Goal: Task Accomplishment & Management: Manage account settings

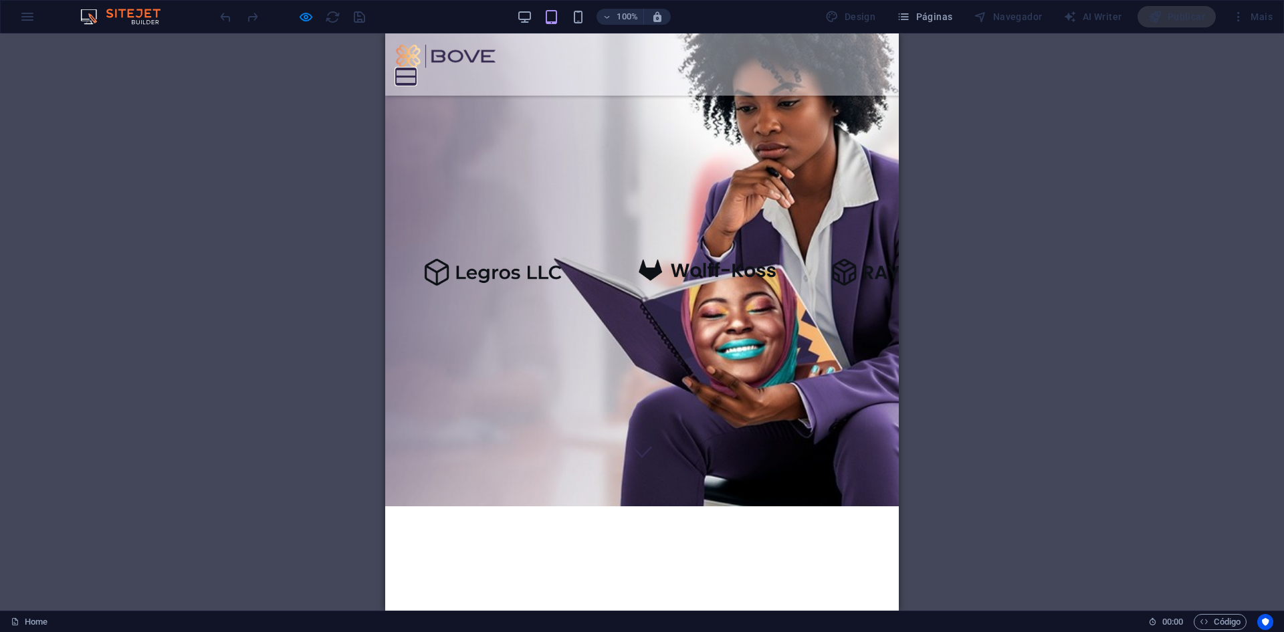
click at [416, 68] on button at bounding box center [406, 69] width 20 height 2
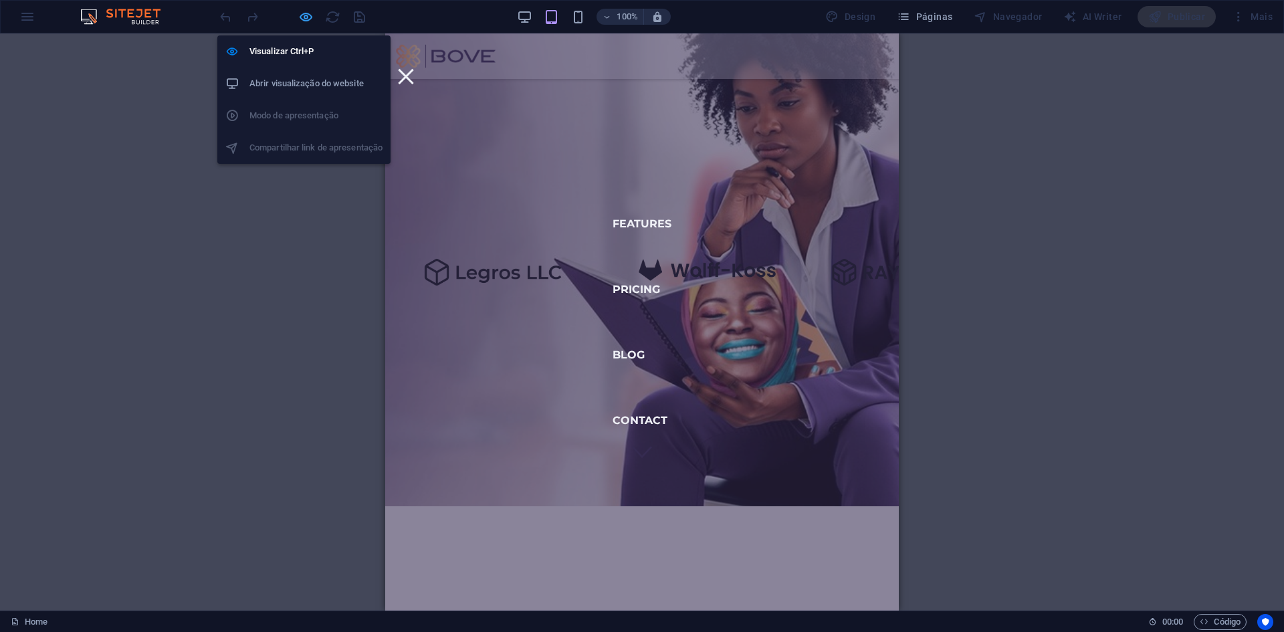
click at [304, 16] on icon "button" at bounding box center [305, 16] width 15 height 15
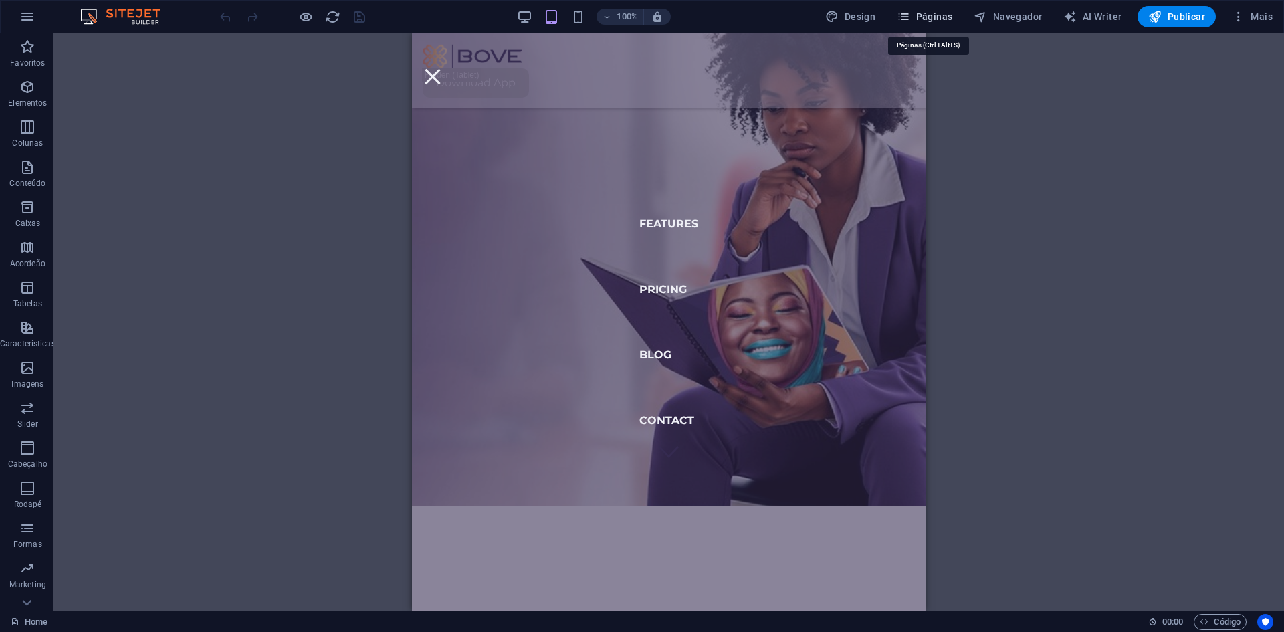
click at [929, 11] on span "Páginas" at bounding box center [925, 16] width 56 height 13
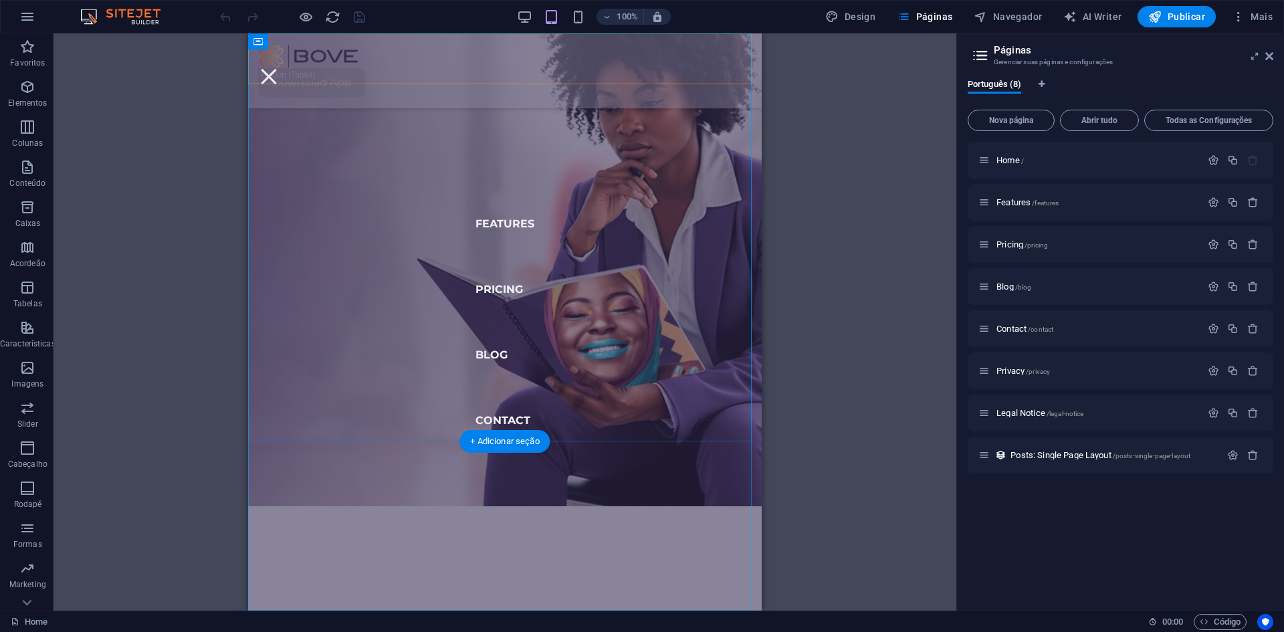
click at [503, 204] on nav "Features Pricing Blog Contact" at bounding box center [505, 321] width 514 height 577
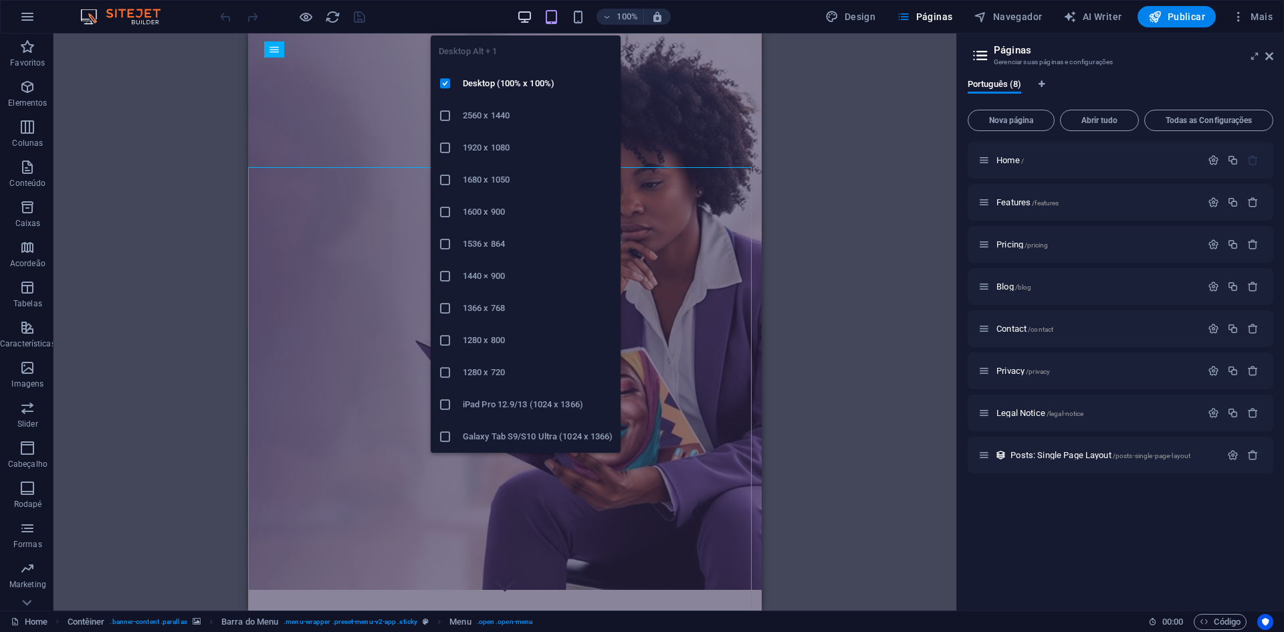
click at [520, 13] on icon "button" at bounding box center [524, 16] width 15 height 15
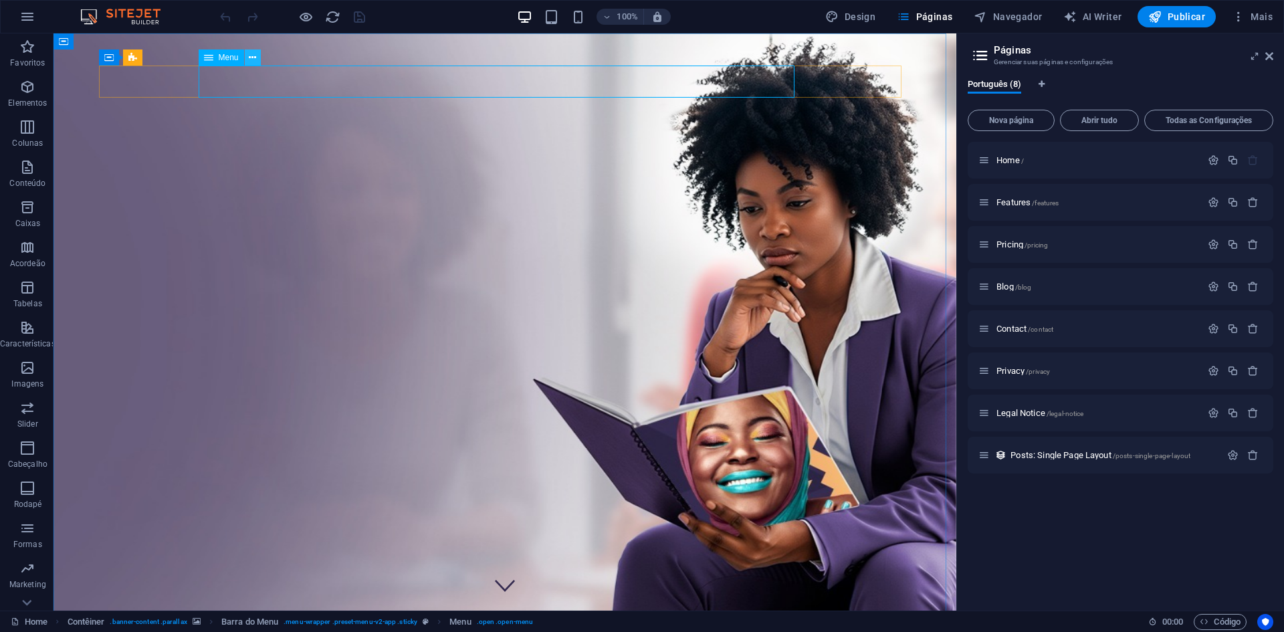
click at [247, 58] on button at bounding box center [253, 57] width 16 height 16
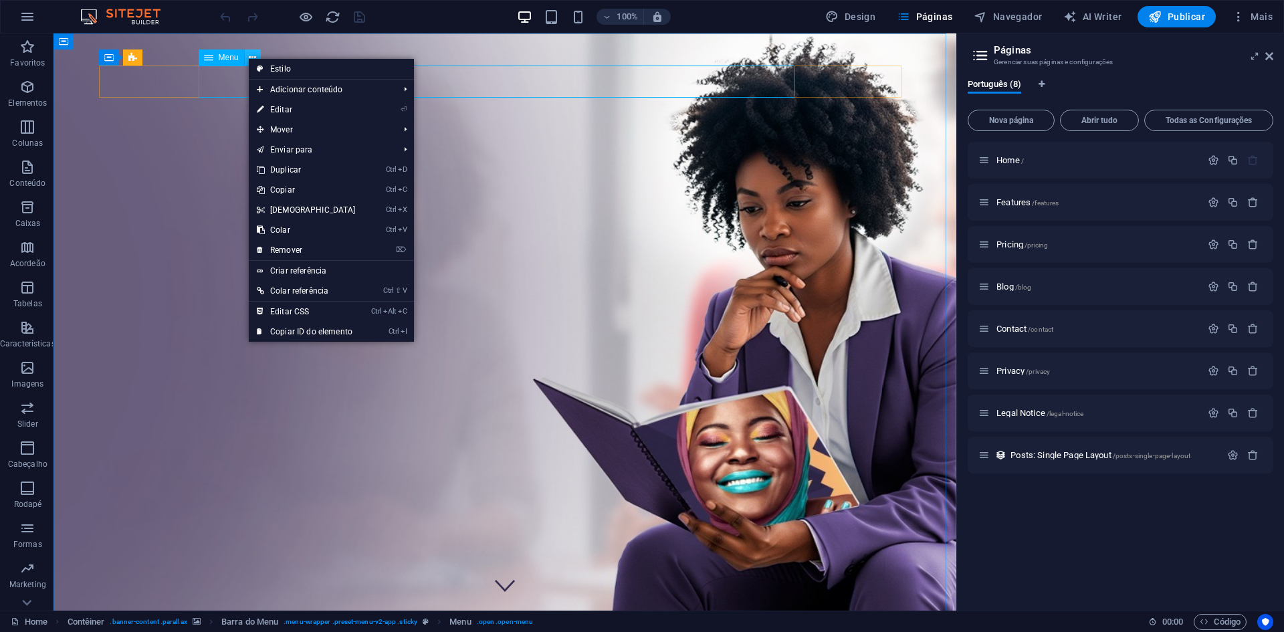
click at [247, 58] on button at bounding box center [253, 57] width 16 height 16
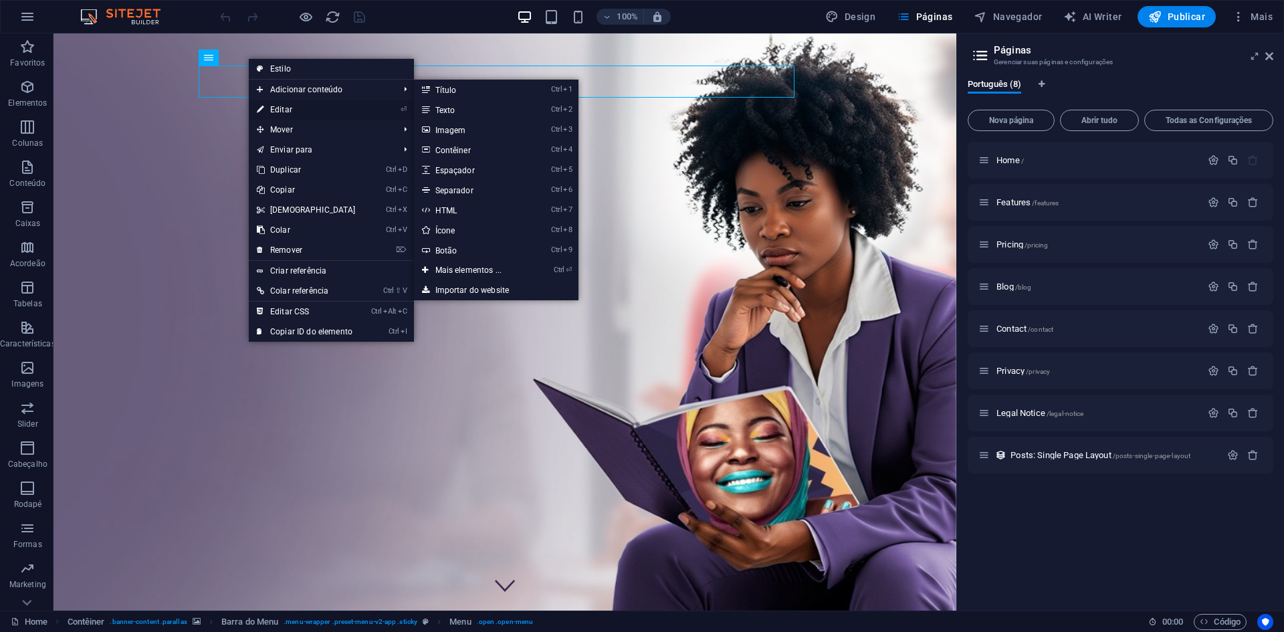
click at [280, 107] on link "⏎ Editar" at bounding box center [306, 110] width 115 height 20
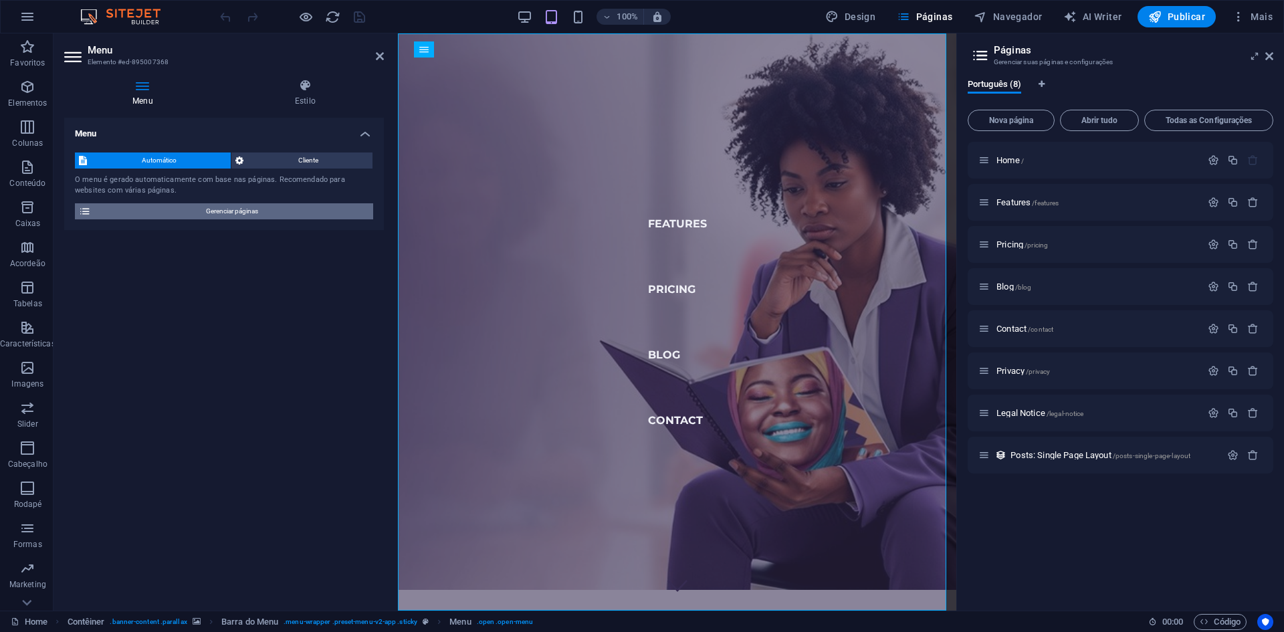
click at [208, 211] on span "Gerenciar páginas" at bounding box center [232, 211] width 274 height 16
click at [301, 90] on icon at bounding box center [305, 85] width 157 height 13
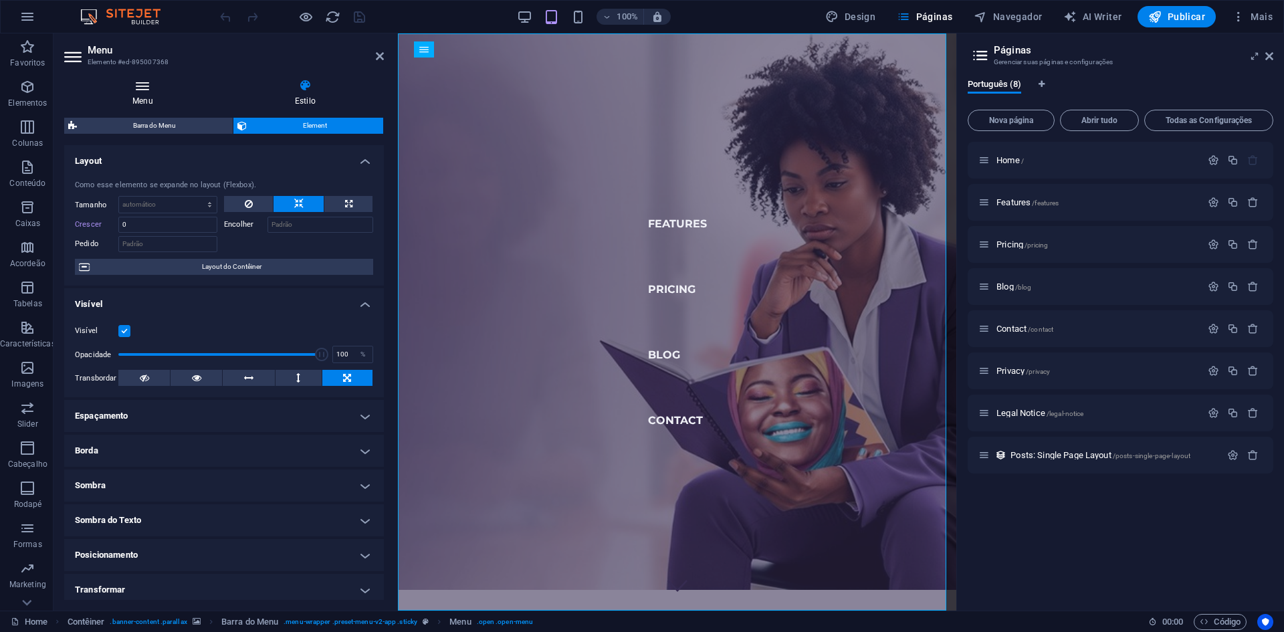
click at [134, 90] on icon at bounding box center [142, 85] width 157 height 13
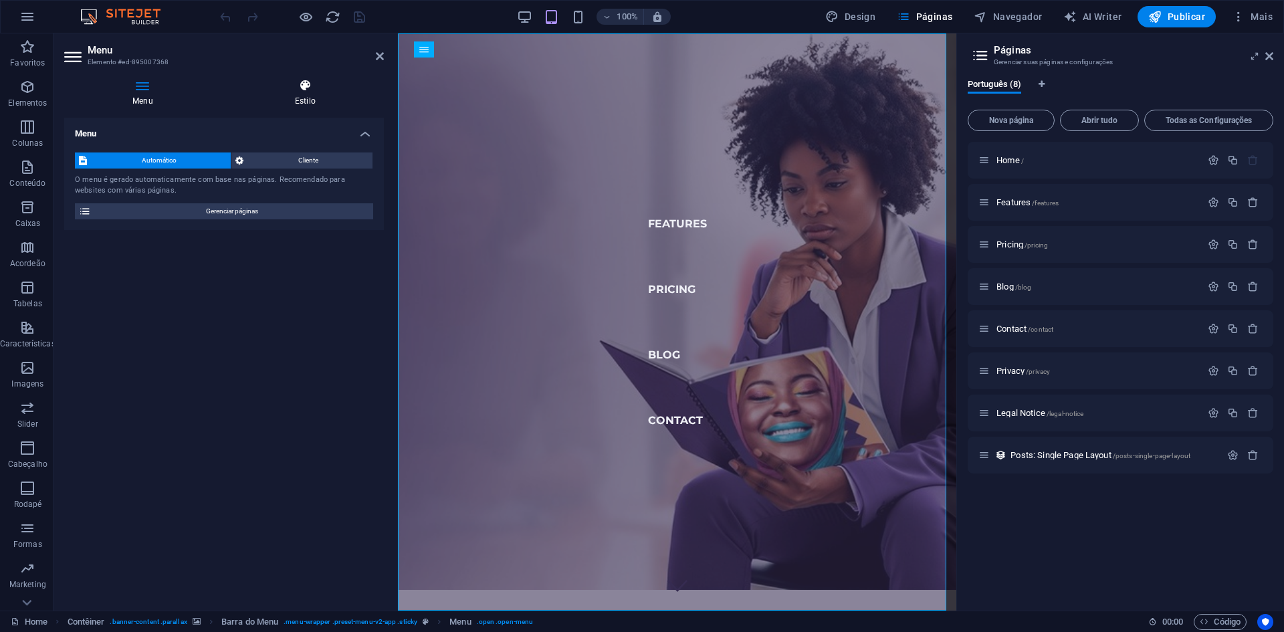
drag, startPoint x: 330, startPoint y: 74, endPoint x: 312, endPoint y: 86, distance: 21.7
click at [321, 79] on div "Menu Estilo Menu Automático Cliente O menu é [PERSON_NAME] automaticamente com …" at bounding box center [223, 339] width 341 height 542
click at [309, 87] on icon at bounding box center [305, 85] width 157 height 13
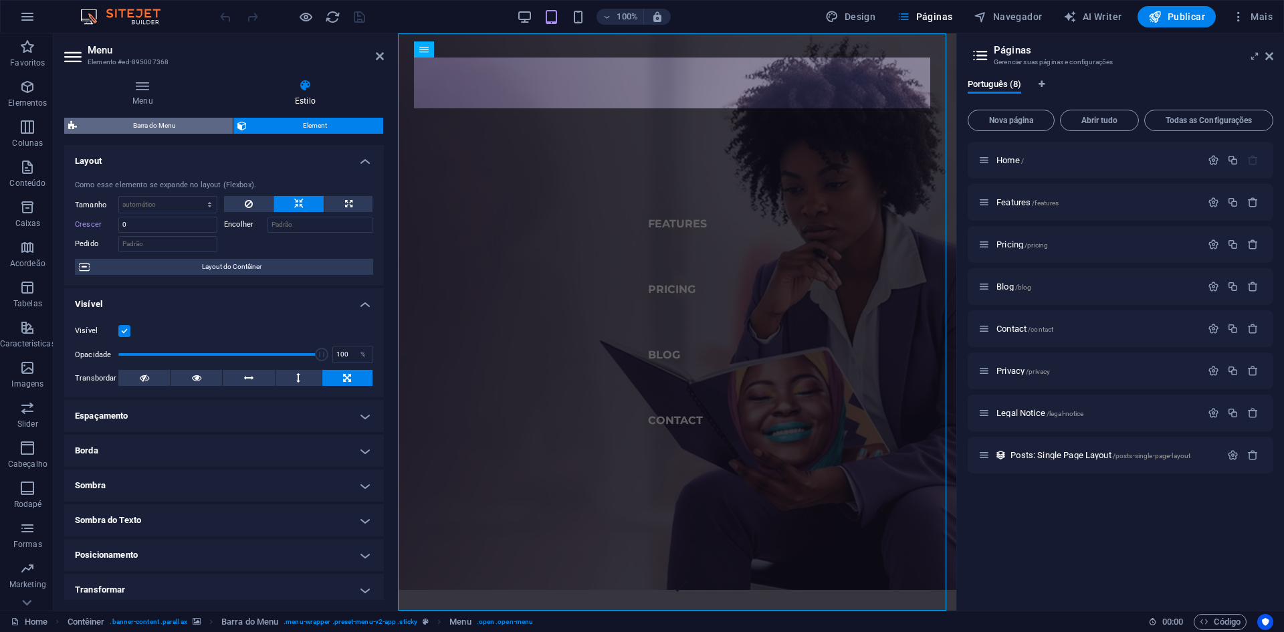
click at [185, 121] on span "Barra do Menu" at bounding box center [155, 126] width 148 height 16
select select "rem"
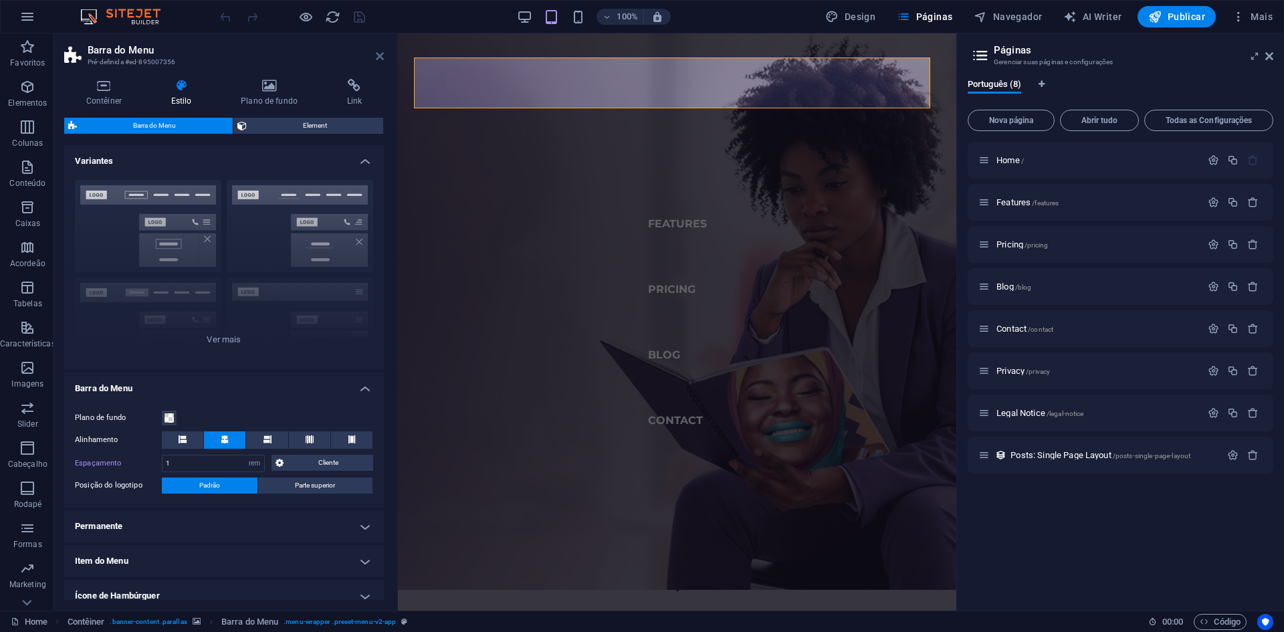
click at [380, 58] on icon at bounding box center [380, 56] width 8 height 11
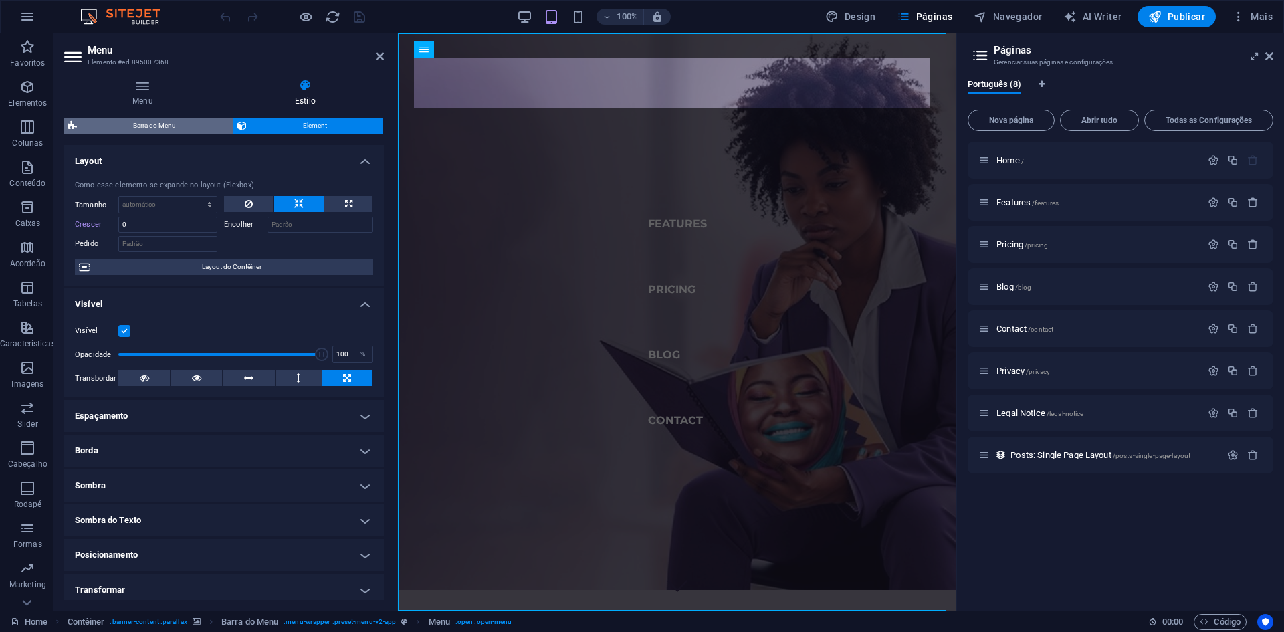
click at [168, 122] on span "Barra do Menu" at bounding box center [155, 126] width 148 height 16
select select "rem"
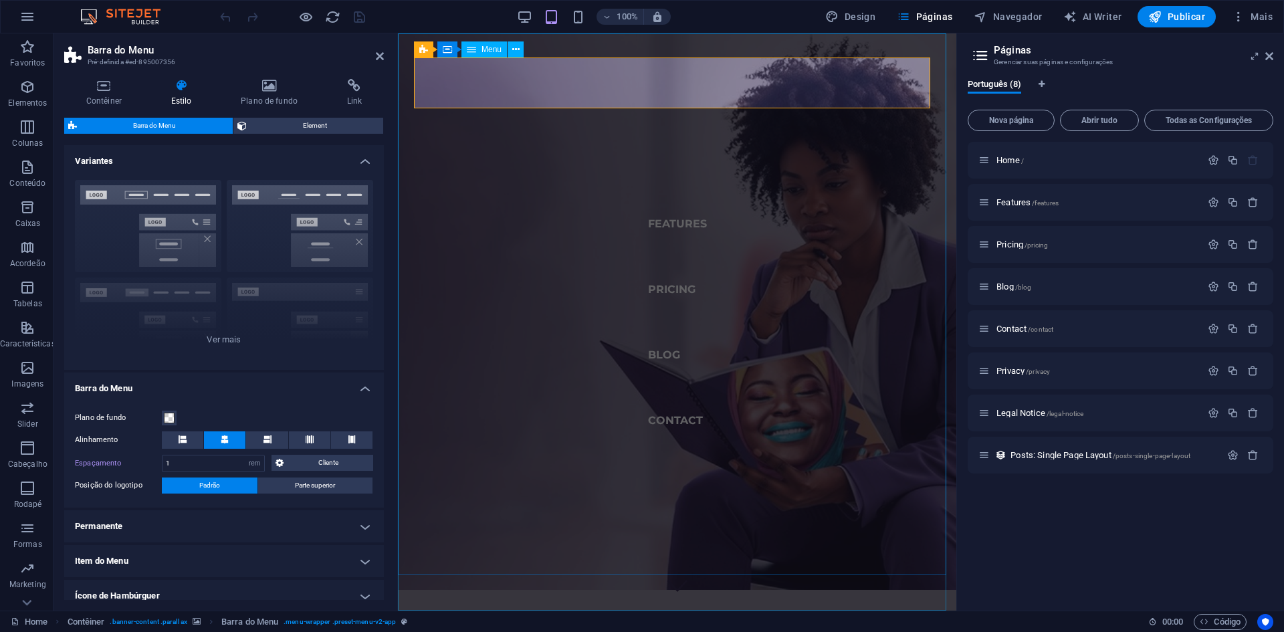
click at [496, 51] on span "Menu" at bounding box center [491, 49] width 20 height 8
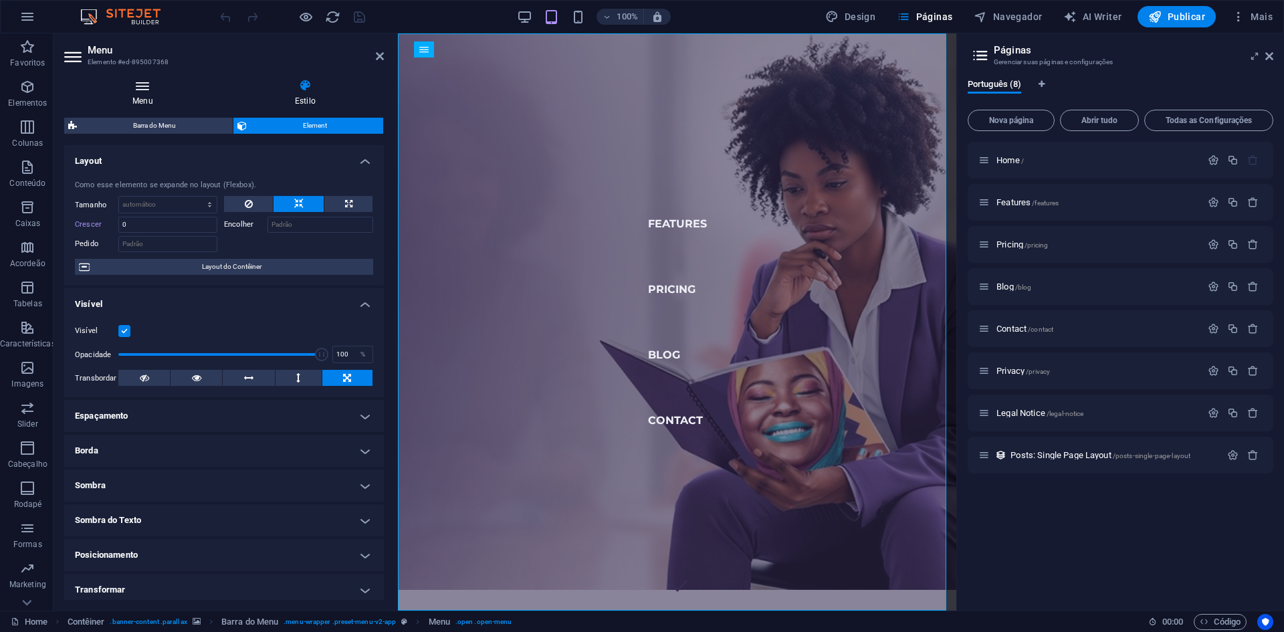
click at [149, 86] on icon at bounding box center [142, 85] width 157 height 13
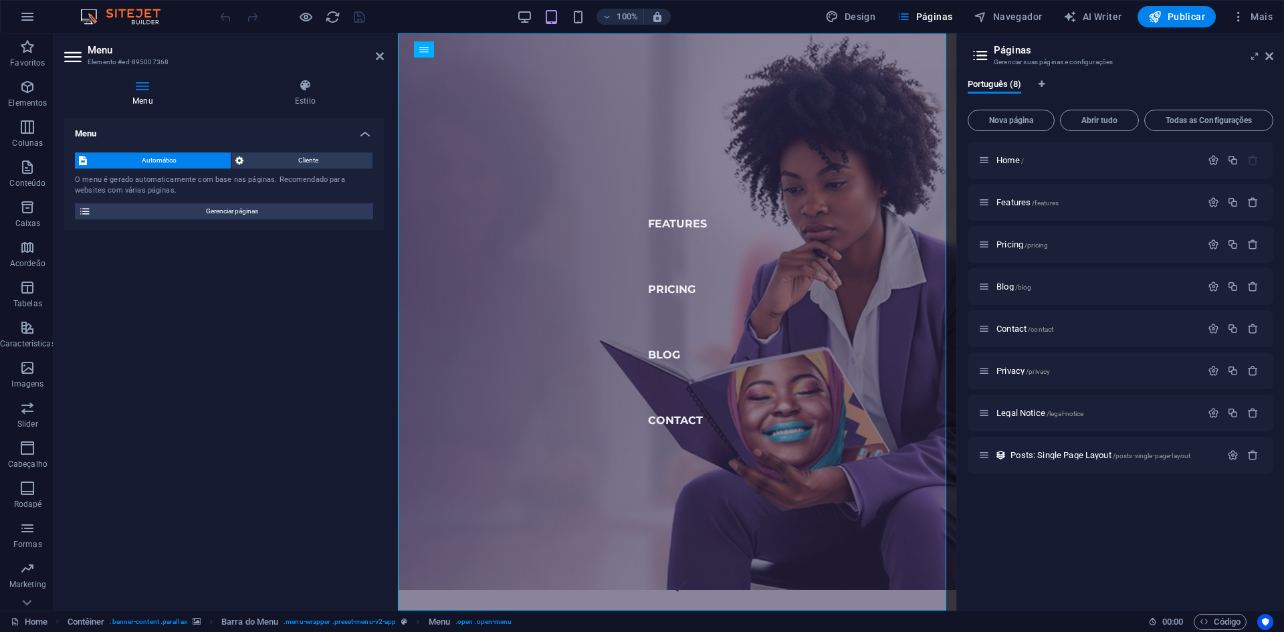
click at [306, 146] on div "Automático Cliente O menu é gerado automaticamente com base nas páginas. Recome…" at bounding box center [224, 186] width 320 height 88
click at [297, 158] on span "Cliente" at bounding box center [307, 160] width 121 height 16
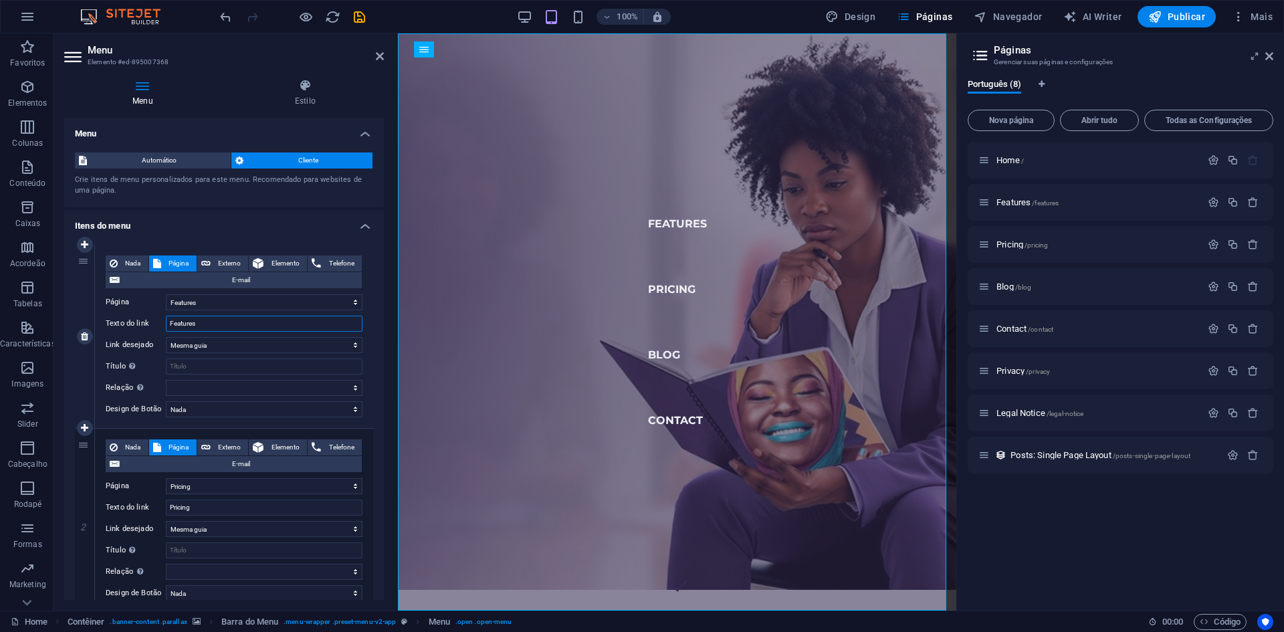
click at [218, 326] on input "Features" at bounding box center [264, 324] width 197 height 16
type input "Fe"
select select
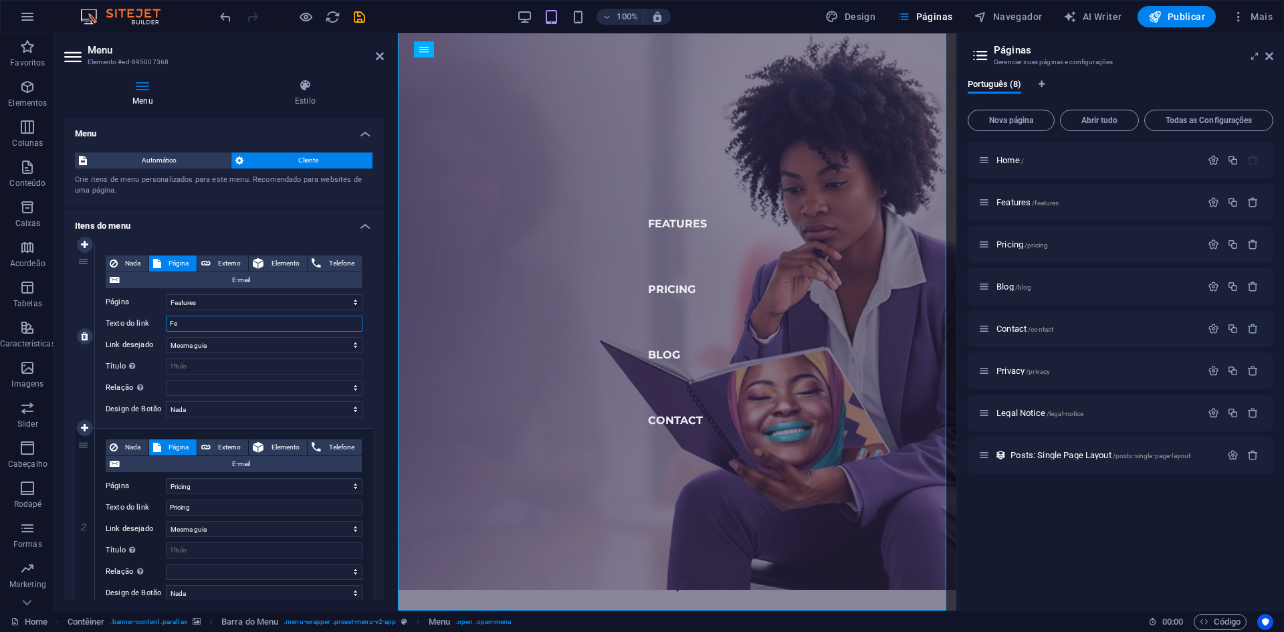
select select
type input "F"
select select
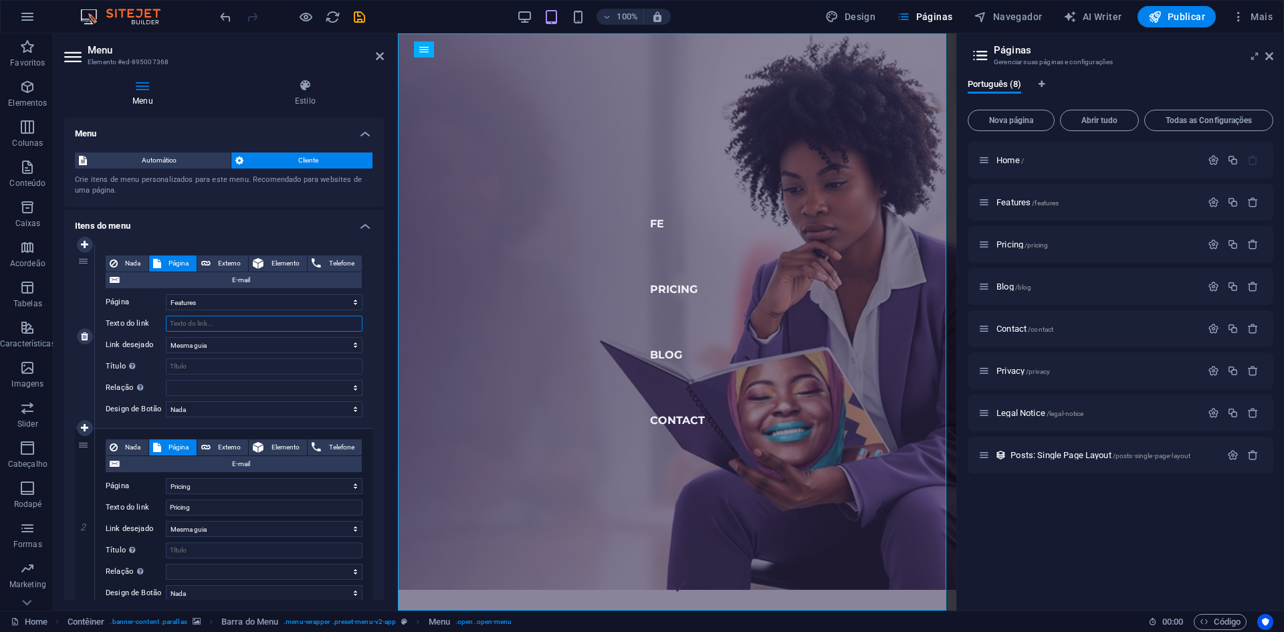
select select
type input "Ser"
select select
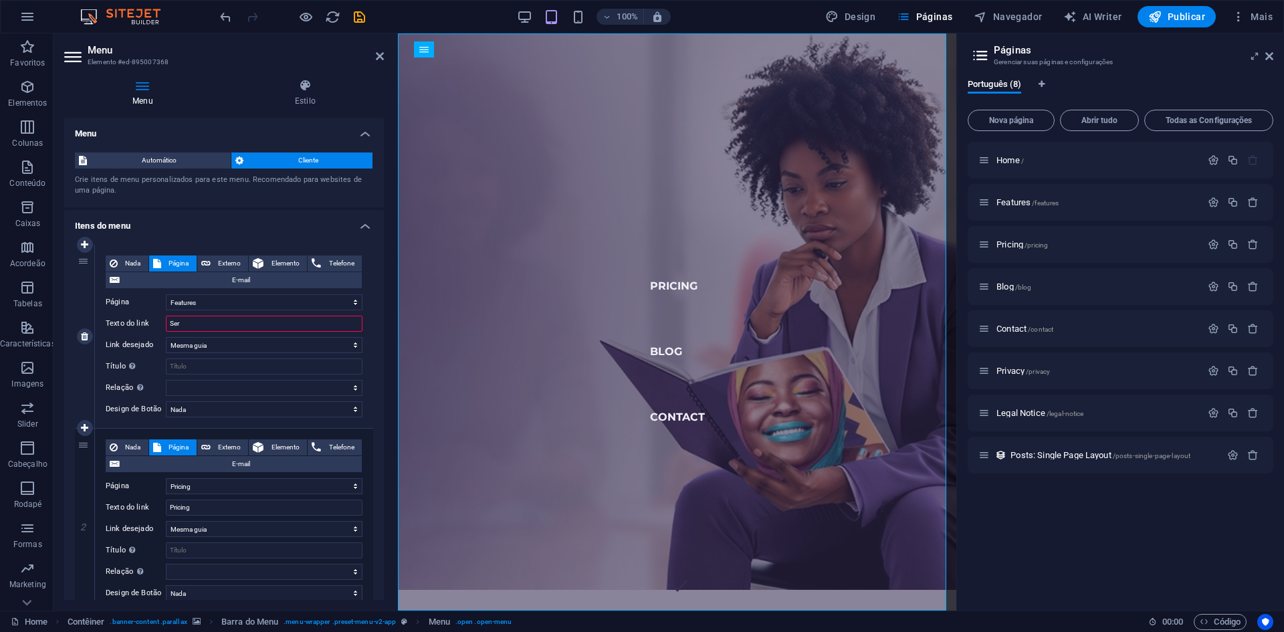
select select
type input "Servi"
select select
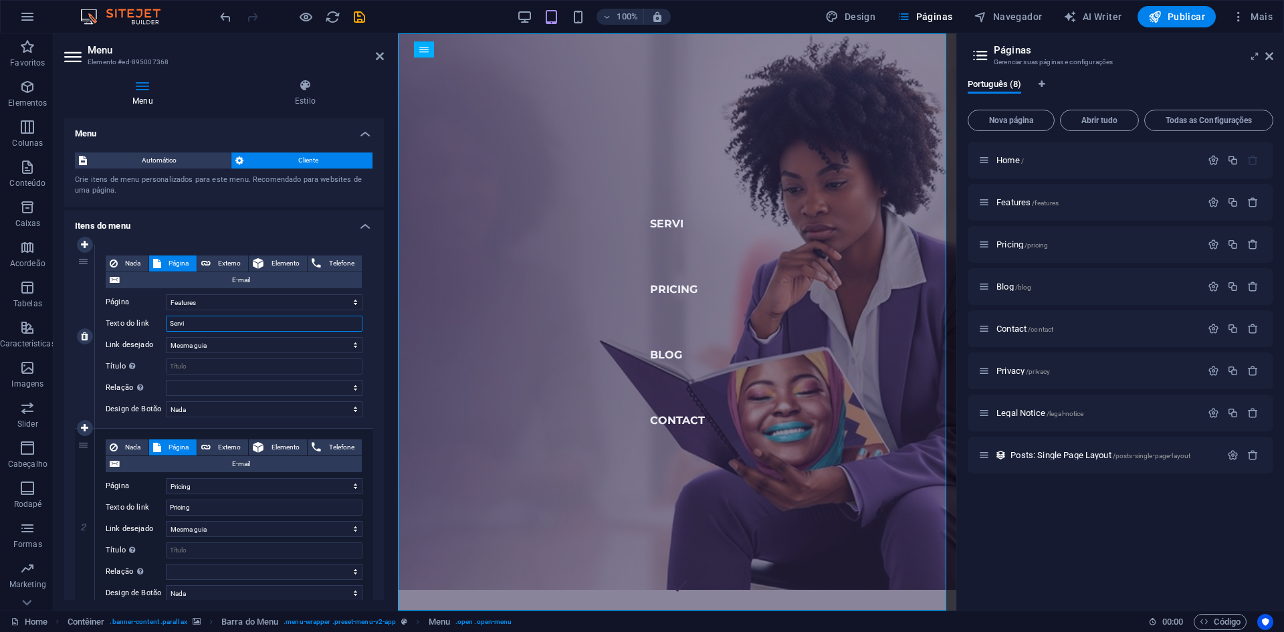
select select
type input "Serviços"
select select
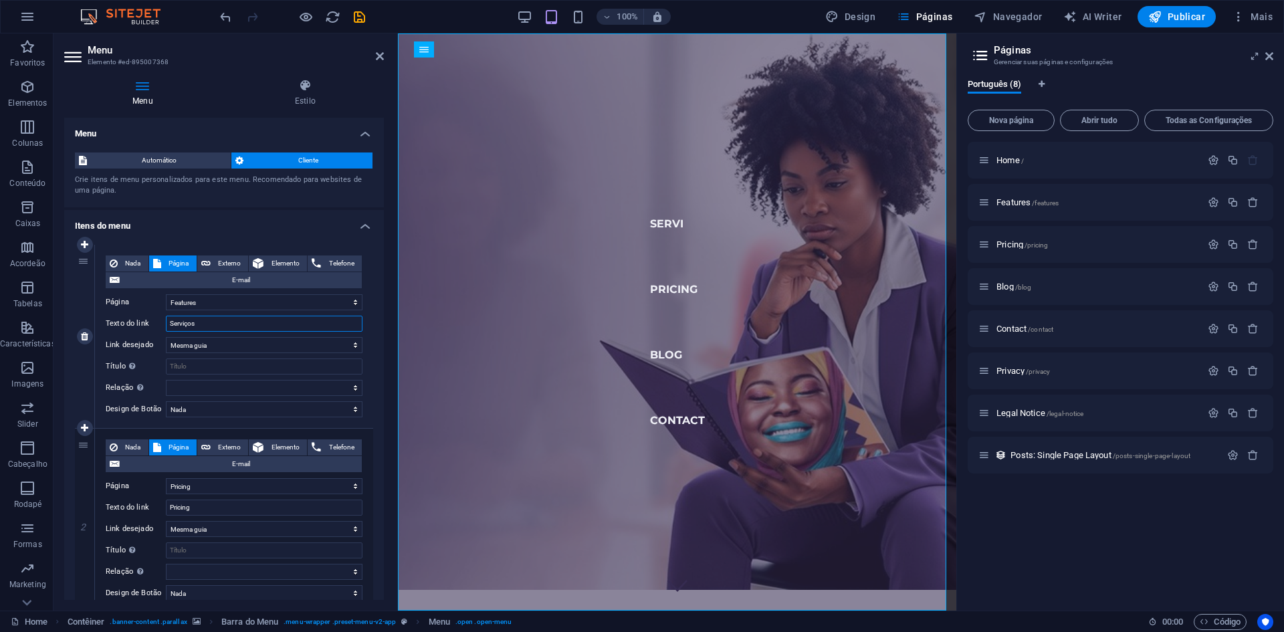
select select
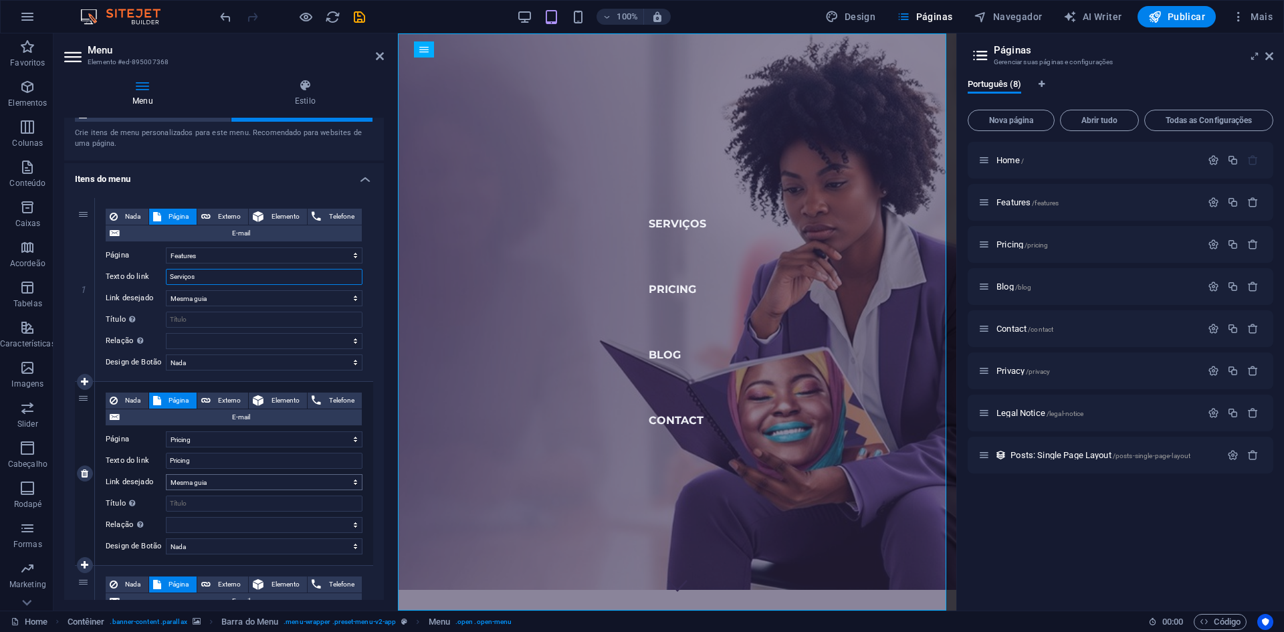
scroll to position [67, 0]
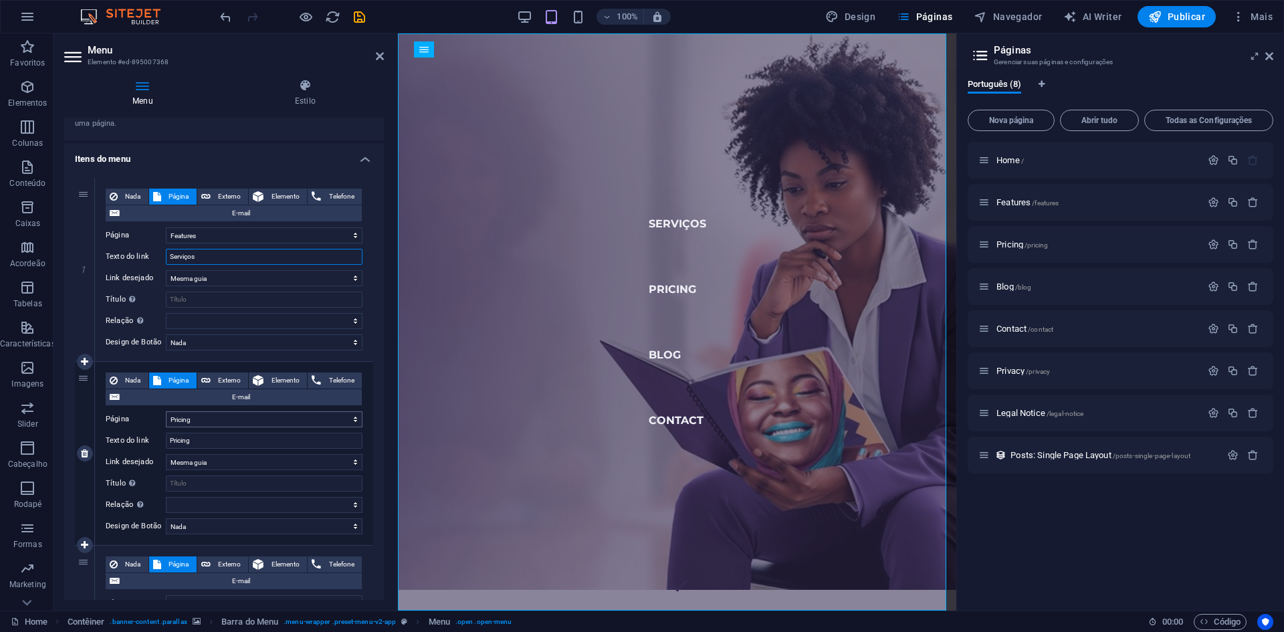
type input "Serviços"
click at [210, 425] on select "Home Features Pricing Blog Contact Privacy Legal Notice" at bounding box center [264, 419] width 197 height 16
click at [225, 415] on select "Home Features Pricing Blog Contact Privacy Legal Notice" at bounding box center [264, 419] width 197 height 16
click at [208, 441] on input "Pricing" at bounding box center [264, 441] width 197 height 16
type input "P"
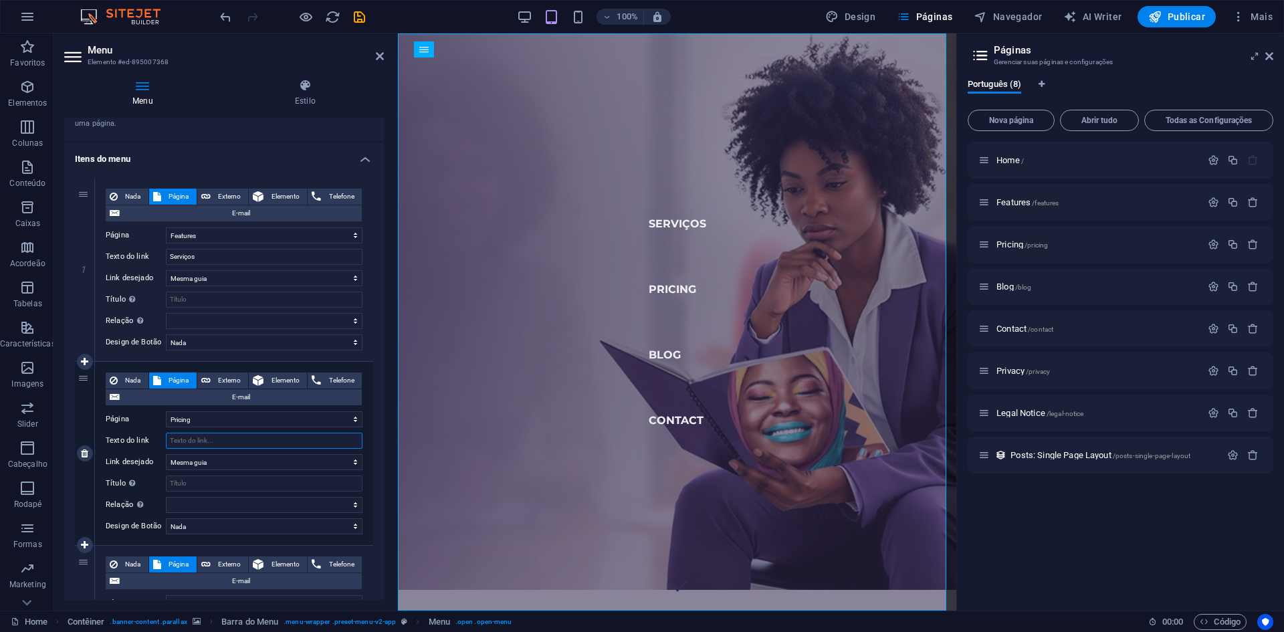
select select
type input "s"
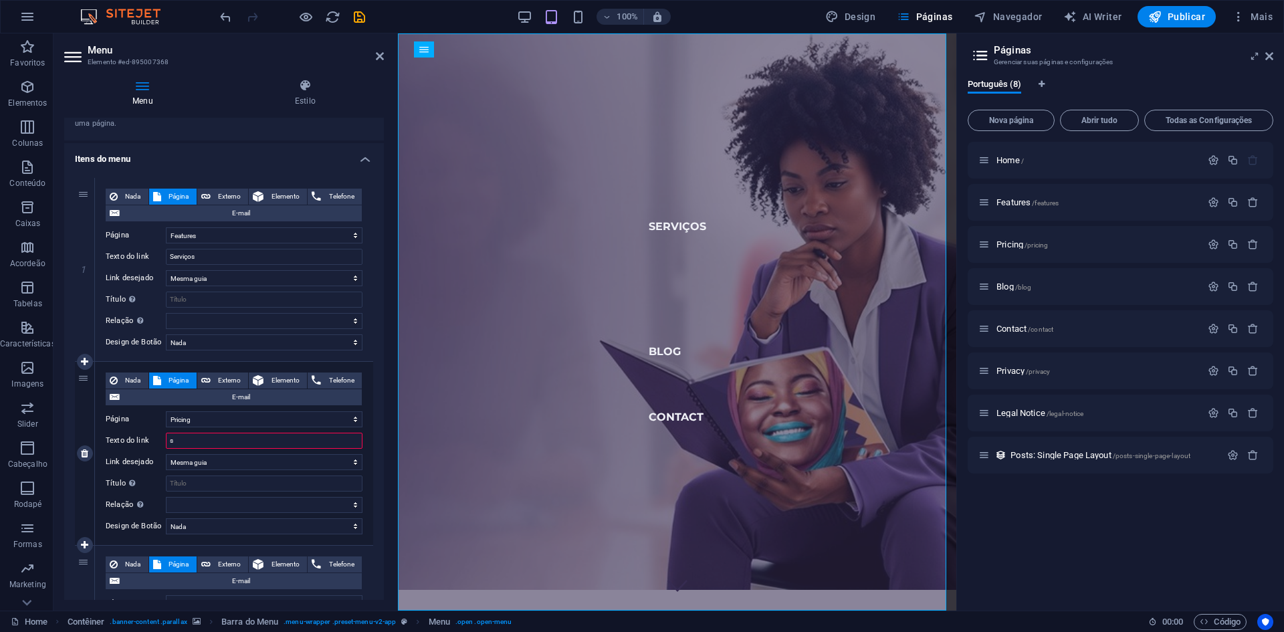
select select
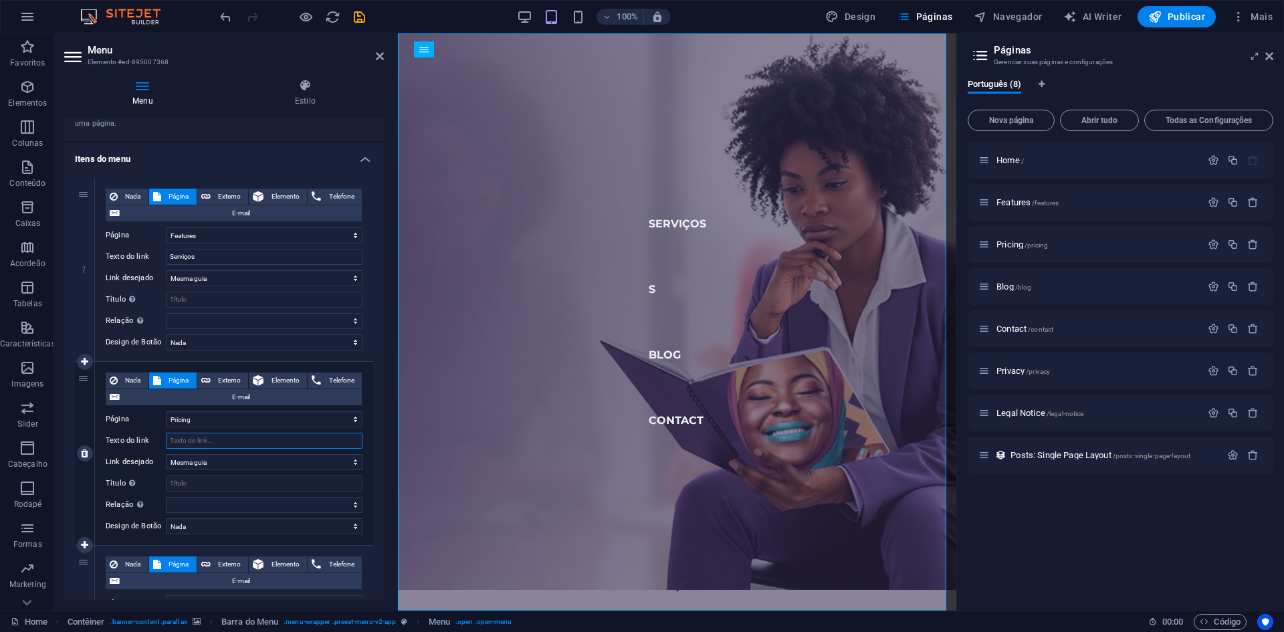
select select
type input "S"
select select
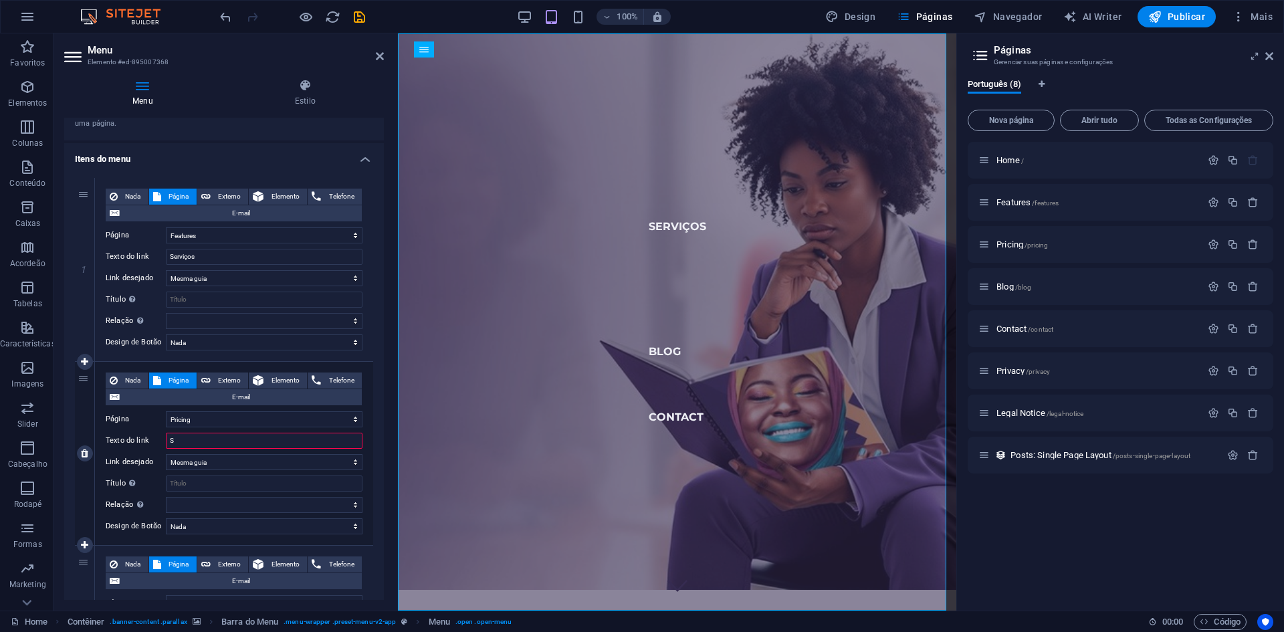
select select
type input "Sobre"
select select
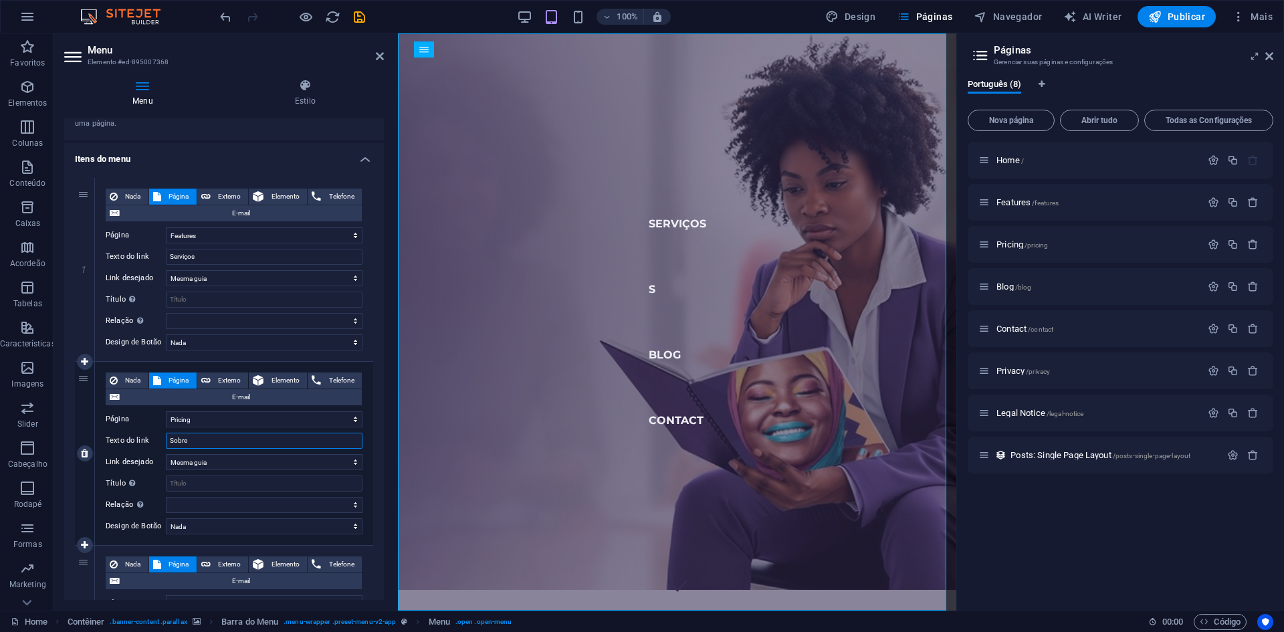
select select
type input "Sobre [PERSON_NAME]"
select select
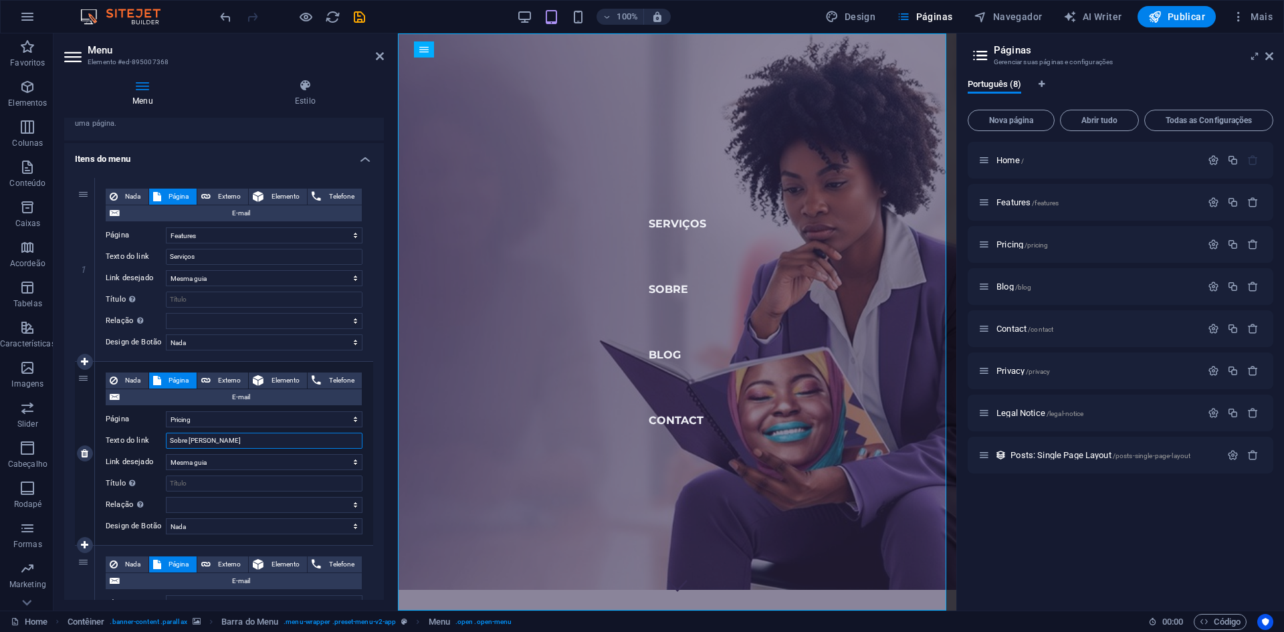
select select
click at [188, 435] on input "Sobre [PERSON_NAME]" at bounding box center [264, 441] width 197 height 16
click at [207, 437] on input "Sobre [PERSON_NAME]" at bounding box center [264, 441] width 197 height 16
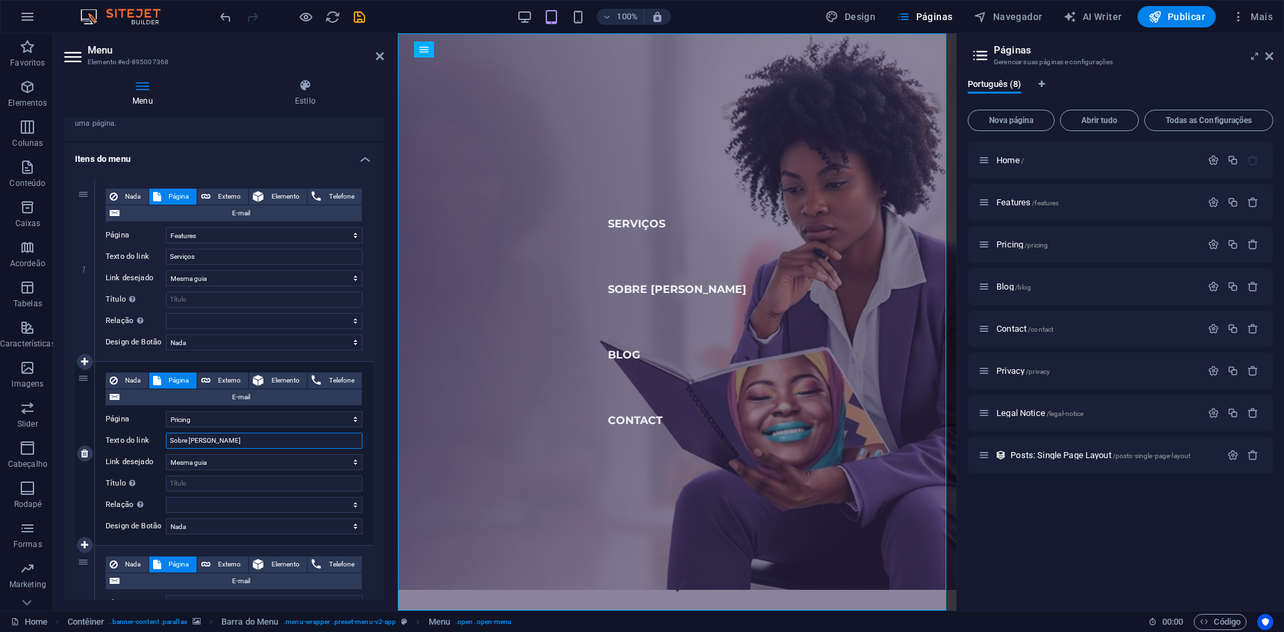
click at [189, 441] on input "Sobre [PERSON_NAME]" at bounding box center [264, 441] width 197 height 16
type input "Sobre aBOVE"
select select
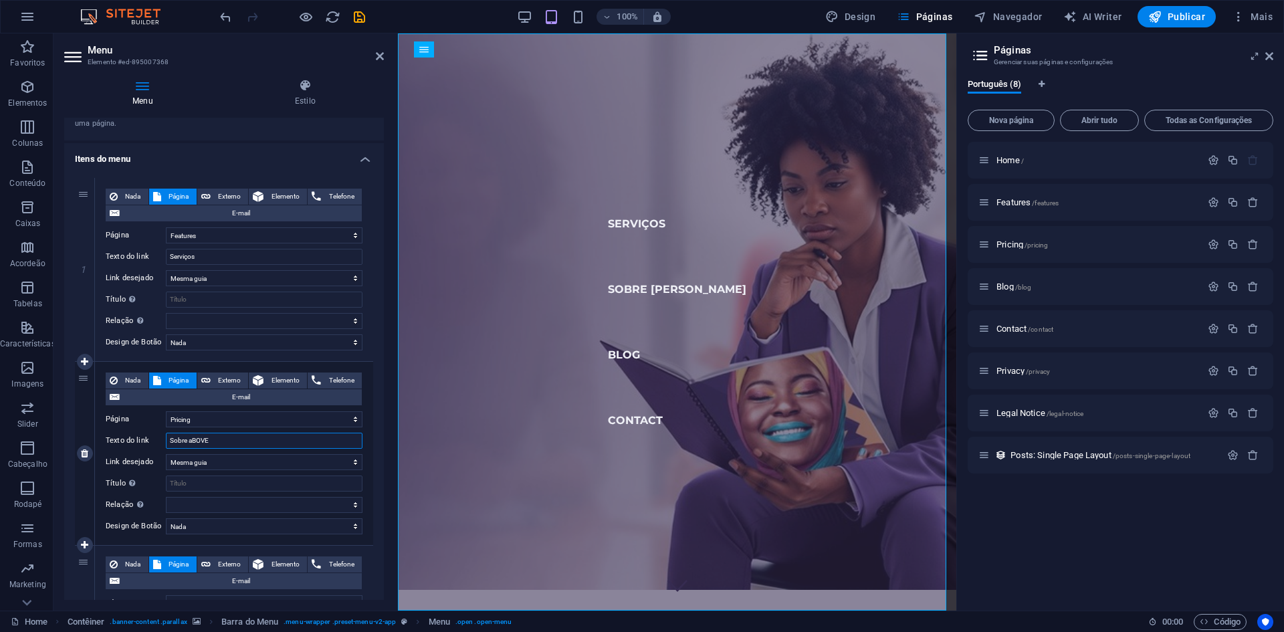
select select
type input "Sobre a BOVE"
select select
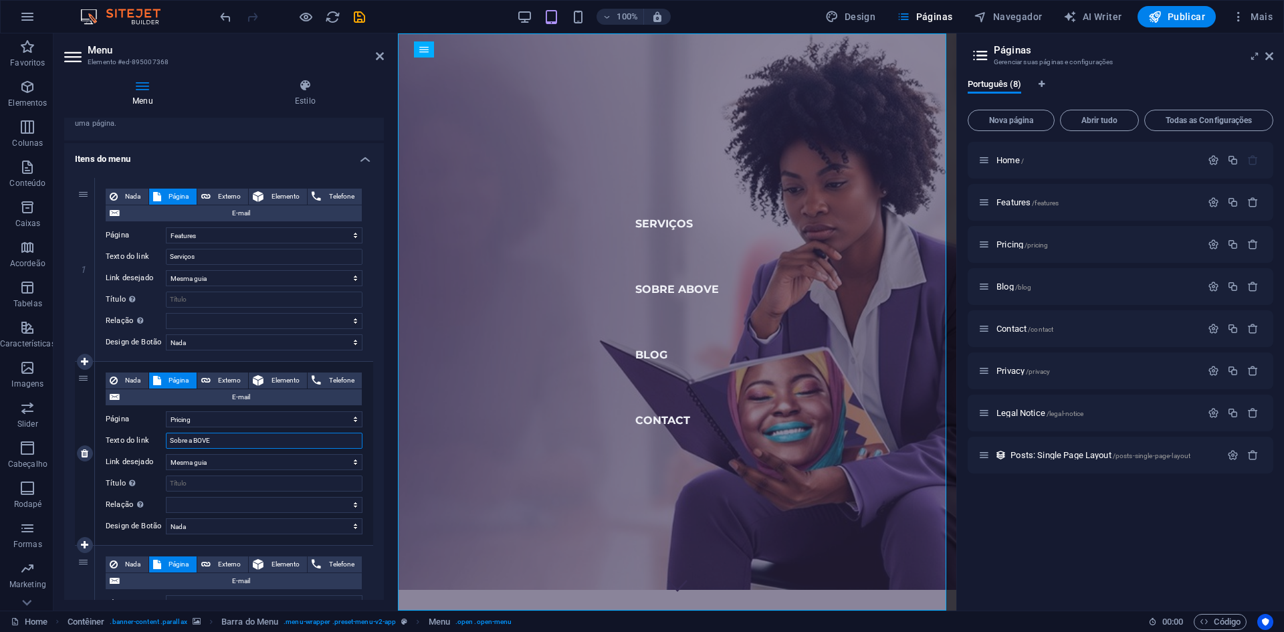
select select
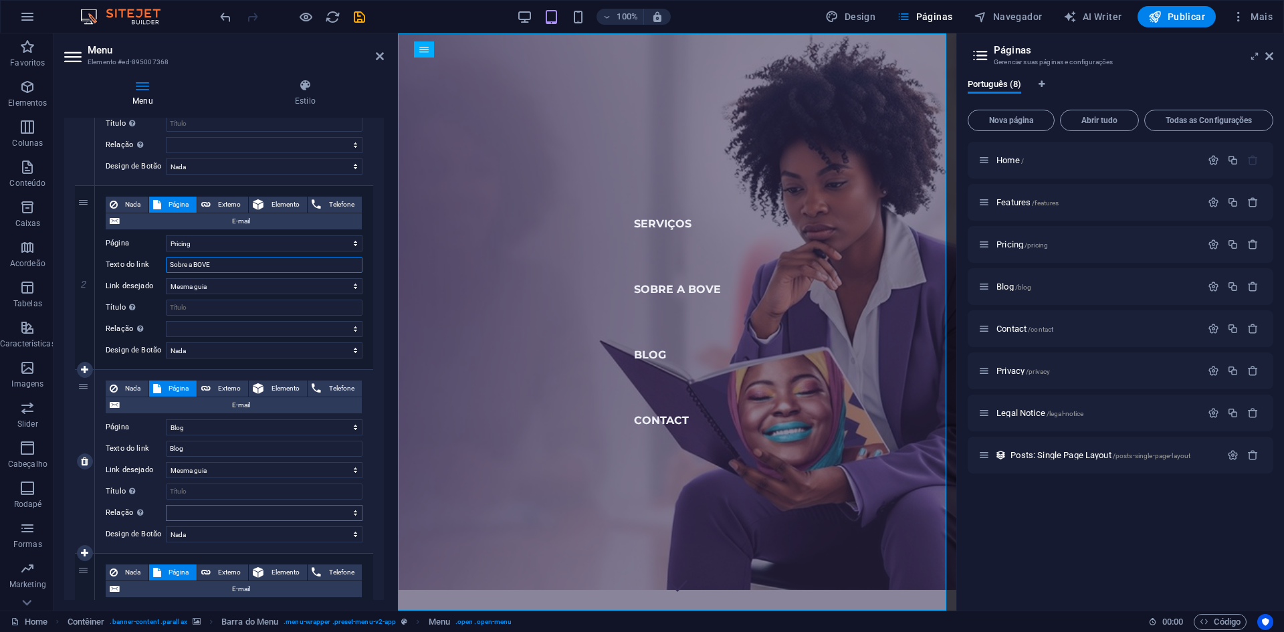
scroll to position [267, 0]
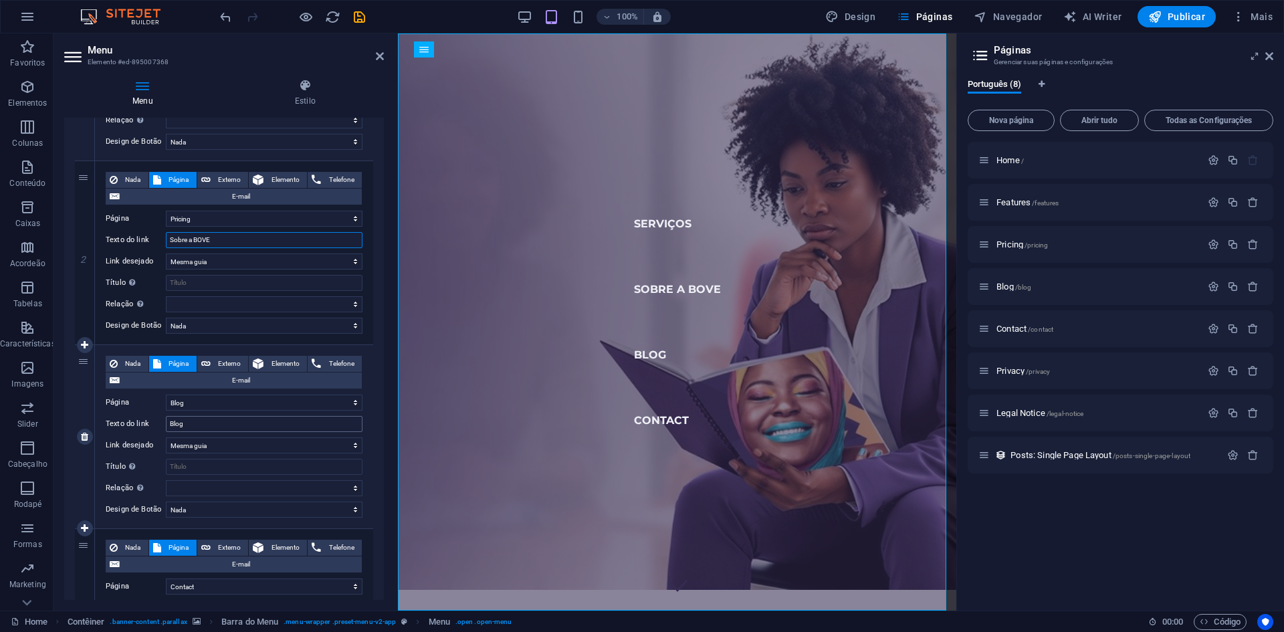
type input "Sobre a BOVE"
click at [206, 427] on input "Blog" at bounding box center [264, 424] width 197 height 16
type input "Mark"
select select
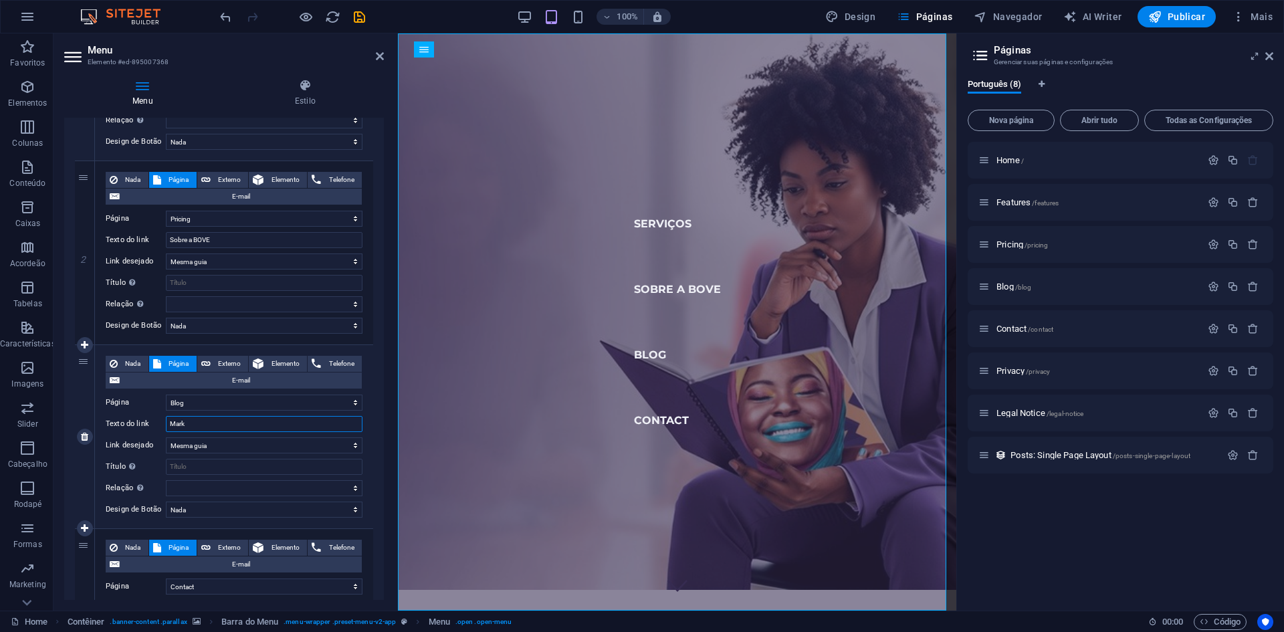
select select
type input "Market"
select select
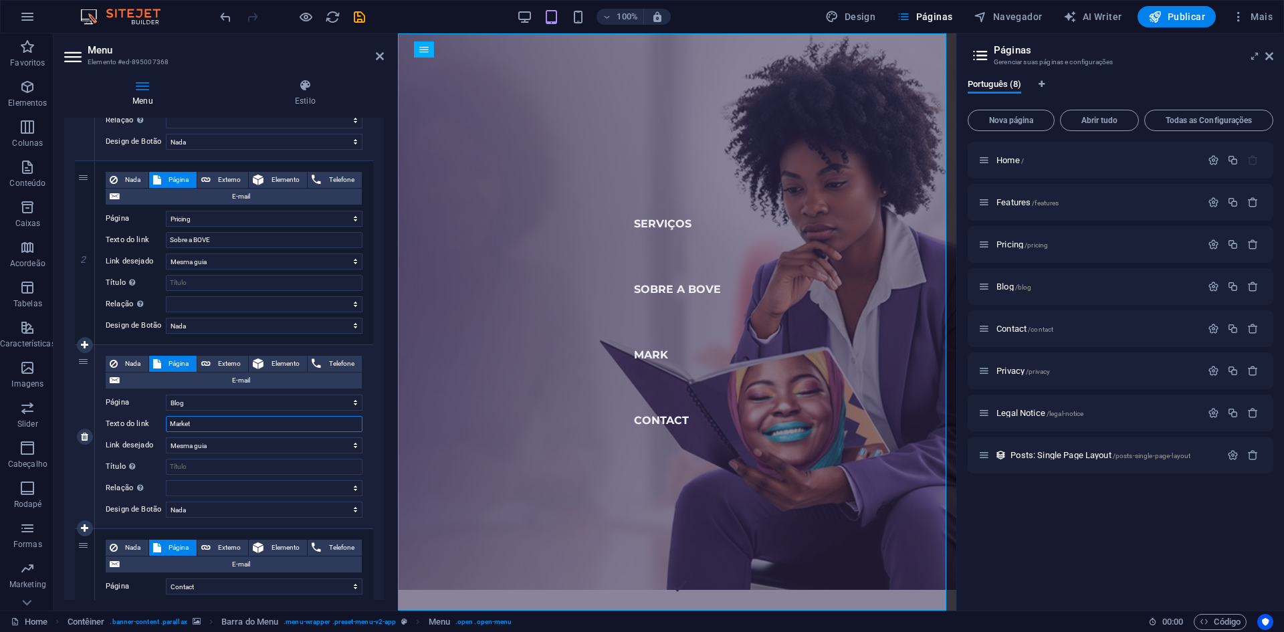
select select
type input "Marketplace"
select select
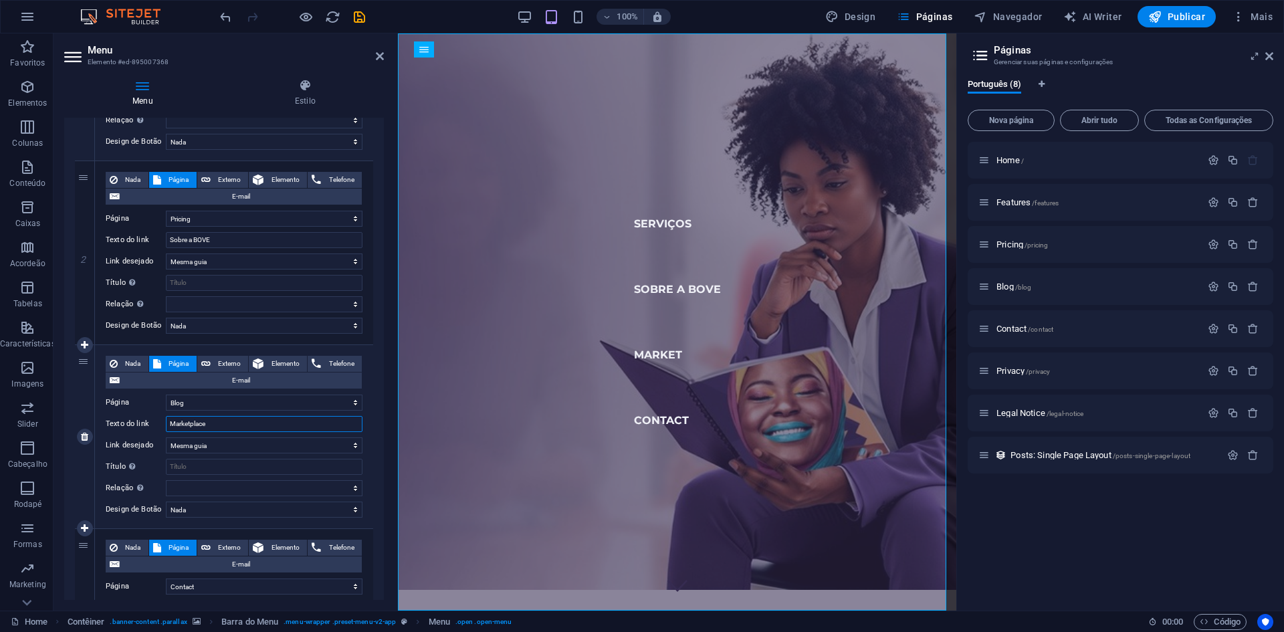
select select
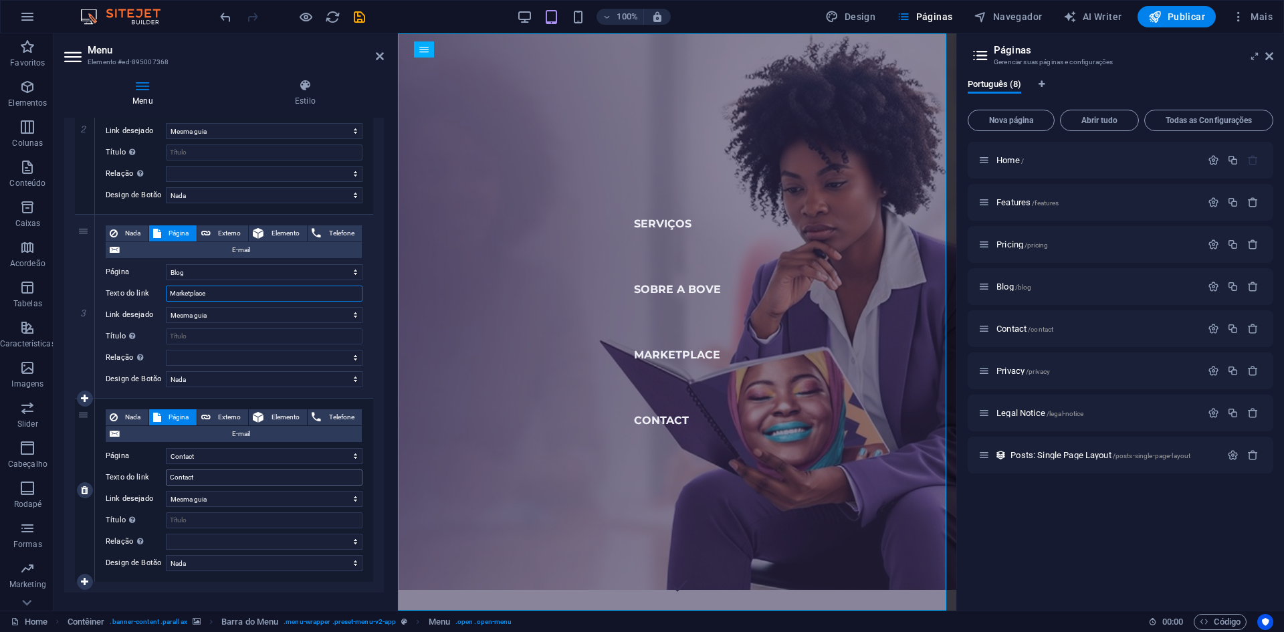
scroll to position [427, 0]
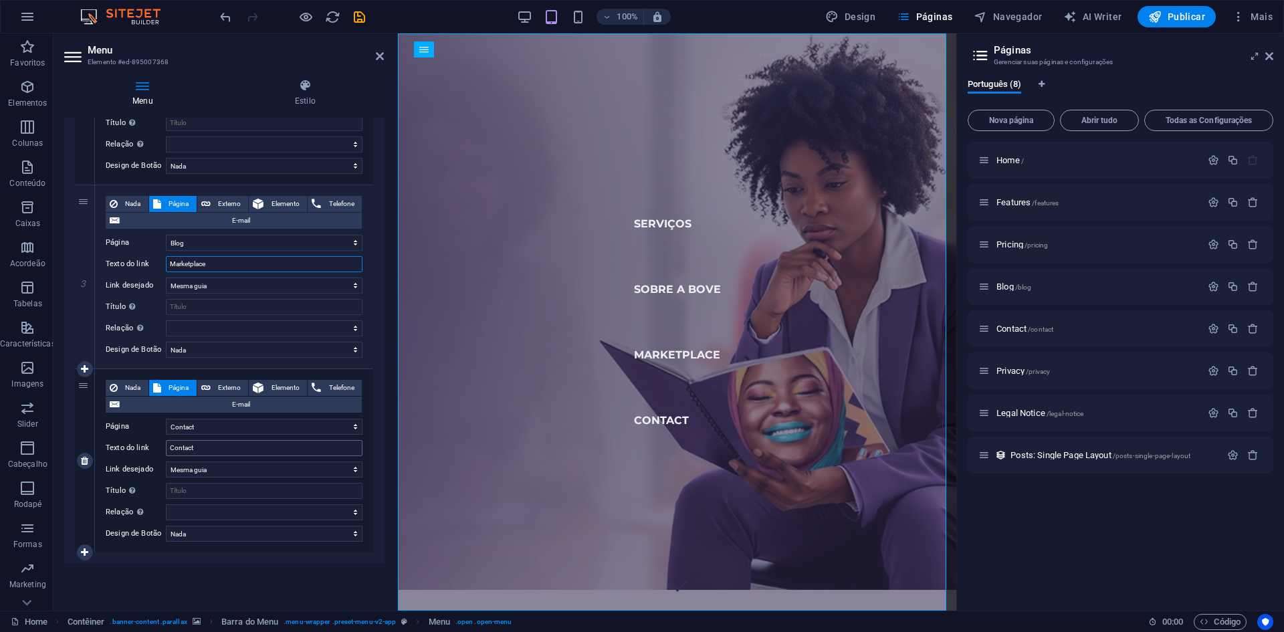
type input "Marketplace"
click at [199, 441] on input "Contact" at bounding box center [264, 448] width 197 height 16
type input "Contacto"
select select
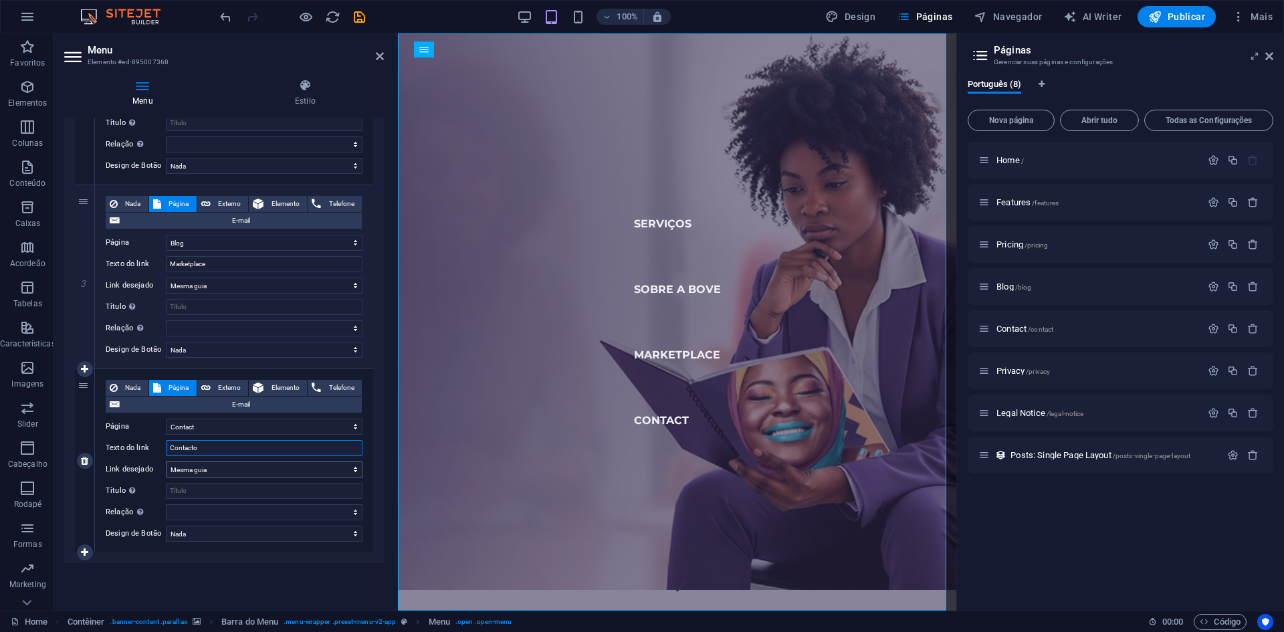
select select
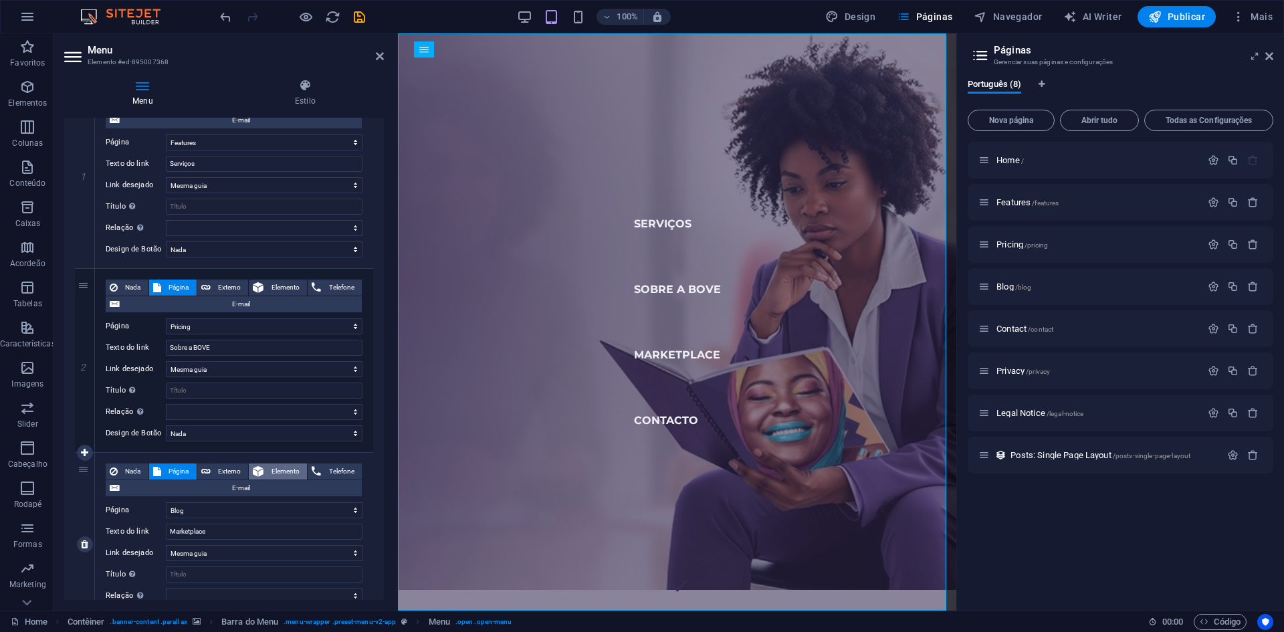
scroll to position [360, 0]
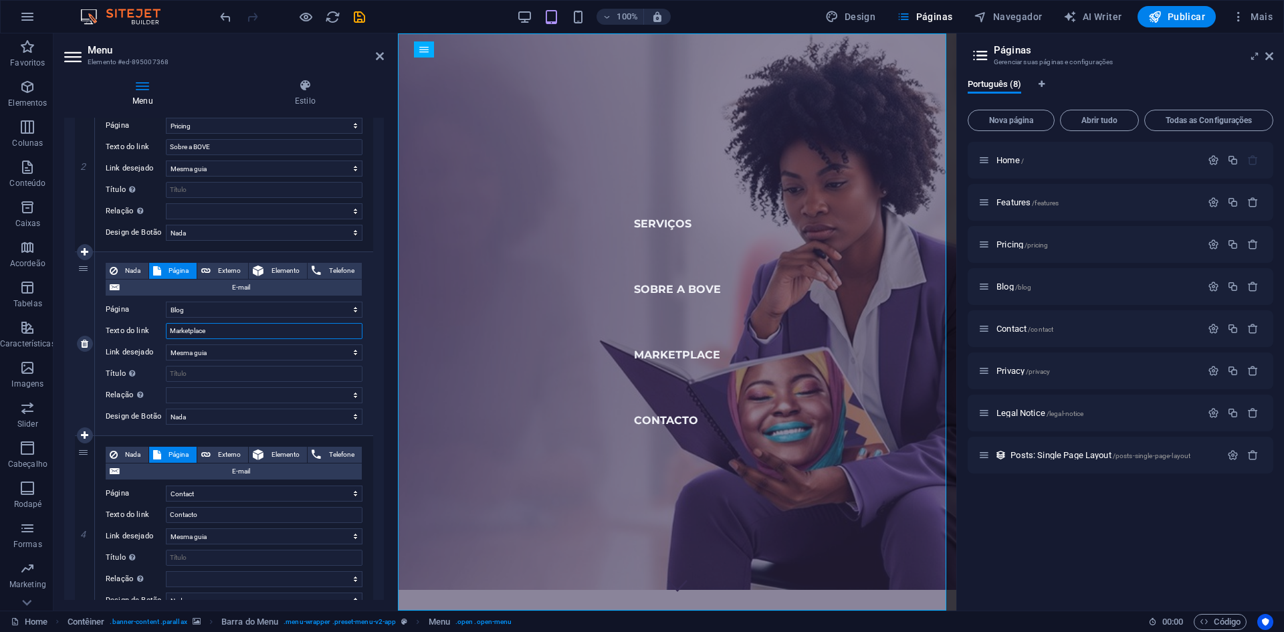
click at [219, 333] on input "Marketplace" at bounding box center [264, 331] width 197 height 16
type input "Co"
select select
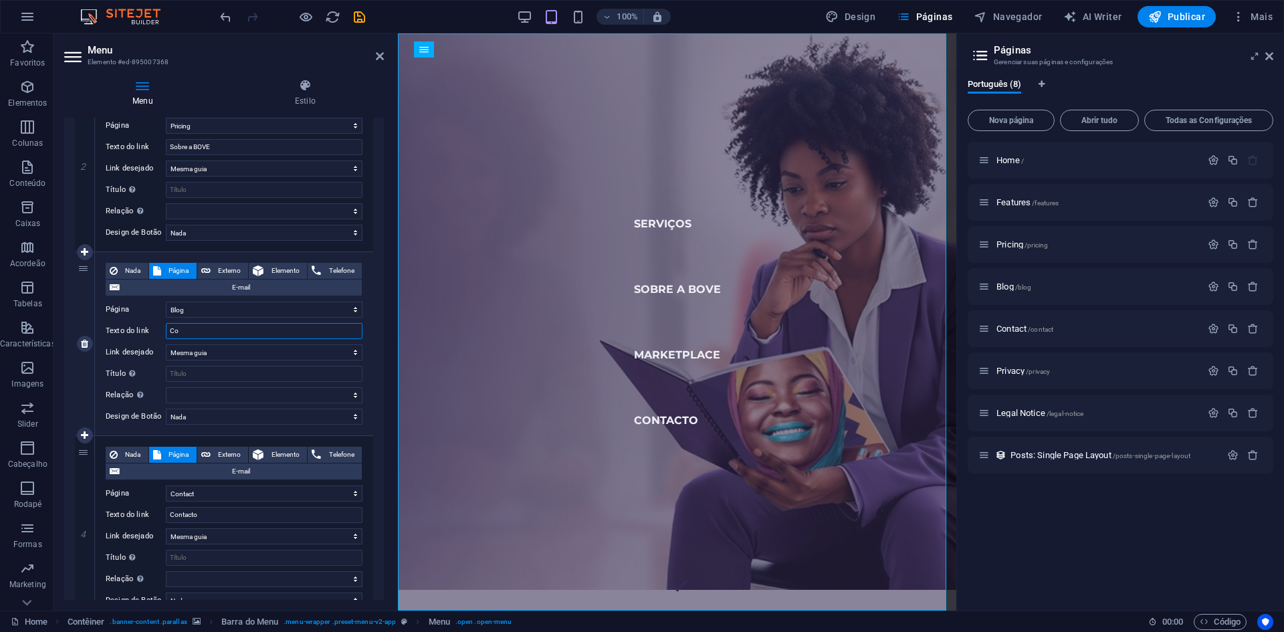
select select
type input "Comu"
select select
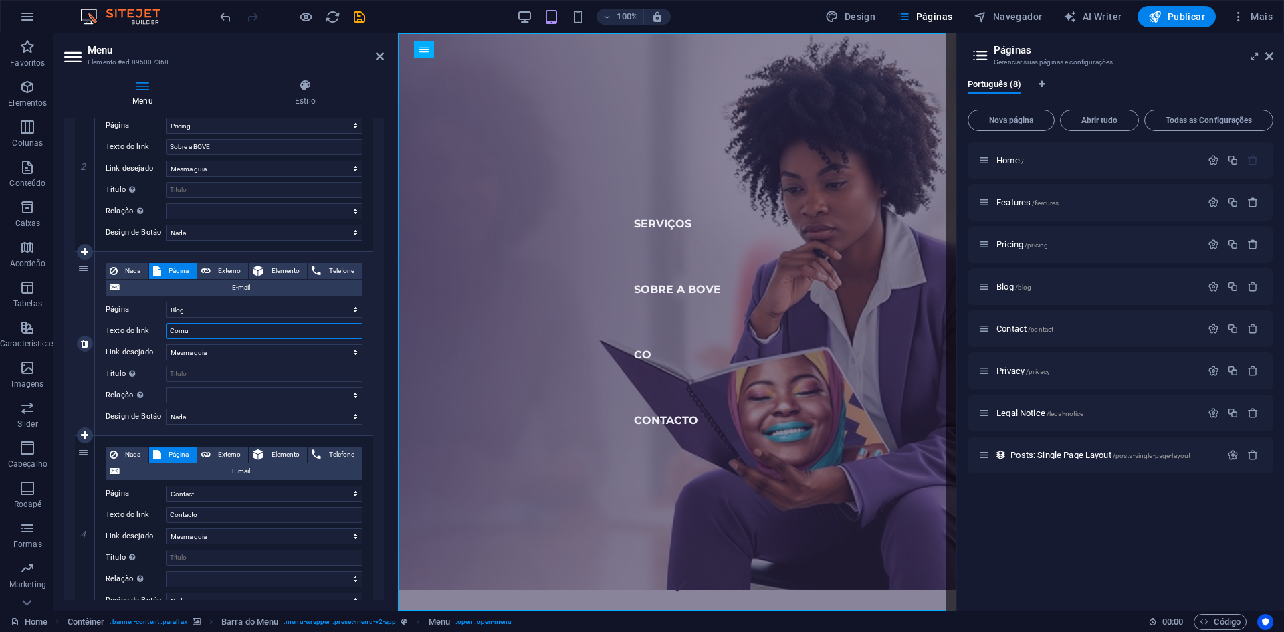
select select
type input "Comunidade"
select select
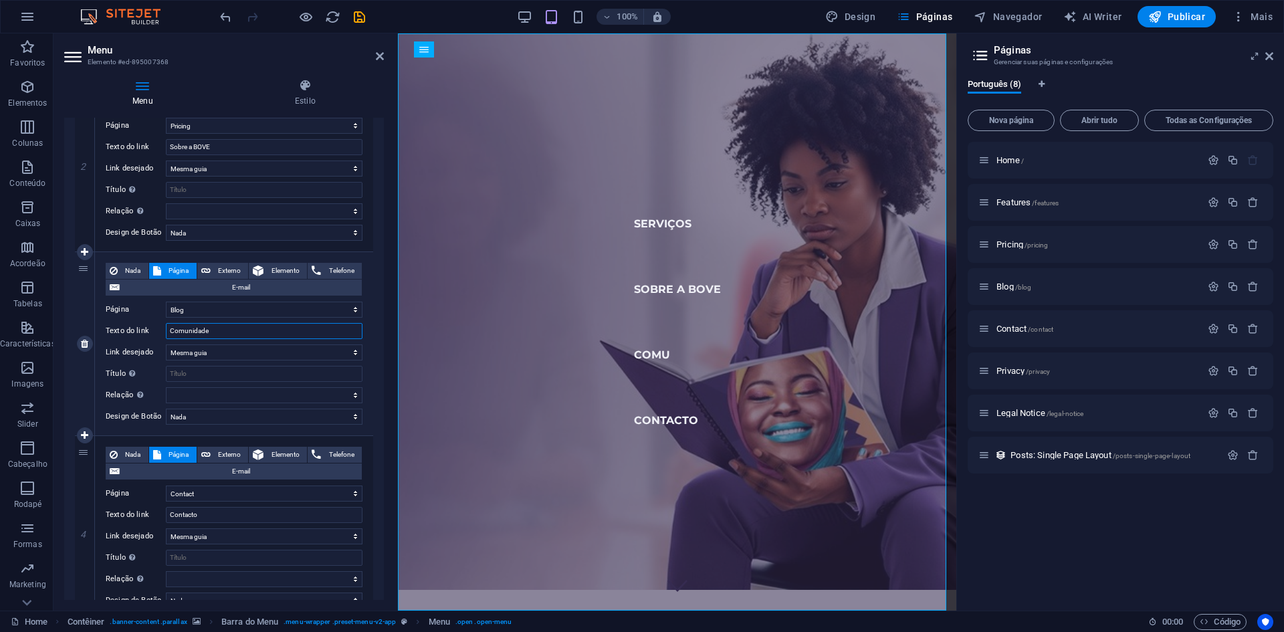
select select
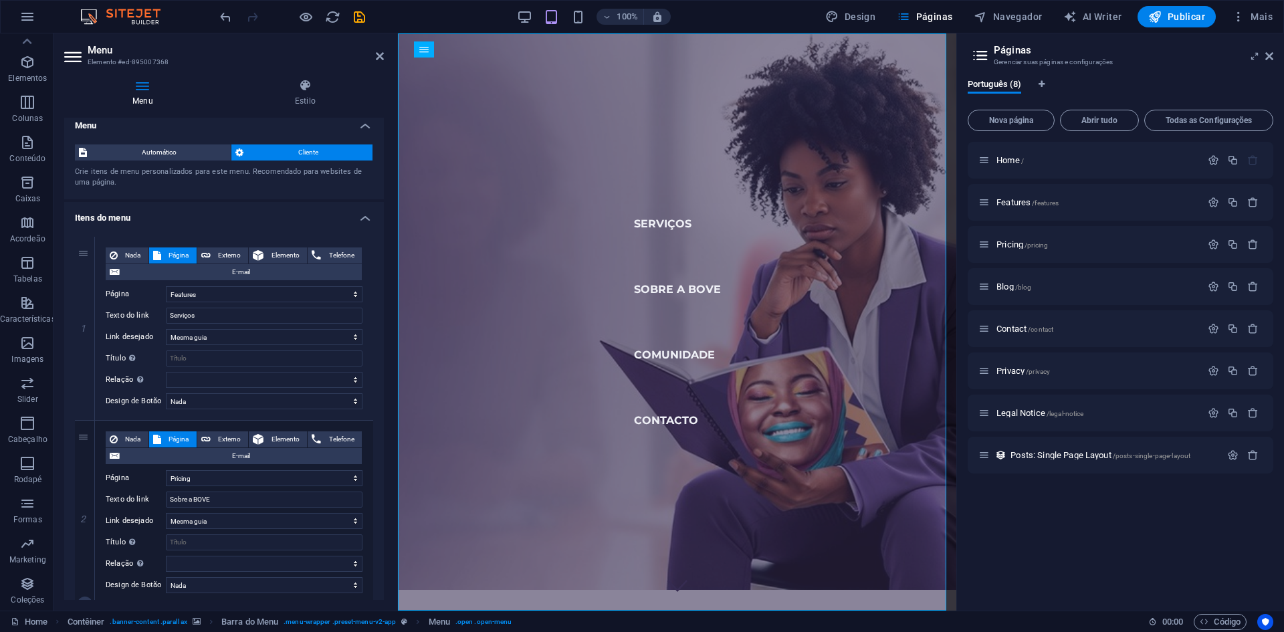
scroll to position [0, 0]
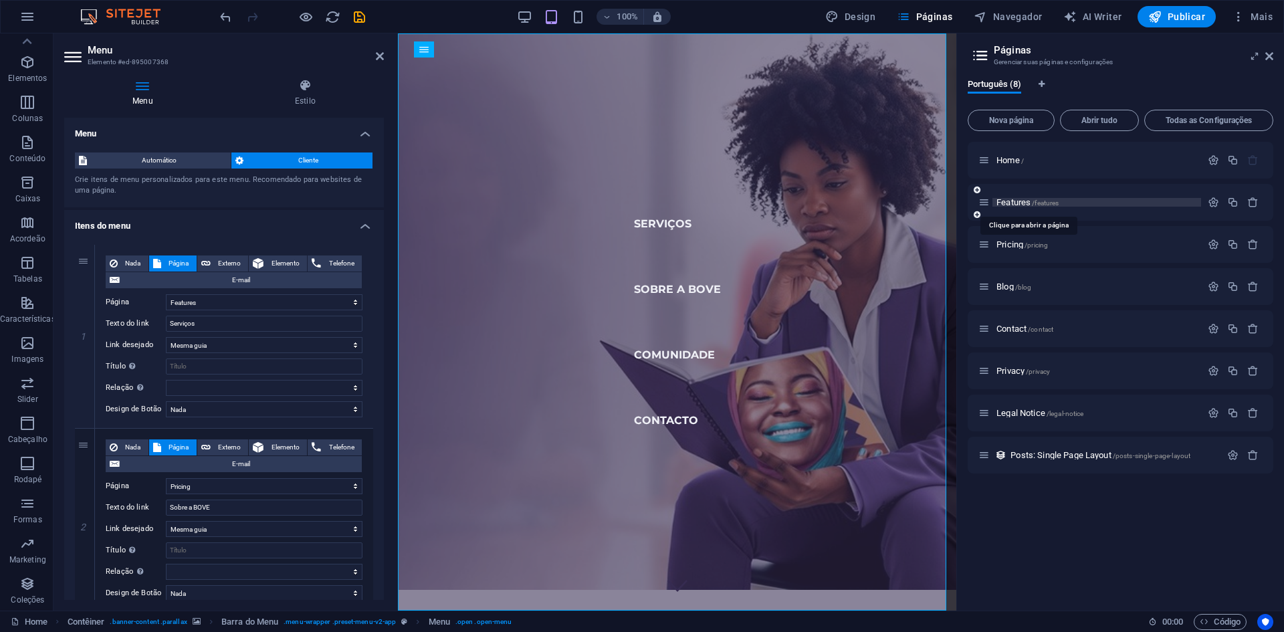
type input "Comunidade"
click at [1015, 205] on span "Features /features" at bounding box center [1027, 202] width 62 height 10
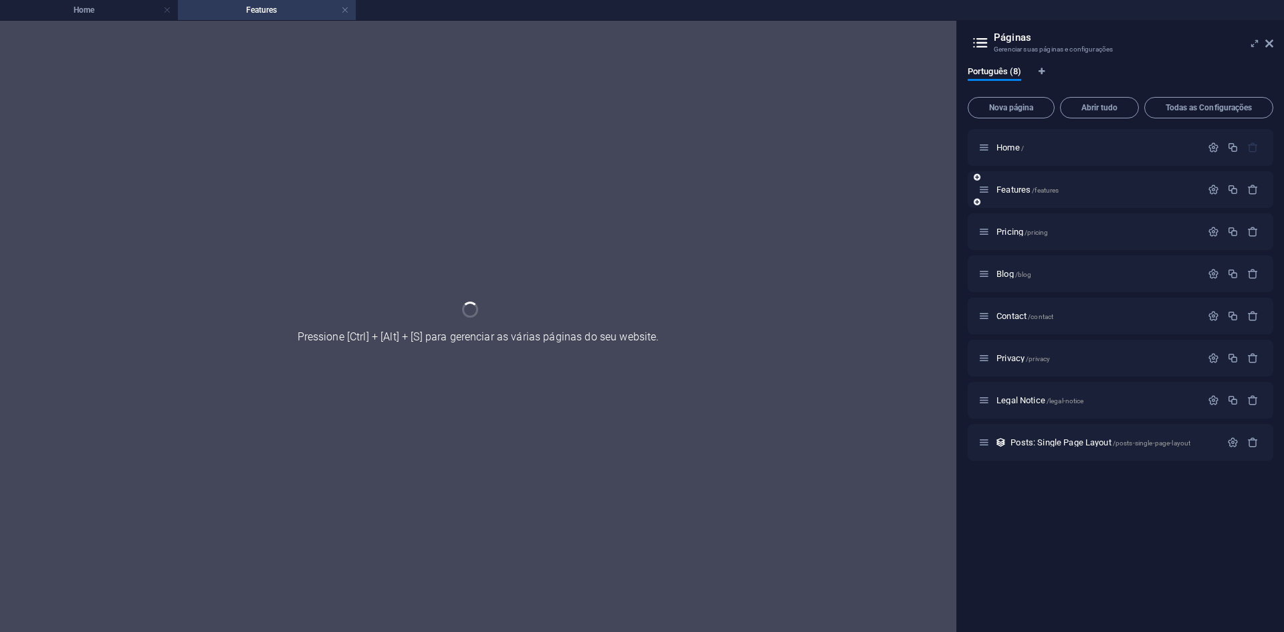
click at [1012, 205] on div "Features /features" at bounding box center [1121, 189] width 306 height 37
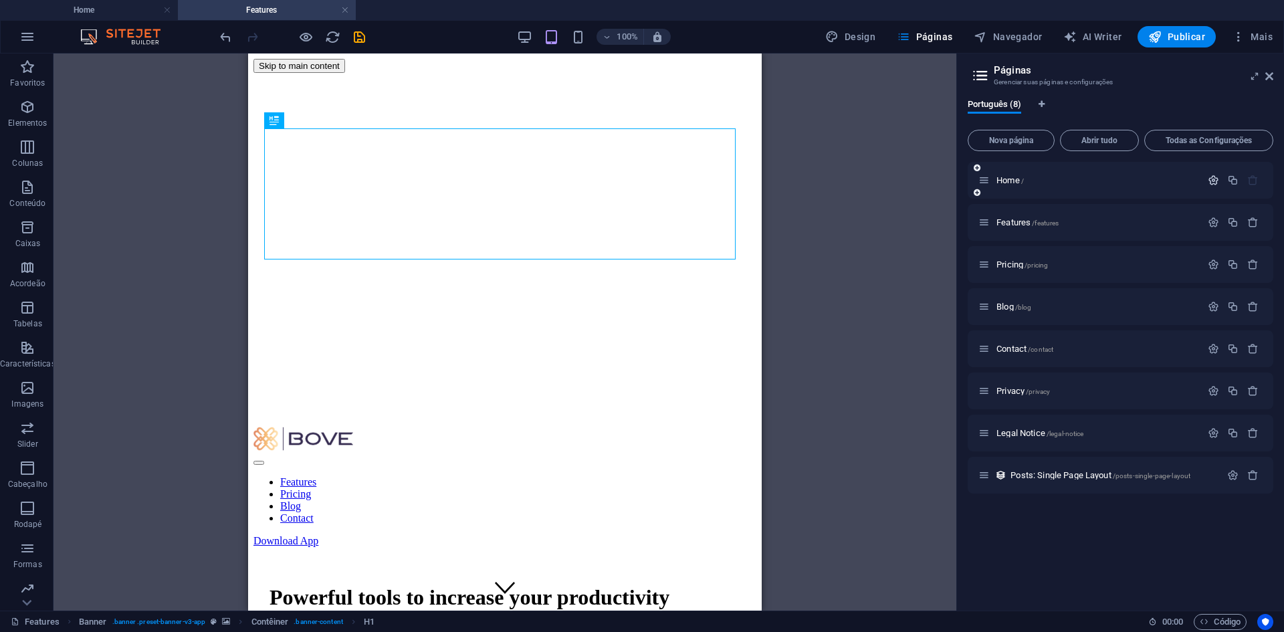
click at [1211, 179] on icon "button" at bounding box center [1213, 180] width 11 height 11
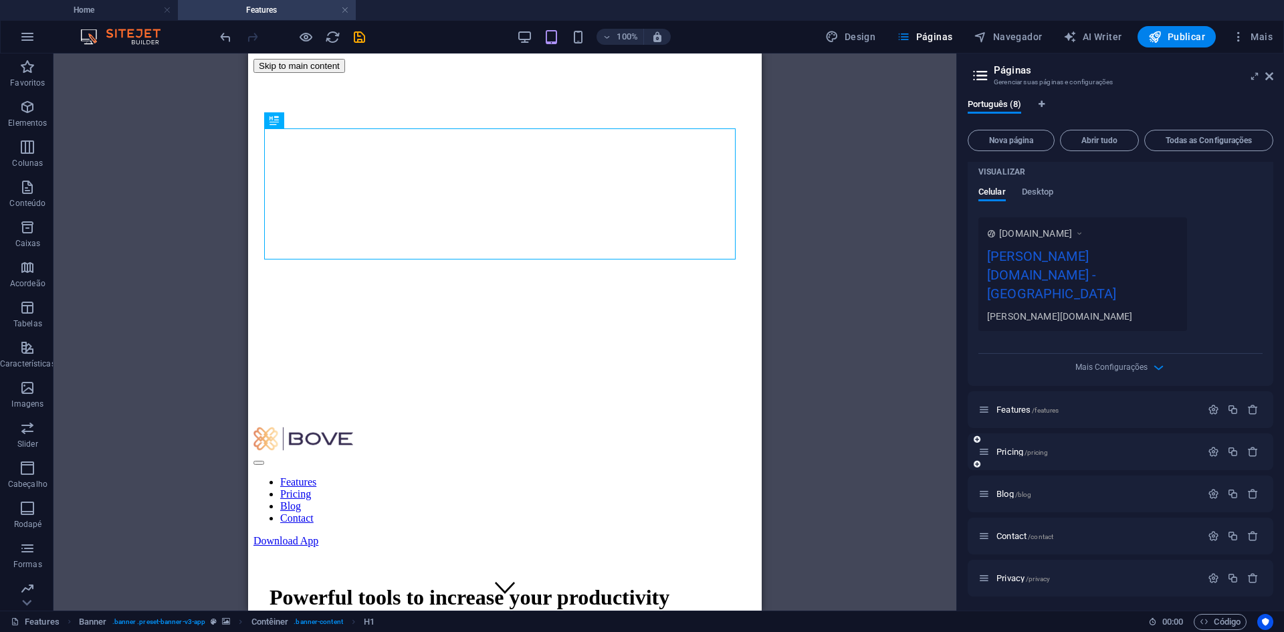
scroll to position [397, 0]
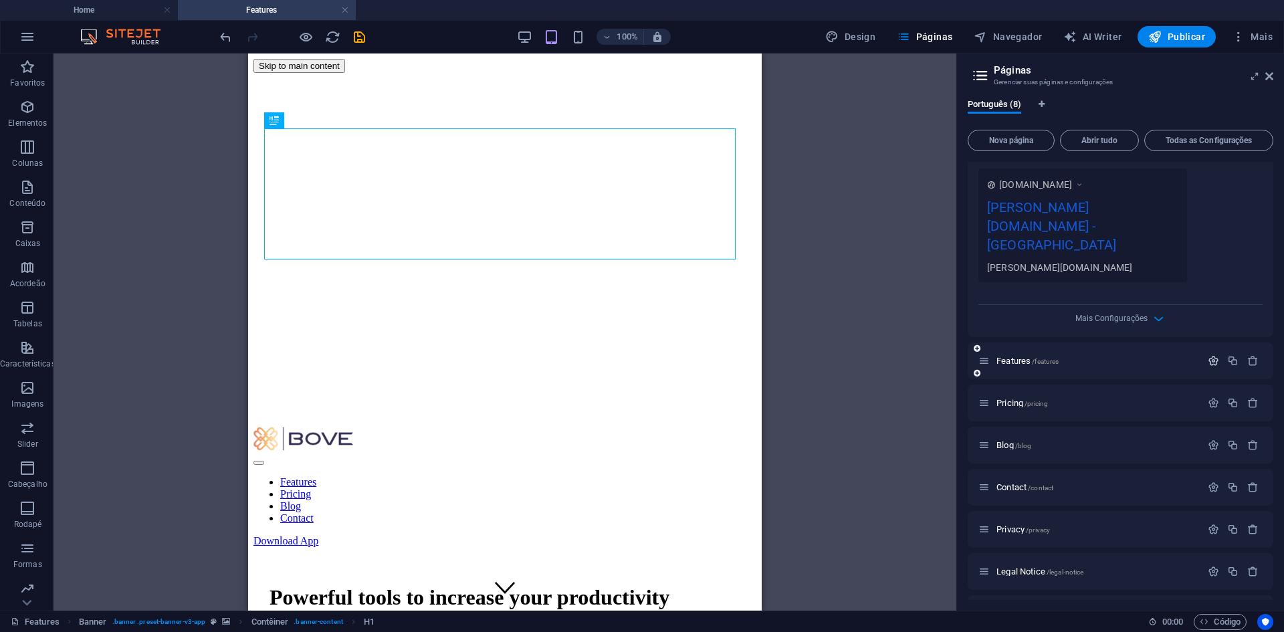
click at [1210, 355] on icon "button" at bounding box center [1213, 360] width 11 height 11
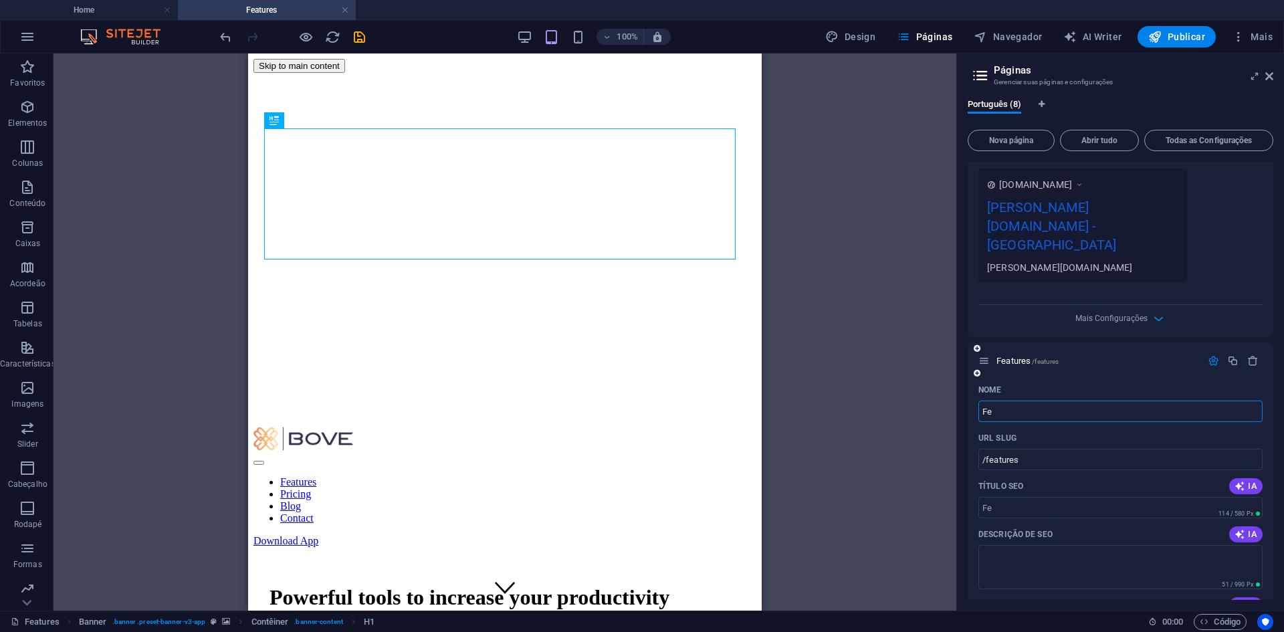
type input "F"
type input "Se"
type input "/"
type input "Serv"
type input "/ser"
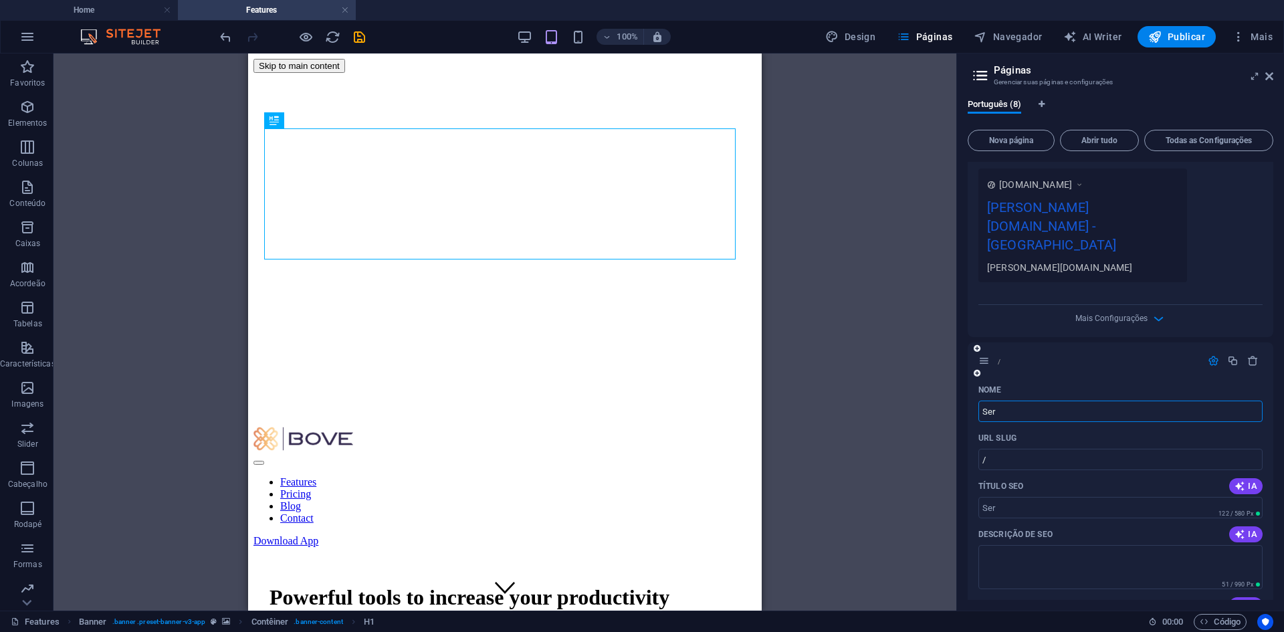
type input "Ser"
type input "Servic"
type input "/servi"
type input "Servi"
type input "Servico"
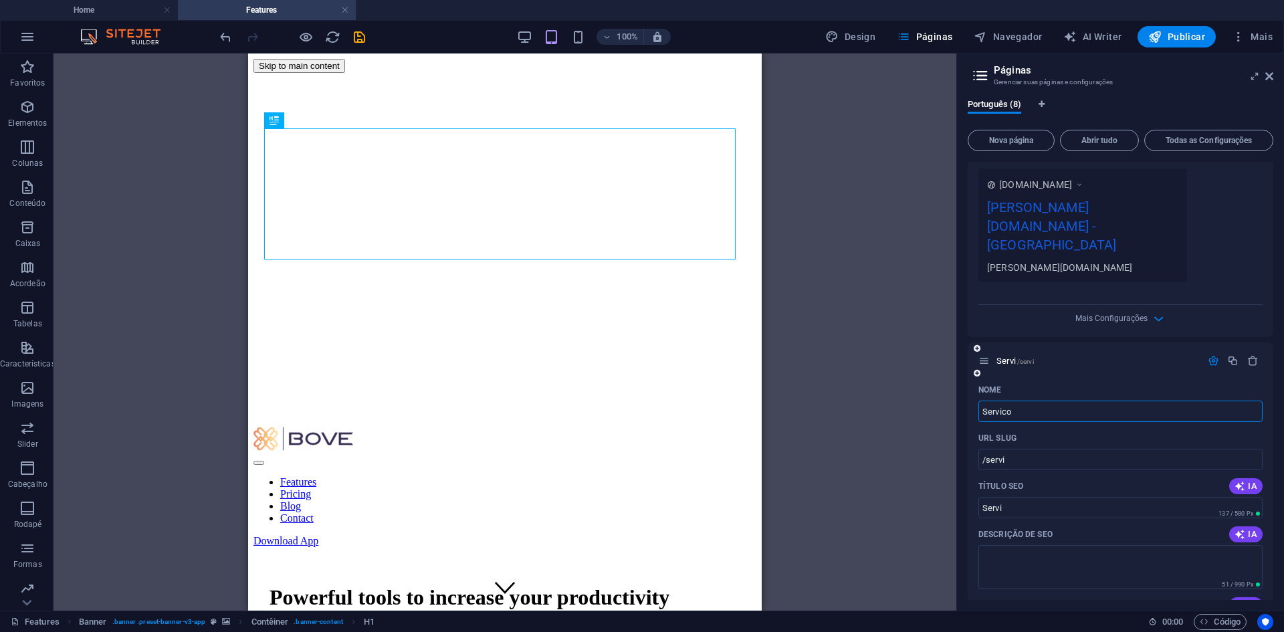
type input "/servico"
type input "Servico"
type input "Servicos"
type input "/servicos"
type input "Servicos"
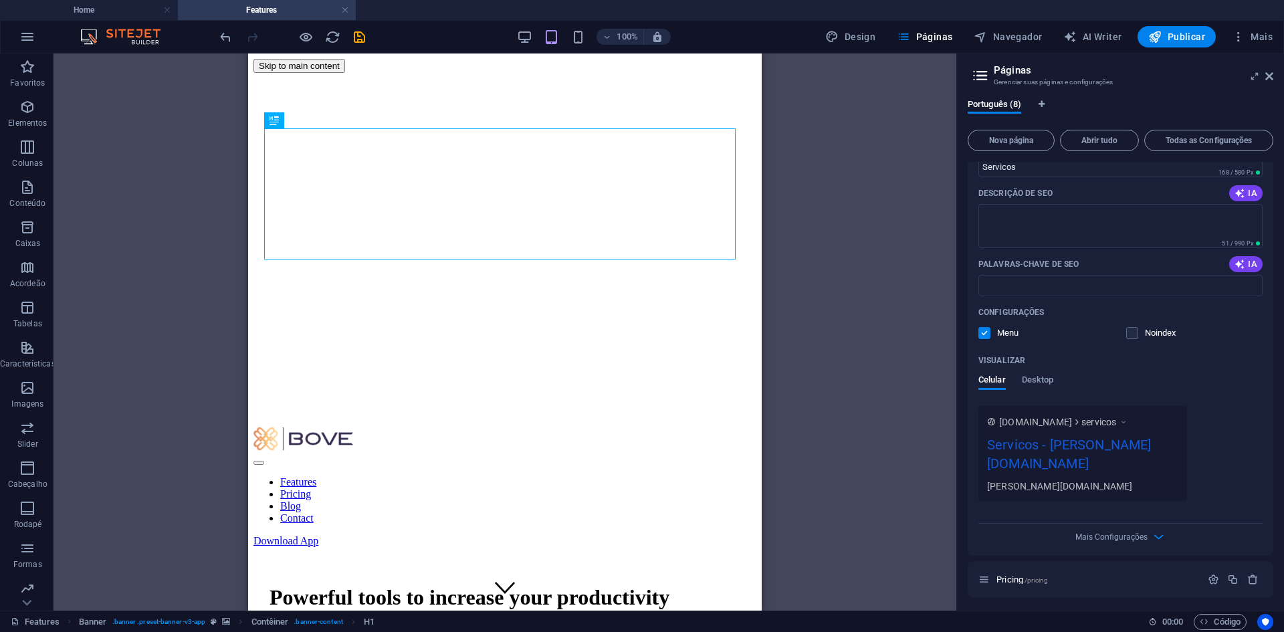
scroll to position [896, 0]
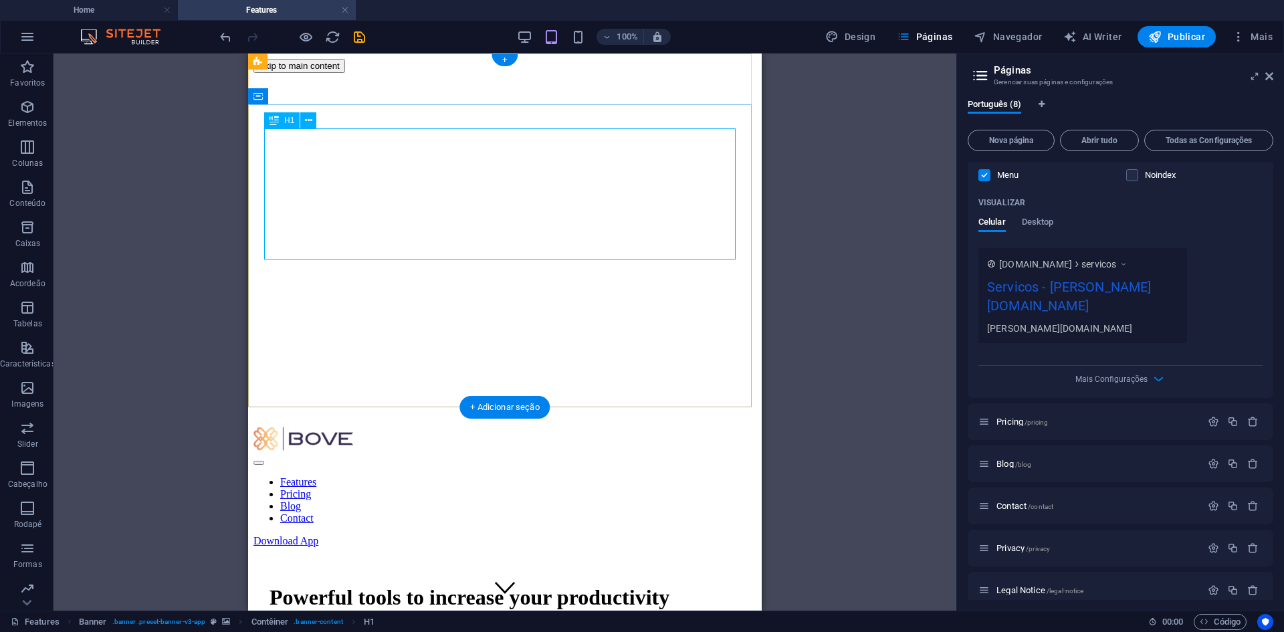
type input "Servicos"
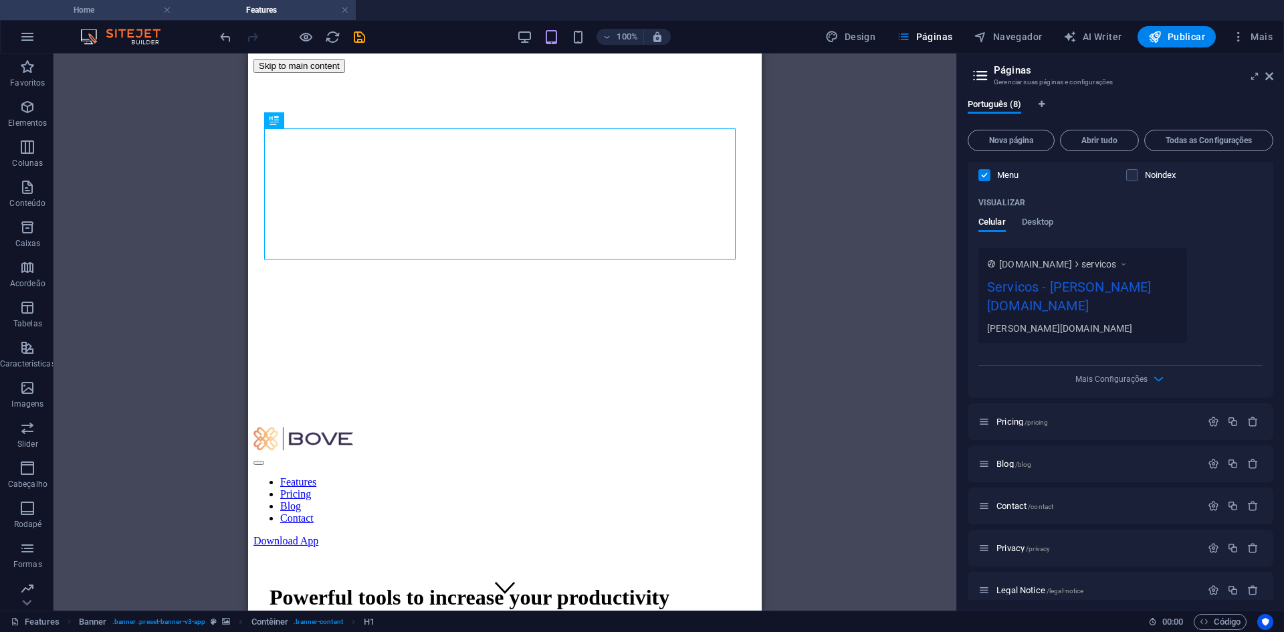
click at [129, 13] on h4 "Home" at bounding box center [89, 10] width 178 height 15
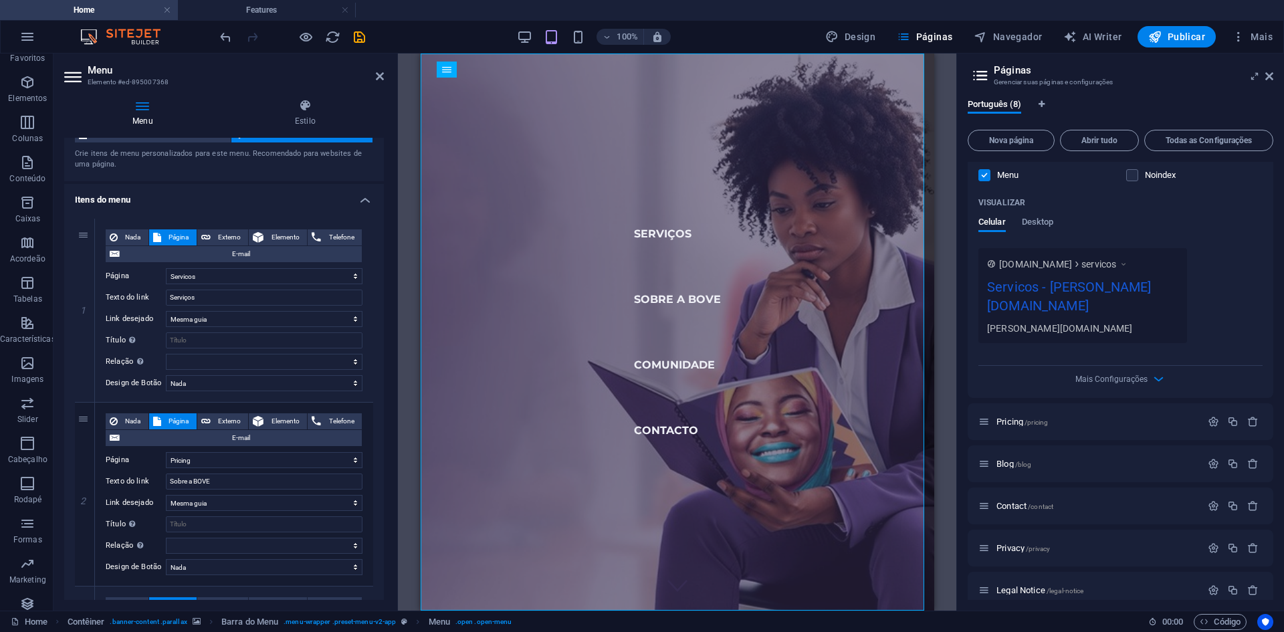
scroll to position [67, 0]
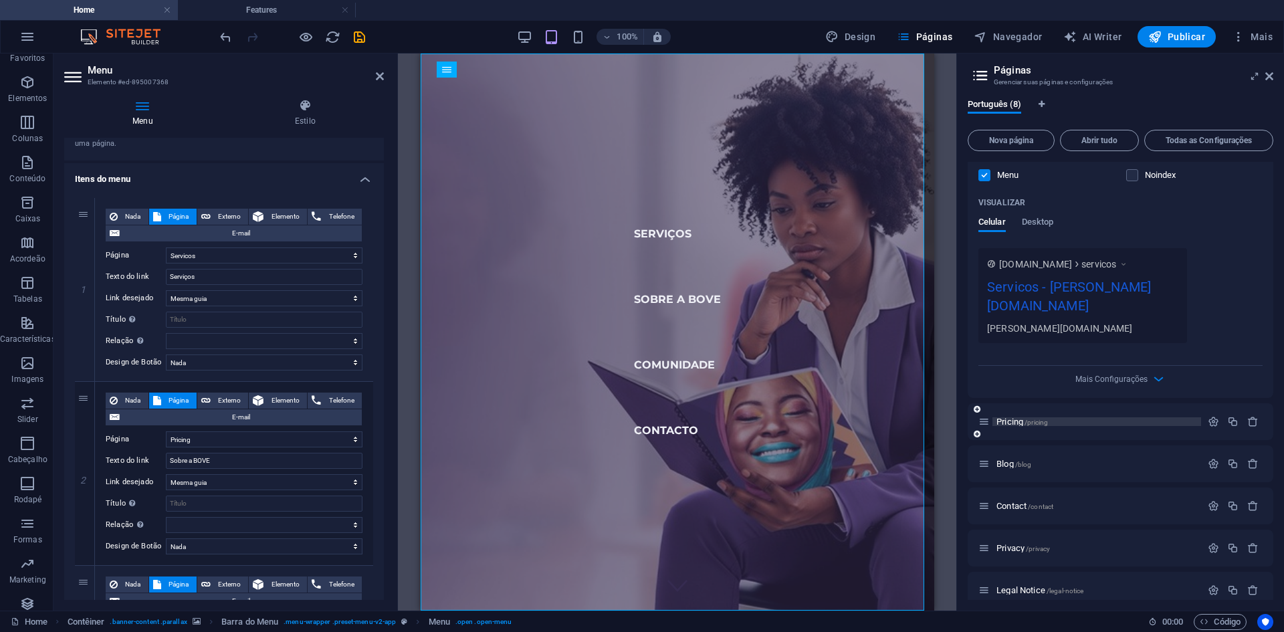
click at [1010, 417] on span "Pricing /pricing" at bounding box center [1021, 422] width 51 height 10
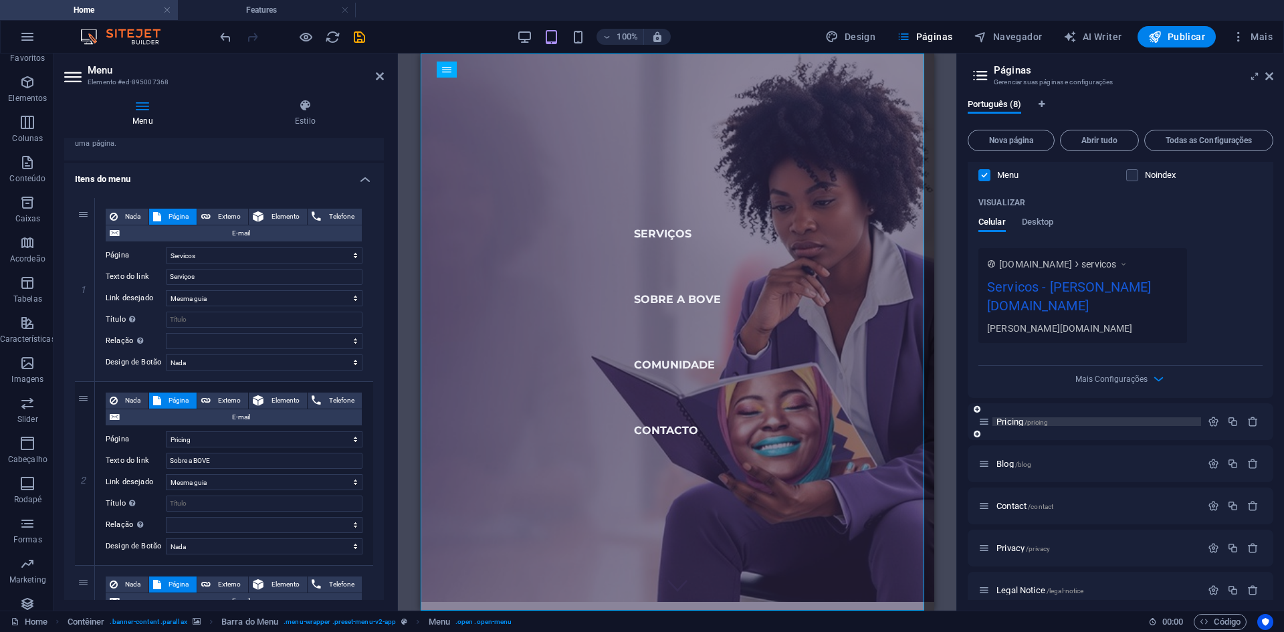
scroll to position [842, 0]
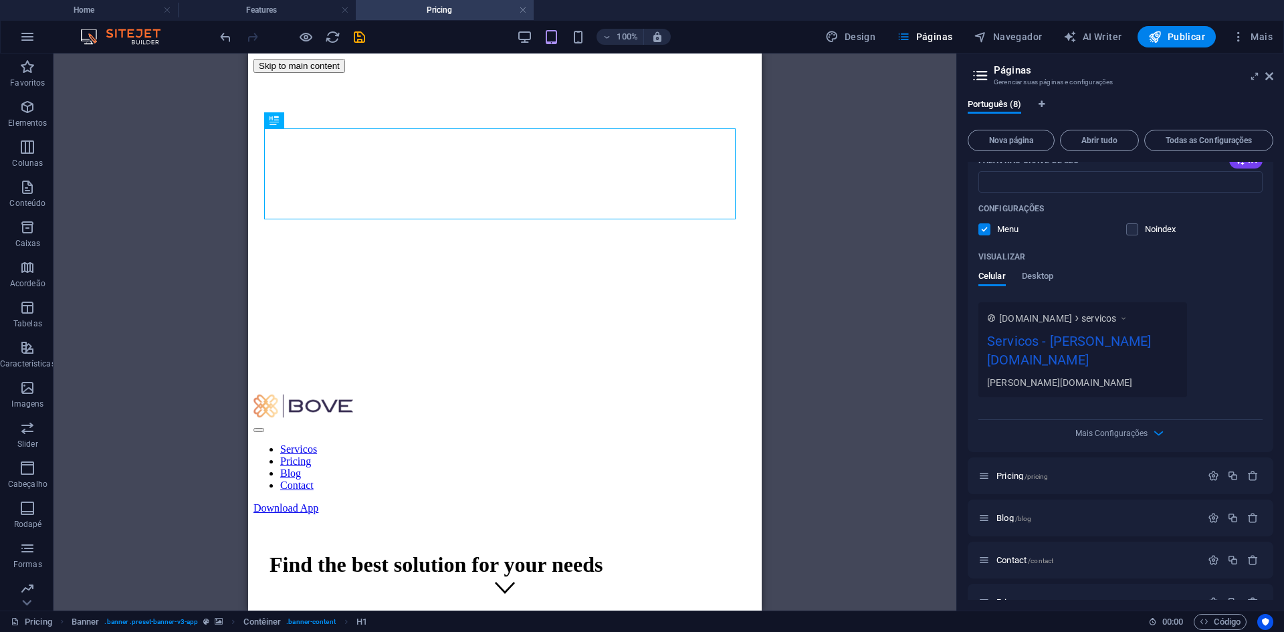
scroll to position [0, 0]
click at [1209, 470] on icon "button" at bounding box center [1213, 475] width 11 height 11
type input "P"
type input "S"
type input "/"
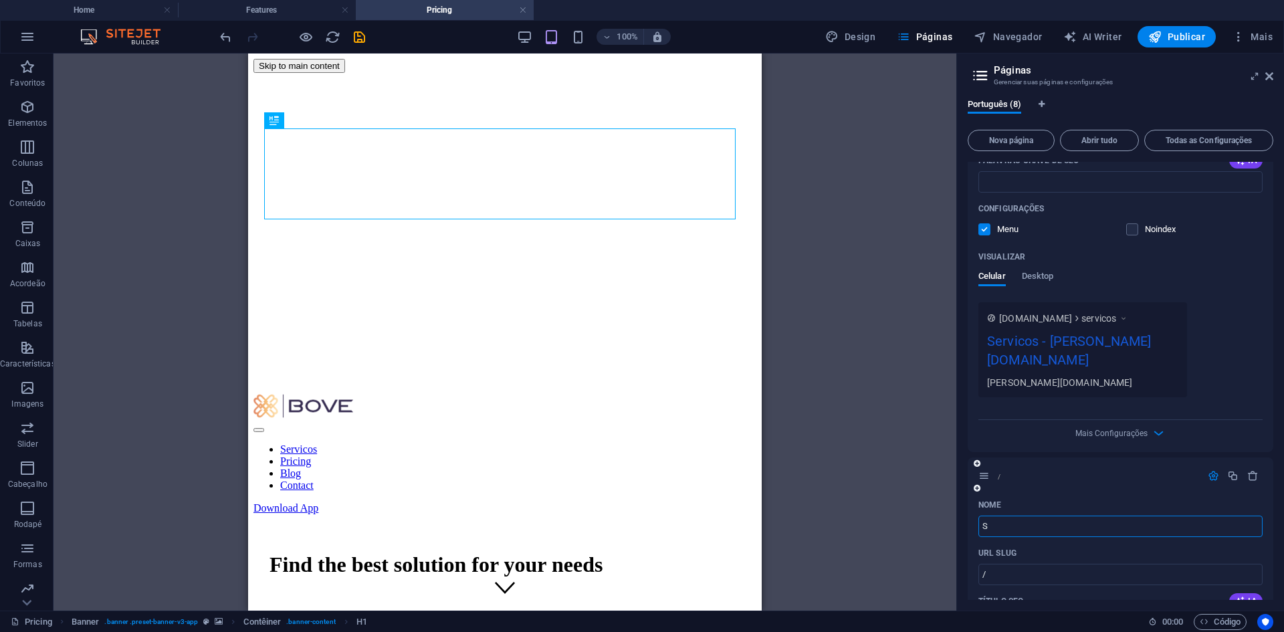
type input "So"
type input "/s"
type input "S"
type input "Sobre"
type input "/sobre"
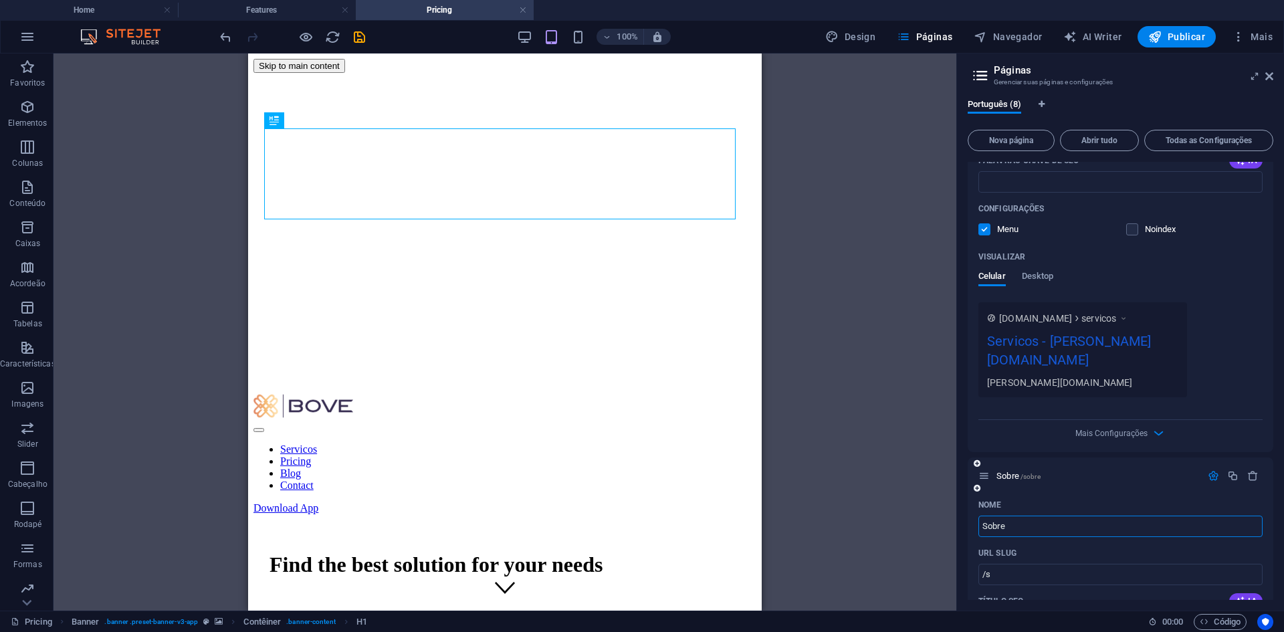
type input "Sobre"
type input "Sobre a bo"
type input "/sobre-a"
type input "Sobre a"
type input "Sobre a bove"
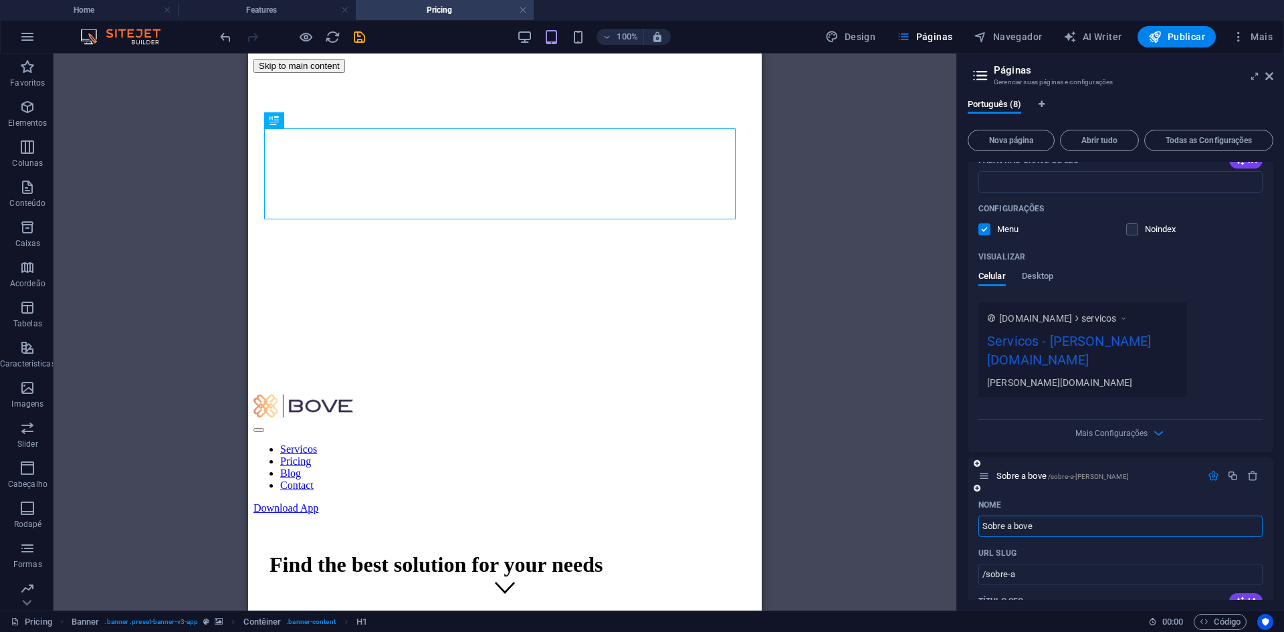
type input "/sobre-a-[PERSON_NAME]"
type input "Sobre a bove"
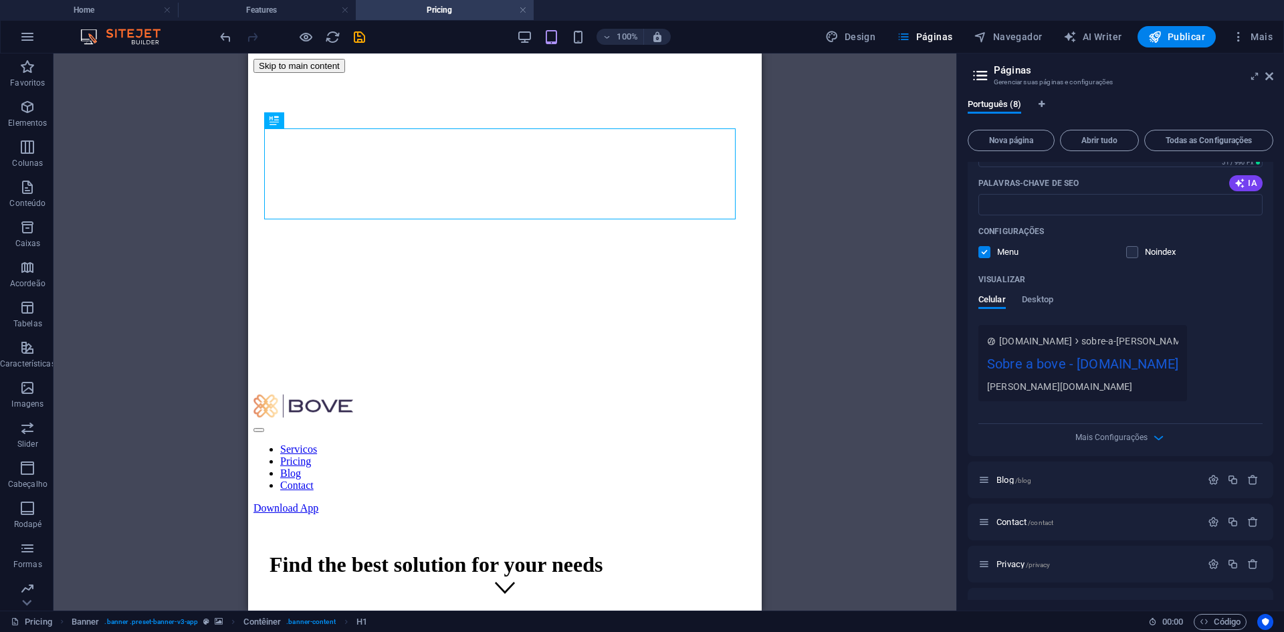
scroll to position [1394, 0]
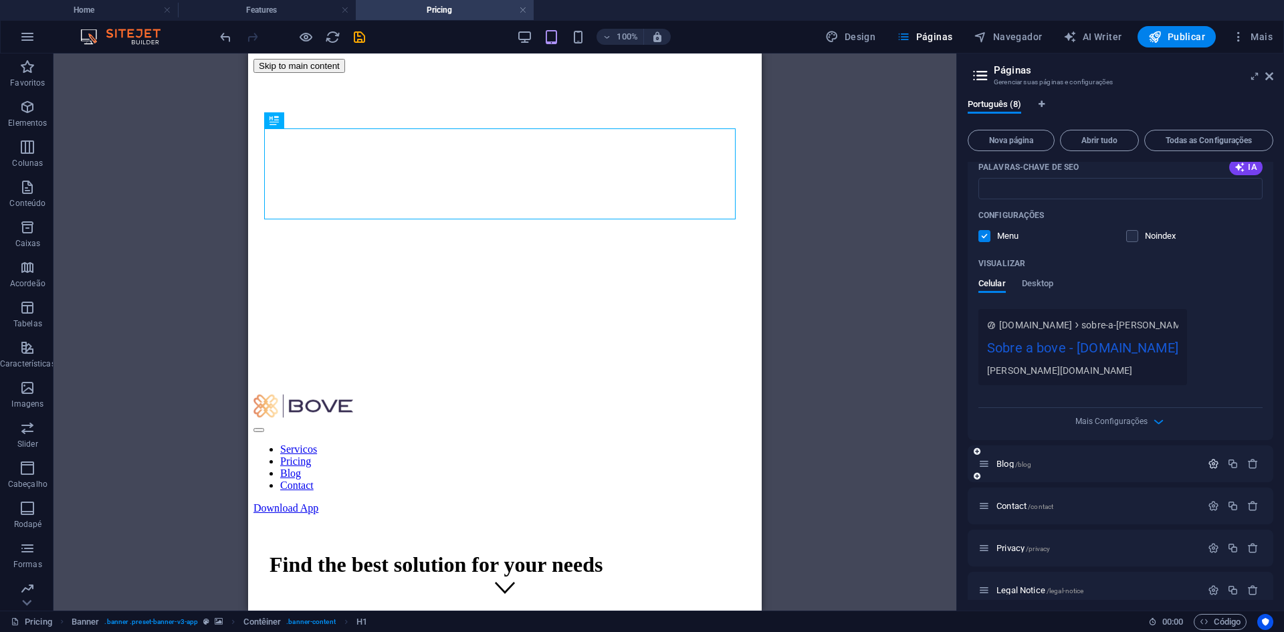
type input "Sobre a bove"
click at [1208, 458] on icon "button" at bounding box center [1213, 463] width 11 height 11
type input "B"
type input "Co"
type input "/"
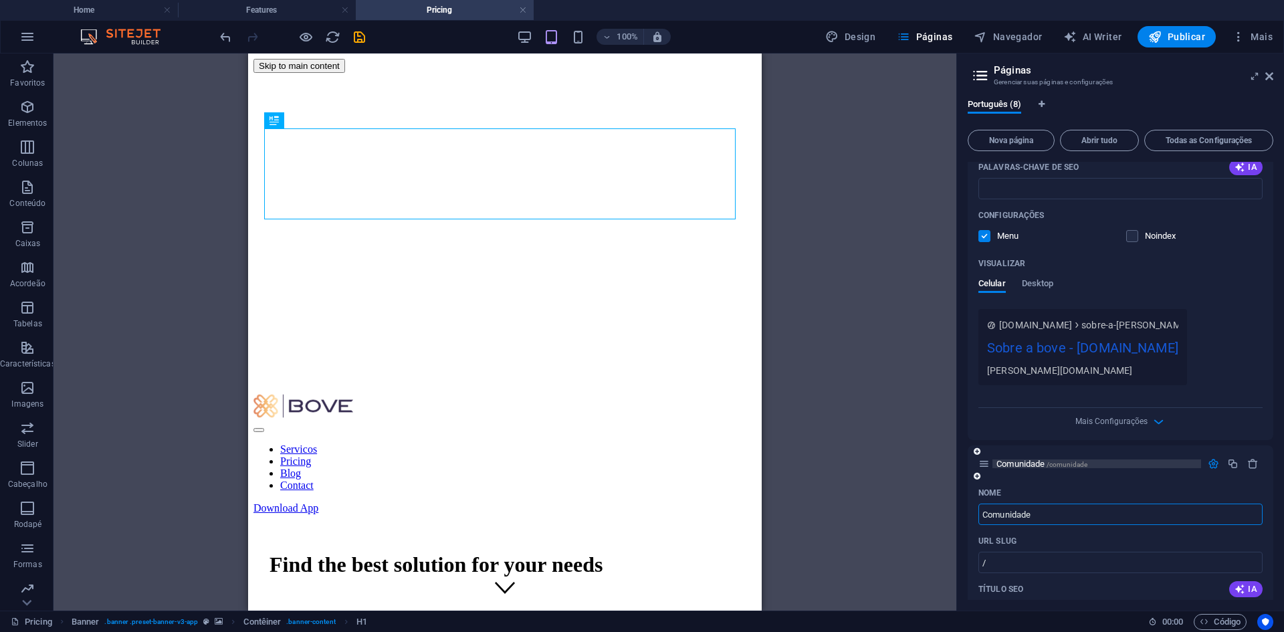
type input "Comunidade"
type input "/comunidade"
type input "Comunidade"
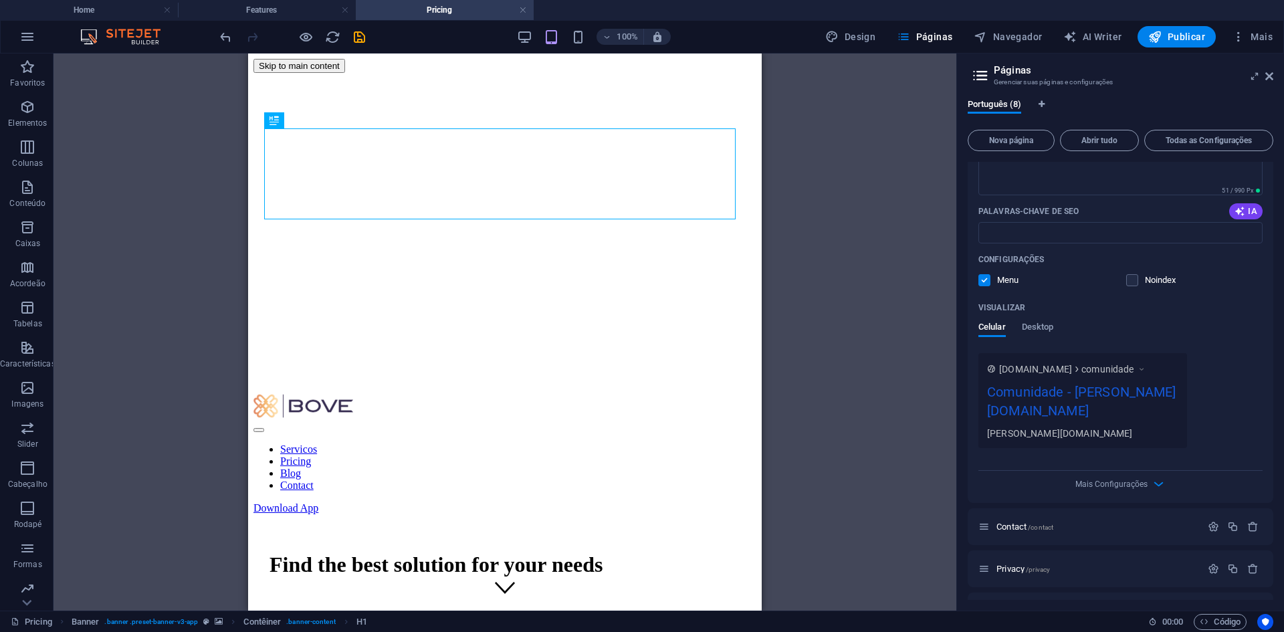
scroll to position [1893, 0]
type input "Comunidade"
click at [1208, 519] on icon "button" at bounding box center [1213, 524] width 11 height 11
type input "Contacto"
type input "/contacto"
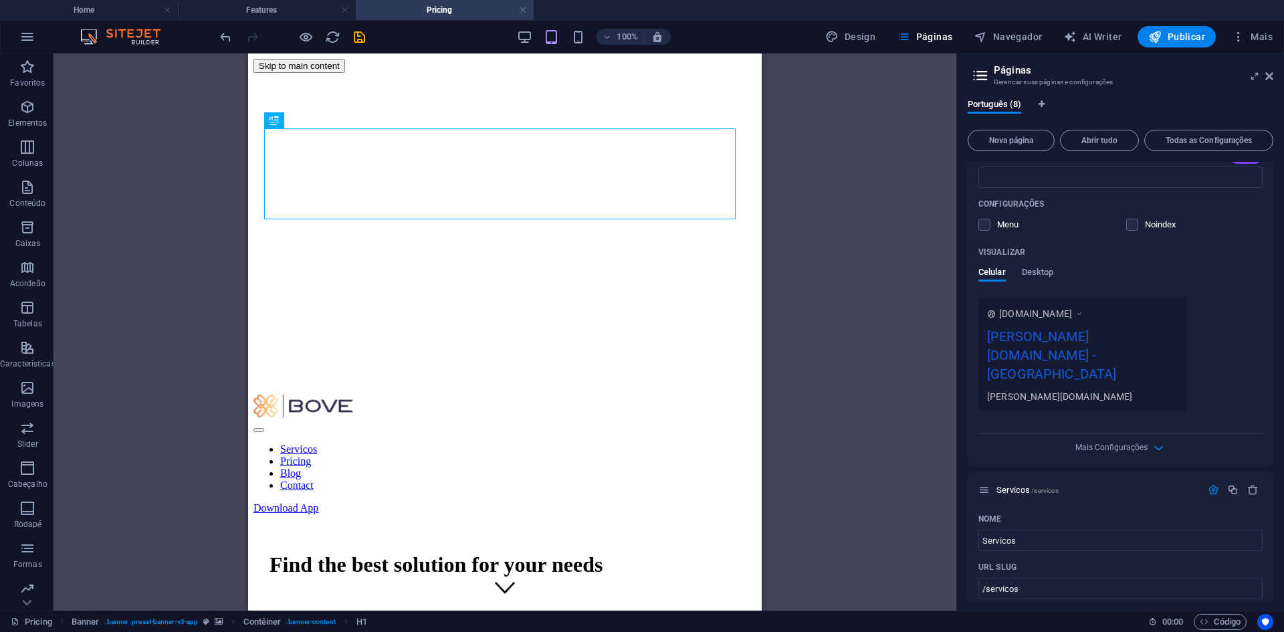
scroll to position [251, 0]
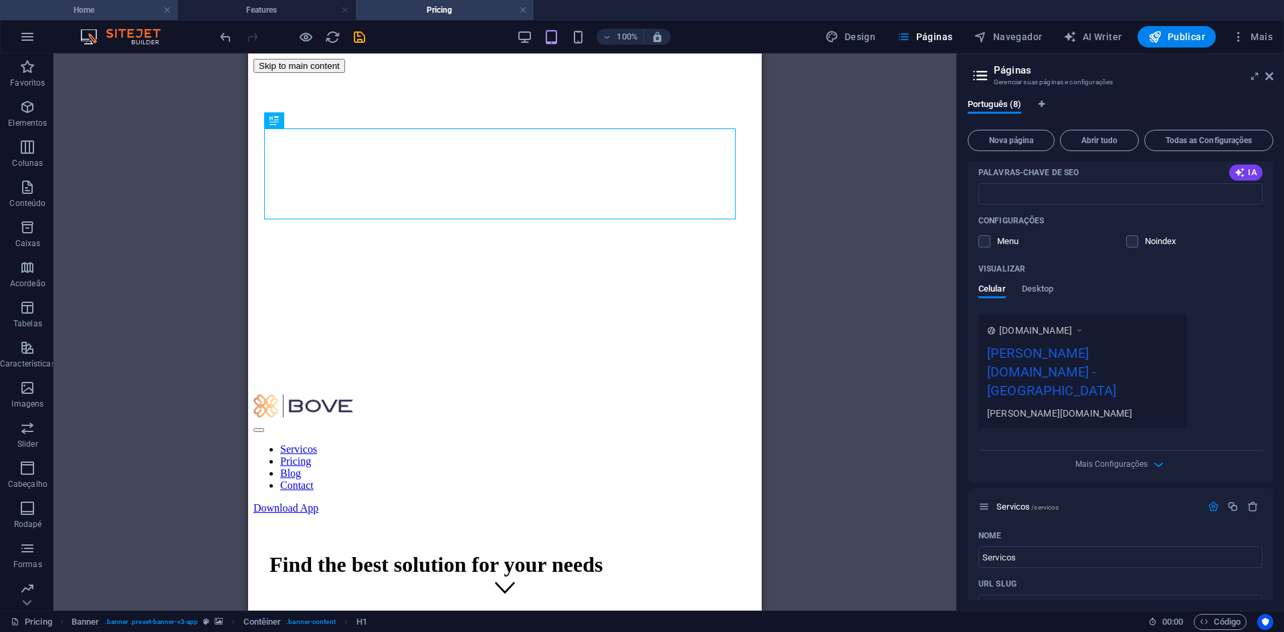
click at [124, 15] on h4 "Home" at bounding box center [89, 10] width 178 height 15
type input "Contacto"
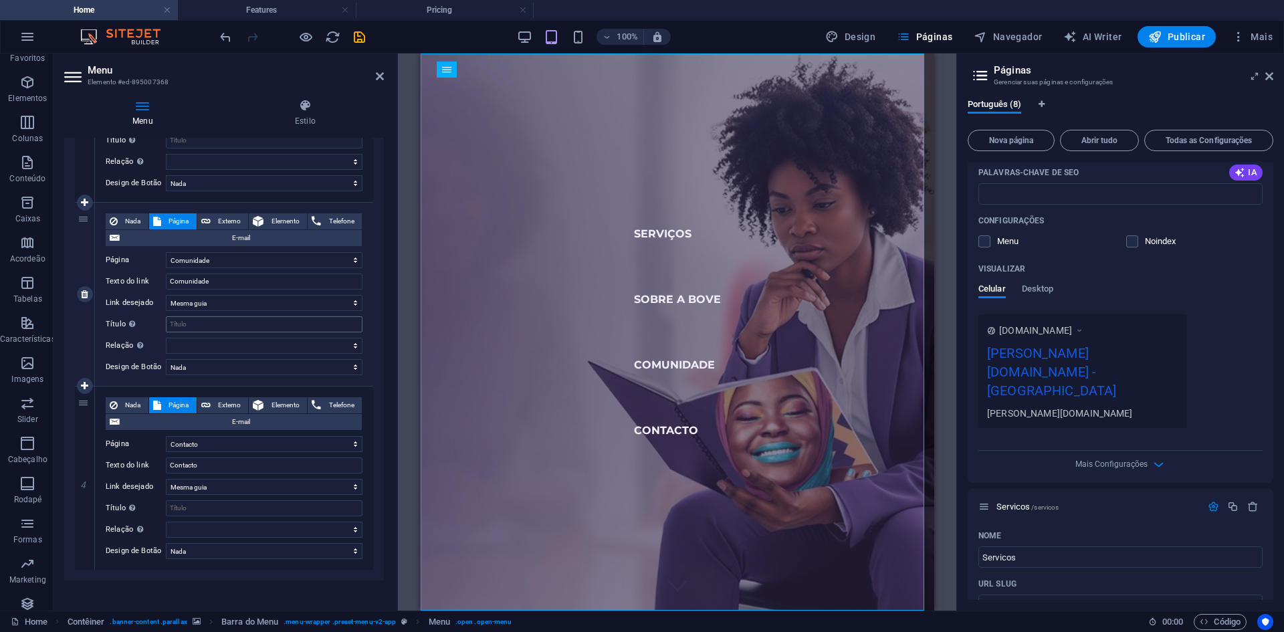
scroll to position [447, 0]
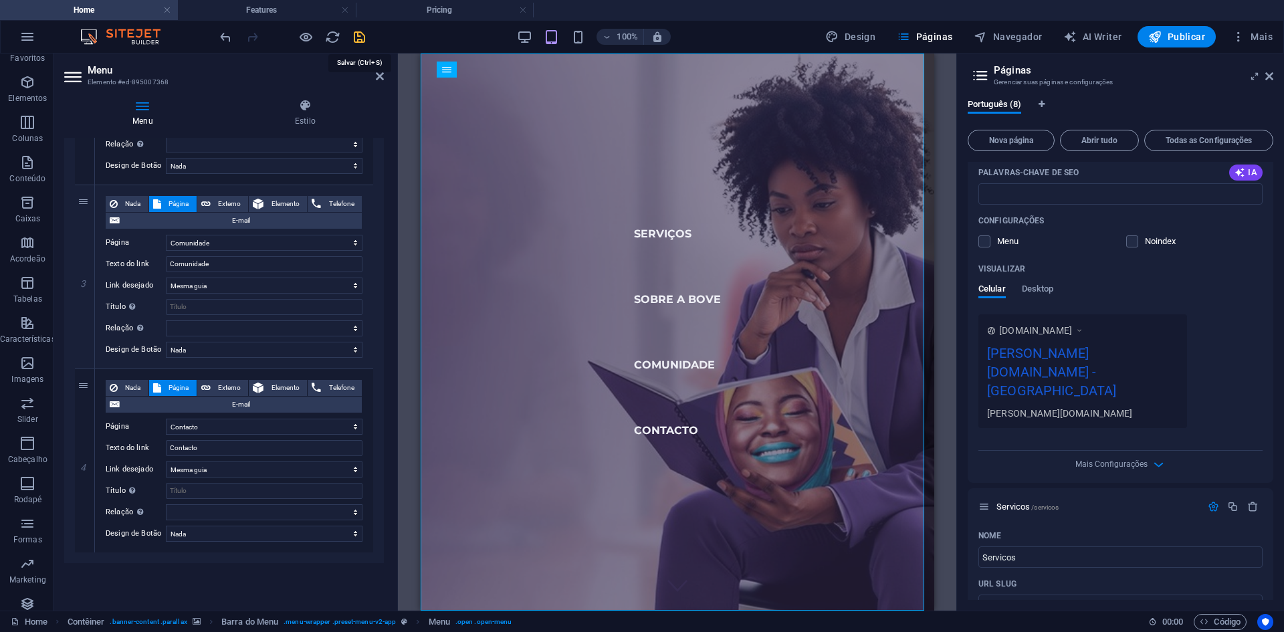
click at [354, 30] on icon "save" at bounding box center [359, 36] width 15 height 15
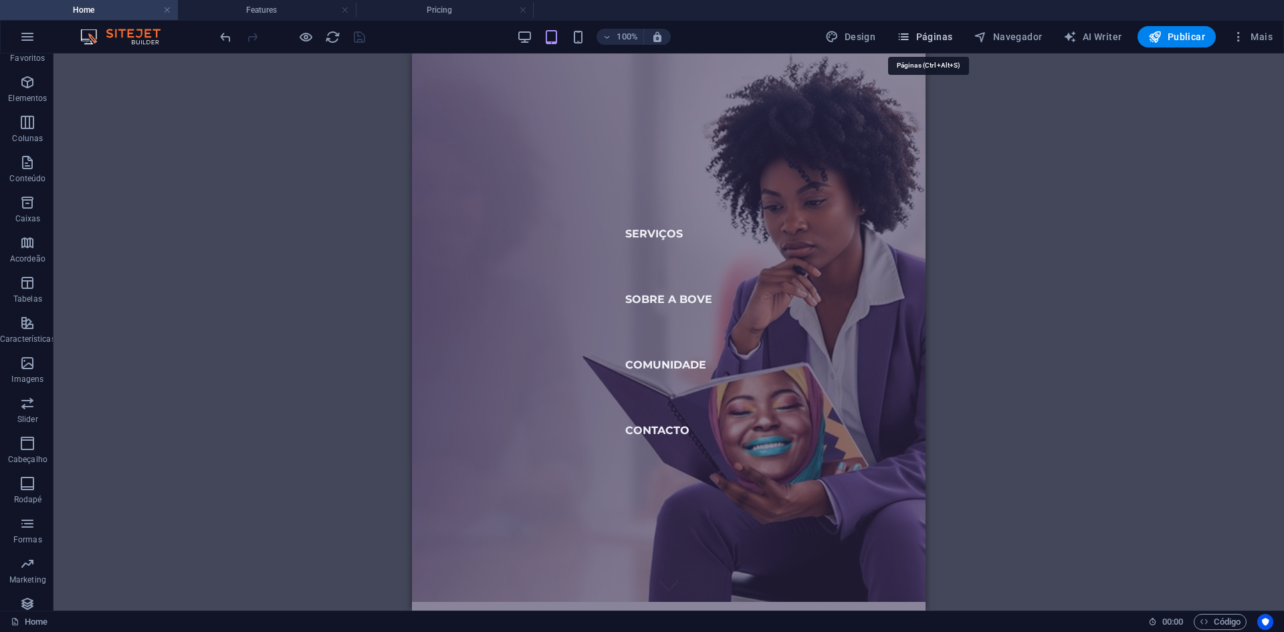
click at [933, 33] on span "Páginas" at bounding box center [925, 36] width 56 height 13
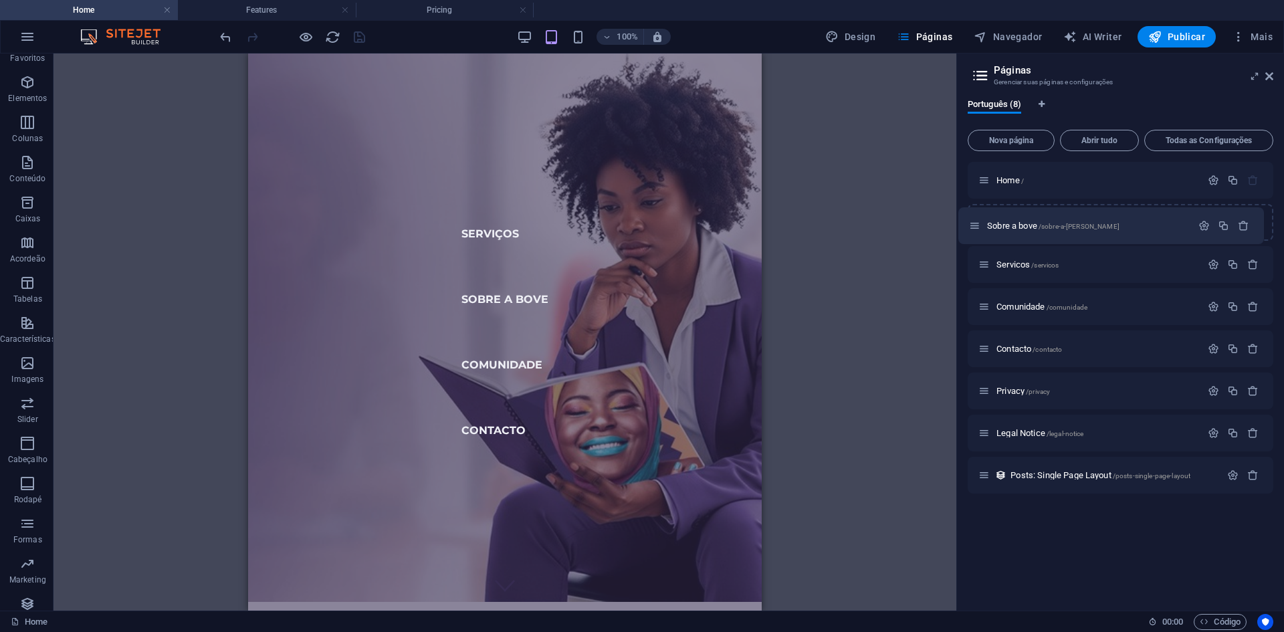
drag, startPoint x: 988, startPoint y: 261, endPoint x: 979, endPoint y: 219, distance: 43.2
click at [979, 219] on div "Home / Servicos /servicos Sobre a [PERSON_NAME] /sobre-a-[PERSON_NAME] Comunida…" at bounding box center [1121, 328] width 306 height 332
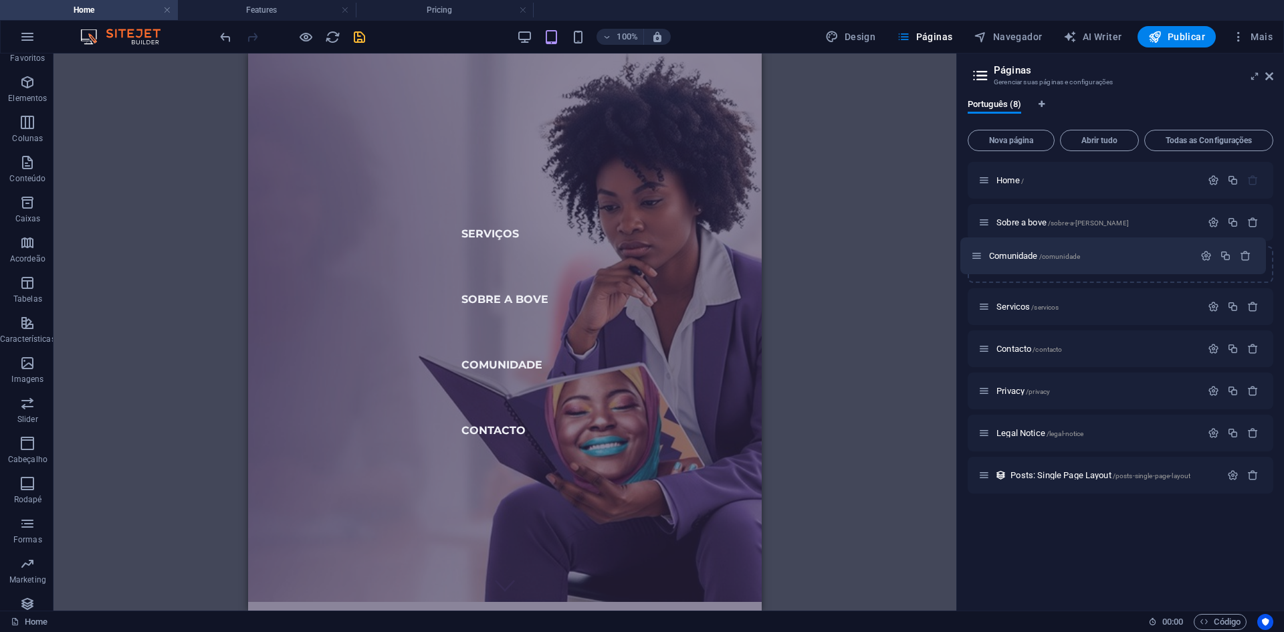
drag, startPoint x: 986, startPoint y: 303, endPoint x: 978, endPoint y: 248, distance: 55.5
click at [978, 248] on div "Home / Sobre a [PERSON_NAME] /sobre-a-[PERSON_NAME] Servicos /servicos Comunida…" at bounding box center [1121, 328] width 306 height 332
click at [1069, 476] on span "Posts: Single Page Layout /posts-single-page-layout" at bounding box center [1100, 475] width 180 height 10
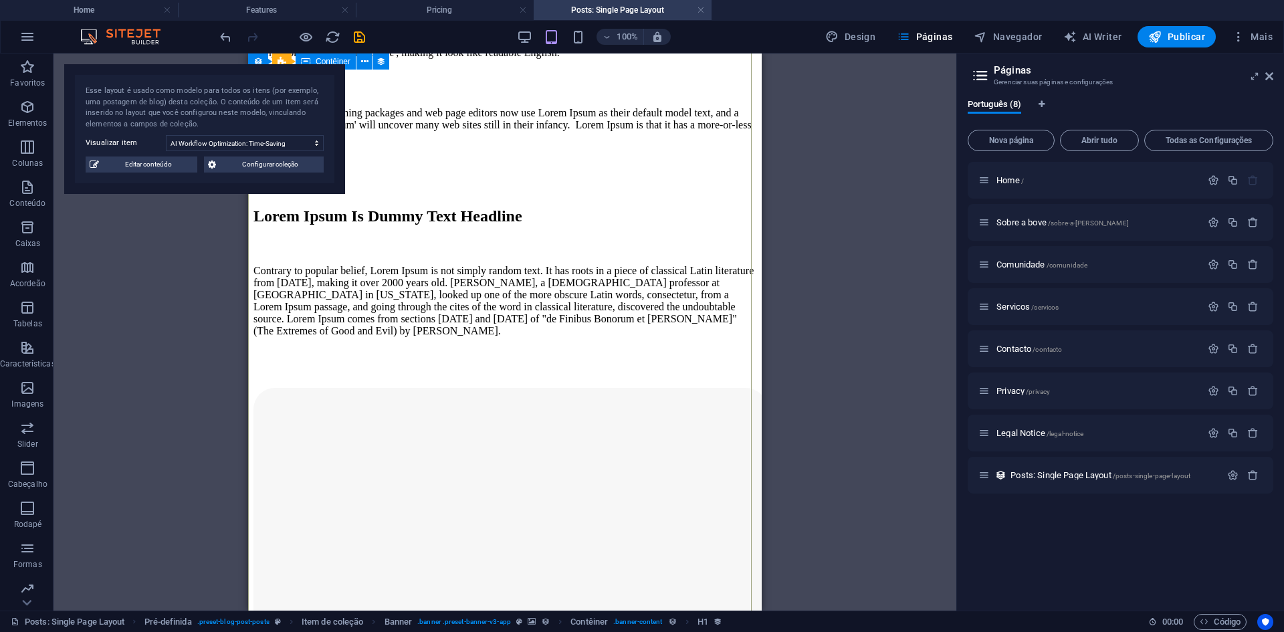
scroll to position [869, 0]
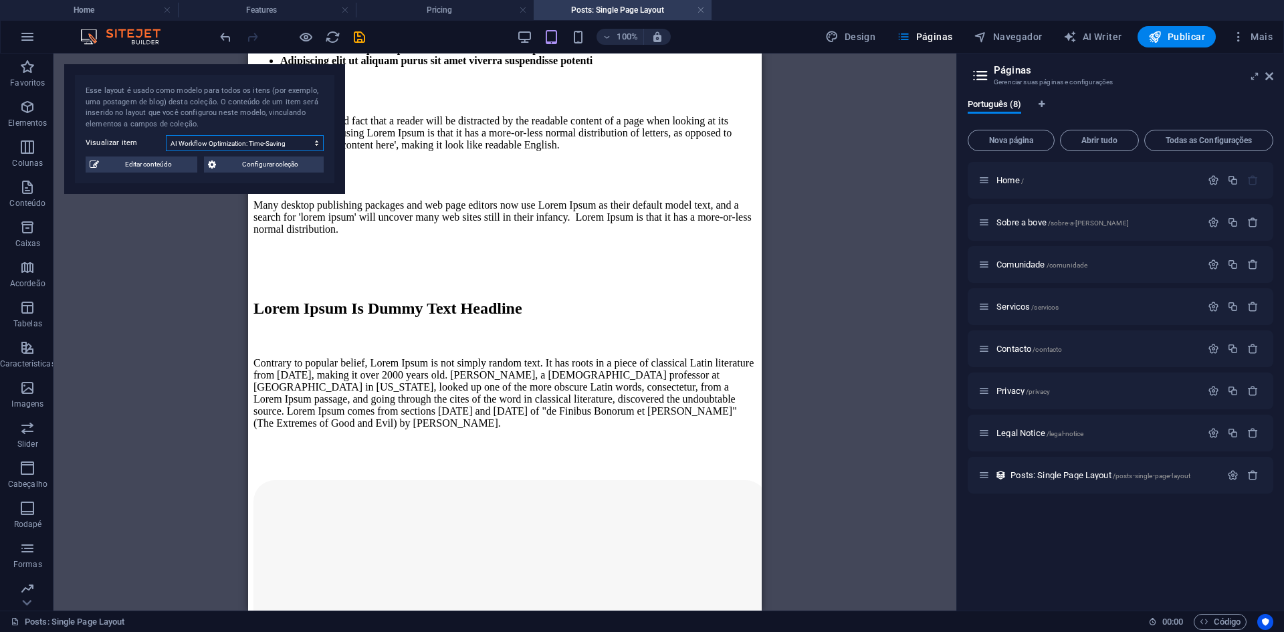
click at [315, 142] on select "AI Workflow Optimization: Time-Saving Solutions Best Practices For Modern Softw…" at bounding box center [245, 143] width 158 height 16
select select "68b56ac25411abc9d504cd76"
click at [166, 135] on select "AI Workflow Optimization: Time-Saving Solutions Best Practices For Modern Softw…" at bounding box center [245, 143] width 158 height 16
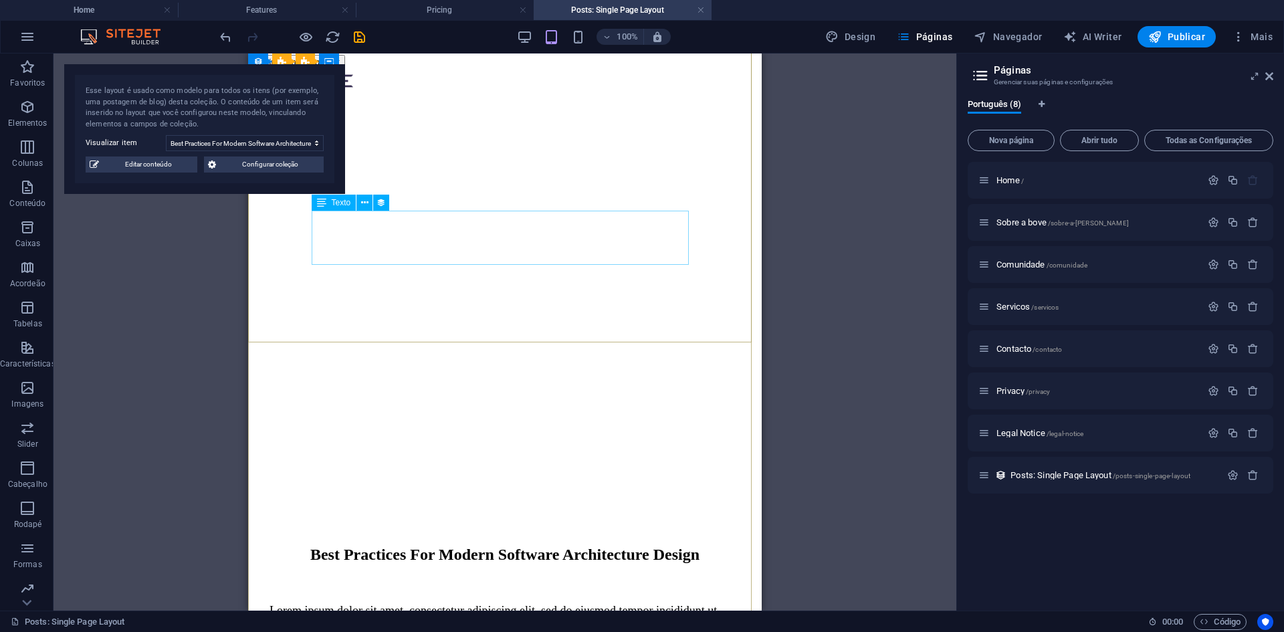
scroll to position [0, 0]
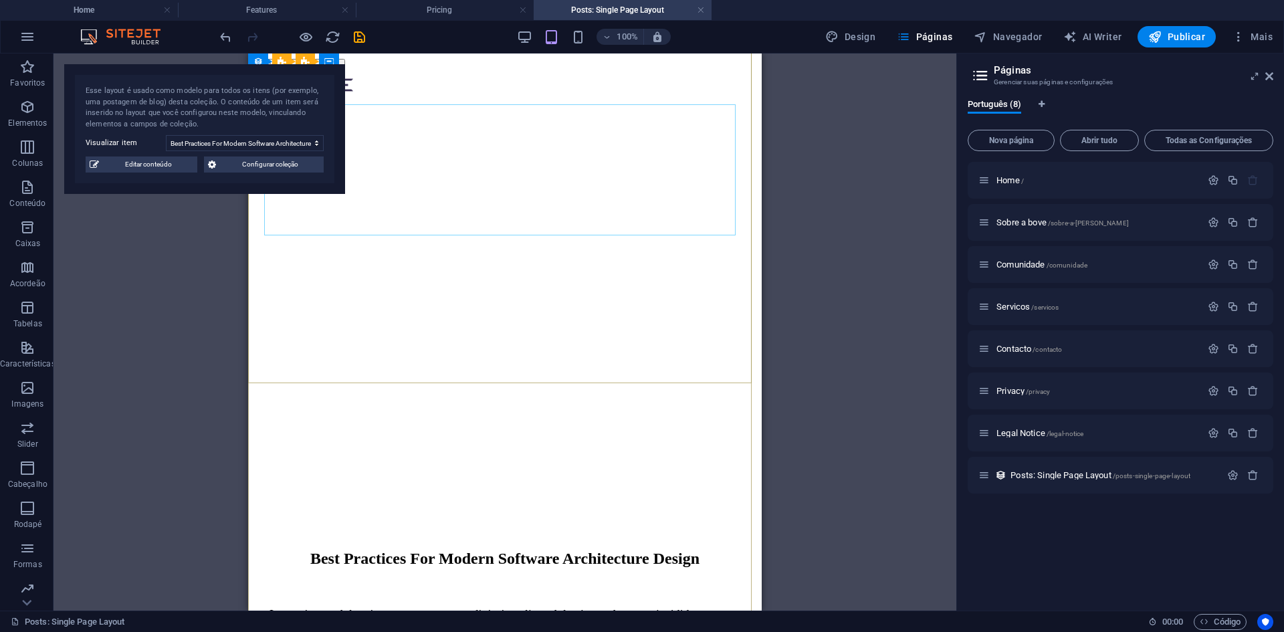
click at [518, 550] on div "Best Practices For Modern Software Architecture Design" at bounding box center [504, 559] width 471 height 18
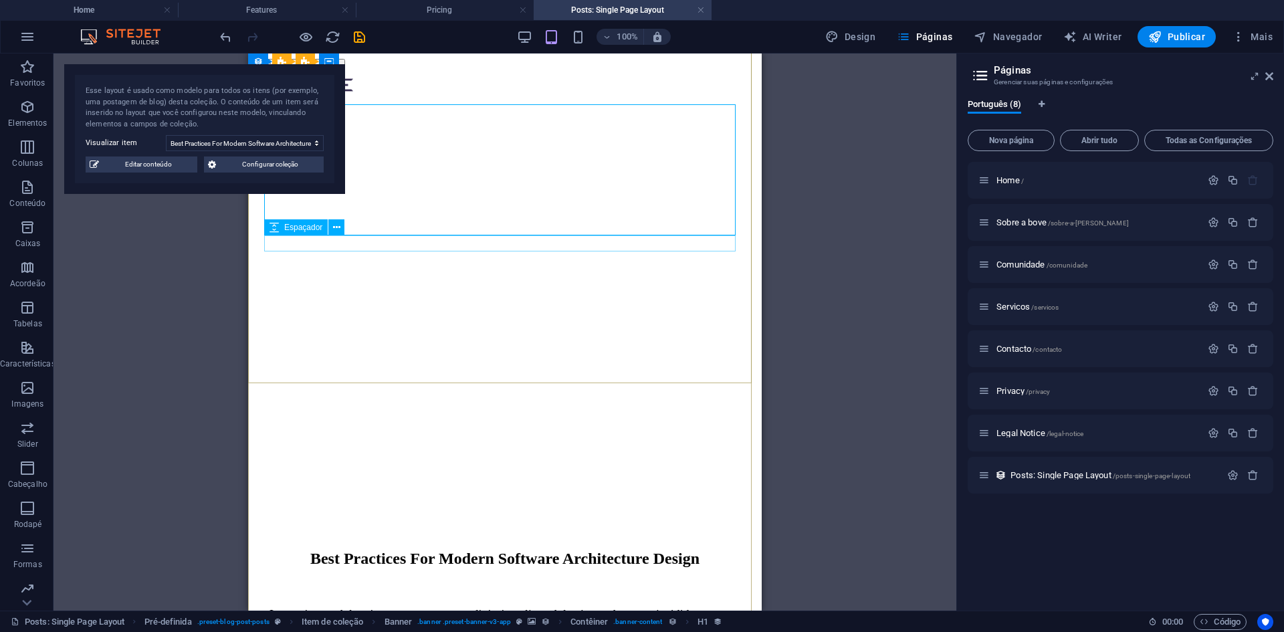
click at [269, 581] on div at bounding box center [504, 589] width 471 height 16
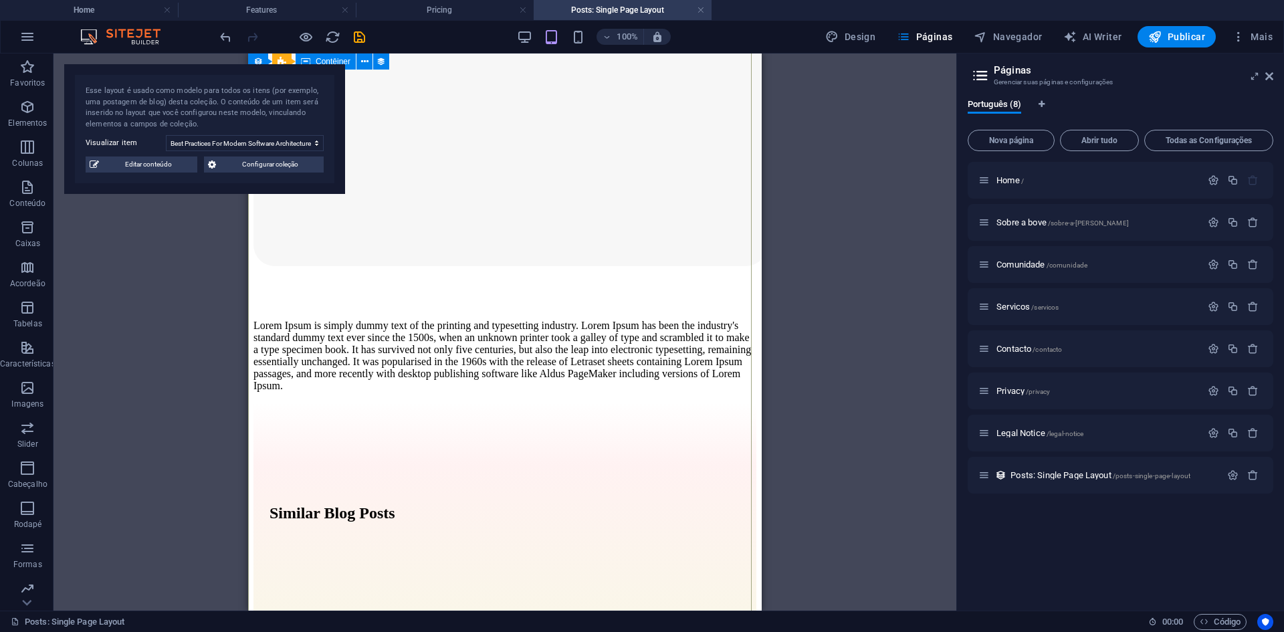
scroll to position [1370, 0]
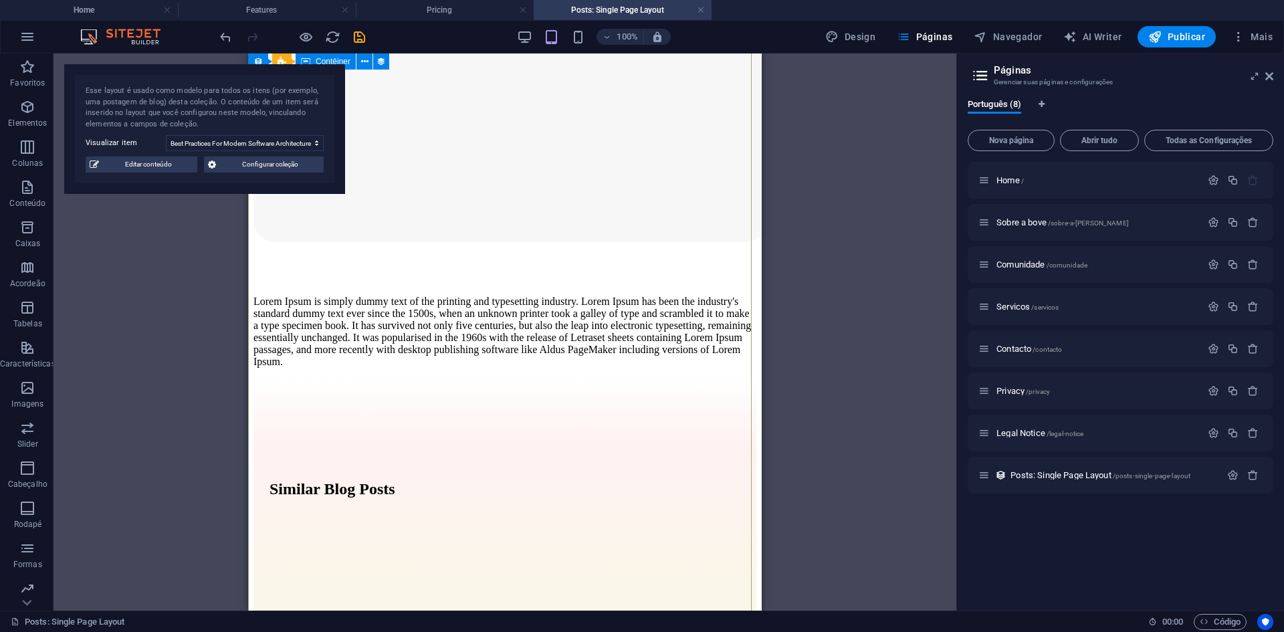
click at [533, 480] on div "Similar Blog Posts" at bounding box center [504, 489] width 471 height 18
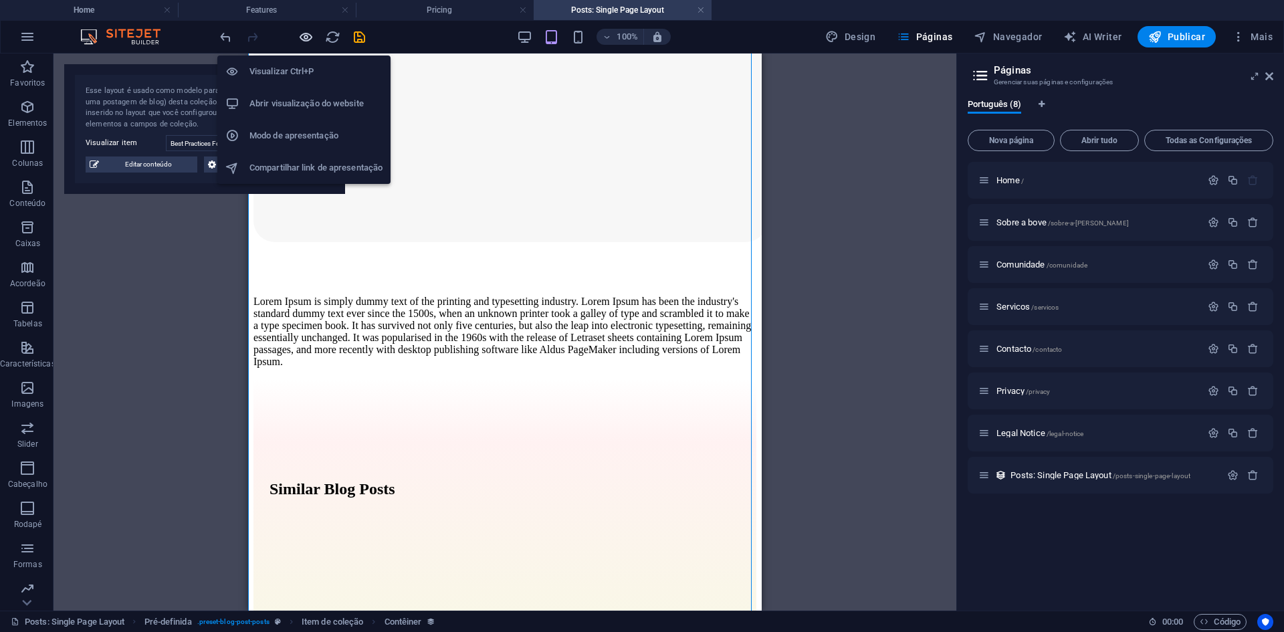
click at [303, 33] on icon "button" at bounding box center [305, 36] width 15 height 15
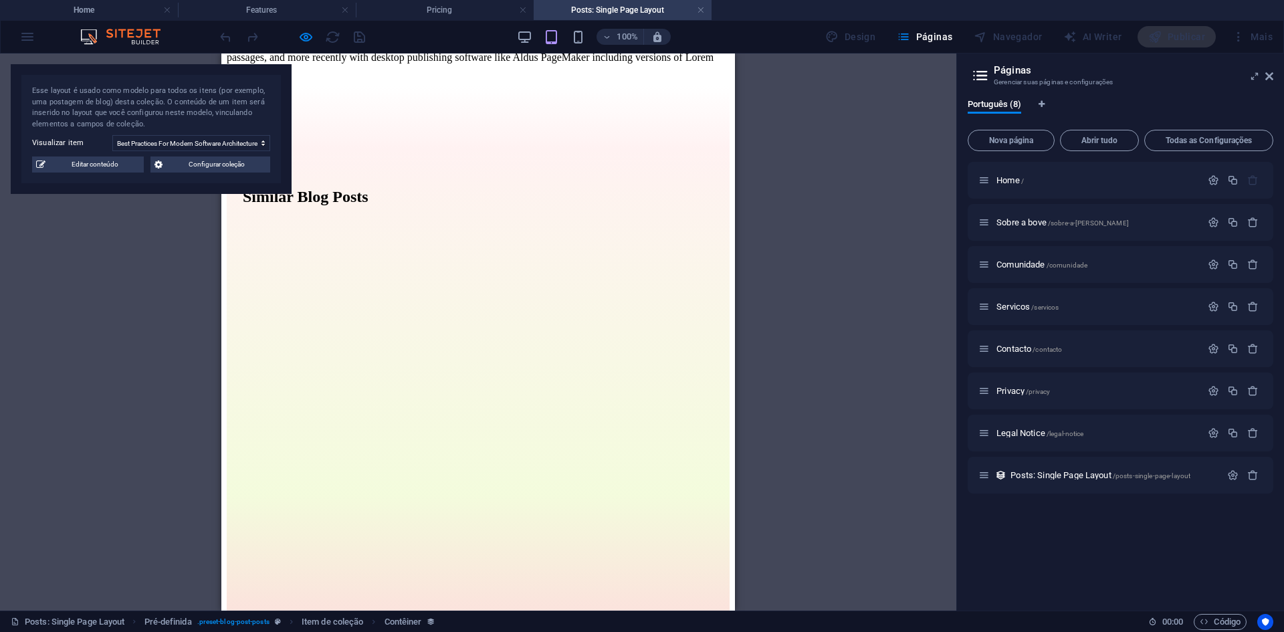
scroll to position [1586, 0]
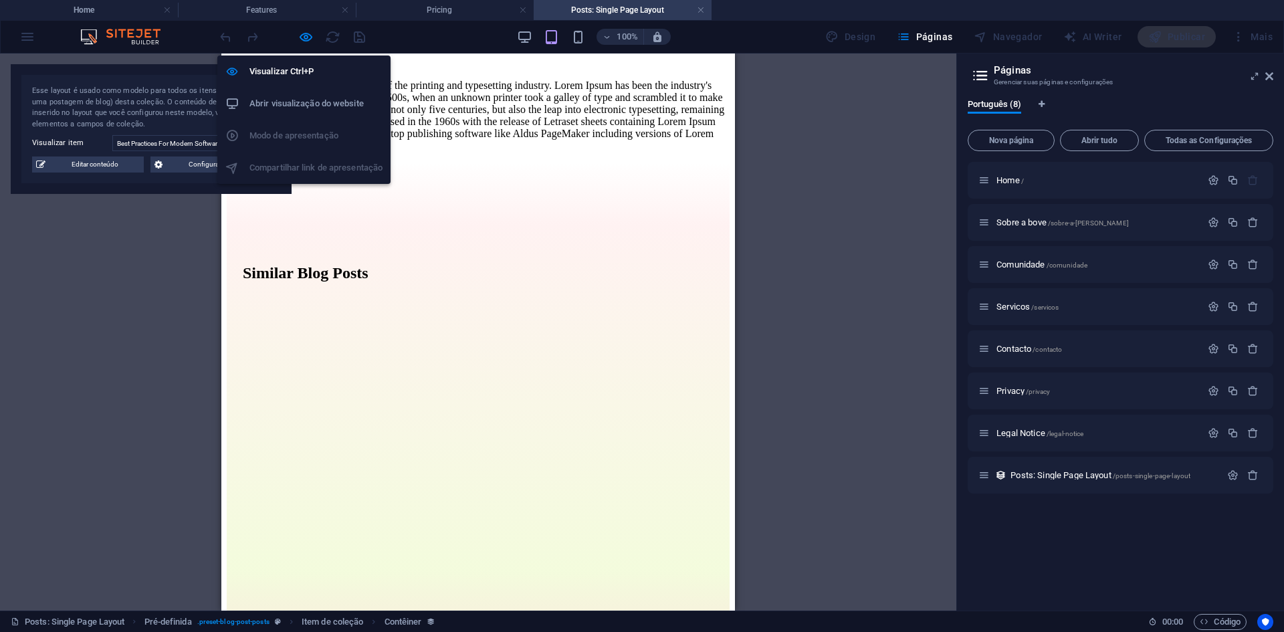
drag, startPoint x: 302, startPoint y: 35, endPoint x: 314, endPoint y: 33, distance: 11.4
click at [302, 35] on icon "button" at bounding box center [305, 36] width 15 height 15
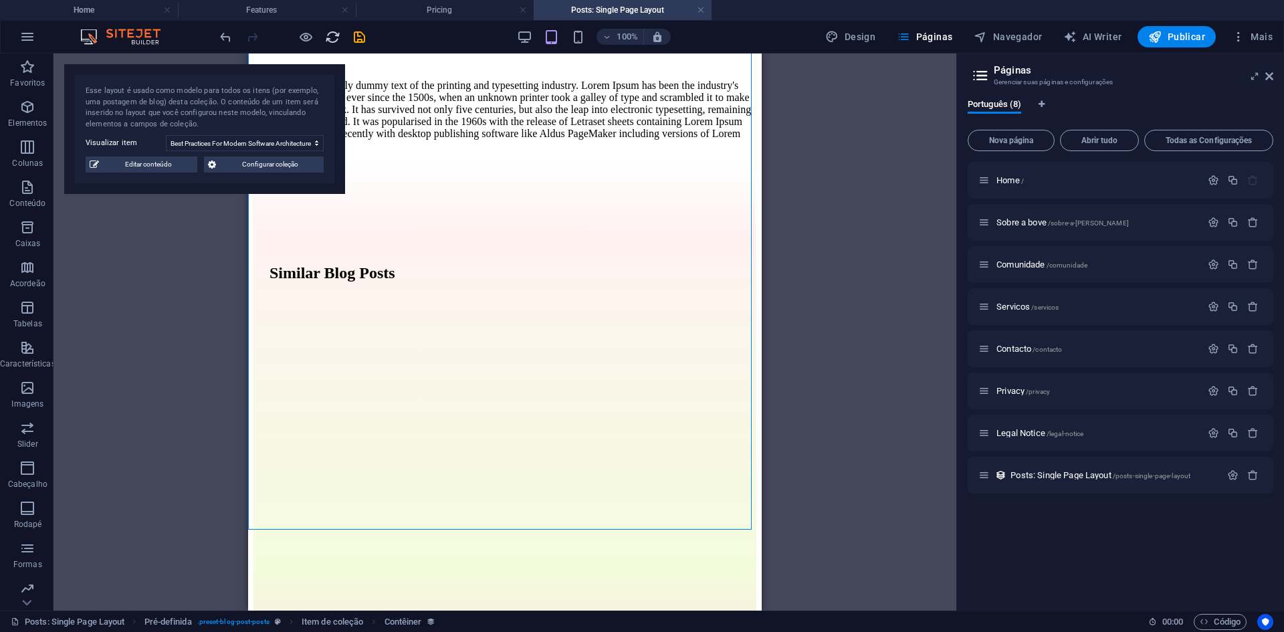
scroll to position [1591, 0]
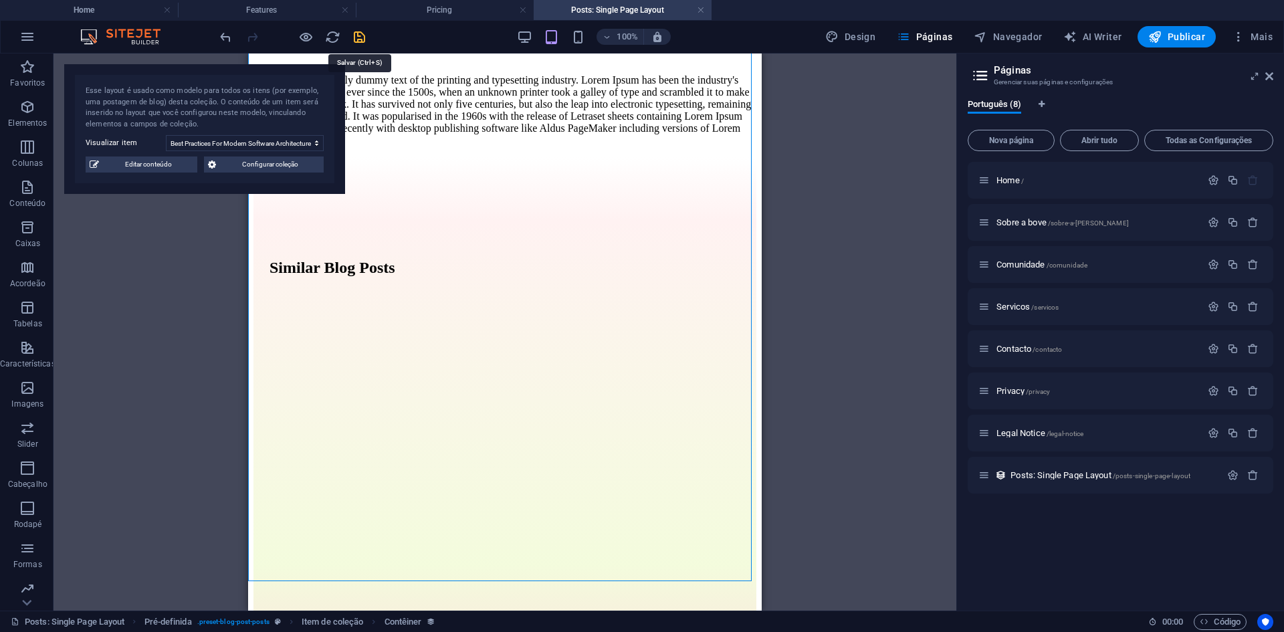
click at [355, 34] on icon "save" at bounding box center [359, 36] width 15 height 15
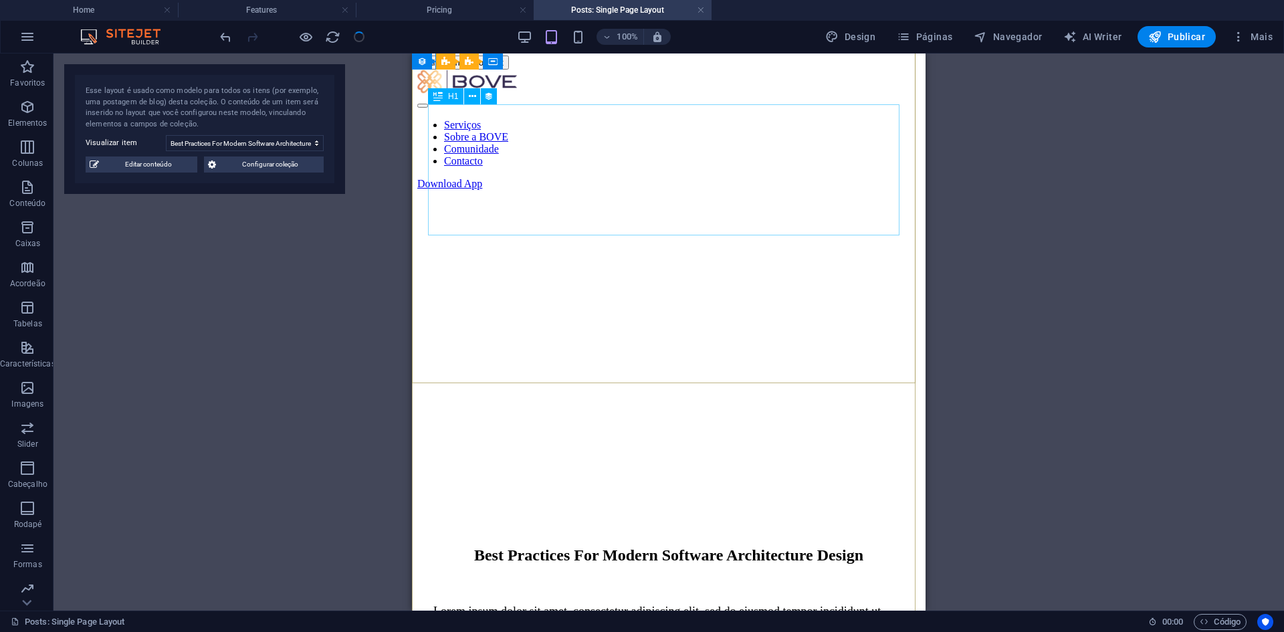
scroll to position [0, 0]
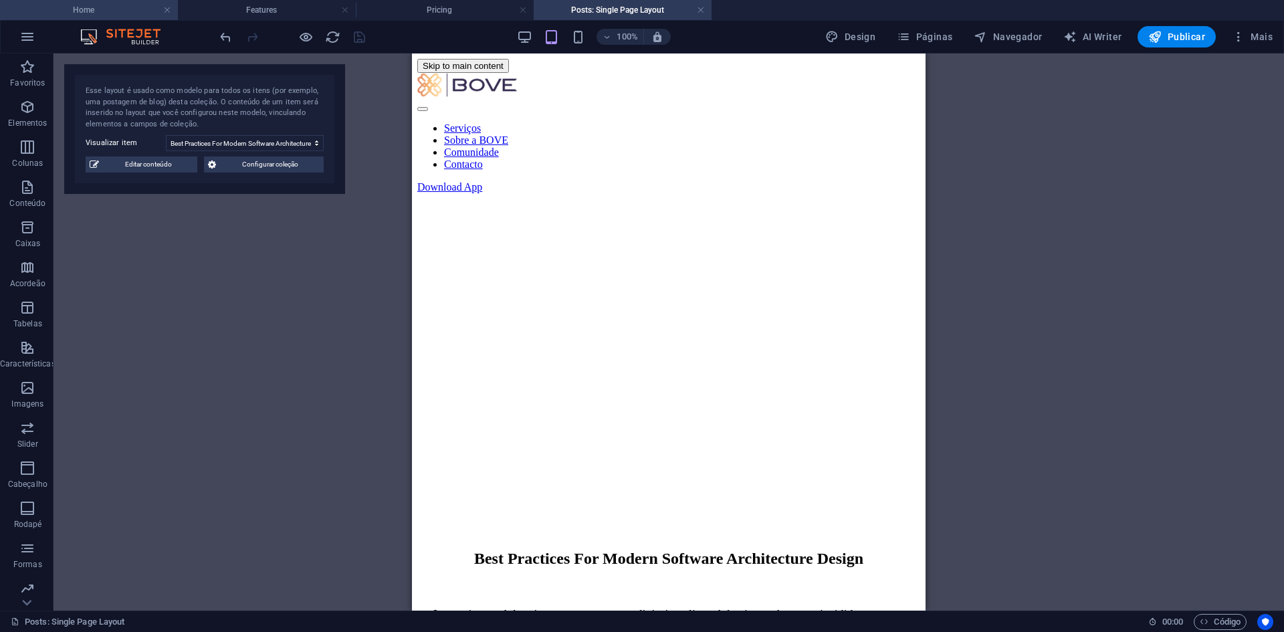
click at [102, 13] on h4 "Home" at bounding box center [89, 10] width 178 height 15
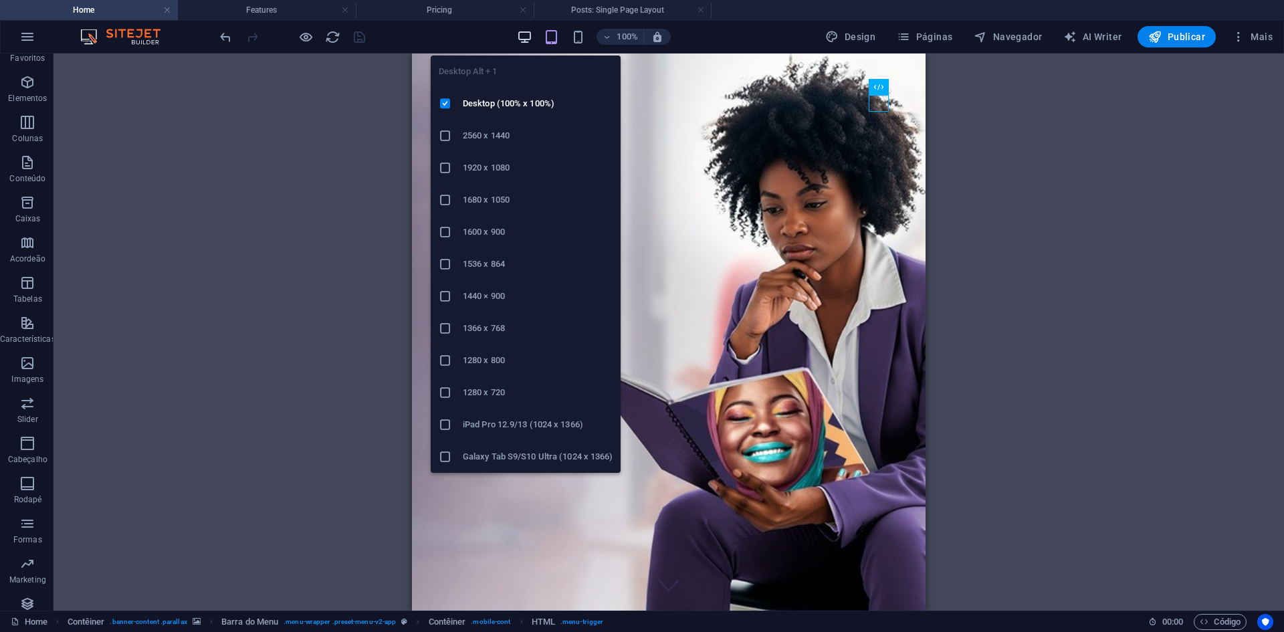
click at [524, 35] on icon "button" at bounding box center [524, 36] width 15 height 15
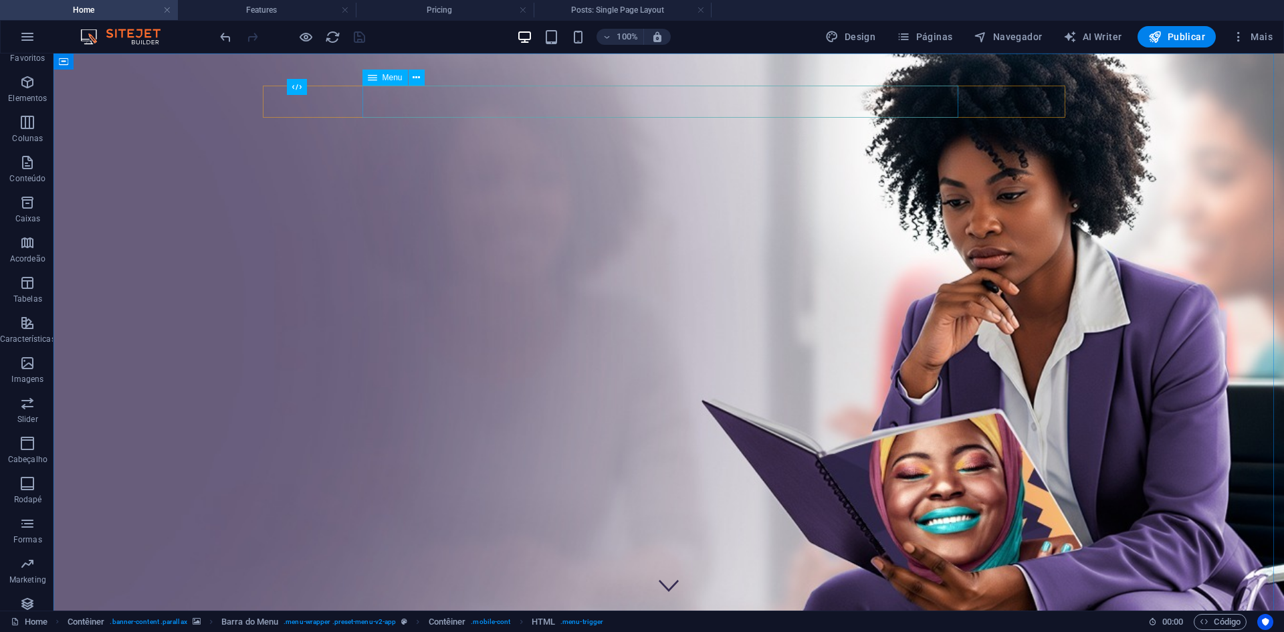
click at [398, 74] on span "Menu" at bounding box center [393, 78] width 20 height 8
select select "1"
select select
select select "2"
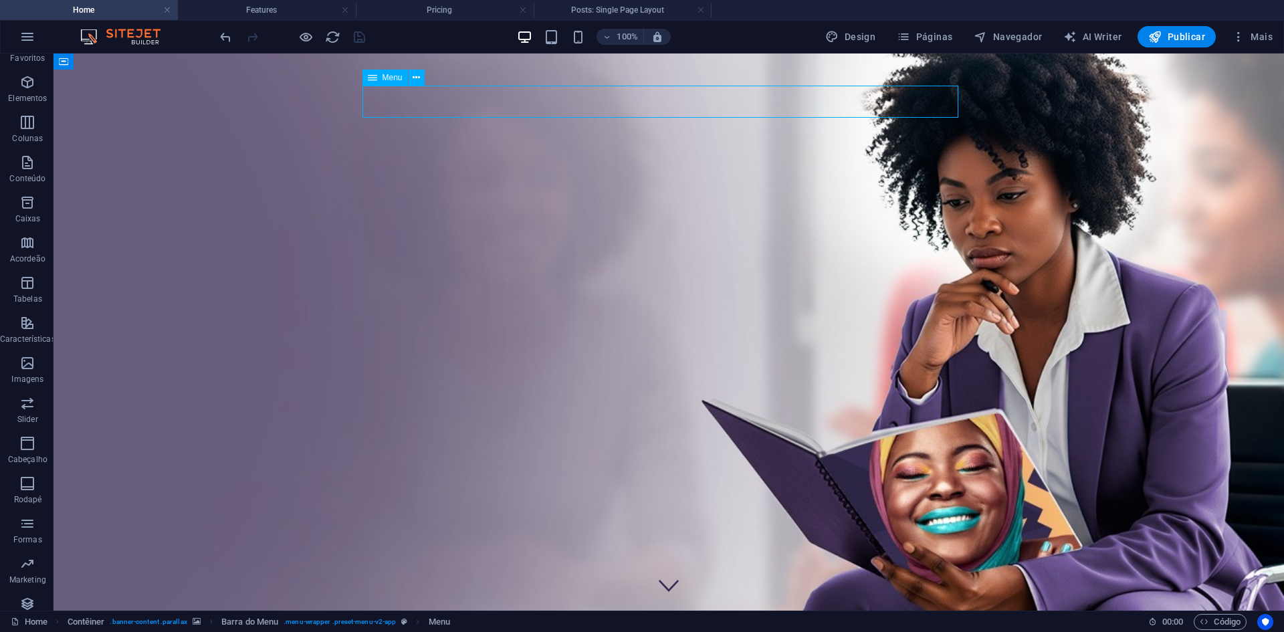
select select
select select "3"
select select
select select "4"
select select
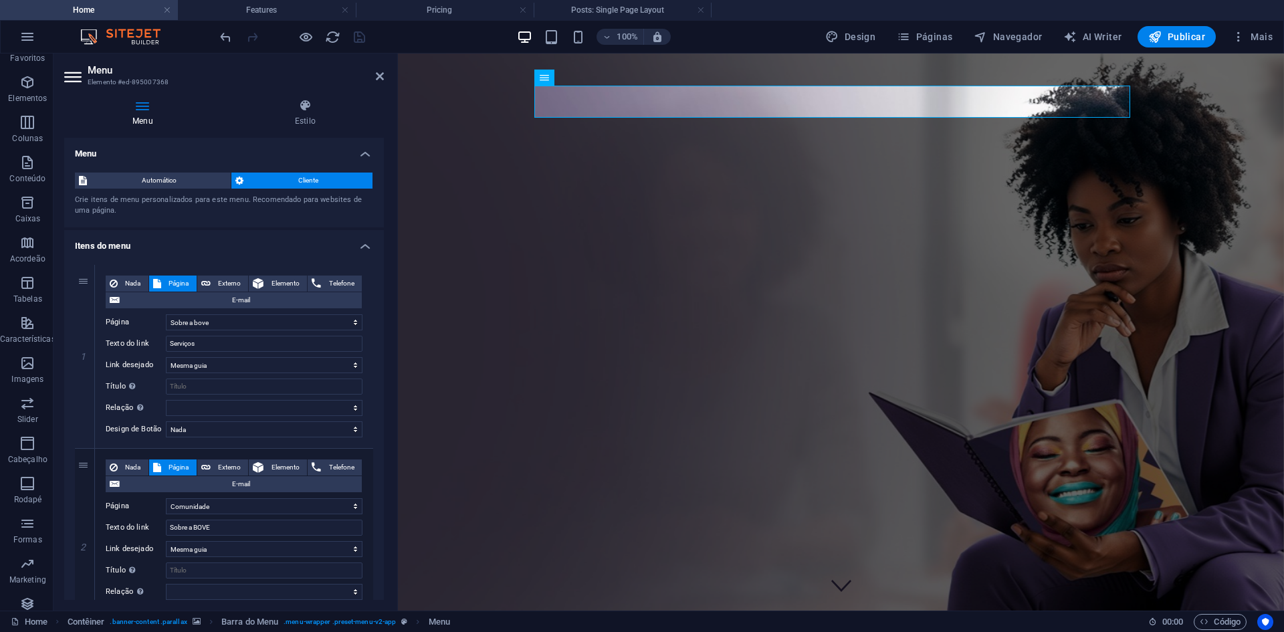
click at [366, 241] on h4 "Itens do menu" at bounding box center [224, 242] width 320 height 24
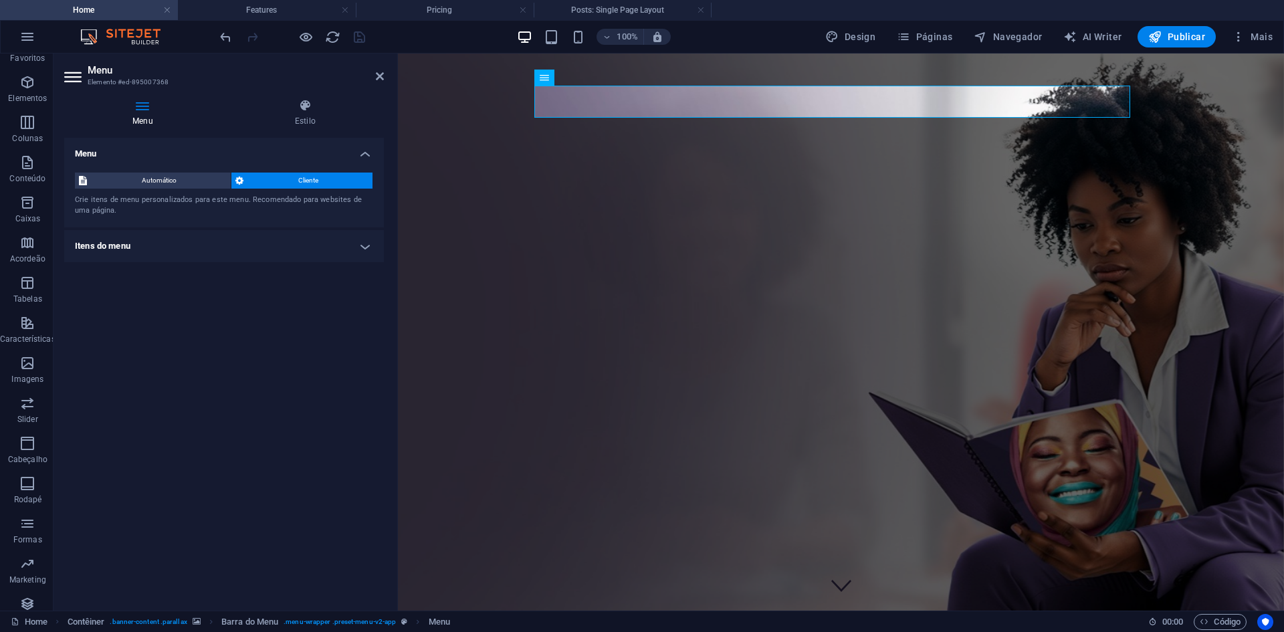
click at [342, 247] on h4 "Itens do menu" at bounding box center [224, 246] width 320 height 32
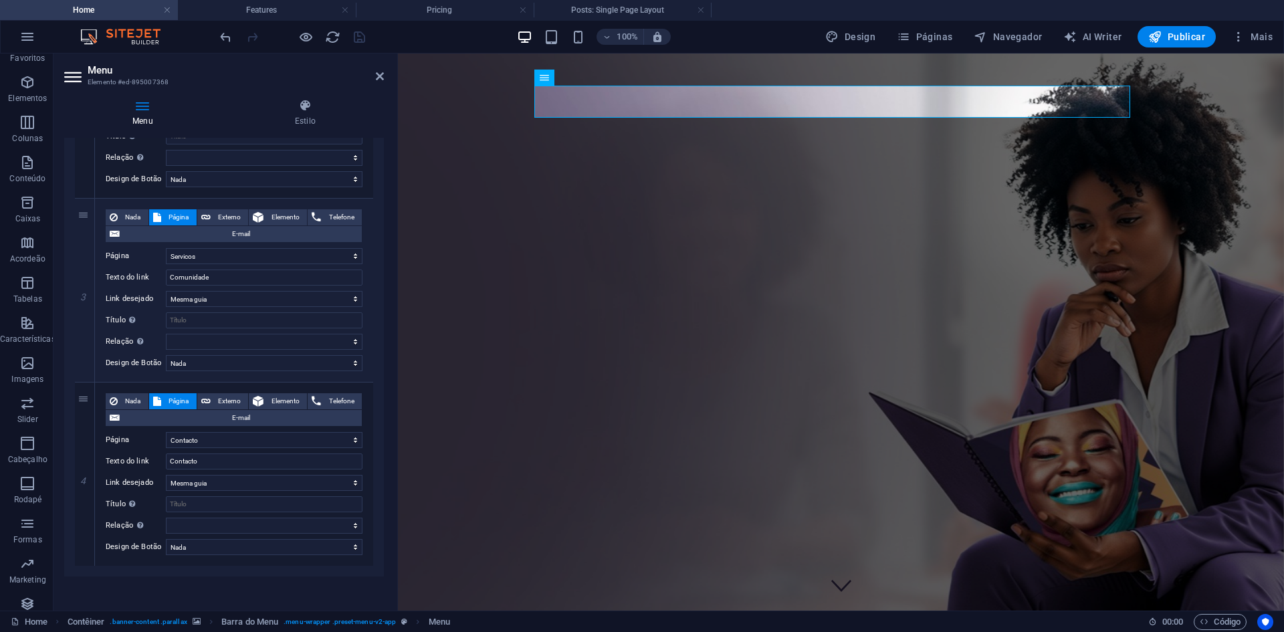
scroll to position [447, 0]
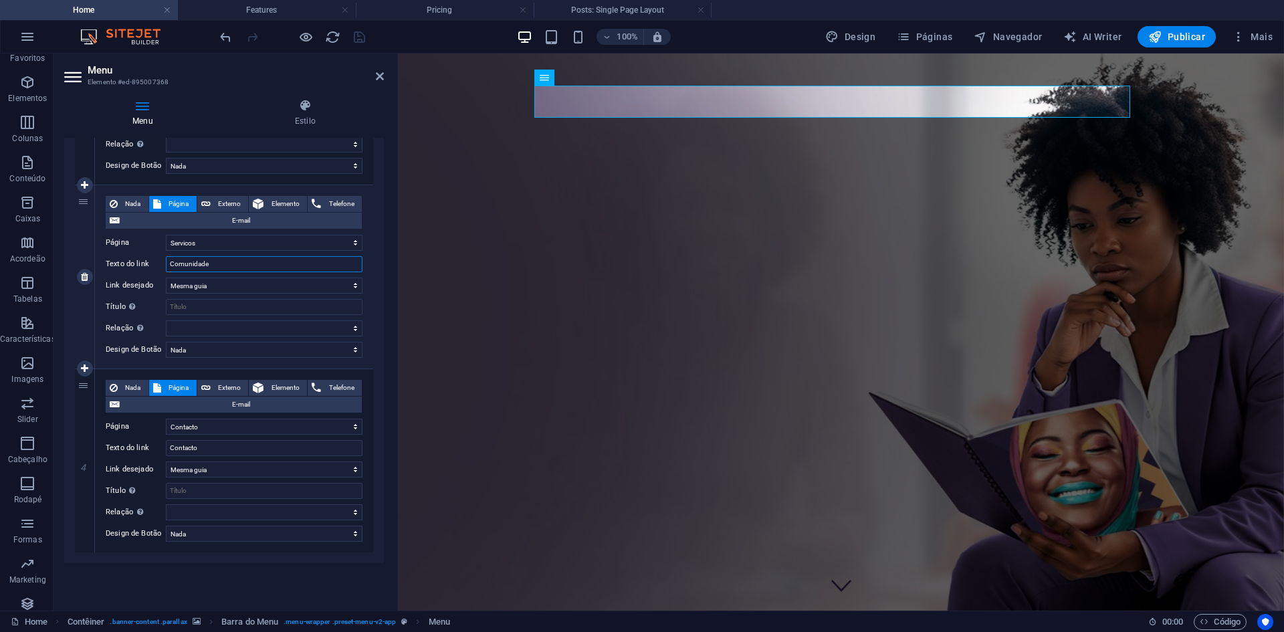
click at [291, 266] on input "Comunidade" at bounding box center [264, 264] width 197 height 16
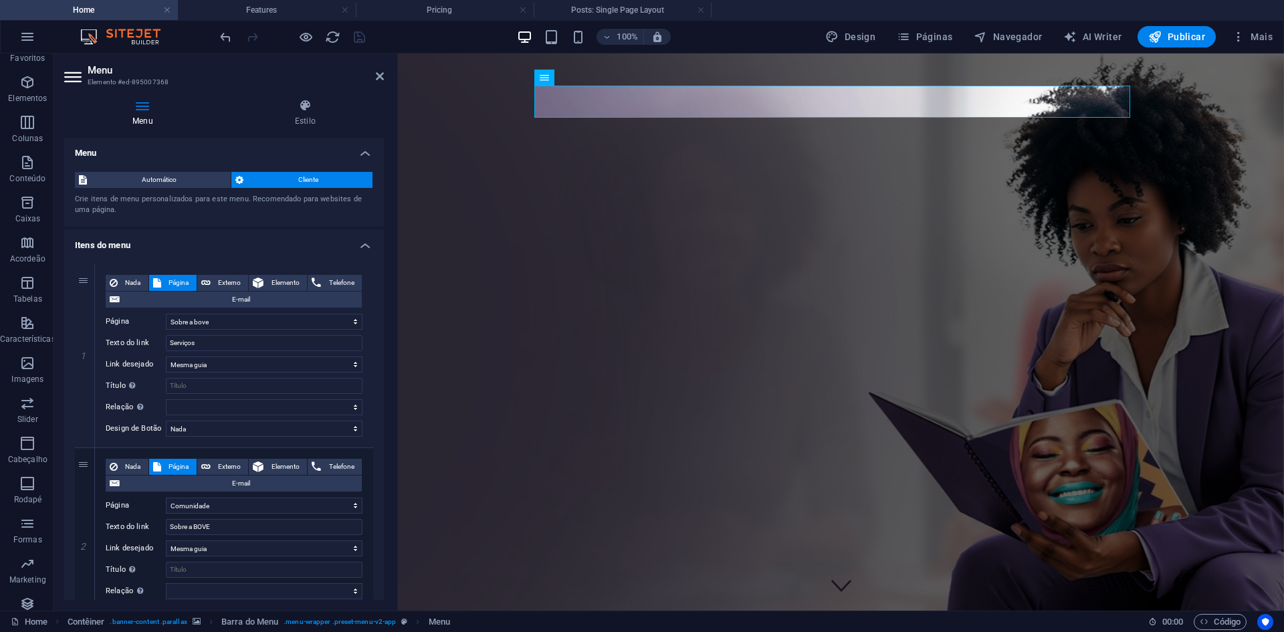
scroll to position [0, 0]
click at [306, 326] on select "Home Sobre a [PERSON_NAME] Comunidade Servicos Contacto Privacy Legal Notice" at bounding box center [264, 322] width 197 height 16
select select "3"
click at [166, 314] on select "Home Sobre a [PERSON_NAME] Comunidade Servicos Contacto Privacy Legal Notice" at bounding box center [264, 322] width 197 height 16
select select
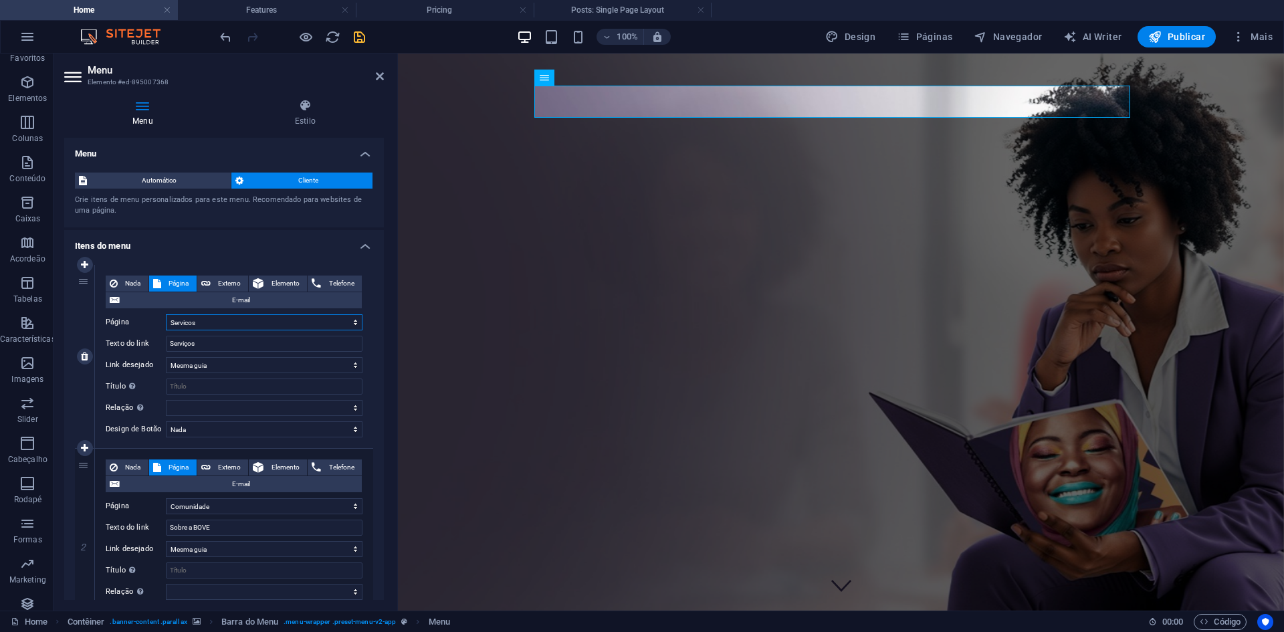
select select
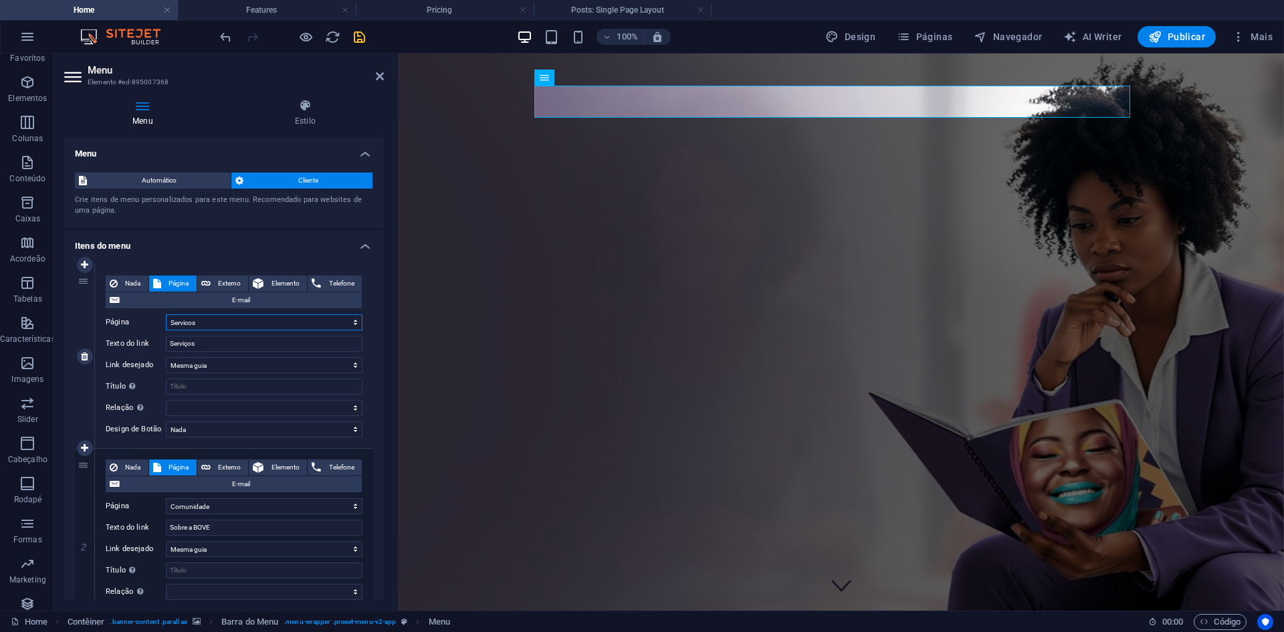
select select
drag, startPoint x: 82, startPoint y: 285, endPoint x: 81, endPoint y: 479, distance: 193.9
click at [81, 479] on div "1 Nada Página Externo Elemento Telefone E-mail Página Home Sobre a [PERSON_NAME…" at bounding box center [224, 633] width 298 height 736
select select
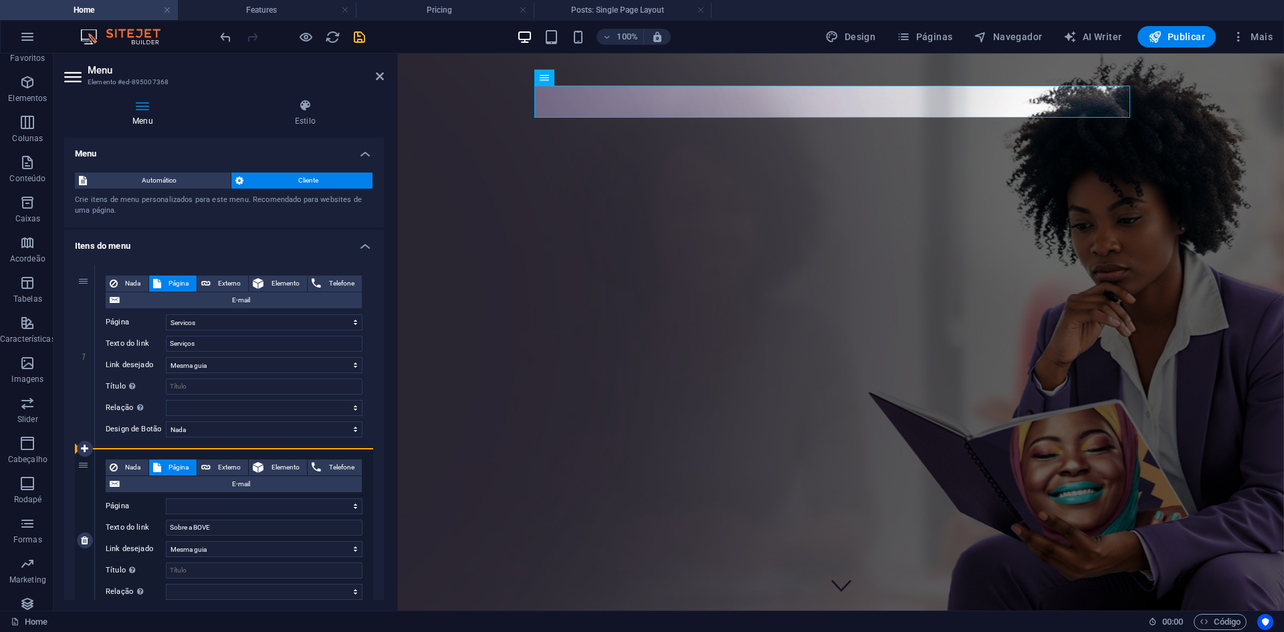
select select
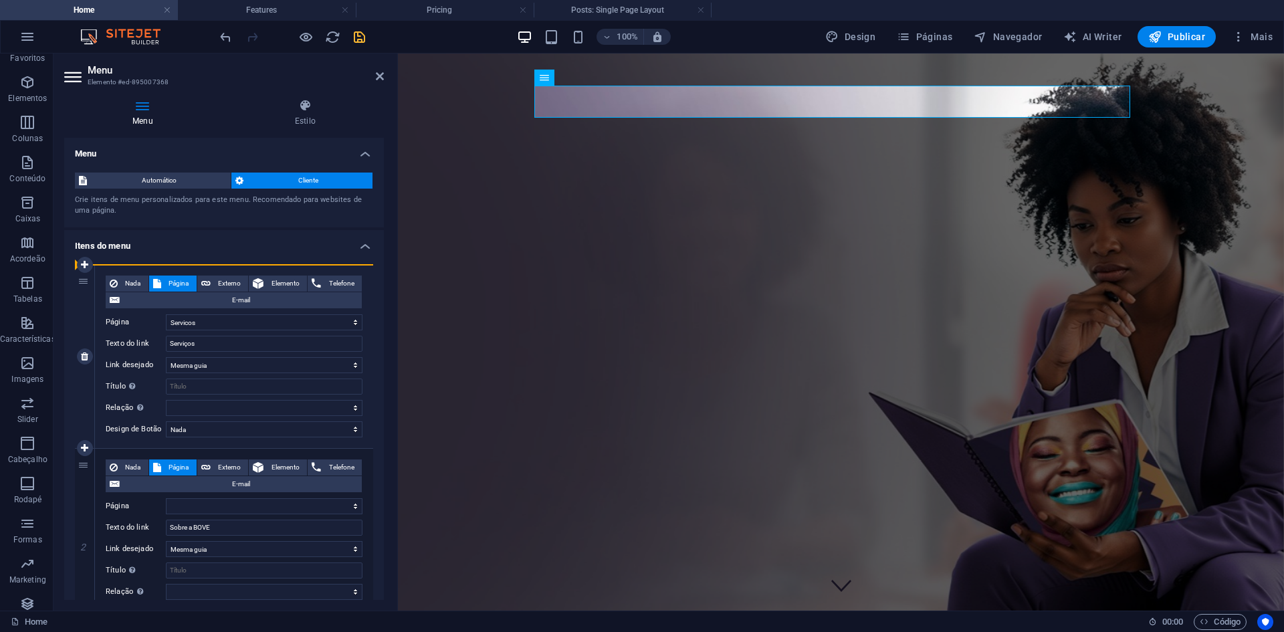
drag, startPoint x: 79, startPoint y: 466, endPoint x: 93, endPoint y: 274, distance: 192.4
click at [93, 274] on div "1 Nada Página Externo Elemento Telefone E-mail Página Home Sobre a [PERSON_NAME…" at bounding box center [224, 633] width 298 height 736
select select
type input "Sobre a BOVE"
select select
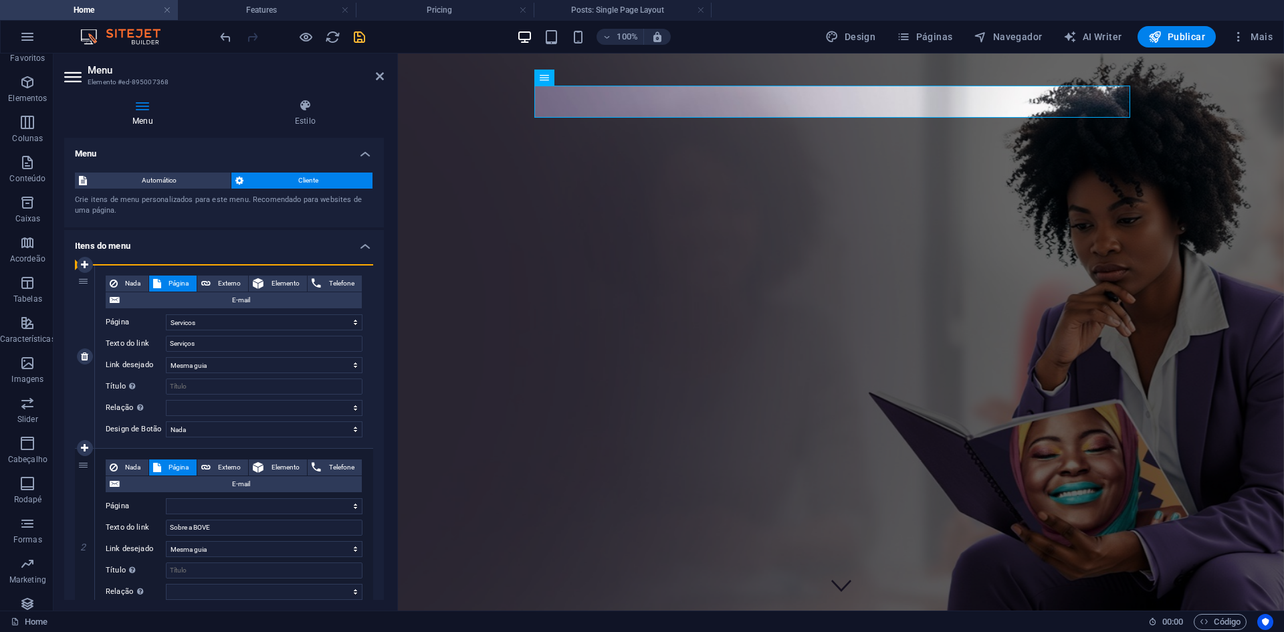
select select "3"
type input "Serviços"
select select
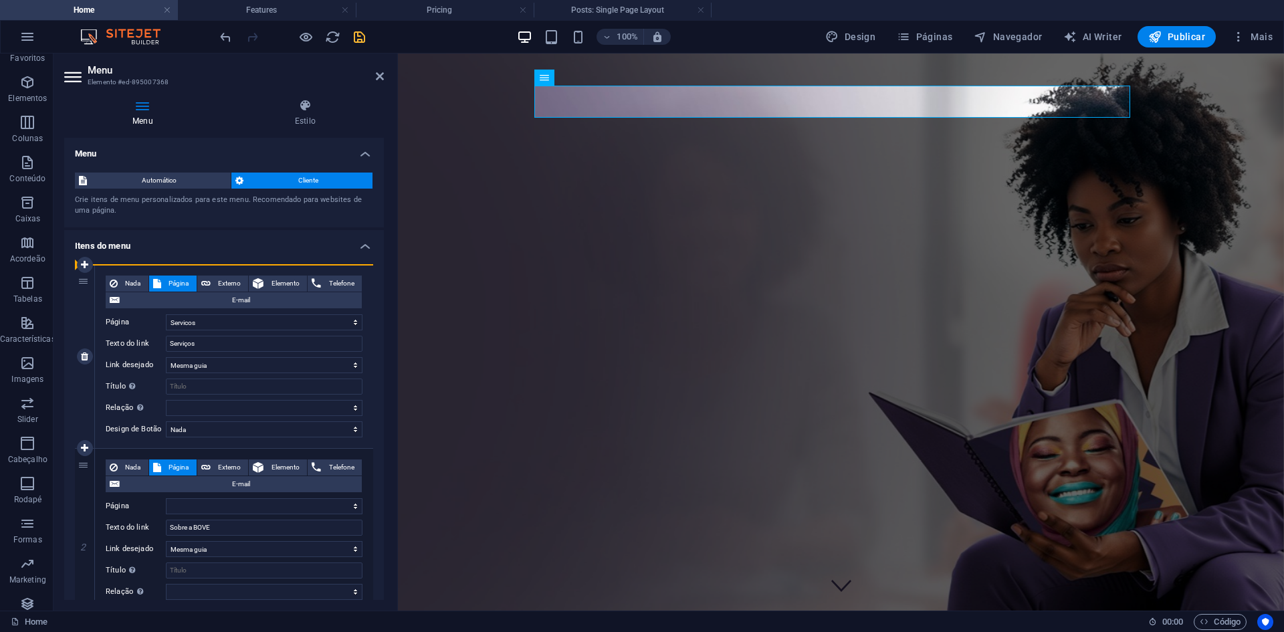
select select
click at [266, 322] on select "Home Sobre a [PERSON_NAME] Comunidade Servicos Contacto Privacy Legal Notice" at bounding box center [264, 322] width 197 height 16
select select "1"
click at [166, 314] on select "Home Sobre a [PERSON_NAME] Comunidade Servicos Contacto Privacy Legal Notice" at bounding box center [264, 322] width 197 height 16
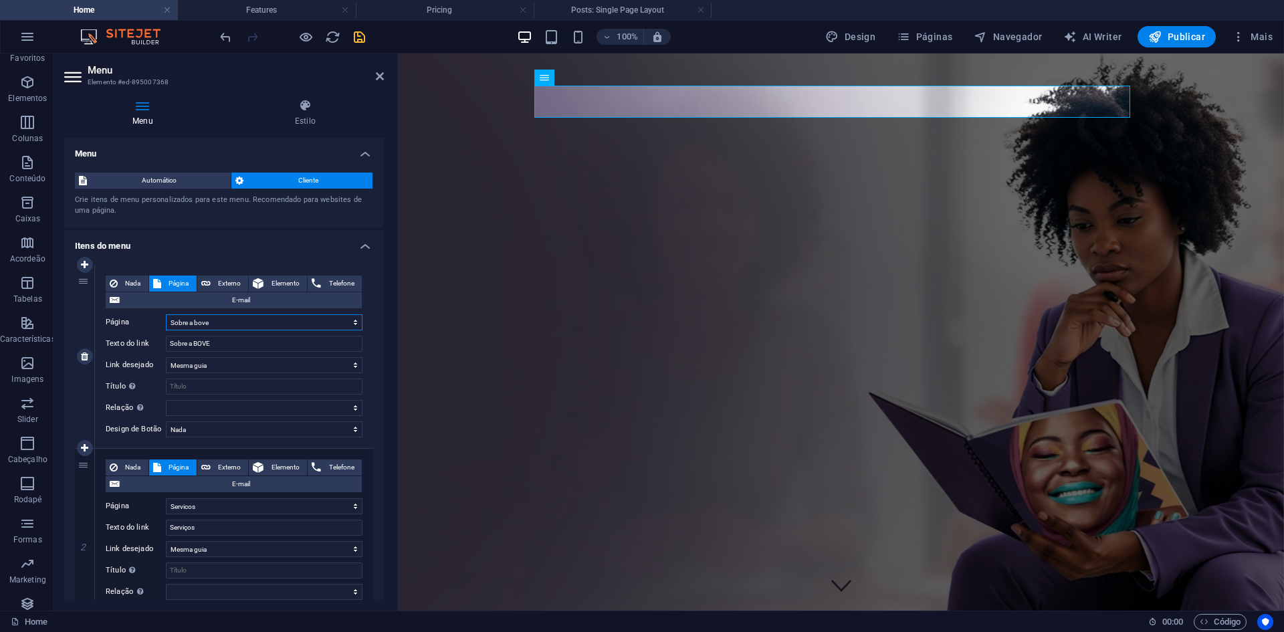
select select
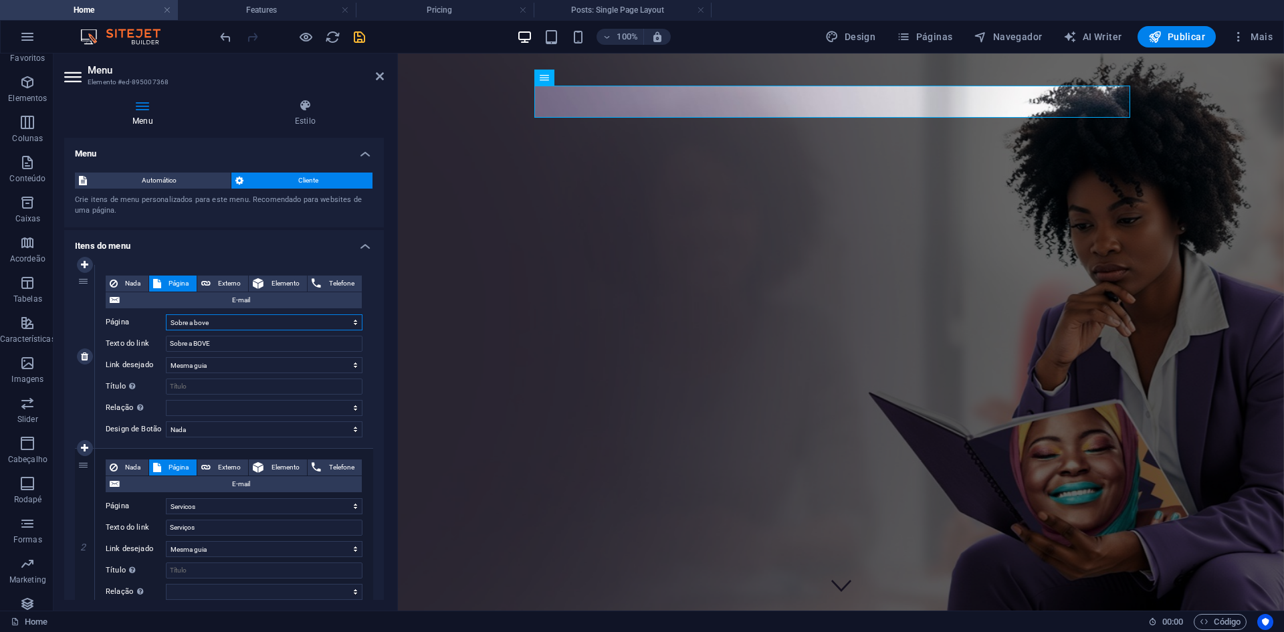
select select
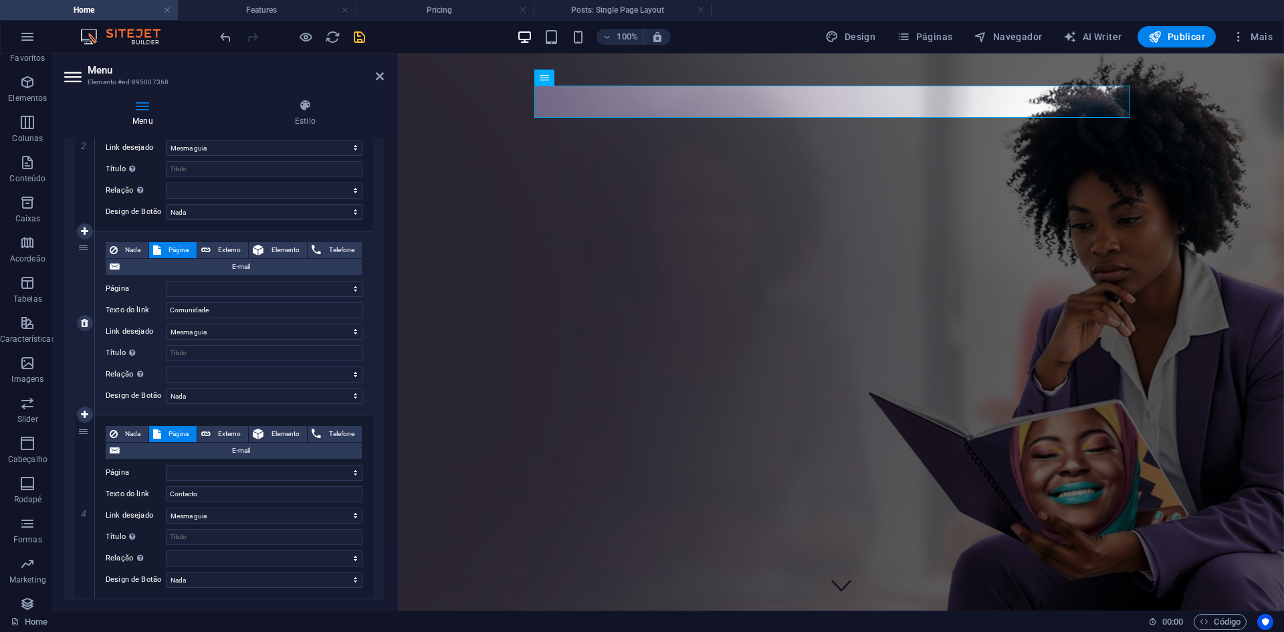
scroll to position [447, 0]
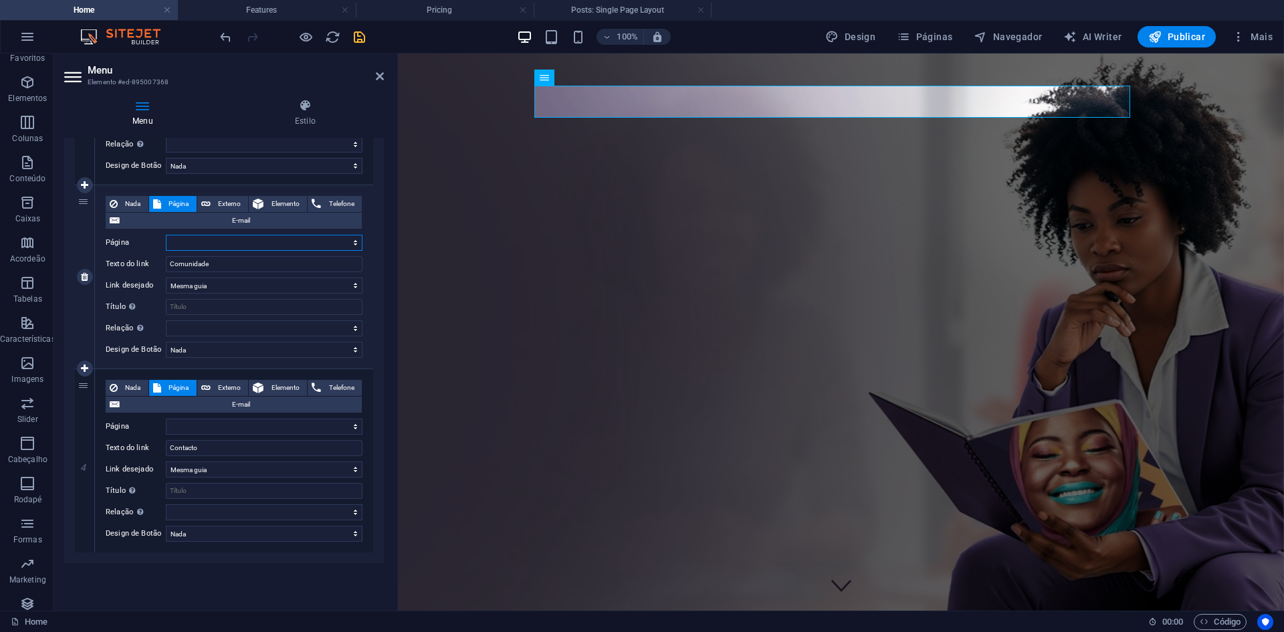
click at [255, 246] on select "Home Sobre a [PERSON_NAME] Comunidade Servicos Contacto Privacy Legal Notice" at bounding box center [264, 243] width 197 height 16
select select "2"
click at [166, 235] on select "Home Sobre a [PERSON_NAME] Comunidade Servicos Contacto Privacy Legal Notice" at bounding box center [264, 243] width 197 height 16
select select
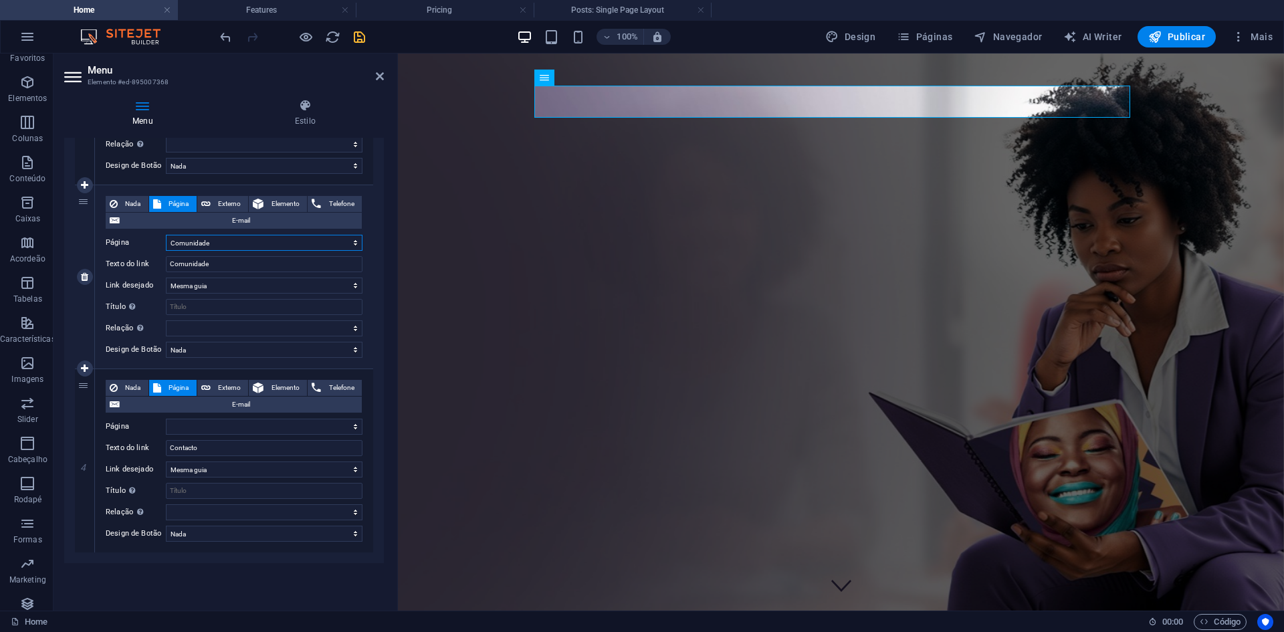
select select
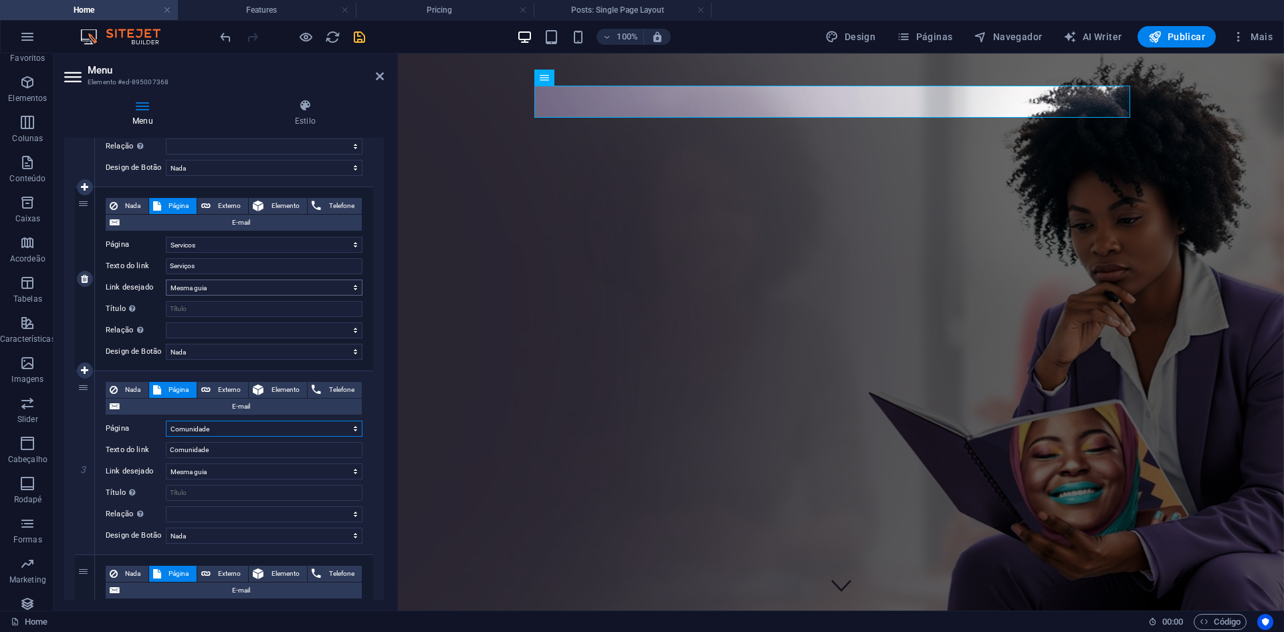
scroll to position [247, 0]
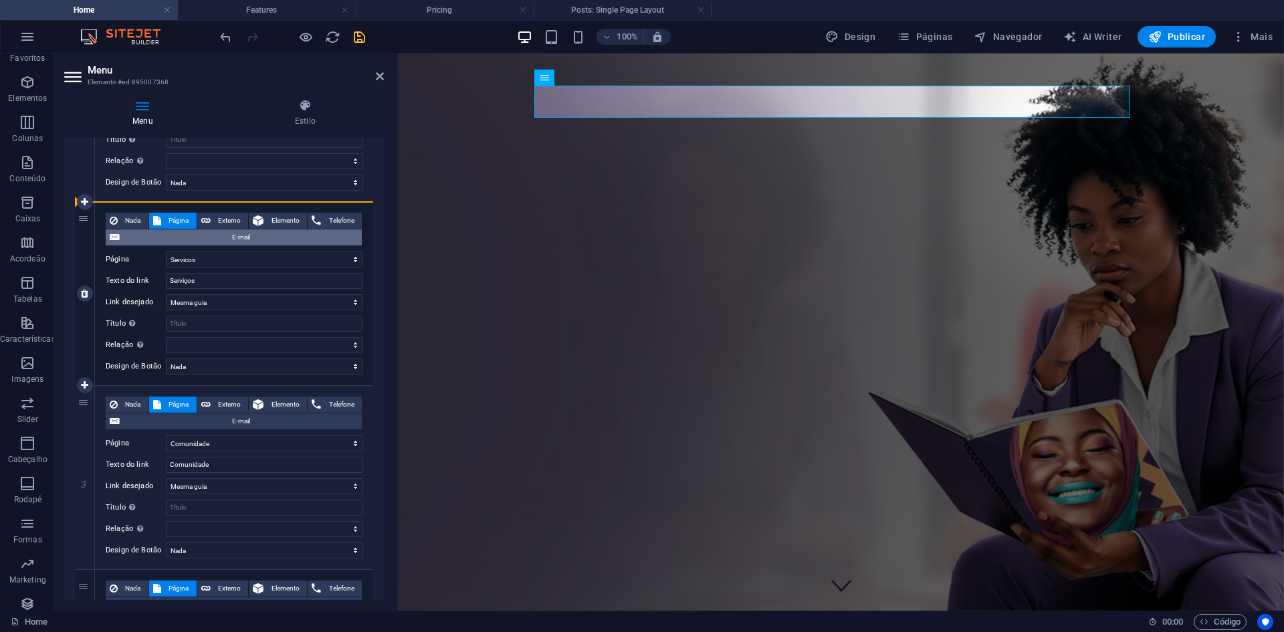
drag, startPoint x: 84, startPoint y: 411, endPoint x: 108, endPoint y: 243, distance: 169.0
click at [108, 243] on div "1 Nada Página Externo Elemento Telefone E-mail Página Home Sobre a [PERSON_NAME…" at bounding box center [224, 386] width 298 height 736
select select
select select "2"
type input "Comunidade"
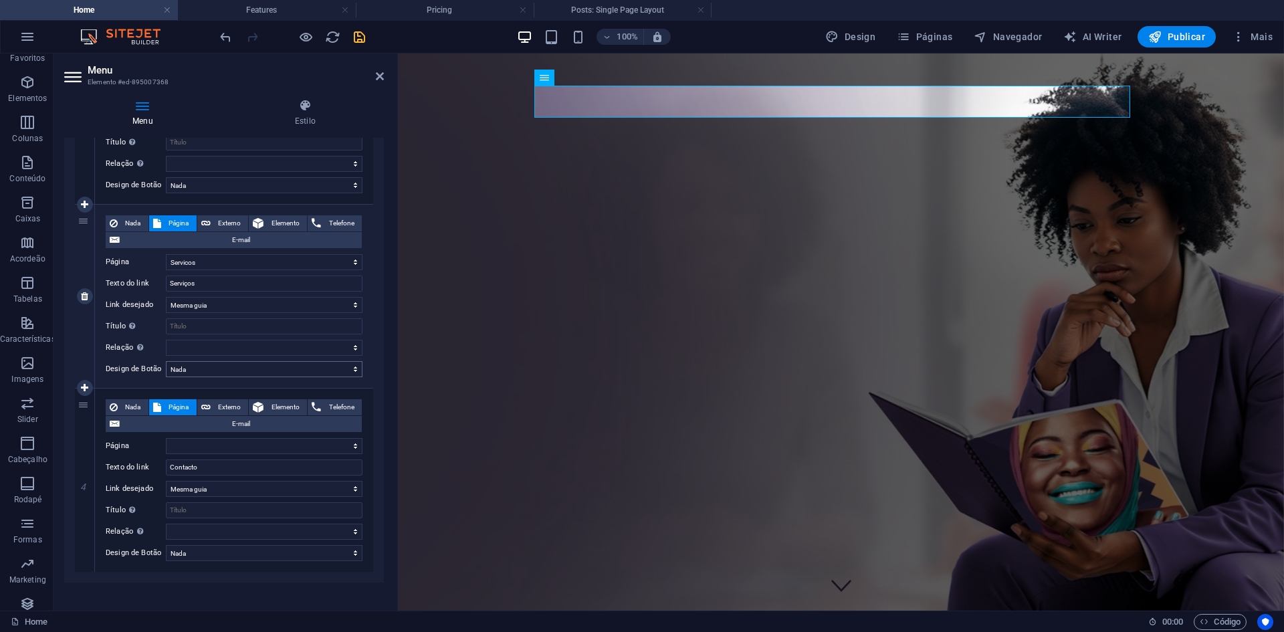
scroll to position [447, 0]
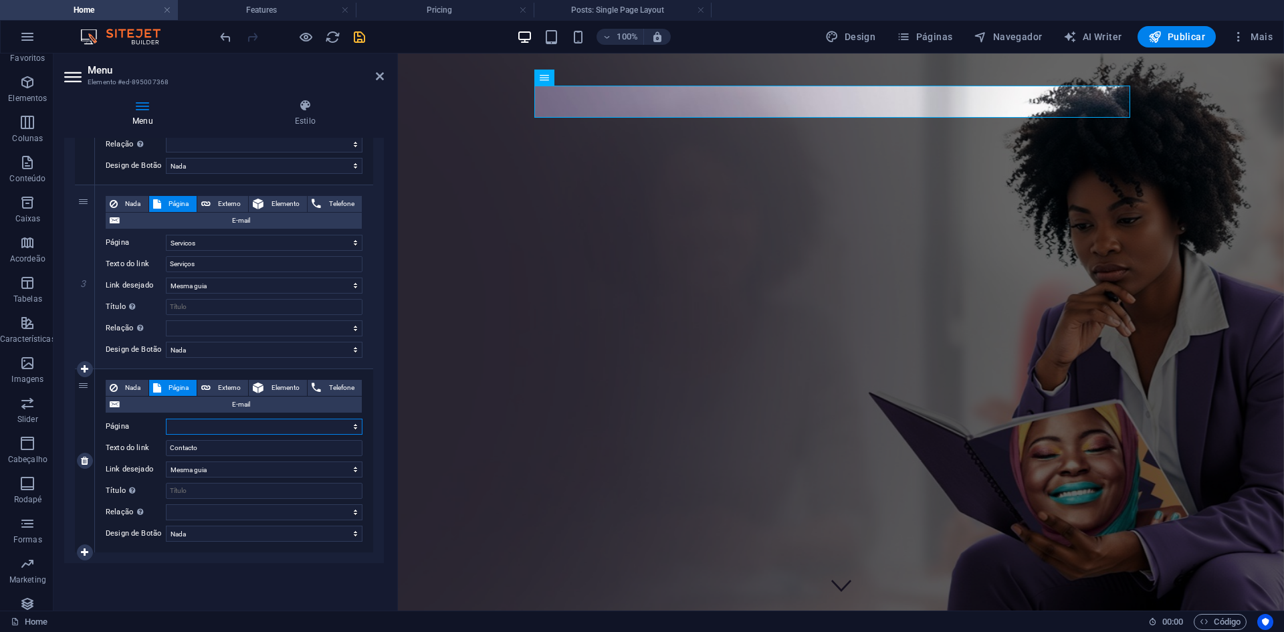
click at [288, 426] on select "Home Sobre a [PERSON_NAME] Comunidade Servicos Contacto Privacy Legal Notice" at bounding box center [264, 427] width 197 height 16
click at [166, 419] on select "Home Sobre a [PERSON_NAME] Comunidade Servicos Contacto Privacy Legal Notice" at bounding box center [264, 427] width 197 height 16
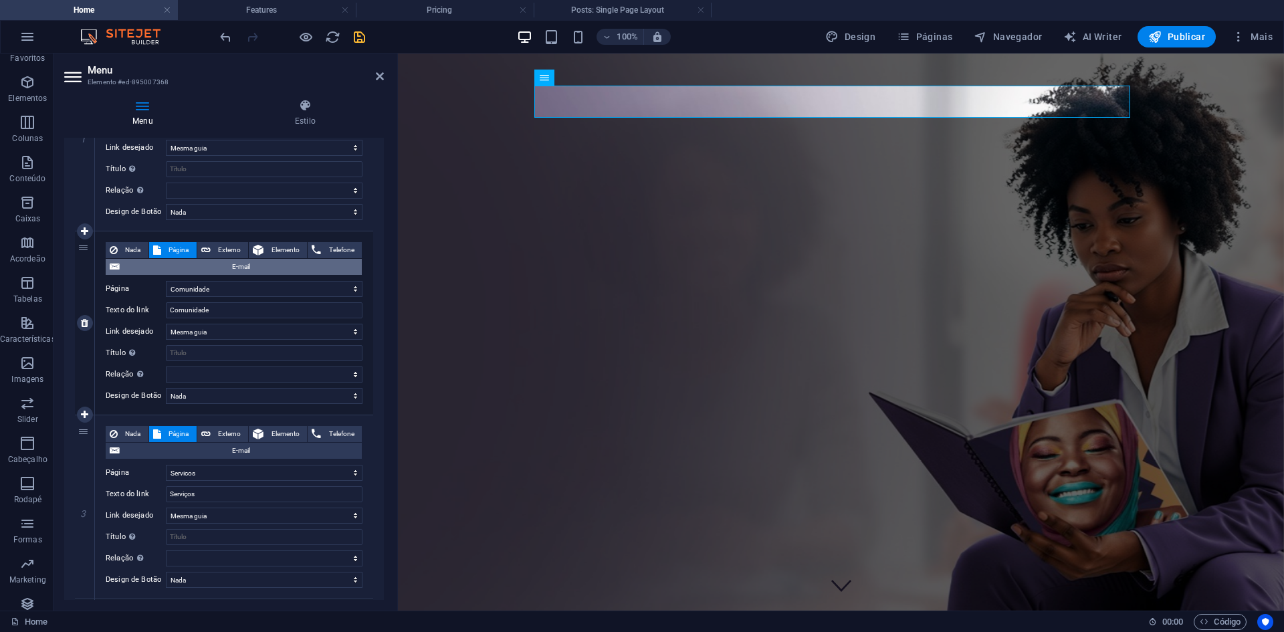
scroll to position [180, 0]
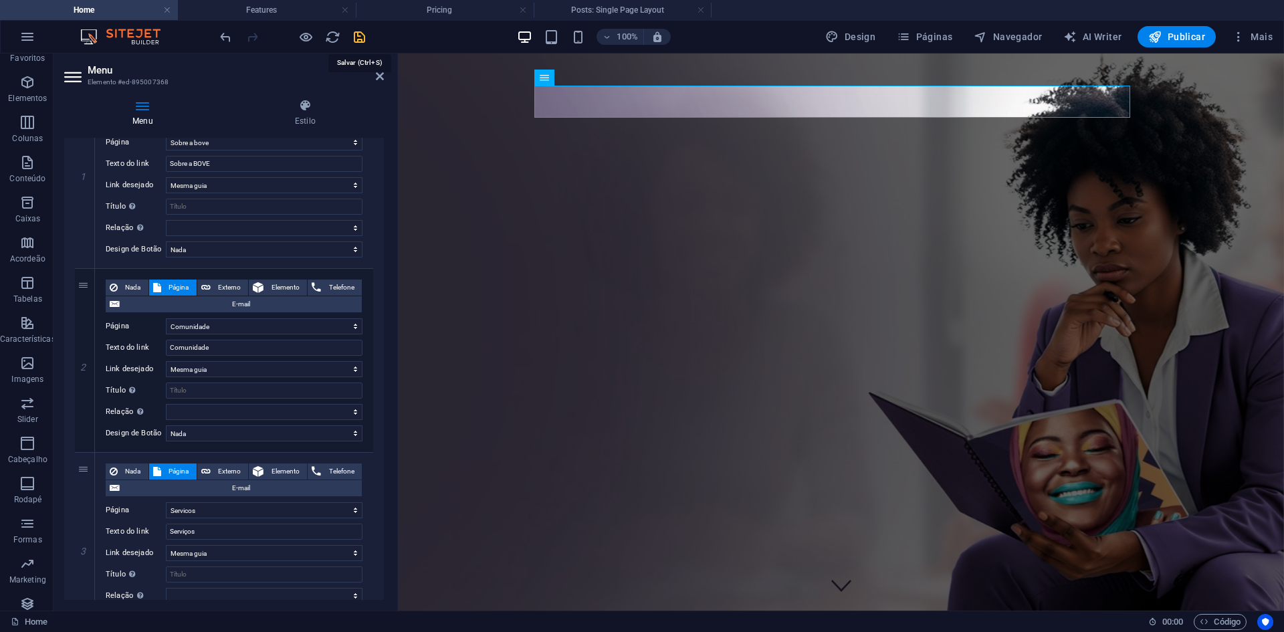
click at [361, 39] on icon "save" at bounding box center [359, 36] width 15 height 15
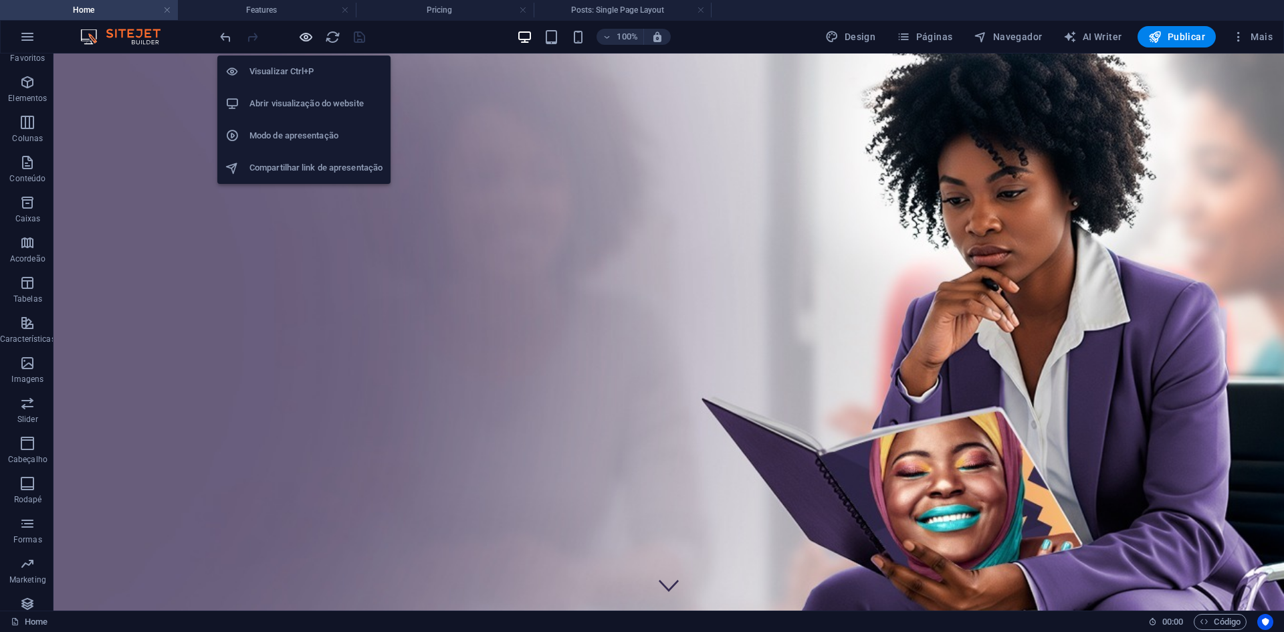
click at [307, 38] on icon "button" at bounding box center [305, 36] width 15 height 15
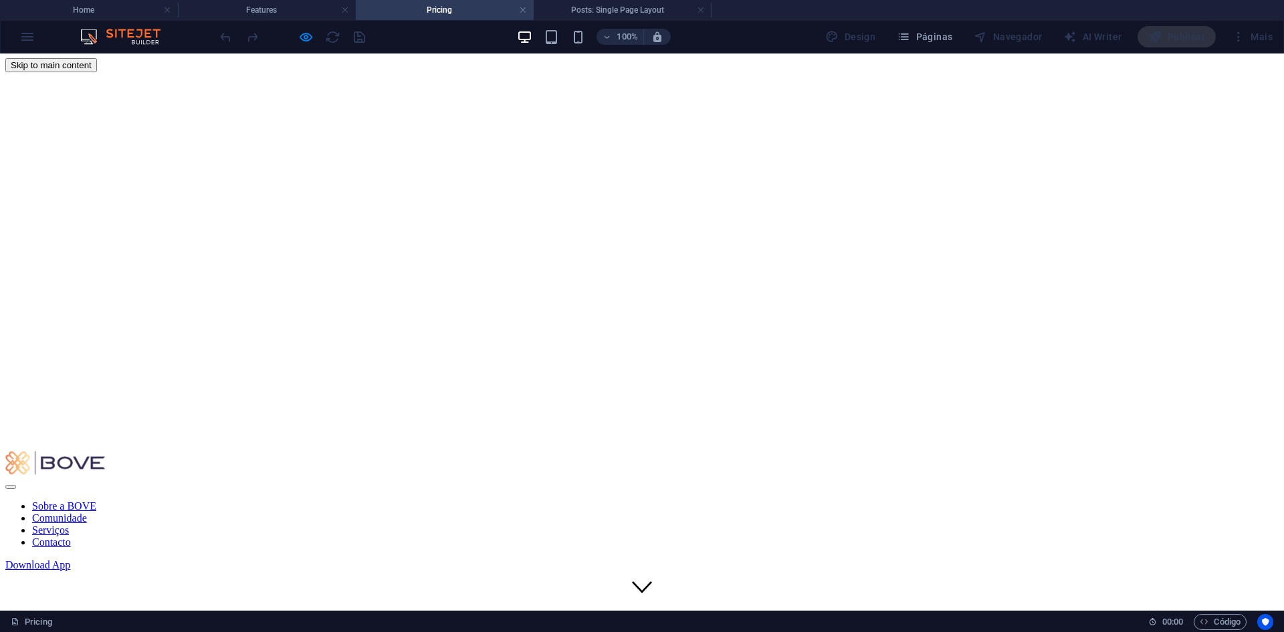
scroll to position [0, 0]
click at [87, 513] on link "Comunidade" at bounding box center [59, 518] width 55 height 11
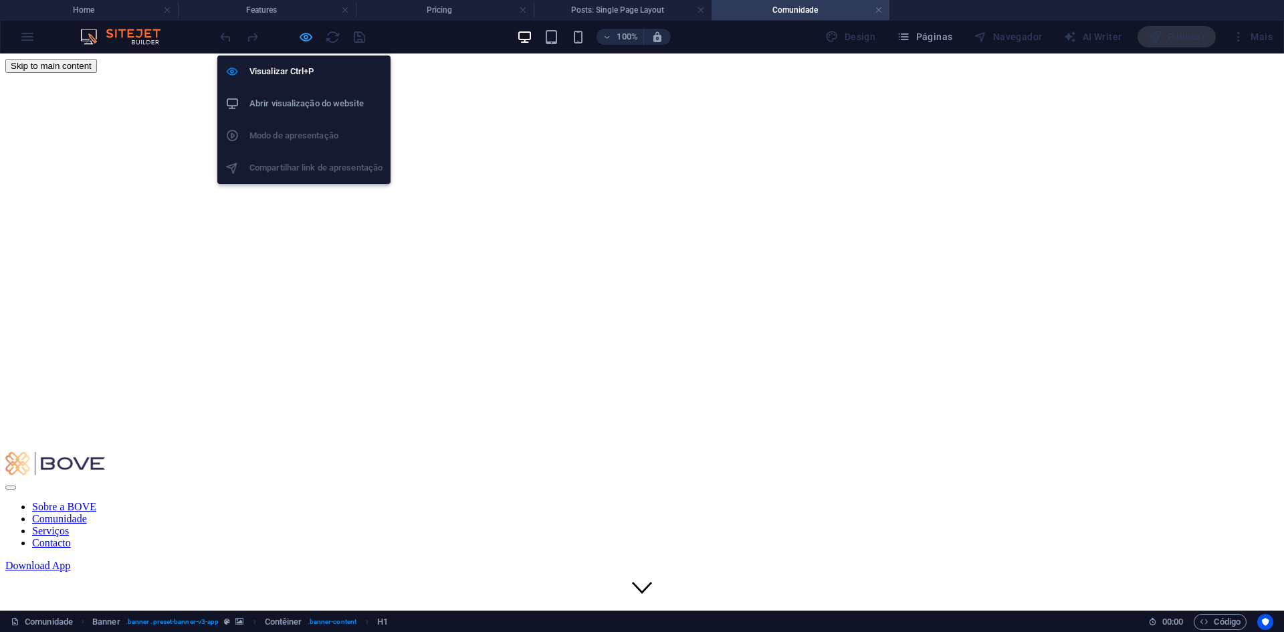
click at [306, 42] on icon "button" at bounding box center [305, 36] width 15 height 15
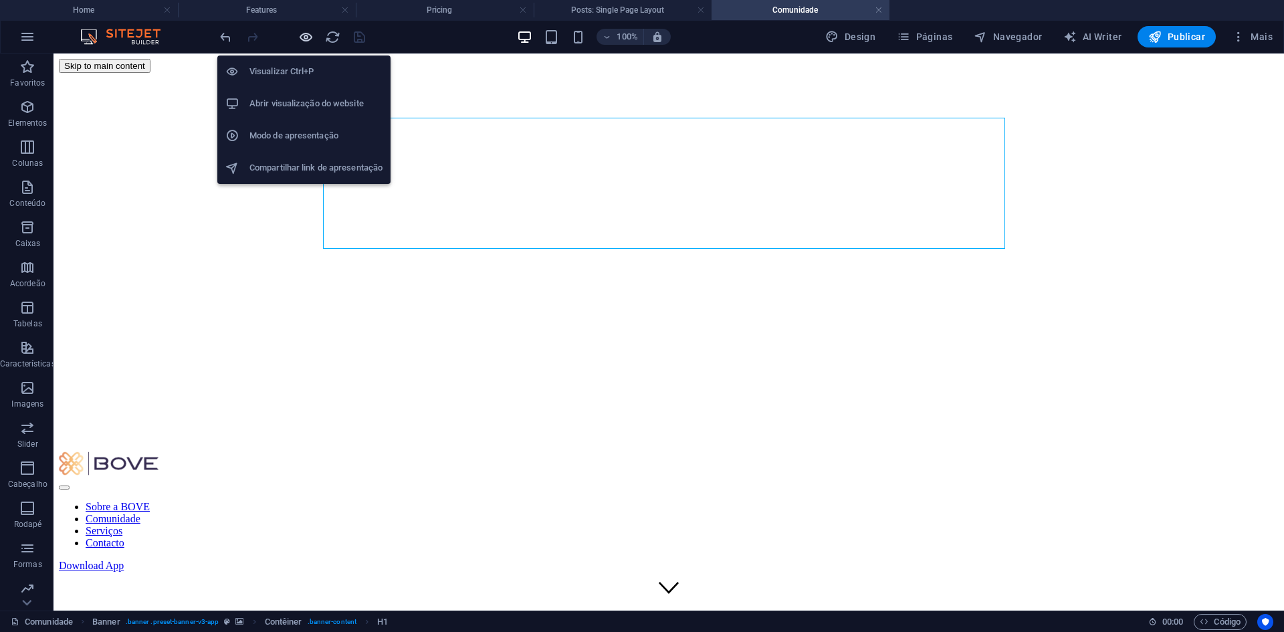
drag, startPoint x: 298, startPoint y: 36, endPoint x: 445, endPoint y: 1, distance: 151.2
click at [298, 36] on icon "button" at bounding box center [305, 36] width 15 height 15
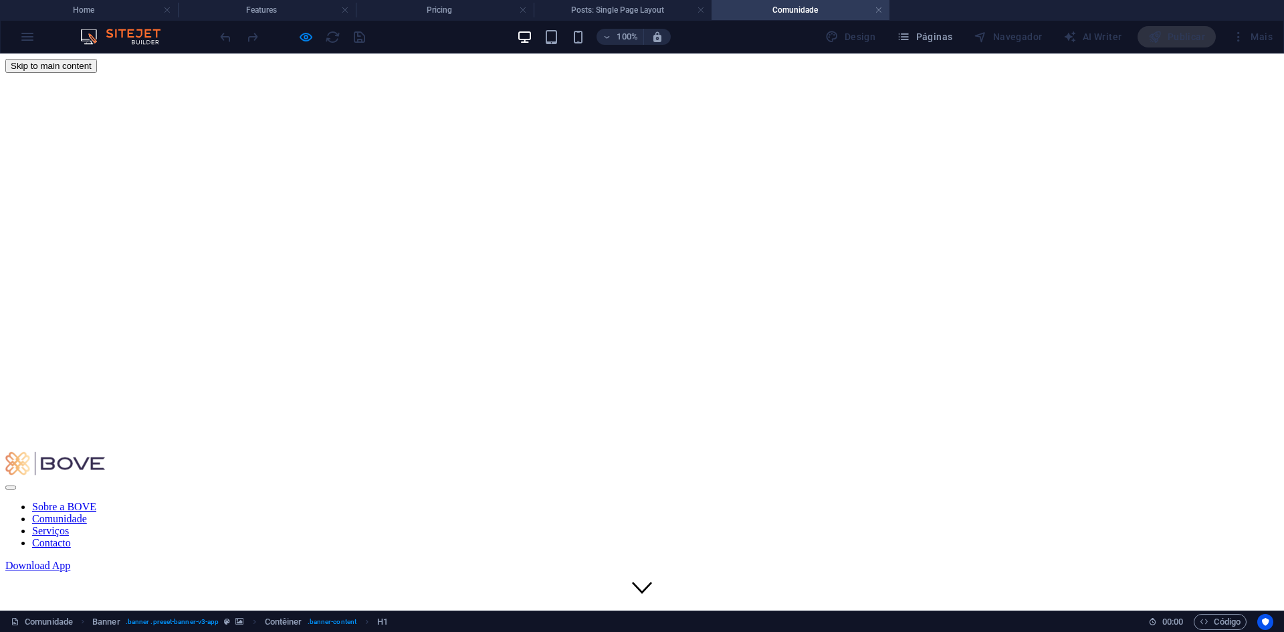
drag, startPoint x: 711, startPoint y: 65, endPoint x: 494, endPoint y: 115, distance: 222.4
click at [69, 525] on link "Serviços" at bounding box center [50, 530] width 37 height 11
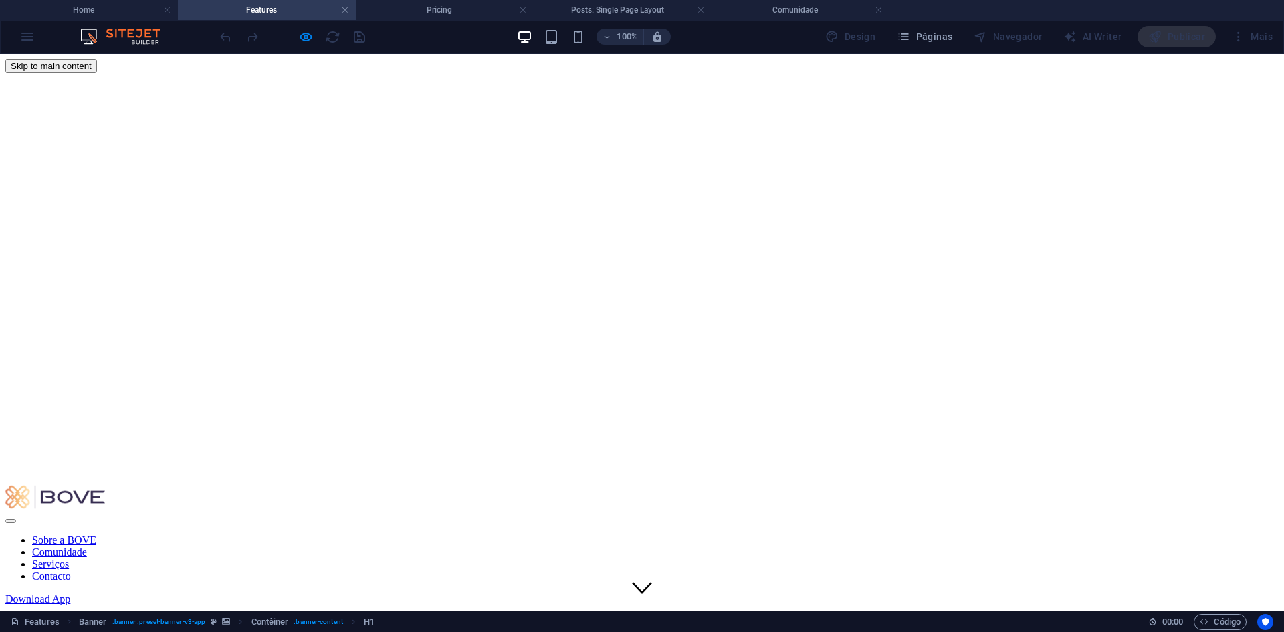
click at [71, 570] on link "Contacto" at bounding box center [51, 575] width 39 height 11
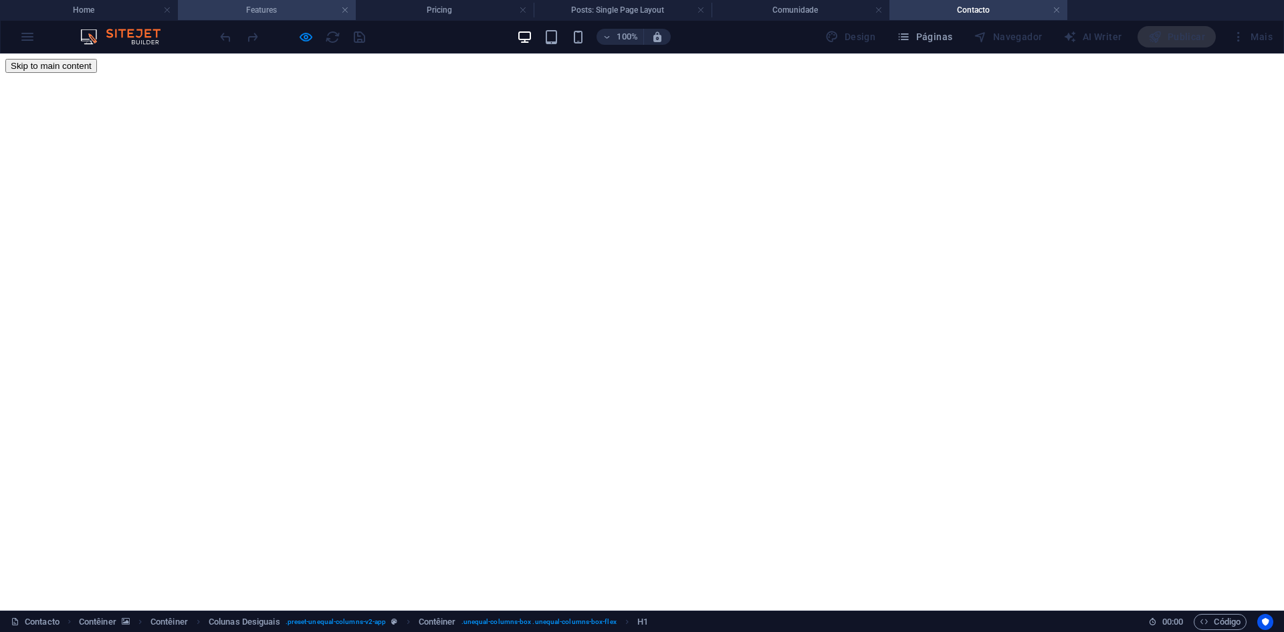
click at [257, 13] on h4 "Features" at bounding box center [267, 10] width 178 height 15
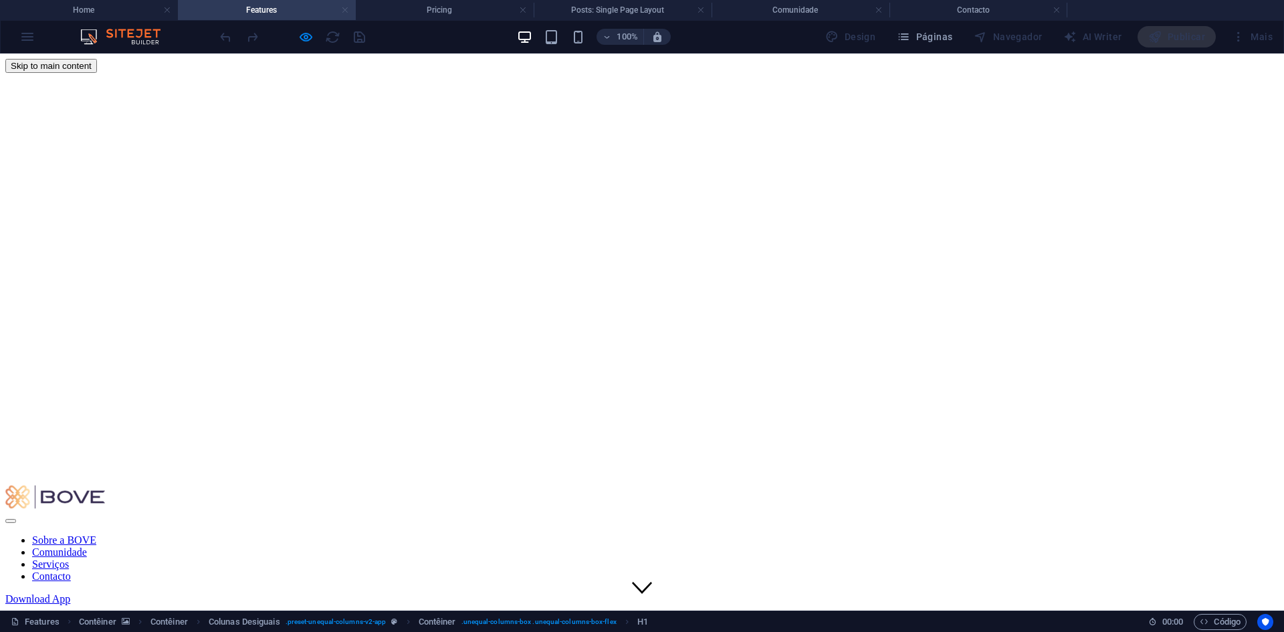
click at [346, 7] on link at bounding box center [345, 10] width 8 height 13
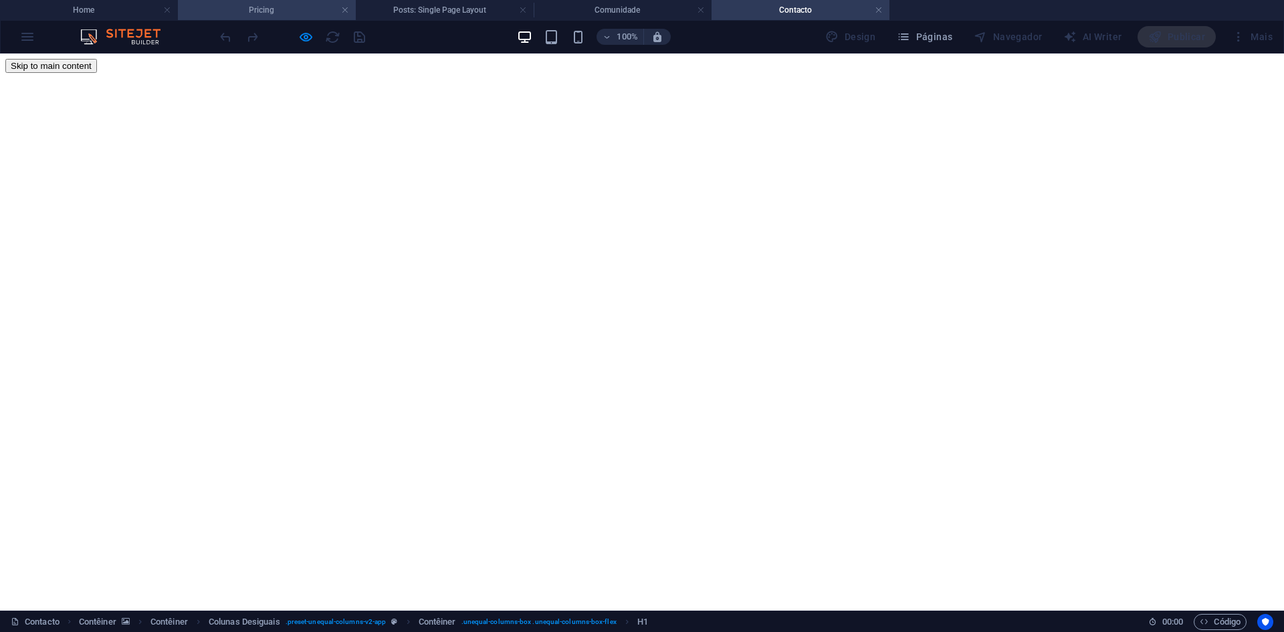
click at [352, 12] on h4 "Pricing" at bounding box center [267, 10] width 178 height 15
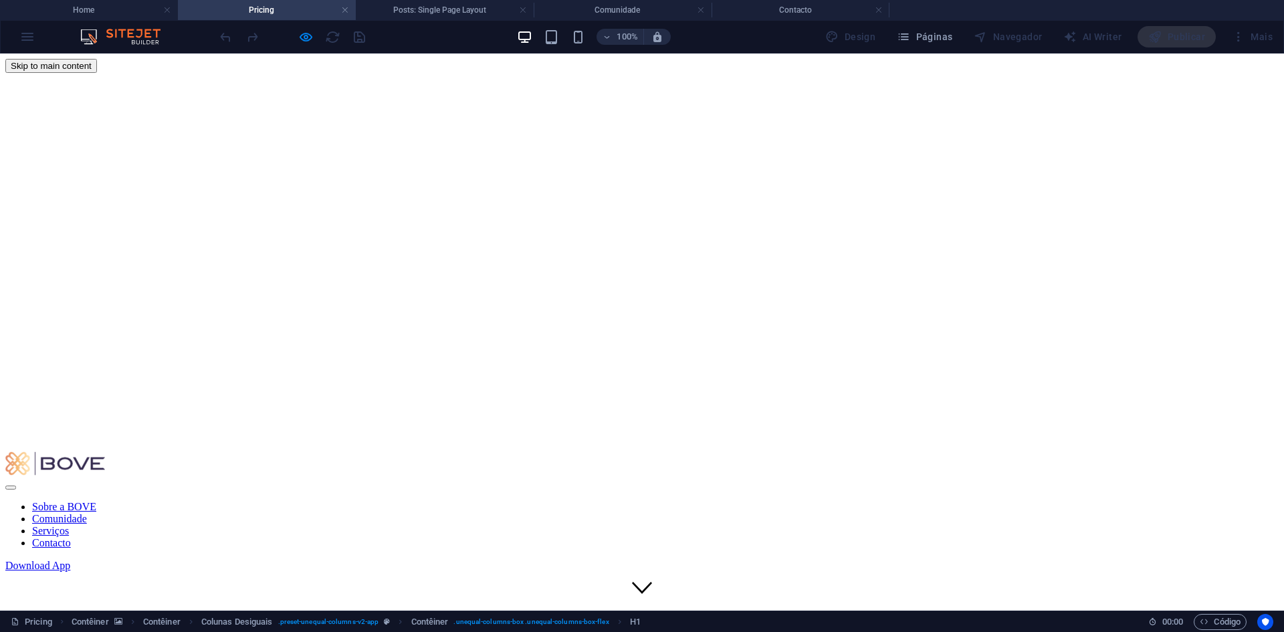
click at [349, 7] on h4 "Pricing" at bounding box center [267, 10] width 178 height 15
click at [344, 10] on link at bounding box center [345, 10] width 8 height 13
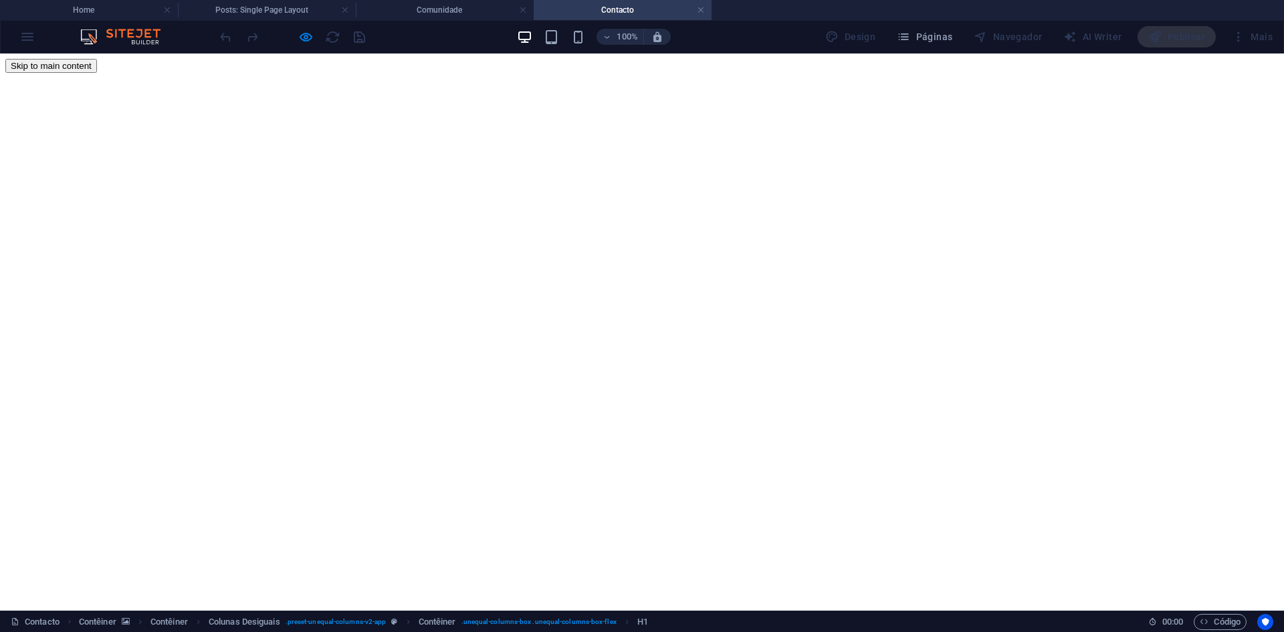
click at [344, 10] on link at bounding box center [345, 10] width 8 height 13
click at [343, 8] on link at bounding box center [345, 10] width 8 height 13
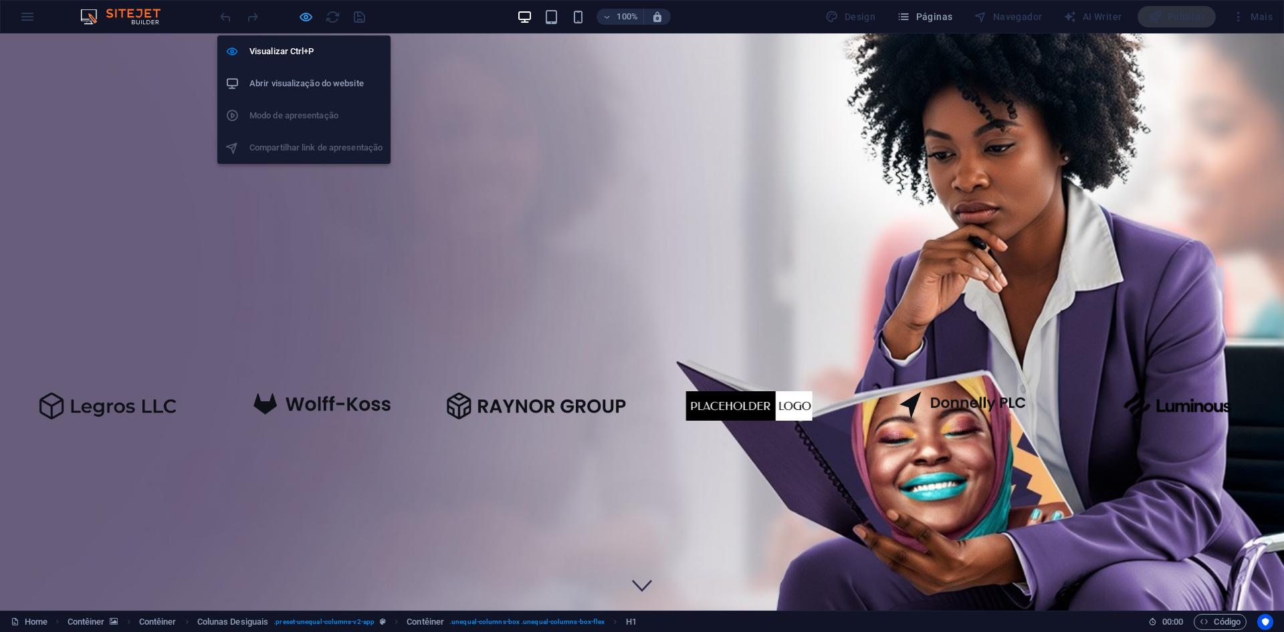
click at [304, 17] on icon "button" at bounding box center [305, 16] width 15 height 15
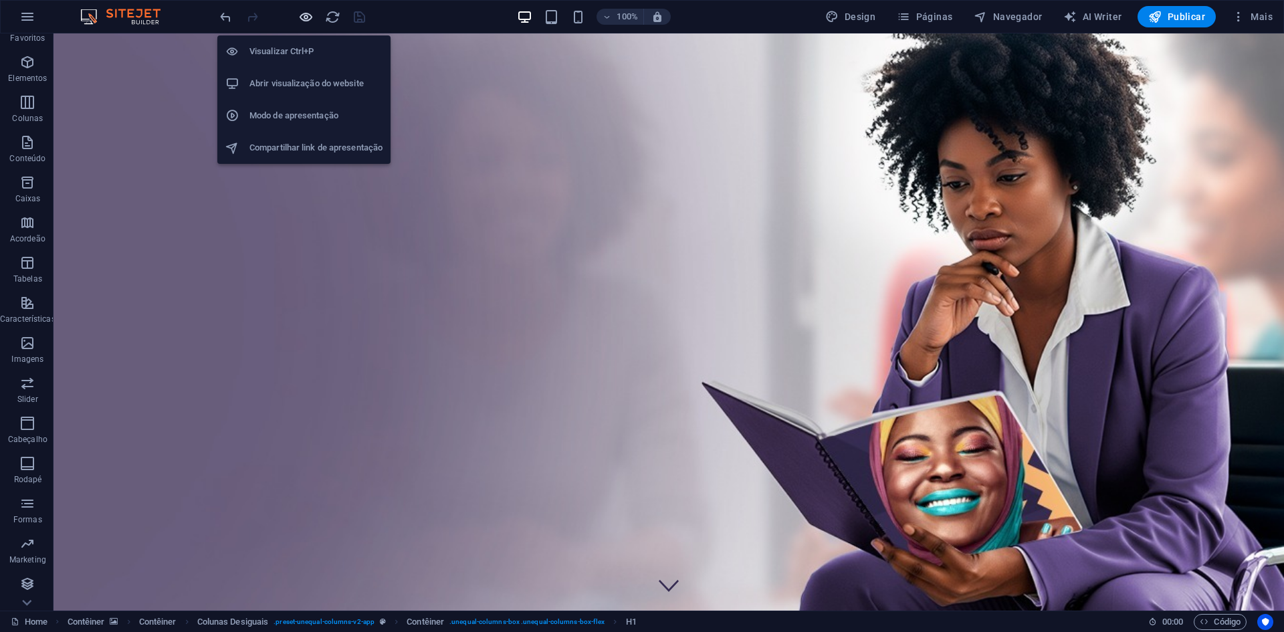
click at [304, 17] on icon "button" at bounding box center [305, 16] width 15 height 15
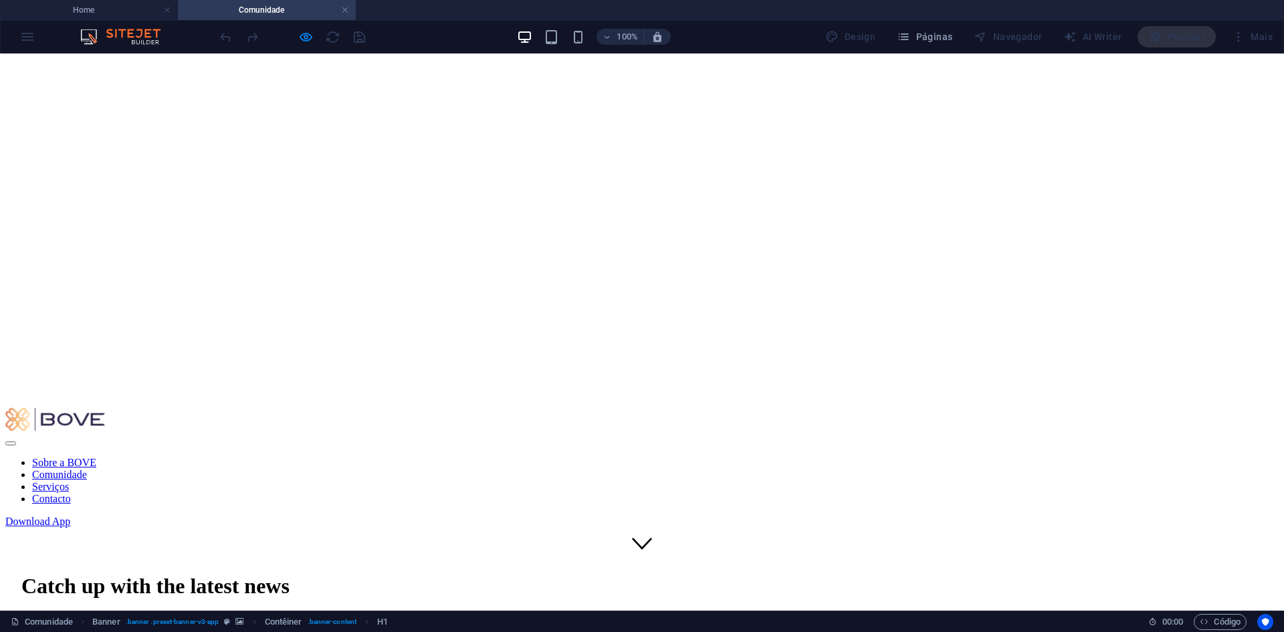
scroll to position [67, 0]
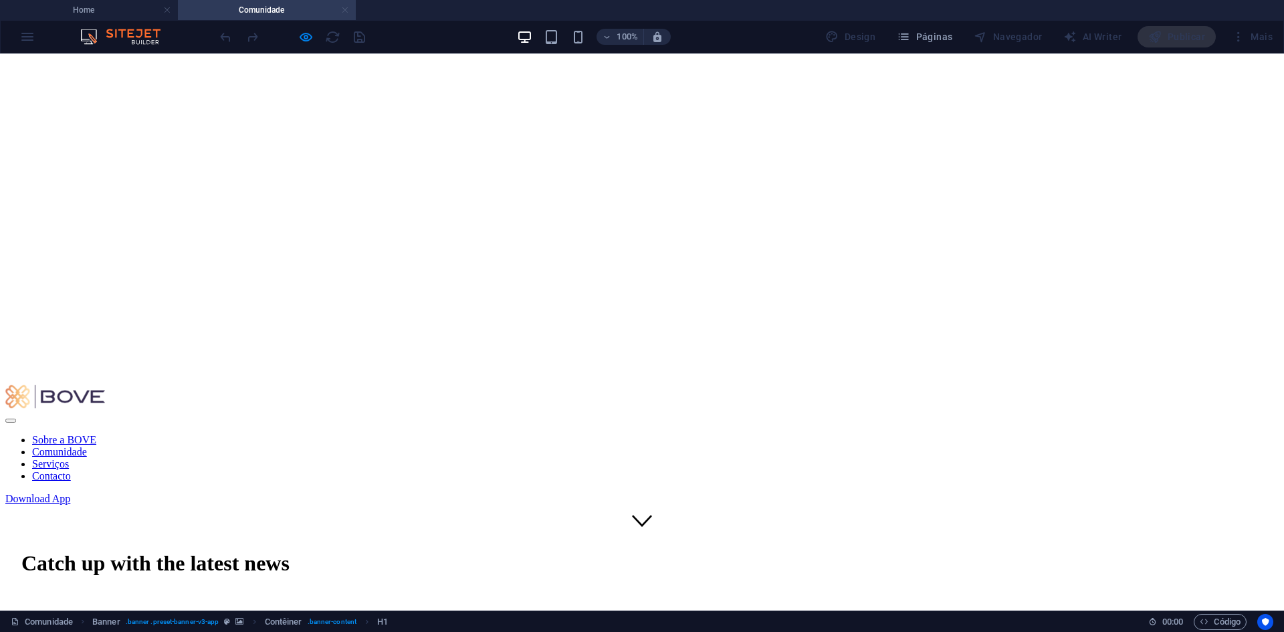
click at [346, 7] on link at bounding box center [345, 10] width 8 height 13
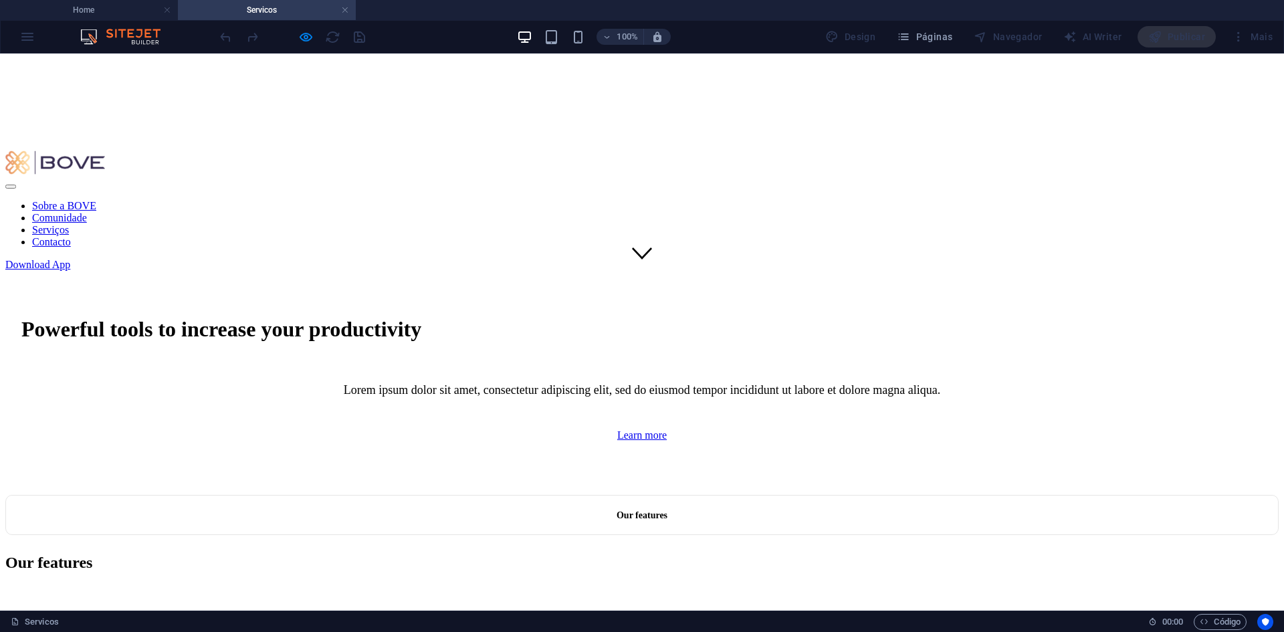
scroll to position [401, 0]
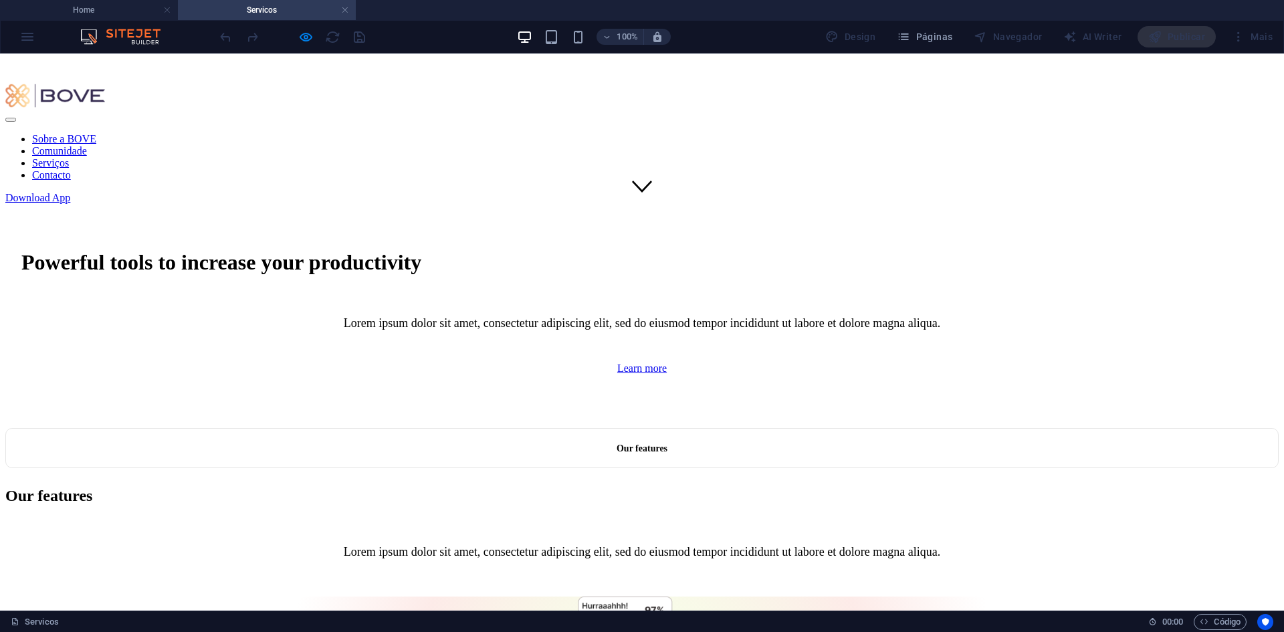
click at [452, 133] on nav "Sobre a [PERSON_NAME] Comunidade Serviços Contacto" at bounding box center [641, 157] width 1273 height 48
click at [107, 9] on h4 "Home" at bounding box center [89, 10] width 178 height 15
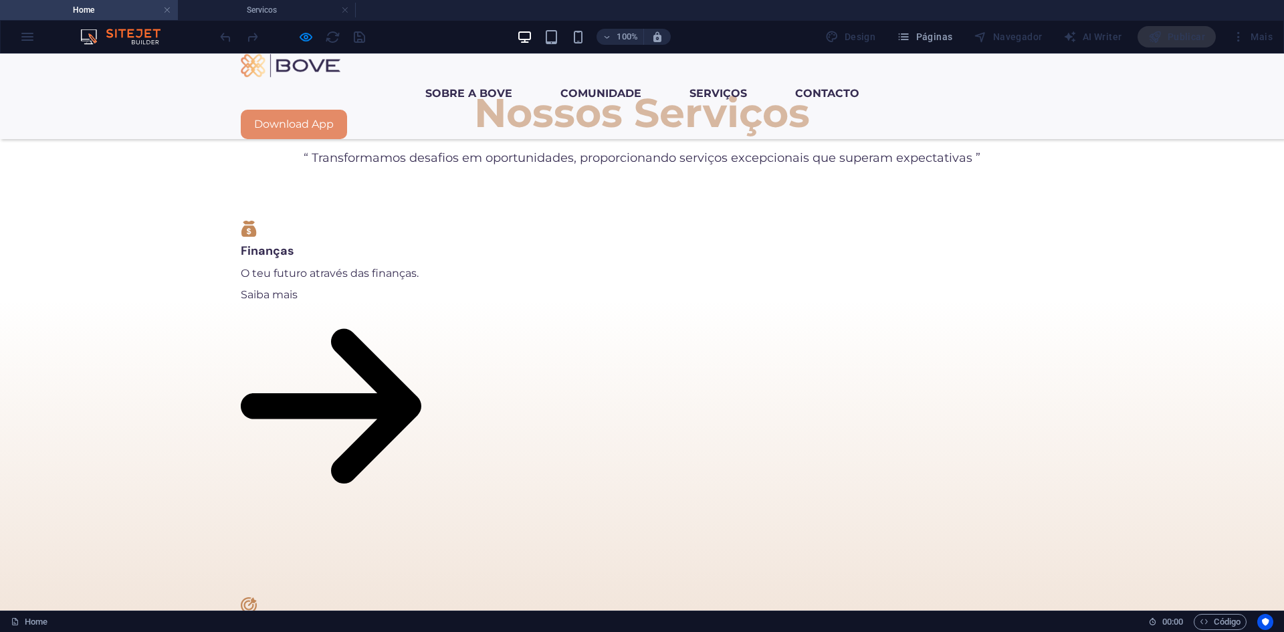
scroll to position [1177, 0]
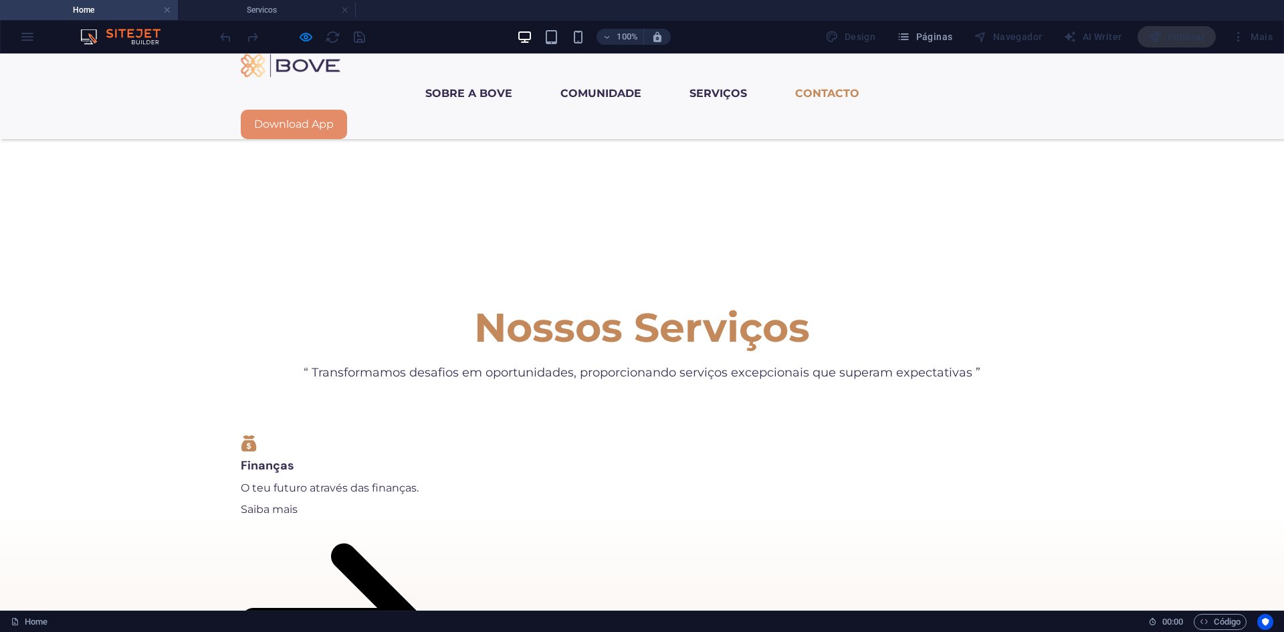
click at [814, 78] on link "Contacto" at bounding box center [827, 94] width 86 height 32
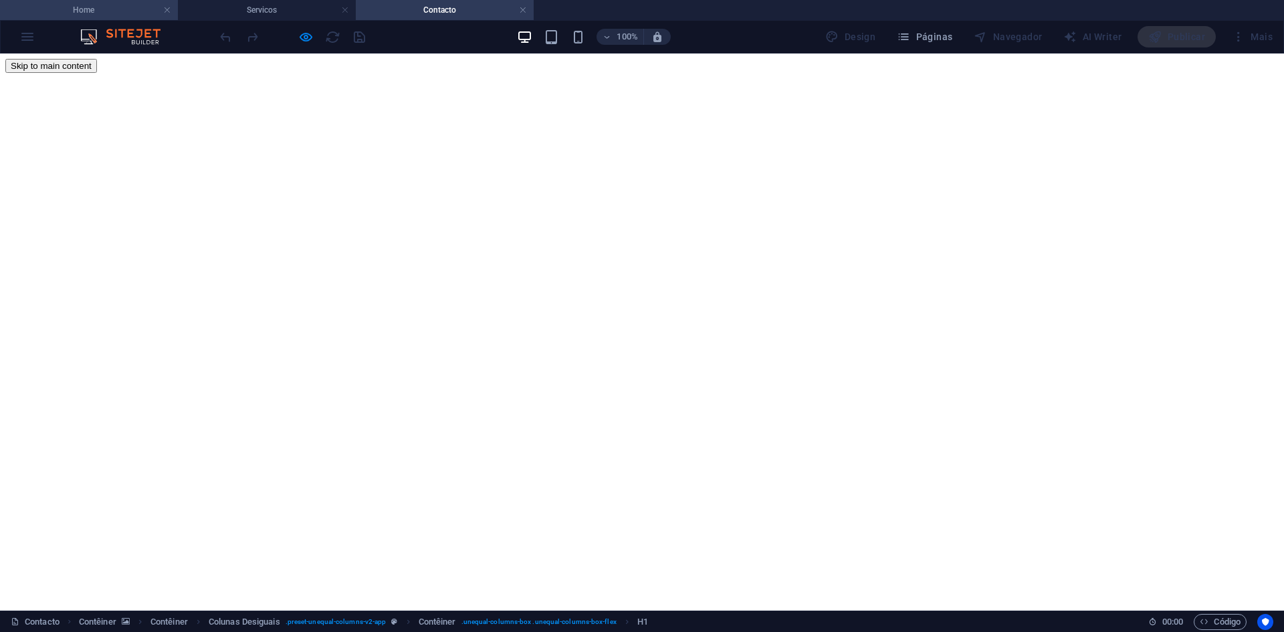
scroll to position [0, 0]
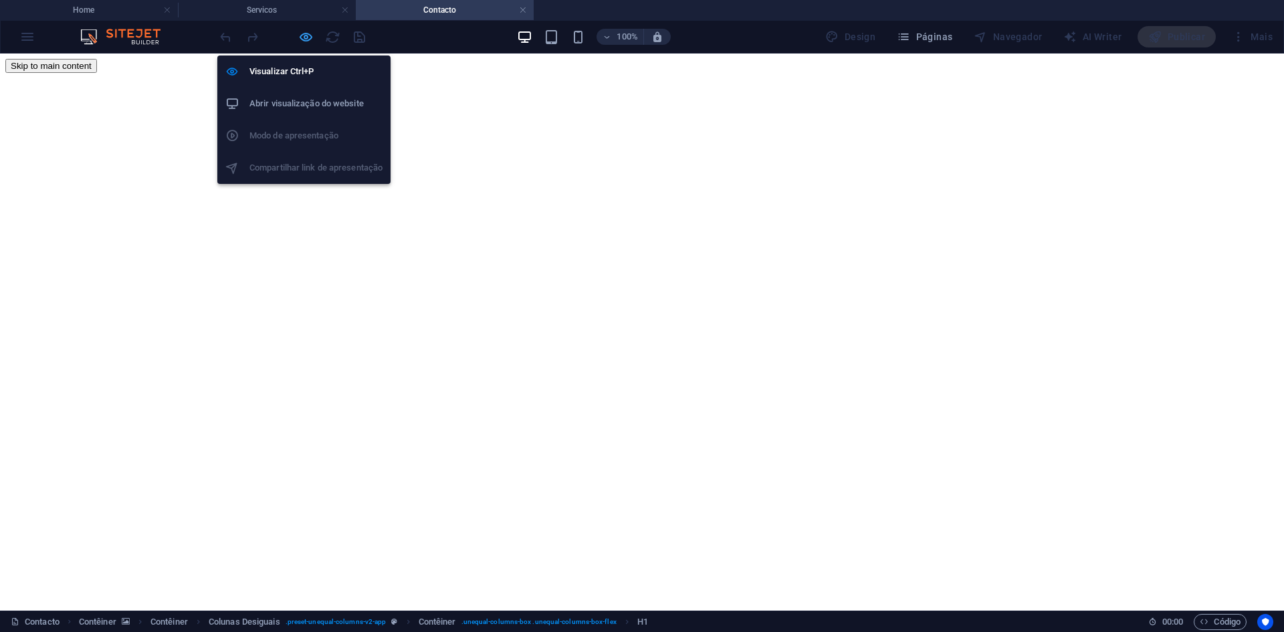
click at [300, 33] on icon "button" at bounding box center [305, 36] width 15 height 15
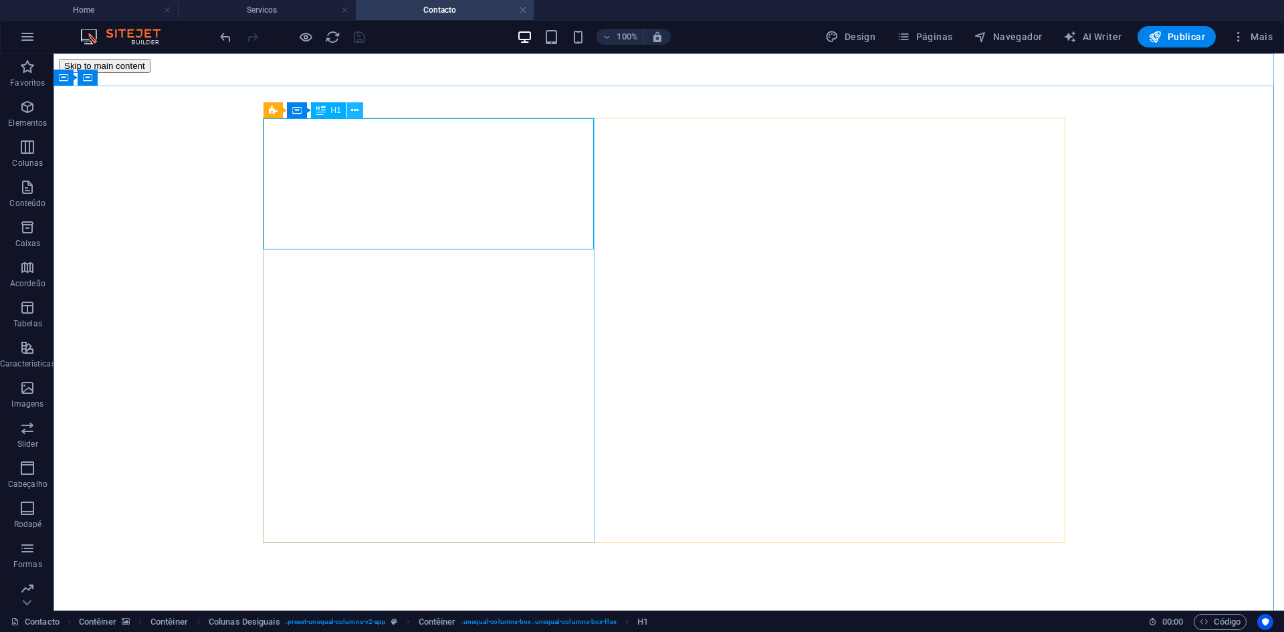
click at [355, 104] on icon at bounding box center [354, 111] width 7 height 14
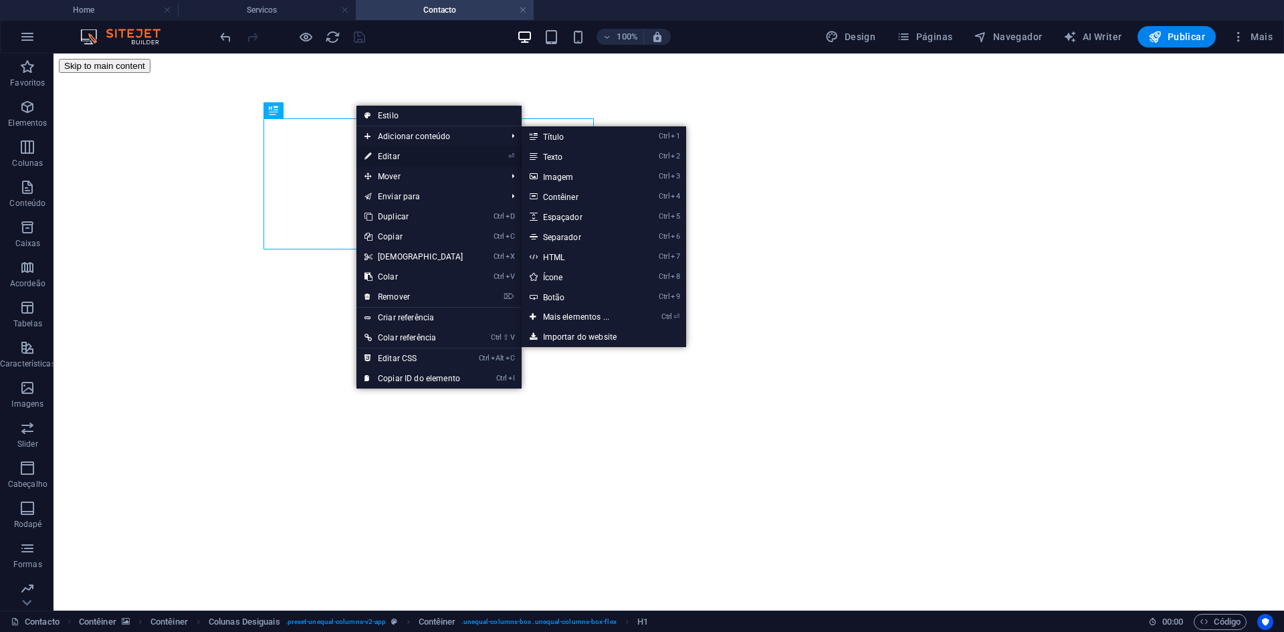
click at [389, 150] on link "⏎ Editar" at bounding box center [413, 156] width 115 height 20
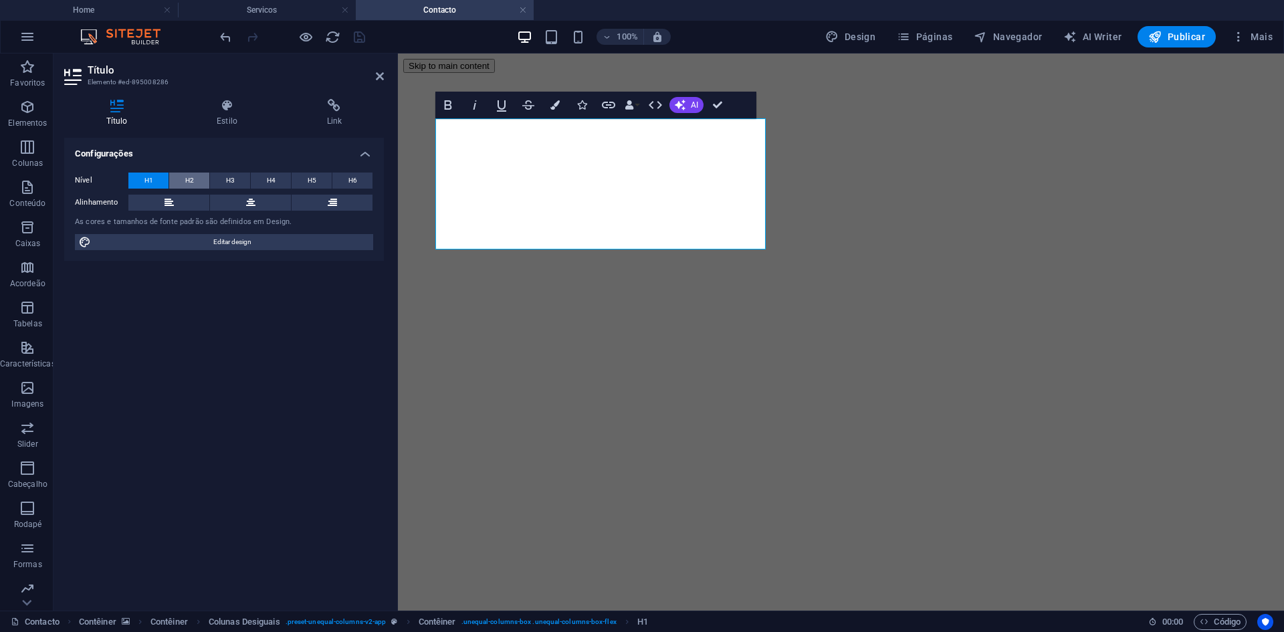
click at [194, 178] on button "H2" at bounding box center [189, 181] width 40 height 16
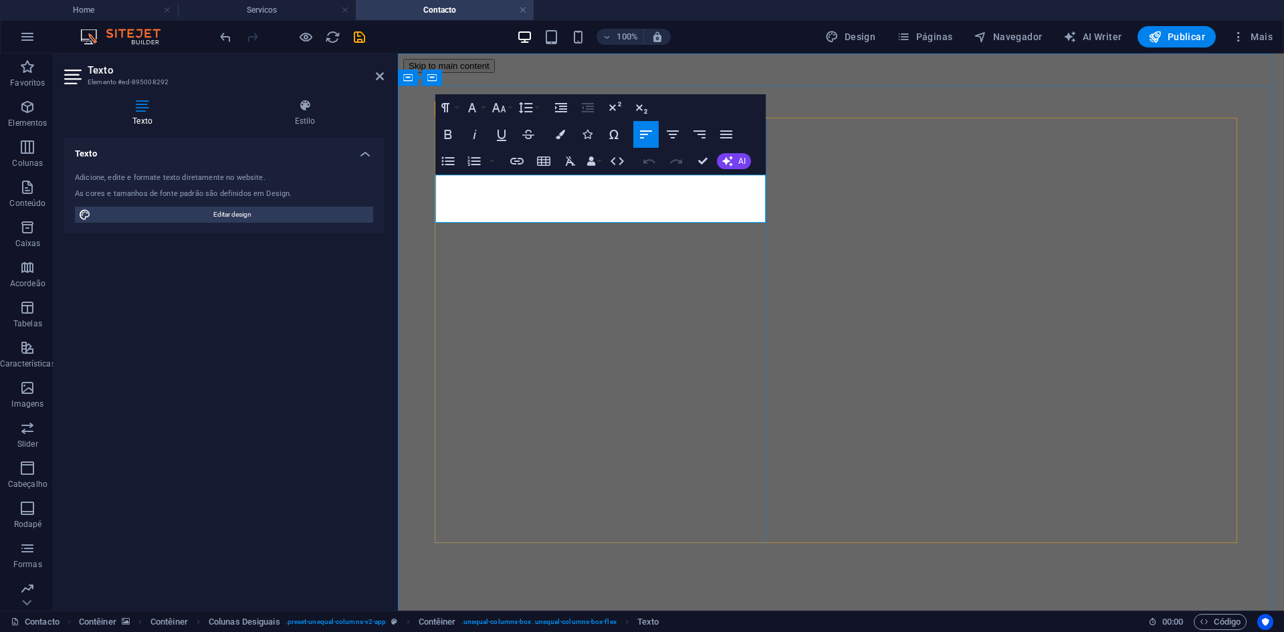
drag, startPoint x: 522, startPoint y: 217, endPoint x: 435, endPoint y: 185, distance: 92.4
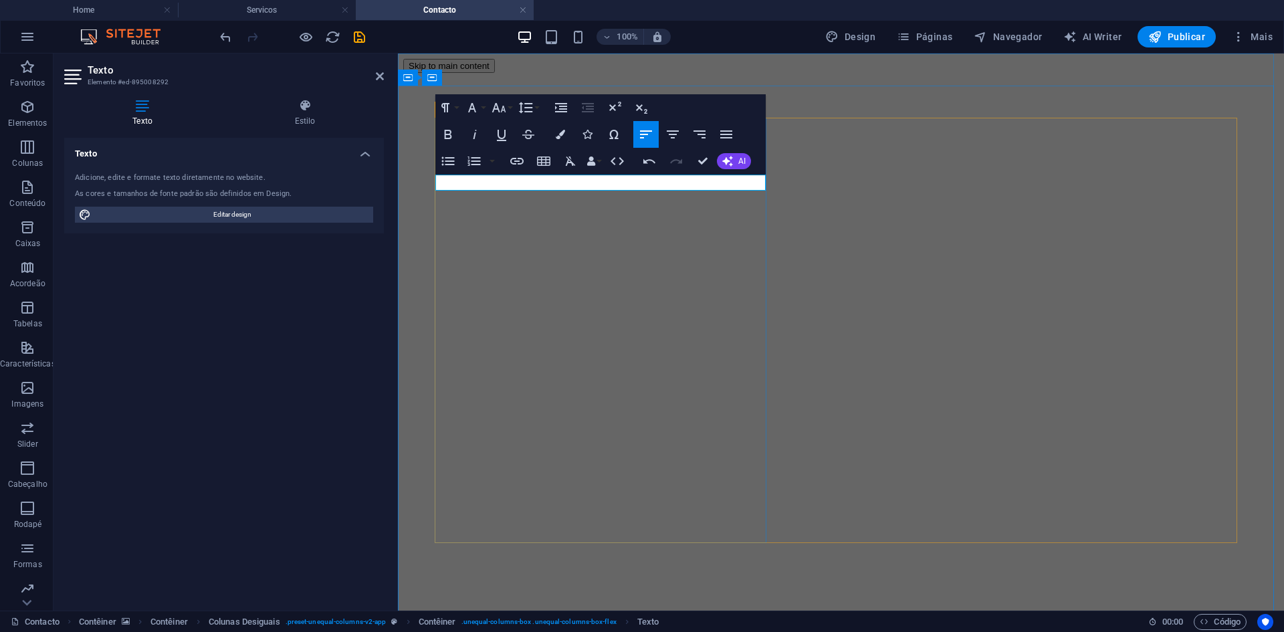
drag, startPoint x: 572, startPoint y: 184, endPoint x: 437, endPoint y: 175, distance: 135.4
click at [512, 111] on button "Font Size" at bounding box center [501, 107] width 25 height 27
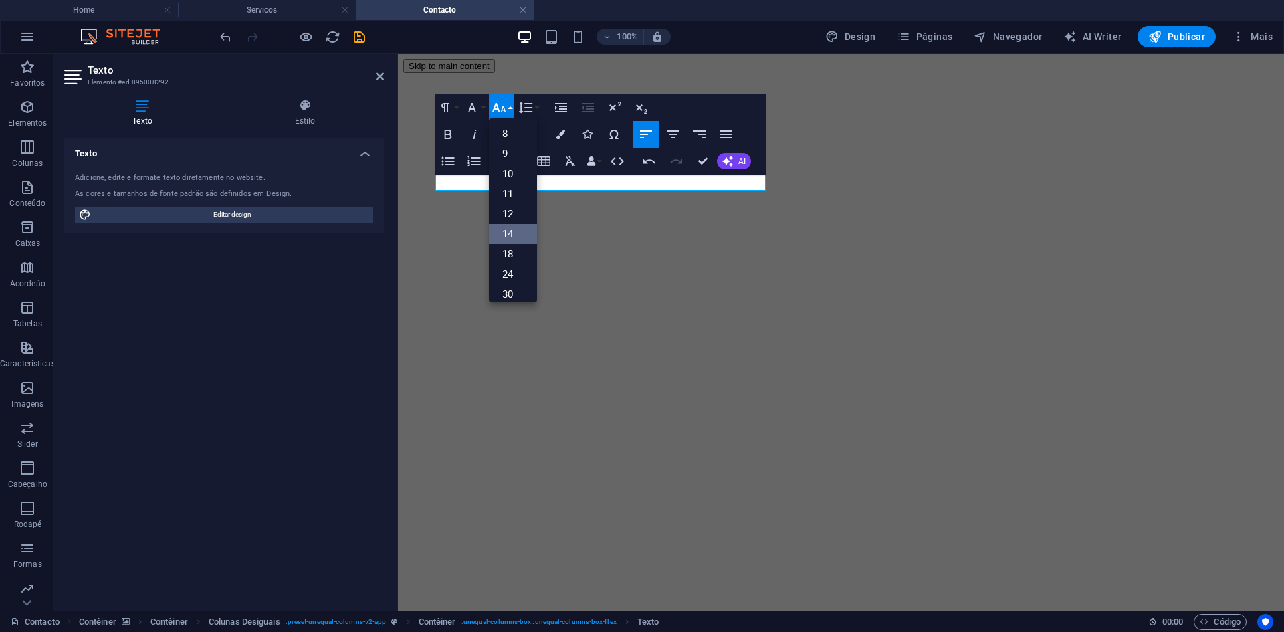
click at [519, 233] on link "14" at bounding box center [513, 234] width 48 height 20
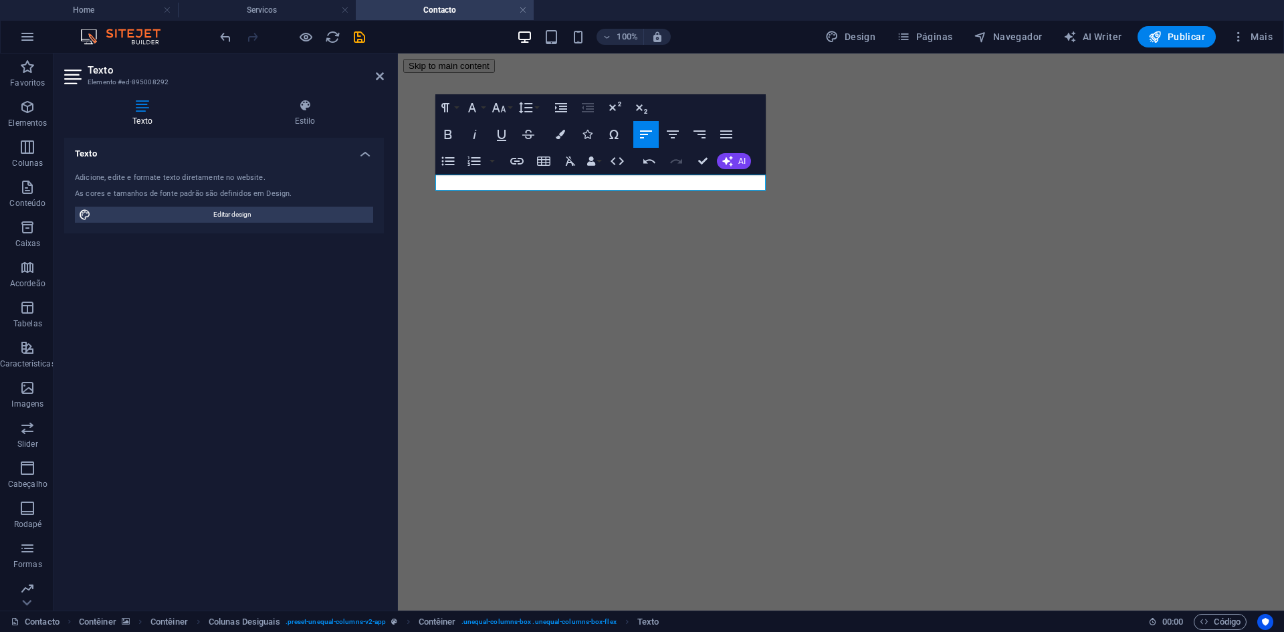
click at [515, 108] on div "Paragraph Format Normal Heading 1 Heading 2 Heading 3 Heading 4 Heading 5 Headi…" at bounding box center [488, 107] width 106 height 27
click at [506, 108] on icon "button" at bounding box center [499, 108] width 16 height 16
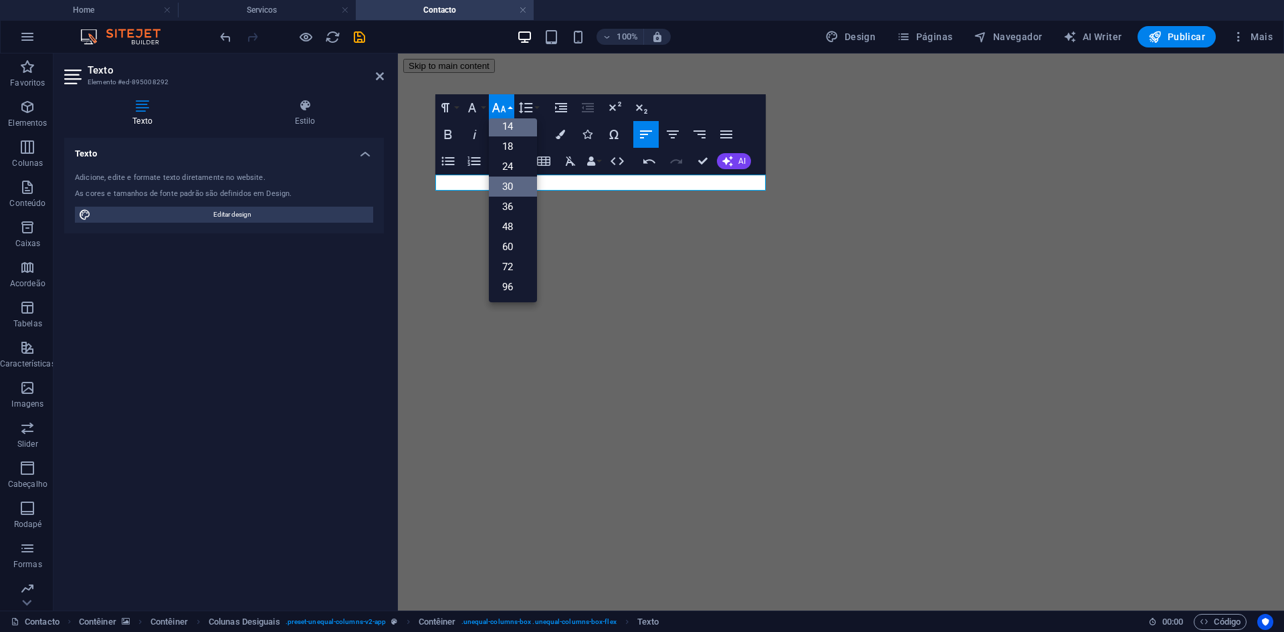
scroll to position [108, 0]
click at [512, 162] on link "24" at bounding box center [513, 166] width 48 height 20
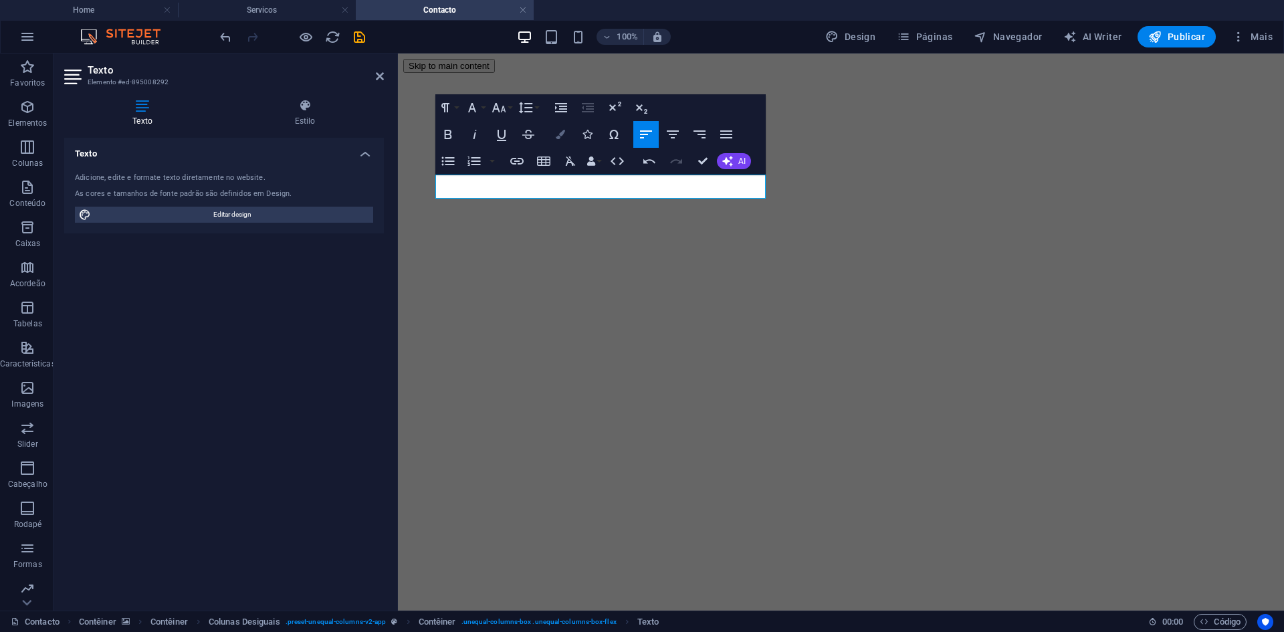
click at [564, 131] on icon "button" at bounding box center [560, 134] width 9 height 9
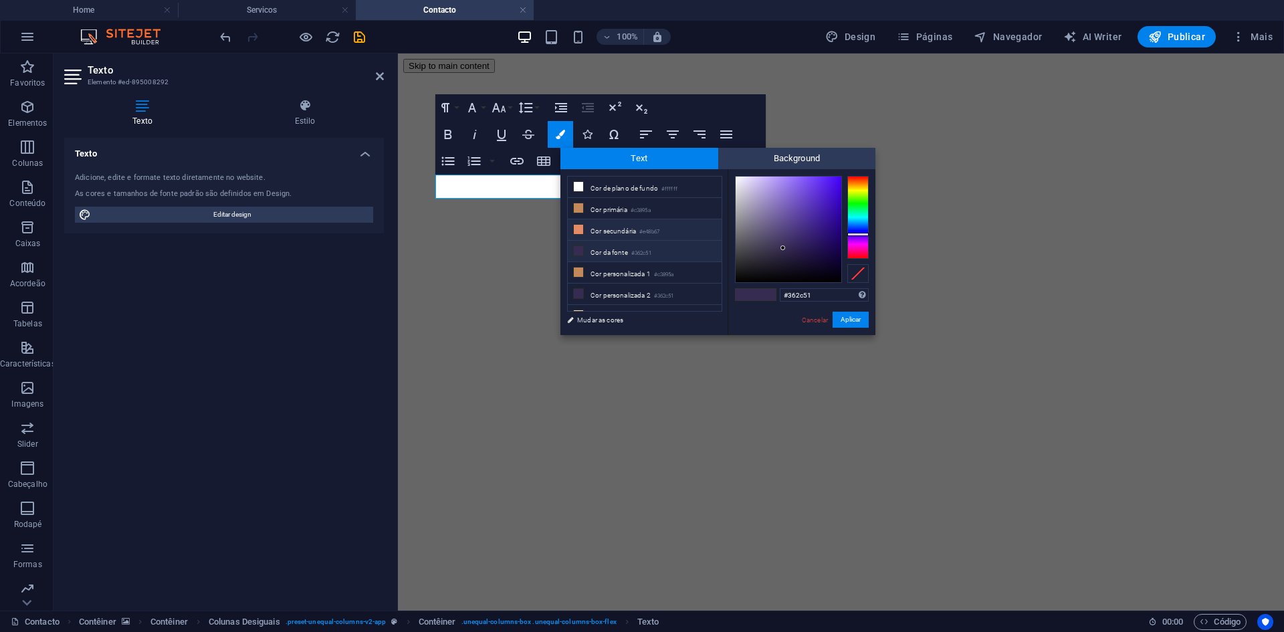
click at [625, 231] on li "Cor secundária #e48b67" at bounding box center [645, 229] width 154 height 21
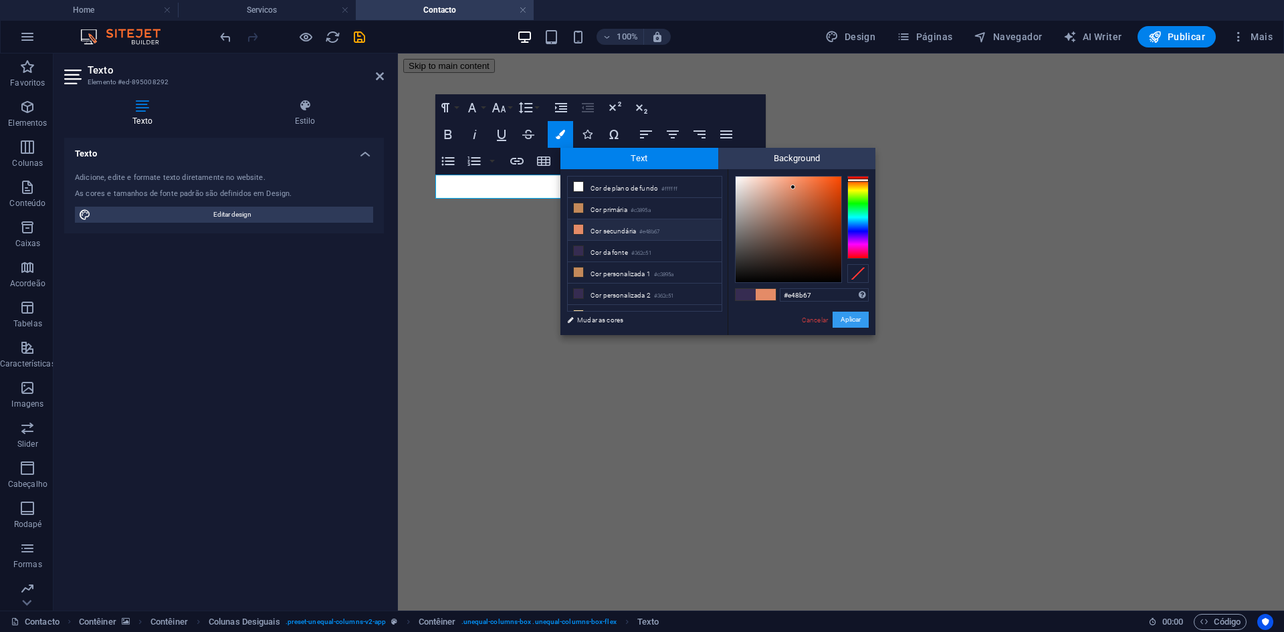
drag, startPoint x: 862, startPoint y: 318, endPoint x: 440, endPoint y: 256, distance: 426.4
click at [862, 318] on button "Aplicar" at bounding box center [851, 320] width 36 height 16
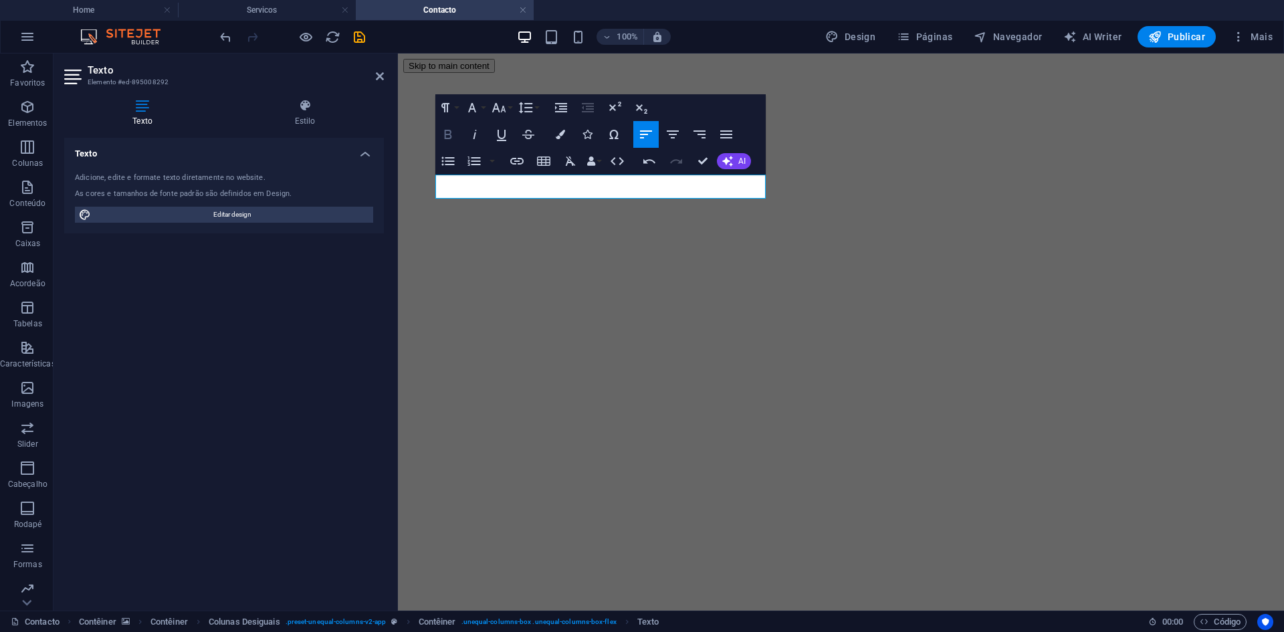
click at [446, 136] on icon "button" at bounding box center [448, 134] width 16 height 16
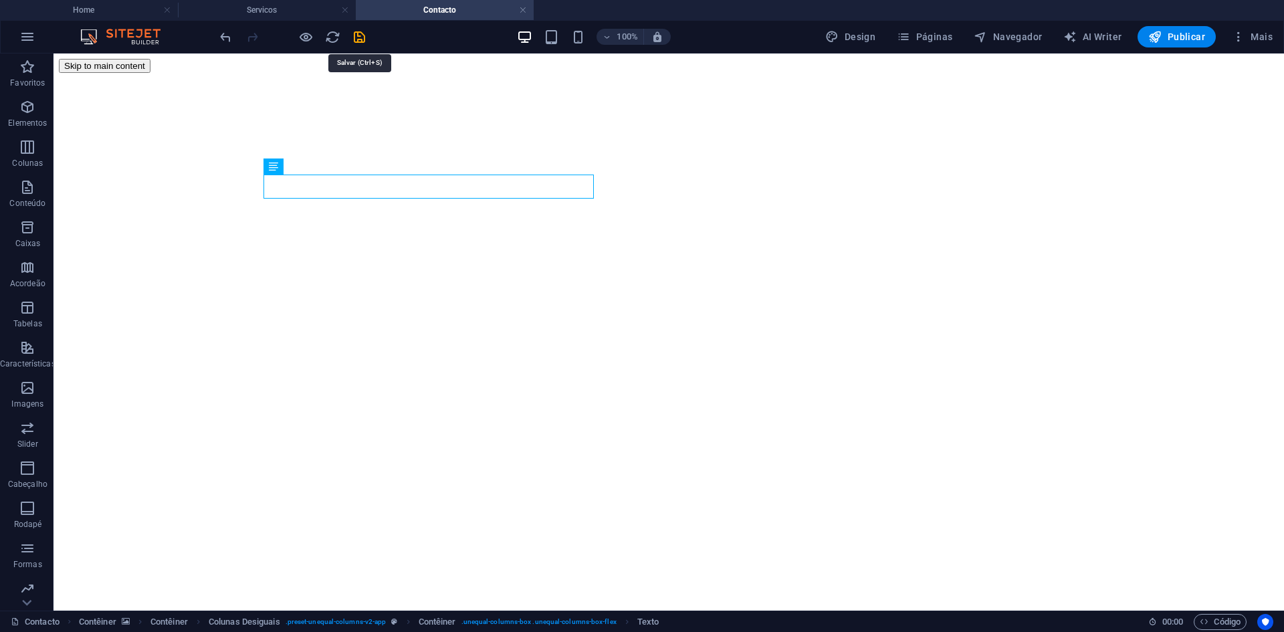
click at [361, 37] on icon "save" at bounding box center [359, 36] width 15 height 15
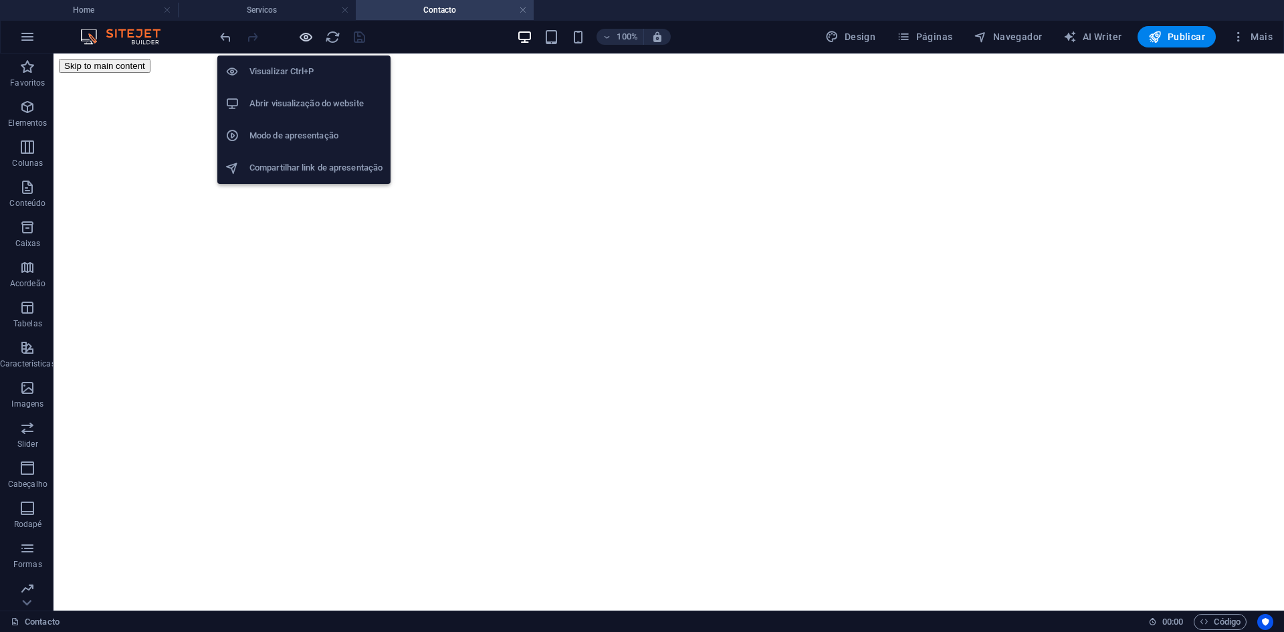
click at [307, 32] on icon "button" at bounding box center [305, 36] width 15 height 15
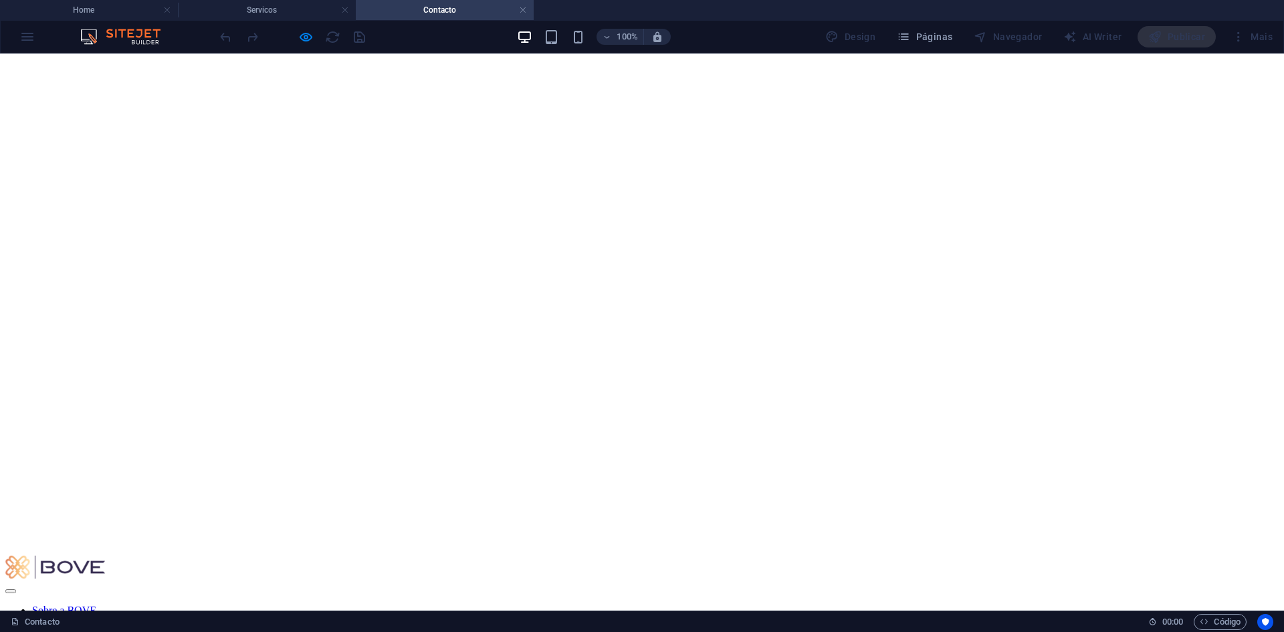
scroll to position [0, 0]
drag, startPoint x: 306, startPoint y: 24, endPoint x: 304, endPoint y: 31, distance: 7.8
click at [306, 29] on div "100% Design Páginas Navegador AI Writer Publicar Mais" at bounding box center [642, 37] width 1283 height 32
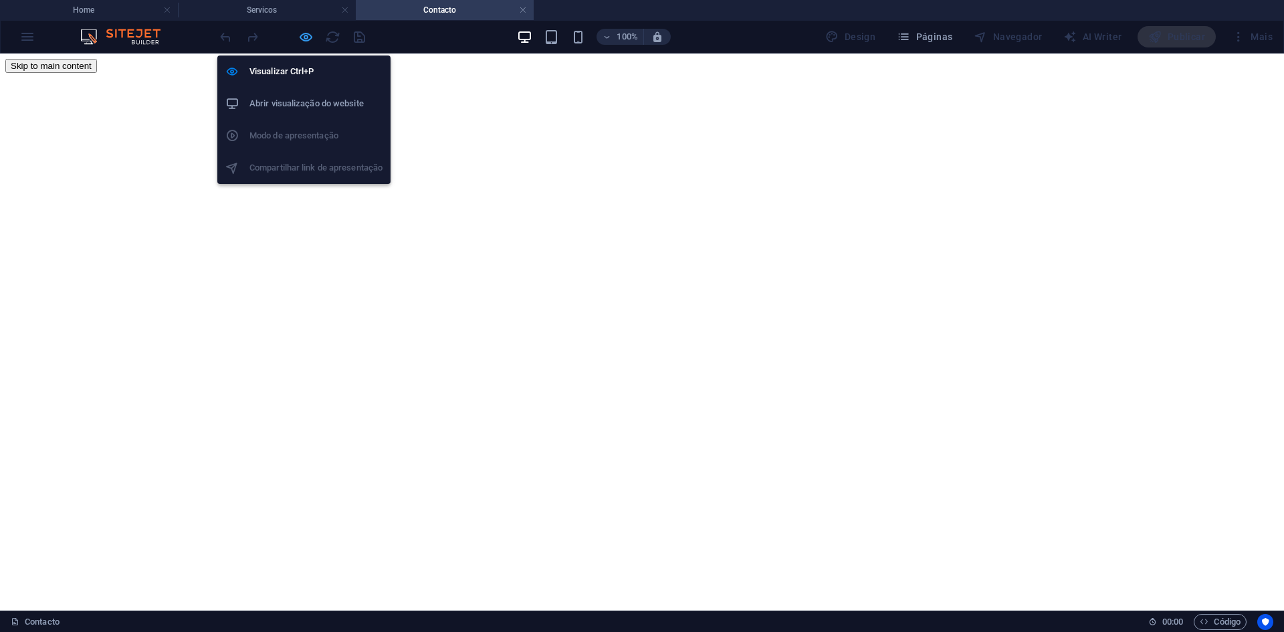
click at [300, 39] on icon "button" at bounding box center [305, 36] width 15 height 15
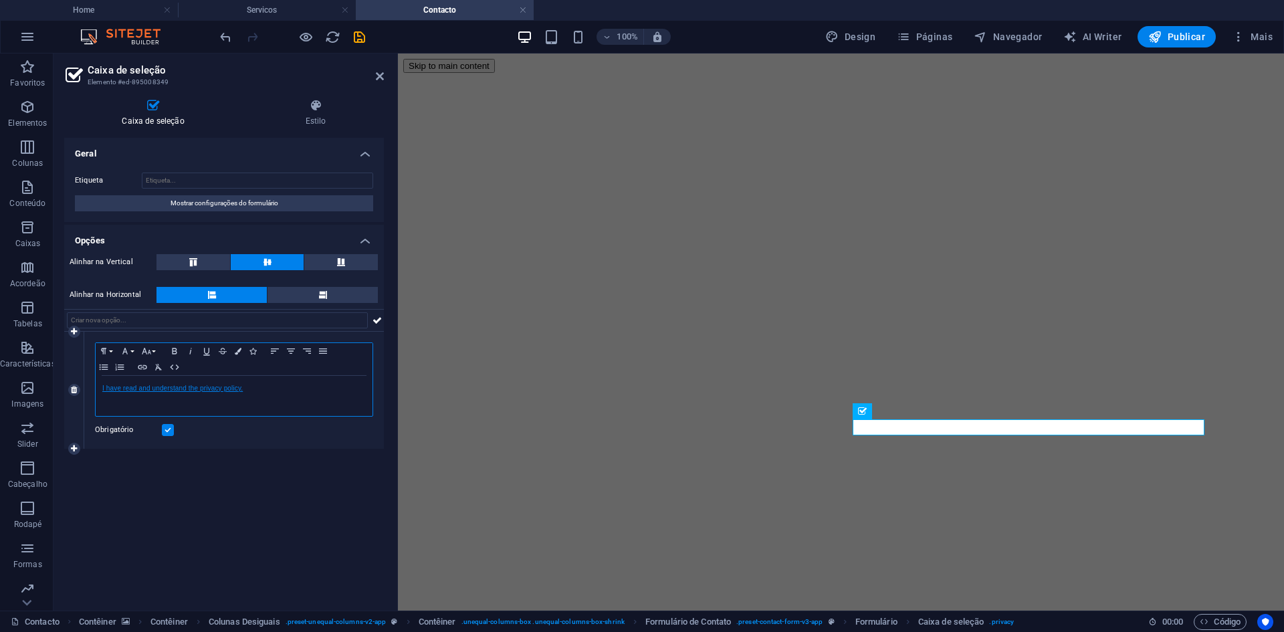
click at [241, 387] on link "I have read and understand the privacy policy." at bounding box center [172, 388] width 140 height 7
click at [104, 388] on link "ILi e entendi as politícas de privacidade." at bounding box center [163, 388] width 123 height 7
click at [168, 427] on label at bounding box center [168, 430] width 12 height 12
click at [0, 0] on input "Obrigatório" at bounding box center [0, 0] width 0 height 0
click at [168, 428] on label at bounding box center [168, 430] width 12 height 12
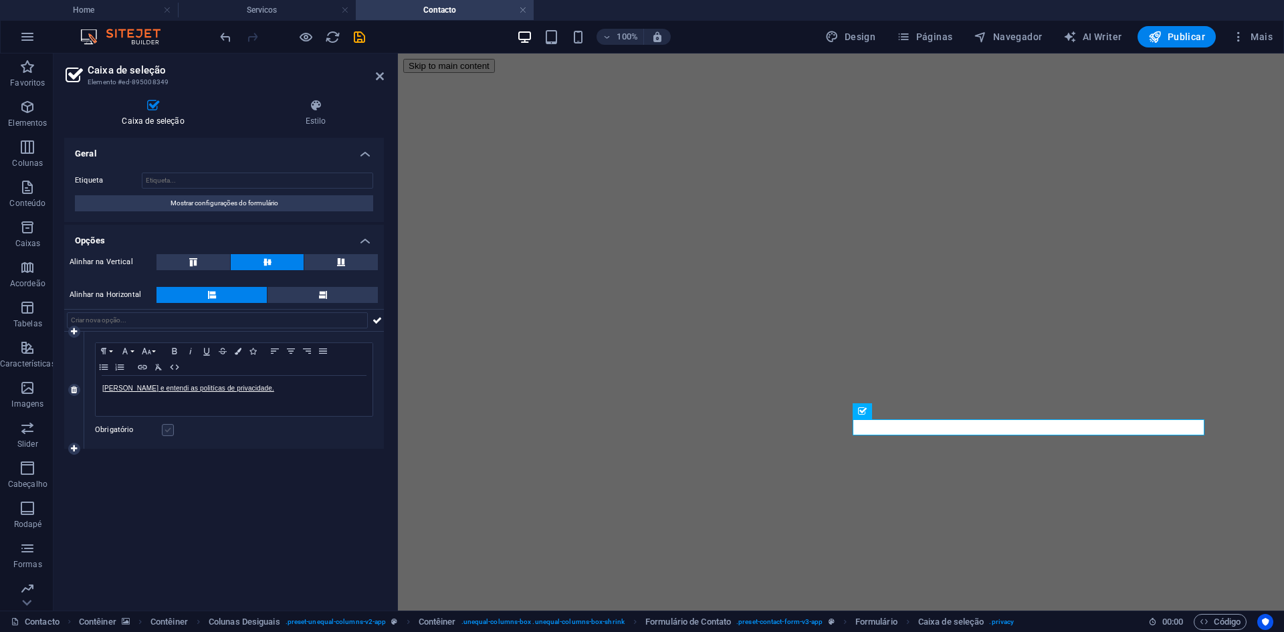
click at [0, 0] on input "Obrigatório" at bounding box center [0, 0] width 0 height 0
click at [360, 35] on icon "save" at bounding box center [359, 36] width 15 height 15
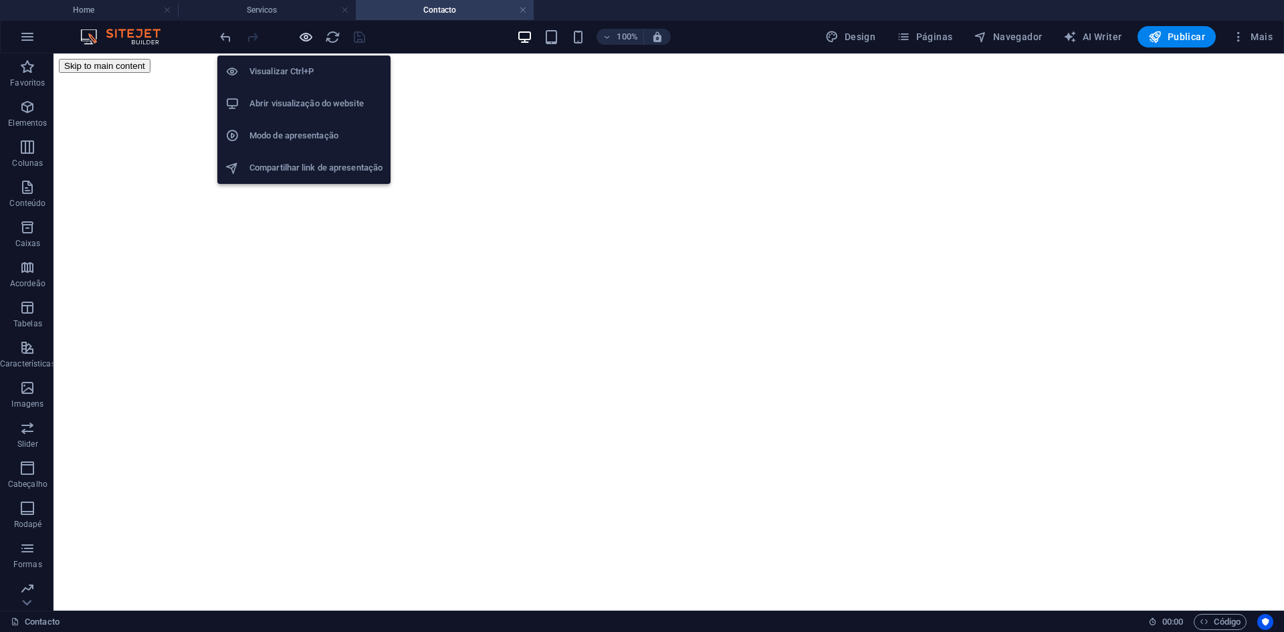
click at [302, 35] on icon "button" at bounding box center [305, 36] width 15 height 15
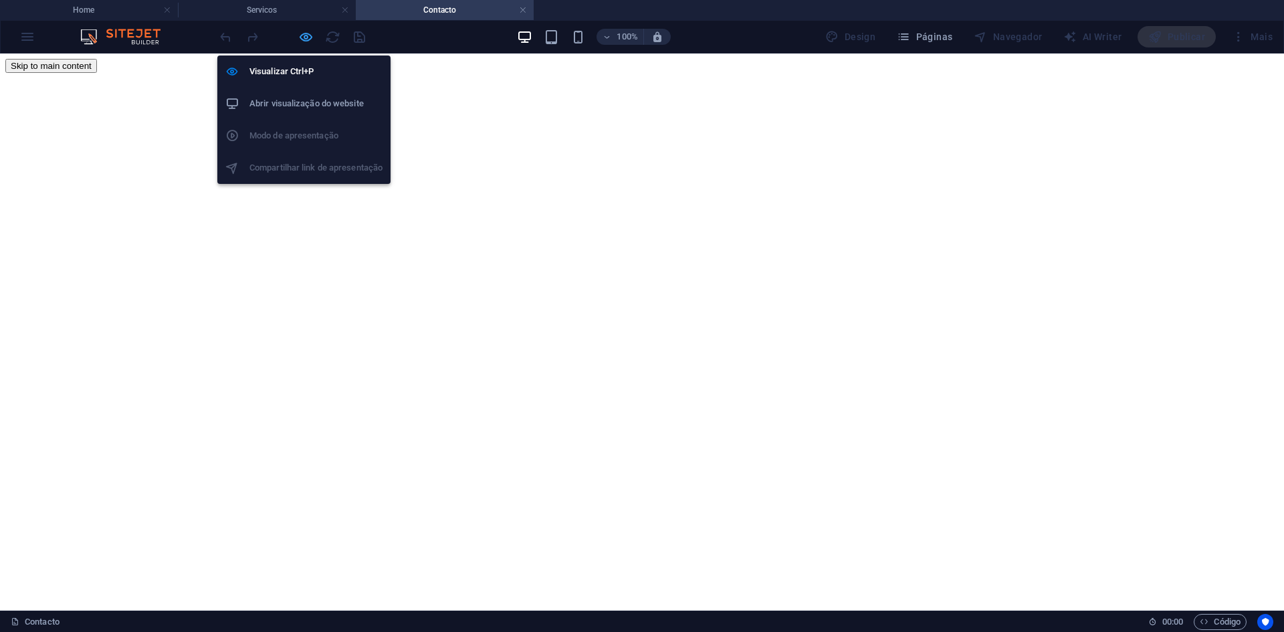
click at [299, 33] on icon "button" at bounding box center [305, 36] width 15 height 15
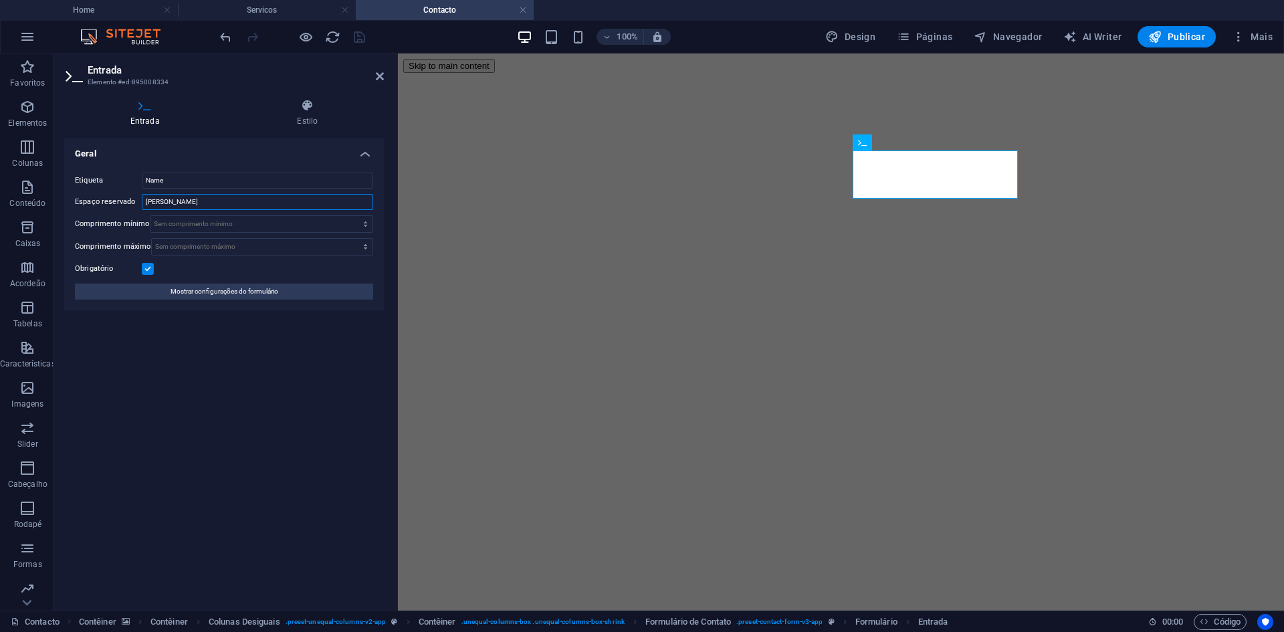
click at [255, 204] on input "[PERSON_NAME]" at bounding box center [257, 202] width 231 height 16
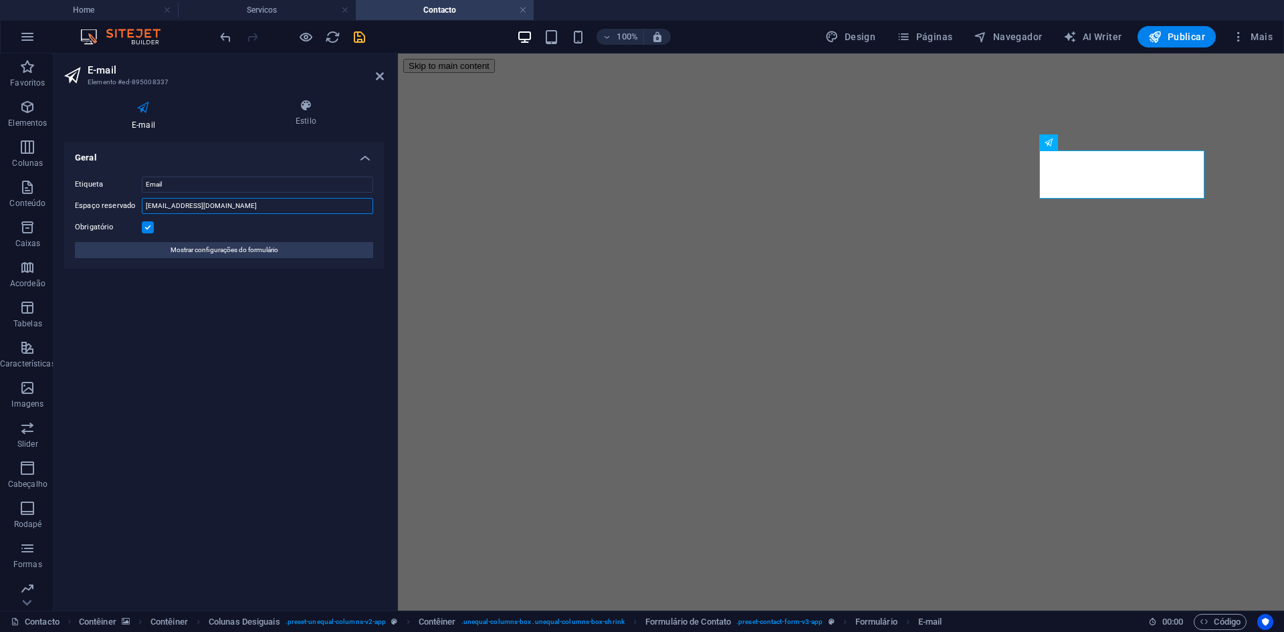
click at [209, 203] on input "[EMAIL_ADDRESS][DOMAIN_NAME]" at bounding box center [257, 206] width 231 height 16
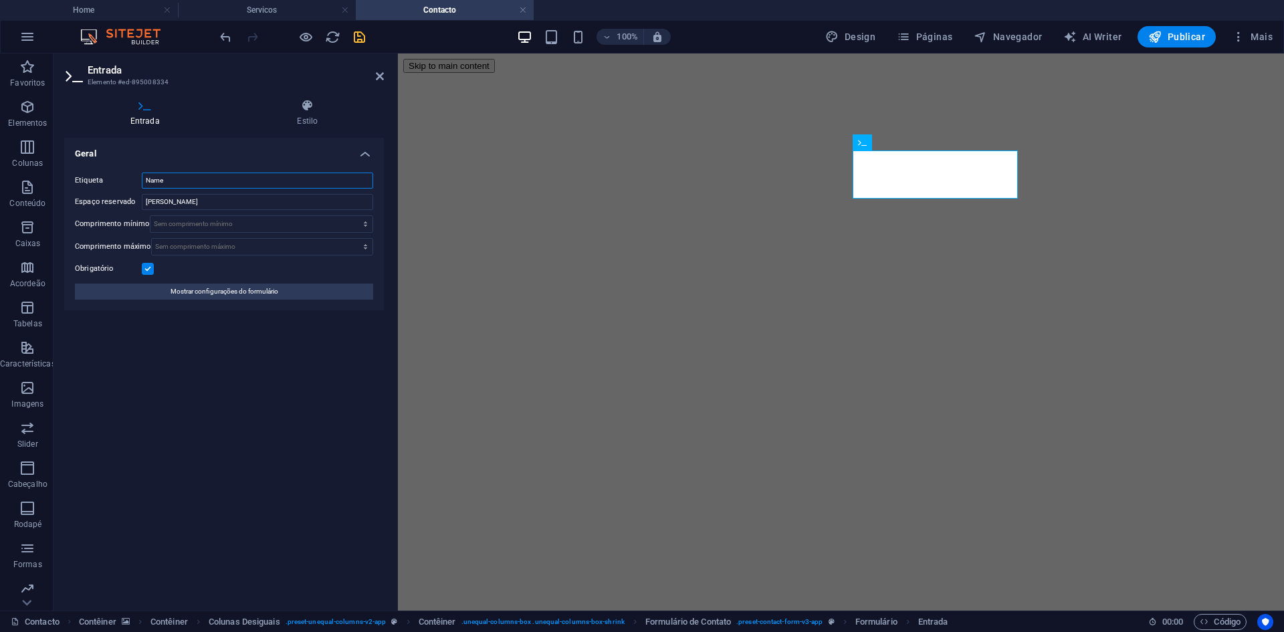
click at [171, 180] on input "Name" at bounding box center [257, 181] width 231 height 16
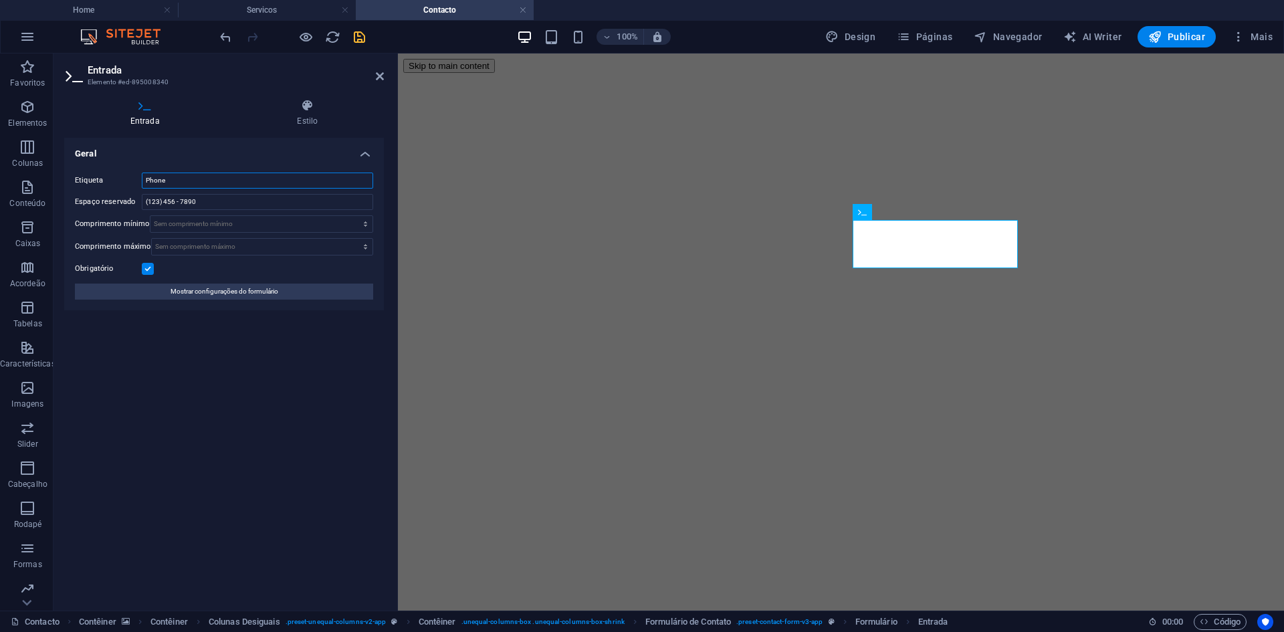
click at [173, 180] on input "Phone" at bounding box center [257, 181] width 231 height 16
click at [175, 201] on input "(123) 456 - 7890" at bounding box center [257, 202] width 231 height 16
click at [160, 201] on input "(123) 456 - 7890" at bounding box center [257, 202] width 231 height 16
click at [196, 199] on input "(+244) 456 - 7890" at bounding box center [257, 202] width 231 height 16
click at [177, 198] on input "(+244) 456 - 789 - 000" at bounding box center [257, 202] width 231 height 16
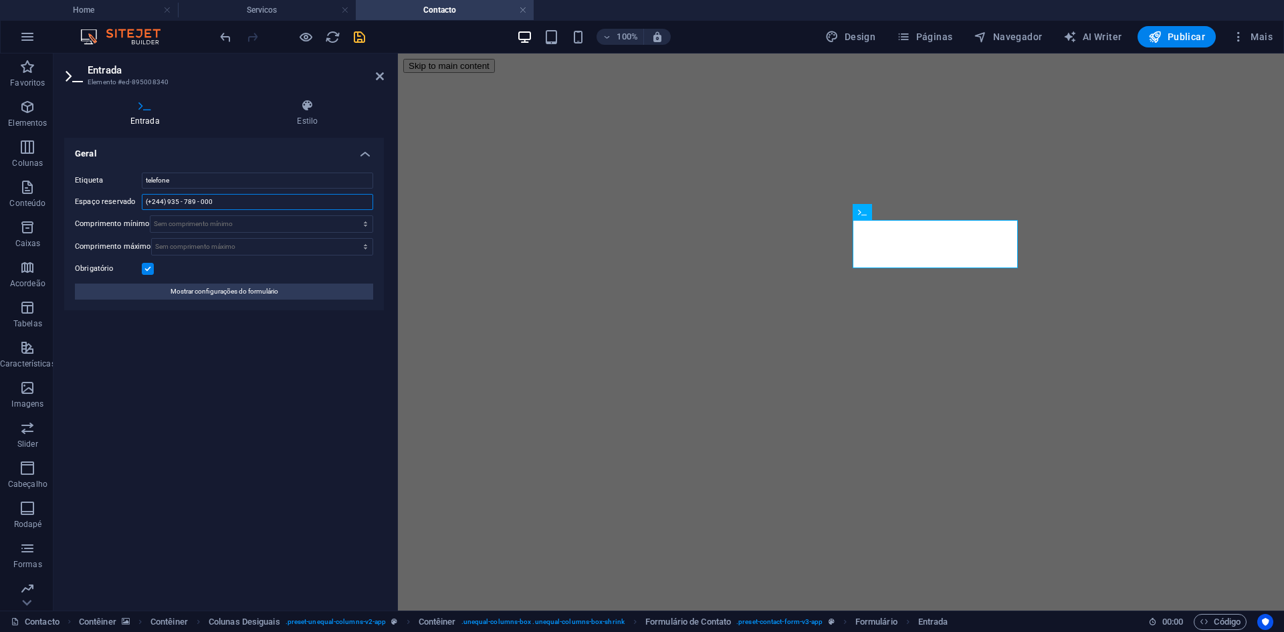
click at [212, 200] on input "(+244) 935 - 789 - 000" at bounding box center [257, 202] width 231 height 16
click at [302, 226] on select "Sem comprimento mínimo sinal" at bounding box center [261, 224] width 222 height 16
click at [354, 216] on select "Sem comprimento mínimo sinal" at bounding box center [261, 224] width 222 height 16
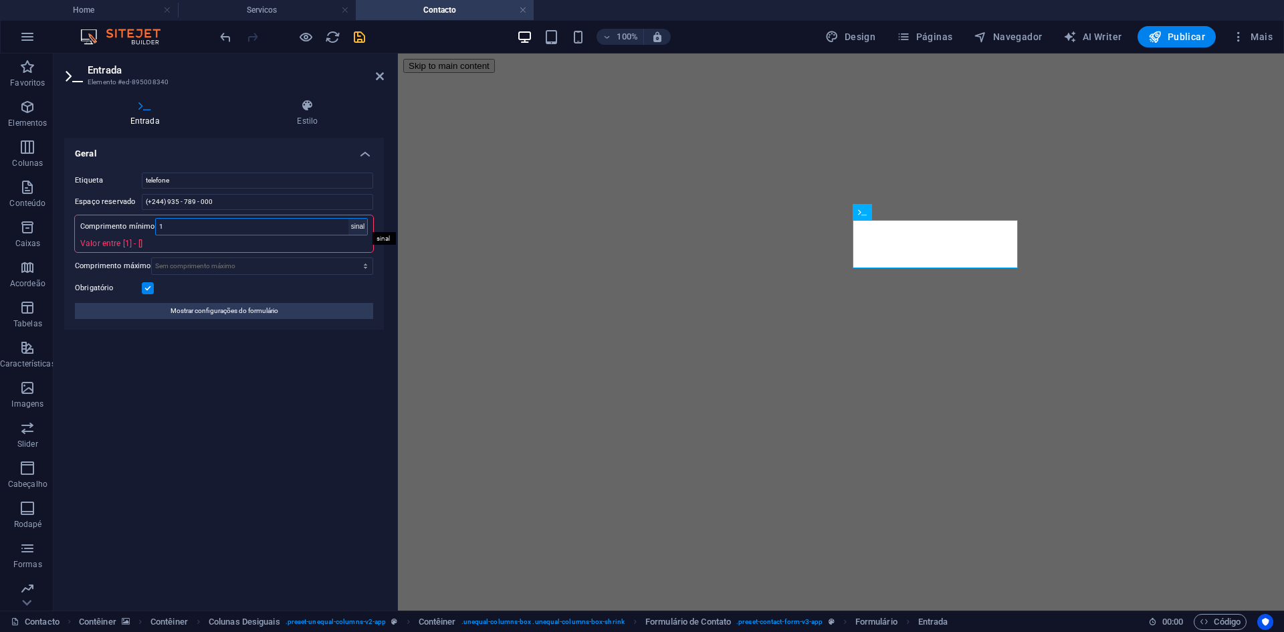
click at [359, 225] on select "Sem comprimento mínimo sinal" at bounding box center [357, 227] width 19 height 16
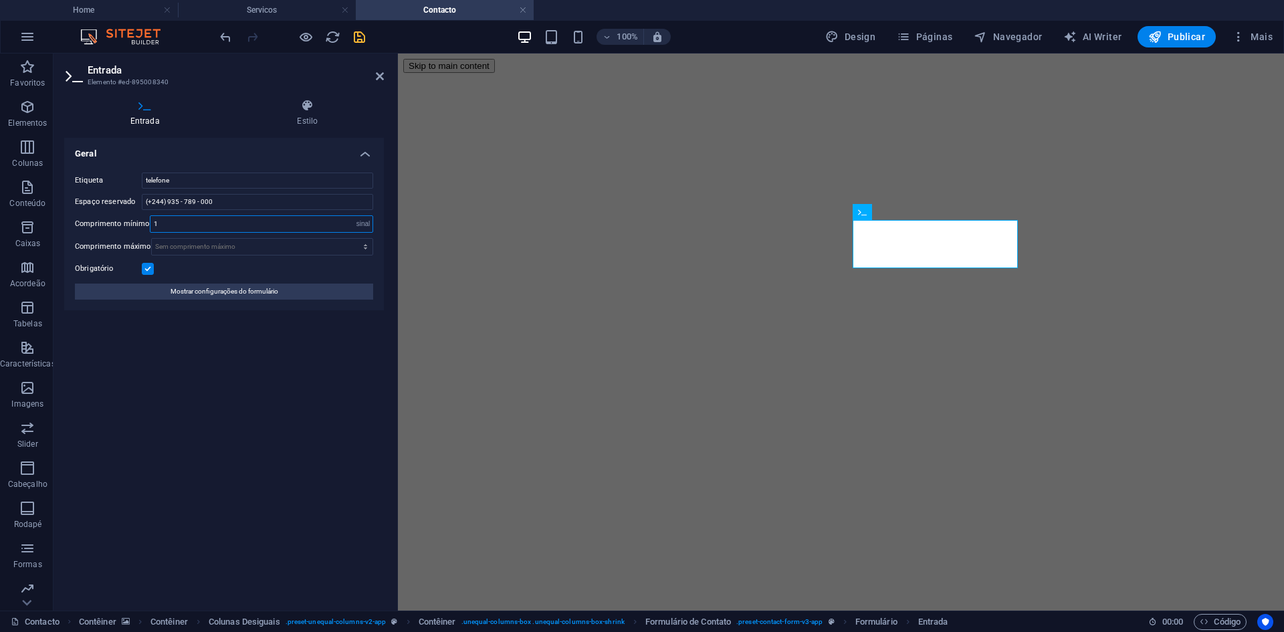
click at [336, 225] on input "1" at bounding box center [261, 224] width 222 height 16
click at [356, 223] on select "Sem comprimento mínimo sinal" at bounding box center [363, 224] width 19 height 16
click at [354, 216] on select "Sem comprimento mínimo sinal" at bounding box center [363, 224] width 19 height 16
click at [205, 221] on input "1" at bounding box center [261, 224] width 222 height 16
click at [241, 249] on select "Sem comprimento [PERSON_NAME]" at bounding box center [262, 247] width 221 height 16
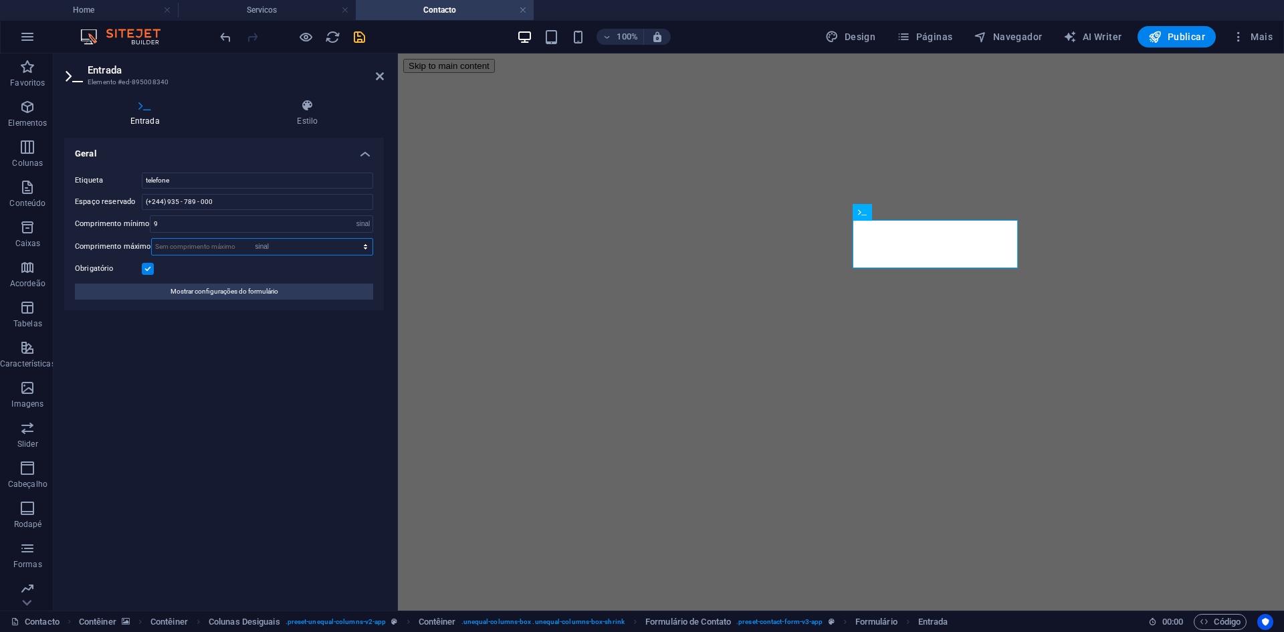
click at [354, 239] on select "Sem comprimento [PERSON_NAME]" at bounding box center [262, 247] width 221 height 16
click at [366, 43] on icon "save" at bounding box center [359, 36] width 15 height 15
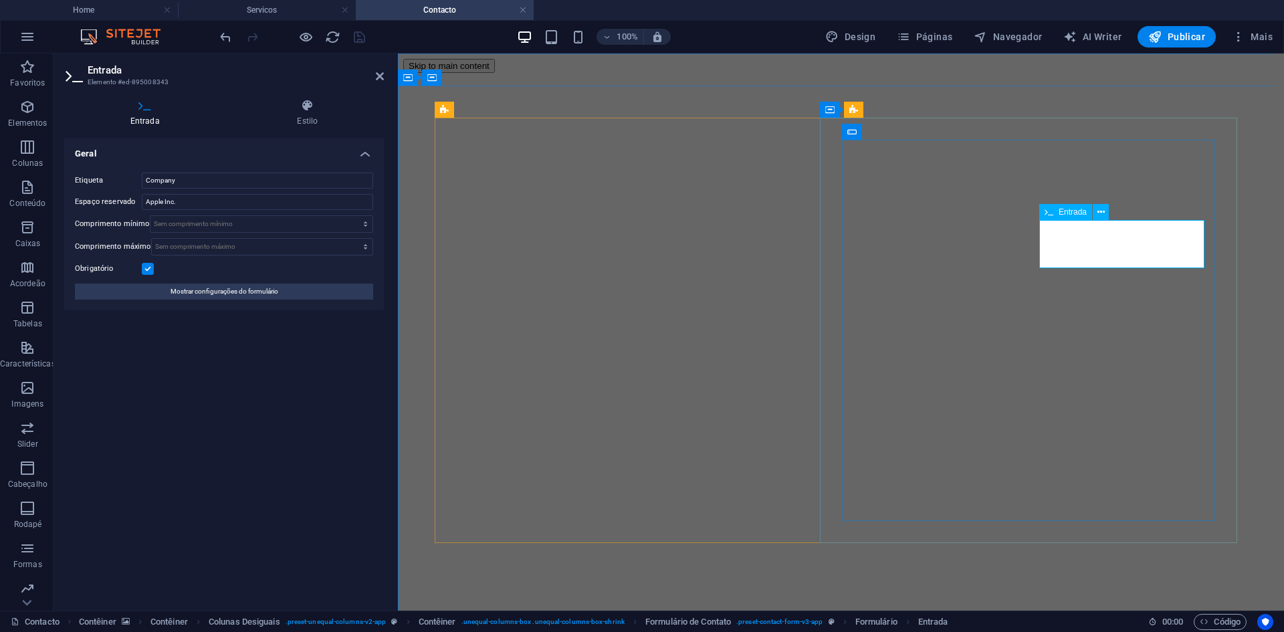
drag, startPoint x: 196, startPoint y: 185, endPoint x: 114, endPoint y: 184, distance: 82.3
click at [114, 184] on div "Etiqueta Company" at bounding box center [224, 181] width 298 height 16
click at [185, 200] on input "Apple Inc." at bounding box center [257, 202] width 231 height 16
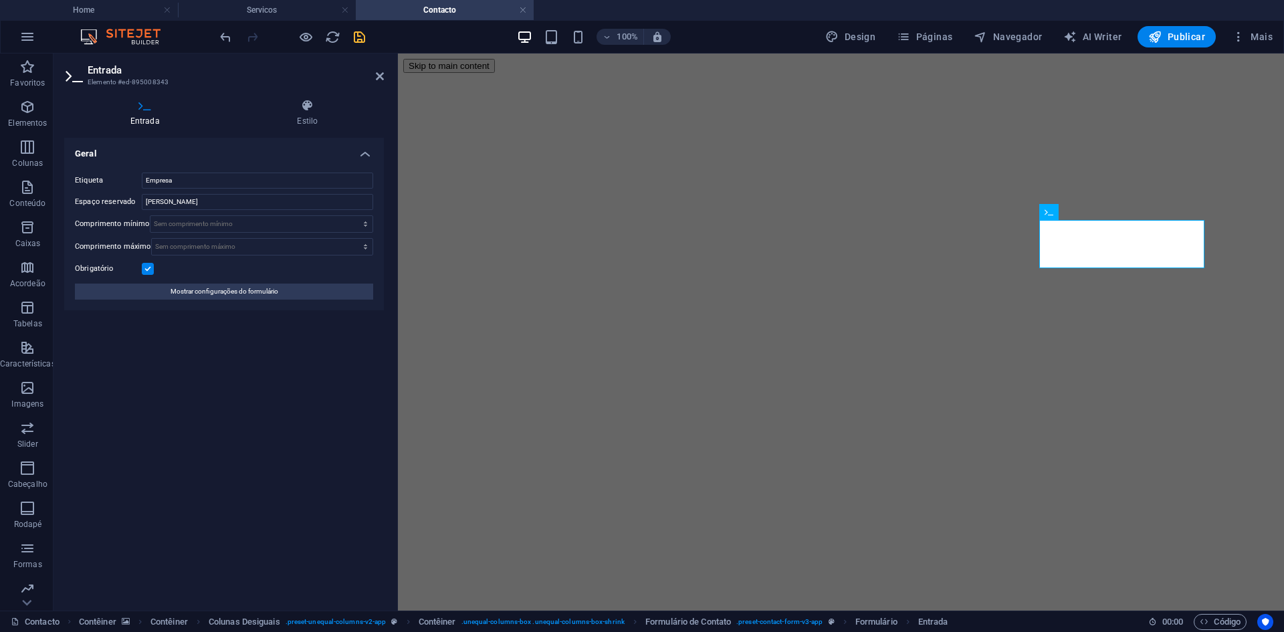
click at [140, 269] on label "Obrigatório" at bounding box center [108, 269] width 67 height 16
click at [0, 0] on input "Obrigatório" at bounding box center [0, 0] width 0 height 0
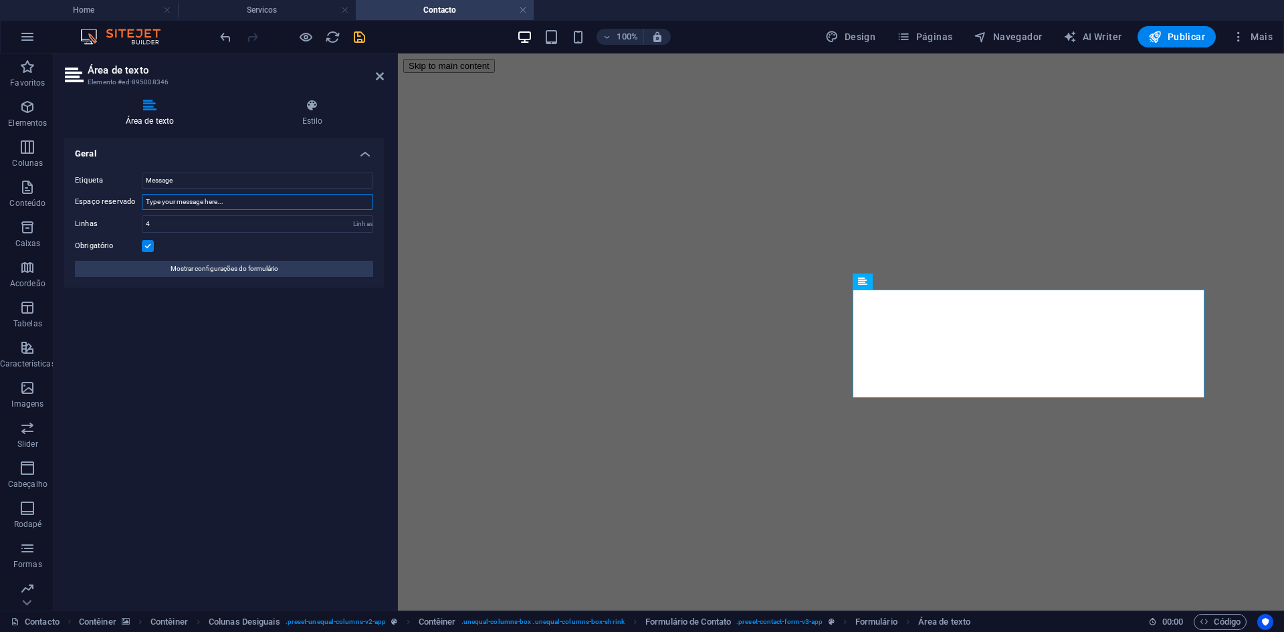
click at [231, 202] on input "Type your message here..." at bounding box center [257, 202] width 231 height 16
drag, startPoint x: 231, startPoint y: 202, endPoint x: 143, endPoint y: 197, distance: 87.7
click at [143, 197] on input "Type your message here..." at bounding box center [257, 202] width 231 height 16
click at [245, 186] on input "Message" at bounding box center [257, 181] width 231 height 16
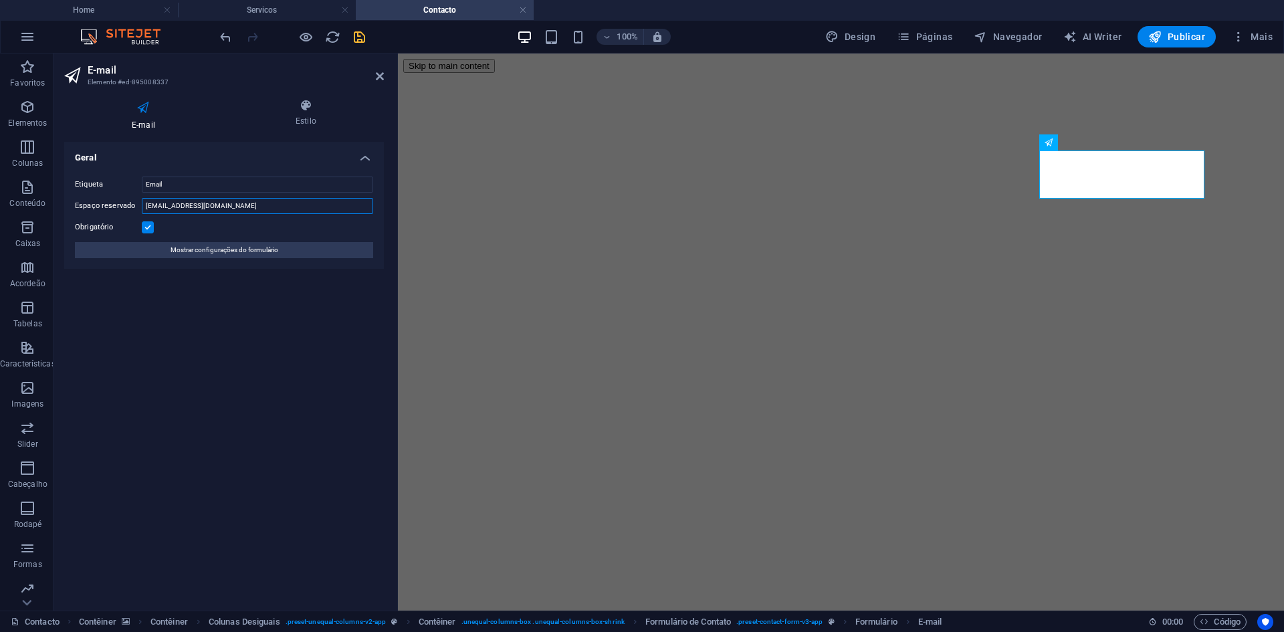
click at [171, 203] on input "[EMAIL_ADDRESS][DOMAIN_NAME]" at bounding box center [257, 206] width 231 height 16
drag, startPoint x: 623, startPoint y: 428, endPoint x: 683, endPoint y: 415, distance: 60.9
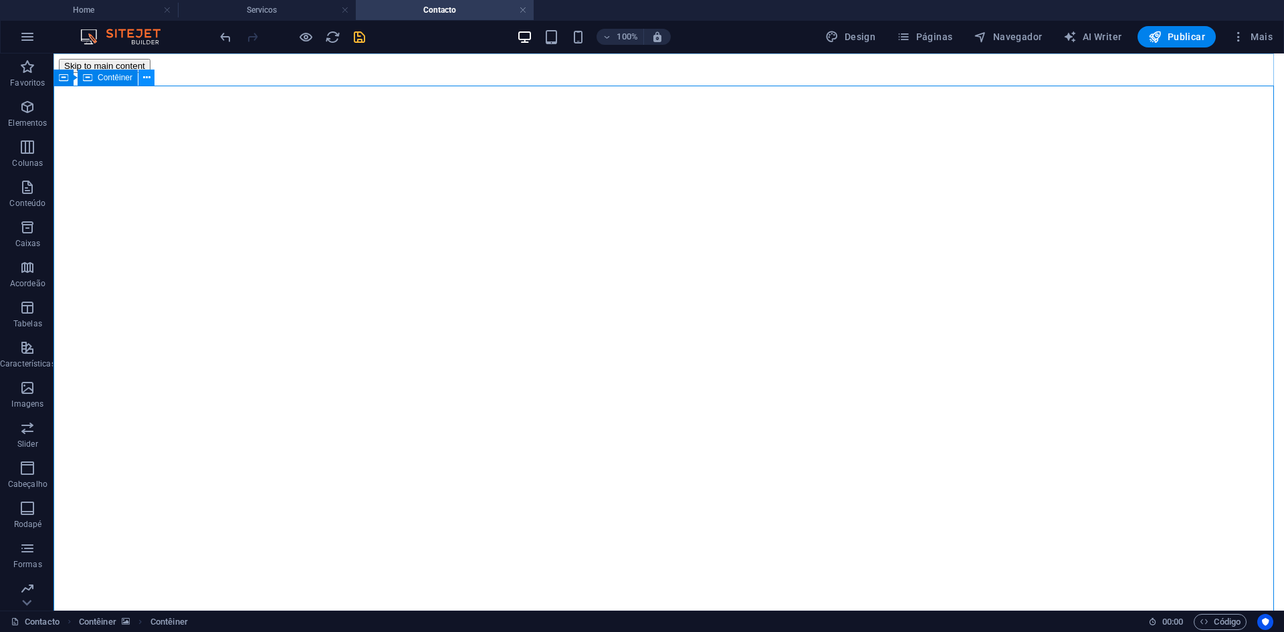
click at [140, 80] on button at bounding box center [146, 78] width 16 height 16
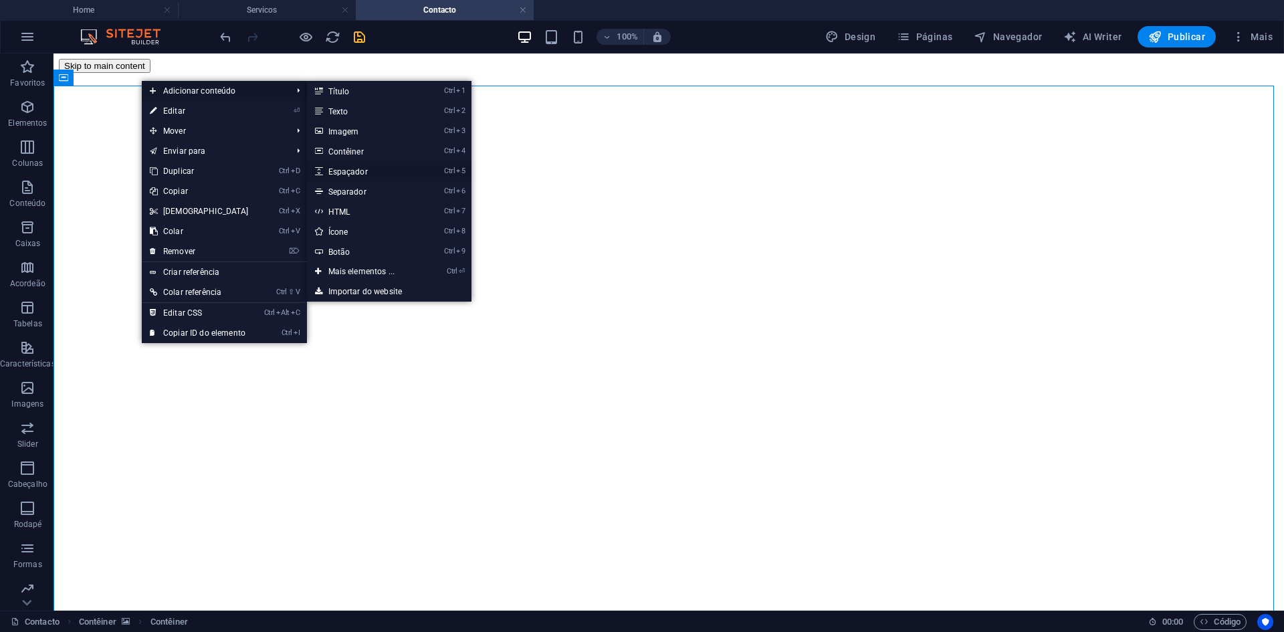
click at [359, 171] on link "Ctrl 5 Espaçador" at bounding box center [364, 171] width 115 height 20
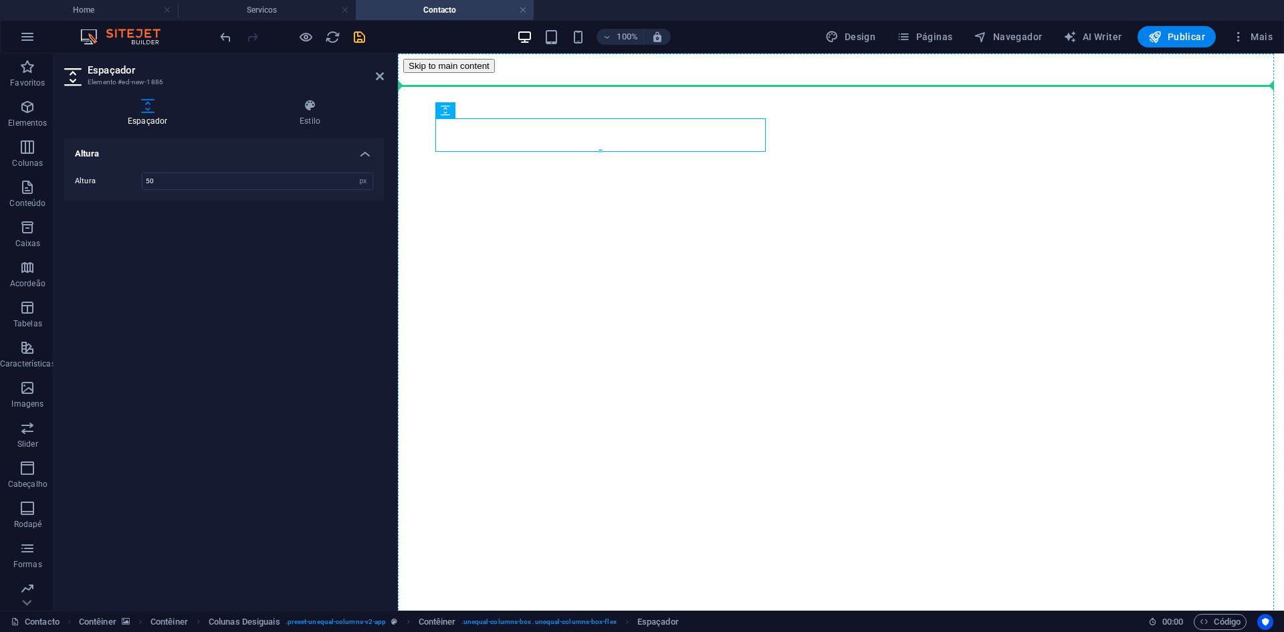
drag, startPoint x: 895, startPoint y: 162, endPoint x: 505, endPoint y: 91, distance: 396.9
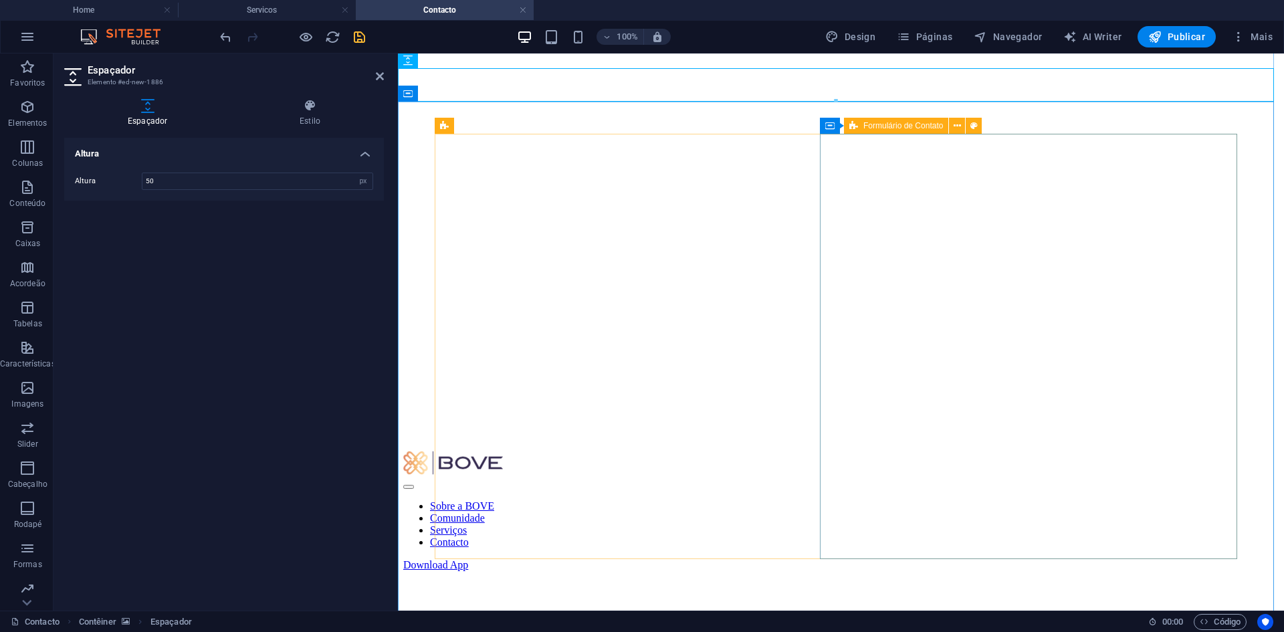
scroll to position [253, 0]
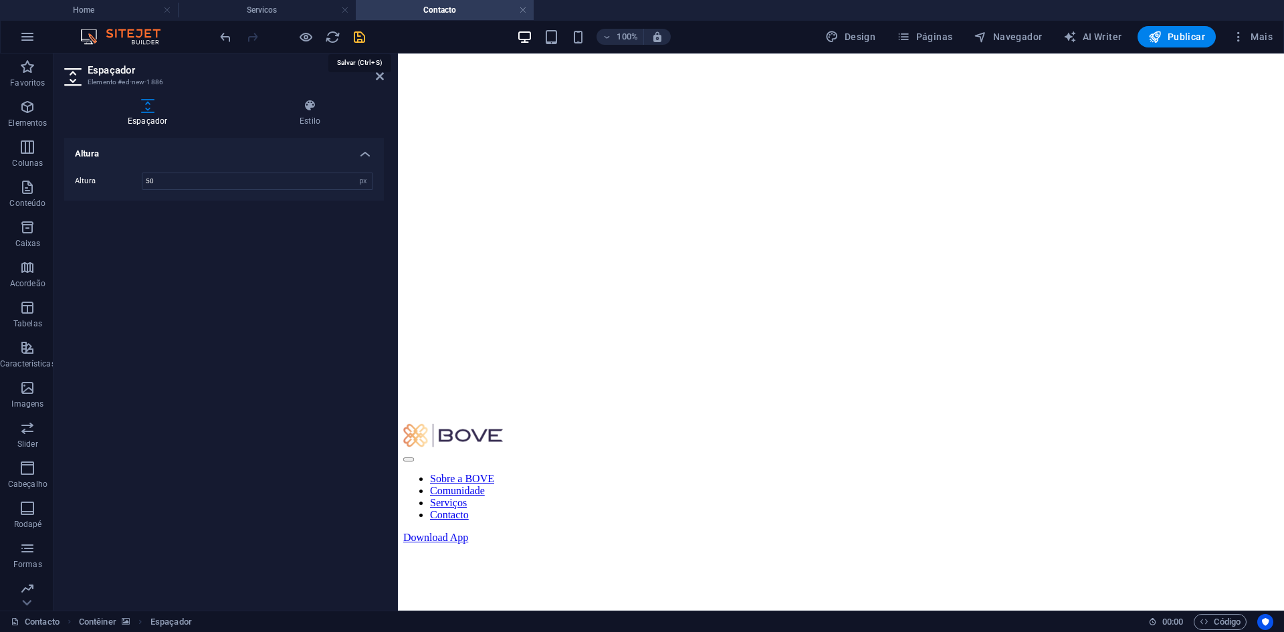
click at [359, 35] on icon "save" at bounding box center [359, 36] width 15 height 15
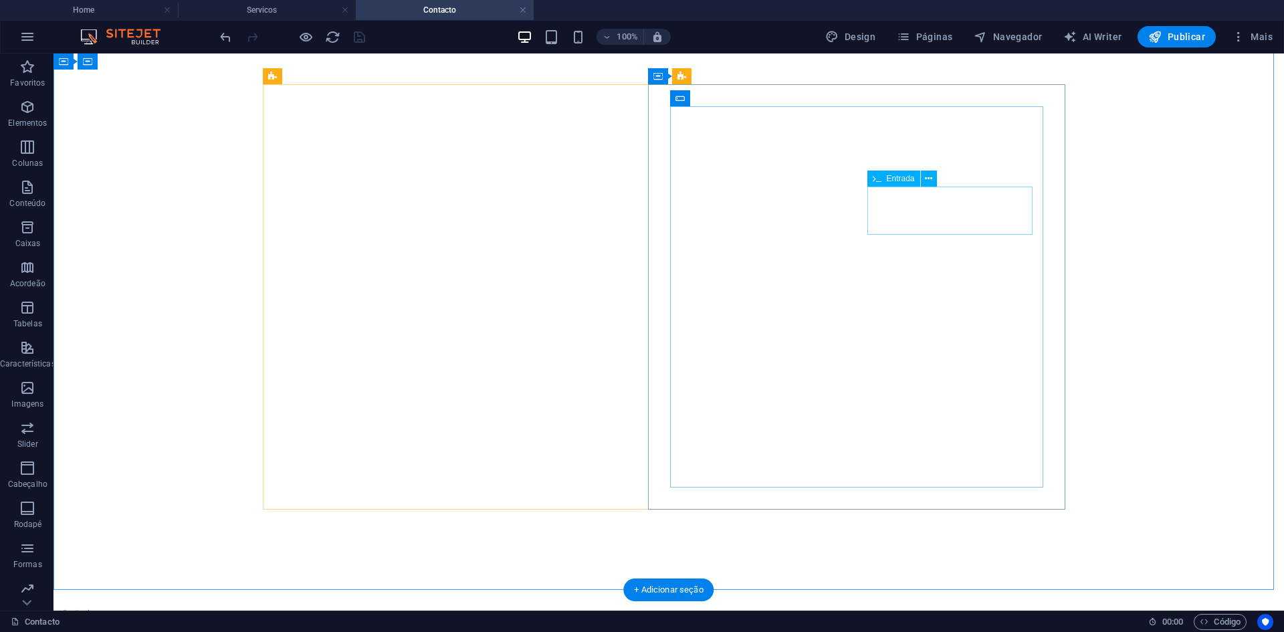
scroll to position [0, 0]
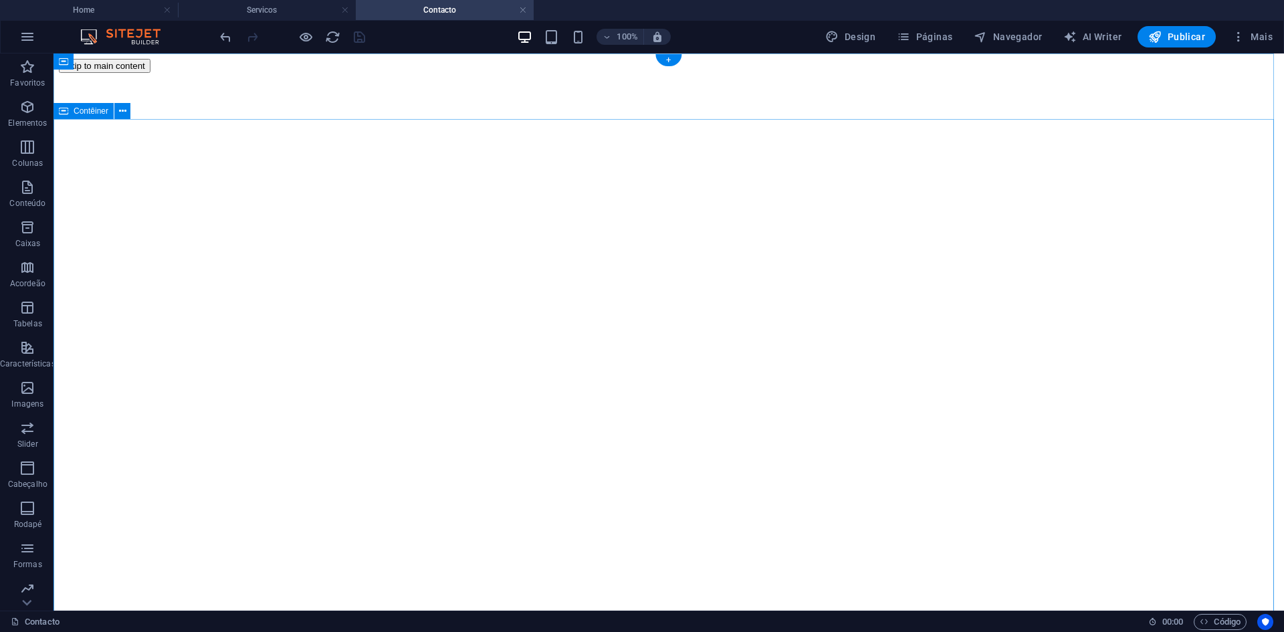
click at [1028, 32] on span "Navegador" at bounding box center [1008, 36] width 68 height 13
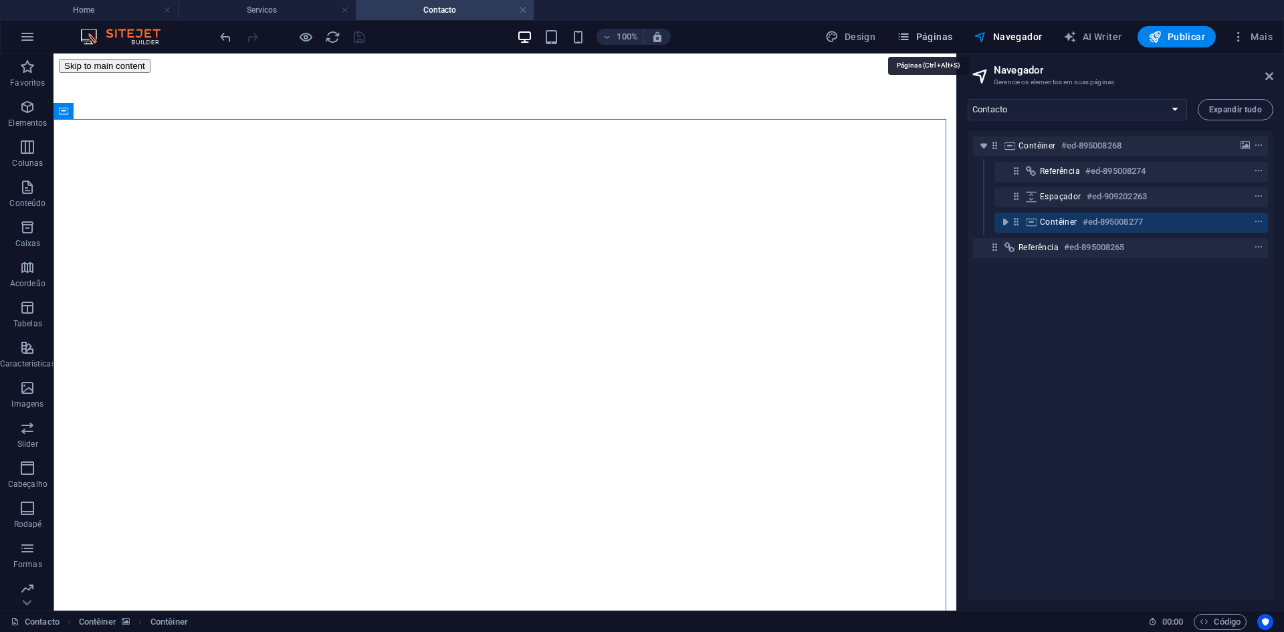
click at [923, 33] on span "Páginas" at bounding box center [925, 36] width 56 height 13
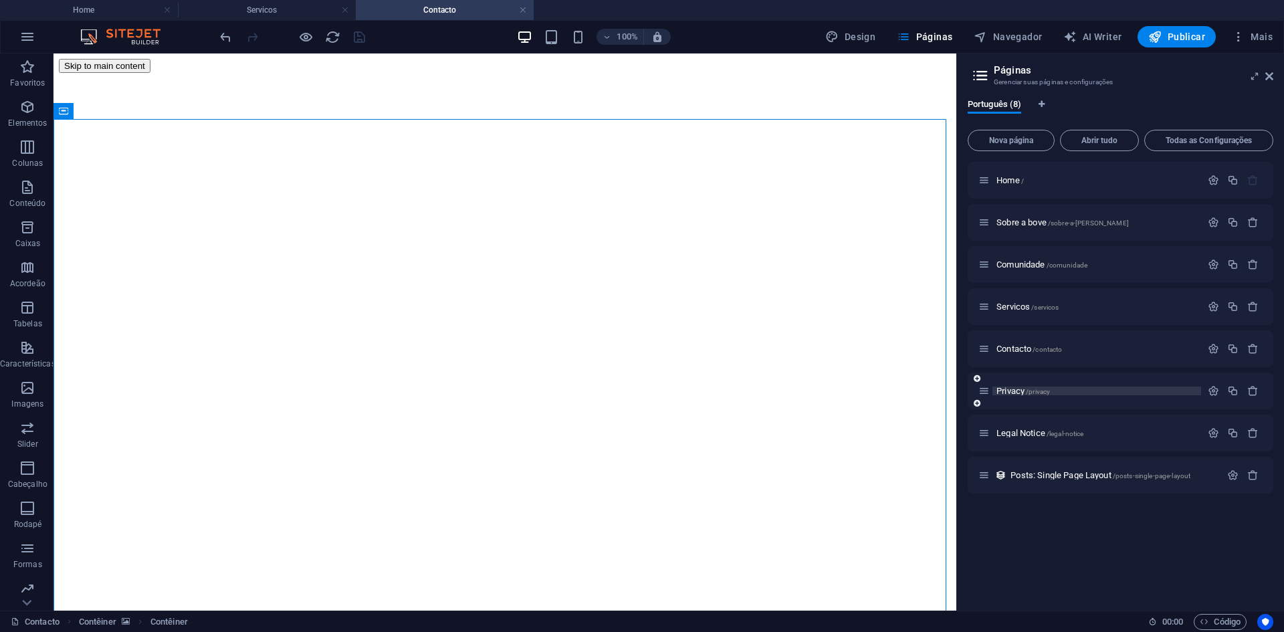
click at [1007, 392] on span "Privacy /privacy" at bounding box center [1022, 391] width 53 height 10
click at [1007, 415] on div "Legal Notice /legal-notice" at bounding box center [1121, 433] width 306 height 37
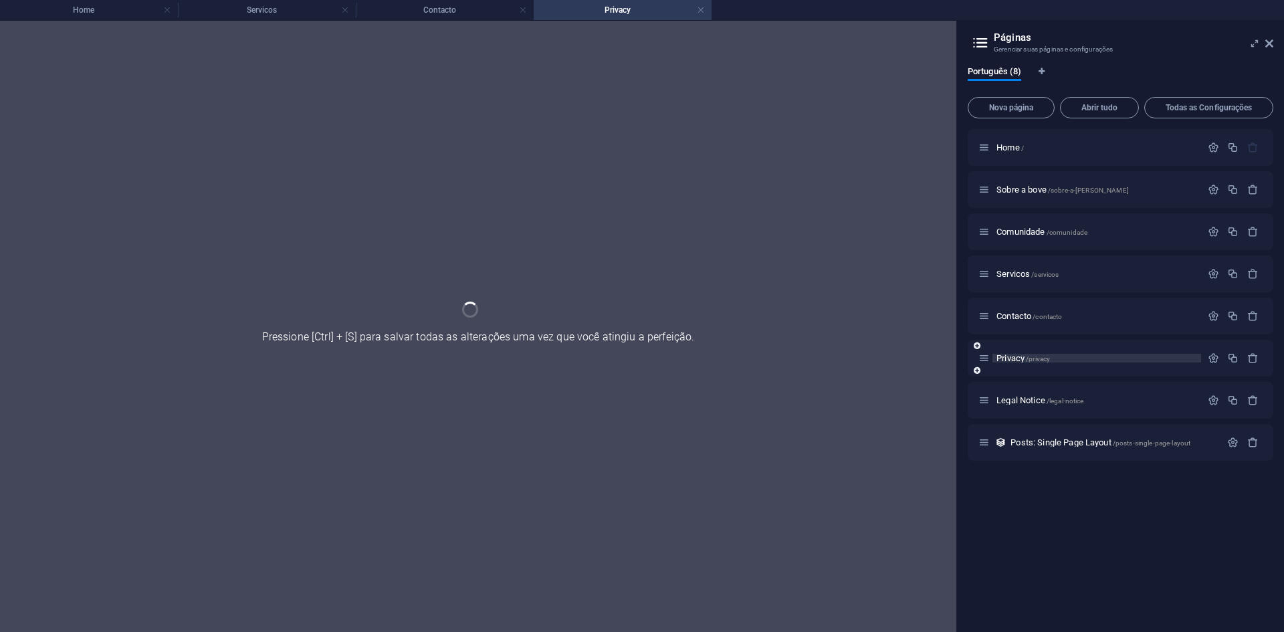
click at [1007, 392] on div "Legal Notice /legal-notice" at bounding box center [1121, 400] width 306 height 37
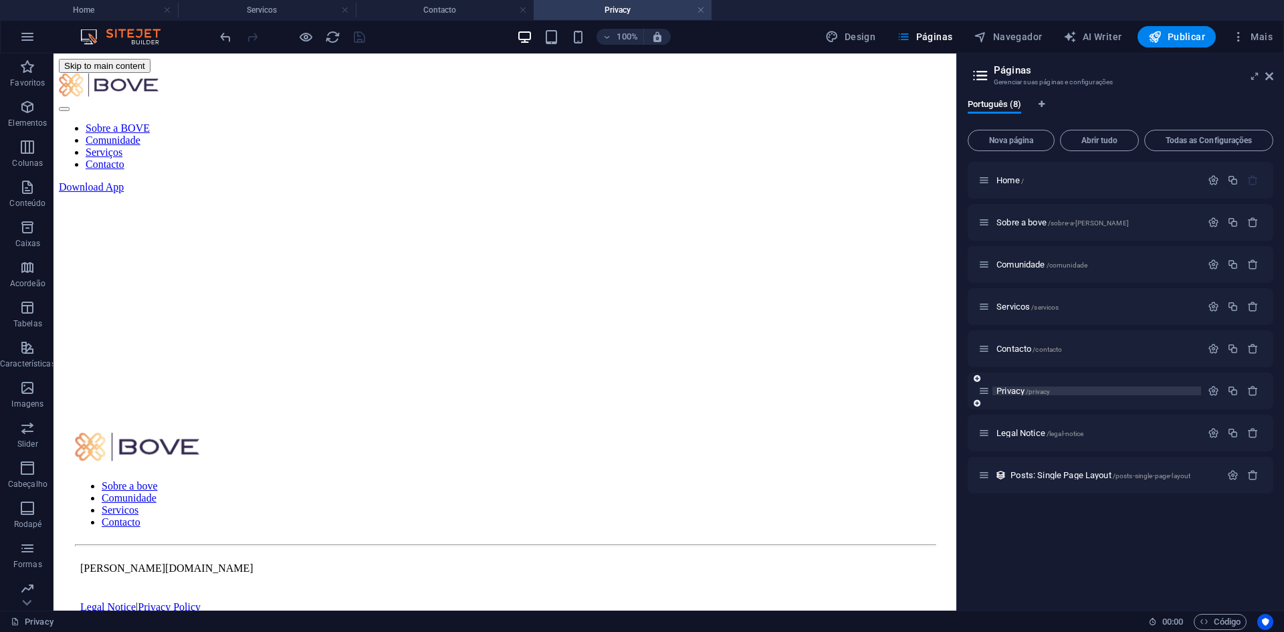
click at [1018, 389] on span "Privacy /privacy" at bounding box center [1022, 391] width 53 height 10
click at [1213, 389] on icon "button" at bounding box center [1213, 390] width 11 height 11
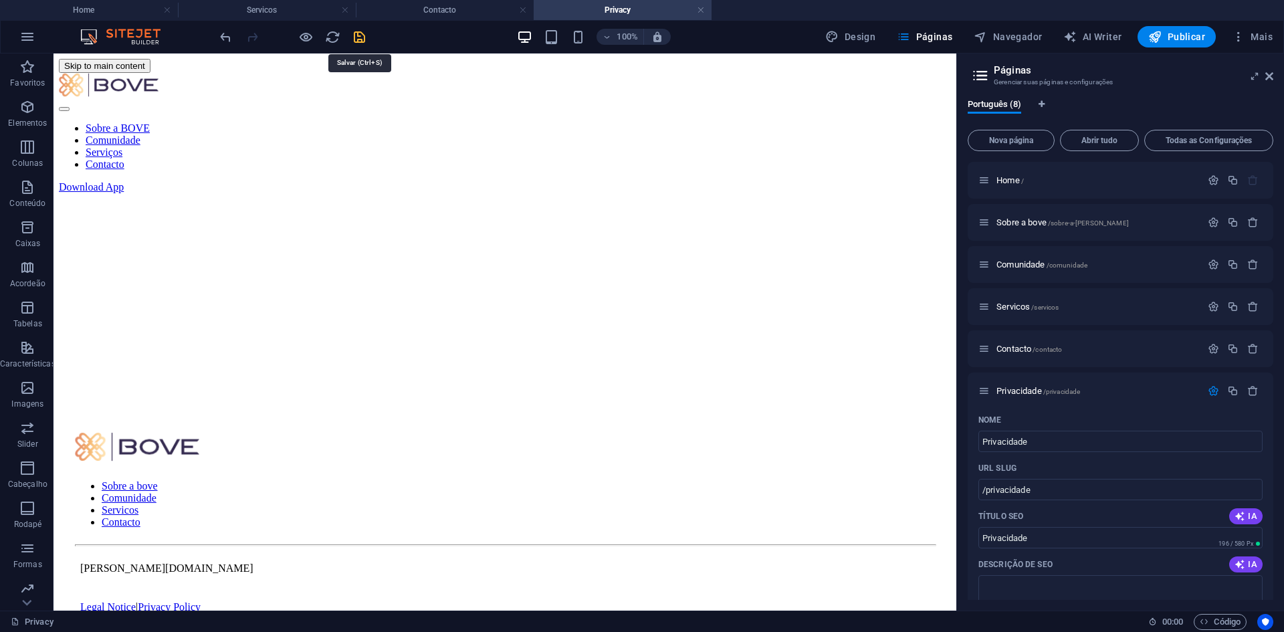
click at [352, 31] on icon "save" at bounding box center [359, 36] width 15 height 15
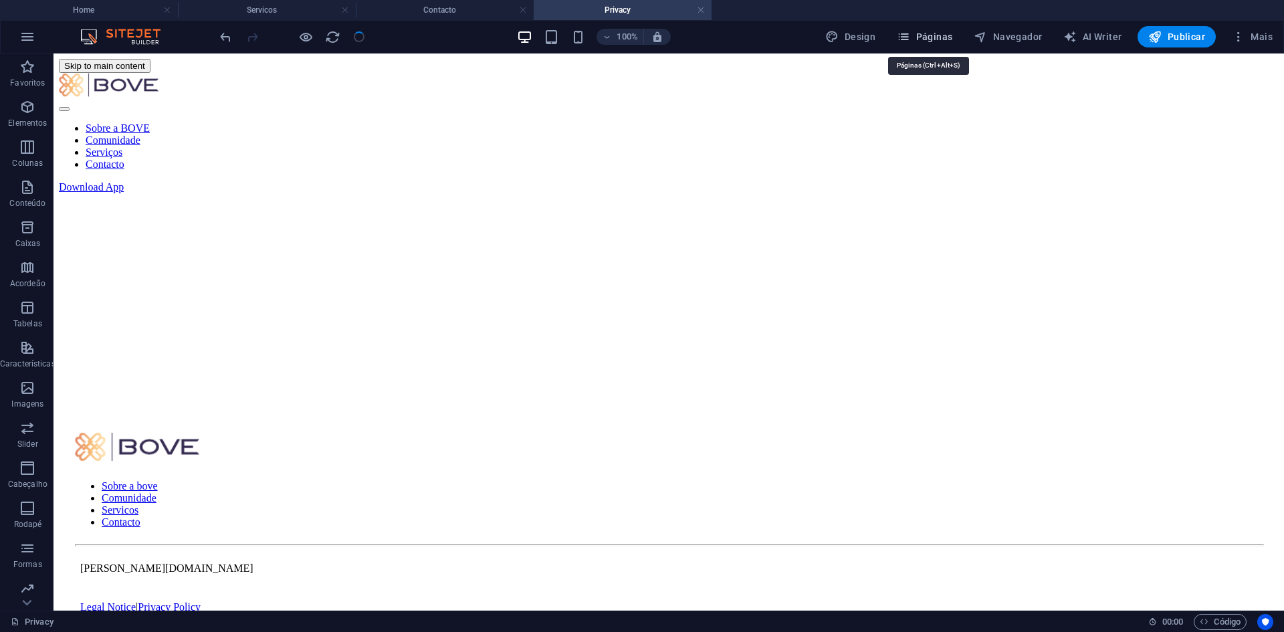
click at [933, 32] on span "Páginas" at bounding box center [925, 36] width 56 height 13
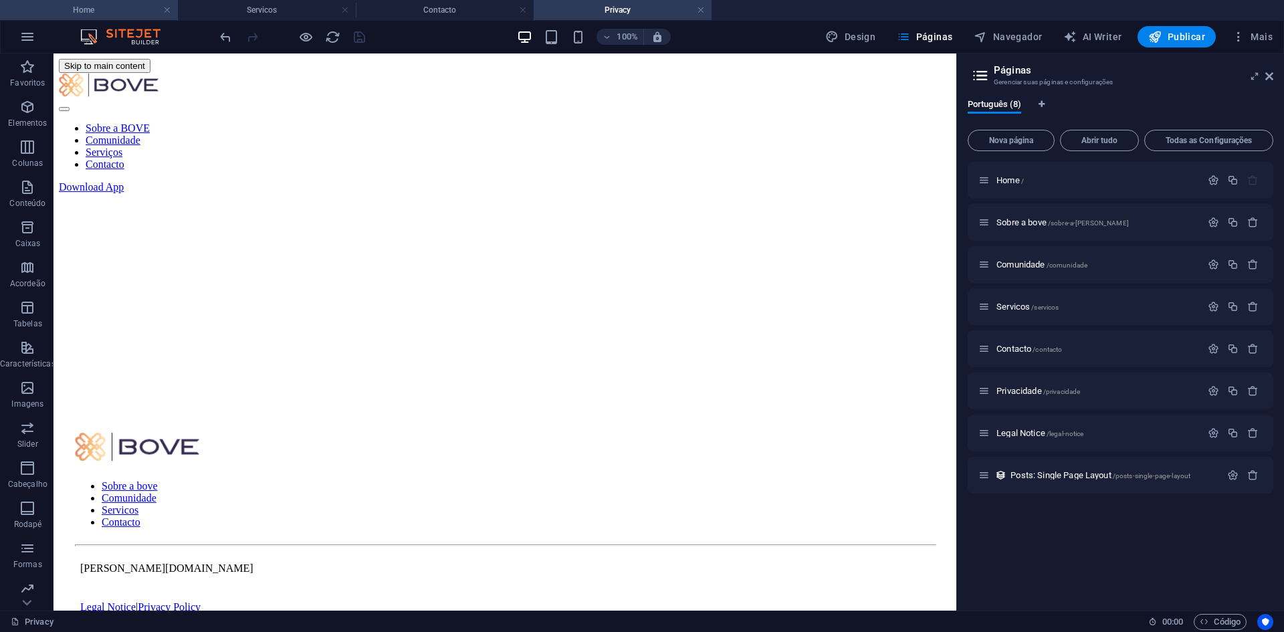
click at [105, 10] on h4 "Home" at bounding box center [89, 10] width 178 height 15
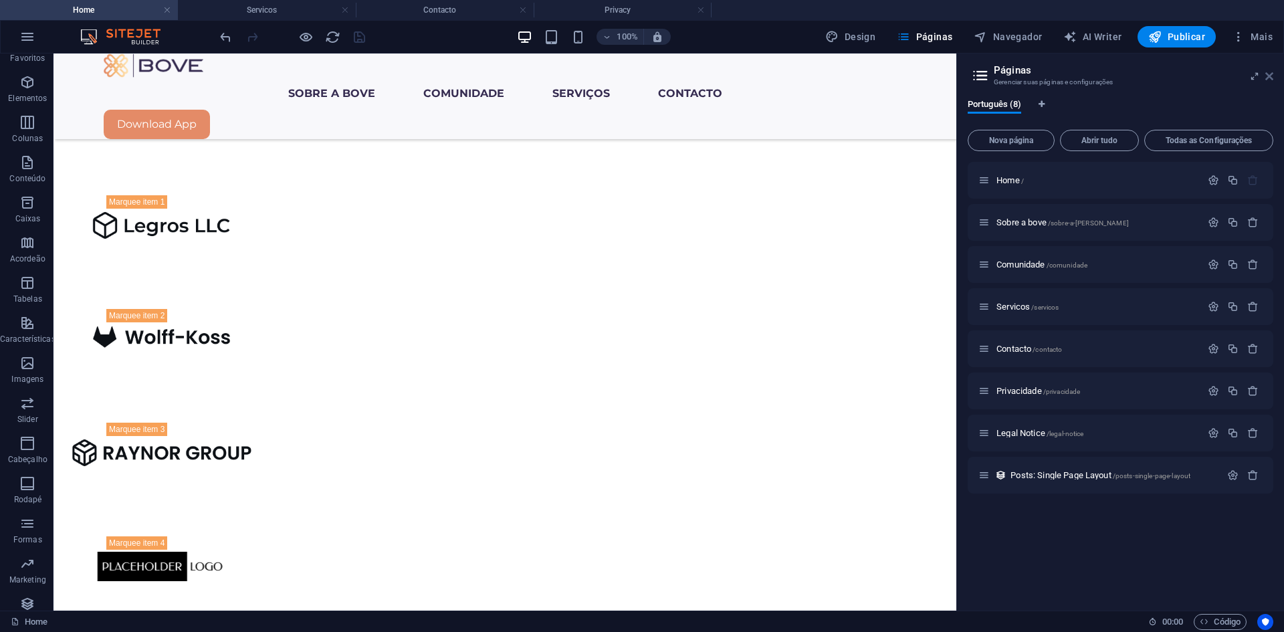
click at [1269, 73] on icon at bounding box center [1269, 76] width 8 height 11
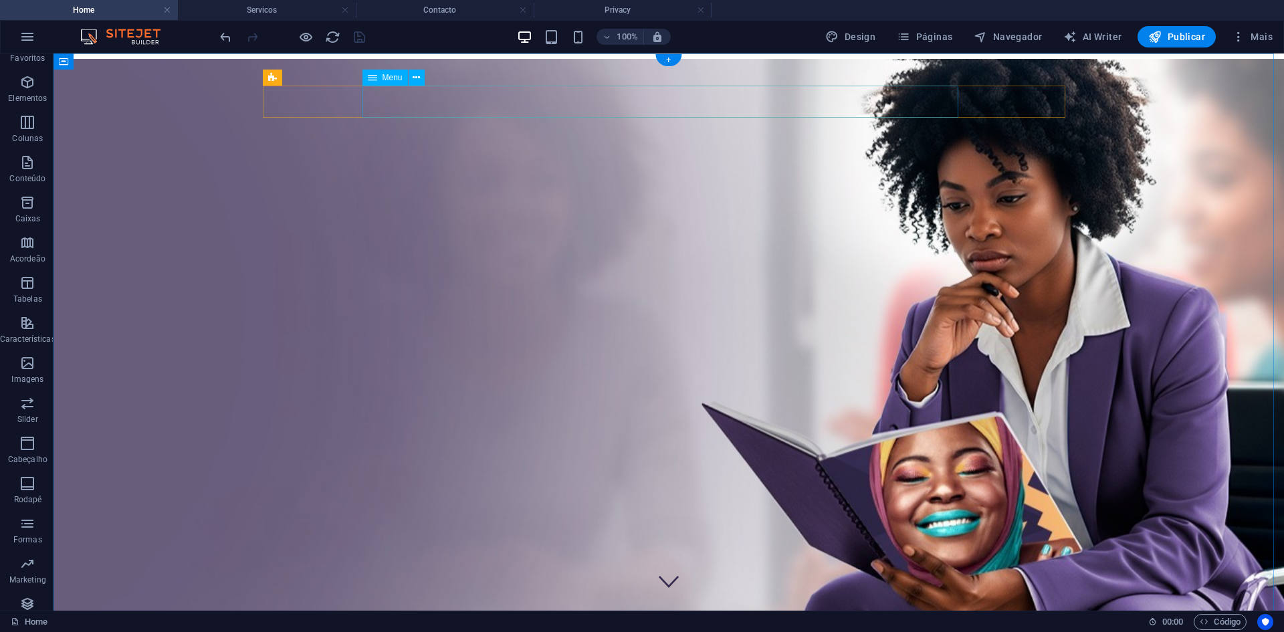
scroll to position [0, 0]
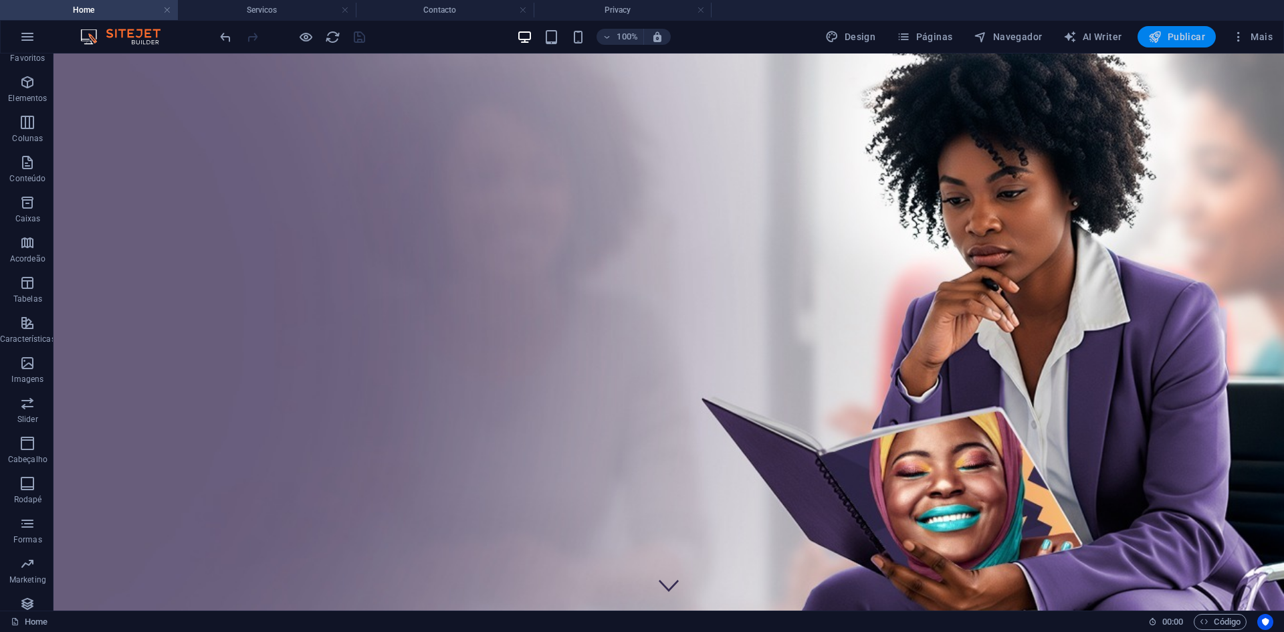
click at [1184, 31] on span "Publicar" at bounding box center [1176, 36] width 57 height 13
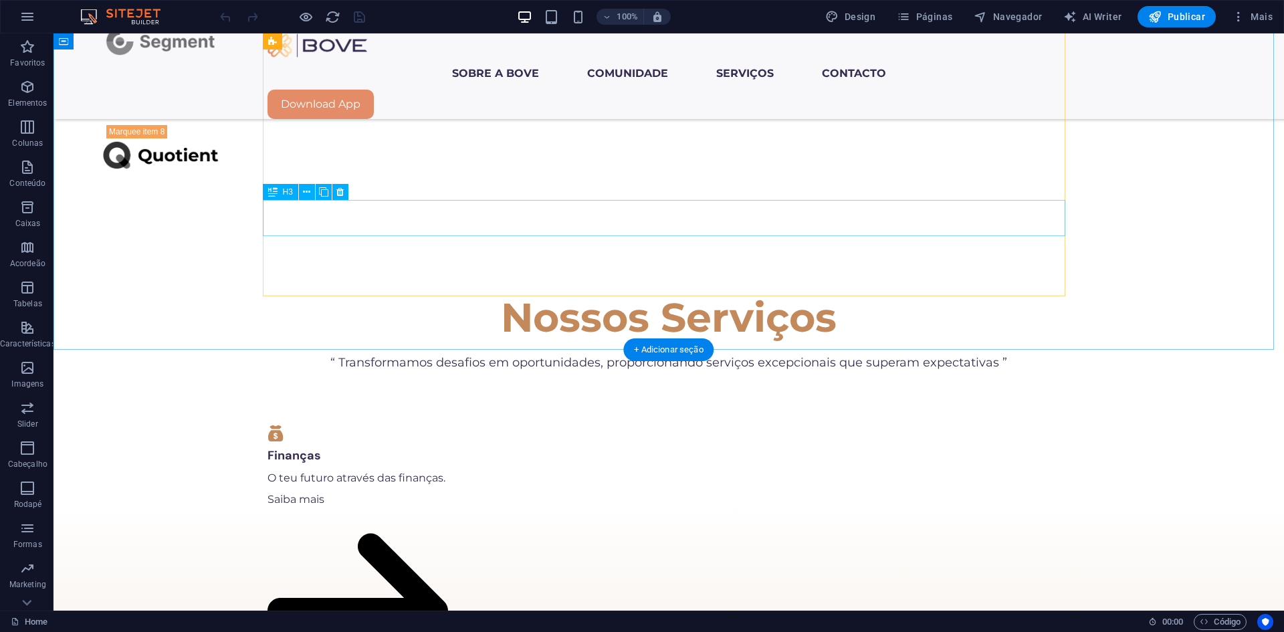
scroll to position [1939, 0]
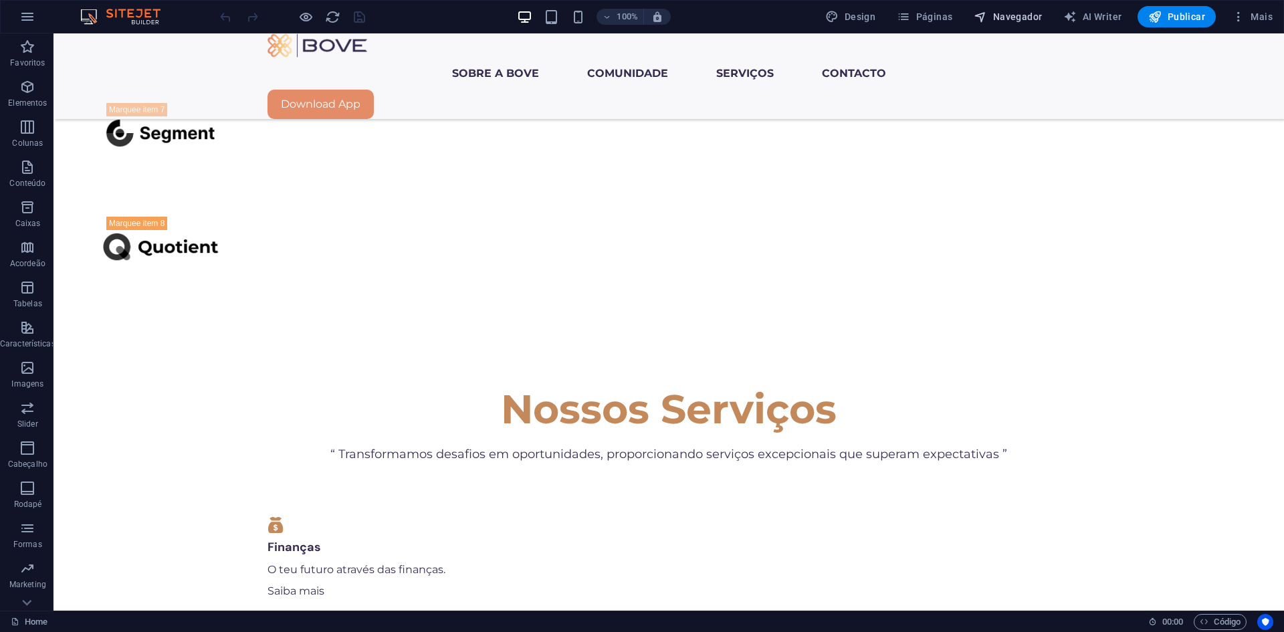
drag, startPoint x: 1025, startPoint y: 11, endPoint x: 1009, endPoint y: 23, distance: 20.5
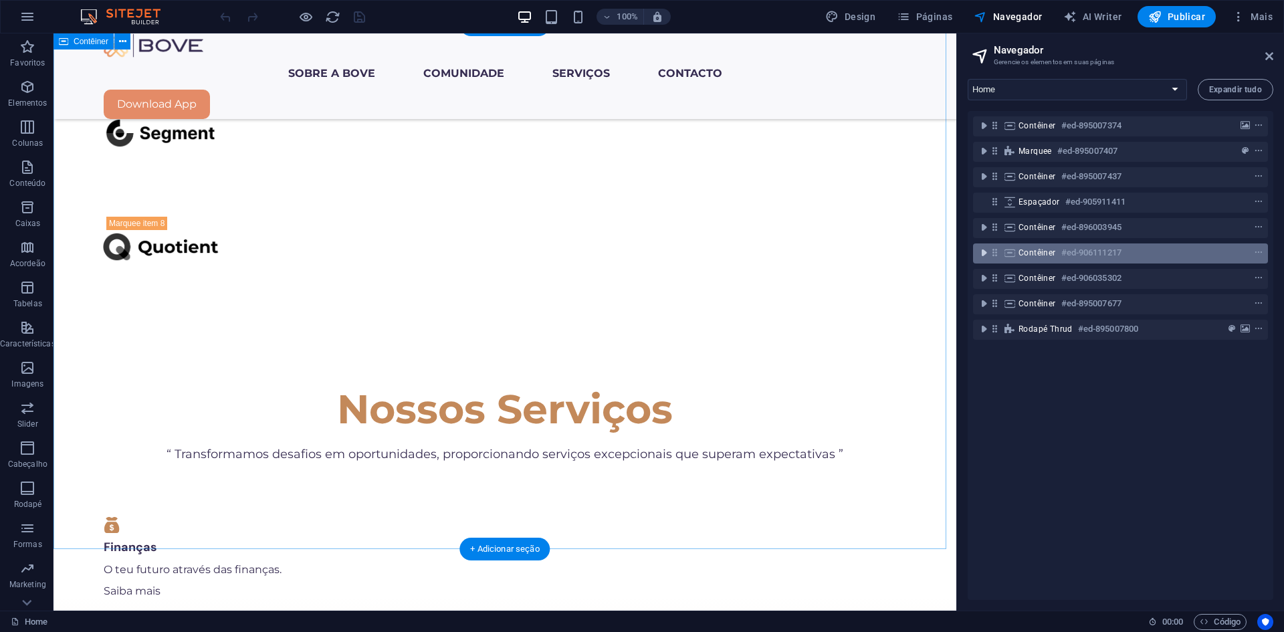
click at [979, 255] on icon "toggle-expand" at bounding box center [983, 252] width 13 height 13
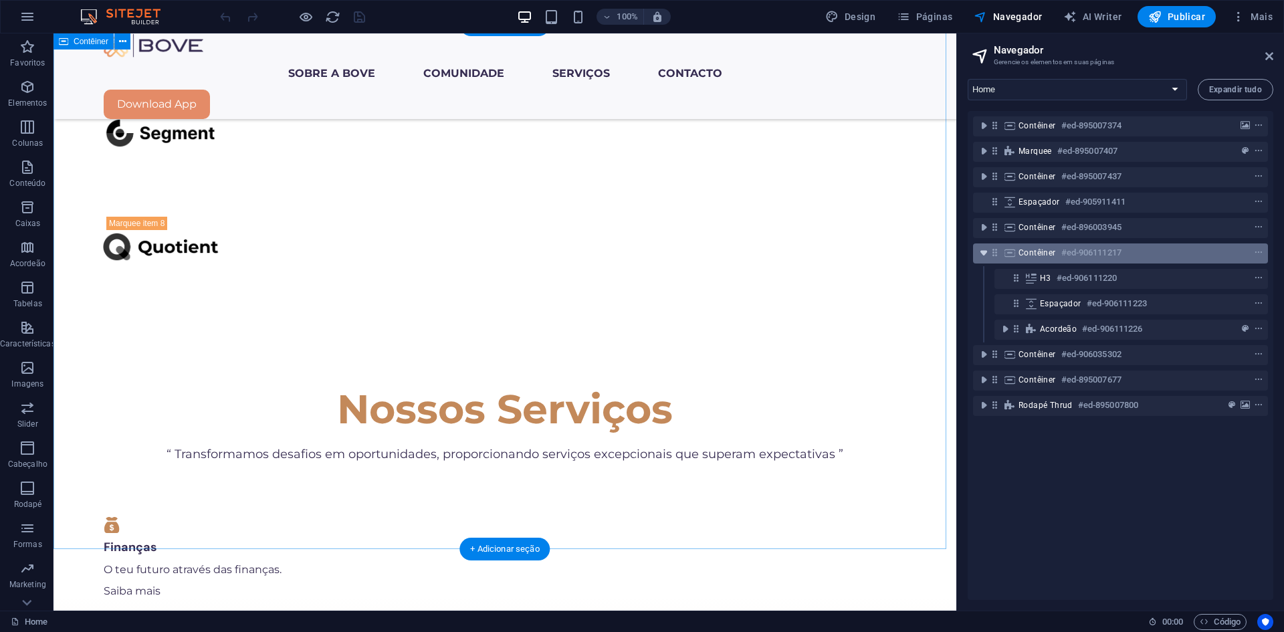
click at [990, 257] on icon "toggle-expand" at bounding box center [983, 252] width 13 height 13
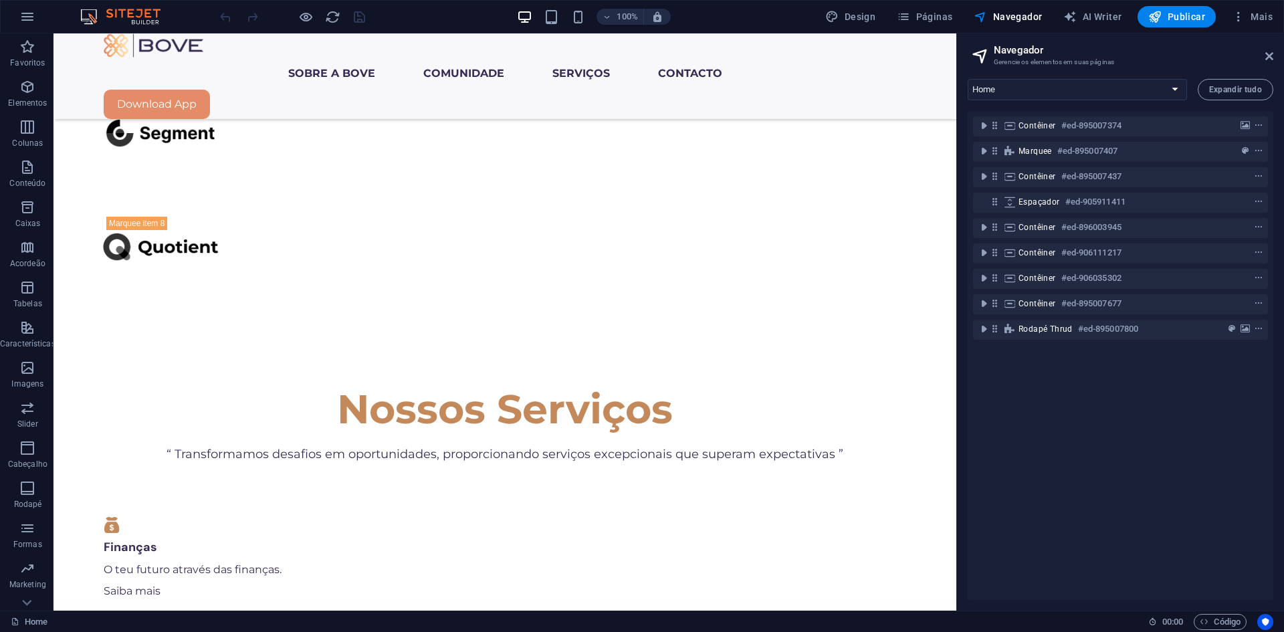
drag, startPoint x: 1001, startPoint y: 253, endPoint x: 1002, endPoint y: 266, distance: 13.4
click at [1009, 289] on div "Contêiner #ed-895007374 Marquee #ed-895007407 Contêiner #ed-895007437 Espaçador…" at bounding box center [1121, 355] width 306 height 489
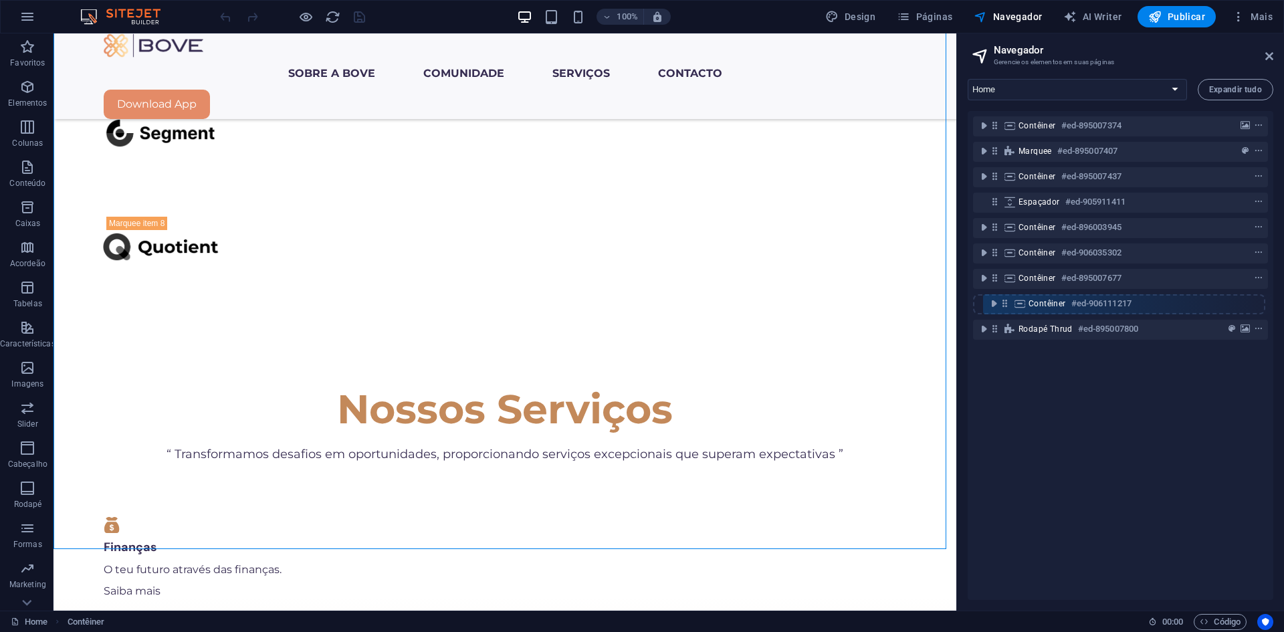
drag, startPoint x: 998, startPoint y: 253, endPoint x: 1008, endPoint y: 308, distance: 55.6
click at [1008, 308] on div "Contêiner #ed-895007374 Marquee #ed-895007407 Contêiner #ed-895007437 Espaçador…" at bounding box center [1121, 355] width 306 height 489
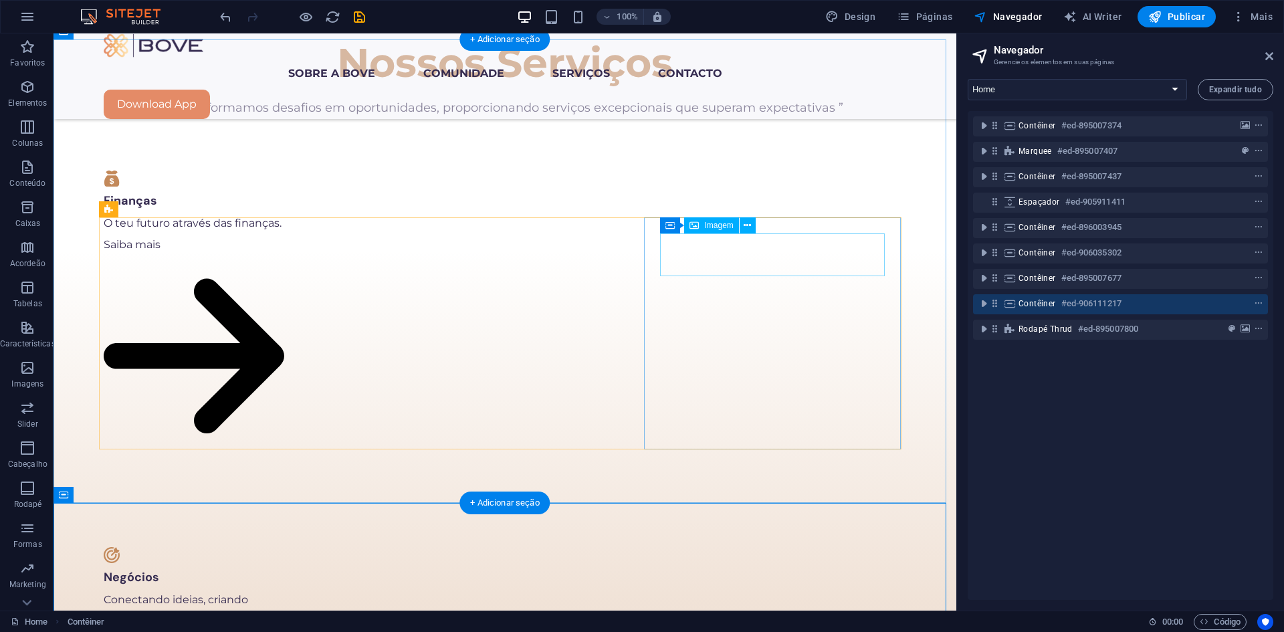
scroll to position [2127, 0]
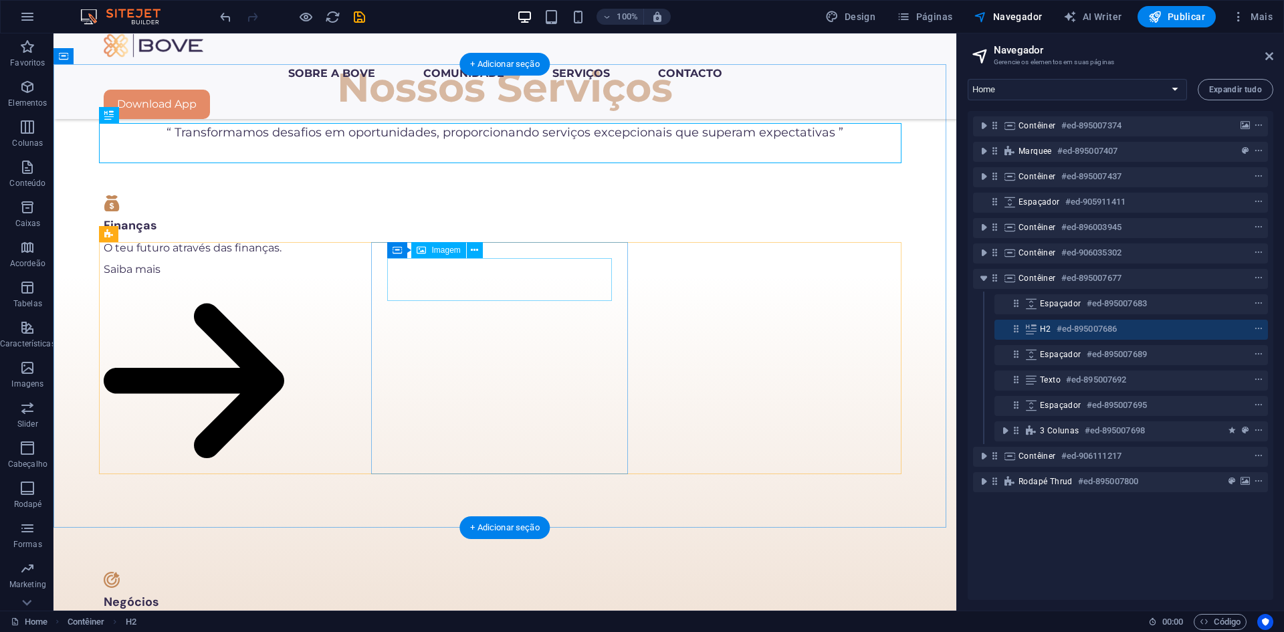
scroll to position [2395, 0]
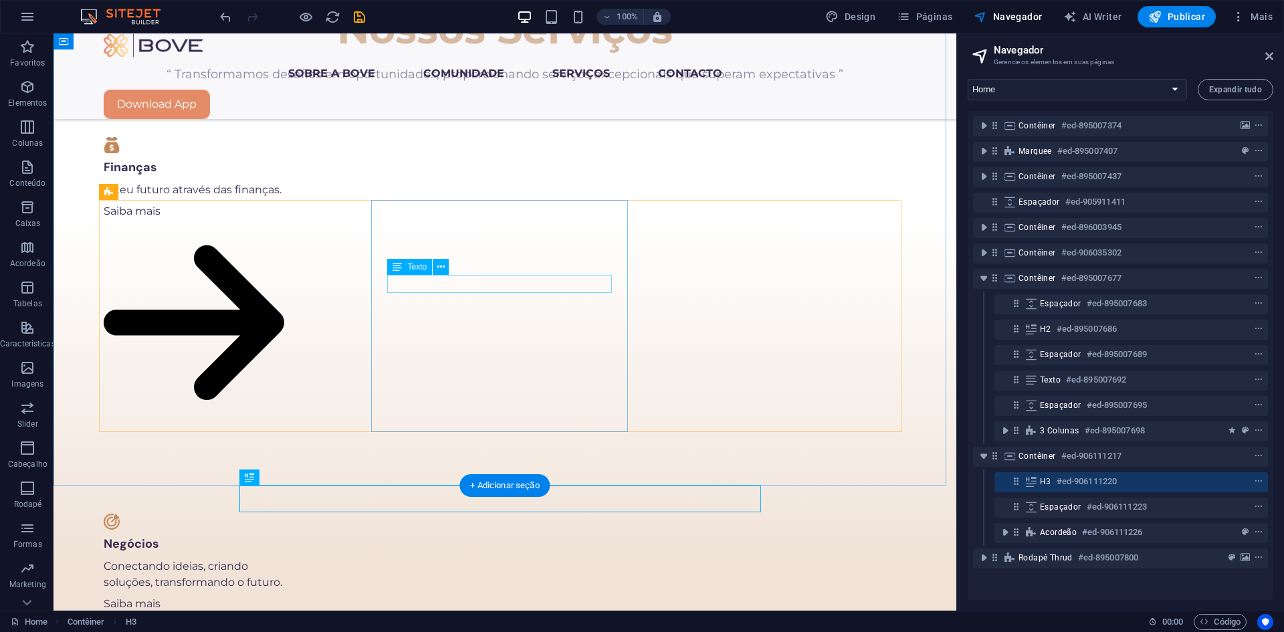
scroll to position [2127, 0]
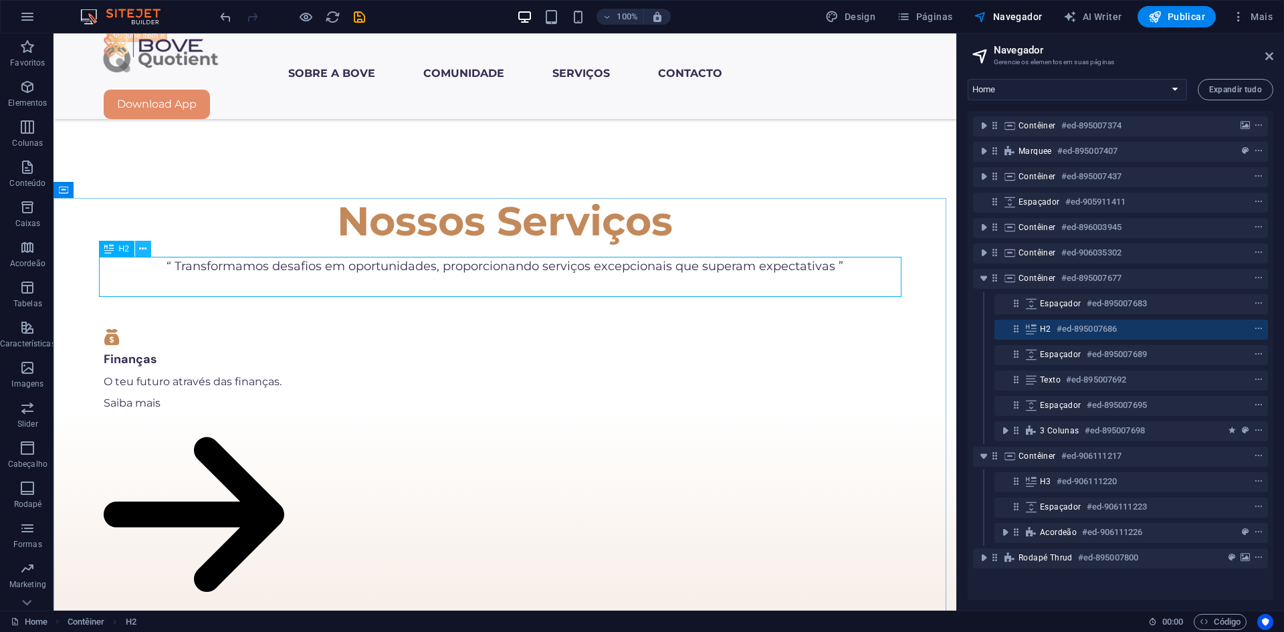
click at [136, 253] on button at bounding box center [143, 249] width 16 height 16
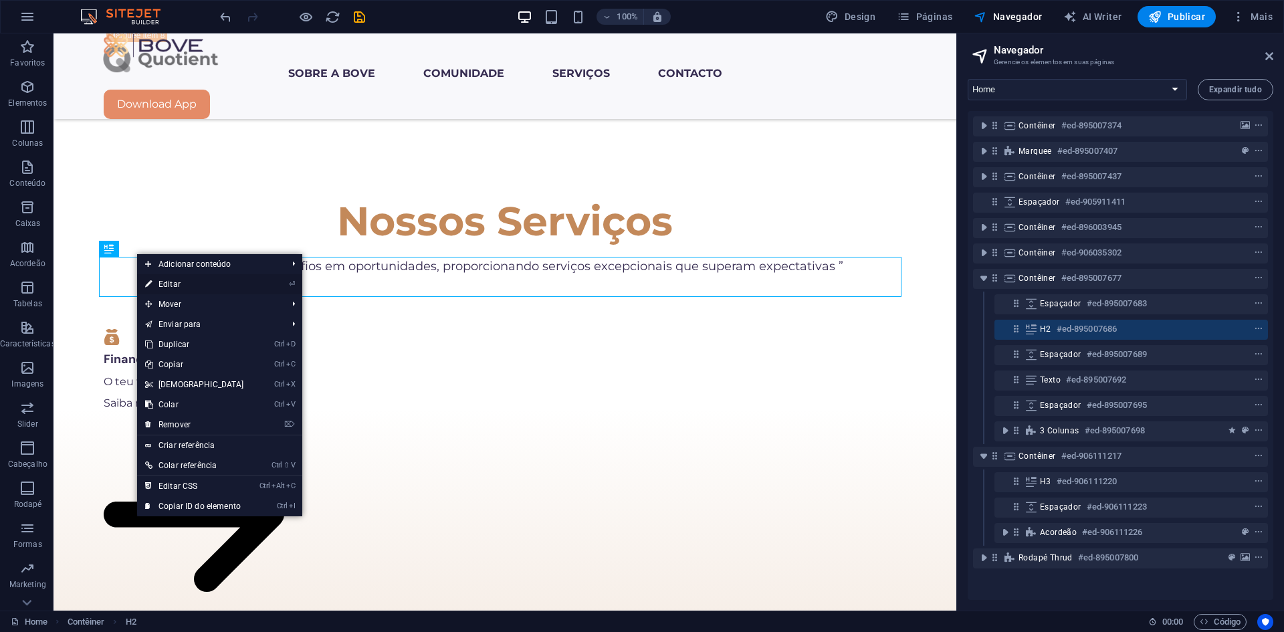
click at [177, 284] on link "⏎ Editar" at bounding box center [194, 284] width 115 height 20
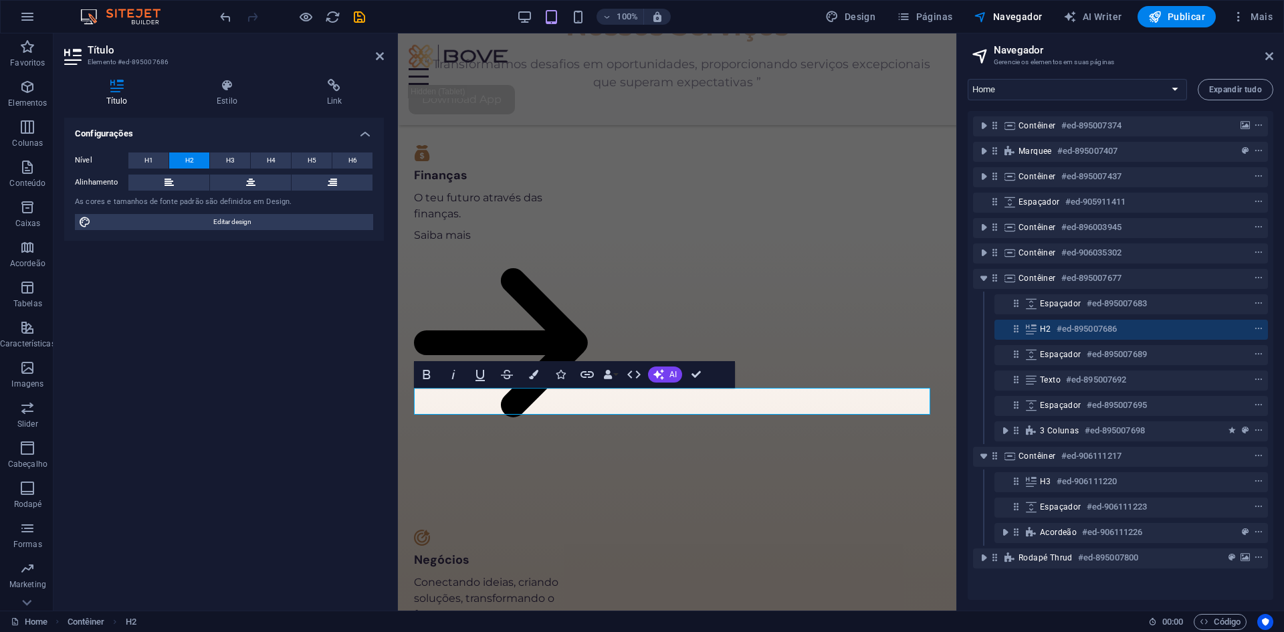
scroll to position [2146, 0]
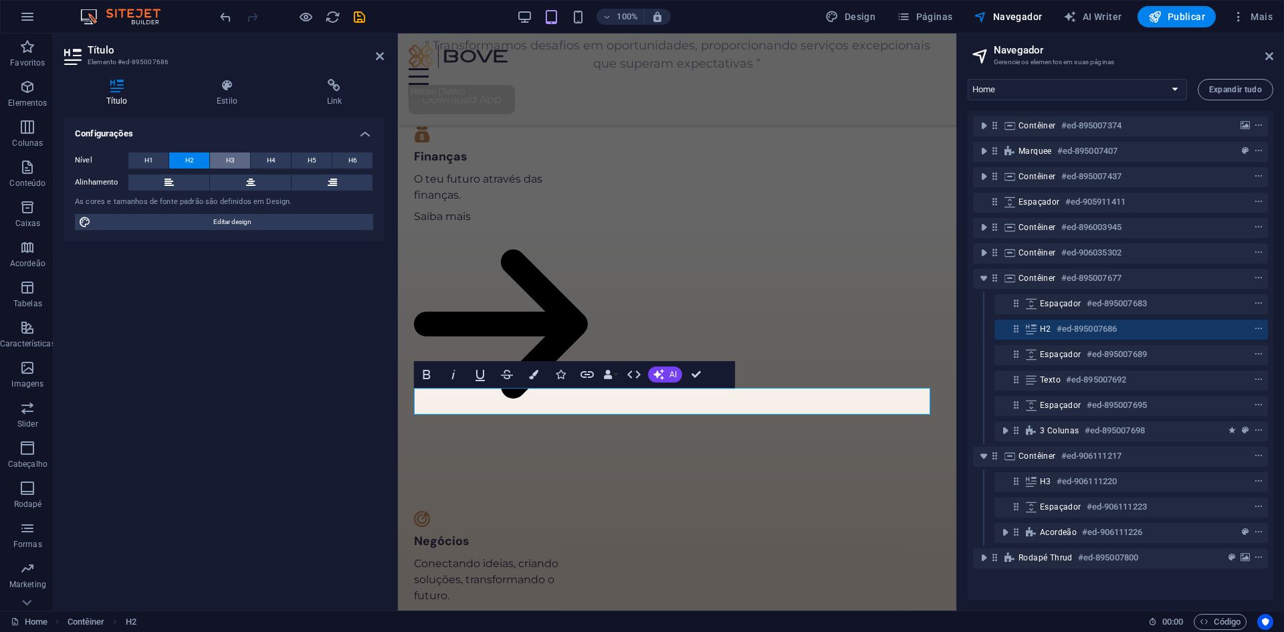
click at [218, 153] on button "H3" at bounding box center [230, 160] width 40 height 16
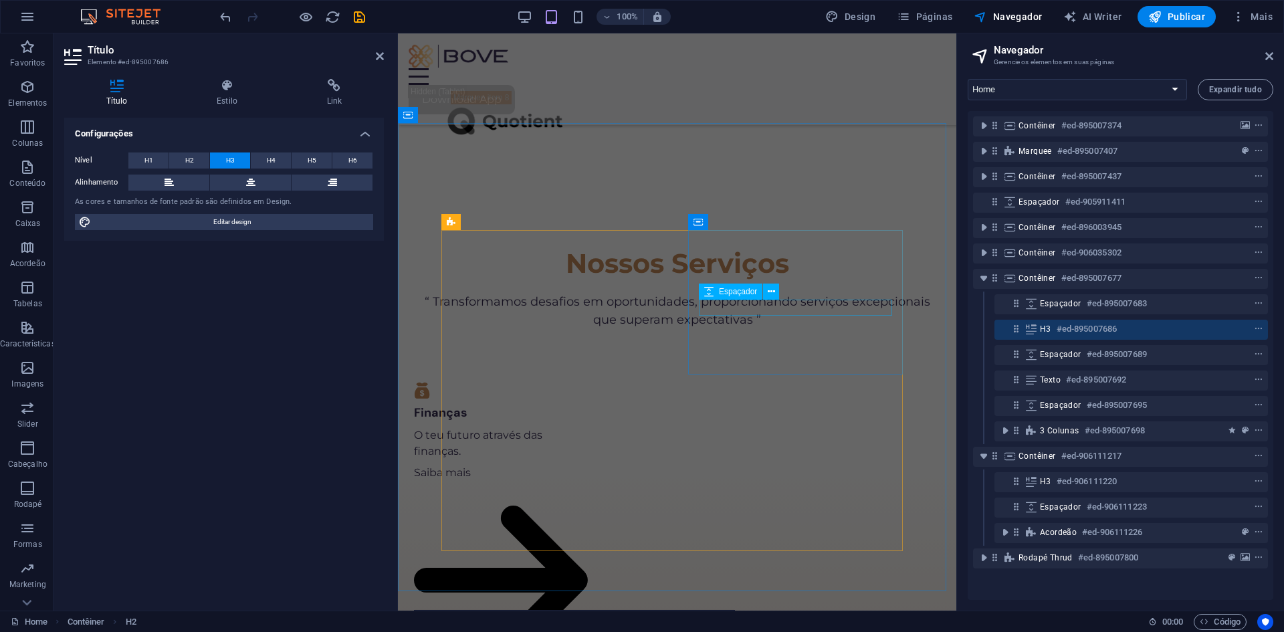
scroll to position [1878, 0]
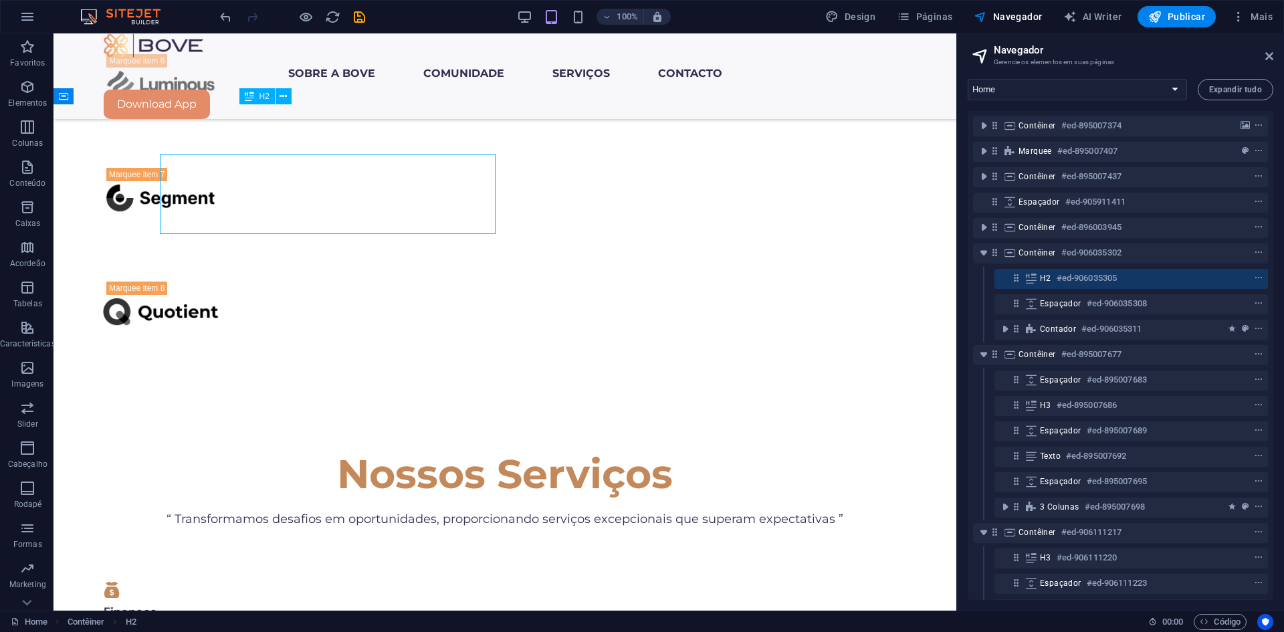
scroll to position [1860, 0]
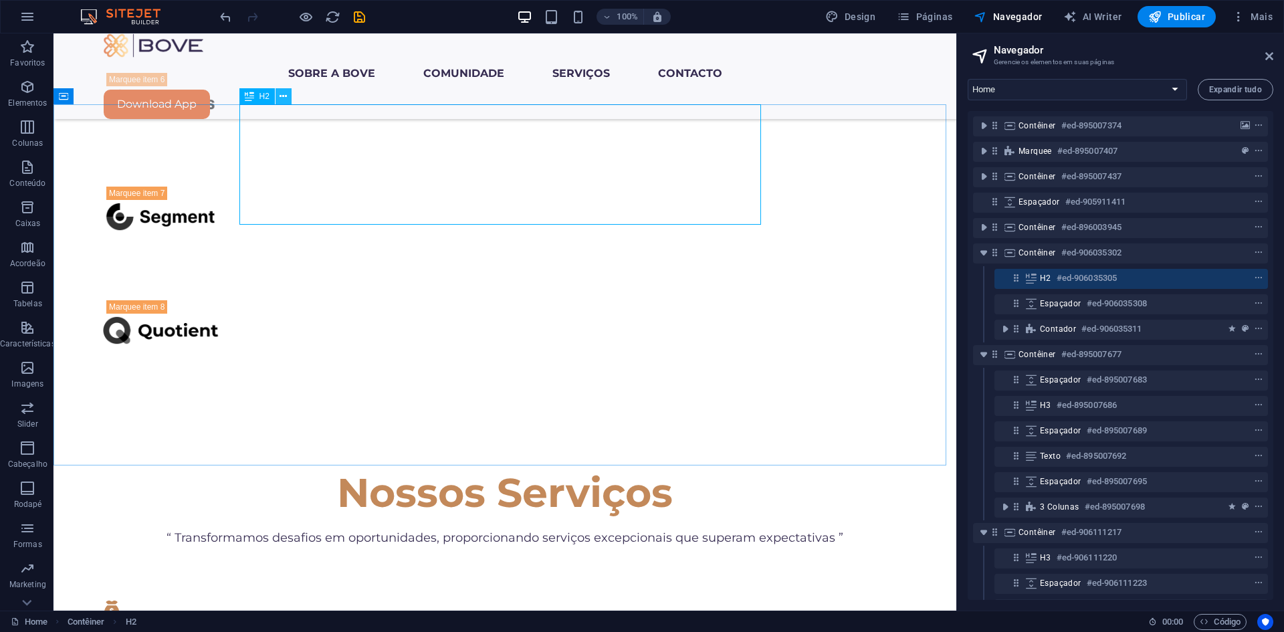
click at [286, 102] on icon at bounding box center [283, 97] width 7 height 14
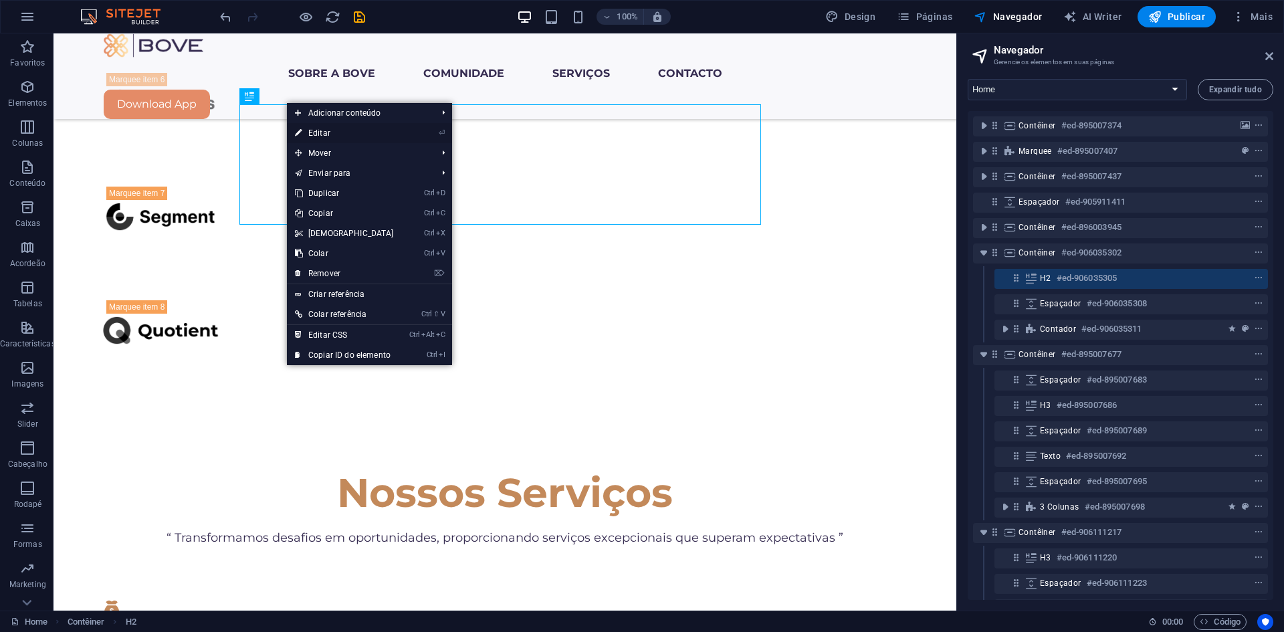
click at [332, 128] on link "⏎ Editar" at bounding box center [344, 133] width 115 height 20
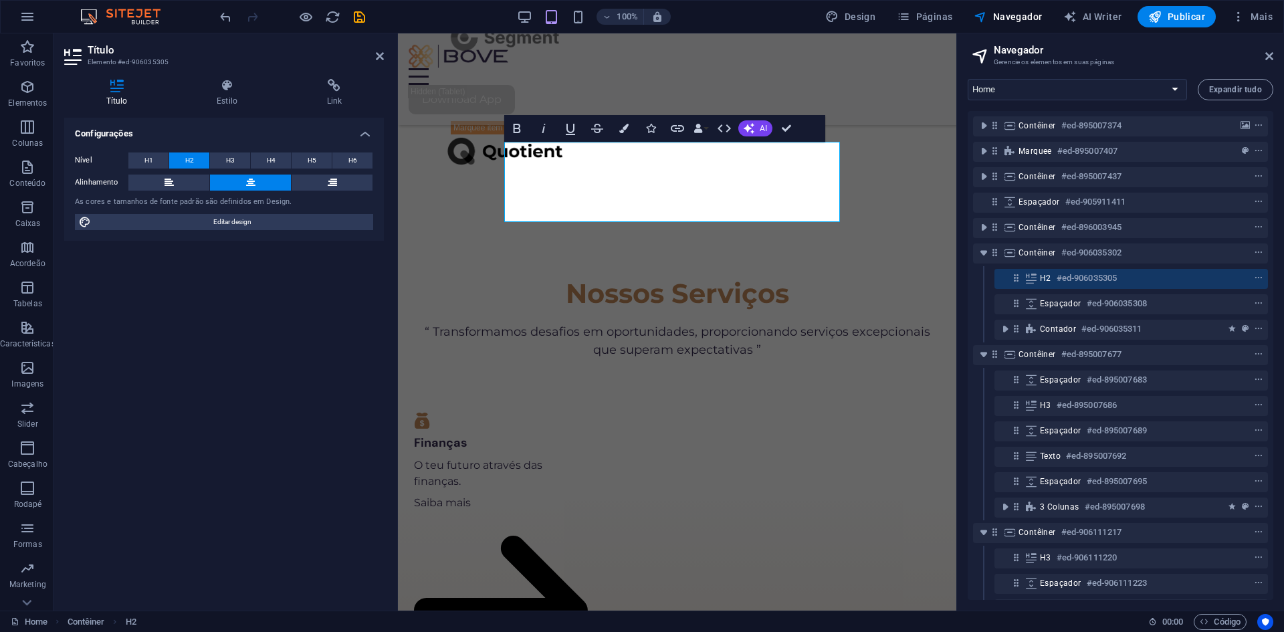
scroll to position [1878, 0]
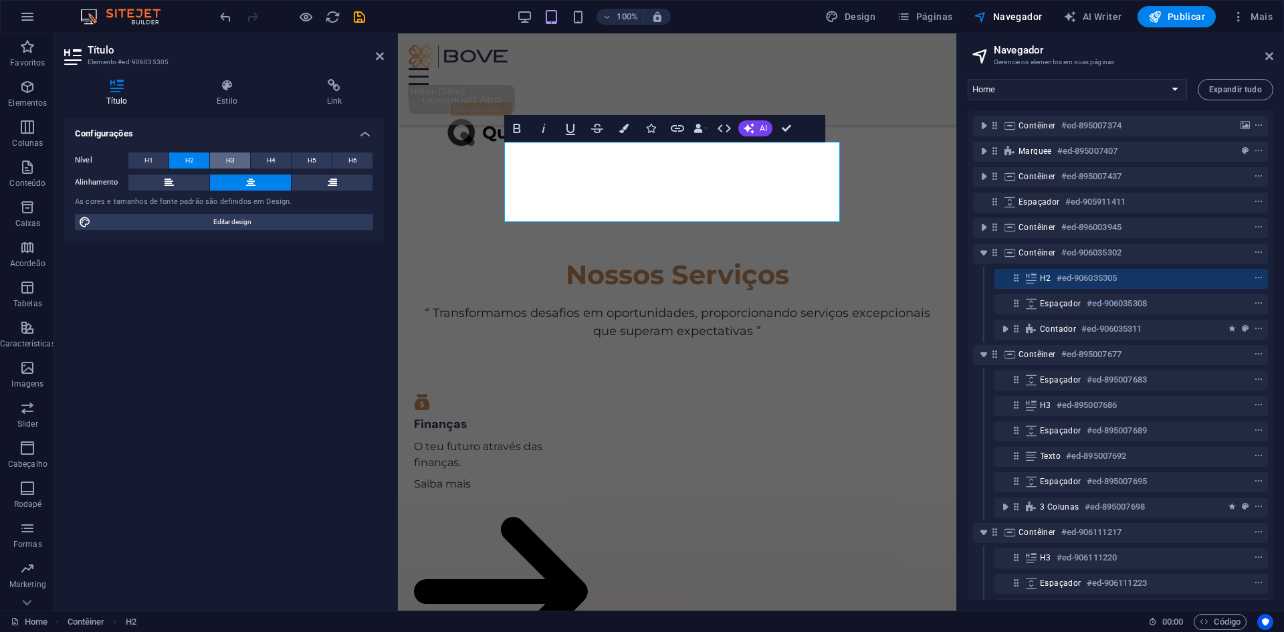
click at [228, 158] on span "H3" at bounding box center [230, 160] width 9 height 16
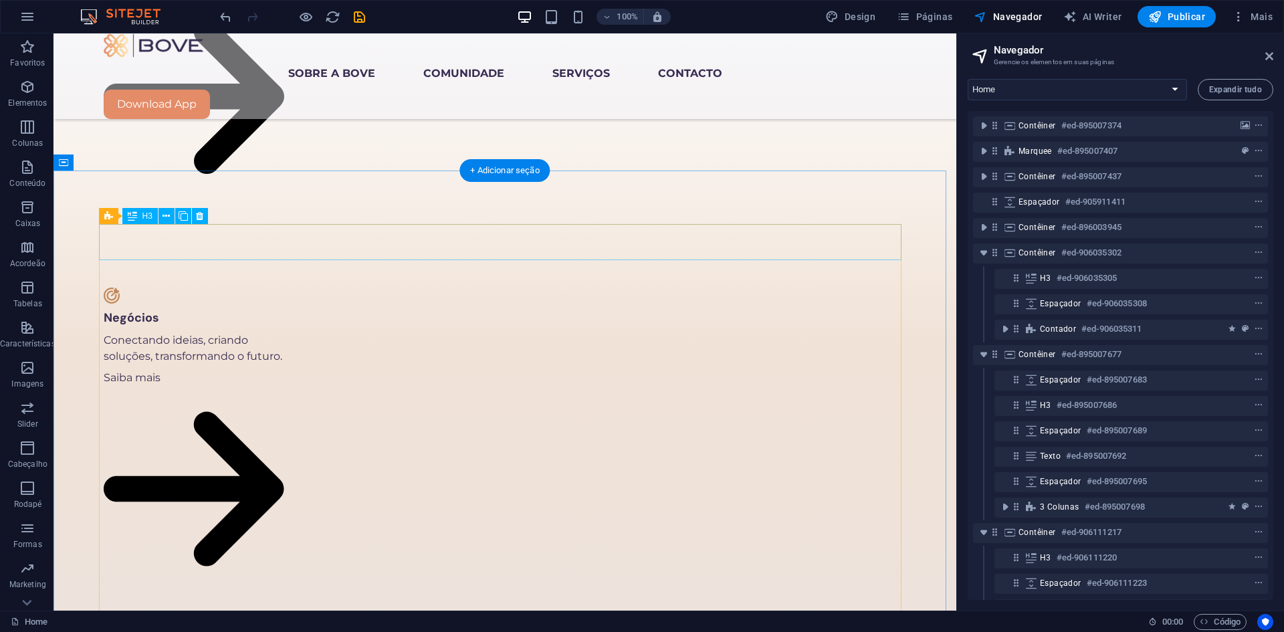
scroll to position [2595, 0]
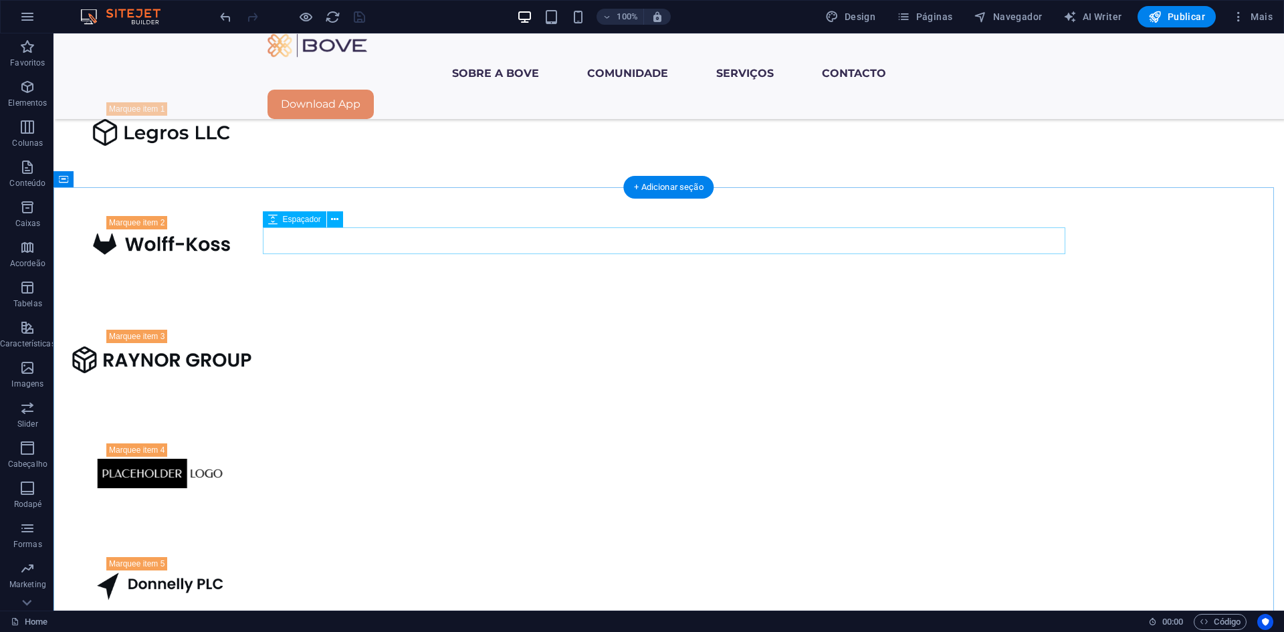
scroll to position [1057, 0]
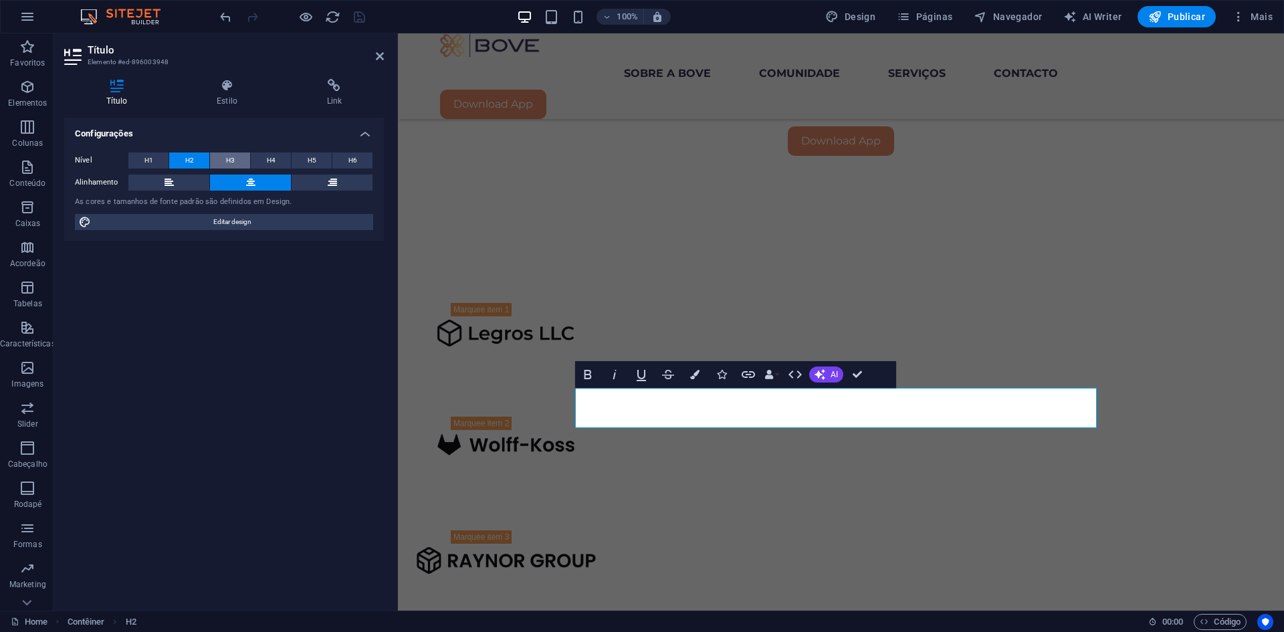
click at [223, 160] on button "H3" at bounding box center [230, 160] width 40 height 16
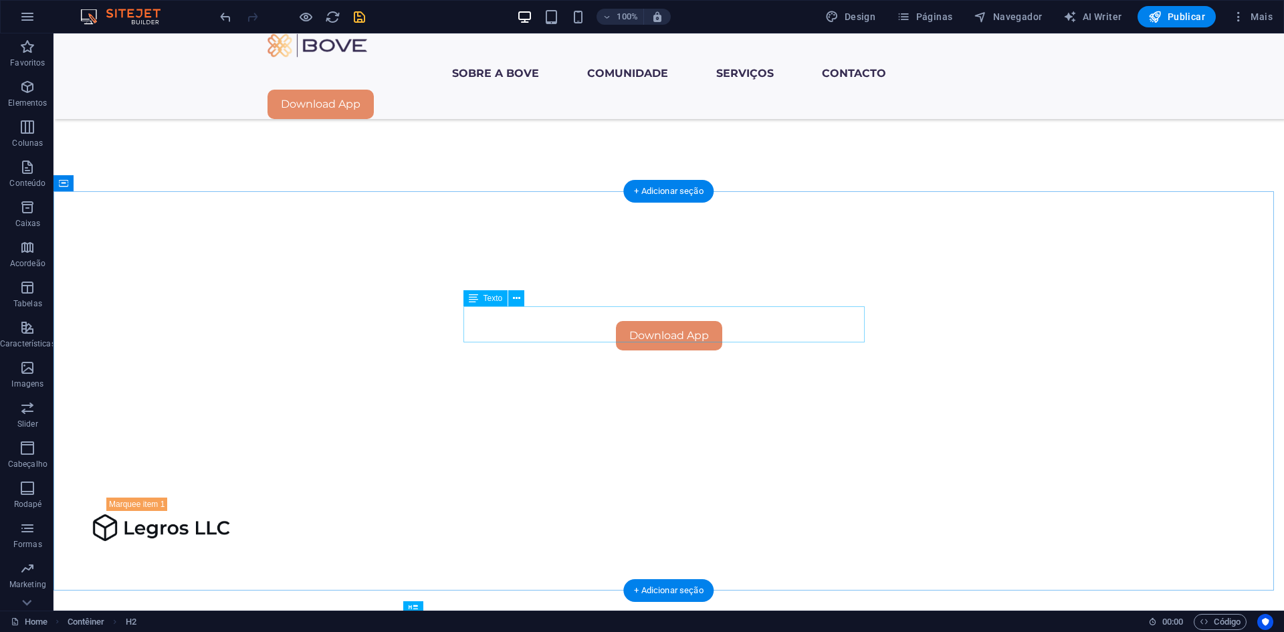
scroll to position [790, 0]
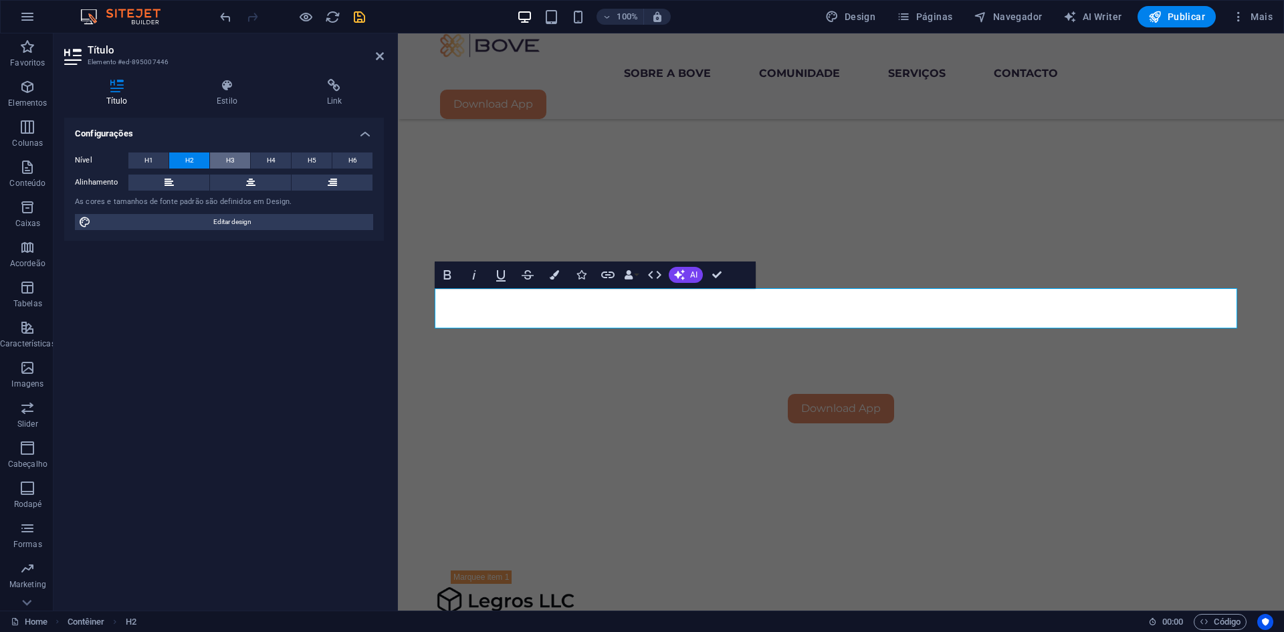
click at [235, 162] on button "H3" at bounding box center [230, 160] width 40 height 16
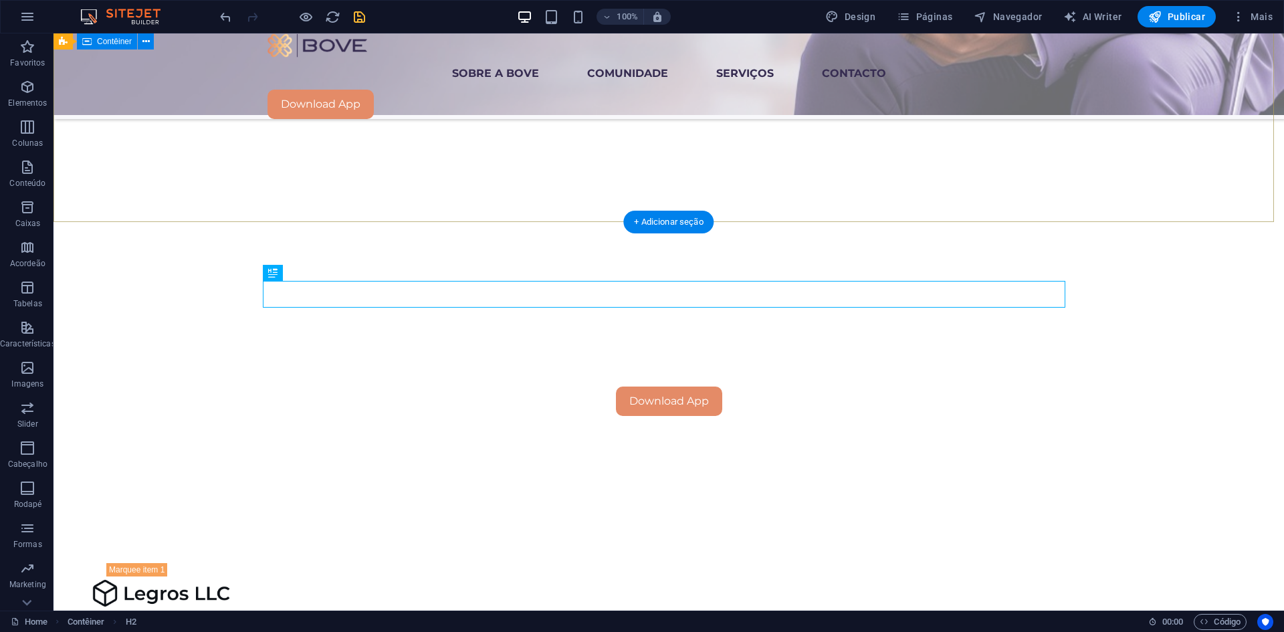
scroll to position [689, 0]
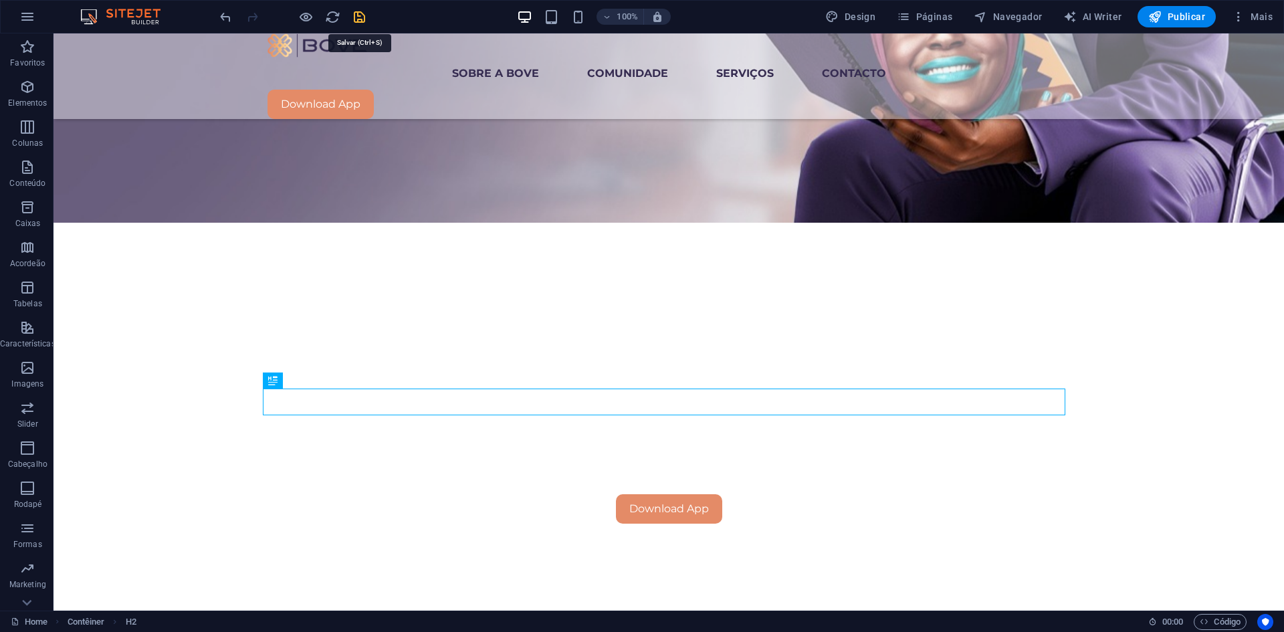
click at [364, 17] on icon "save" at bounding box center [359, 16] width 15 height 15
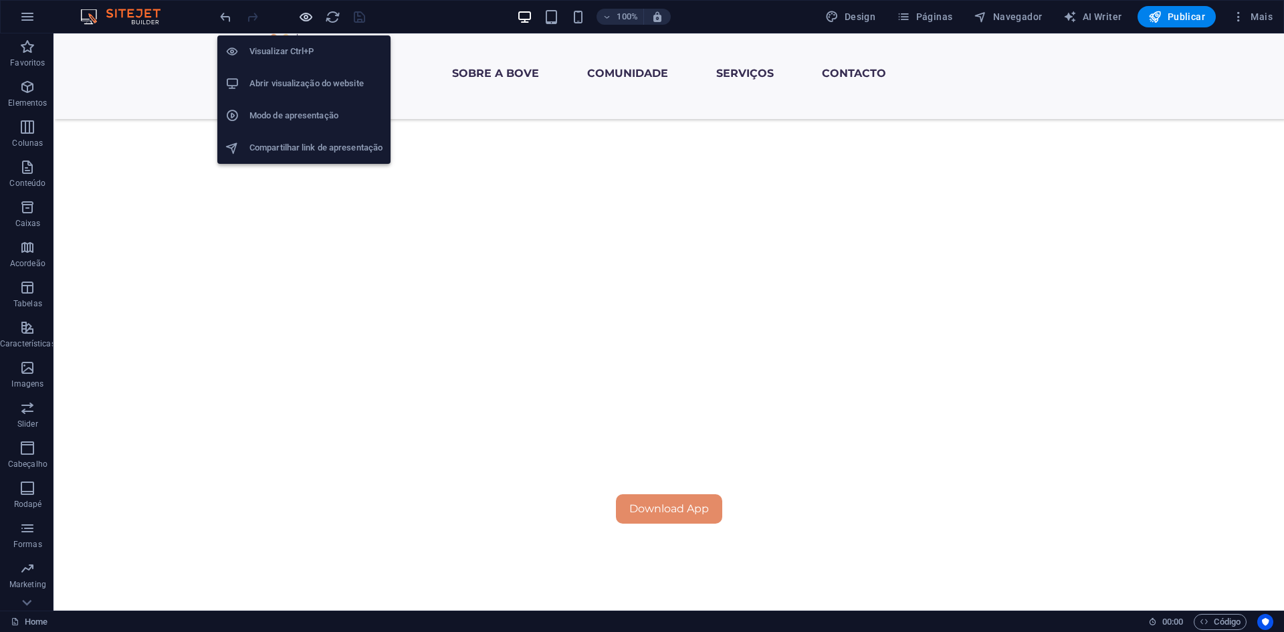
click at [304, 16] on icon "button" at bounding box center [305, 16] width 15 height 15
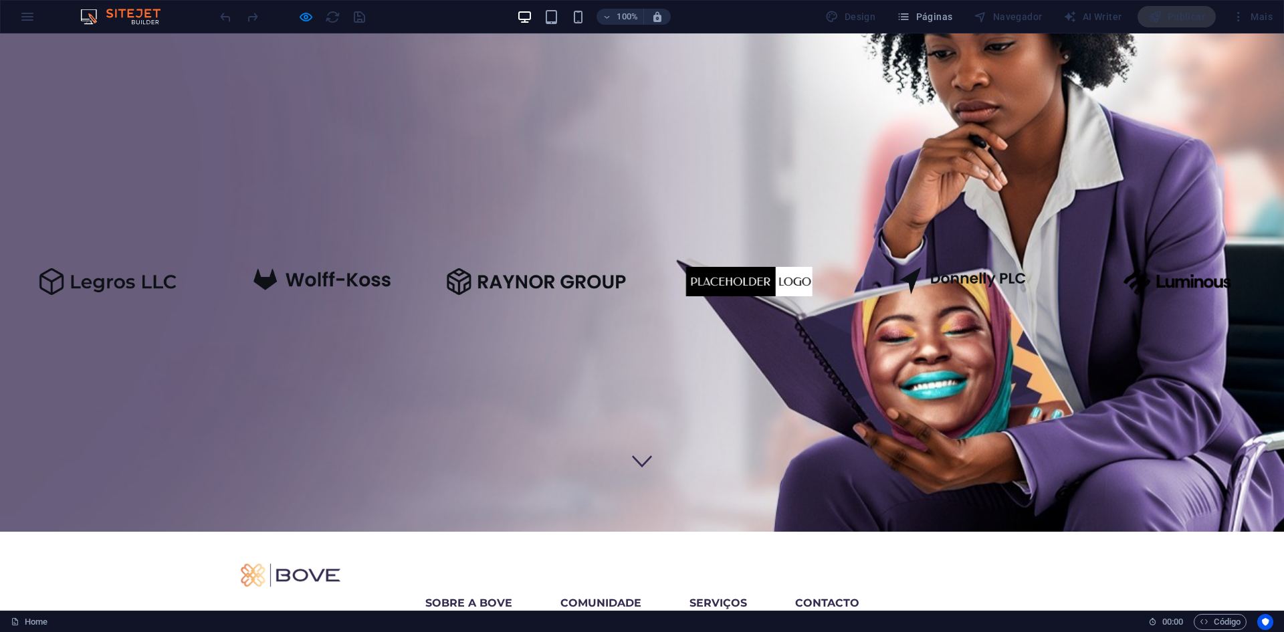
scroll to position [401, 0]
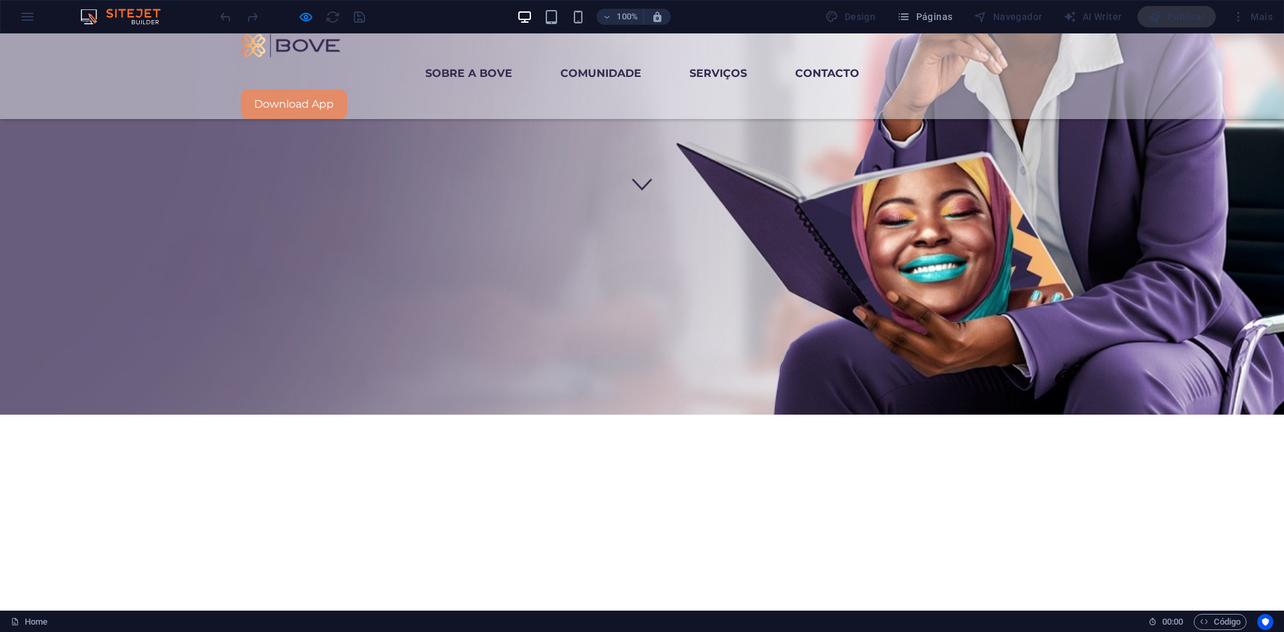
click at [639, 191] on icon at bounding box center [642, 185] width 20 height 12
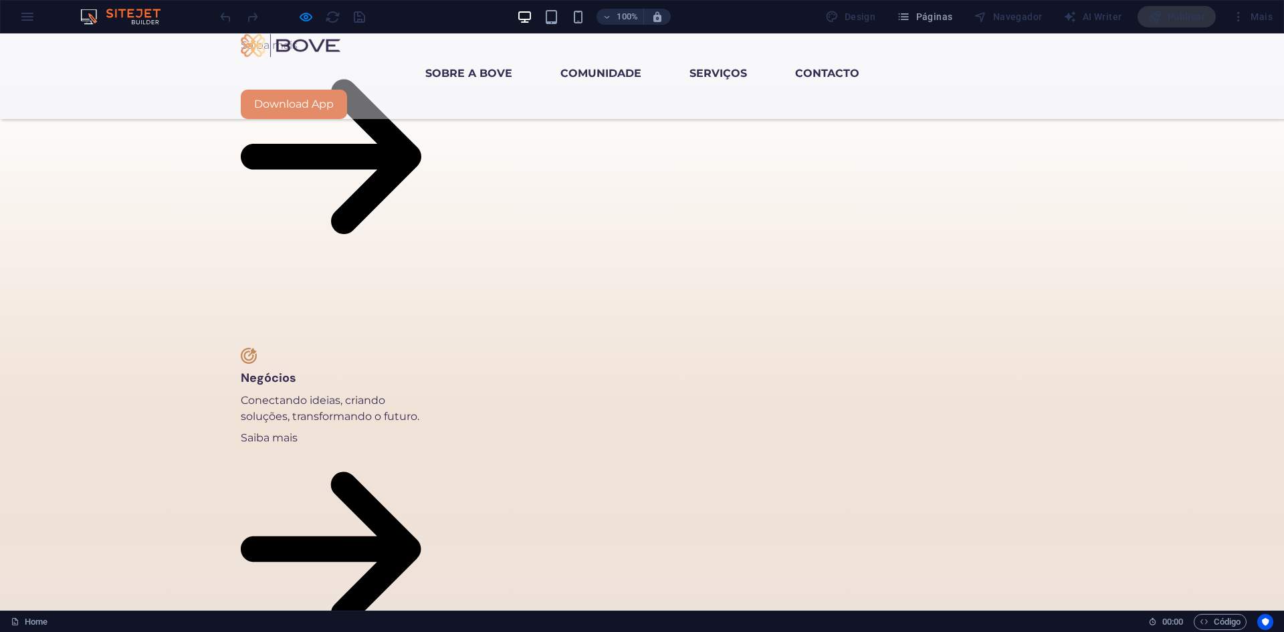
scroll to position [1785, 0]
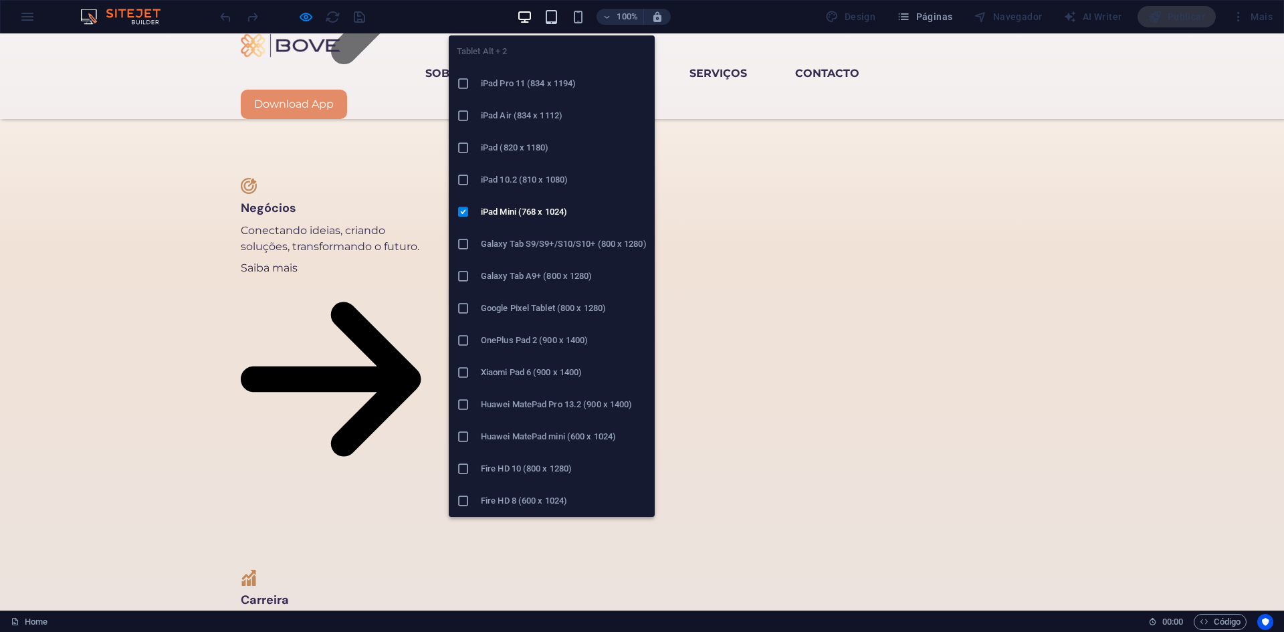
click at [556, 14] on icon "button" at bounding box center [551, 16] width 15 height 15
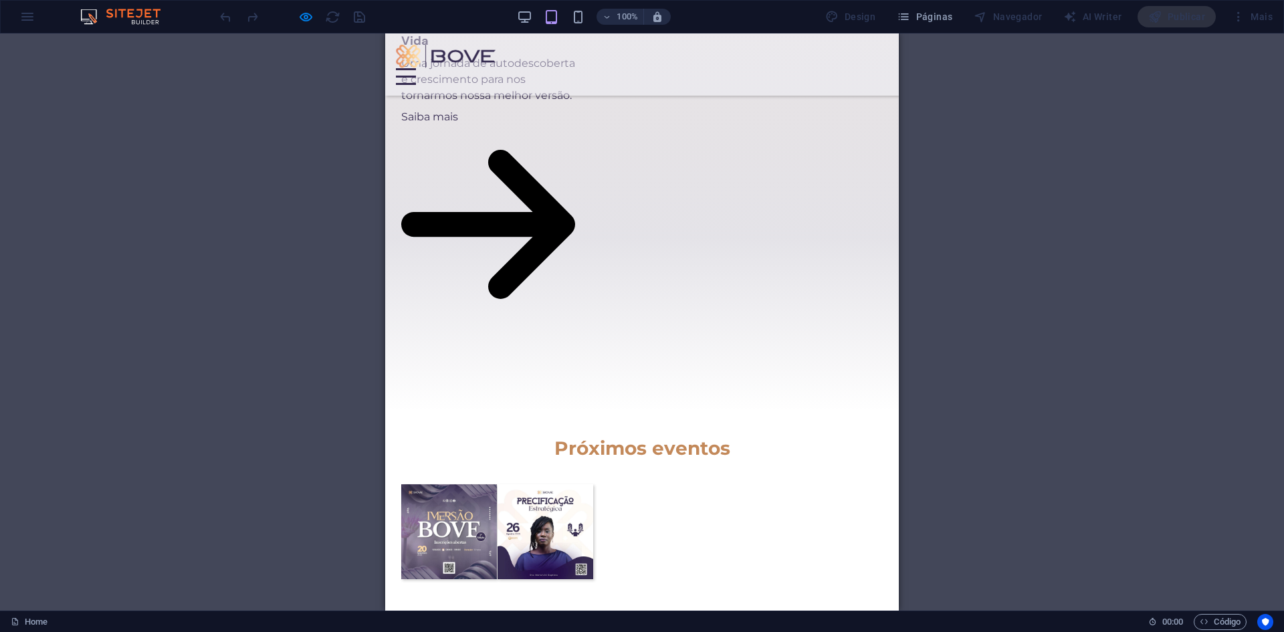
scroll to position [2657, 0]
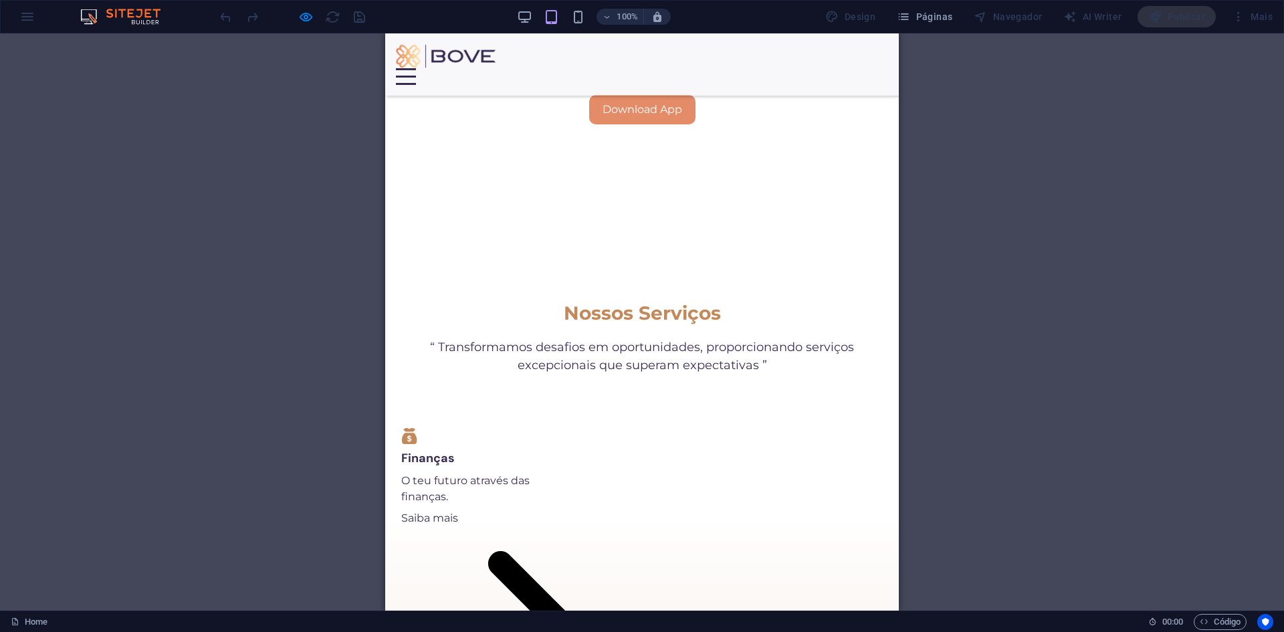
scroll to position [962, 0]
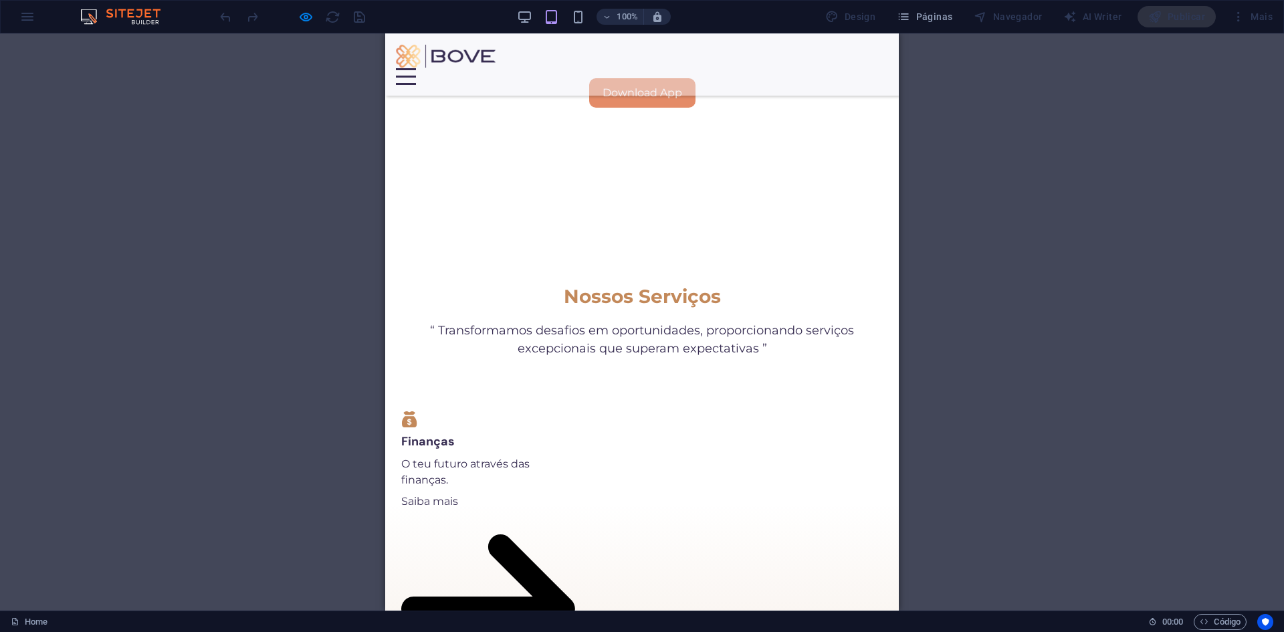
click at [416, 68] on div at bounding box center [406, 76] width 20 height 17
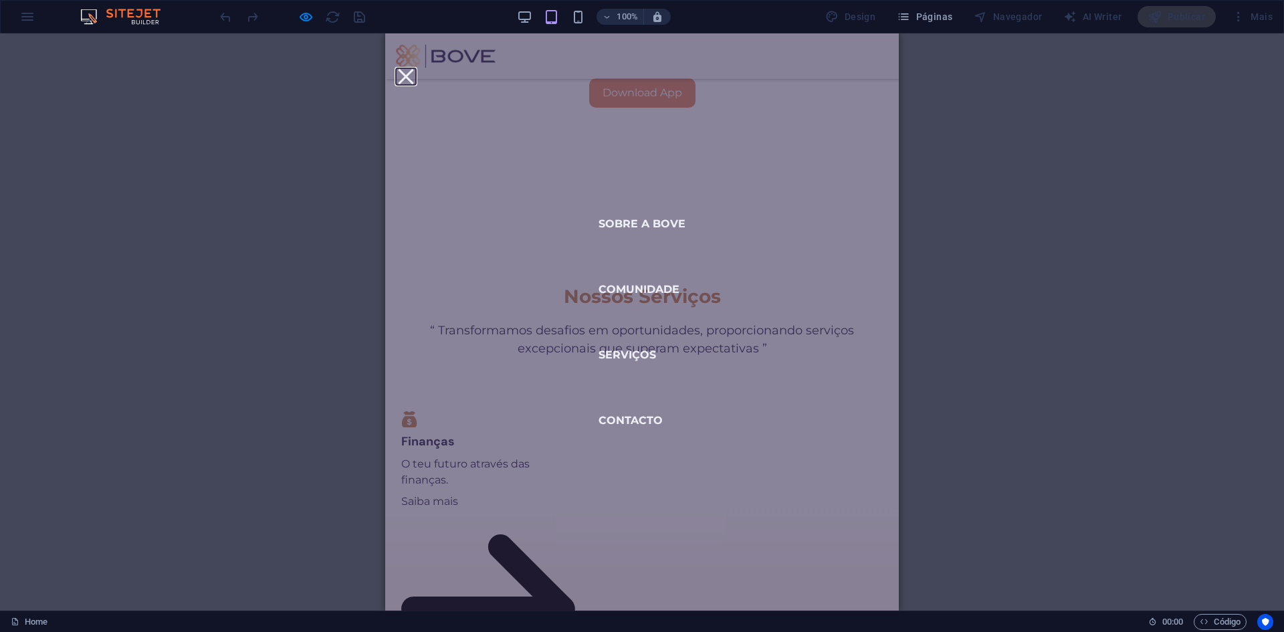
click at [413, 69] on button at bounding box center [405, 76] width 15 height 15
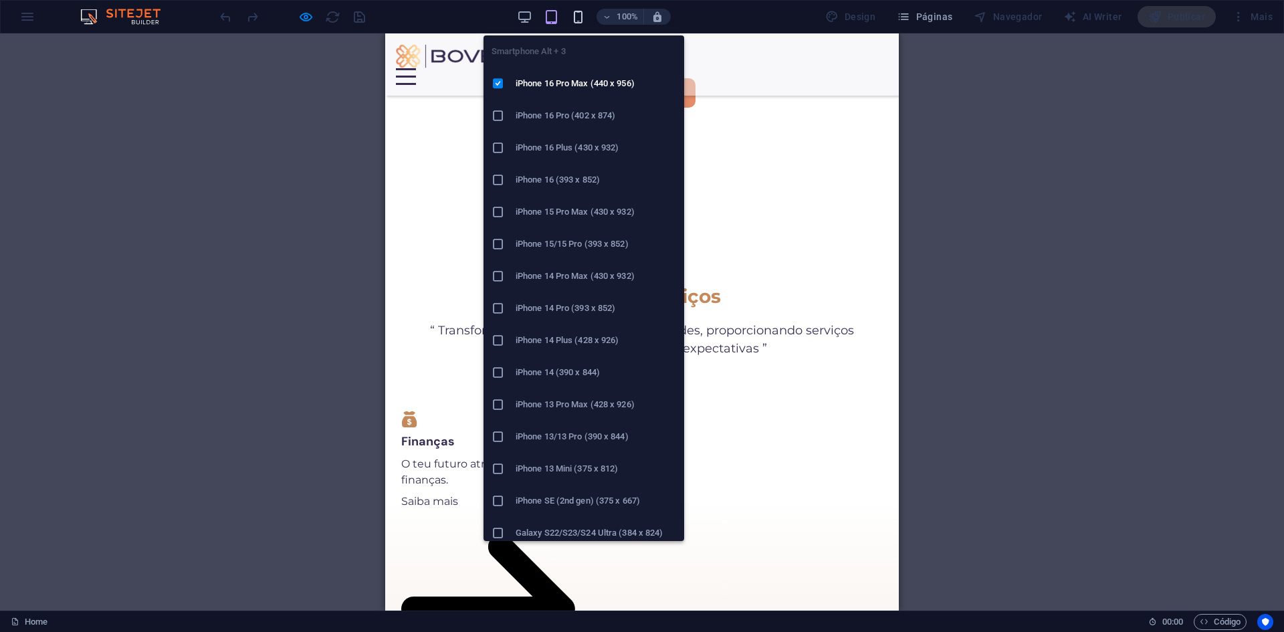
click at [577, 19] on icon "button" at bounding box center [577, 16] width 15 height 15
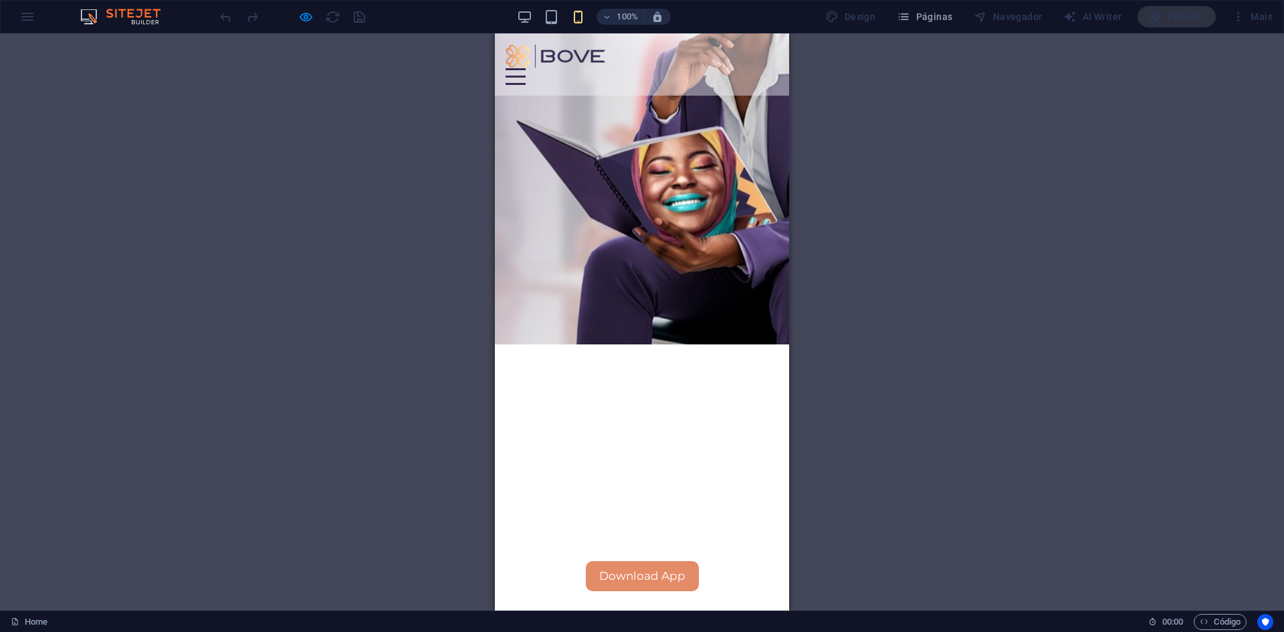
scroll to position [628, 0]
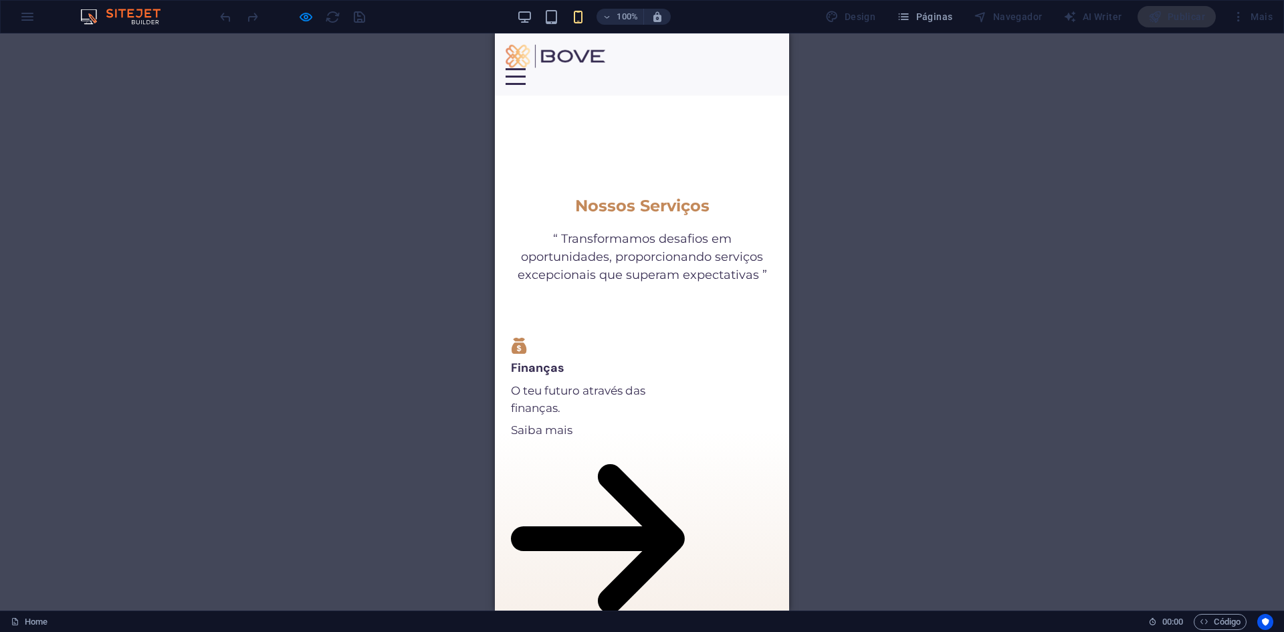
scroll to position [962, 0]
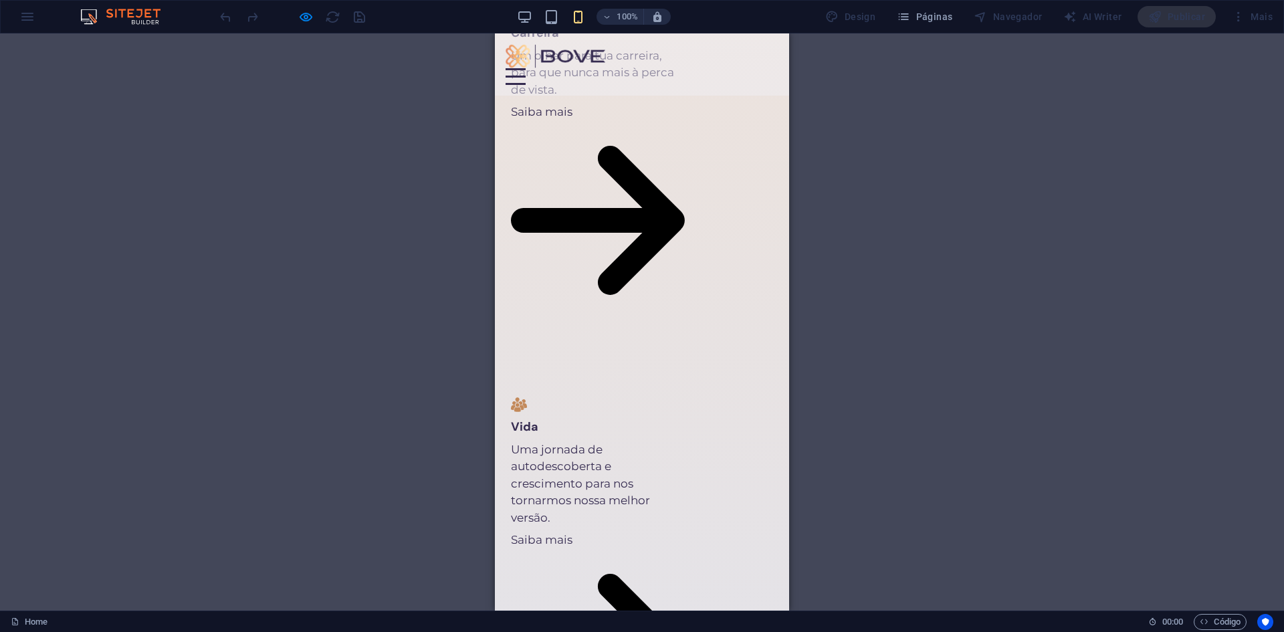
scroll to position [2032, 0]
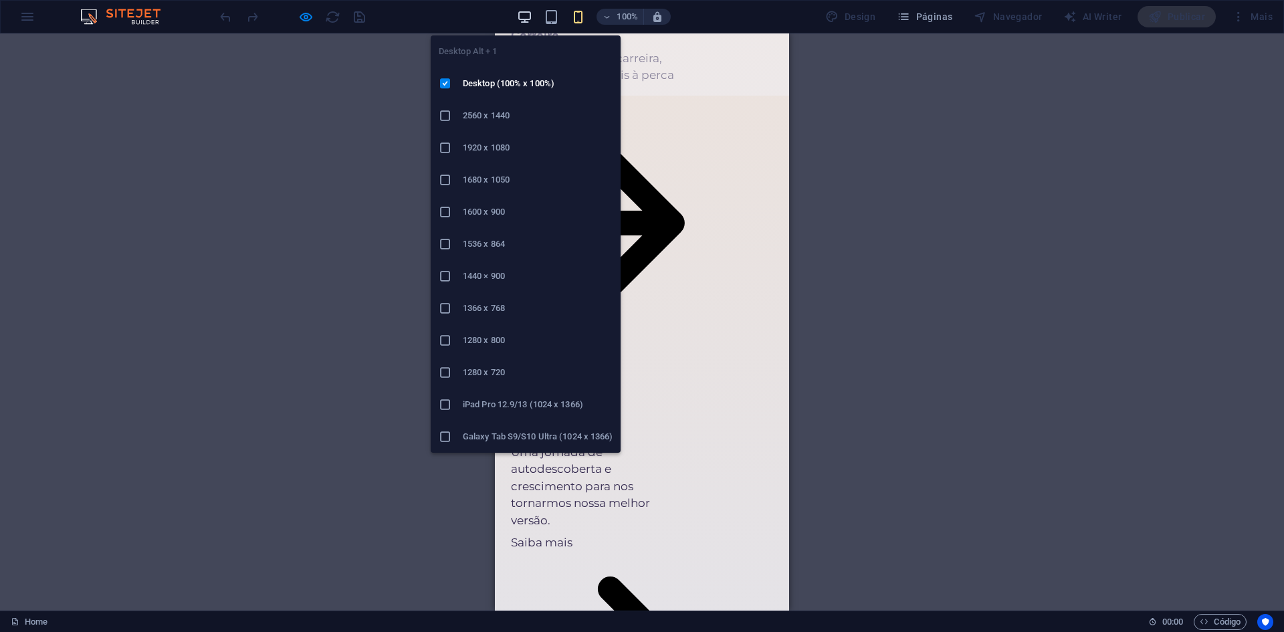
click at [190, 518] on icon "button" at bounding box center [103, 617] width 174 height 199
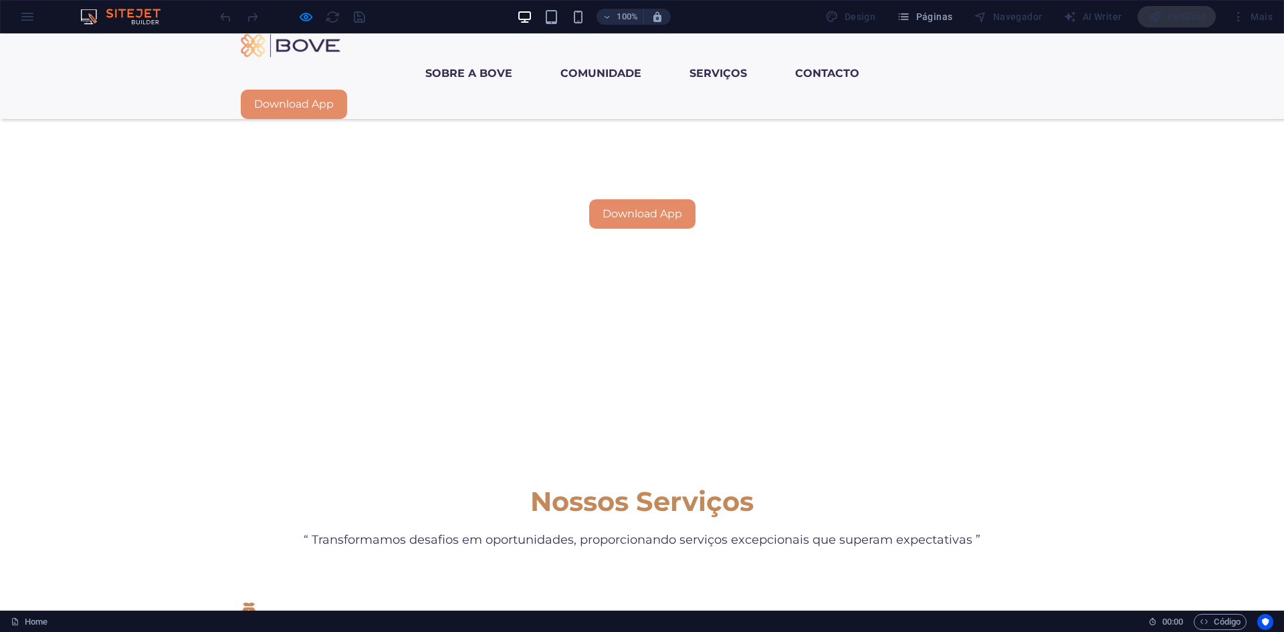
scroll to position [746, 0]
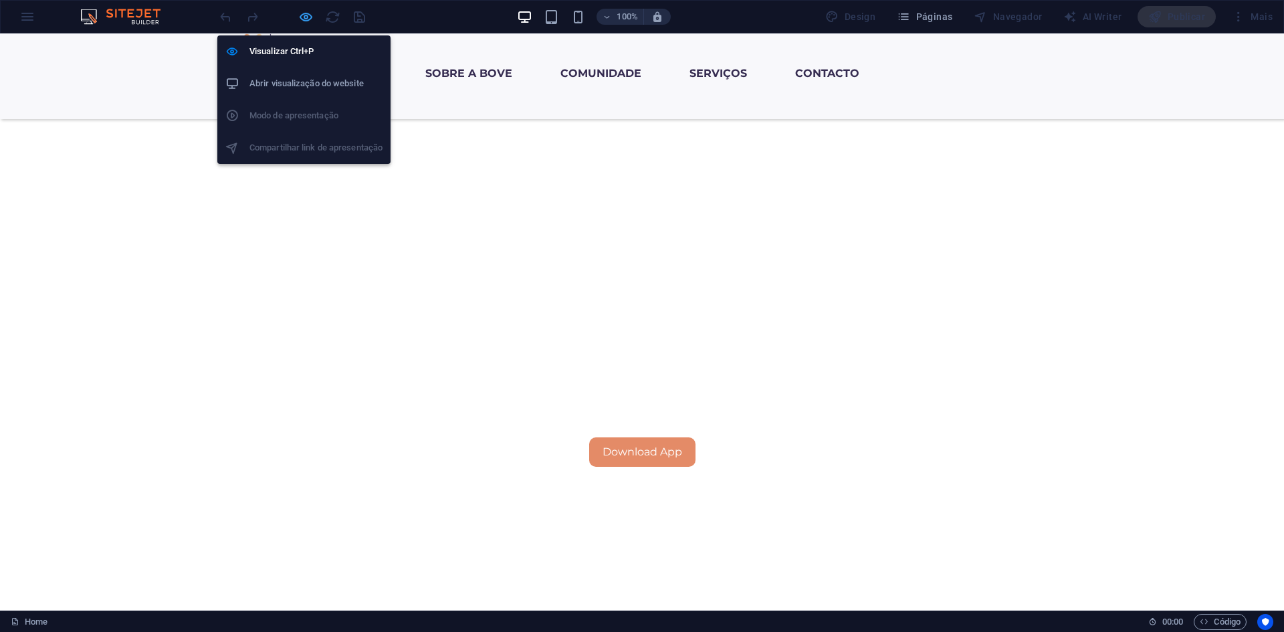
click at [299, 19] on icon "button" at bounding box center [305, 16] width 15 height 15
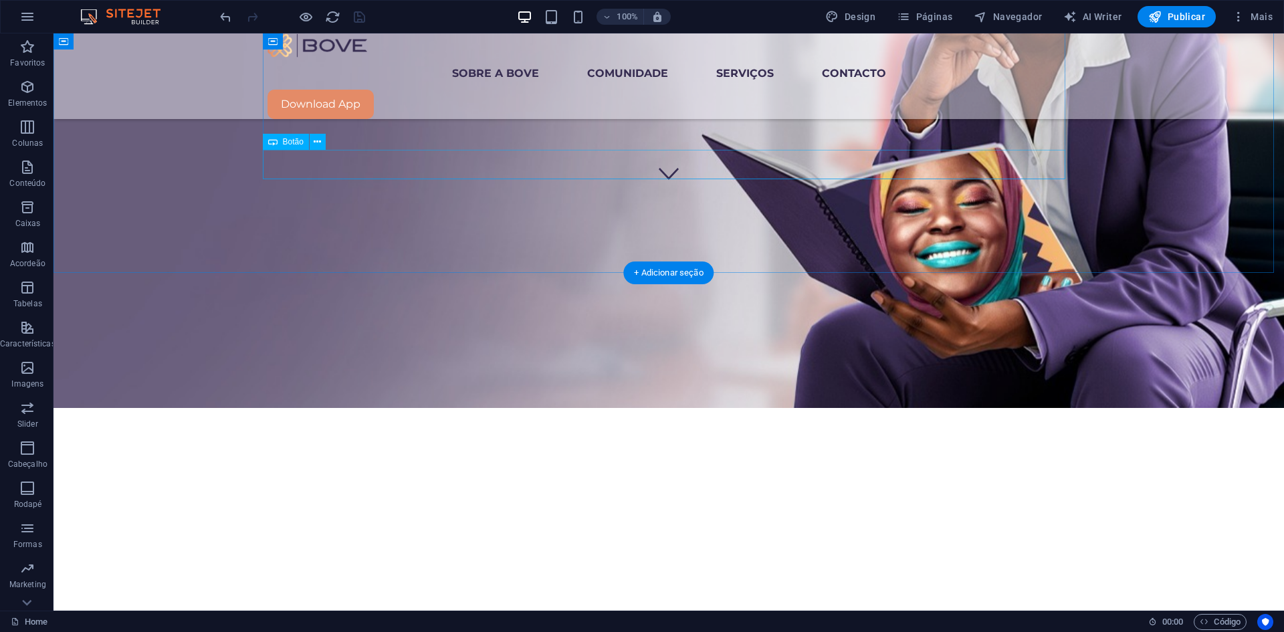
scroll to position [345, 0]
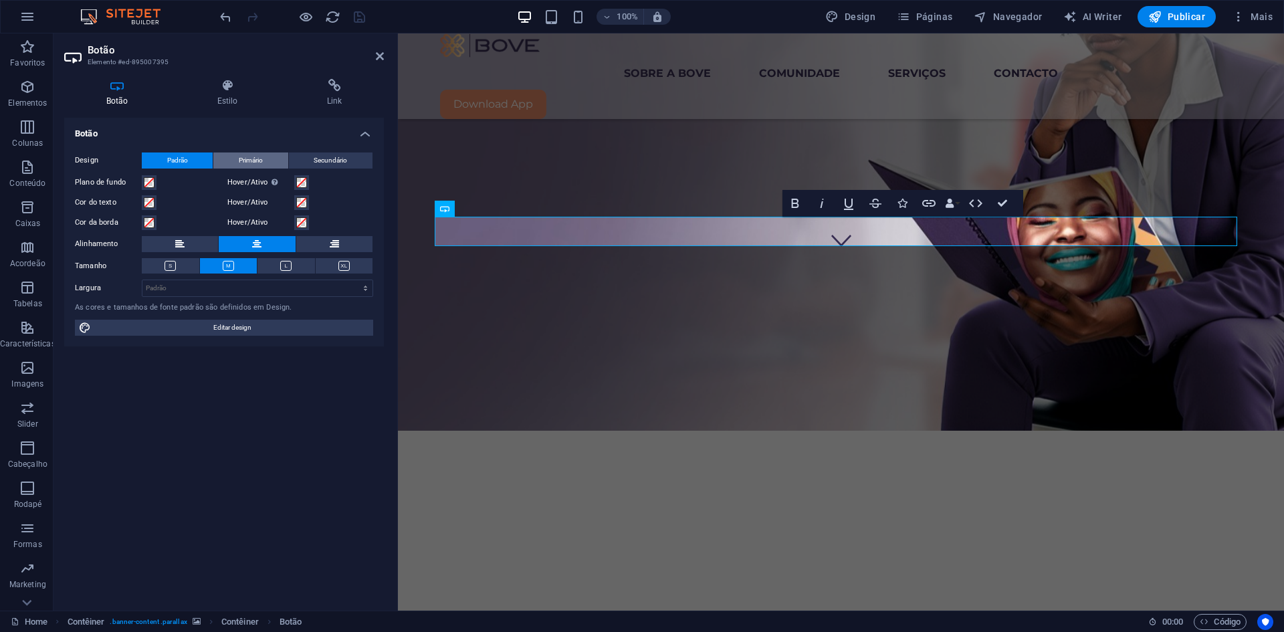
click at [259, 165] on span "Primário" at bounding box center [251, 160] width 24 height 16
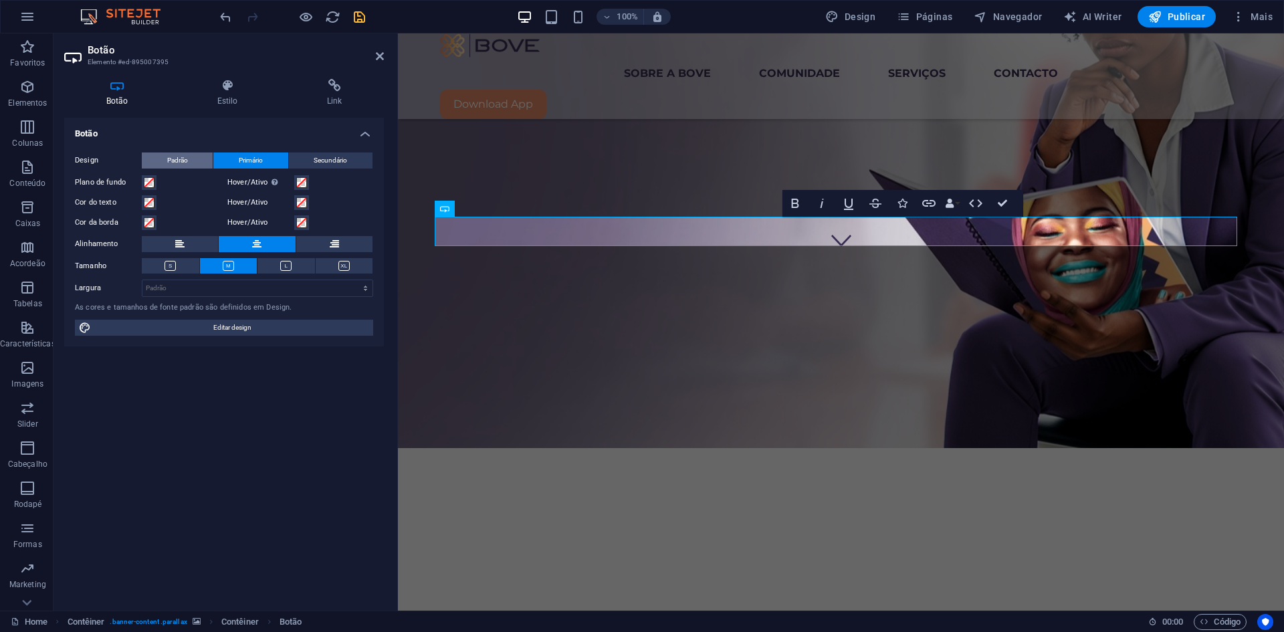
click at [187, 158] on span "Padrão" at bounding box center [177, 160] width 21 height 16
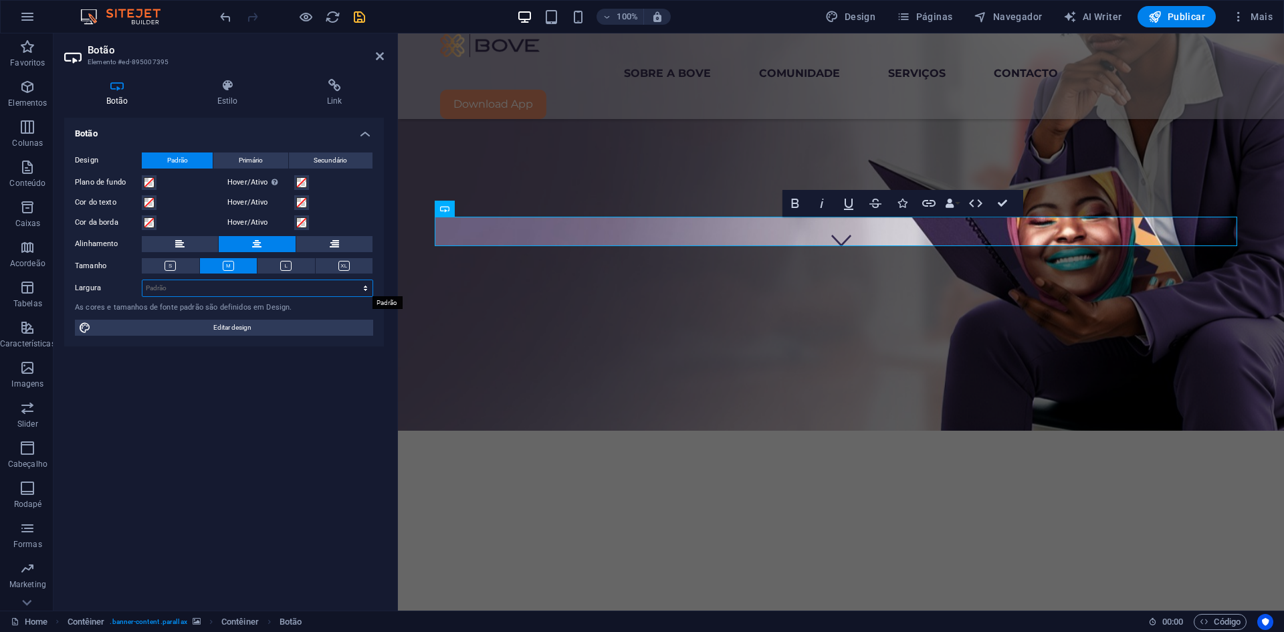
click at [303, 284] on select "Padrão px rem % em vh vw" at bounding box center [257, 288] width 230 height 16
click at [231, 90] on icon at bounding box center [227, 85] width 104 height 13
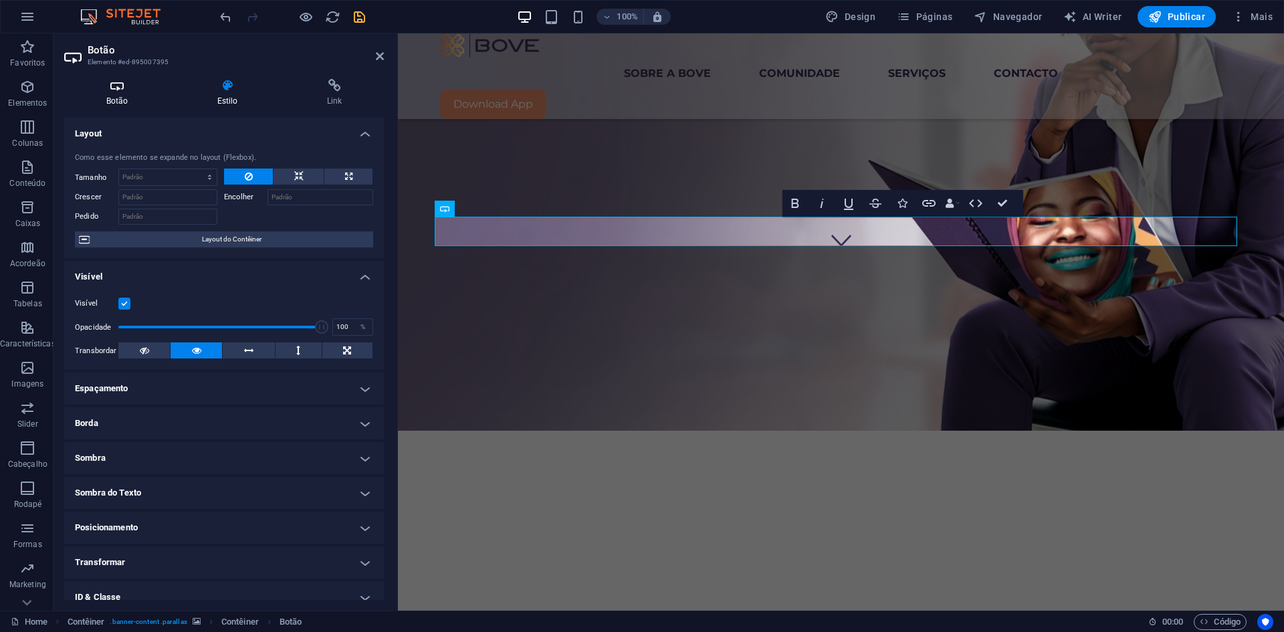
click at [119, 86] on icon at bounding box center [117, 85] width 106 height 13
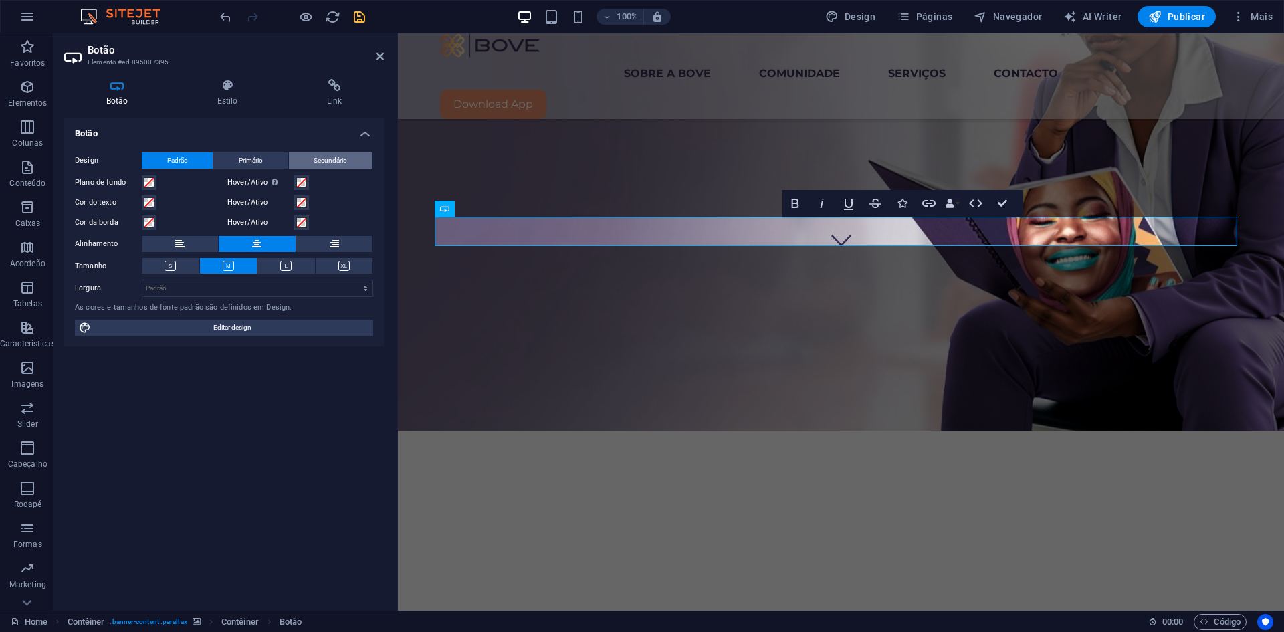
click at [330, 152] on span "Secundário" at bounding box center [330, 160] width 33 height 16
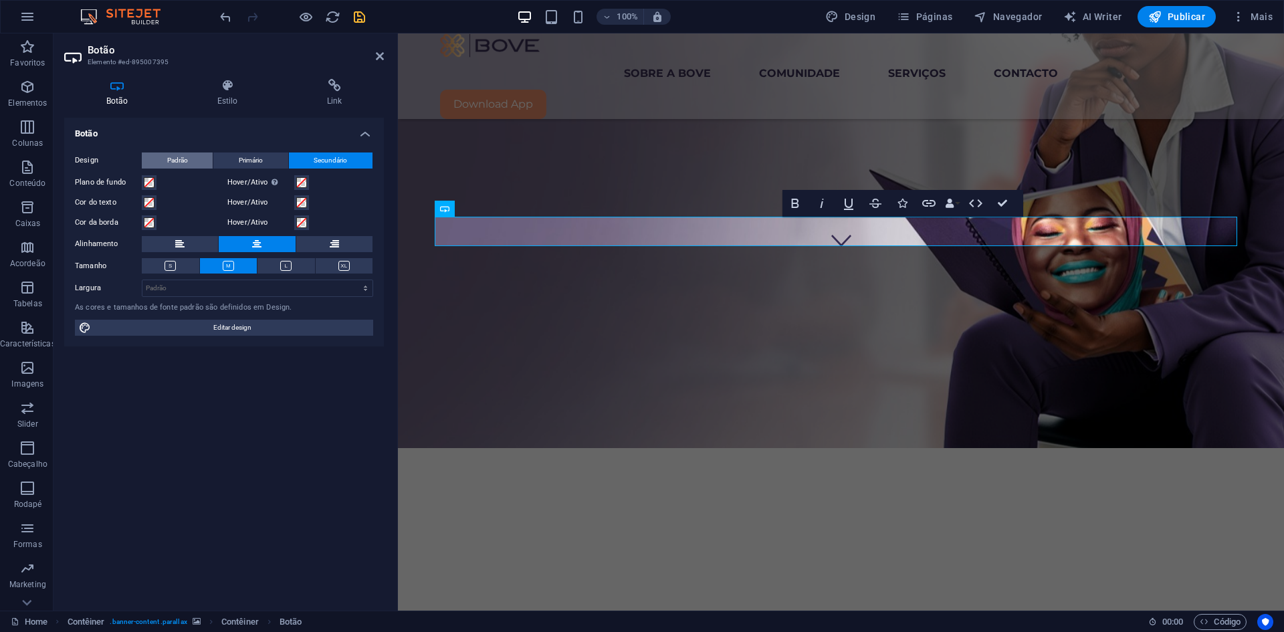
click at [169, 154] on span "Padrão" at bounding box center [177, 160] width 21 height 16
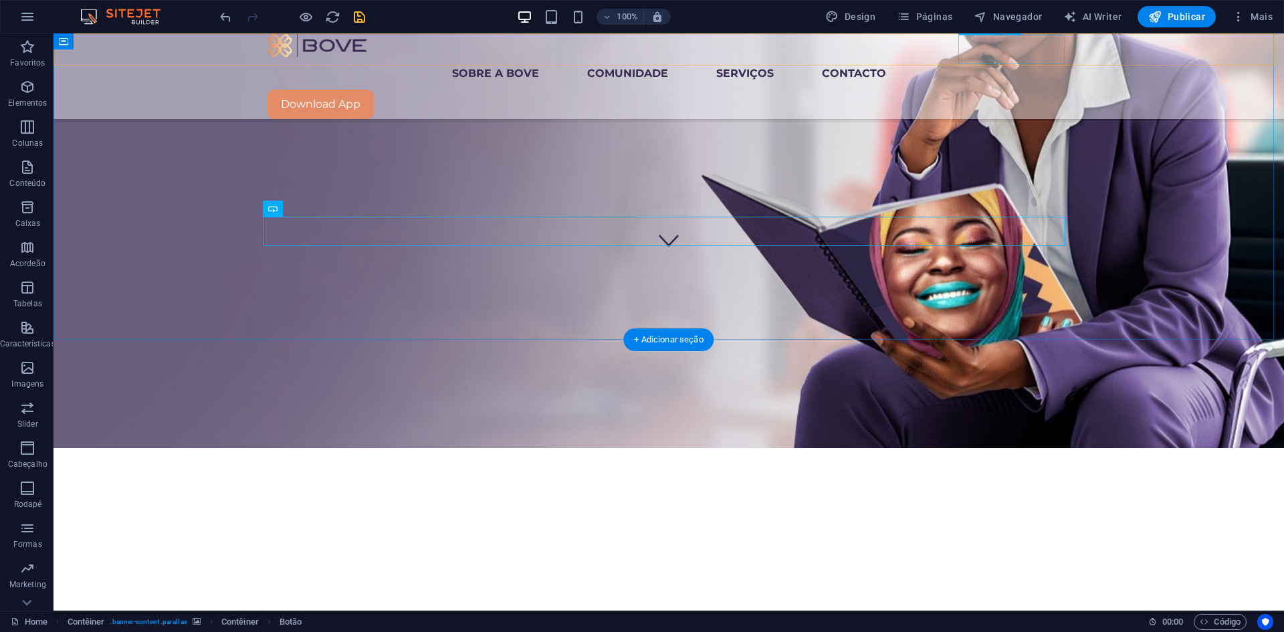
click at [981, 90] on div "Download App" at bounding box center [668, 104] width 802 height 29
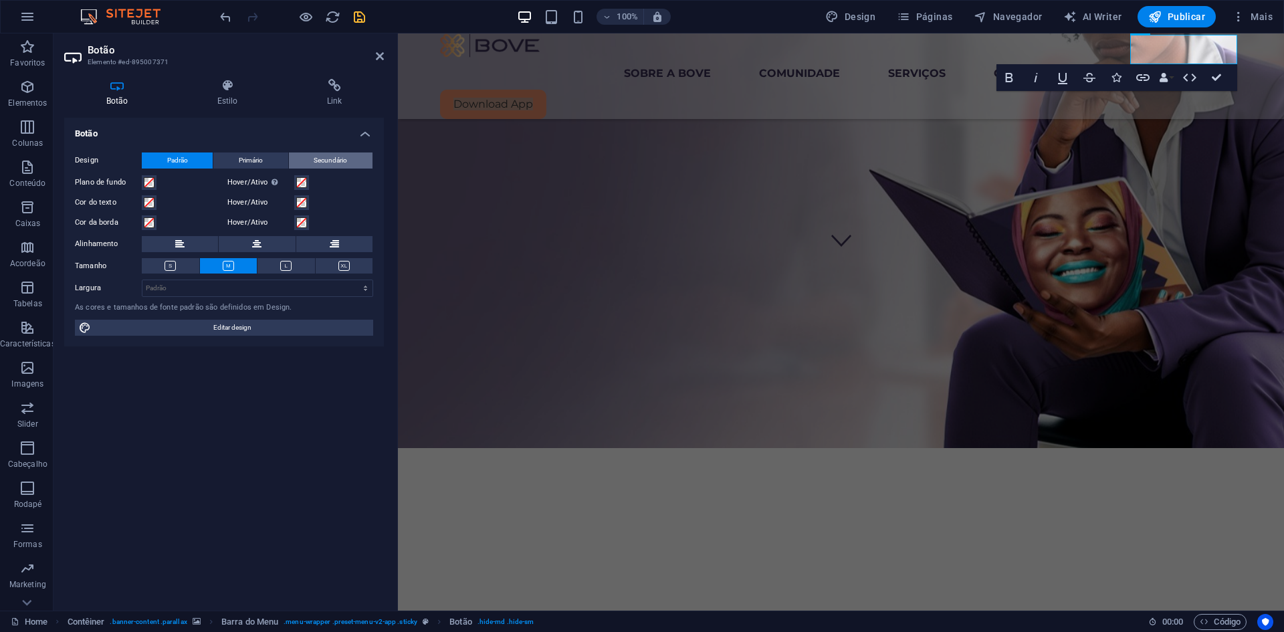
click at [336, 158] on span "Secundário" at bounding box center [330, 160] width 33 height 16
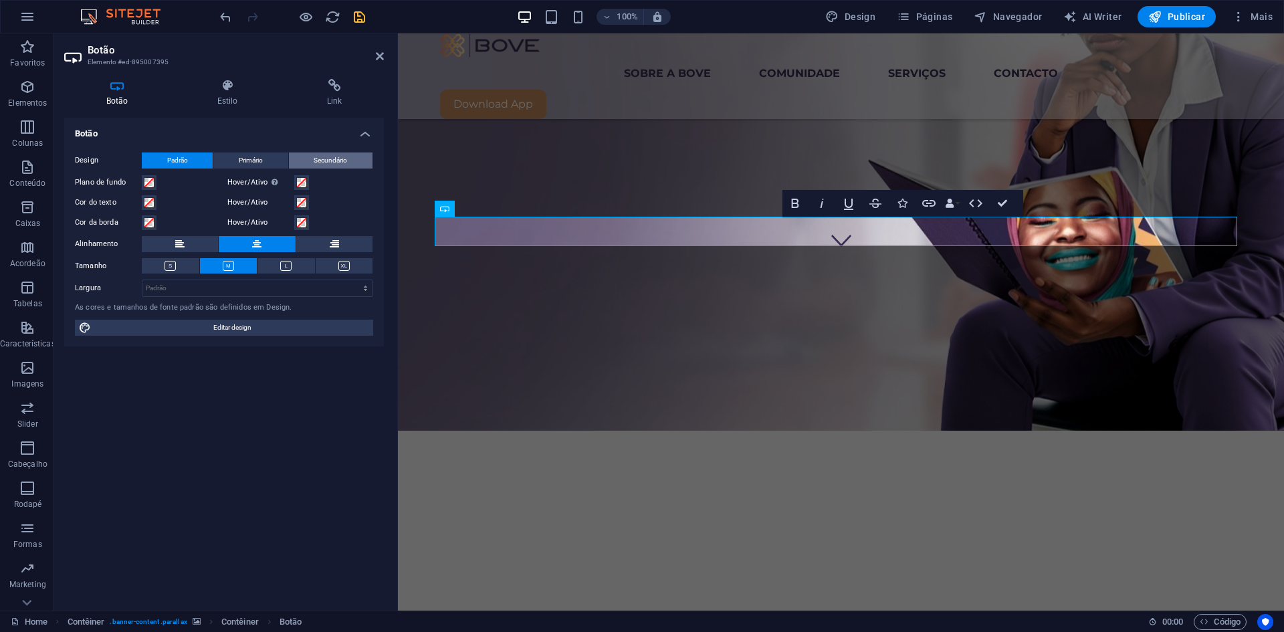
click at [340, 161] on span "Secundário" at bounding box center [330, 160] width 33 height 16
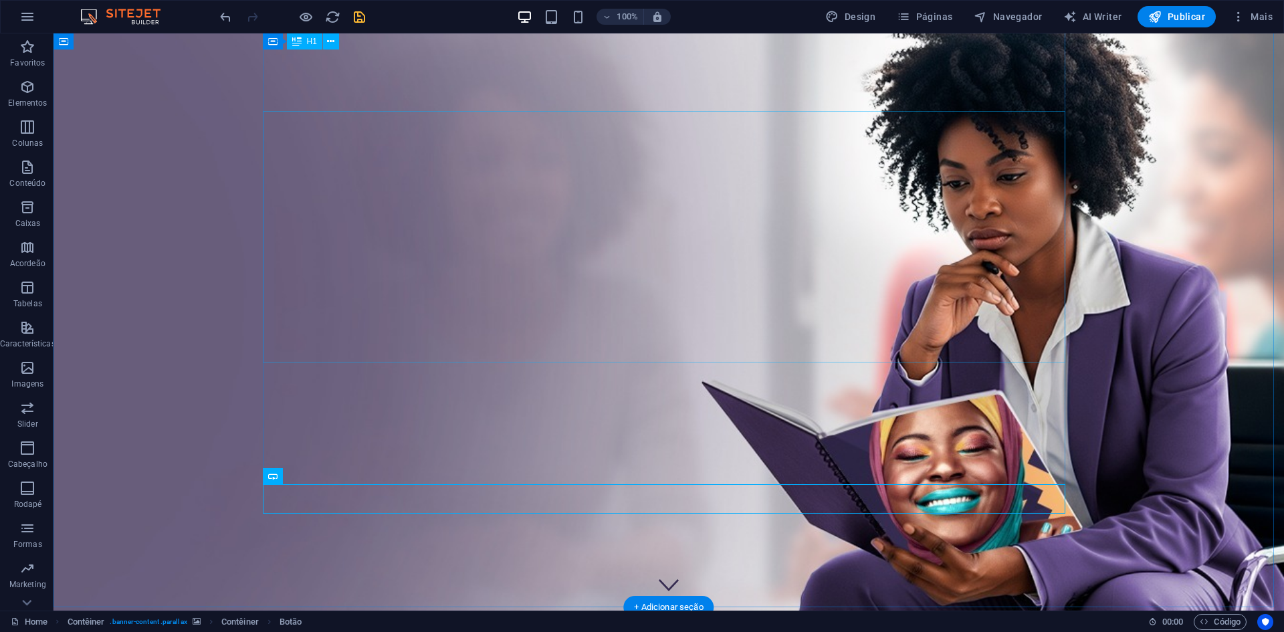
scroll to position [0, 0]
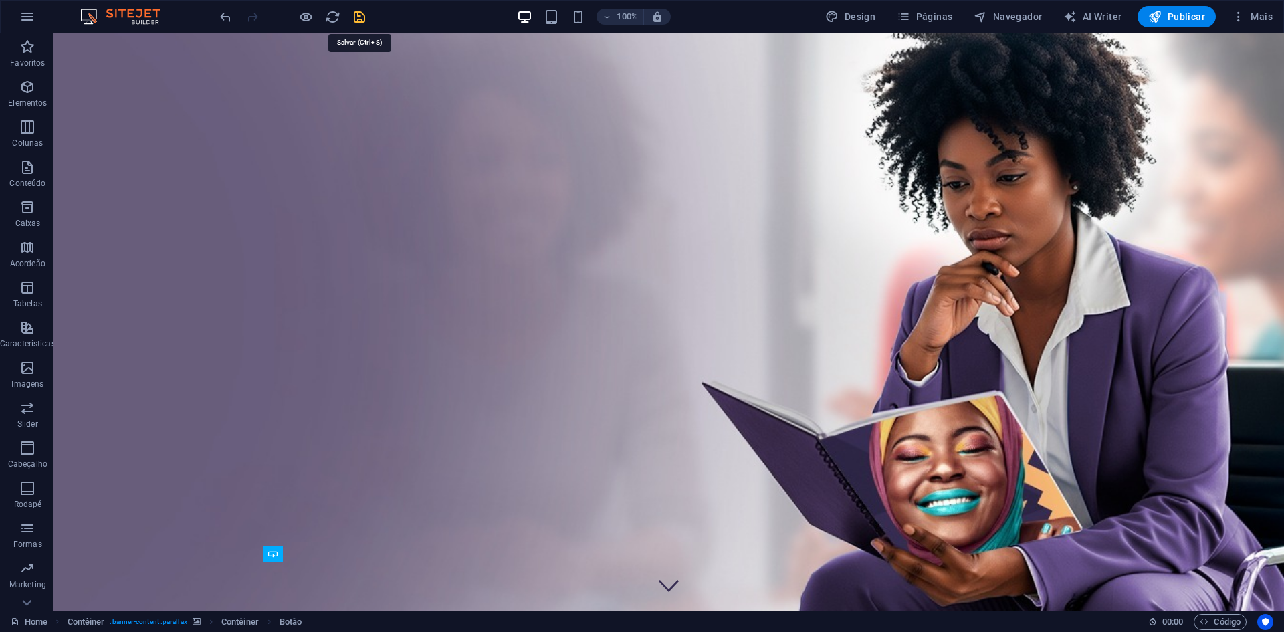
click at [356, 18] on icon "save" at bounding box center [359, 16] width 15 height 15
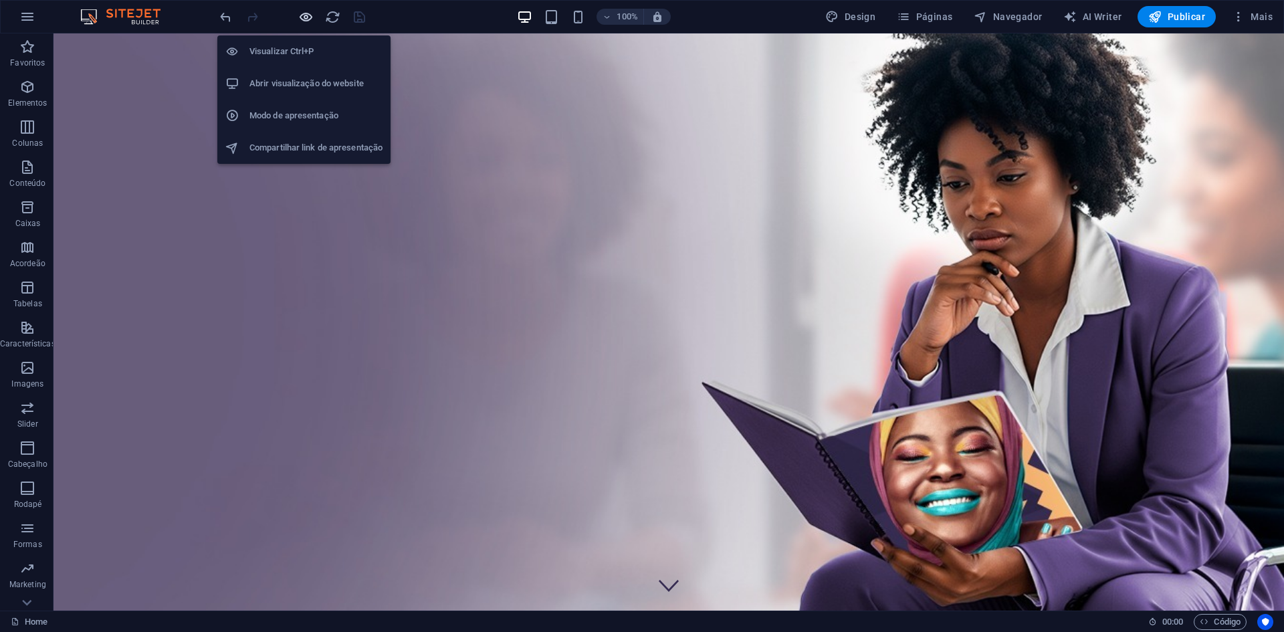
click at [302, 17] on icon "button" at bounding box center [305, 16] width 15 height 15
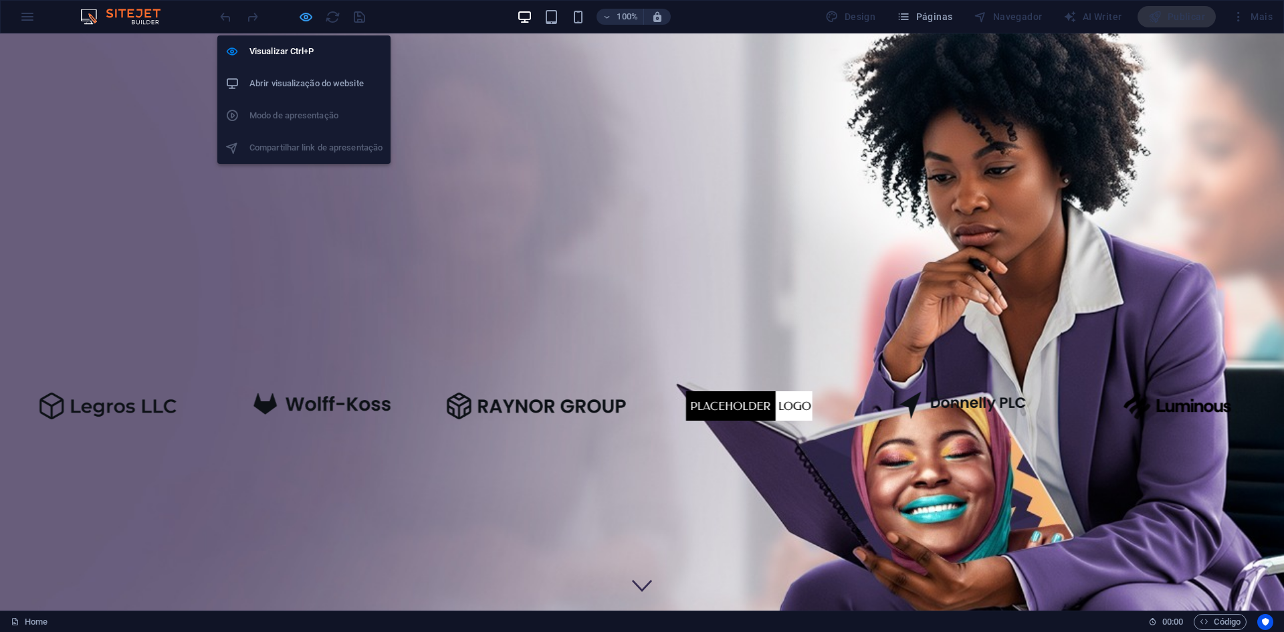
click at [308, 21] on icon "button" at bounding box center [305, 16] width 15 height 15
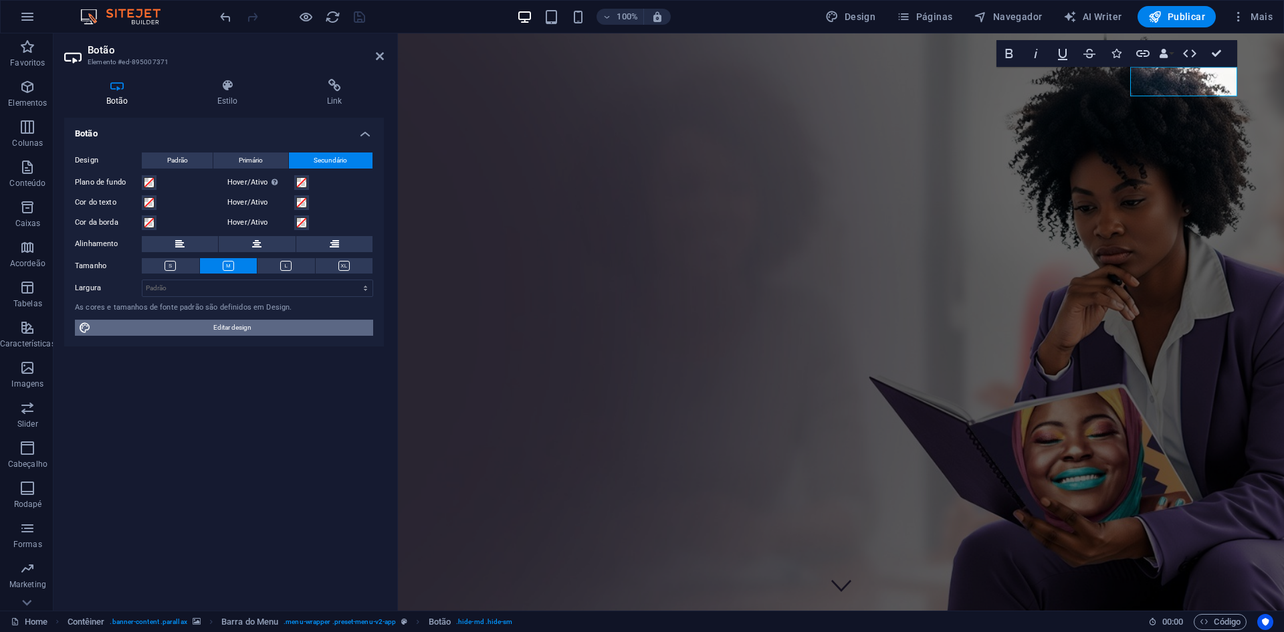
click at [248, 326] on span "Editar design" at bounding box center [232, 328] width 274 height 16
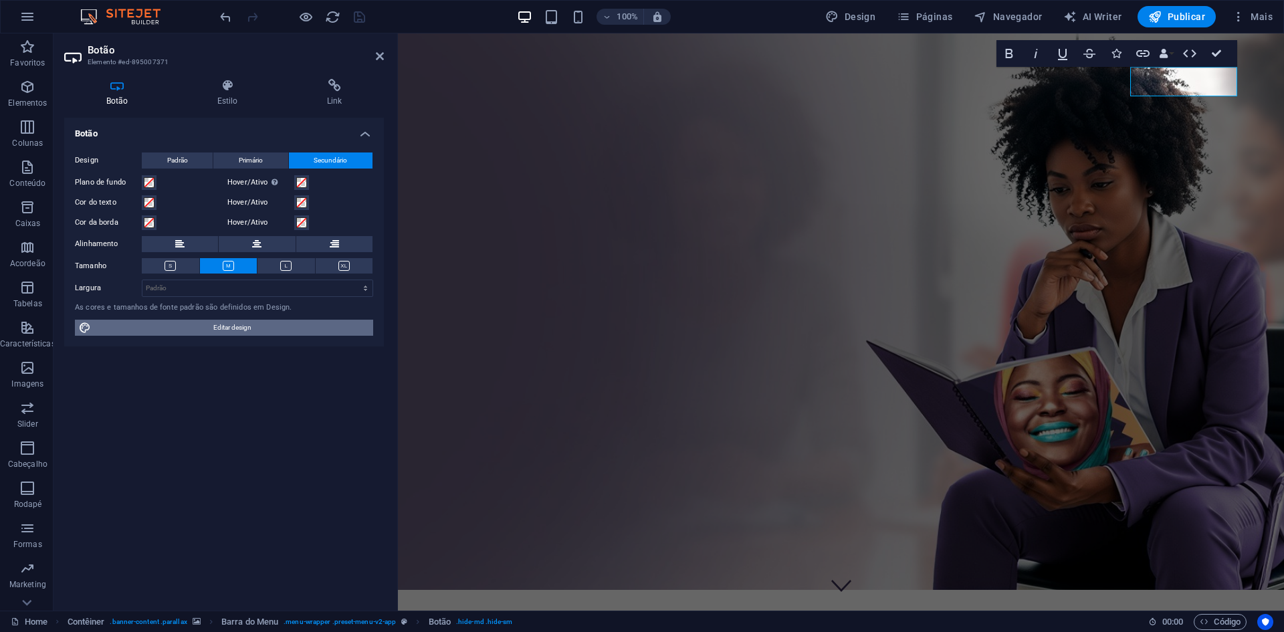
select select "px"
select select "400"
select select "px"
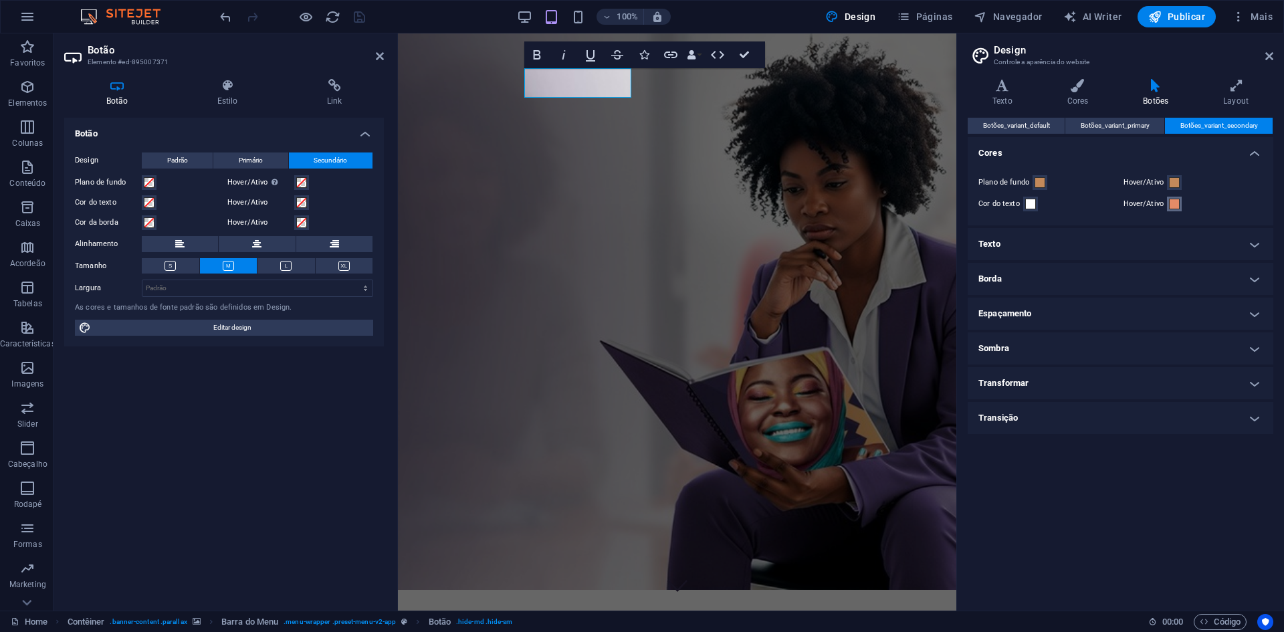
click at [1170, 200] on span at bounding box center [1174, 204] width 11 height 11
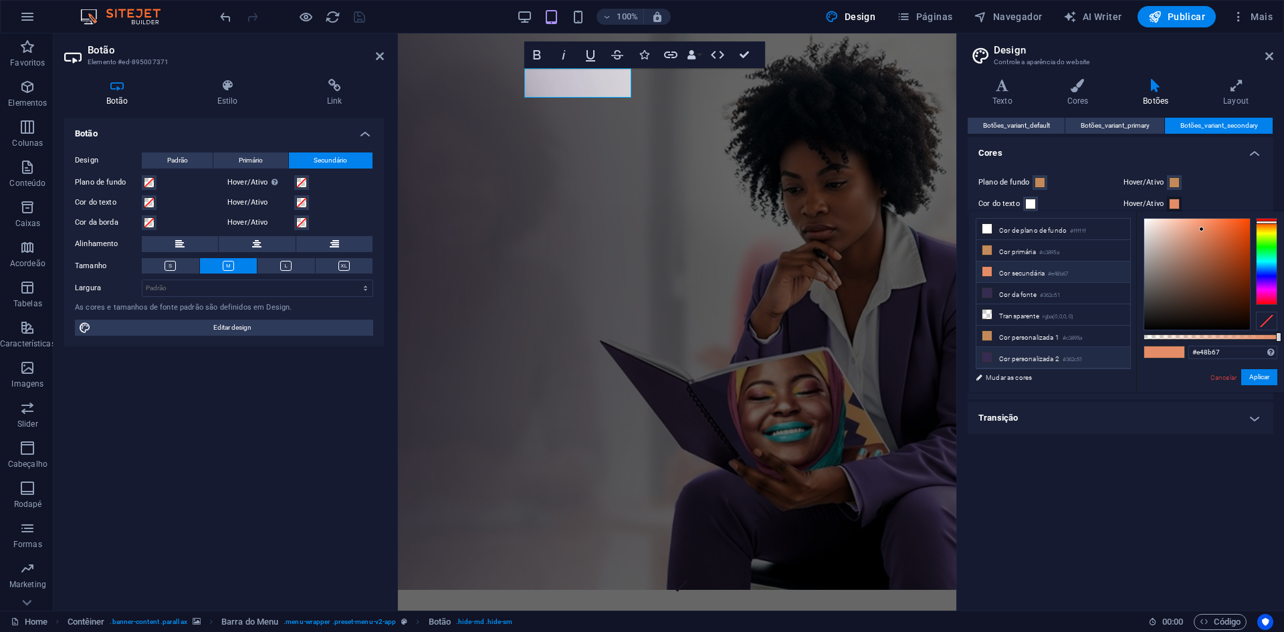
click at [1022, 355] on li "Cor personalizada 2 #362c51" at bounding box center [1053, 357] width 154 height 21
type input "#362c51"
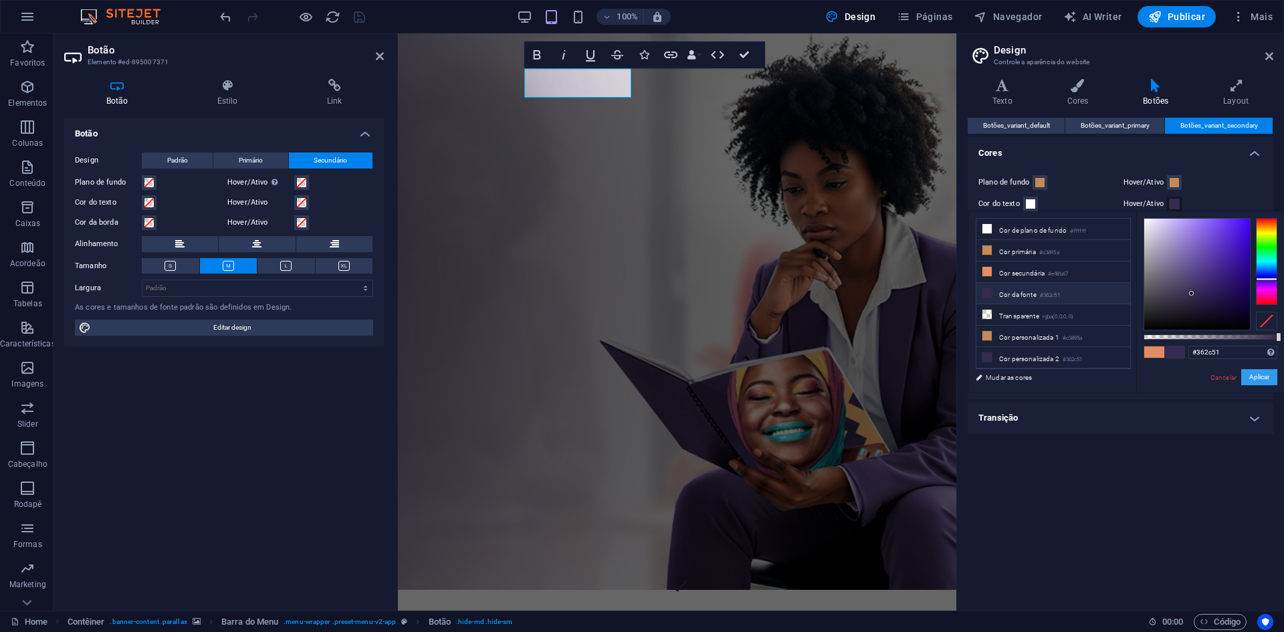
click at [1260, 377] on button "Aplicar" at bounding box center [1259, 377] width 36 height 16
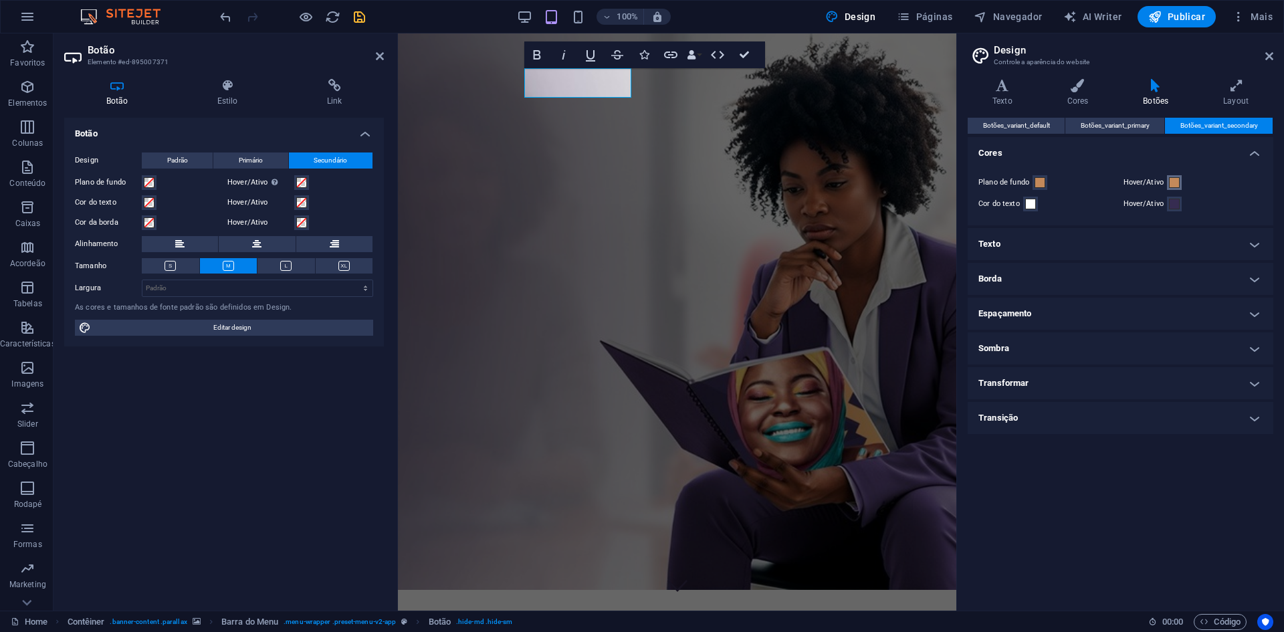
click at [1180, 182] on button "Hover/Ativo" at bounding box center [1174, 182] width 15 height 15
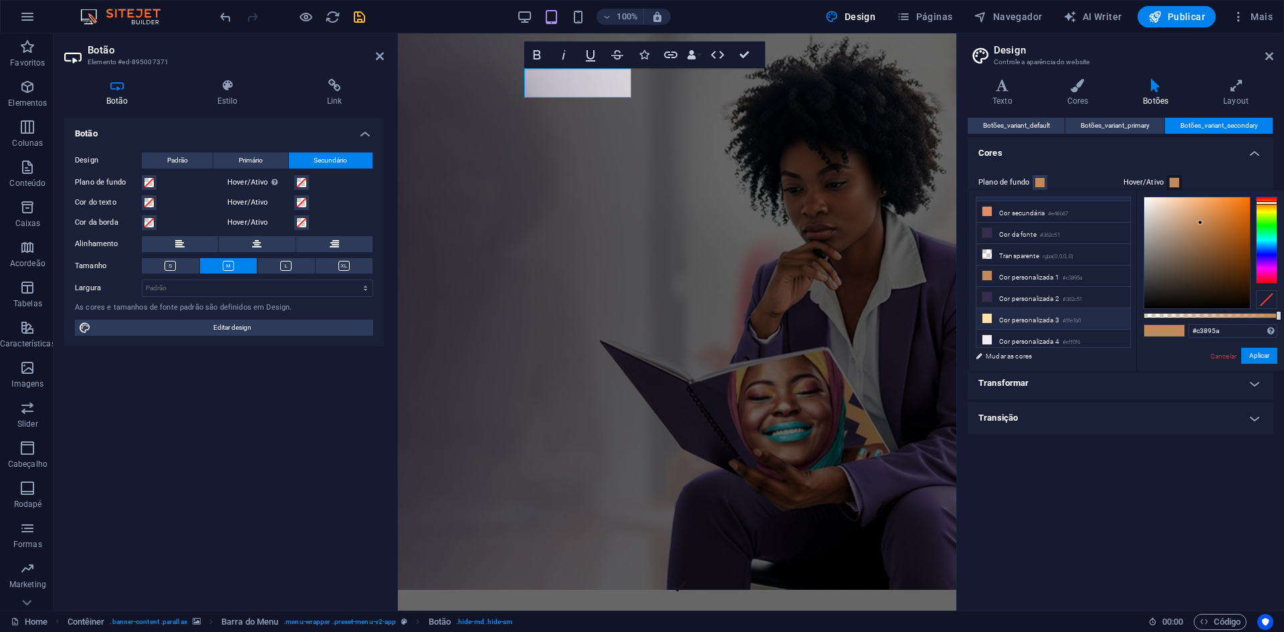
scroll to position [58, 0]
click at [1039, 314] on li "Cor personalizada 4 #eff0f6" at bounding box center [1053, 321] width 154 height 21
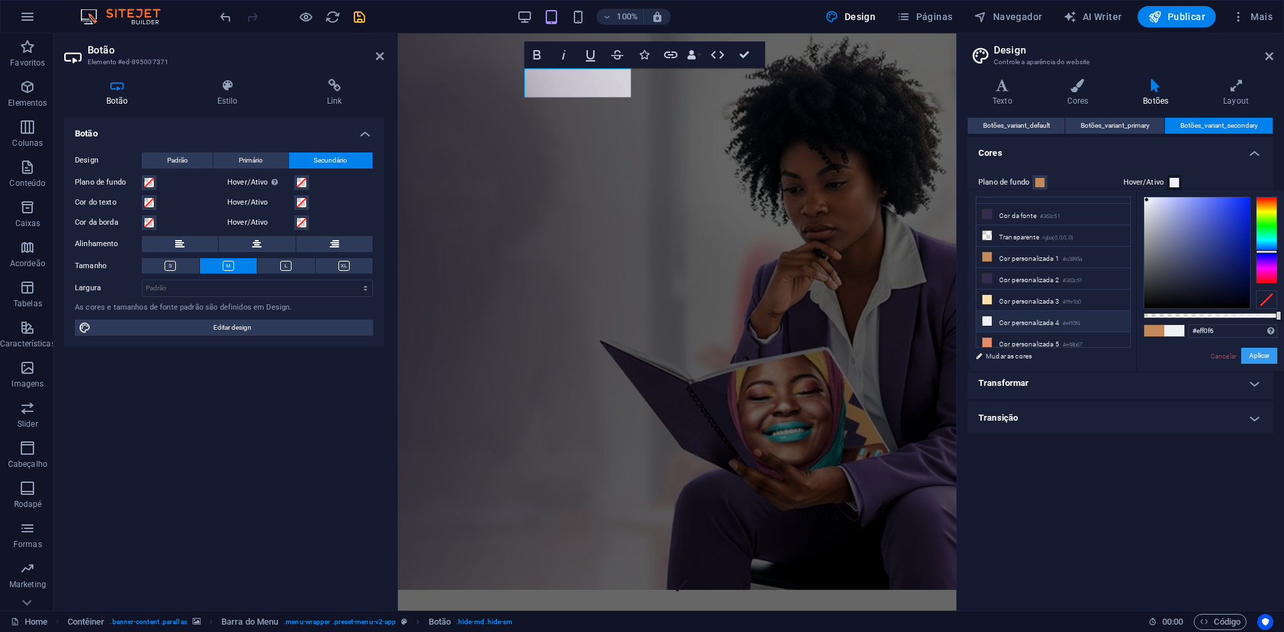
click at [1253, 348] on button "Aplicar" at bounding box center [1259, 356] width 36 height 16
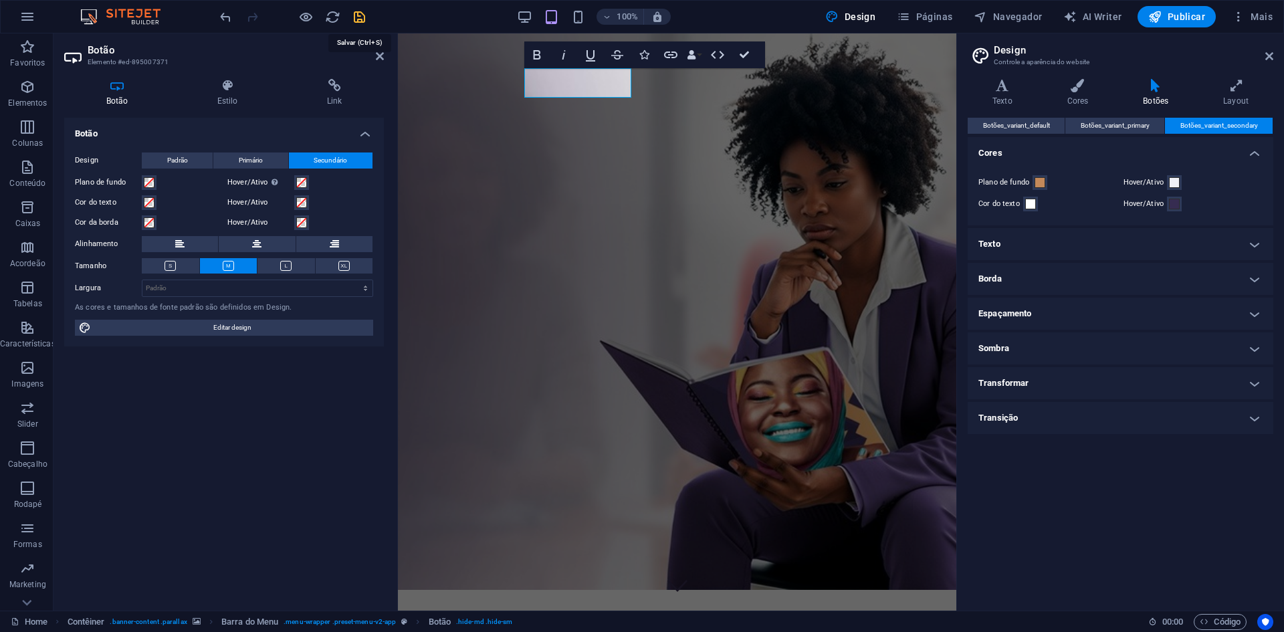
click at [358, 17] on icon "save" at bounding box center [359, 16] width 15 height 15
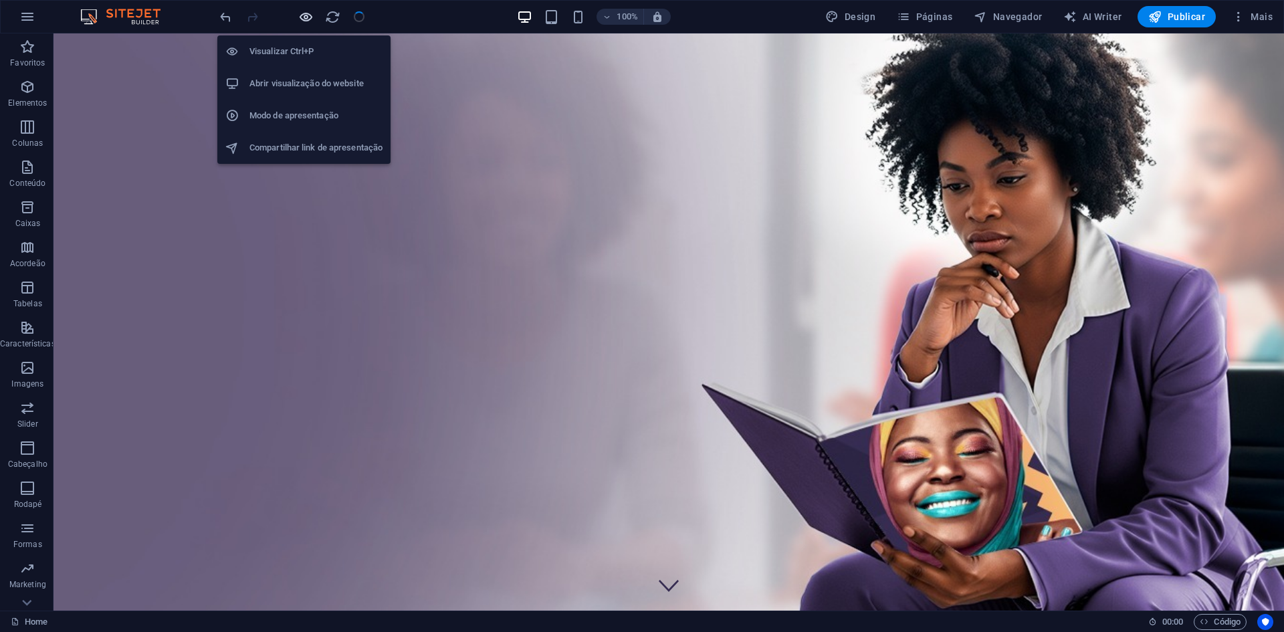
click at [307, 15] on icon "button" at bounding box center [305, 16] width 15 height 15
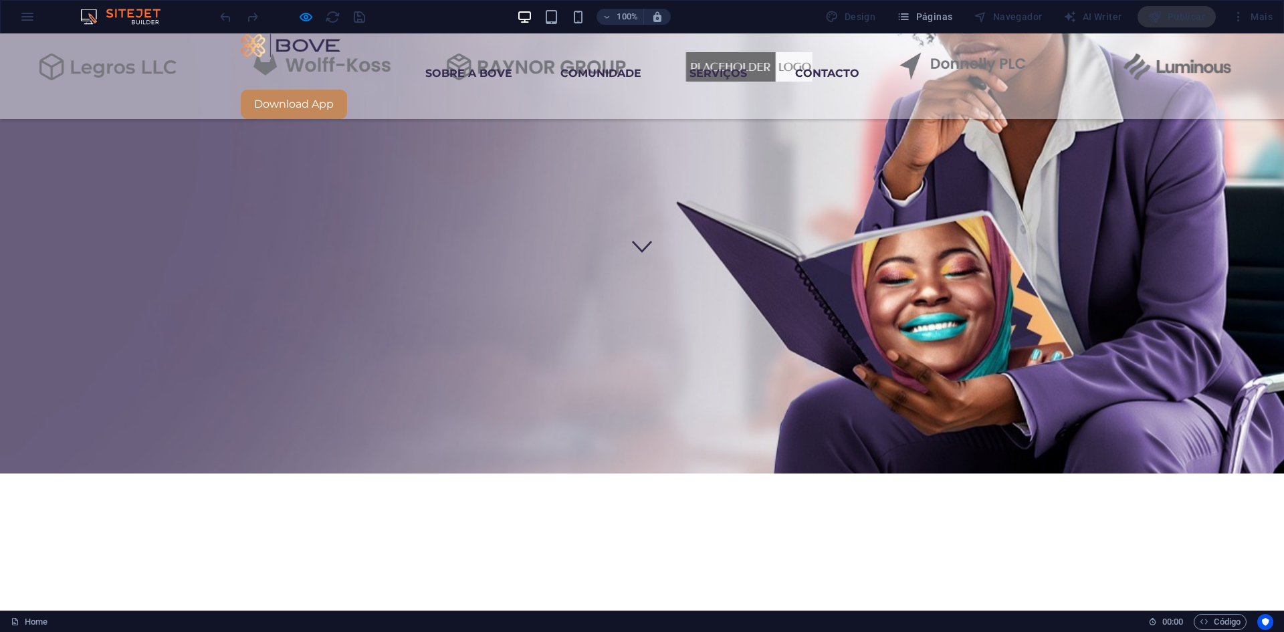
scroll to position [535, 0]
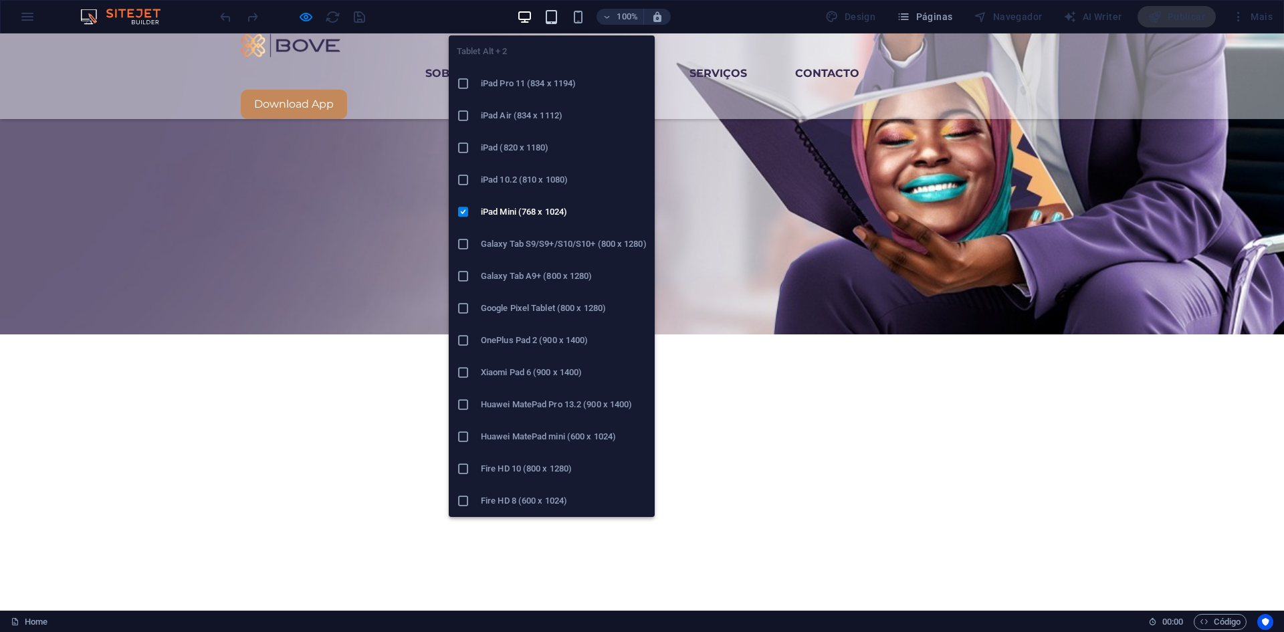
click at [558, 20] on icon "button" at bounding box center [551, 16] width 15 height 15
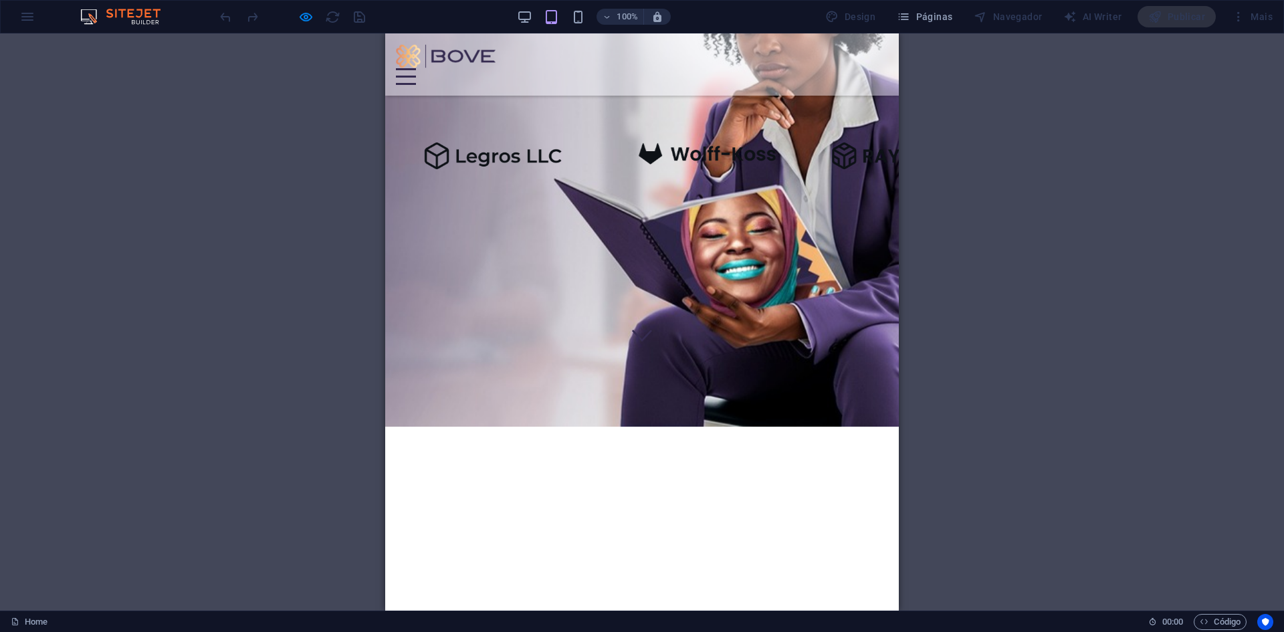
scroll to position [183, 0]
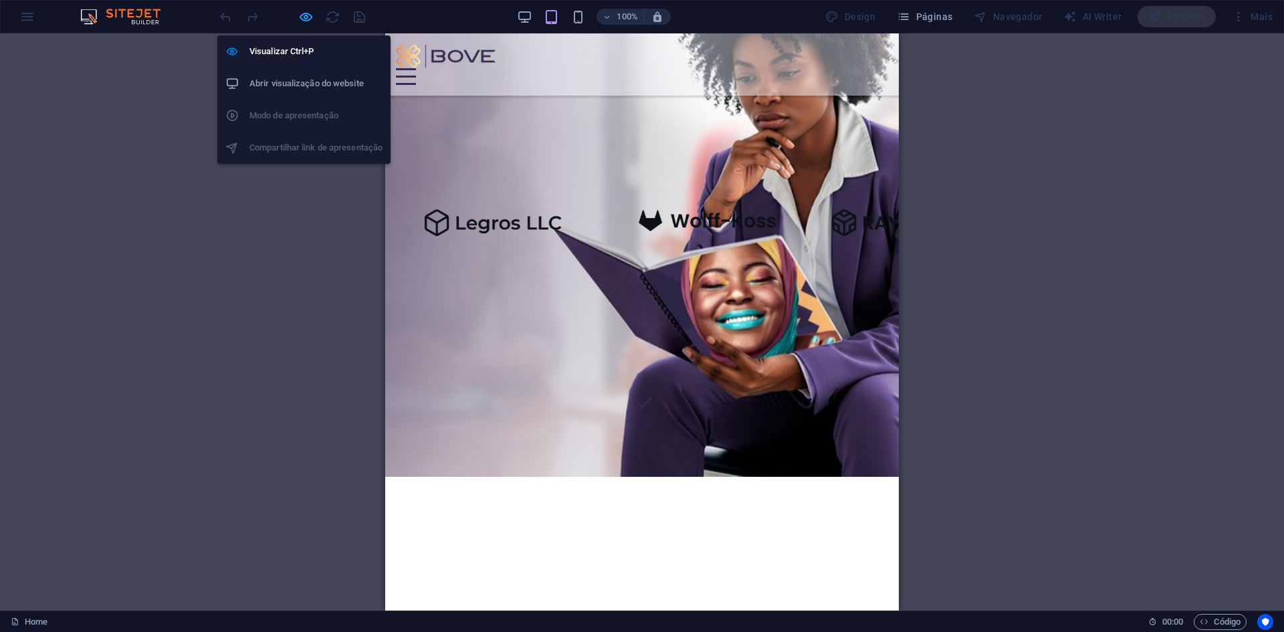
click at [303, 19] on icon "button" at bounding box center [305, 16] width 15 height 15
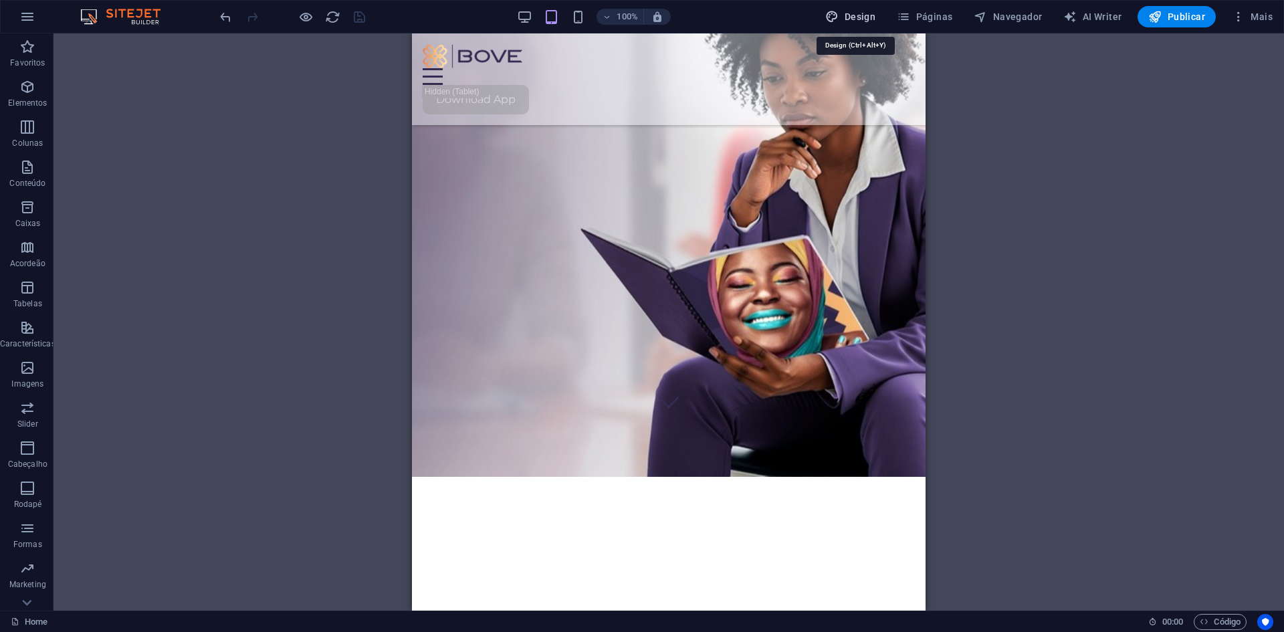
drag, startPoint x: 853, startPoint y: 14, endPoint x: 857, endPoint y: 22, distance: 8.7
click at [0, 0] on span "Design" at bounding box center [0, 0] width 0 height 0
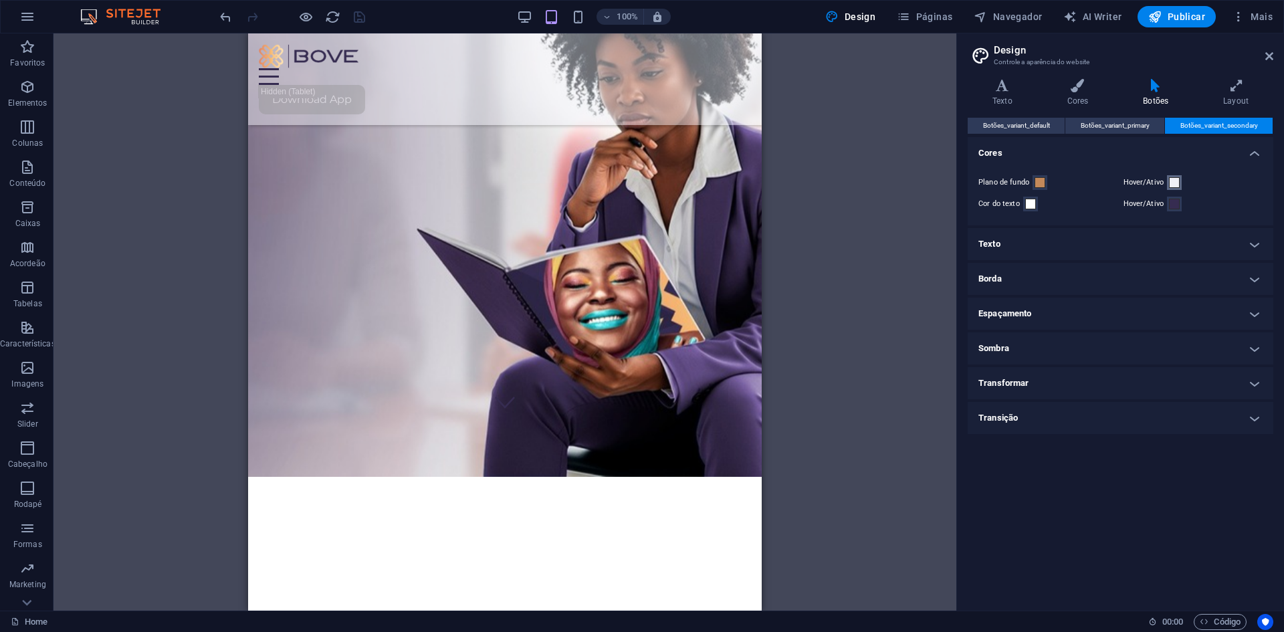
click at [1179, 181] on span at bounding box center [1174, 182] width 11 height 11
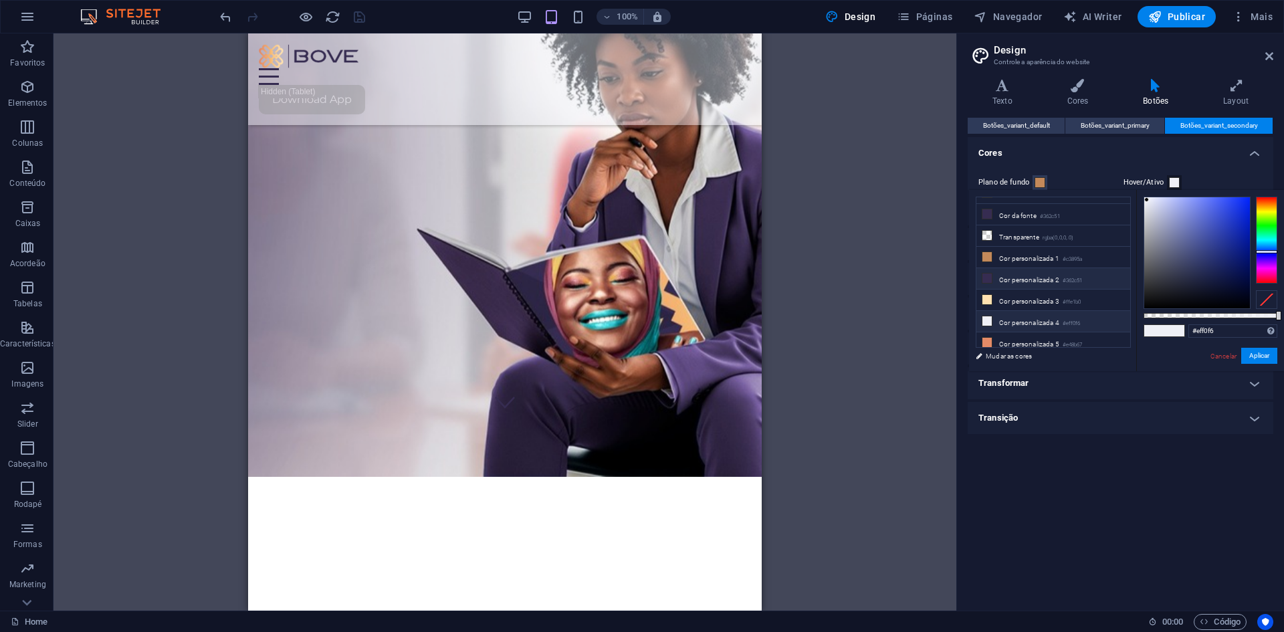
click at [1000, 278] on li "Cor personalizada 2 #362c51" at bounding box center [1053, 278] width 154 height 21
type input "#362c51"
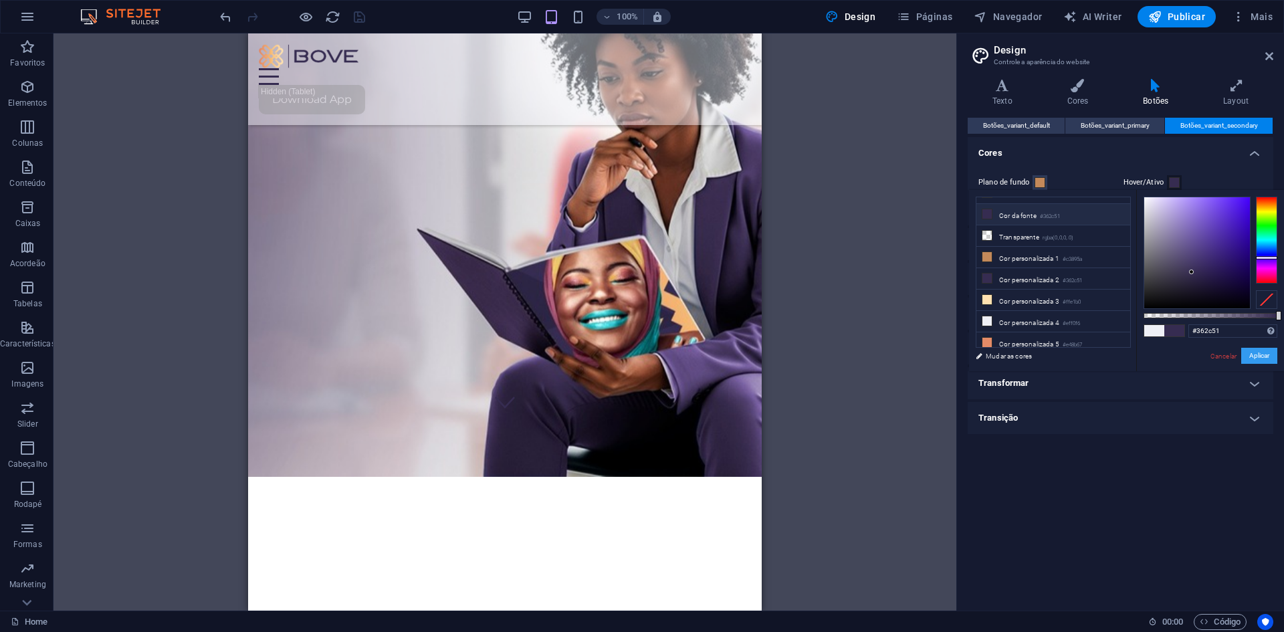
click at [1267, 362] on button "Aplicar" at bounding box center [1259, 356] width 36 height 16
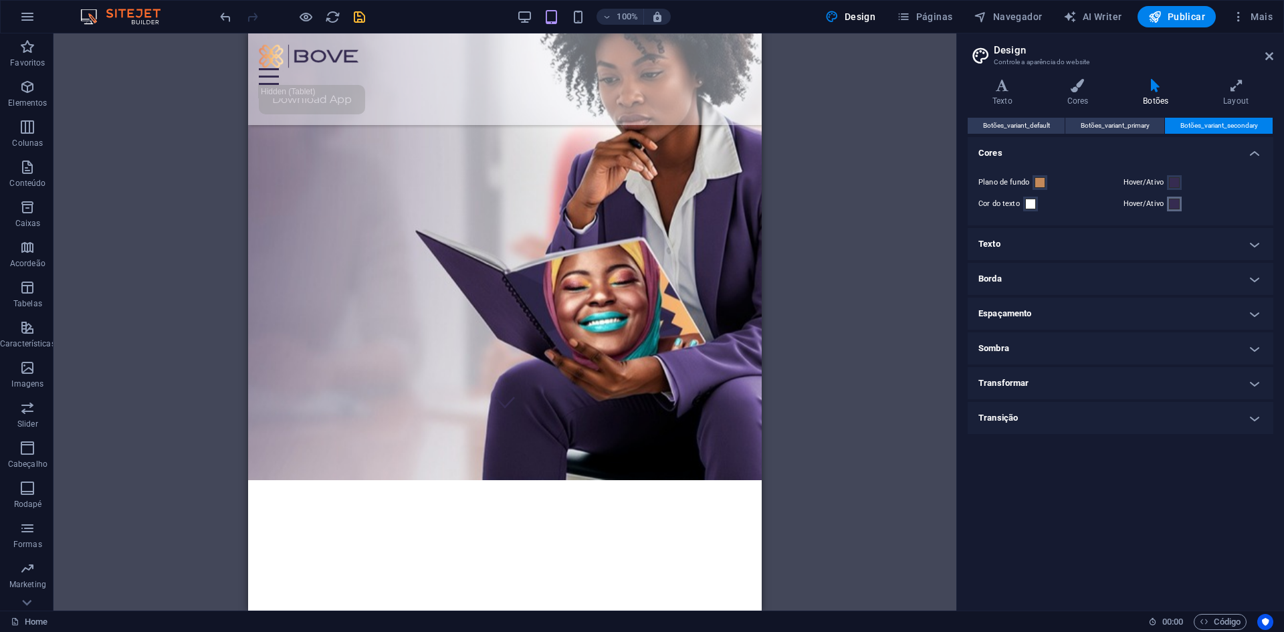
click at [1174, 209] on span at bounding box center [1174, 204] width 11 height 11
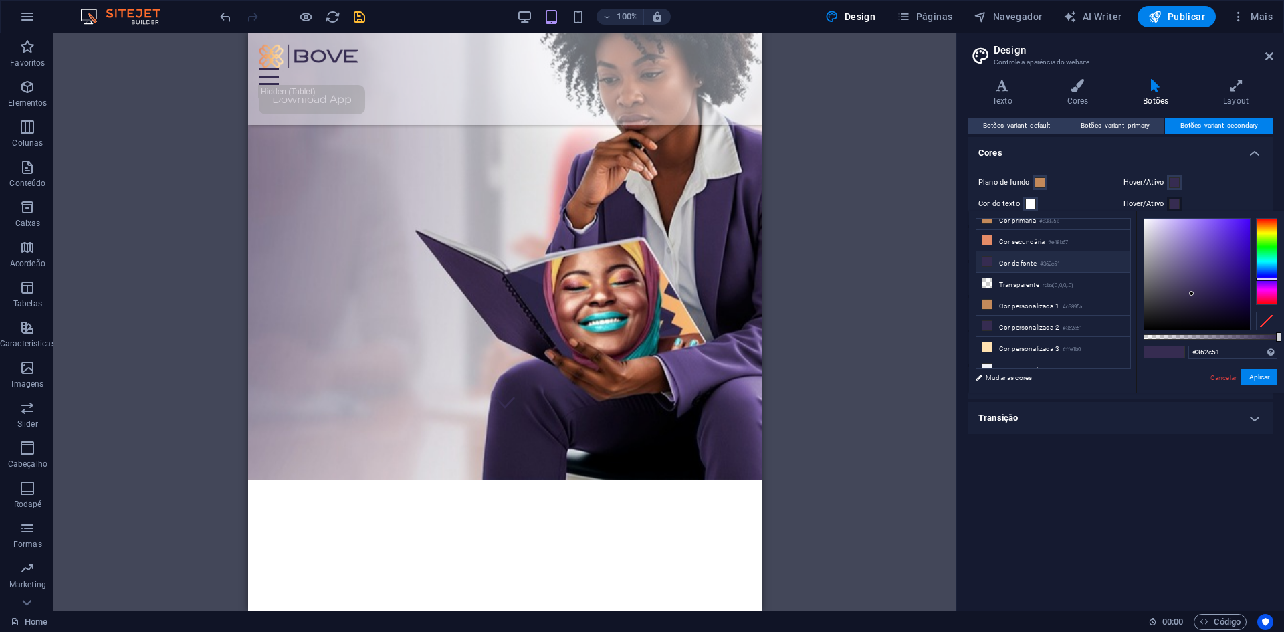
scroll to position [58, 0]
click at [999, 339] on li "Cor personalizada 4 #eff0f6" at bounding box center [1053, 342] width 154 height 21
type input "#eff0f6"
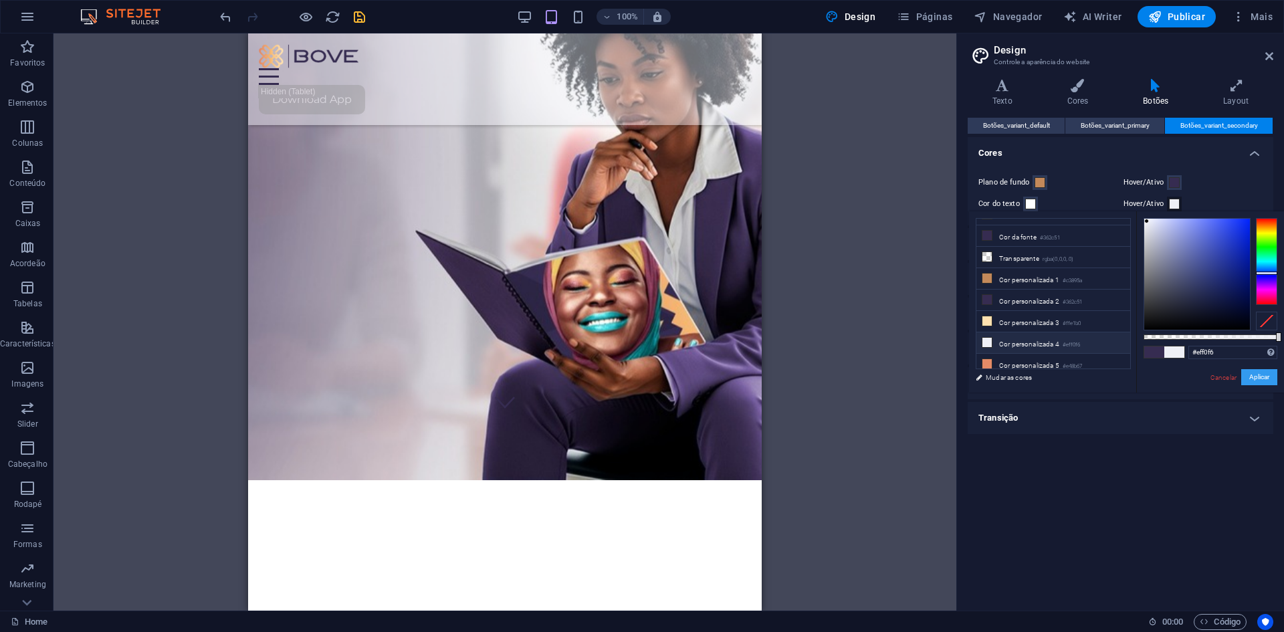
click at [1260, 376] on button "Aplicar" at bounding box center [1259, 377] width 36 height 16
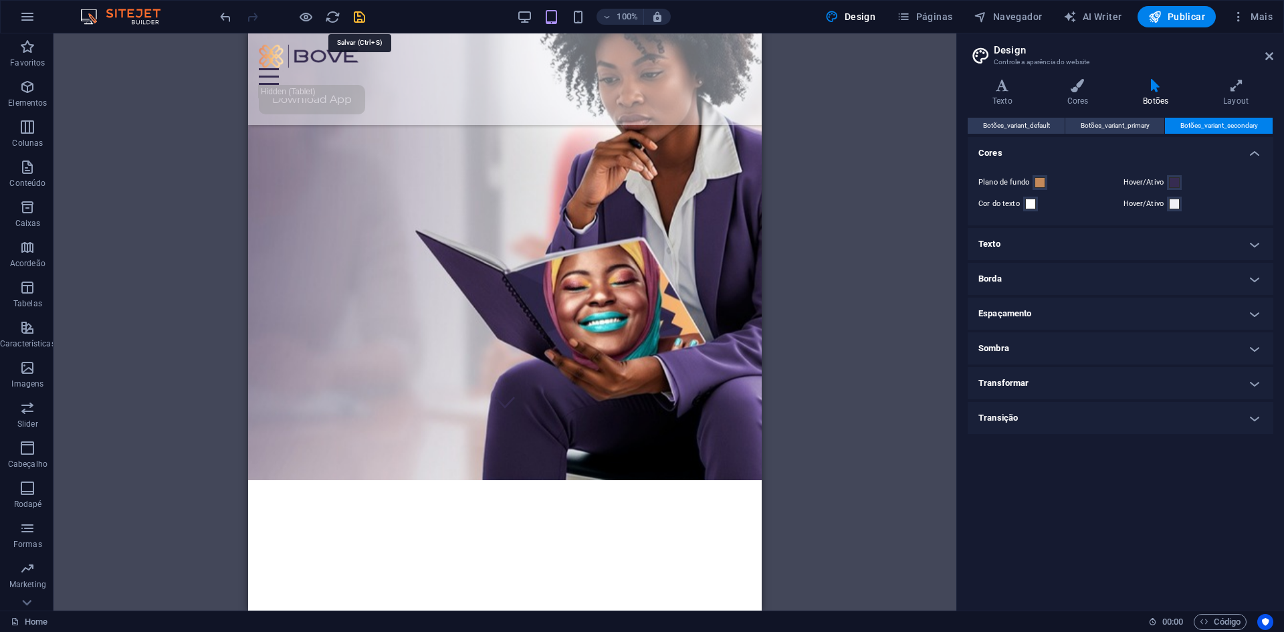
click at [366, 19] on icon "save" at bounding box center [359, 16] width 15 height 15
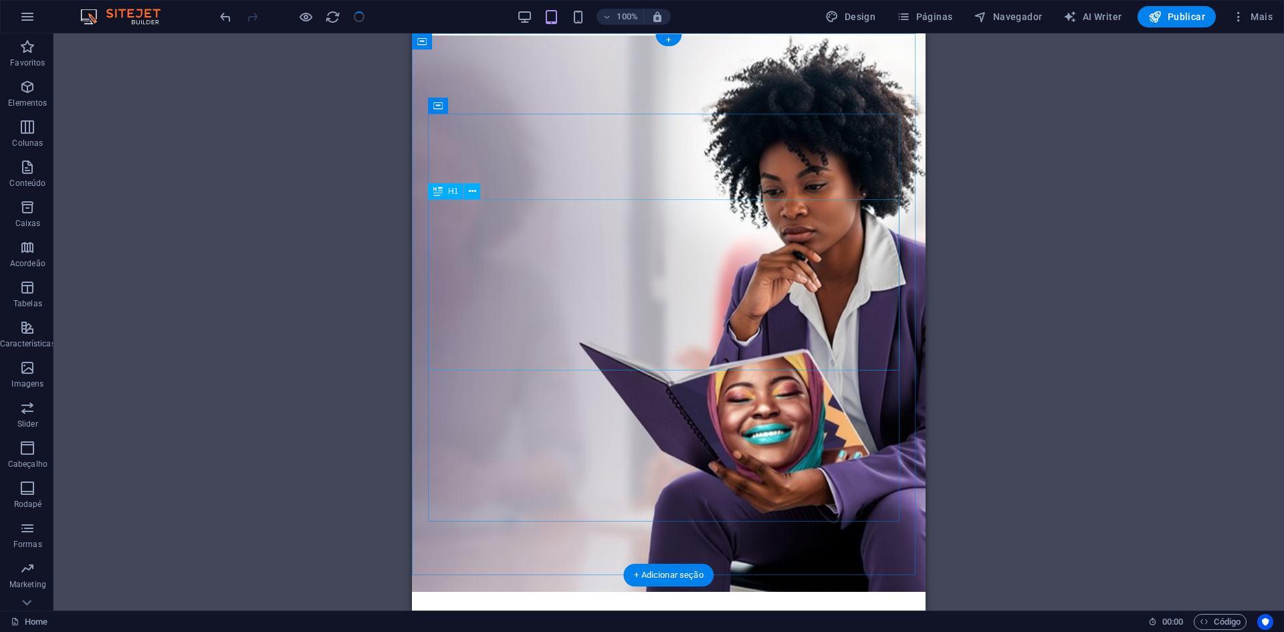
scroll to position [0, 0]
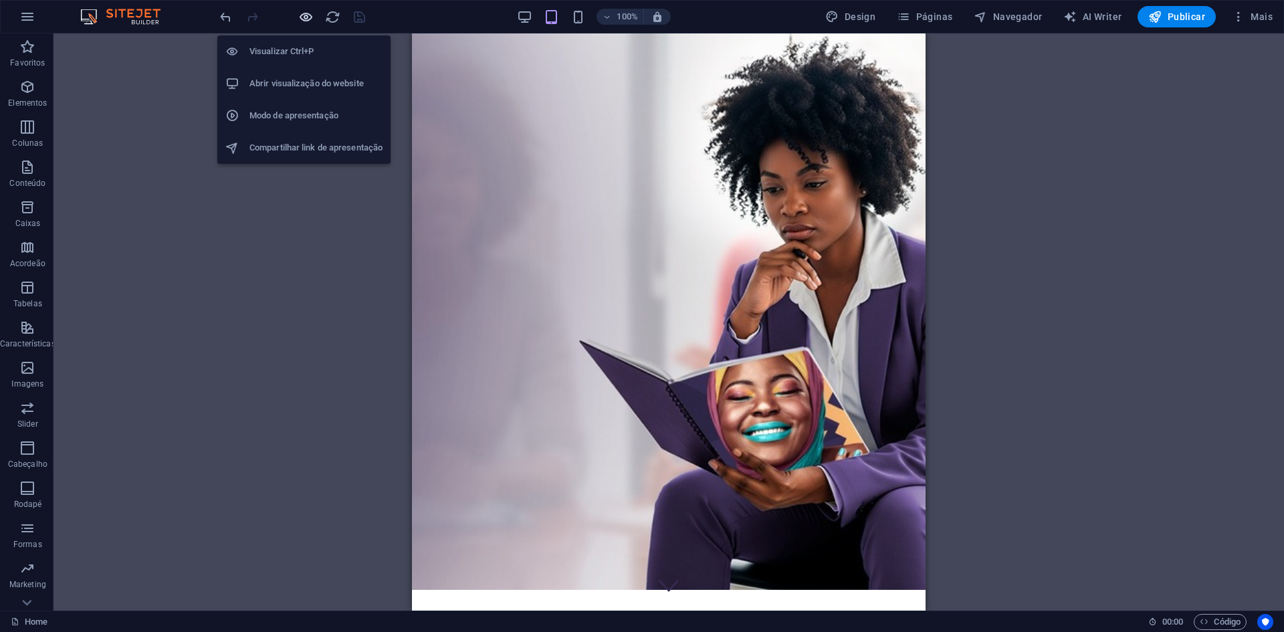
click at [309, 20] on icon "button" at bounding box center [305, 16] width 15 height 15
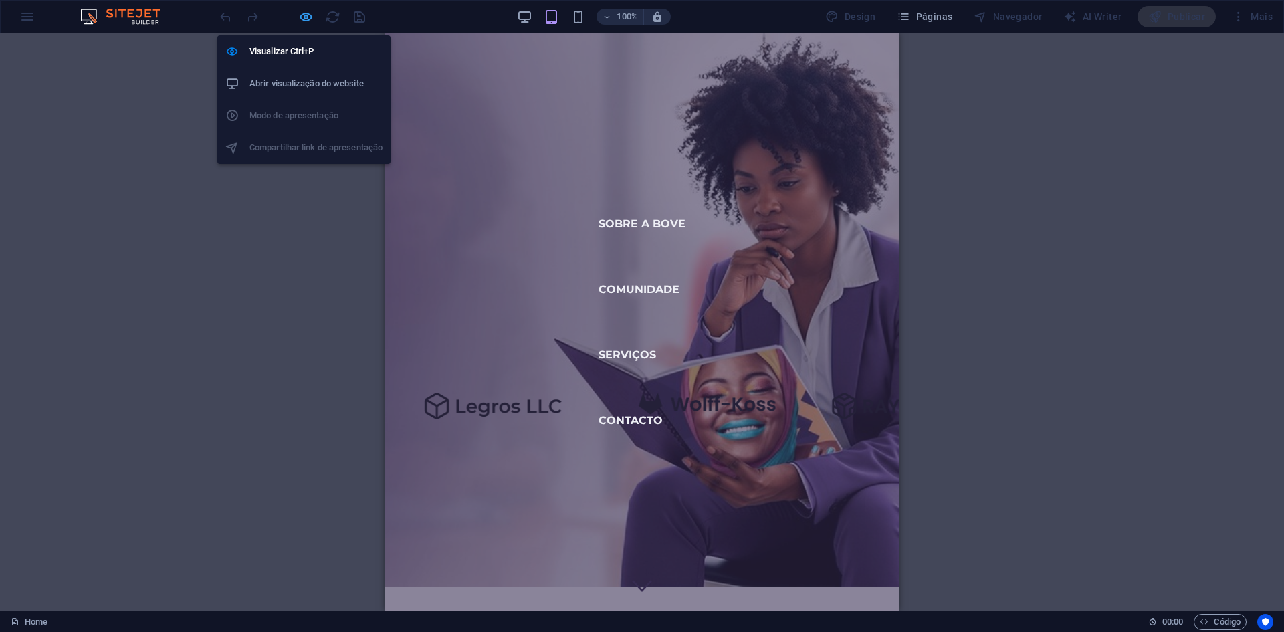
click at [308, 14] on icon "button" at bounding box center [305, 16] width 15 height 15
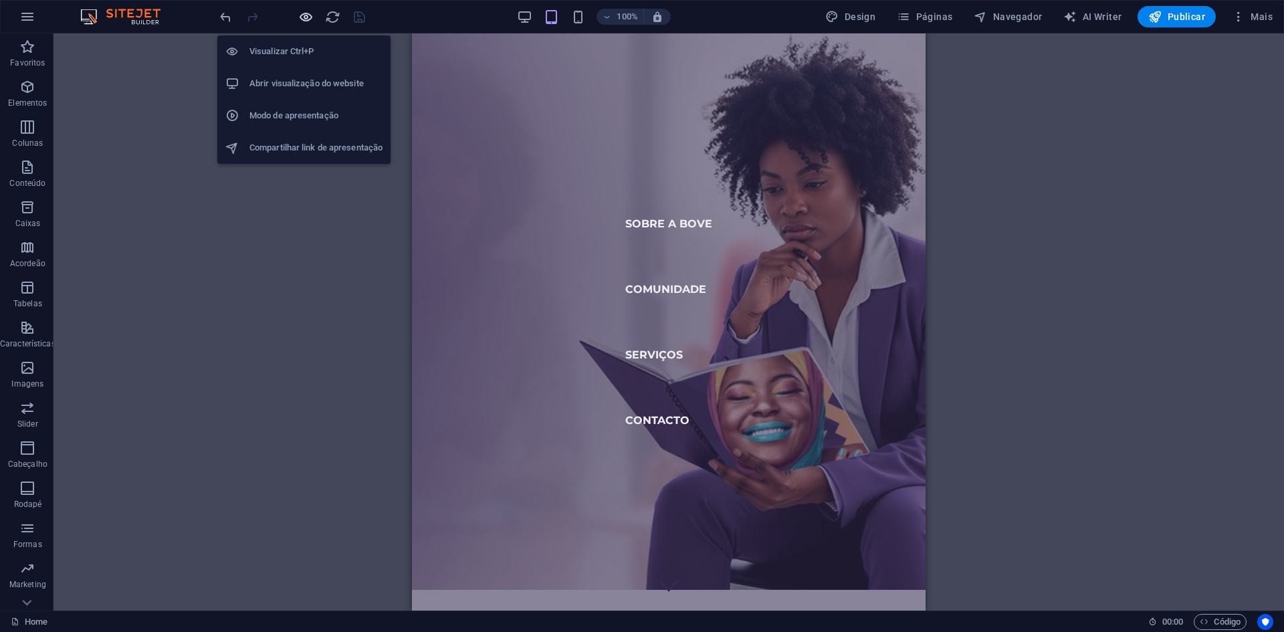
click at [303, 21] on icon "button" at bounding box center [305, 16] width 15 height 15
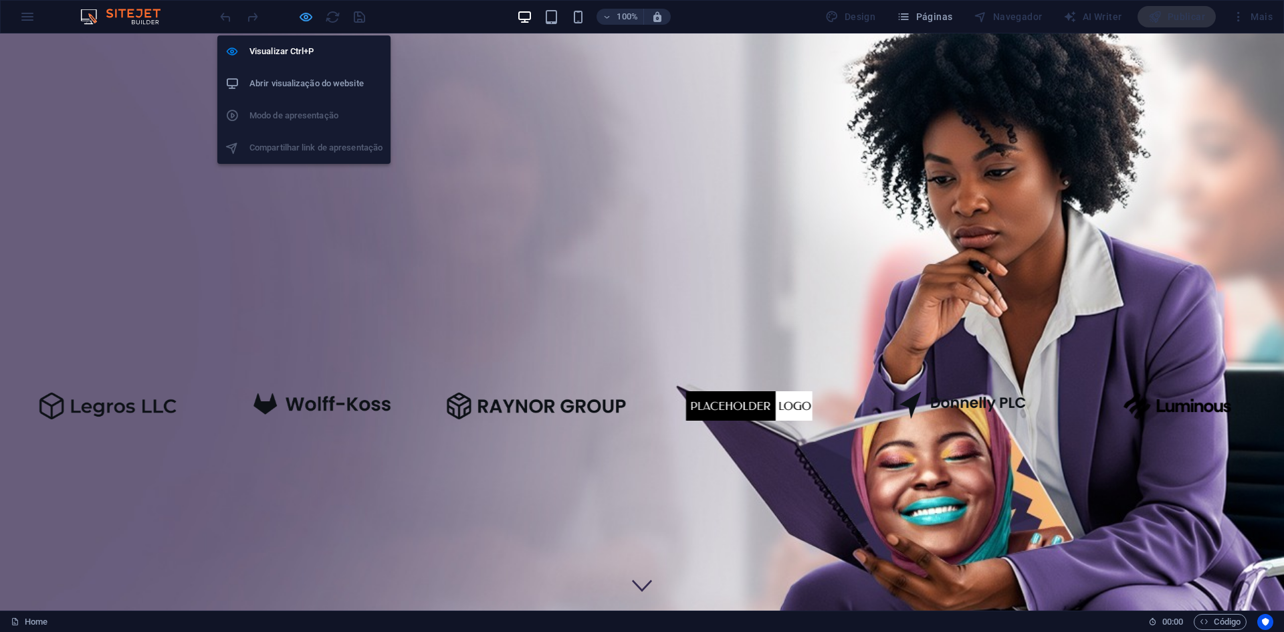
click at [301, 13] on icon "button" at bounding box center [305, 16] width 15 height 15
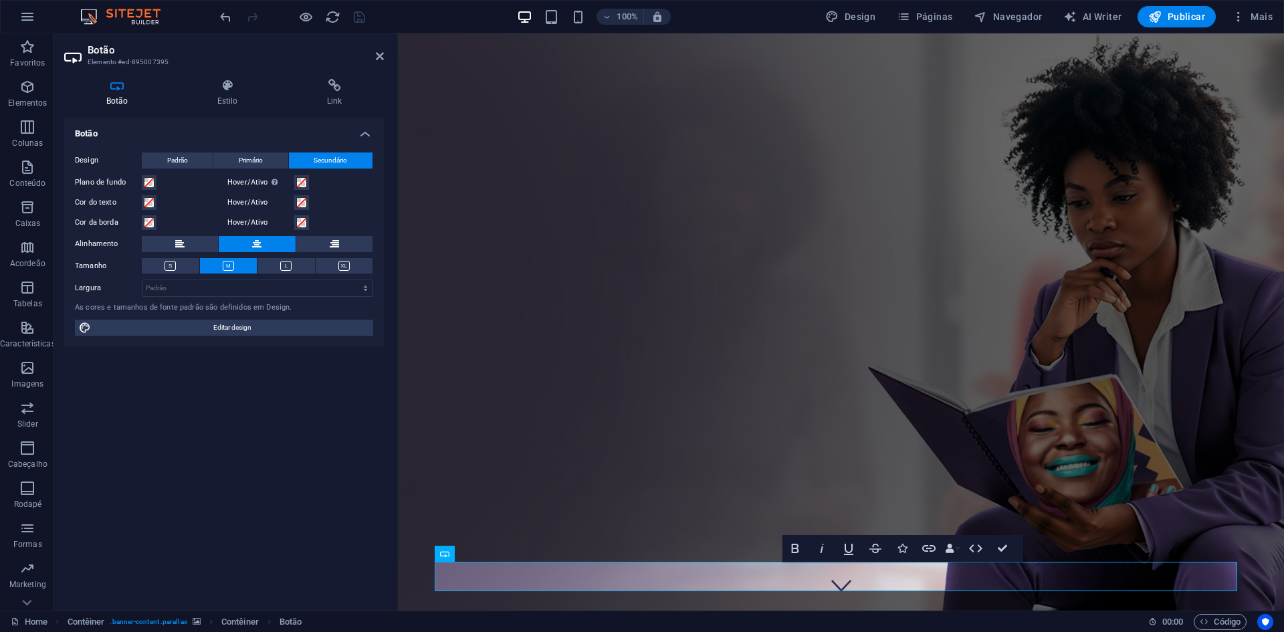
click at [121, 90] on icon at bounding box center [117, 85] width 106 height 13
click at [28, 95] on span "Elementos" at bounding box center [28, 95] width 56 height 32
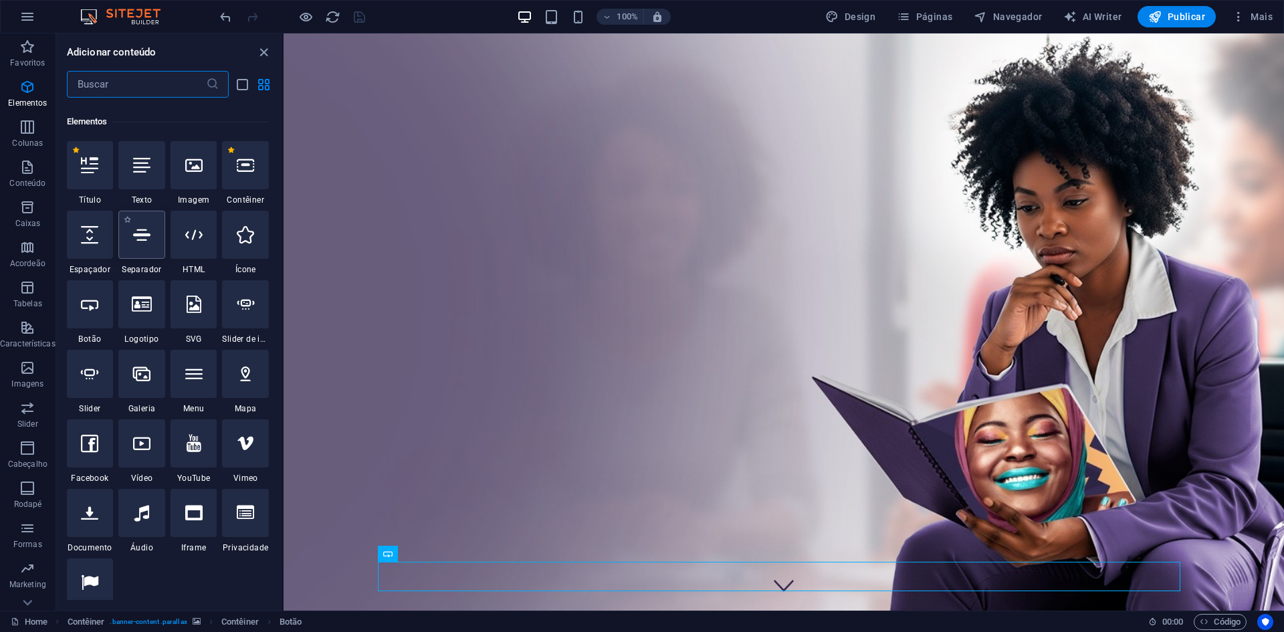
scroll to position [142, 0]
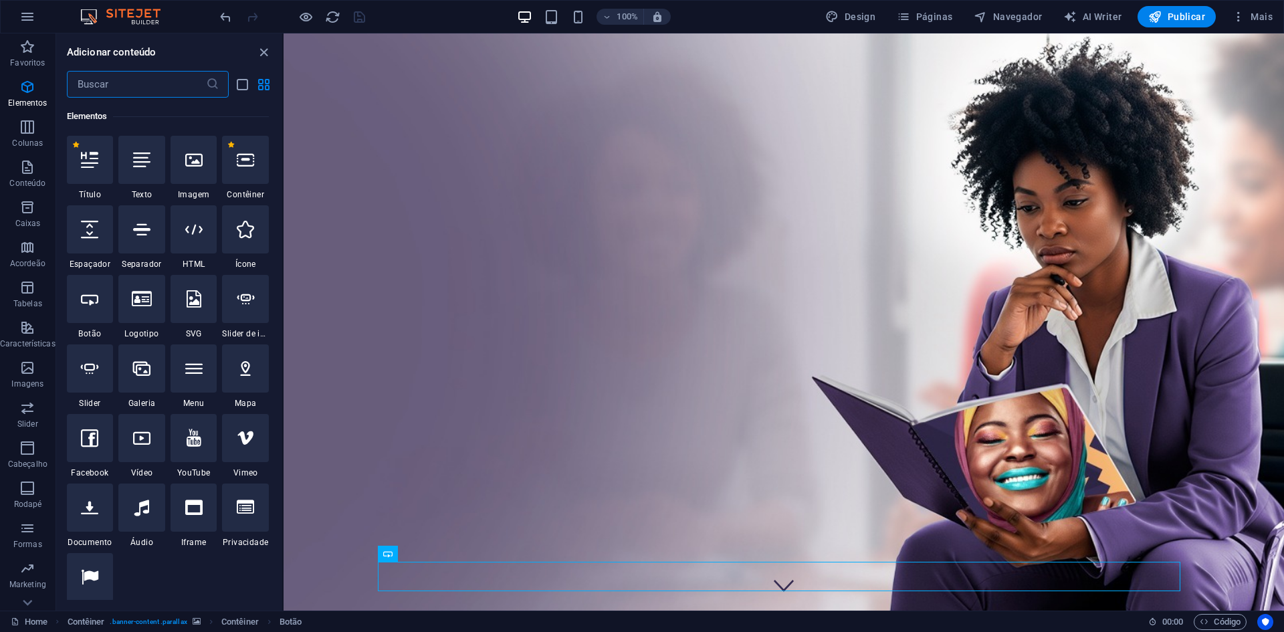
click at [148, 76] on input "text" at bounding box center [136, 84] width 139 height 27
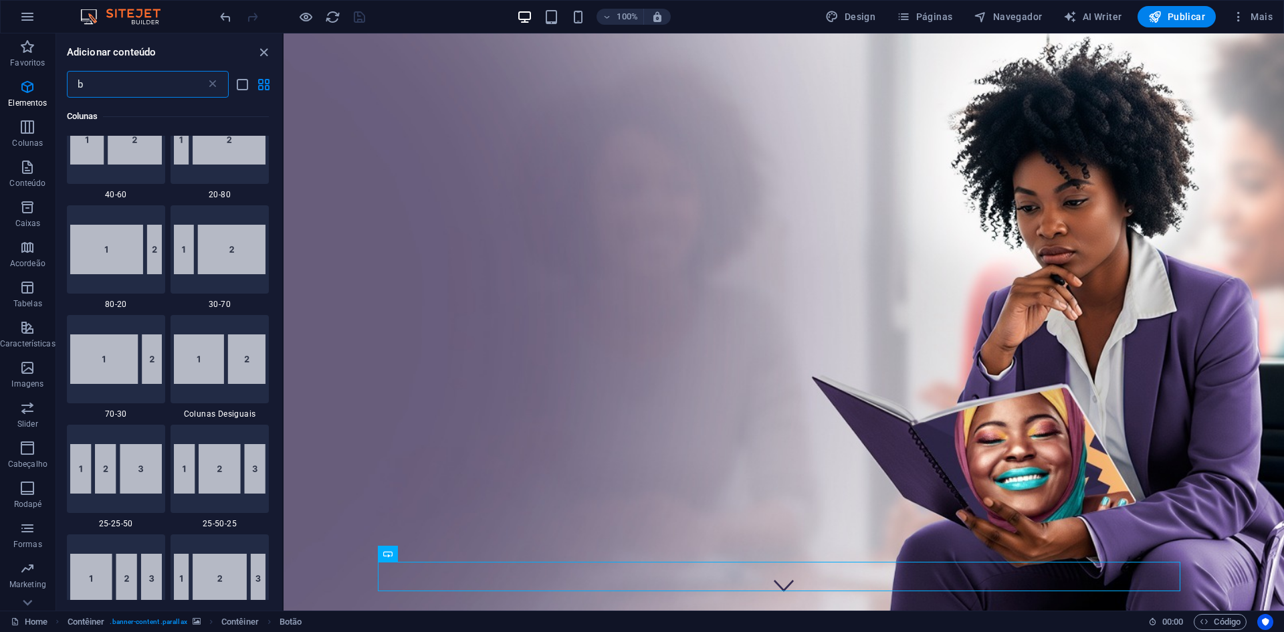
scroll to position [0, 0]
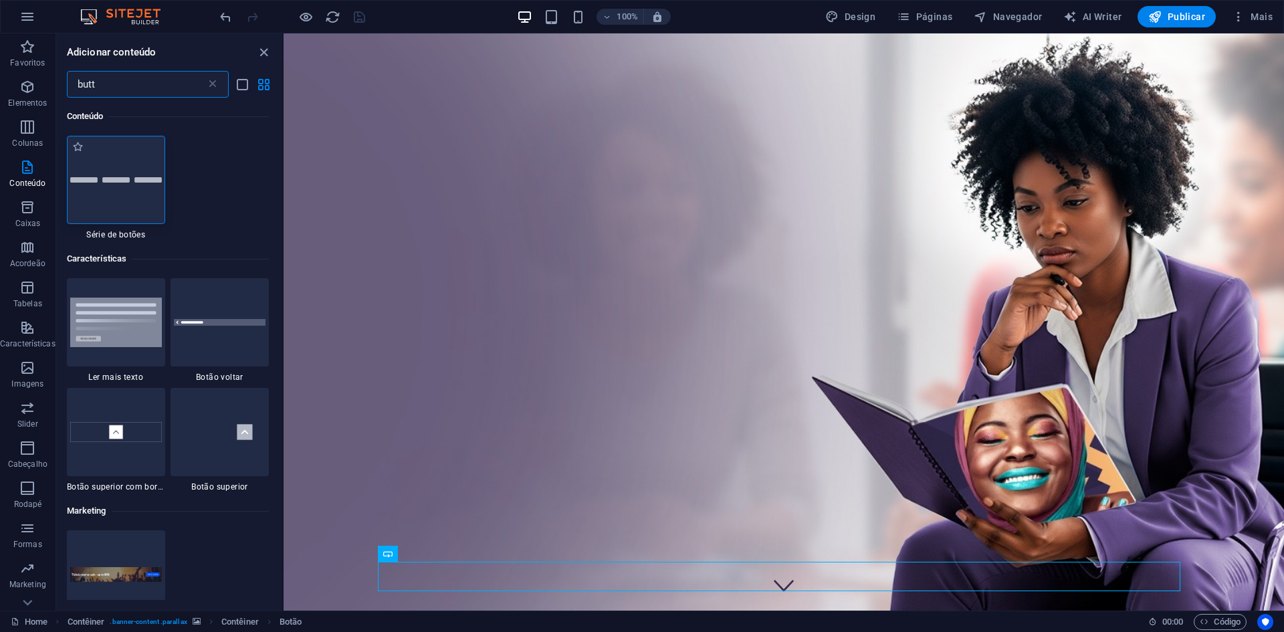
type input "butt"
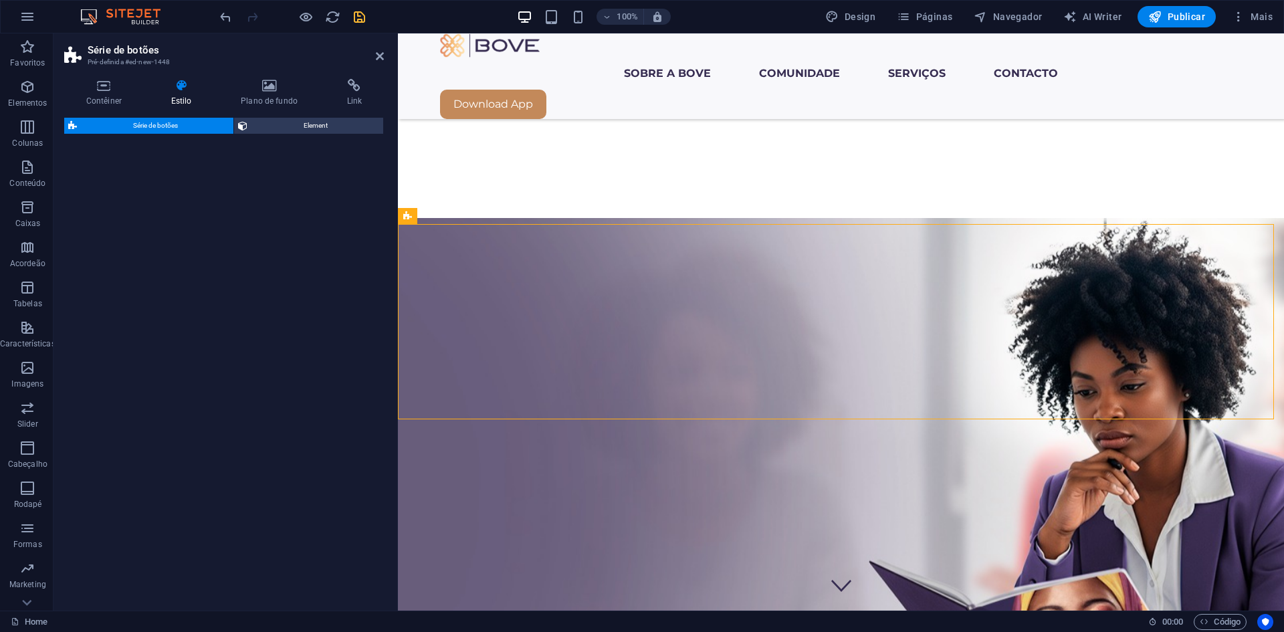
scroll to position [461, 0]
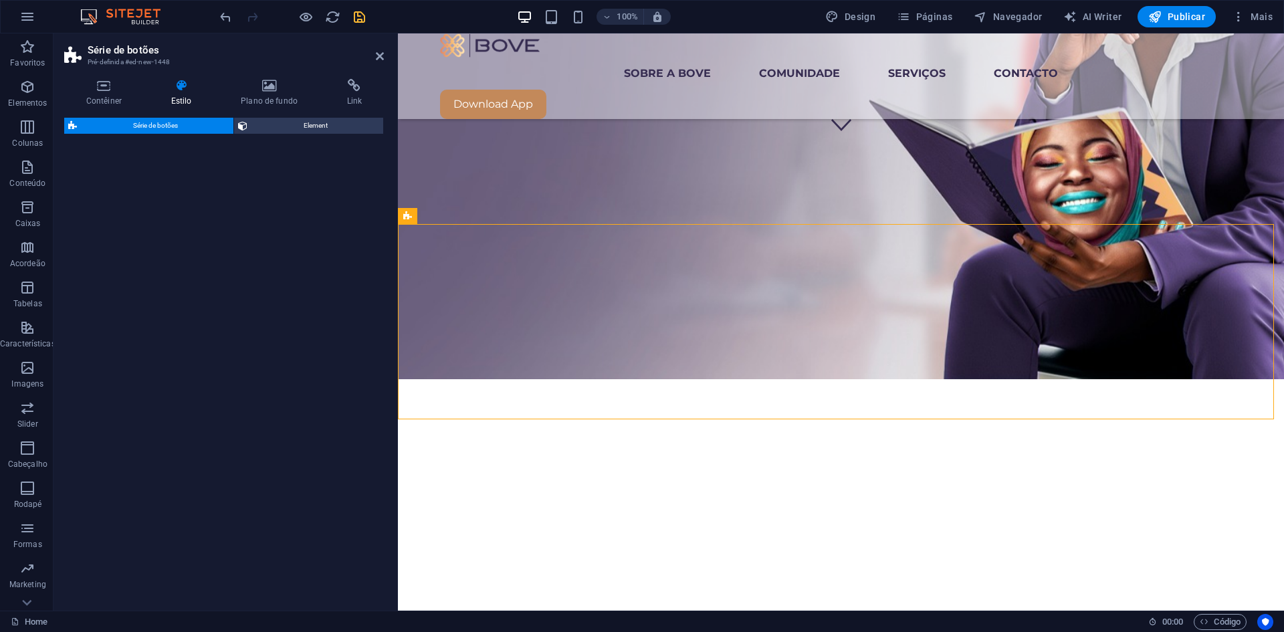
select select "rem"
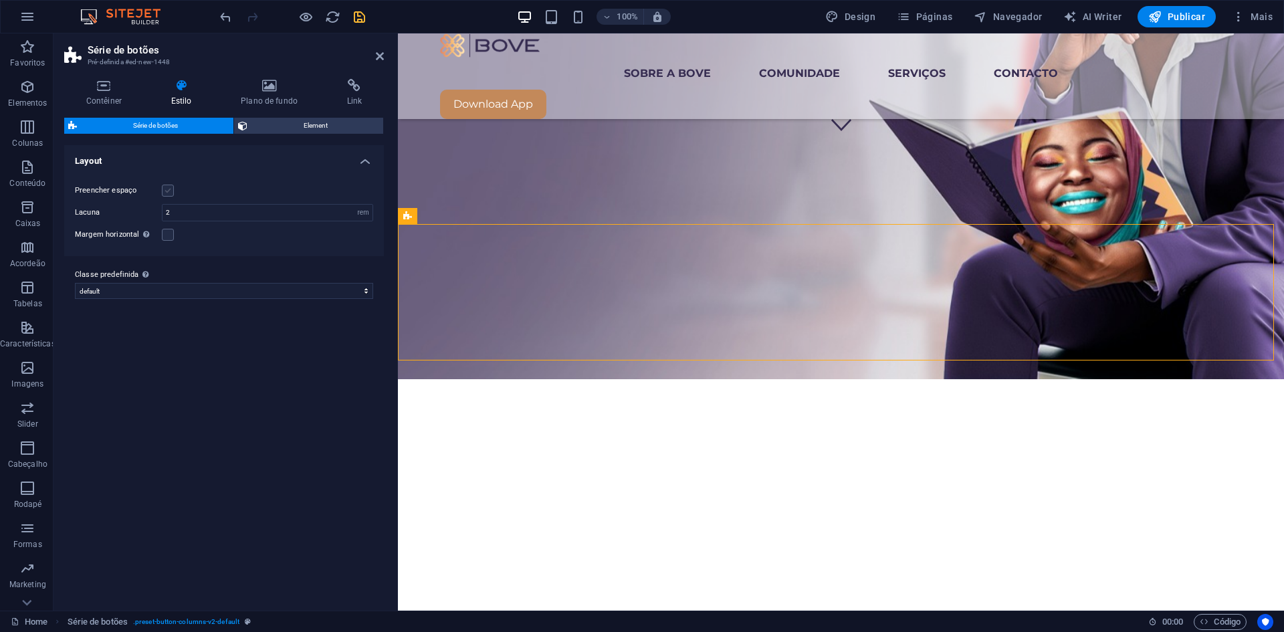
click at [167, 187] on label at bounding box center [168, 191] width 12 height 12
click at [0, 0] on input "Preencher espaço" at bounding box center [0, 0] width 0 height 0
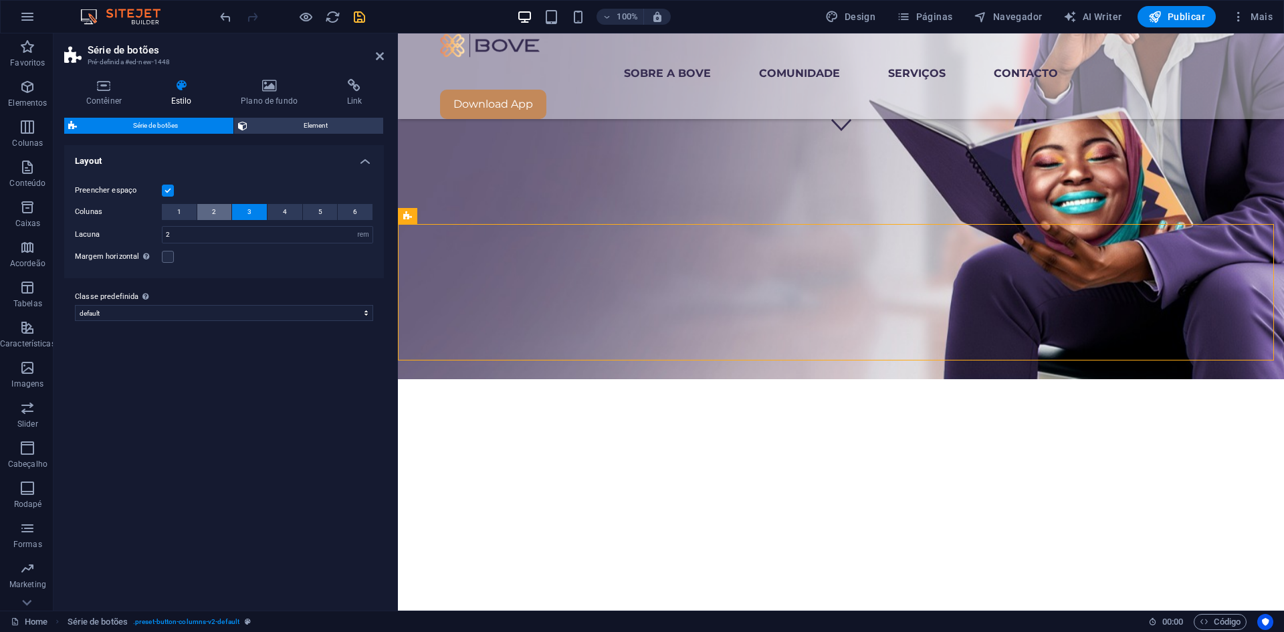
click at [213, 211] on span "2" at bounding box center [214, 212] width 4 height 16
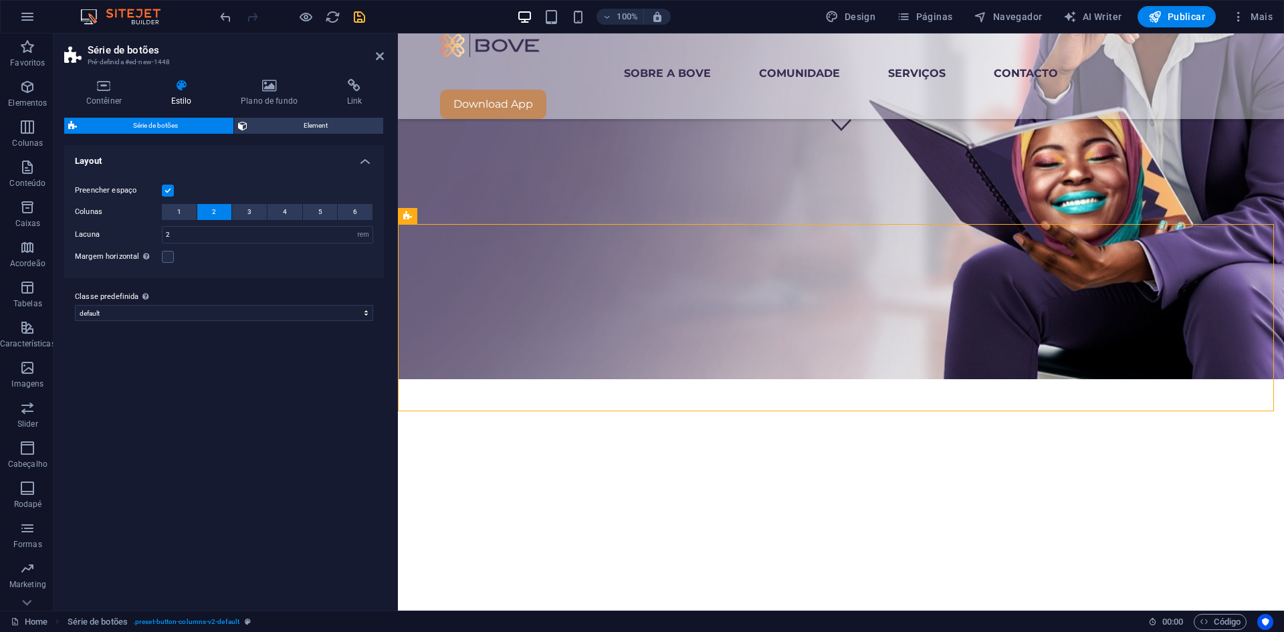
click at [213, 211] on span "2" at bounding box center [214, 212] width 4 height 16
click at [177, 215] on span "1" at bounding box center [179, 212] width 4 height 16
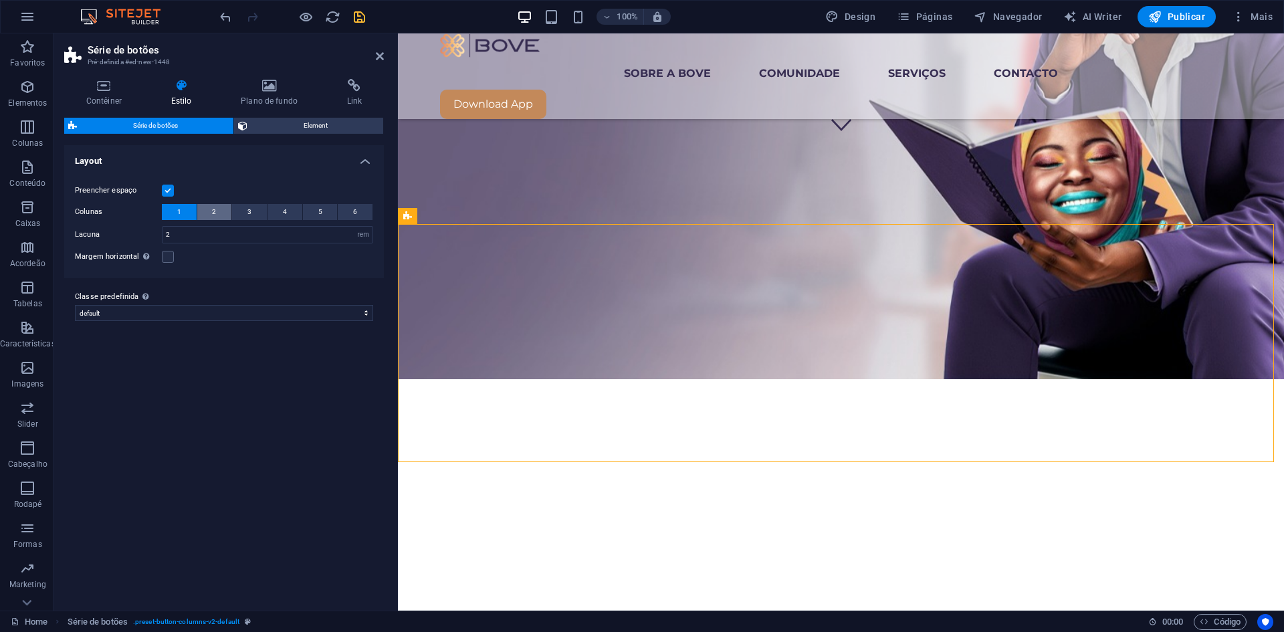
click at [218, 213] on button "2" at bounding box center [214, 212] width 35 height 16
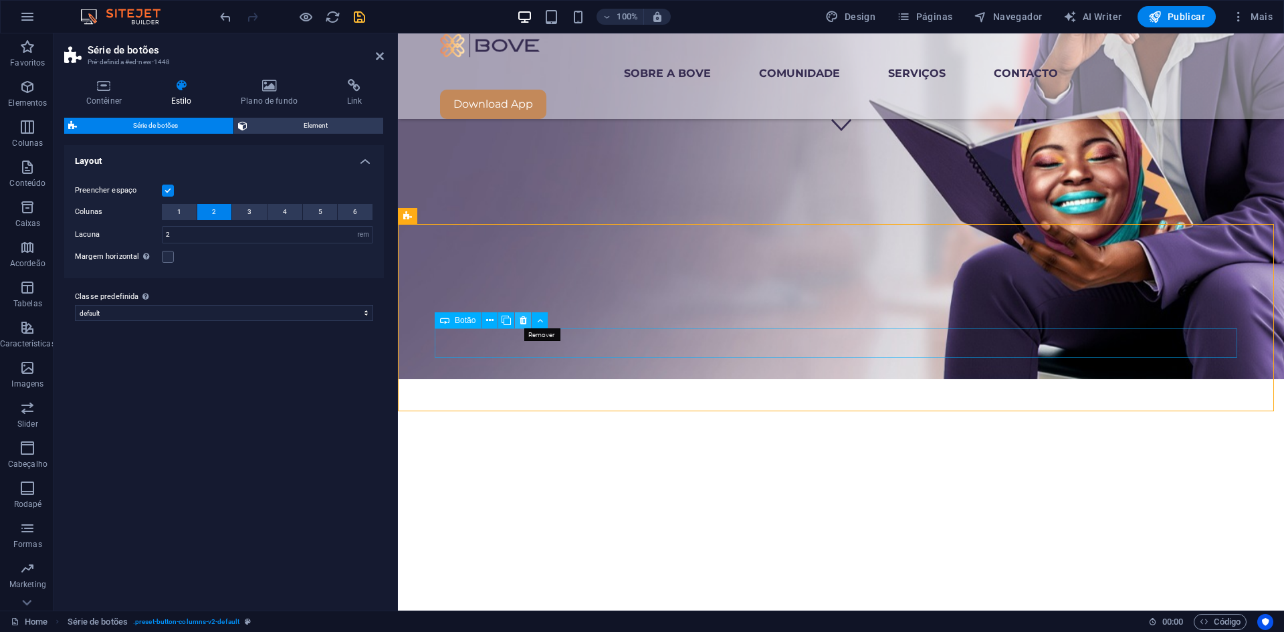
click at [526, 316] on button at bounding box center [523, 320] width 16 height 16
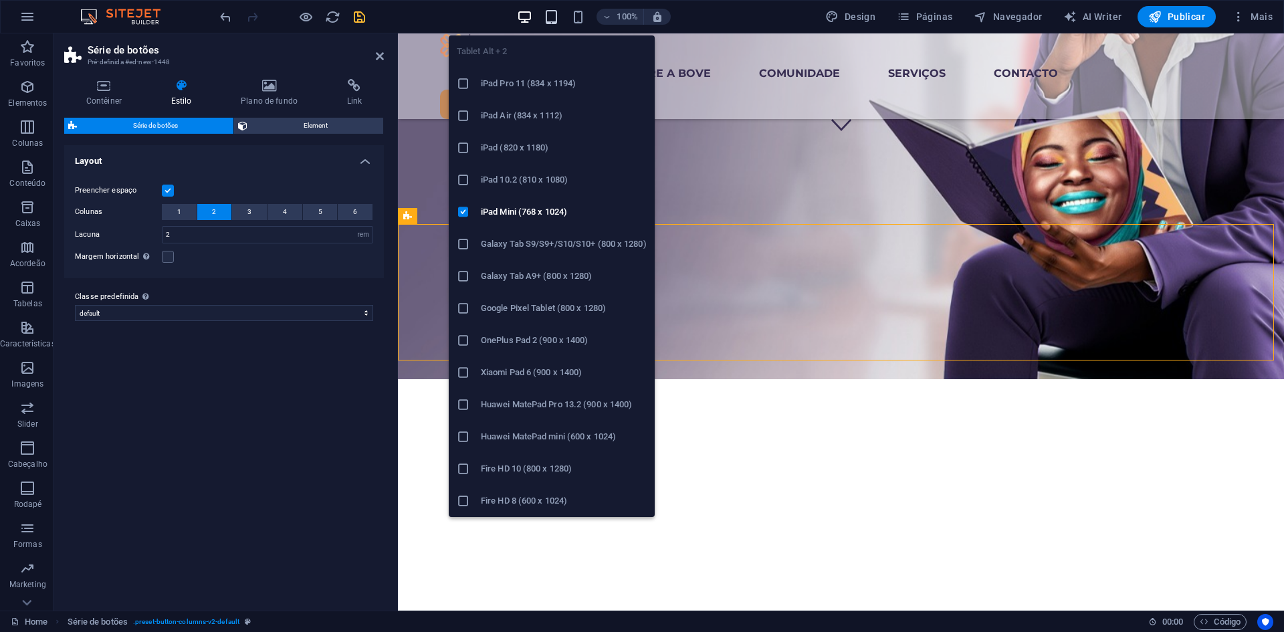
click at [550, 14] on icon "button" at bounding box center [551, 16] width 15 height 15
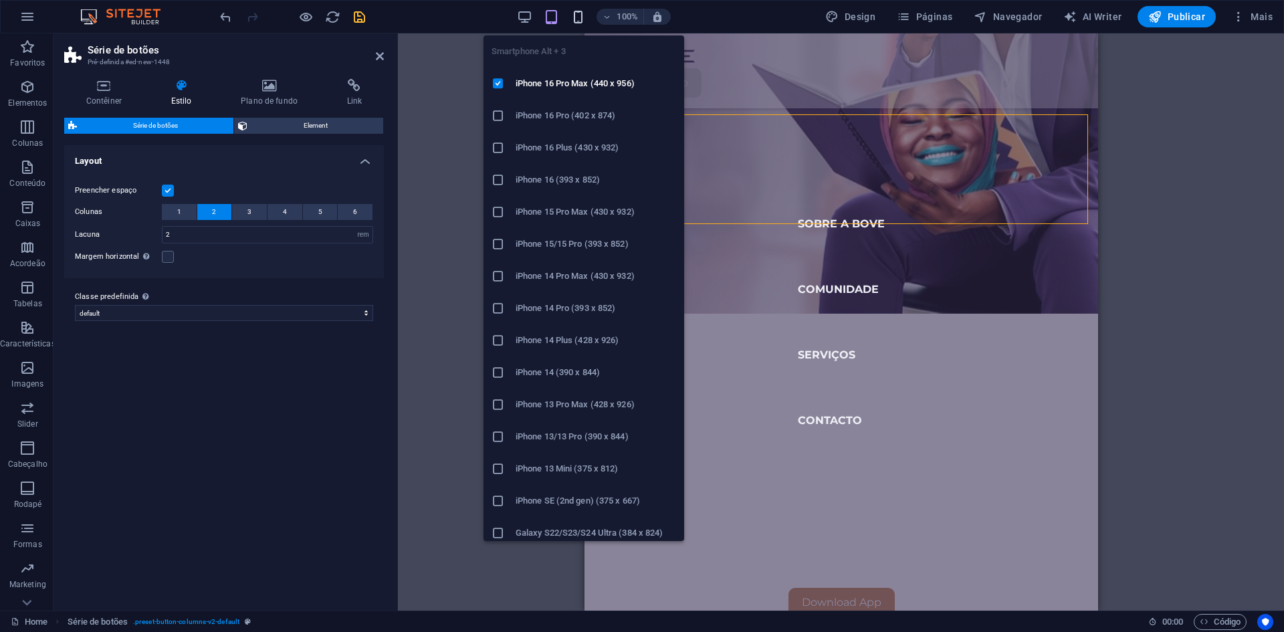
click at [574, 17] on icon "button" at bounding box center [577, 16] width 15 height 15
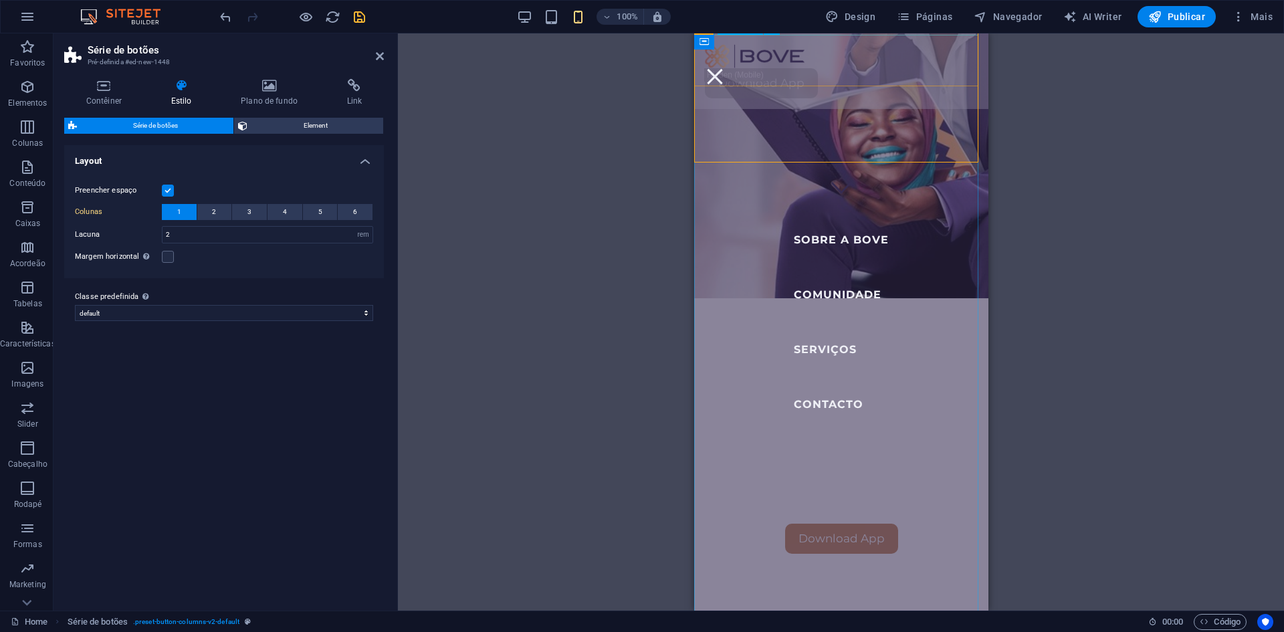
scroll to position [328, 0]
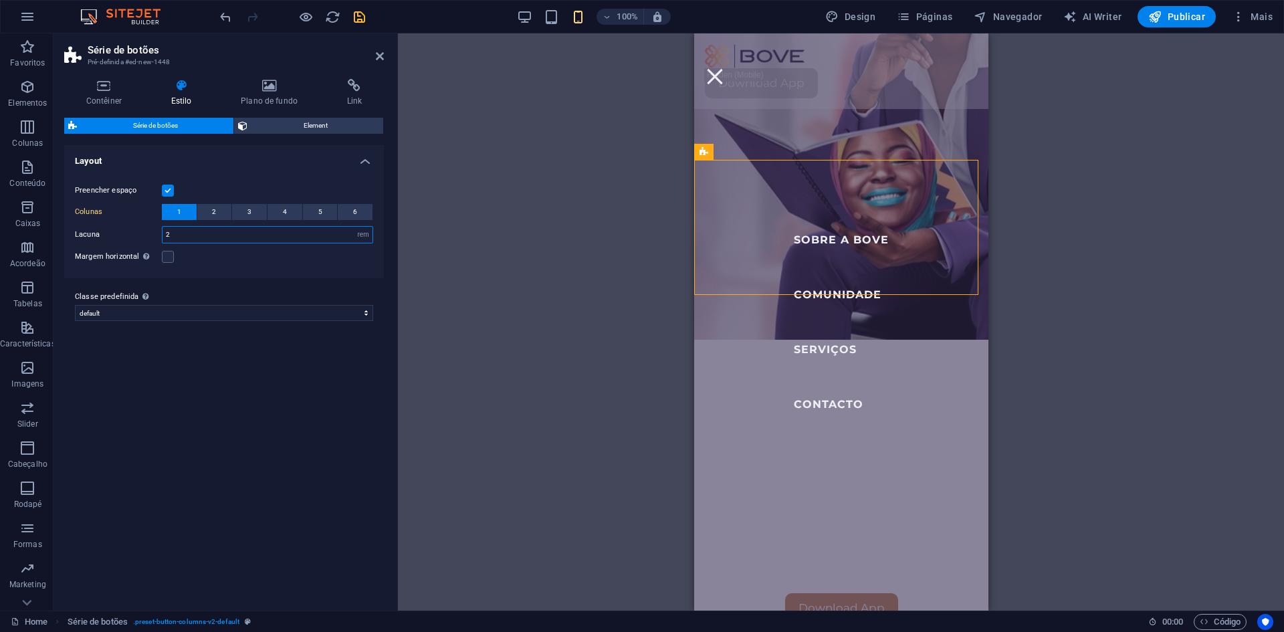
click at [204, 231] on input "2" at bounding box center [267, 235] width 210 height 16
click at [171, 315] on select "default Adicionar classe predefinida" at bounding box center [224, 313] width 298 height 16
click at [163, 259] on label at bounding box center [168, 257] width 12 height 12
click at [0, 0] on input "Margem horizontal Somente se os contêineres "Largura do conteúdo" não estiverem…" at bounding box center [0, 0] width 0 height 0
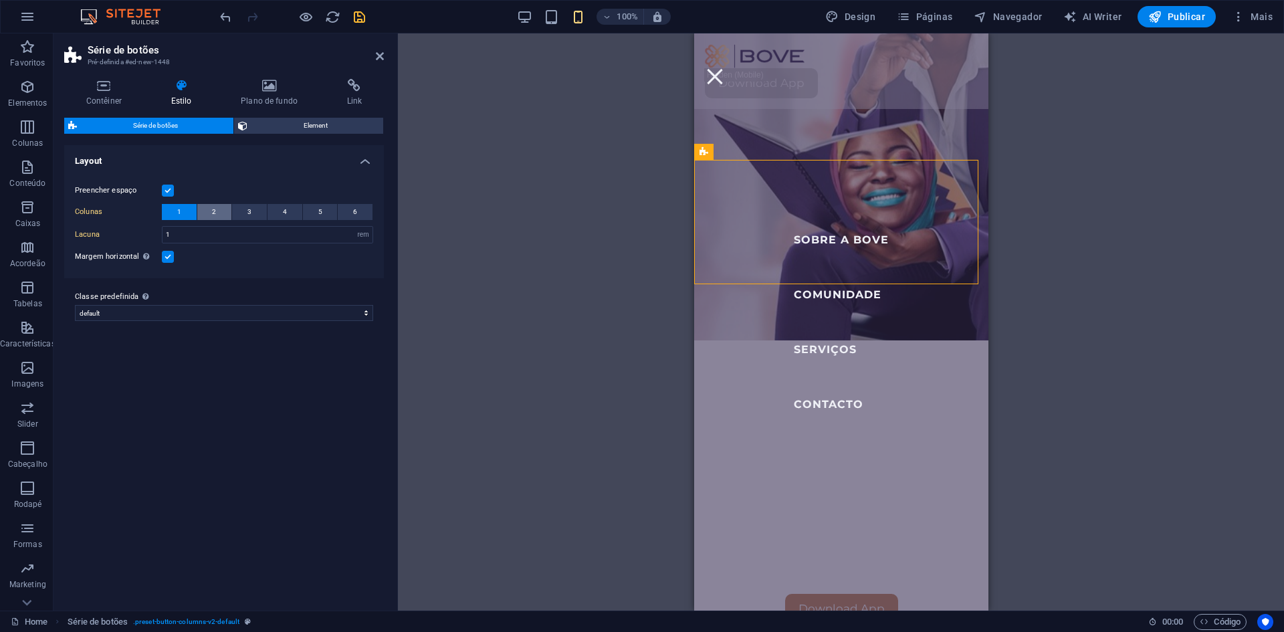
click at [209, 211] on button "2" at bounding box center [214, 212] width 35 height 16
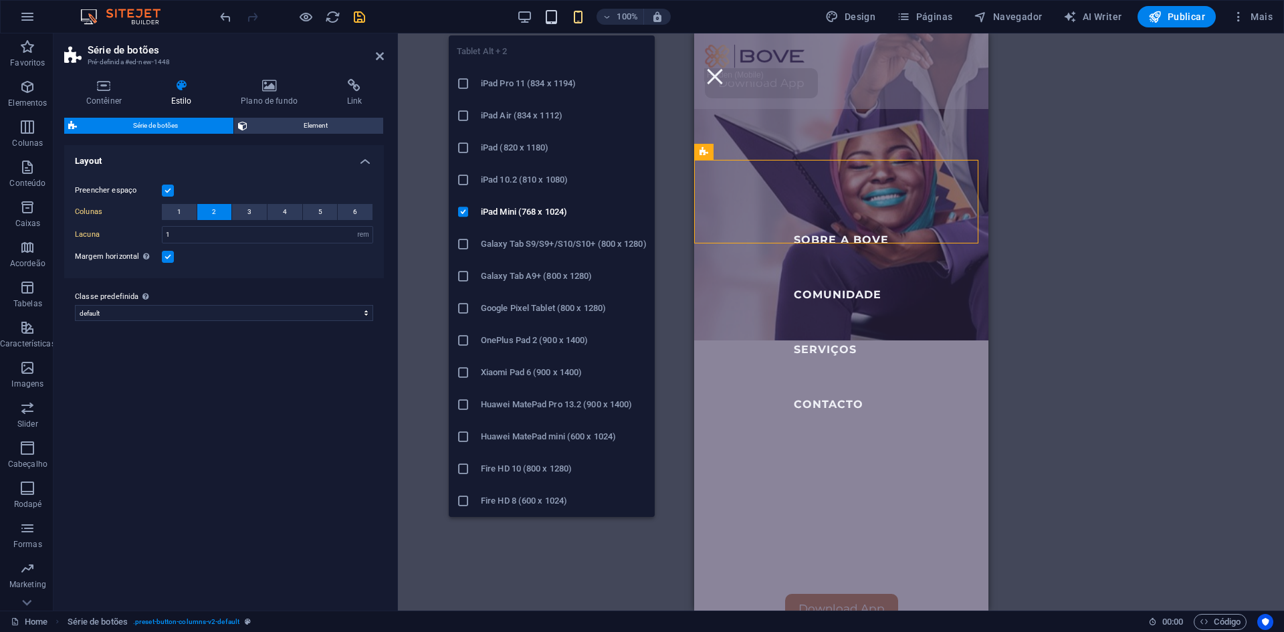
click at [554, 18] on icon "button" at bounding box center [551, 16] width 15 height 15
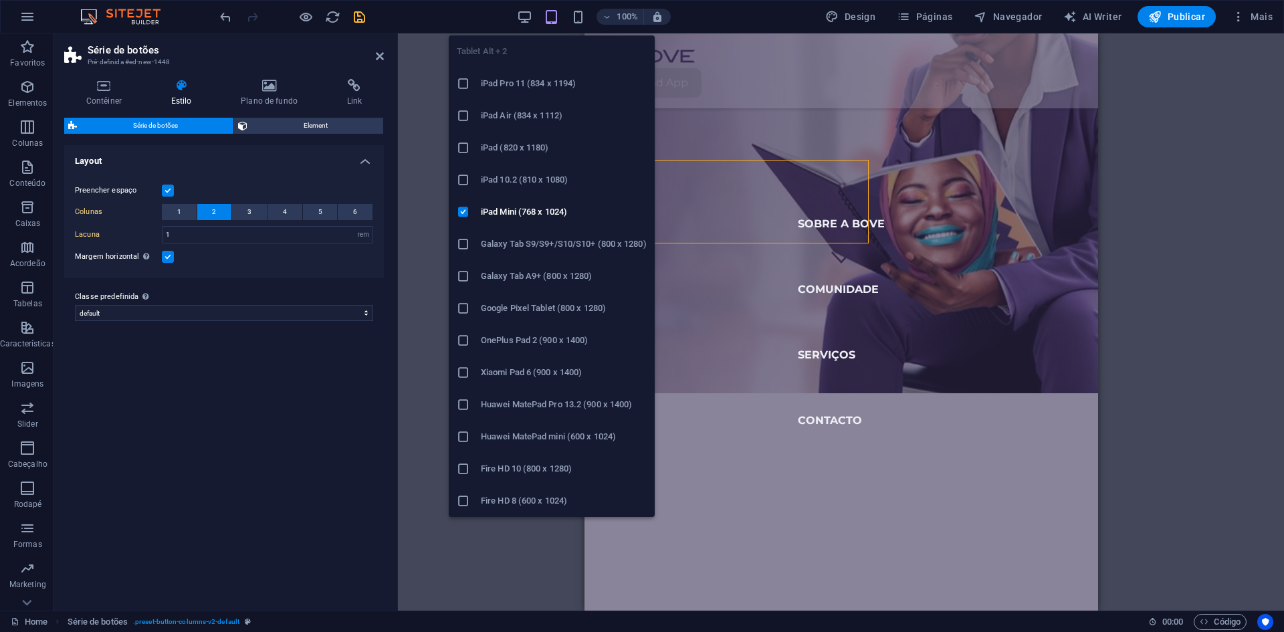
type input "2"
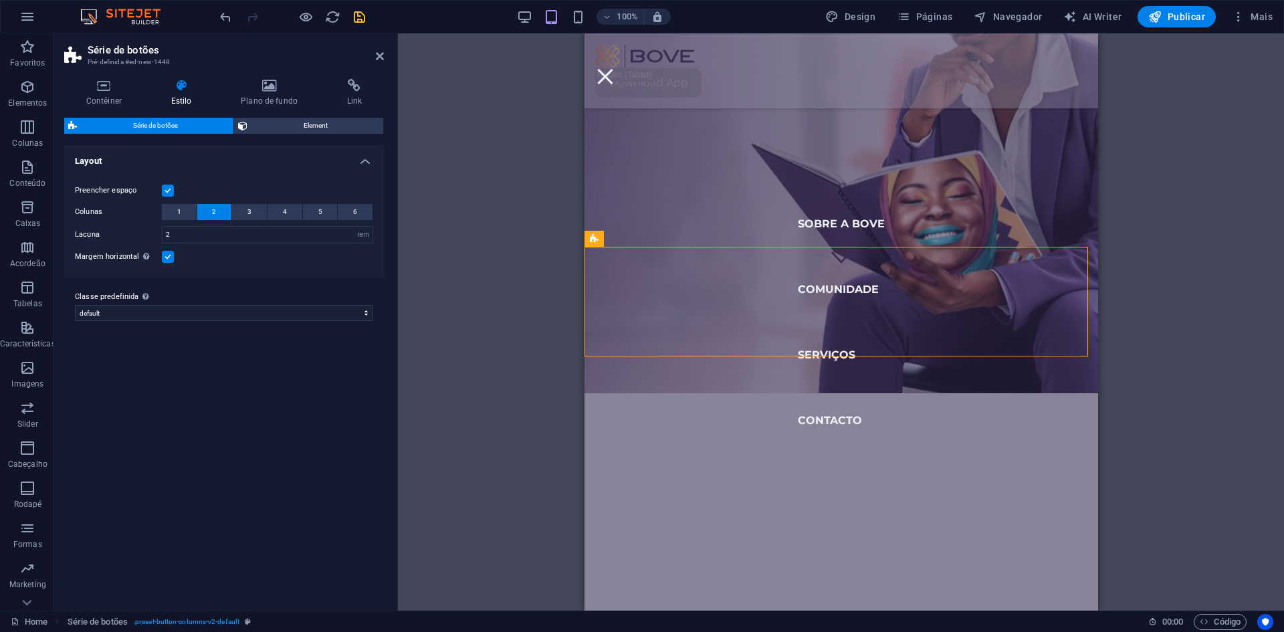
click at [513, 15] on div "100% Design Páginas Navegador AI Writer Publicar Mais" at bounding box center [747, 16] width 1061 height 21
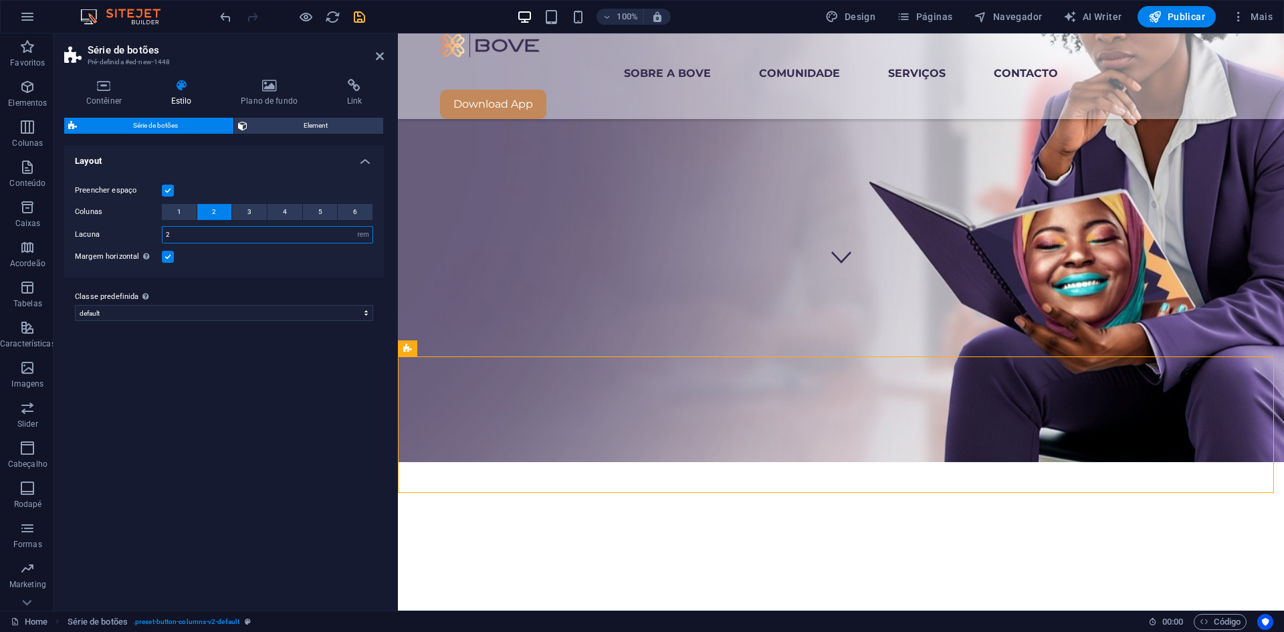
click at [183, 231] on input "2" at bounding box center [267, 235] width 210 height 16
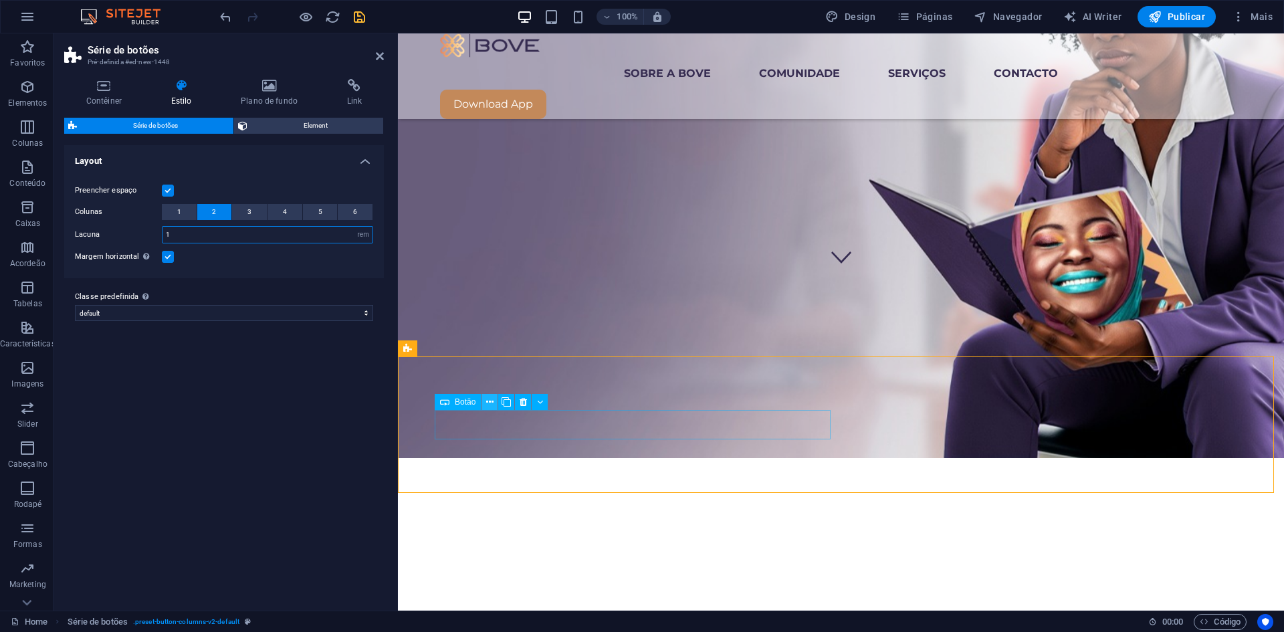
type input "1"
click at [488, 401] on icon at bounding box center [489, 402] width 7 height 14
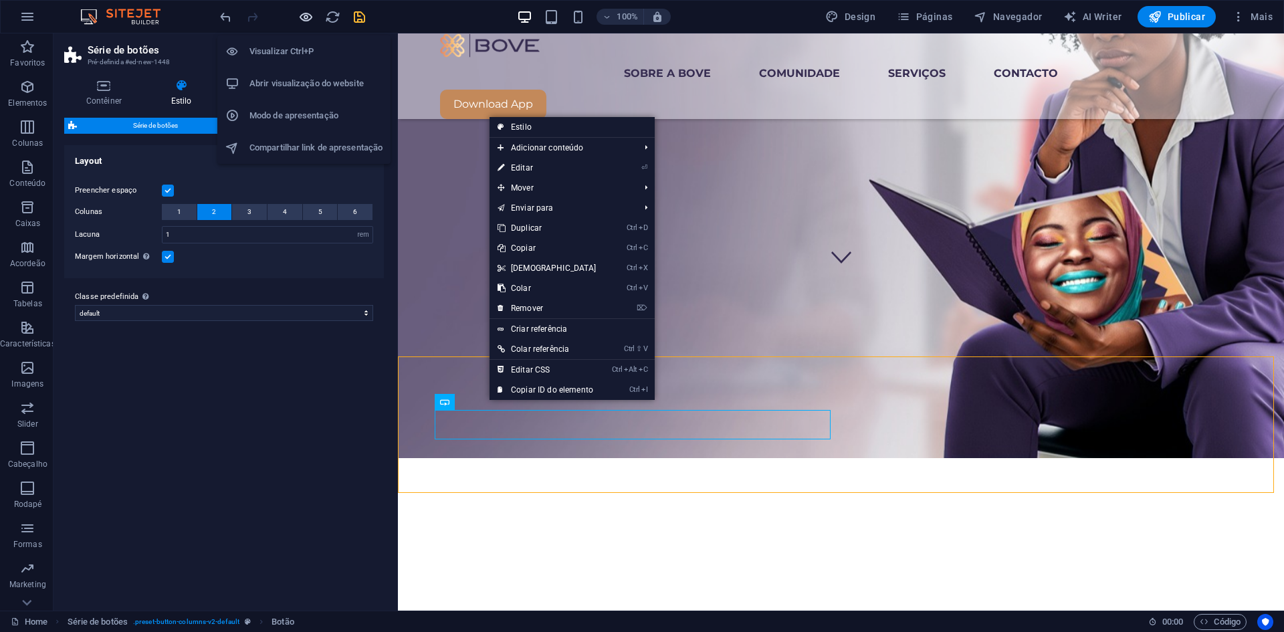
click at [304, 15] on icon "button" at bounding box center [305, 16] width 15 height 15
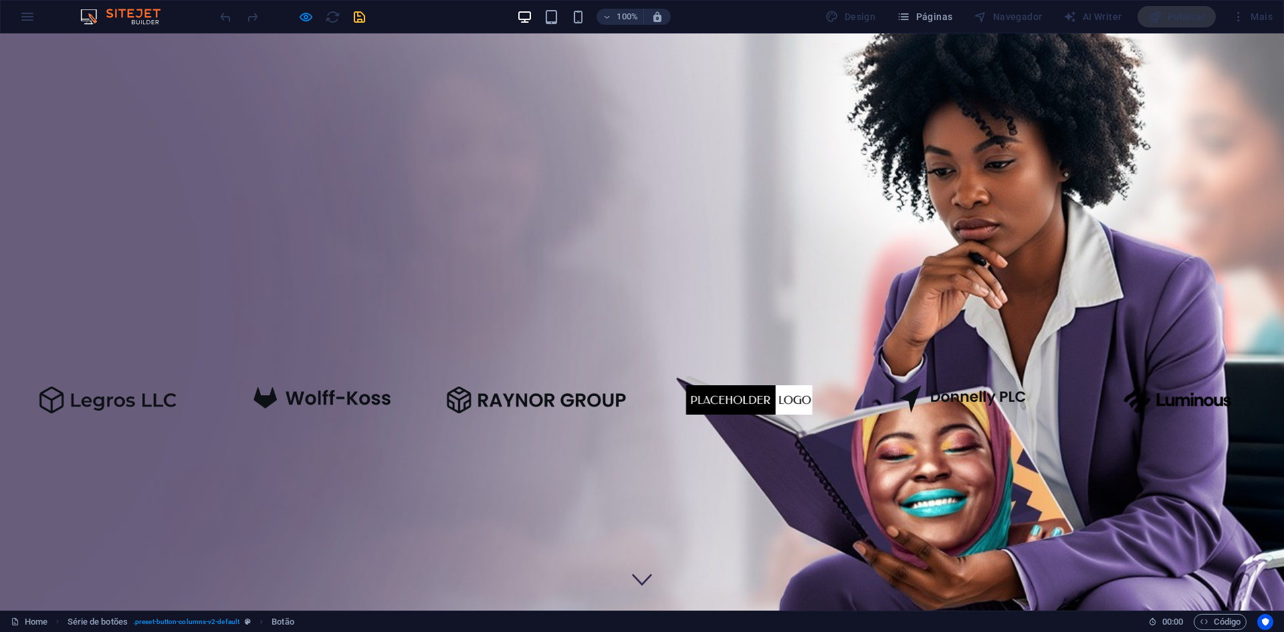
scroll to position [0, 0]
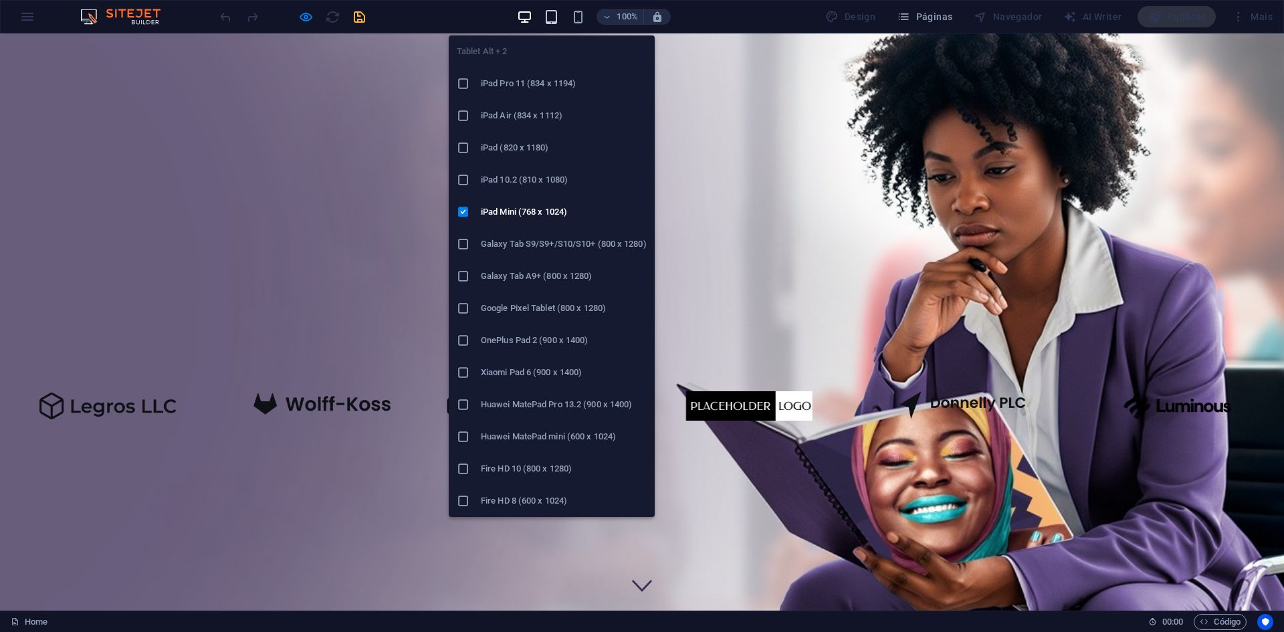
click at [550, 13] on icon "button" at bounding box center [551, 16] width 15 height 15
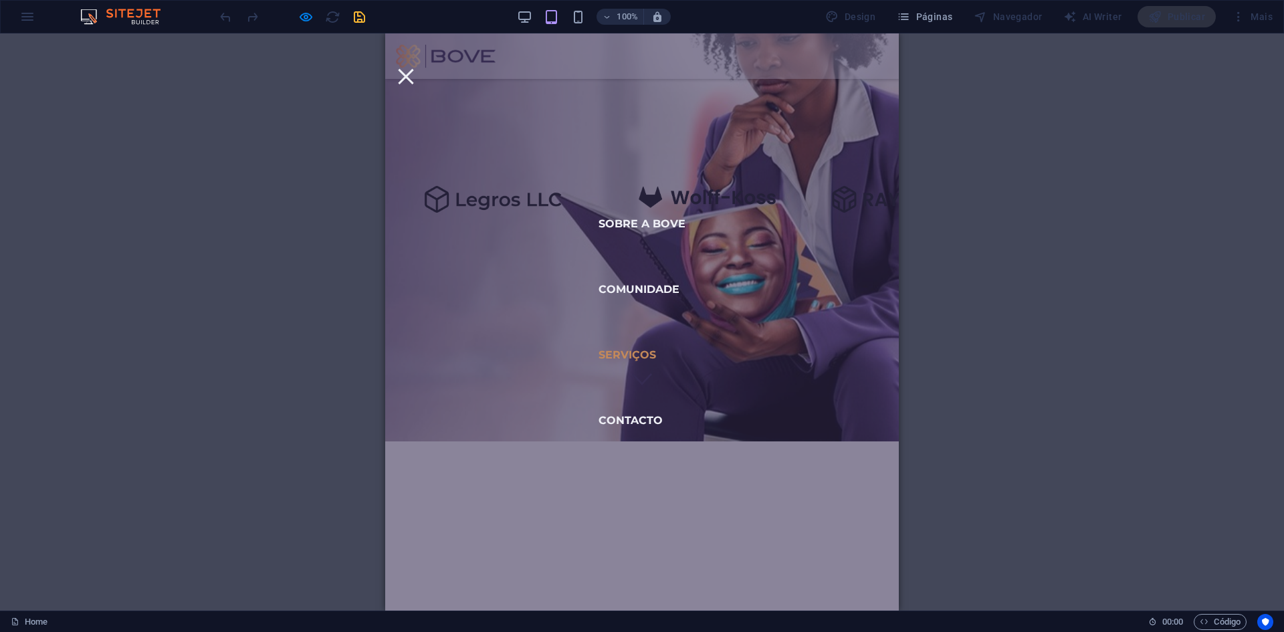
scroll to position [267, 0]
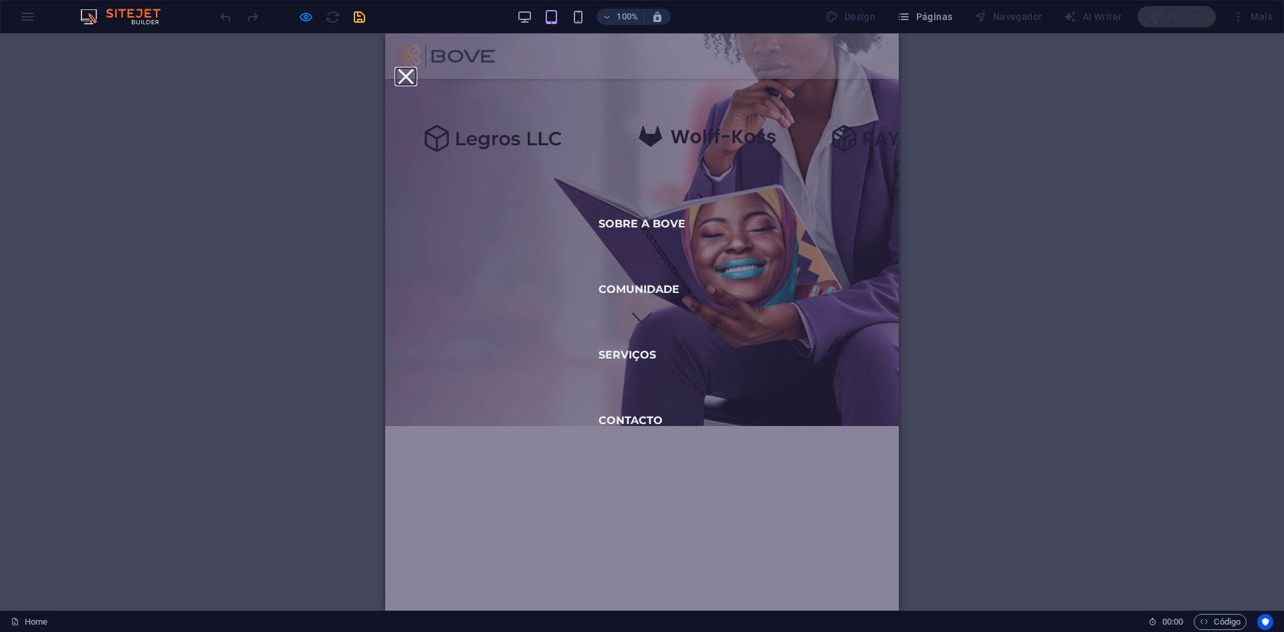
click at [413, 69] on button at bounding box center [405, 76] width 15 height 15
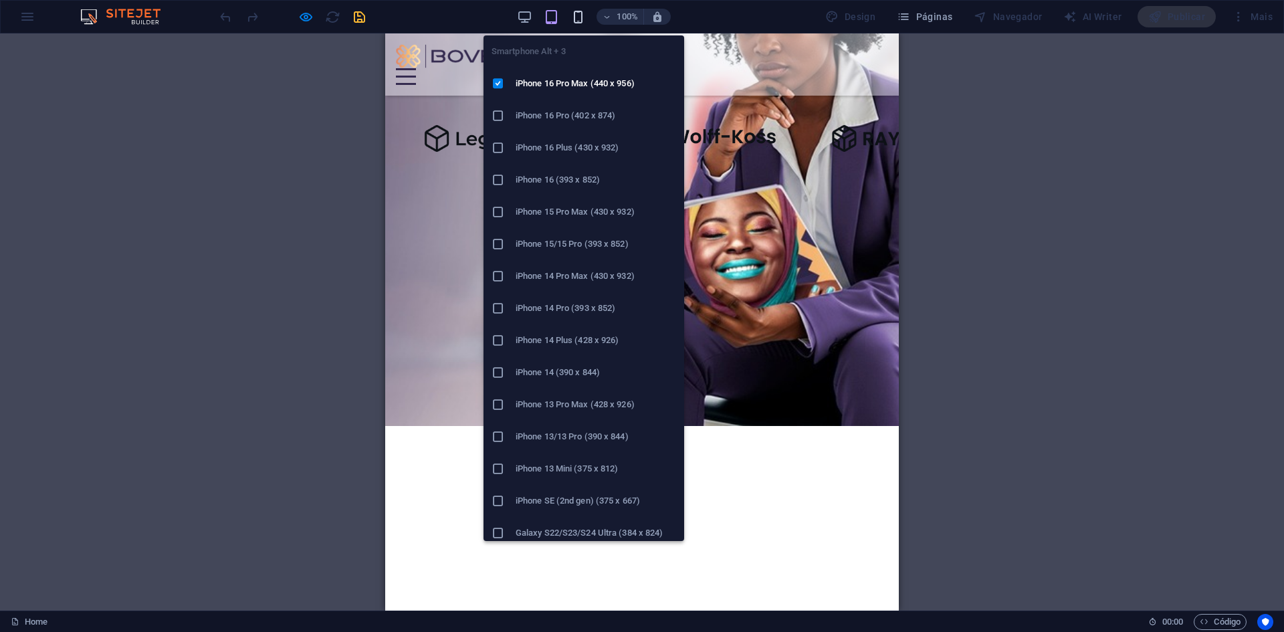
click at [578, 21] on icon "button" at bounding box center [577, 16] width 15 height 15
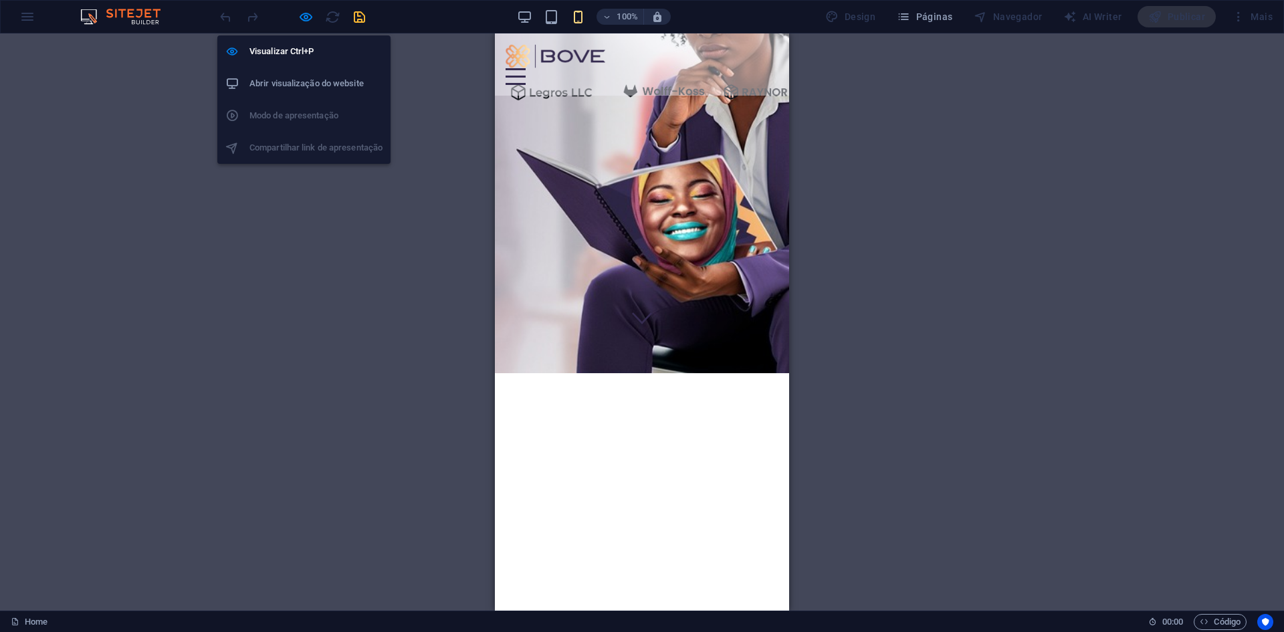
drag, startPoint x: 308, startPoint y: 14, endPoint x: 378, endPoint y: 7, distance: 71.3
click at [306, 14] on icon "button" at bounding box center [305, 16] width 15 height 15
select select "rem"
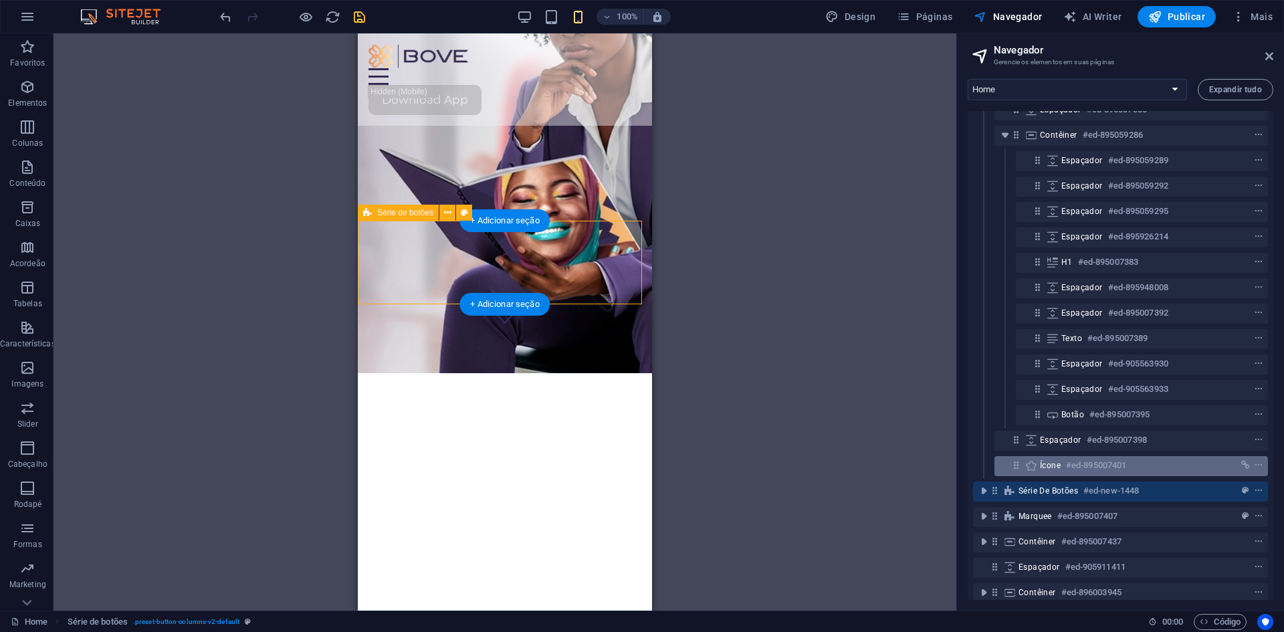
scroll to position [70, 0]
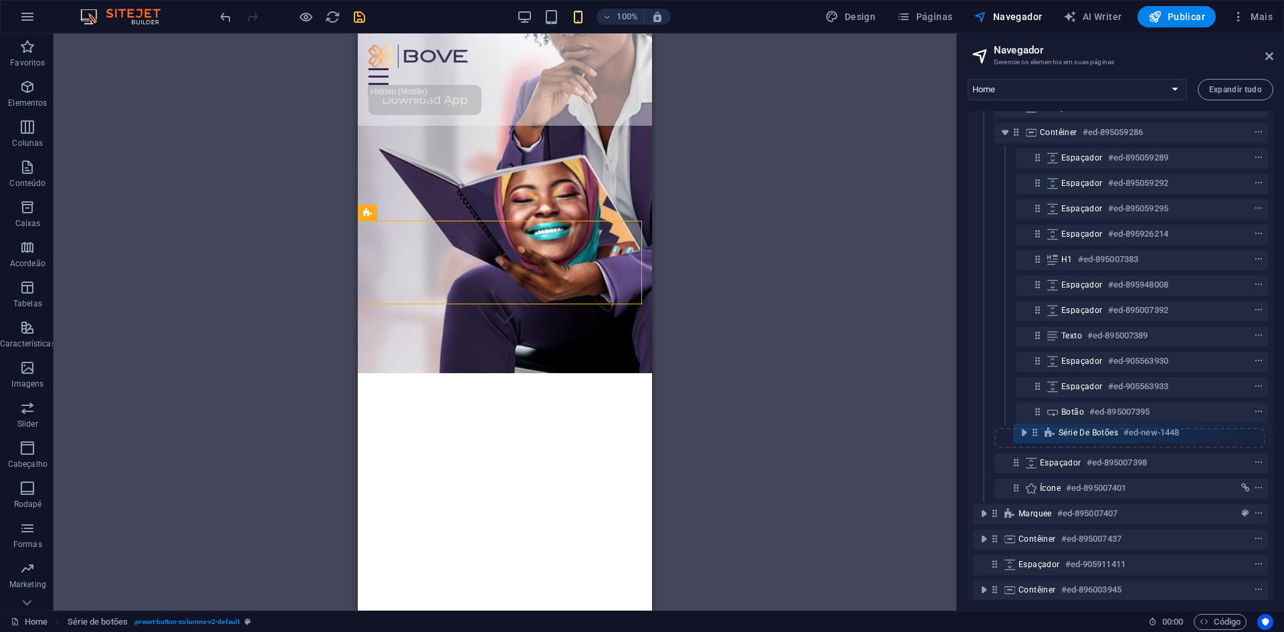
drag, startPoint x: 997, startPoint y: 488, endPoint x: 1037, endPoint y: 427, distance: 73.4
click at [1037, 427] on div "Contêiner #ed-895007374 Barra do Menu #ed-895007356 Espaçador #ed-895007380 Con…" at bounding box center [1121, 355] width 306 height 489
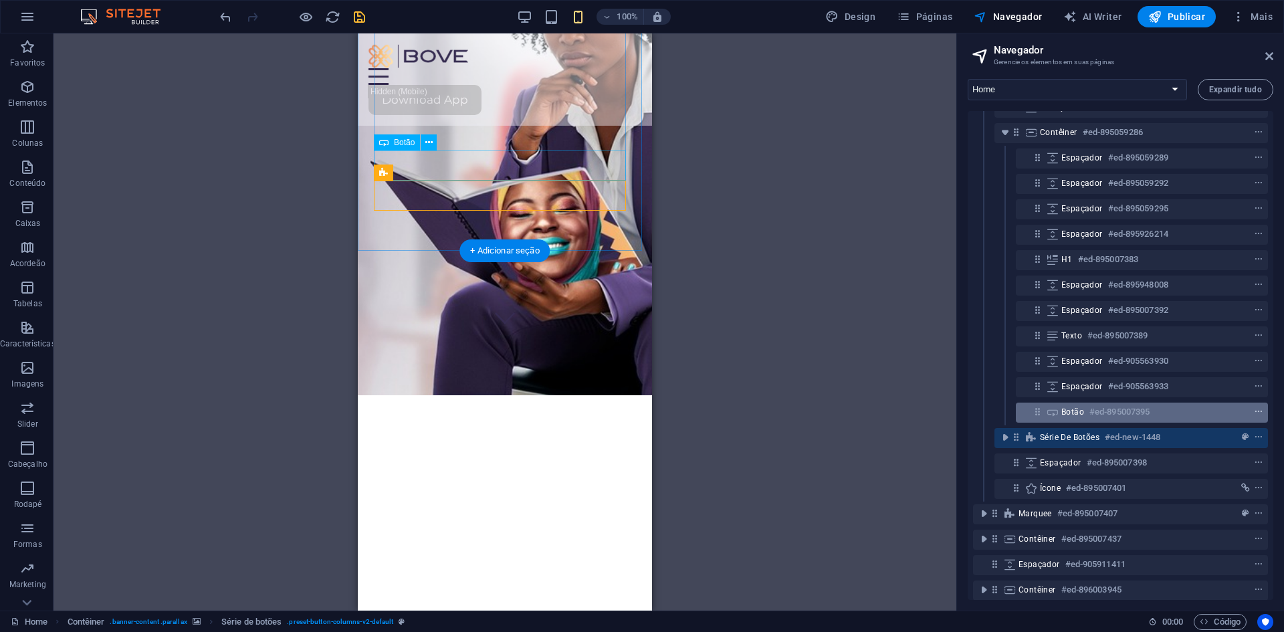
click at [1254, 408] on icon "context-menu" at bounding box center [1258, 411] width 9 height 9
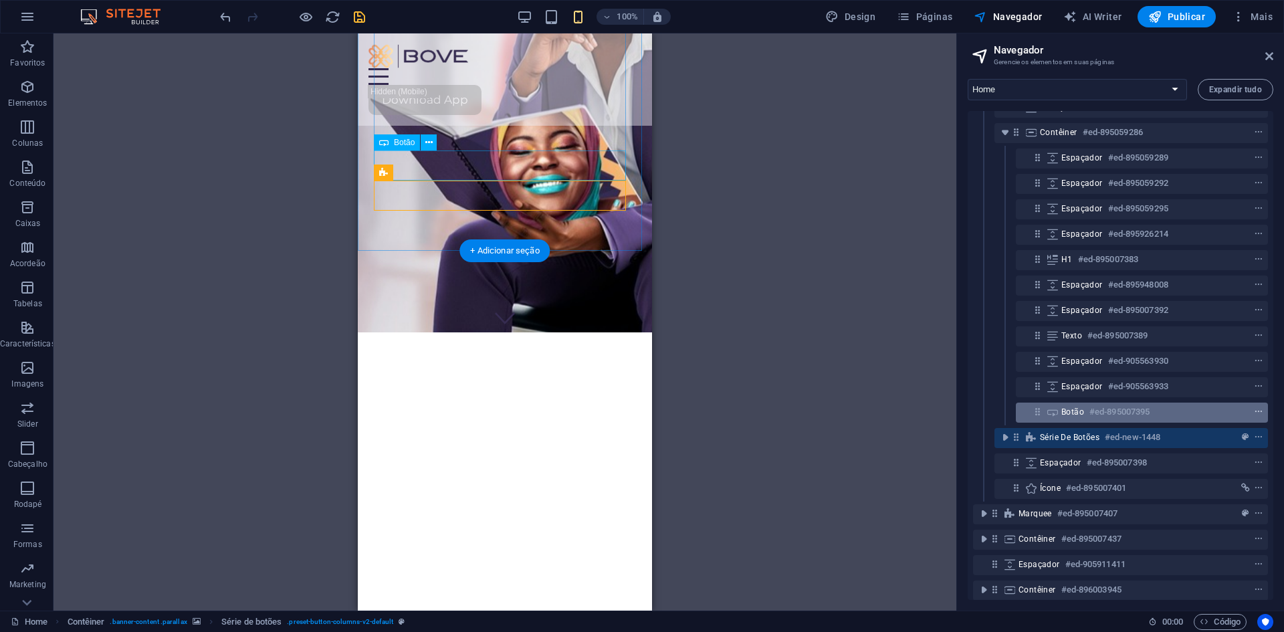
scroll to position [111, 0]
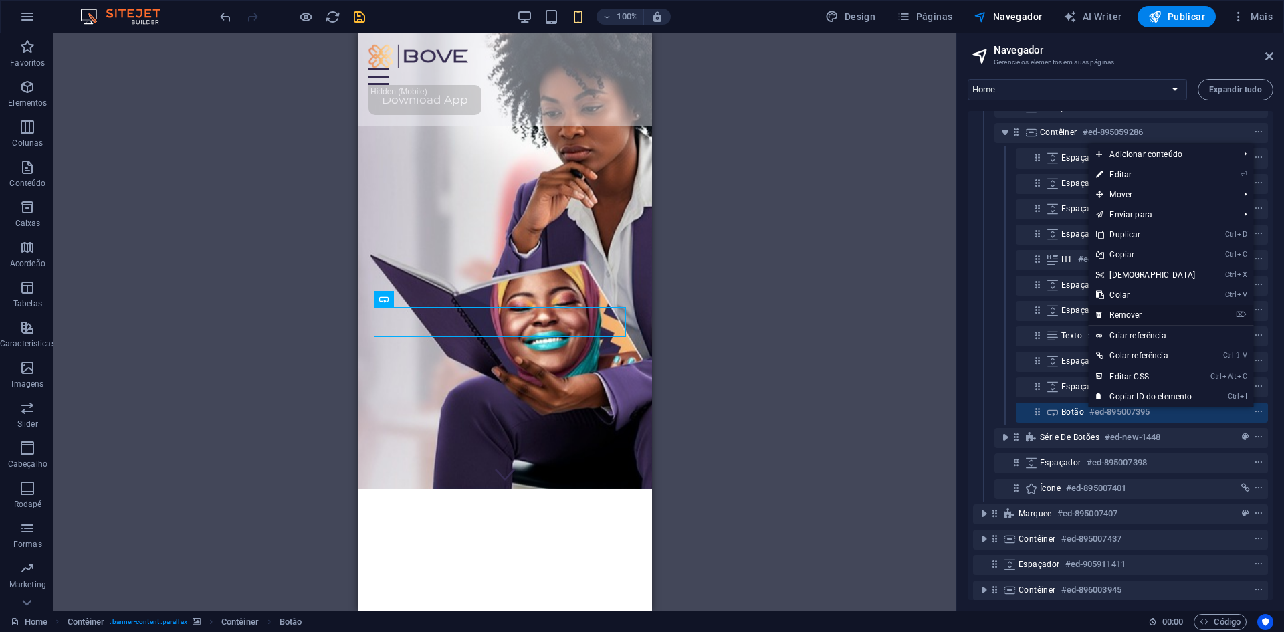
click at [1140, 319] on link "⌦ Remover" at bounding box center [1145, 315] width 115 height 20
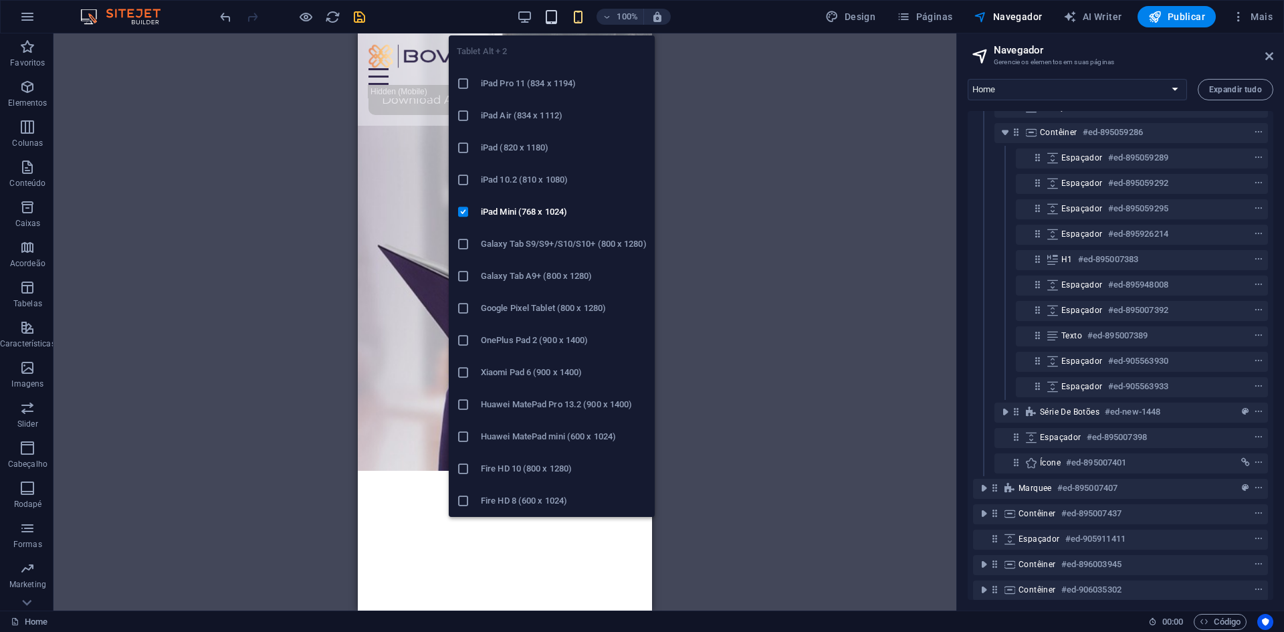
click at [547, 13] on icon "button" at bounding box center [551, 16] width 15 height 15
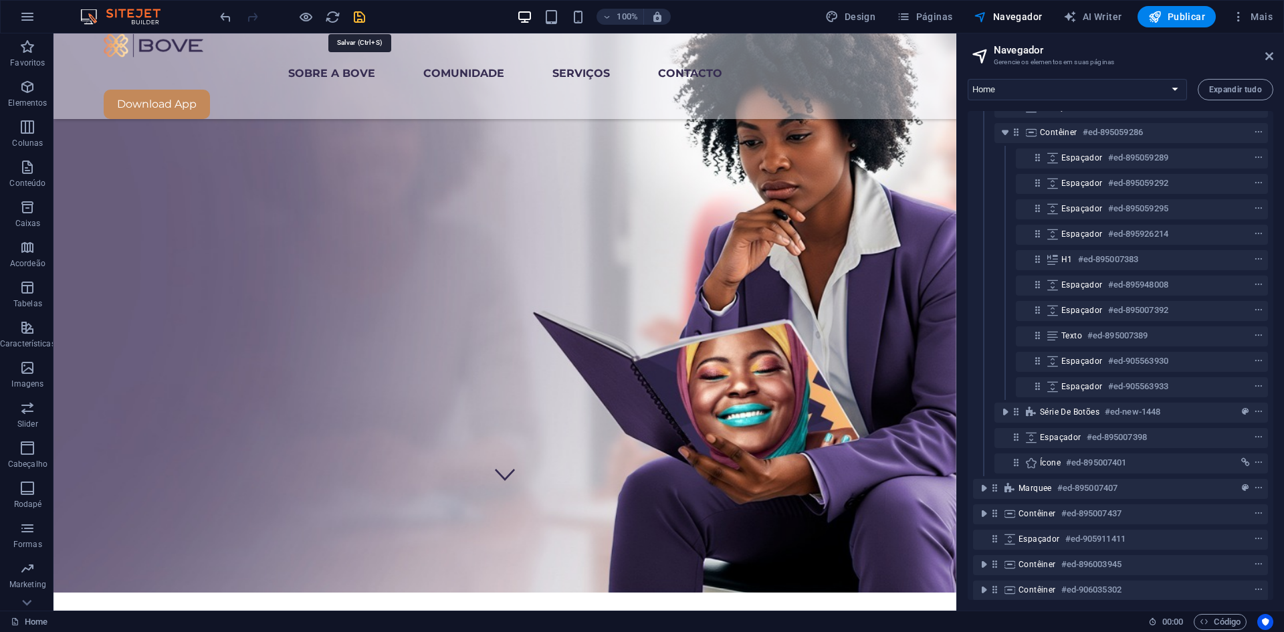
click at [360, 21] on icon "save" at bounding box center [359, 16] width 15 height 15
select select "rem"
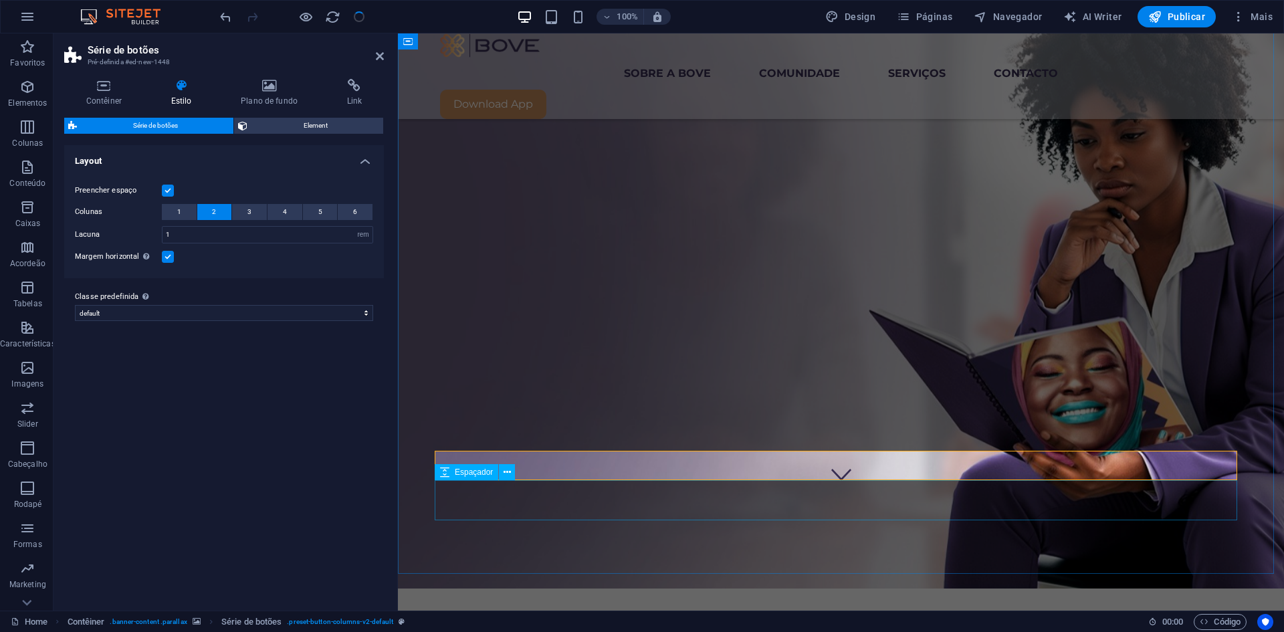
select select "rem"
click at [92, 88] on icon at bounding box center [104, 85] width 80 height 13
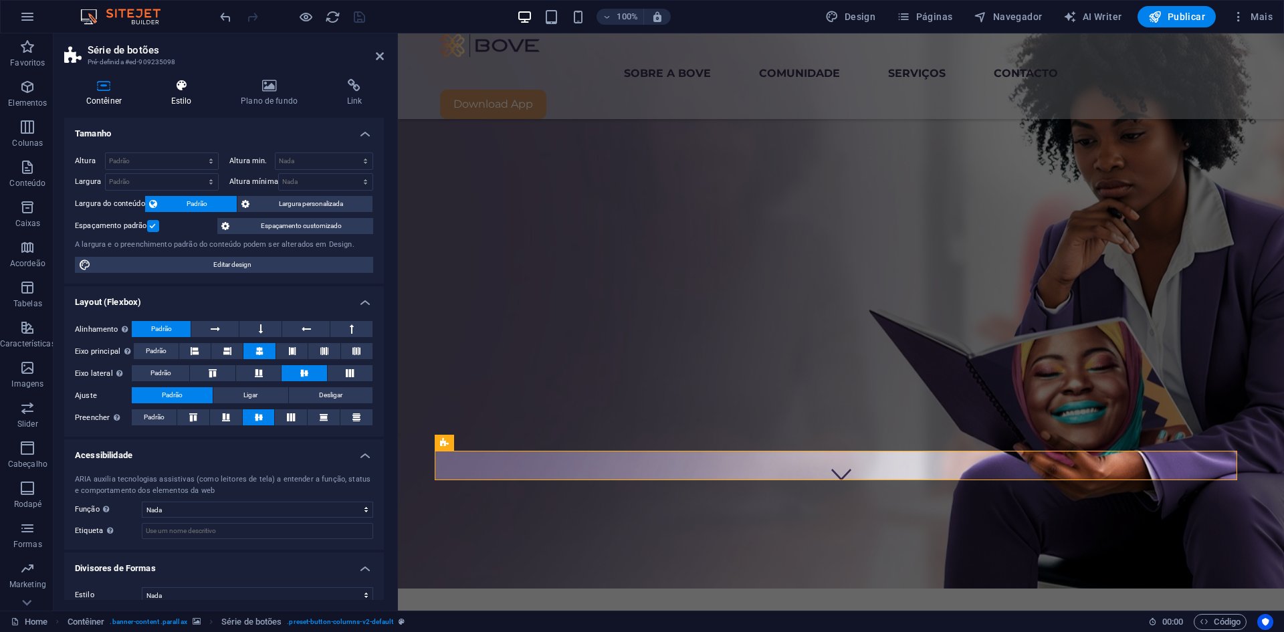
click at [186, 94] on h4 "Estilo" at bounding box center [184, 93] width 70 height 28
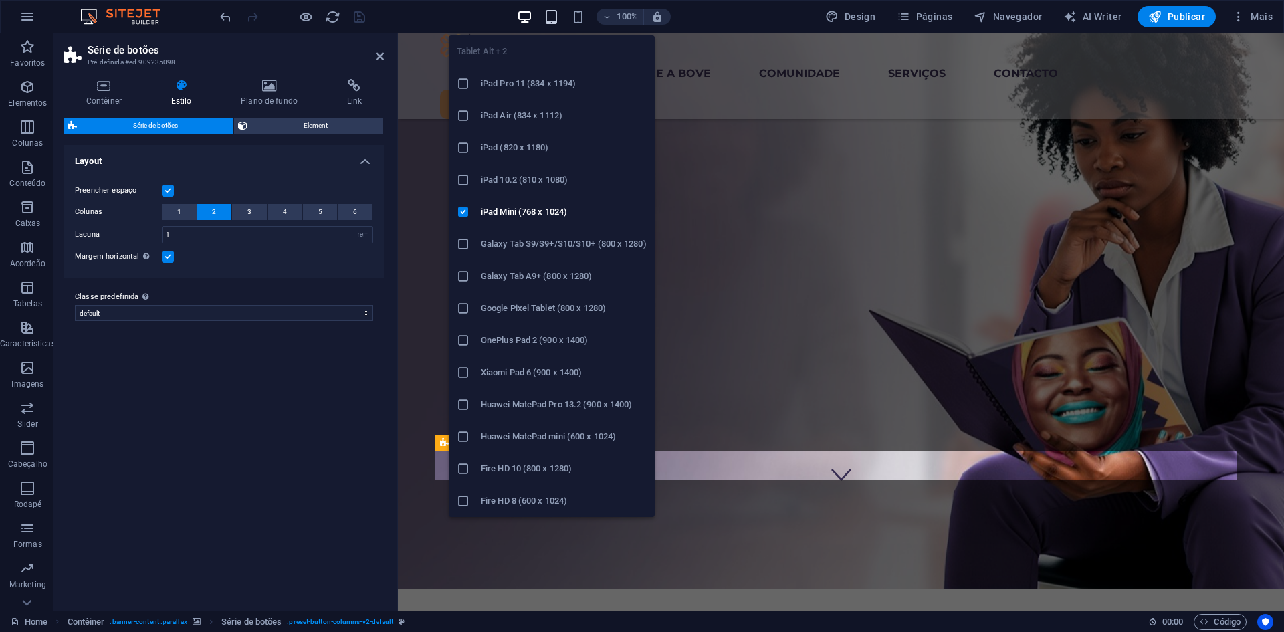
click at [554, 14] on icon "button" at bounding box center [551, 16] width 15 height 15
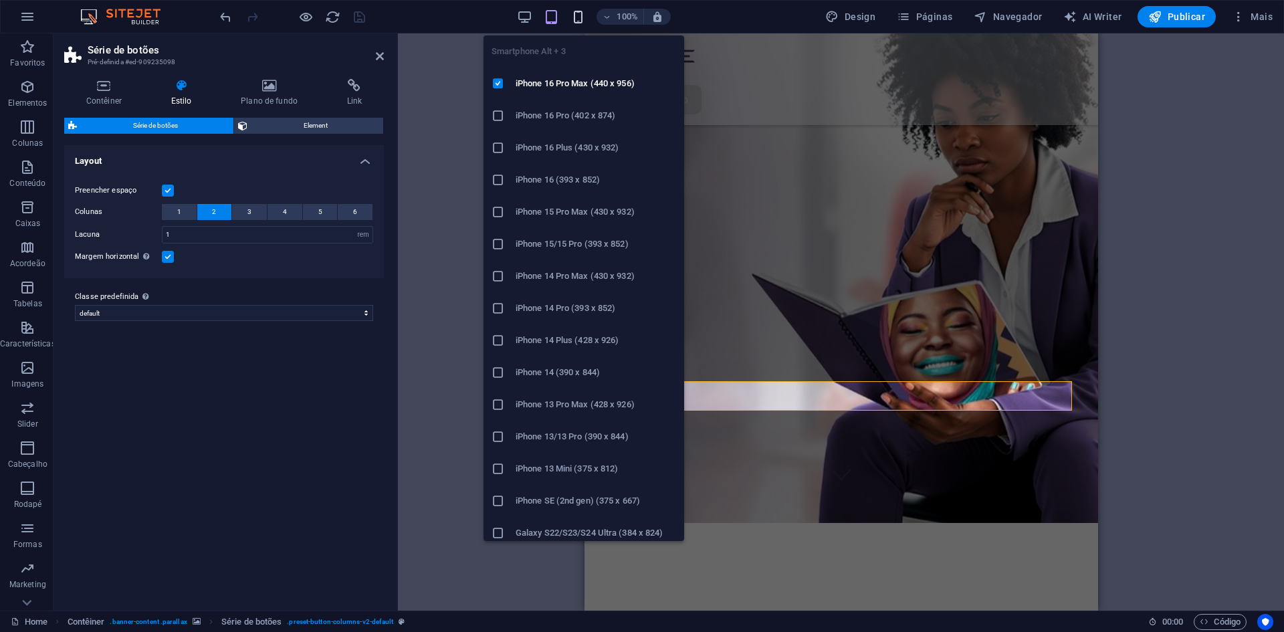
click at [580, 16] on icon "button" at bounding box center [577, 16] width 15 height 15
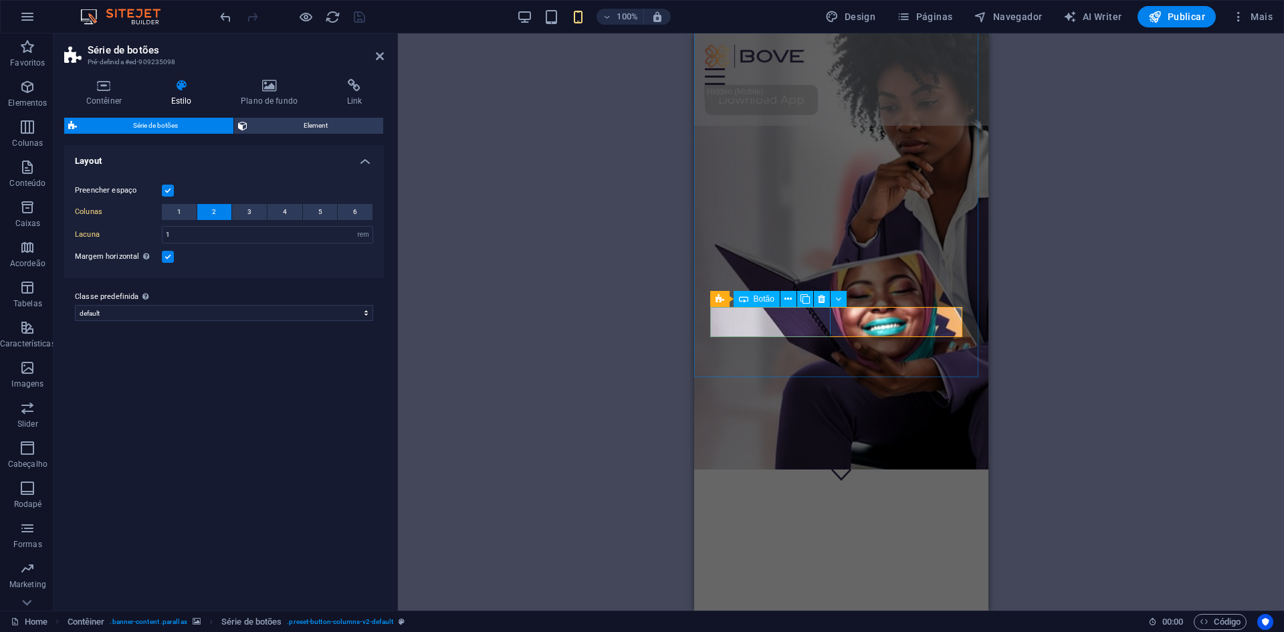
drag, startPoint x: 782, startPoint y: 317, endPoint x: 1195, endPoint y: 334, distance: 413.0
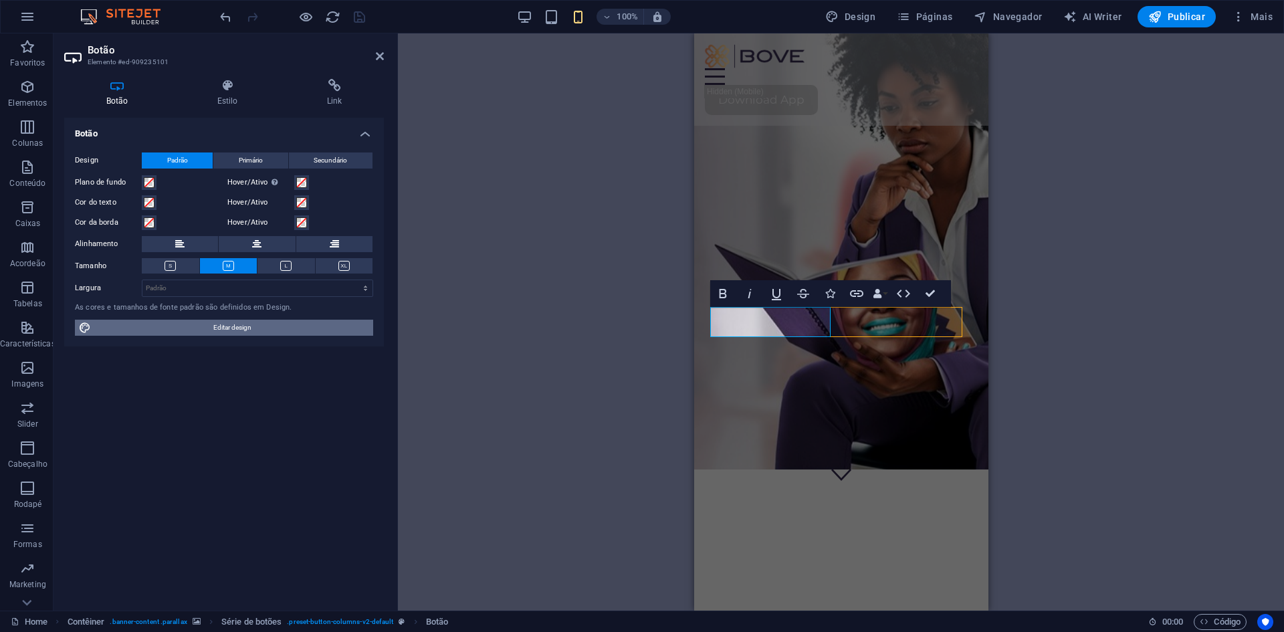
click at [227, 325] on span "Editar design" at bounding box center [232, 328] width 274 height 16
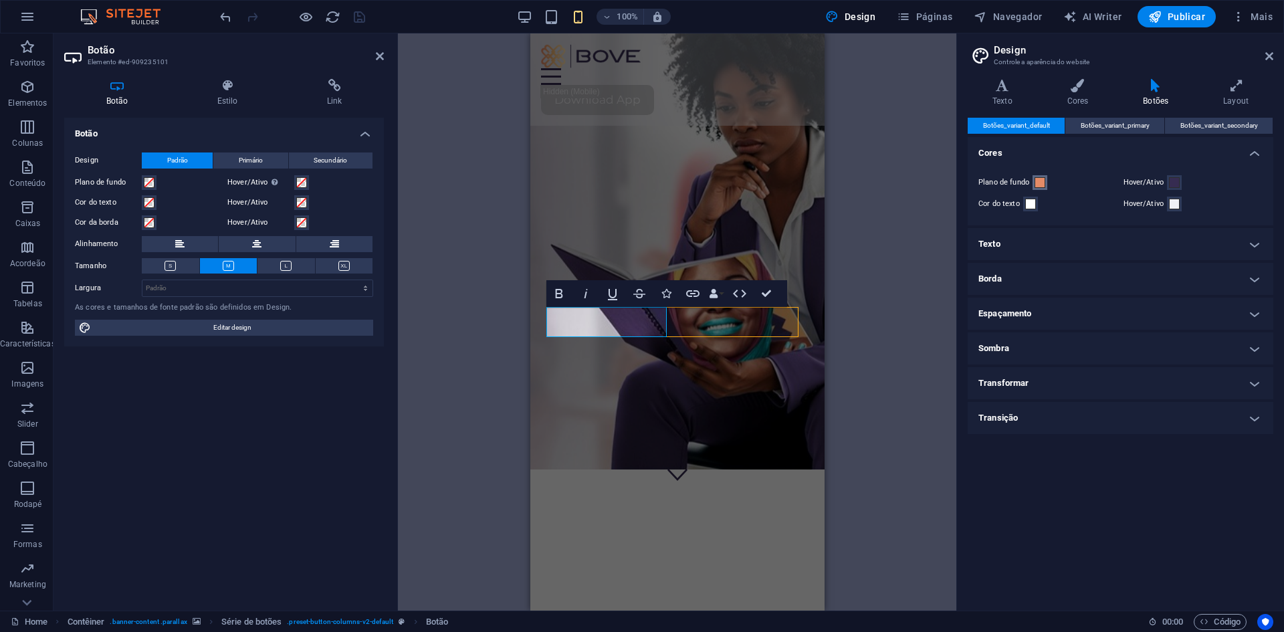
click at [1036, 184] on span at bounding box center [1039, 182] width 11 height 11
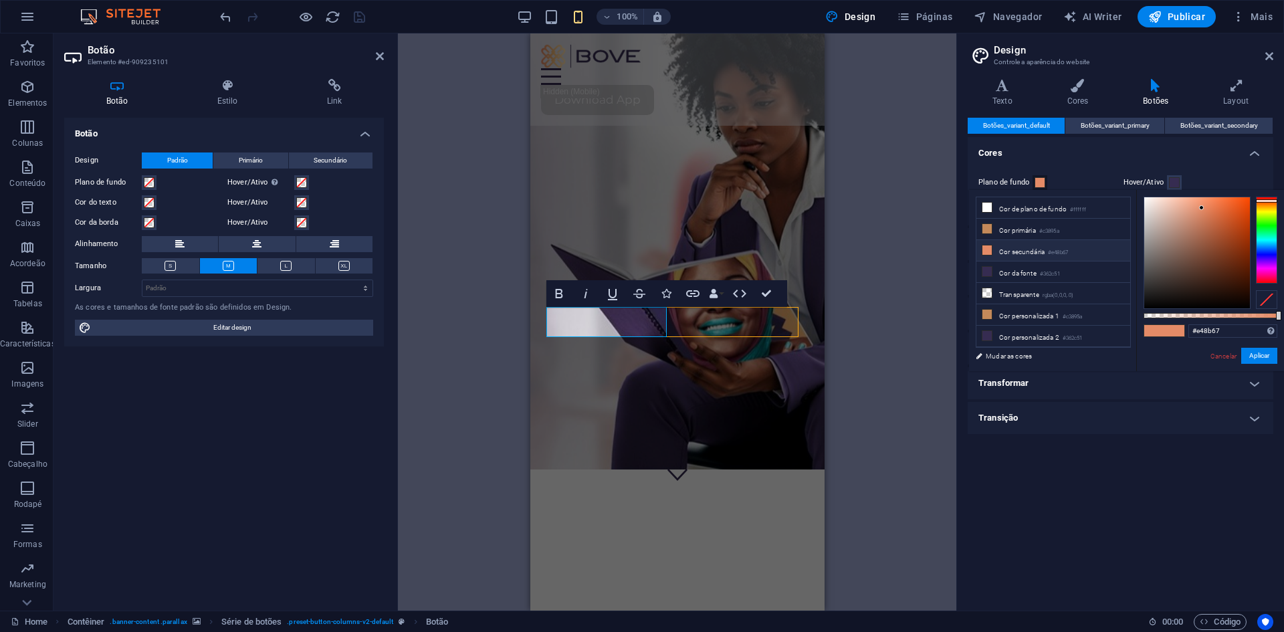
click at [1036, 184] on span at bounding box center [1039, 182] width 11 height 11
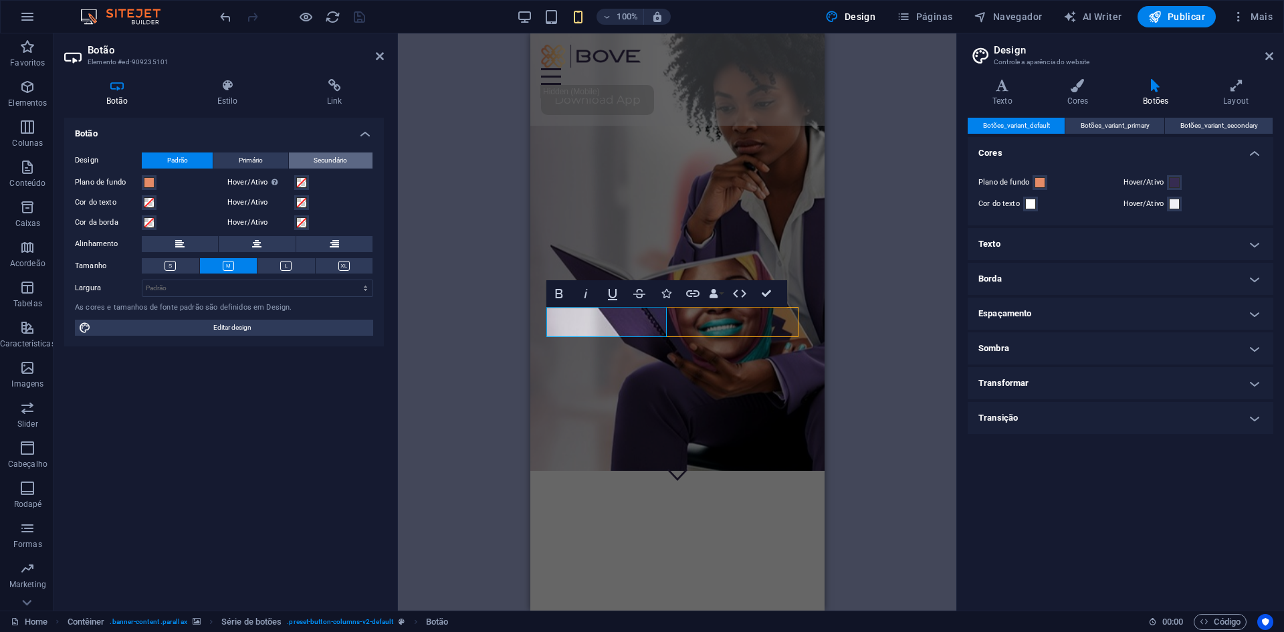
click at [321, 163] on span "Secundário" at bounding box center [330, 160] width 33 height 16
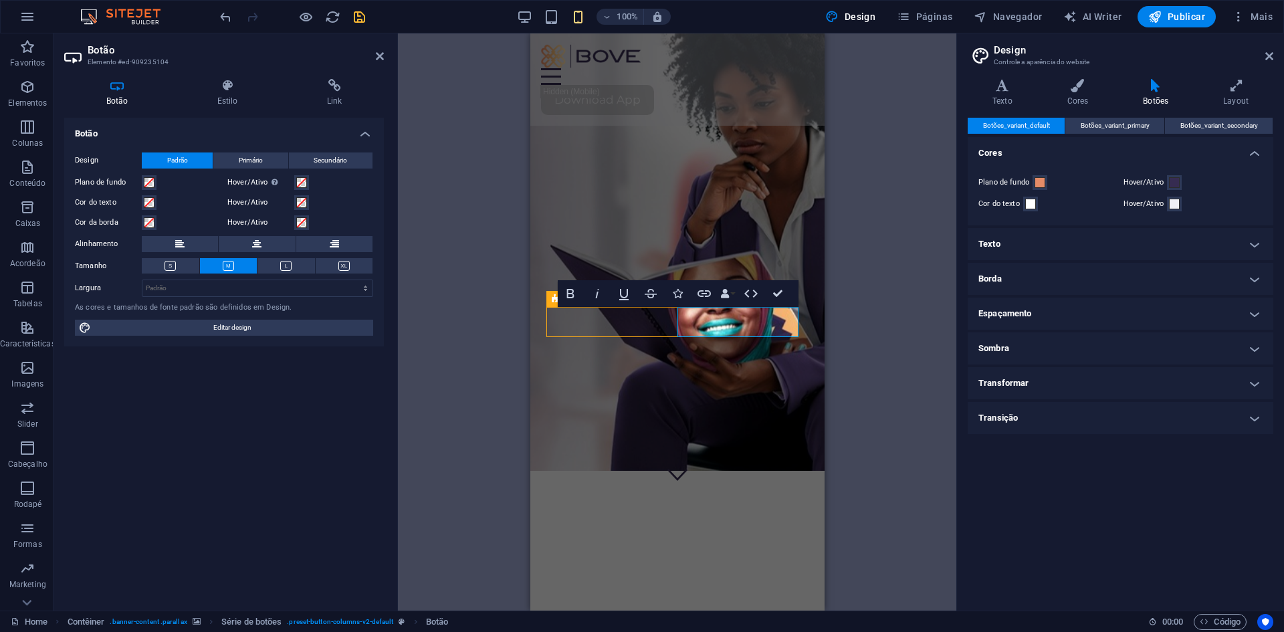
click at [337, 150] on div "Design Padrão Primário Secundário Plano de fundo Hover/Ativo Mude para o modo d…" at bounding box center [224, 244] width 320 height 205
click at [337, 154] on span "Secundário" at bounding box center [330, 160] width 33 height 16
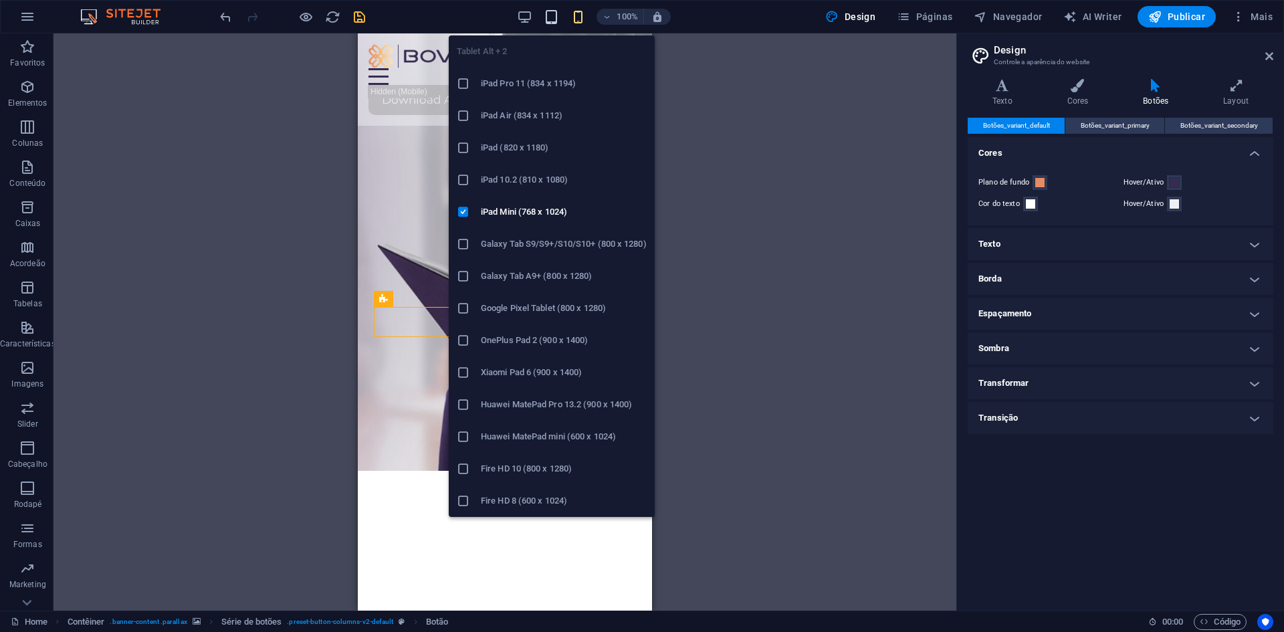
click at [550, 13] on icon "button" at bounding box center [551, 16] width 15 height 15
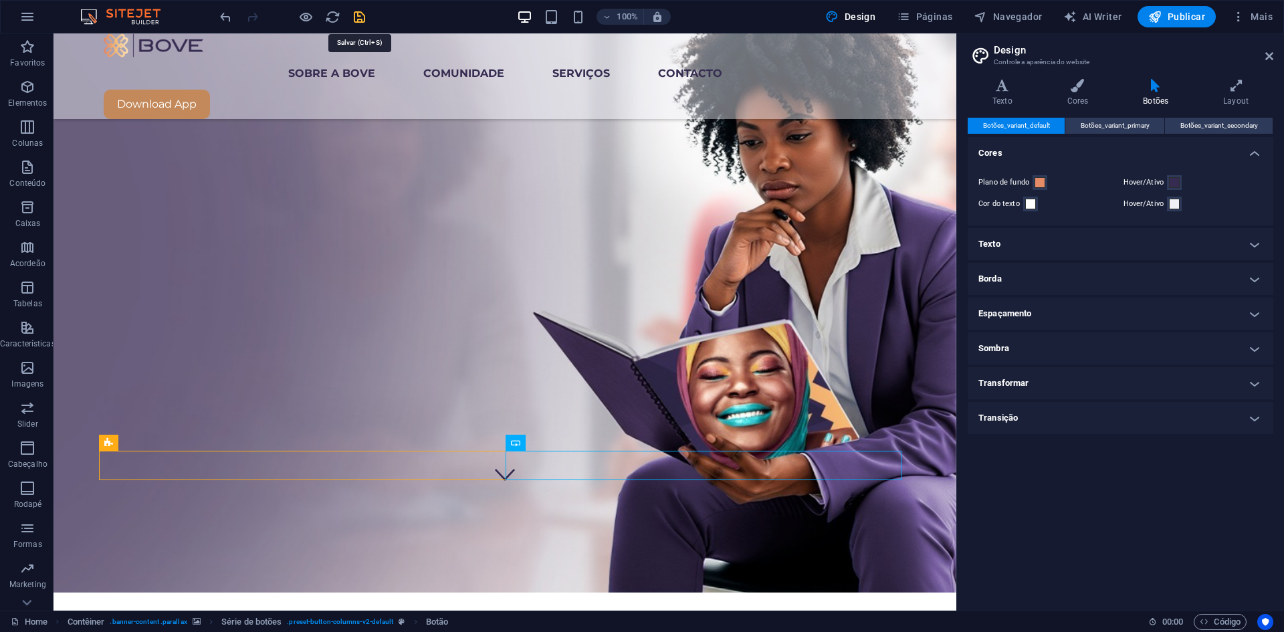
click at [359, 18] on icon "save" at bounding box center [359, 16] width 15 height 15
select select "rem"
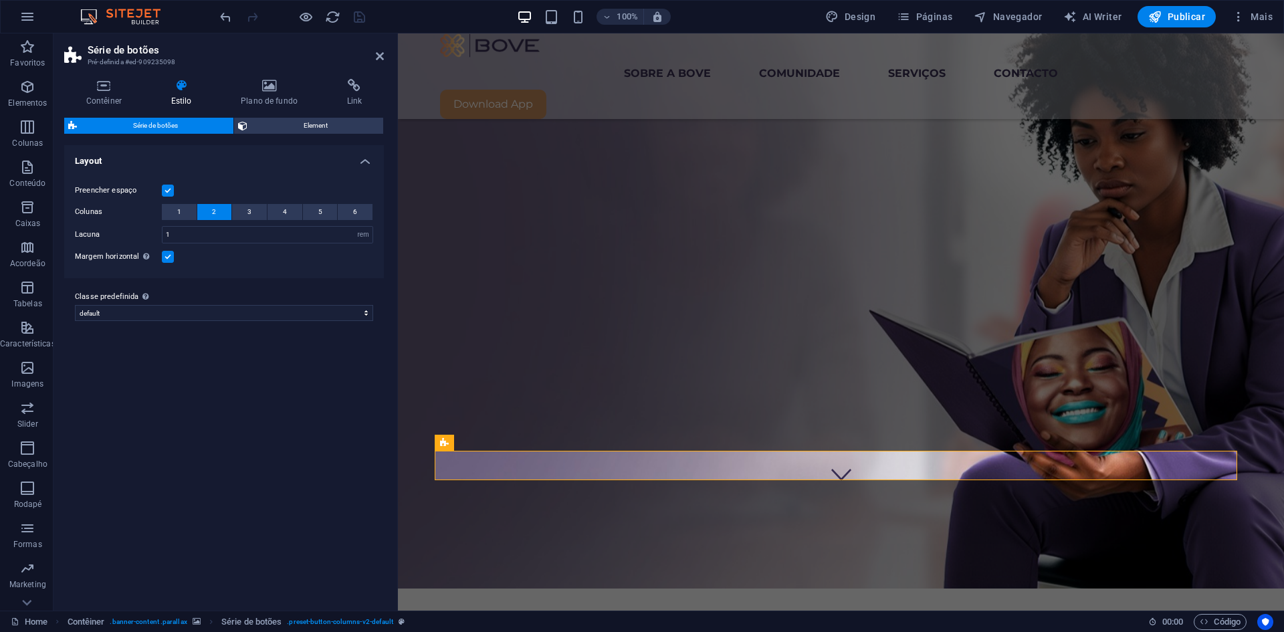
click at [140, 126] on span "Série de botões" at bounding box center [155, 126] width 148 height 16
click at [167, 188] on label at bounding box center [168, 191] width 12 height 12
click at [0, 0] on input "Preencher espaço" at bounding box center [0, 0] width 0 height 0
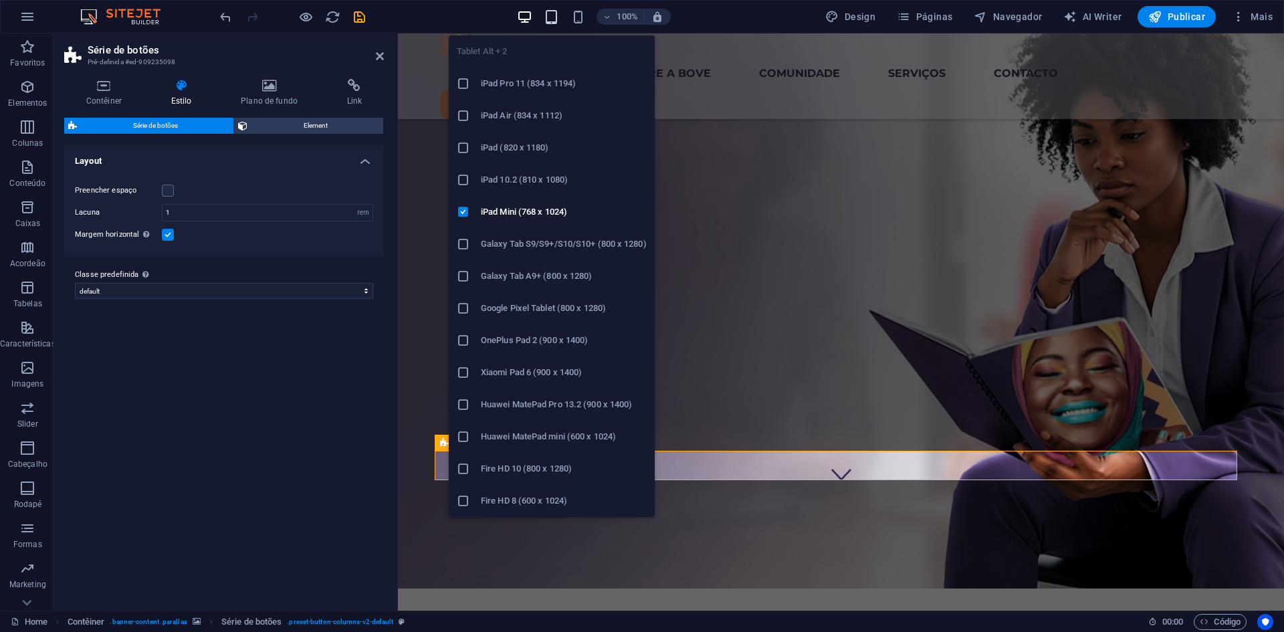
click at [559, 17] on icon "button" at bounding box center [551, 16] width 15 height 15
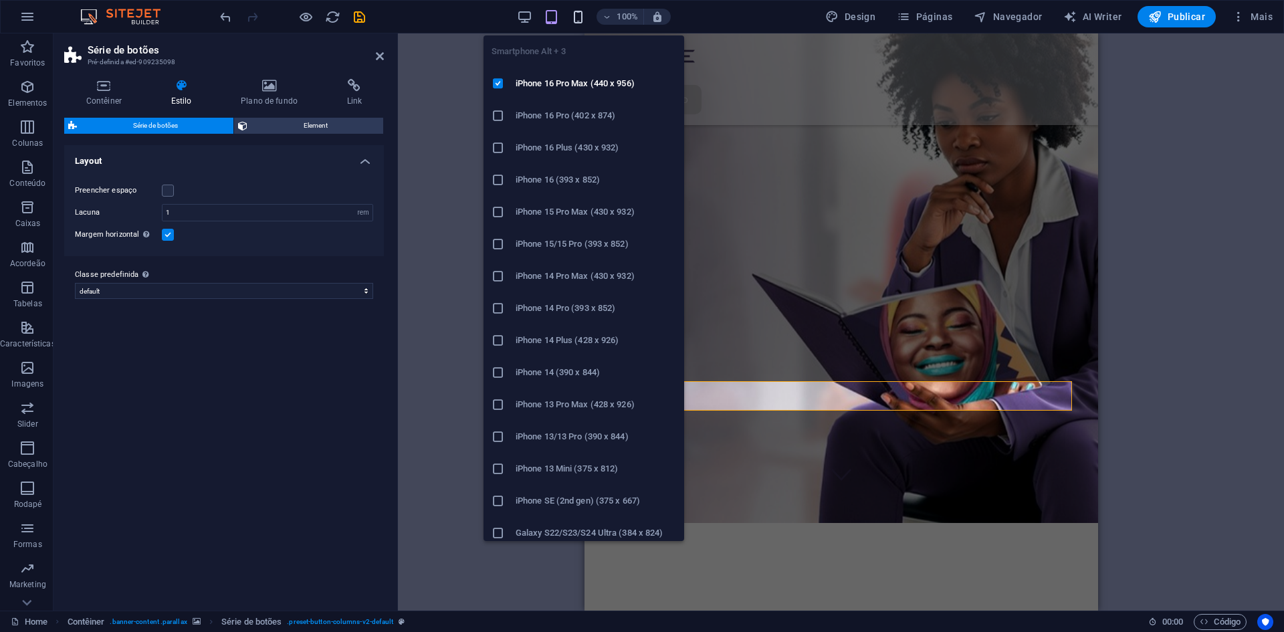
click at [578, 15] on icon "button" at bounding box center [577, 16] width 15 height 15
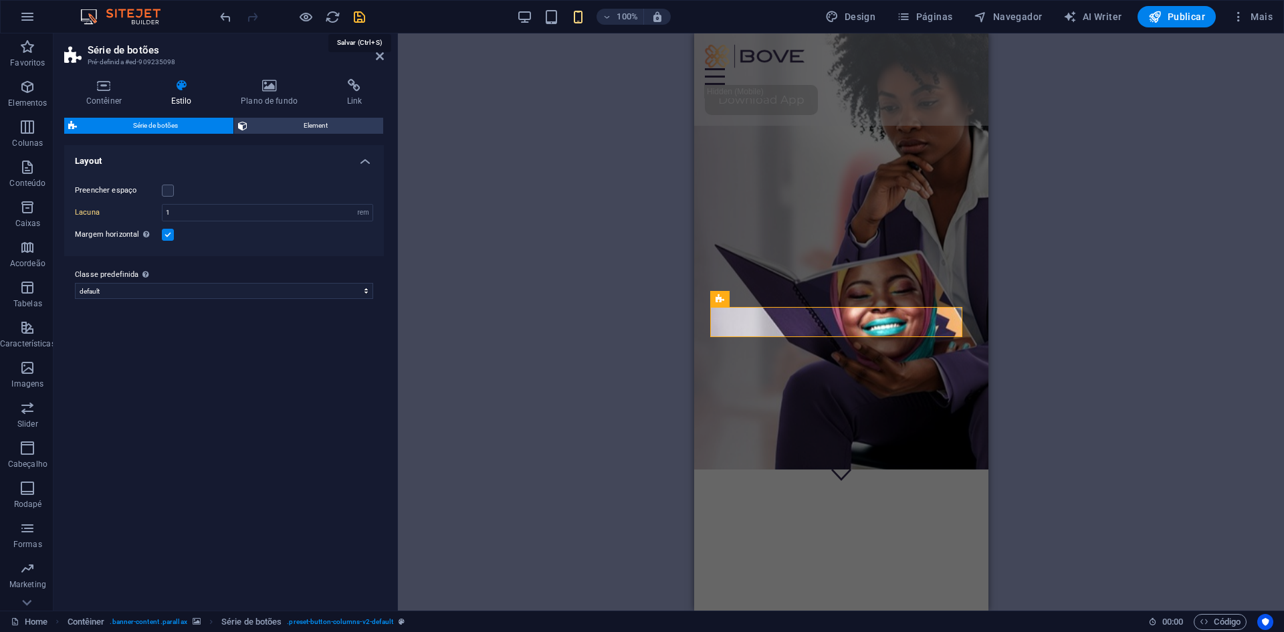
click at [360, 17] on icon "save" at bounding box center [359, 16] width 15 height 15
select select "rem"
click at [310, 18] on icon "button" at bounding box center [305, 16] width 15 height 15
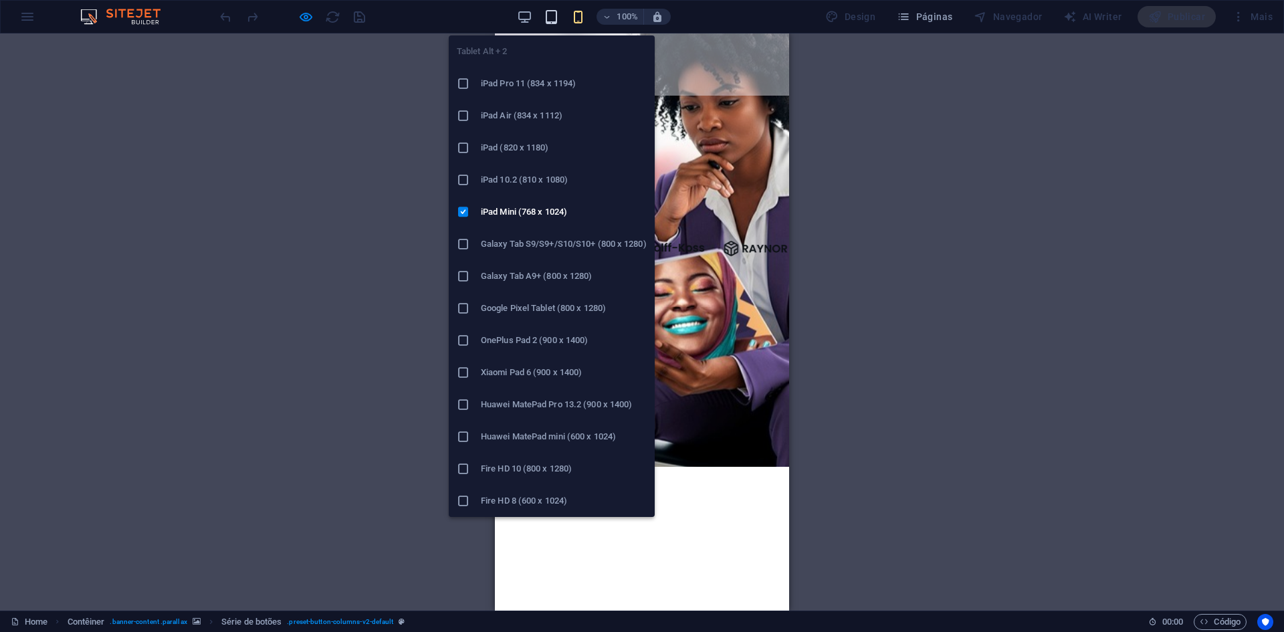
click at [552, 17] on icon "button" at bounding box center [551, 16] width 15 height 15
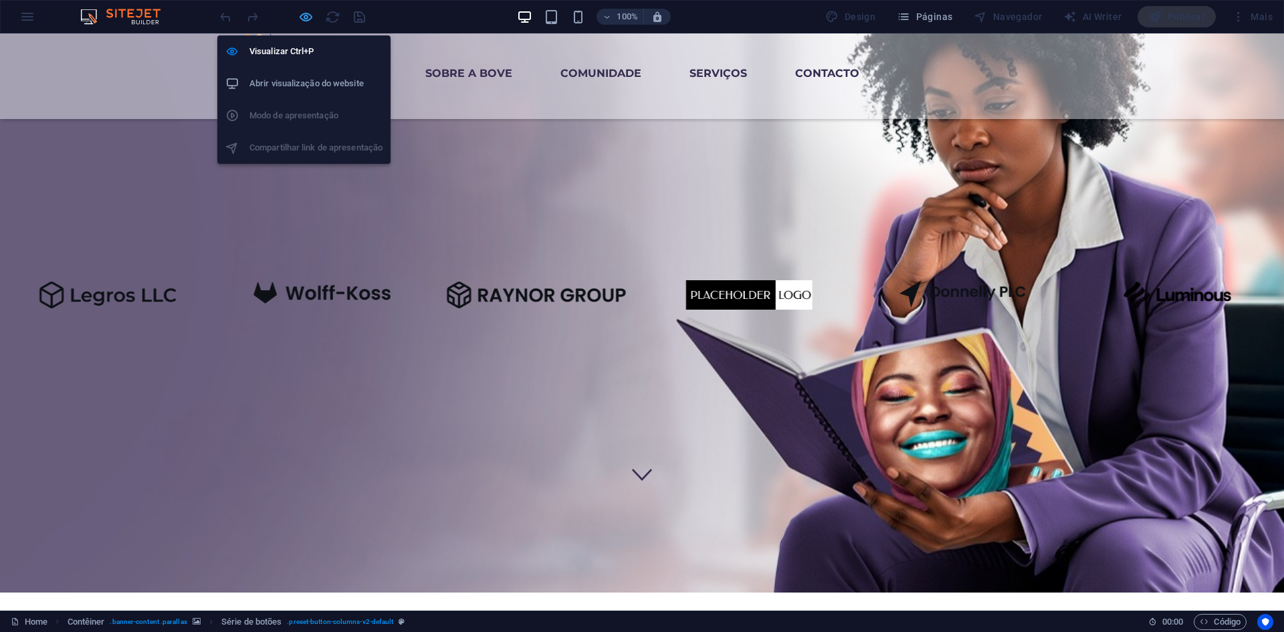
click at [301, 11] on icon "button" at bounding box center [305, 16] width 15 height 15
select select "rem"
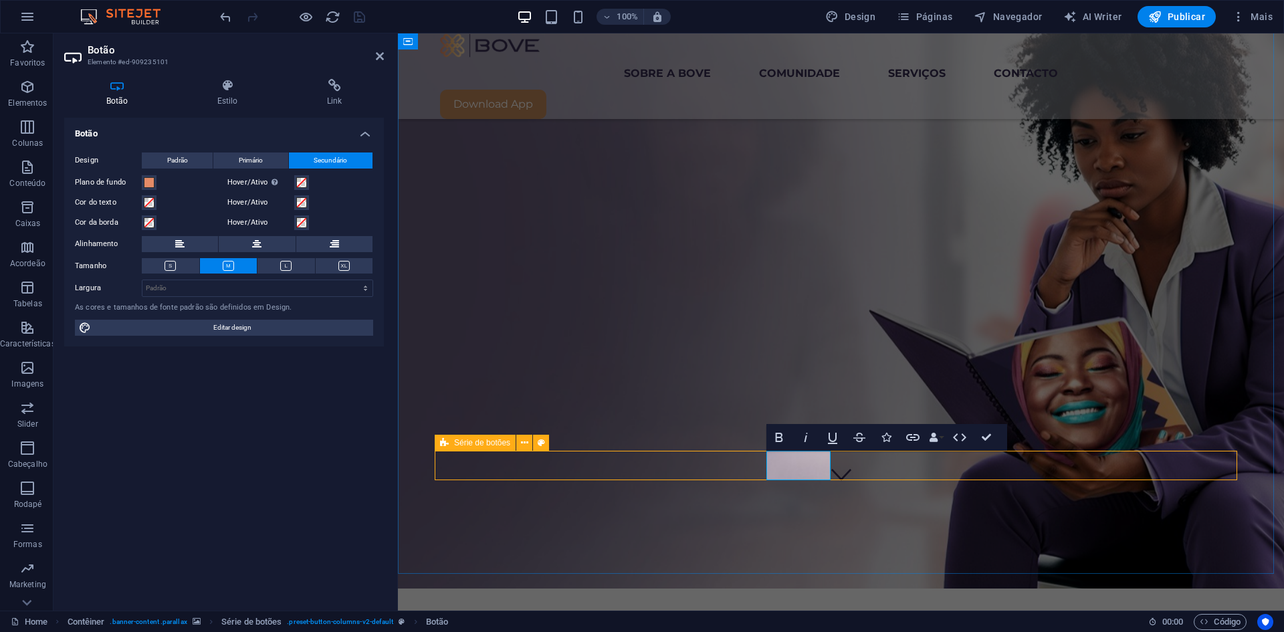
drag, startPoint x: 962, startPoint y: 439, endPoint x: 908, endPoint y: 405, distance: 63.7
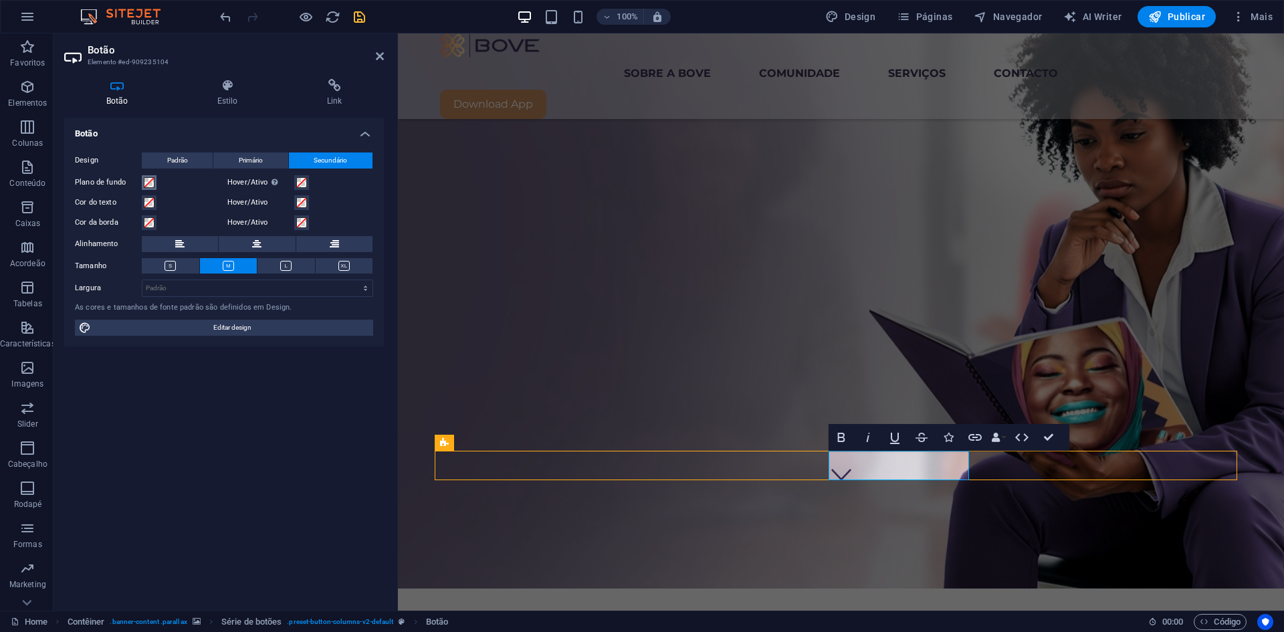
click at [148, 185] on span at bounding box center [149, 182] width 11 height 11
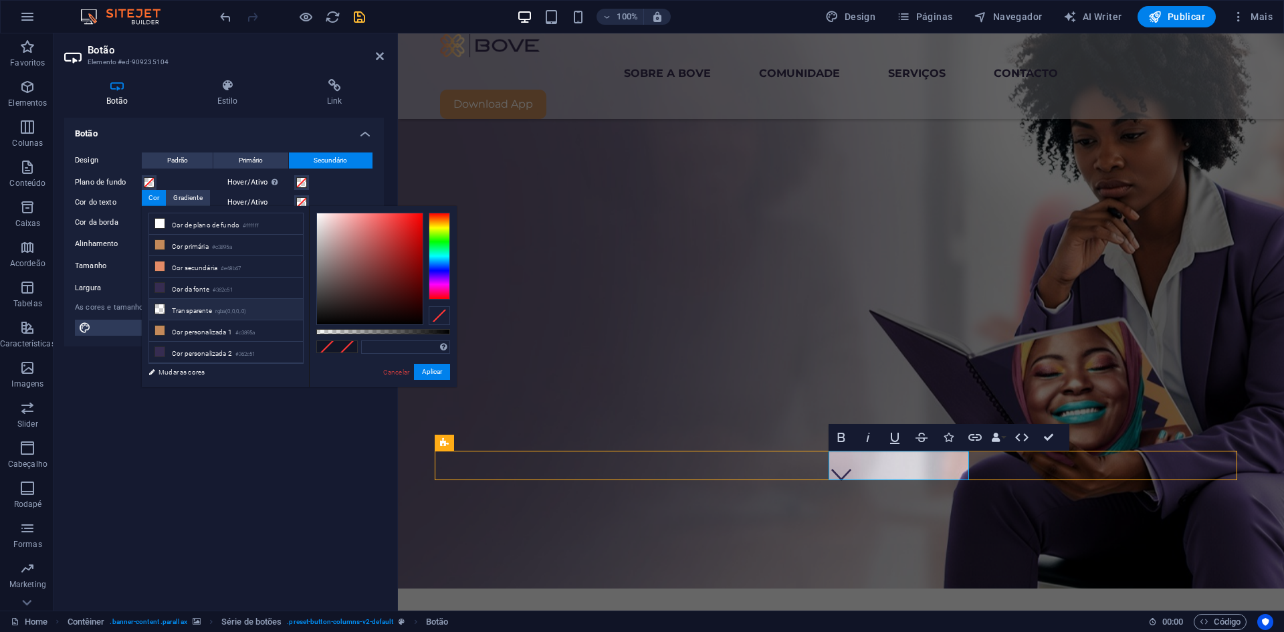
click at [194, 310] on li "Transparente rgba(0,0,0,.0)" at bounding box center [226, 309] width 154 height 21
type input "rgba(0, 0, 0, 0)"
click at [440, 372] on button "Aplicar" at bounding box center [432, 372] width 36 height 16
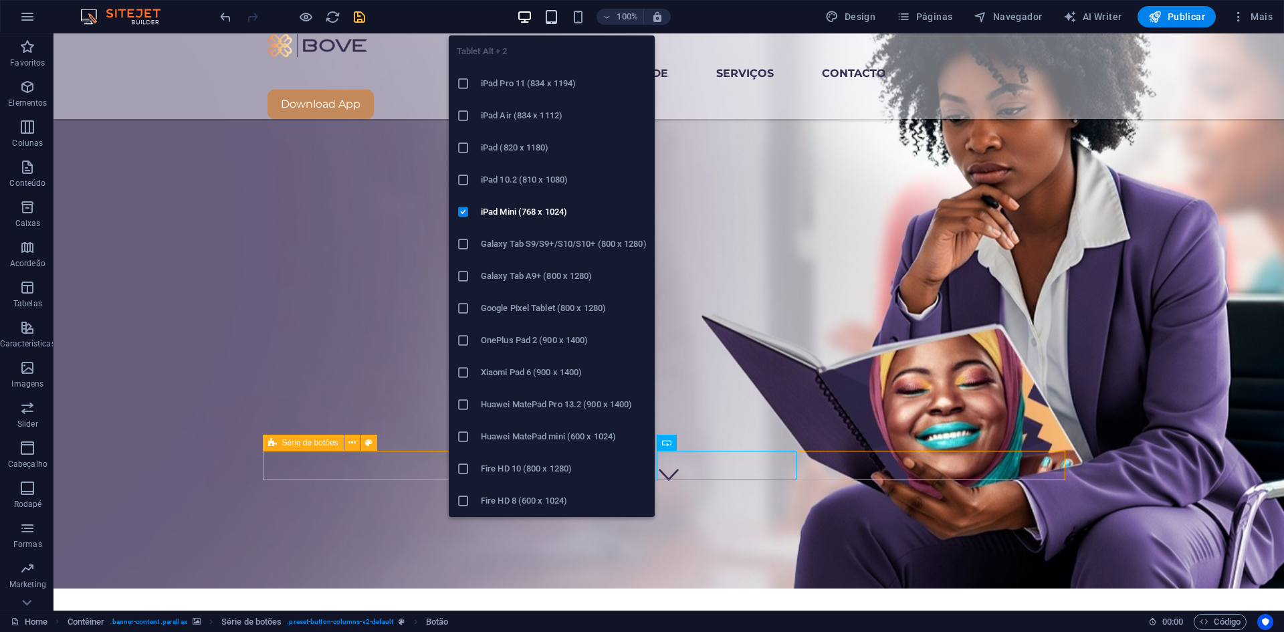
click at [554, 19] on icon "button" at bounding box center [551, 16] width 15 height 15
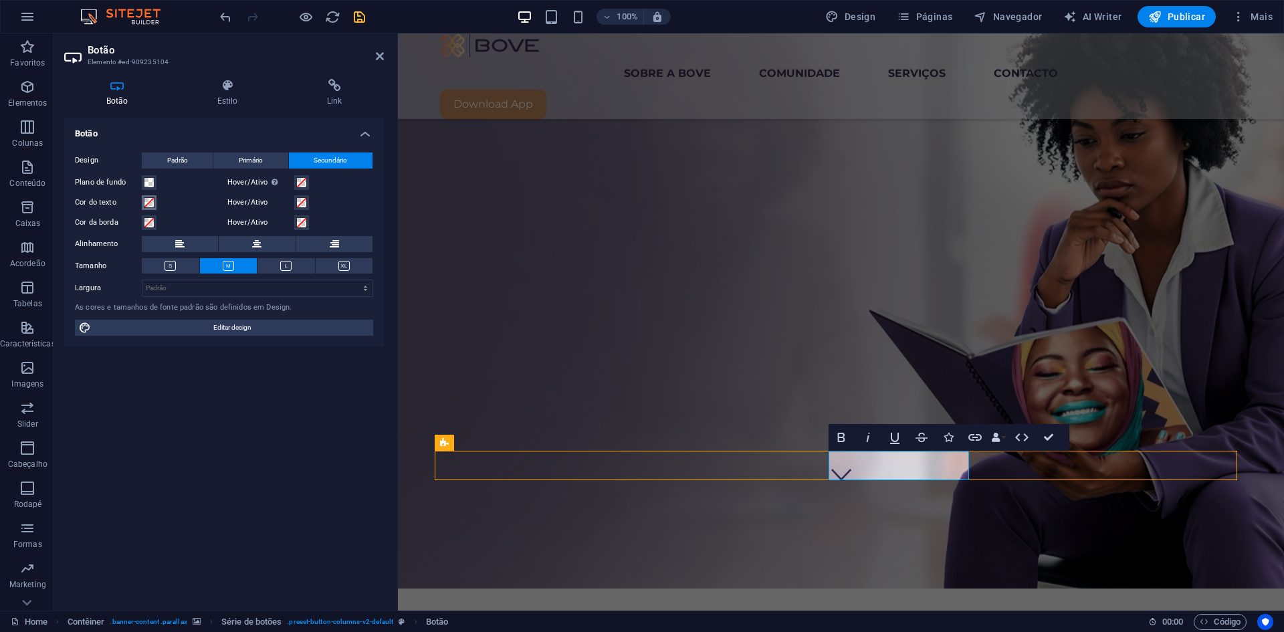
click at [152, 203] on span at bounding box center [149, 202] width 11 height 11
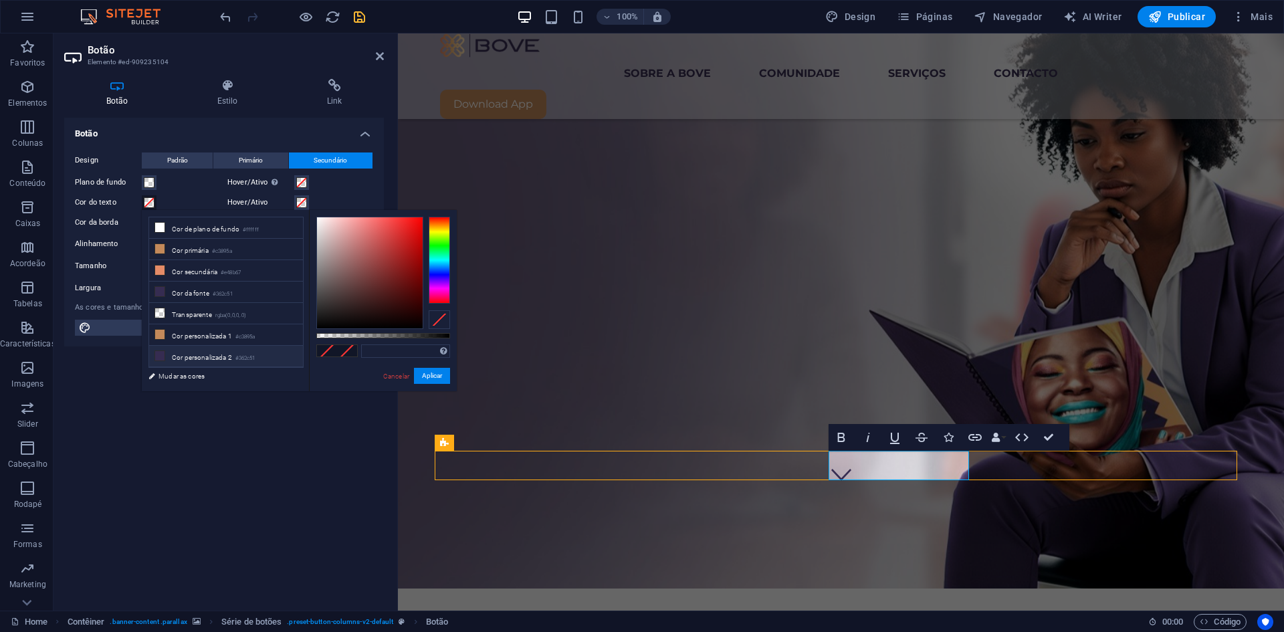
click at [218, 356] on li "Cor personalizada 2 #362c51" at bounding box center [226, 356] width 154 height 21
type input "#362c51"
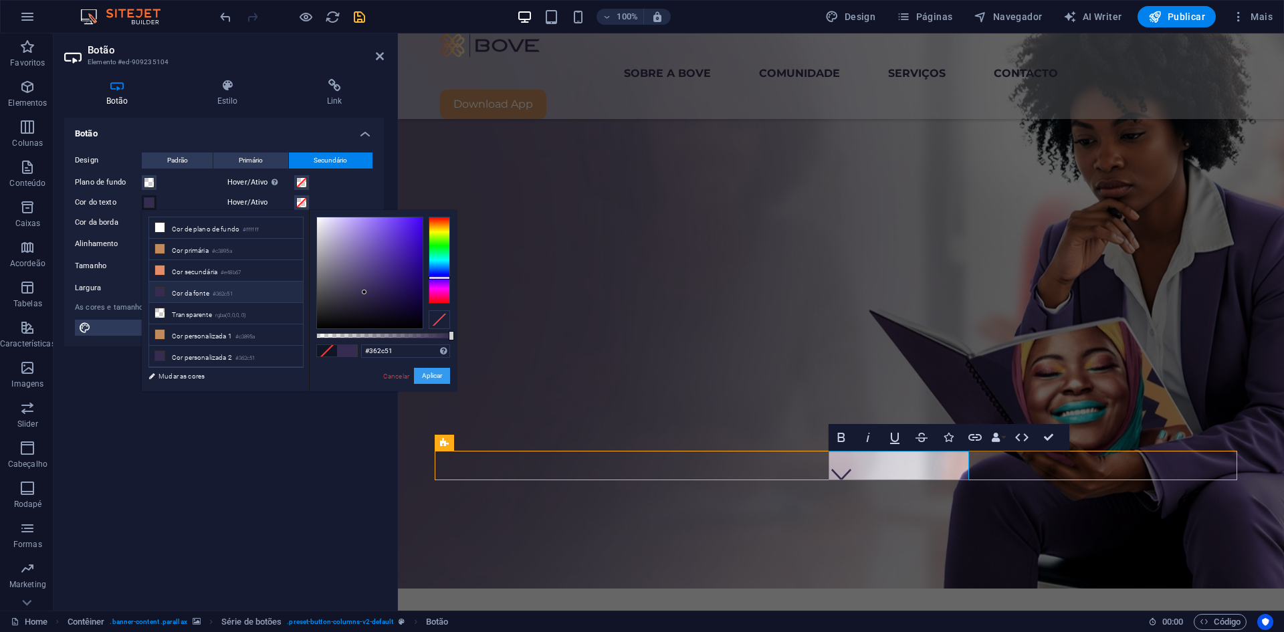
click at [435, 372] on button "Aplicar" at bounding box center [432, 376] width 36 height 16
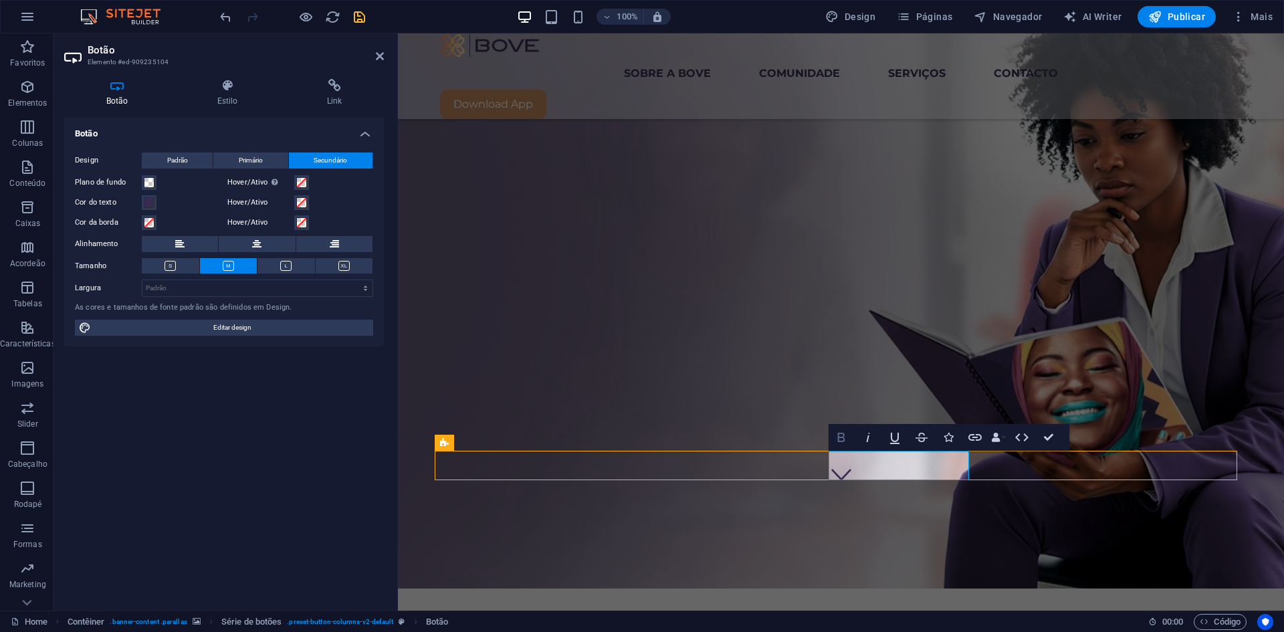
click at [842, 440] on icon "button" at bounding box center [841, 437] width 16 height 16
click at [842, 439] on icon "button" at bounding box center [839, 437] width 16 height 16
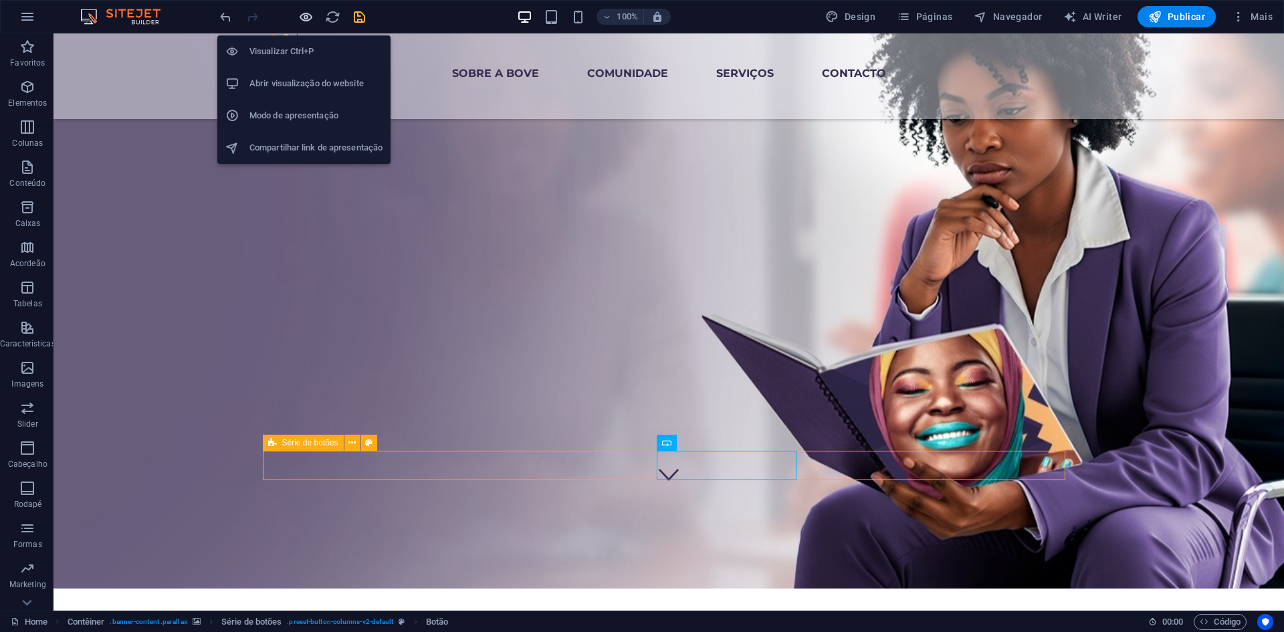
click at [300, 15] on icon "button" at bounding box center [305, 16] width 15 height 15
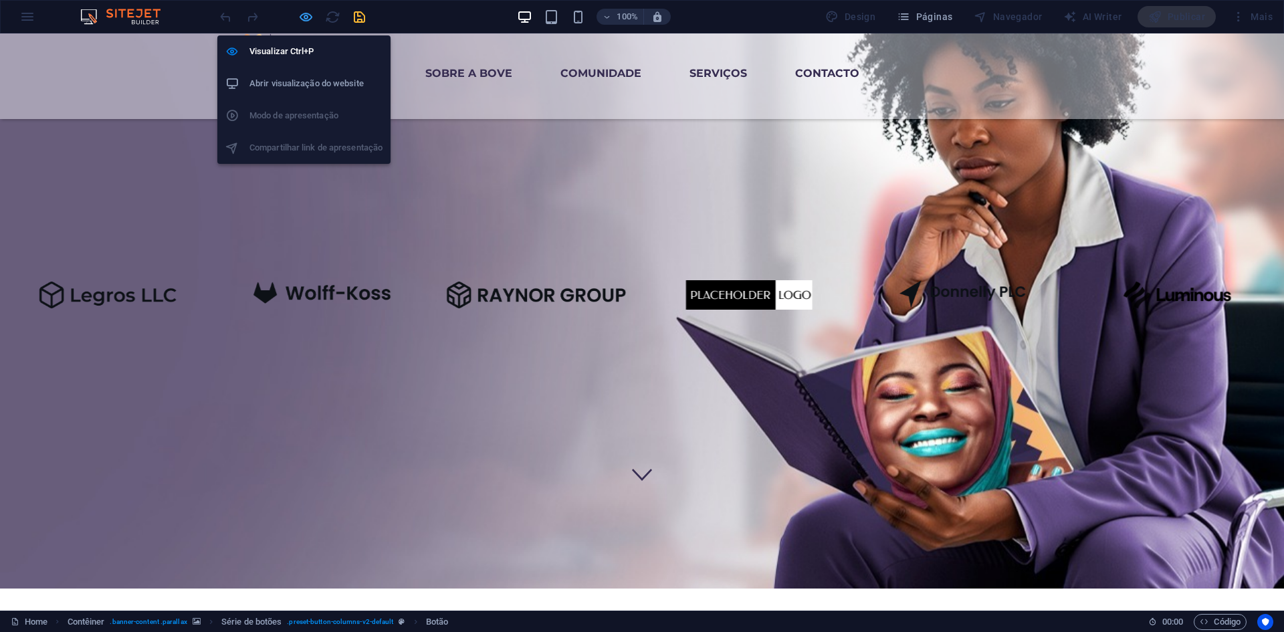
click at [300, 16] on icon "button" at bounding box center [305, 16] width 15 height 15
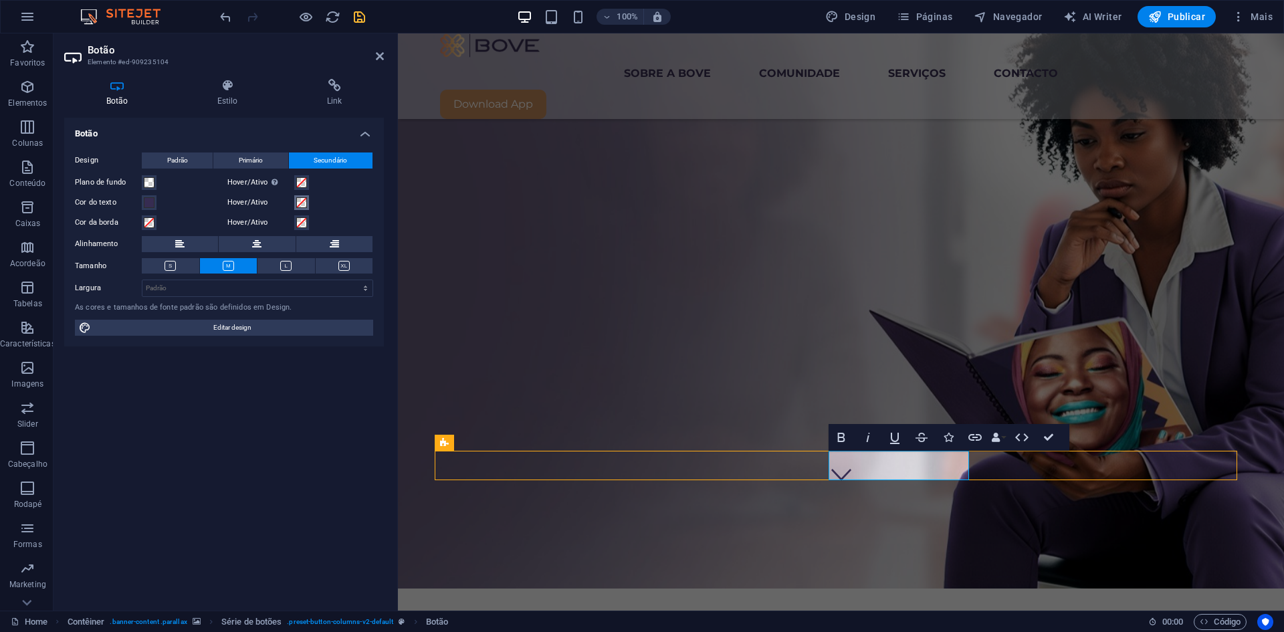
click at [298, 203] on span at bounding box center [301, 202] width 11 height 11
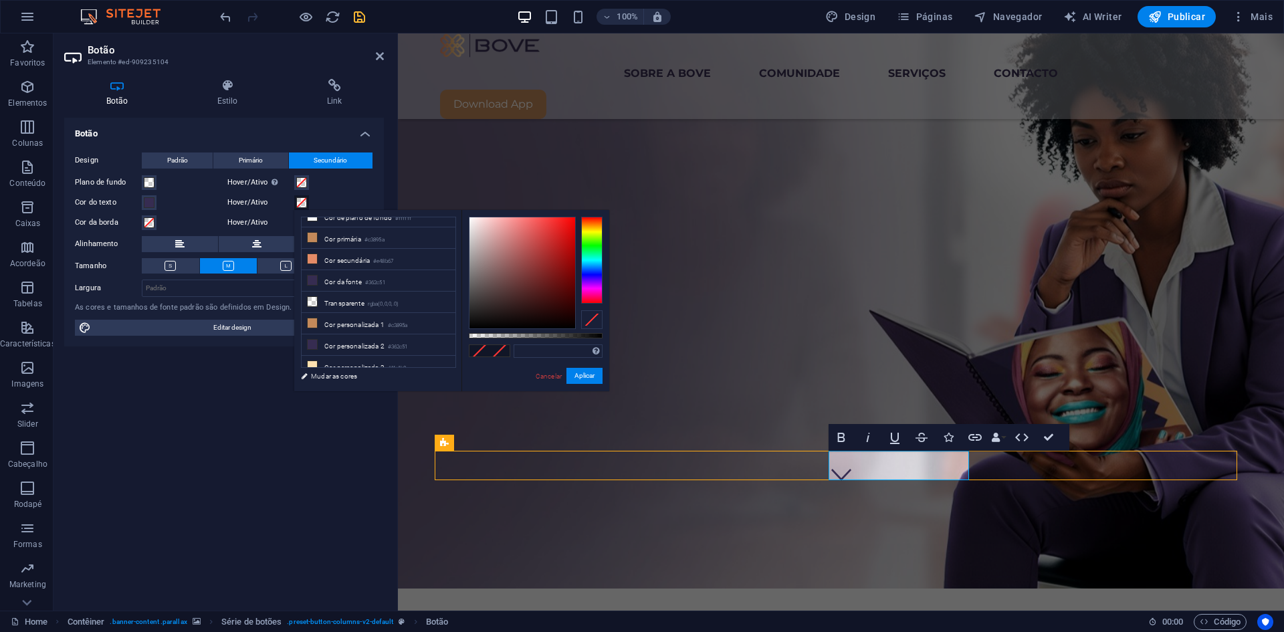
scroll to position [58, 0]
click at [381, 342] on li "Cor personalizada 4 #eff0f6" at bounding box center [379, 341] width 154 height 21
type input "#eff0f6"
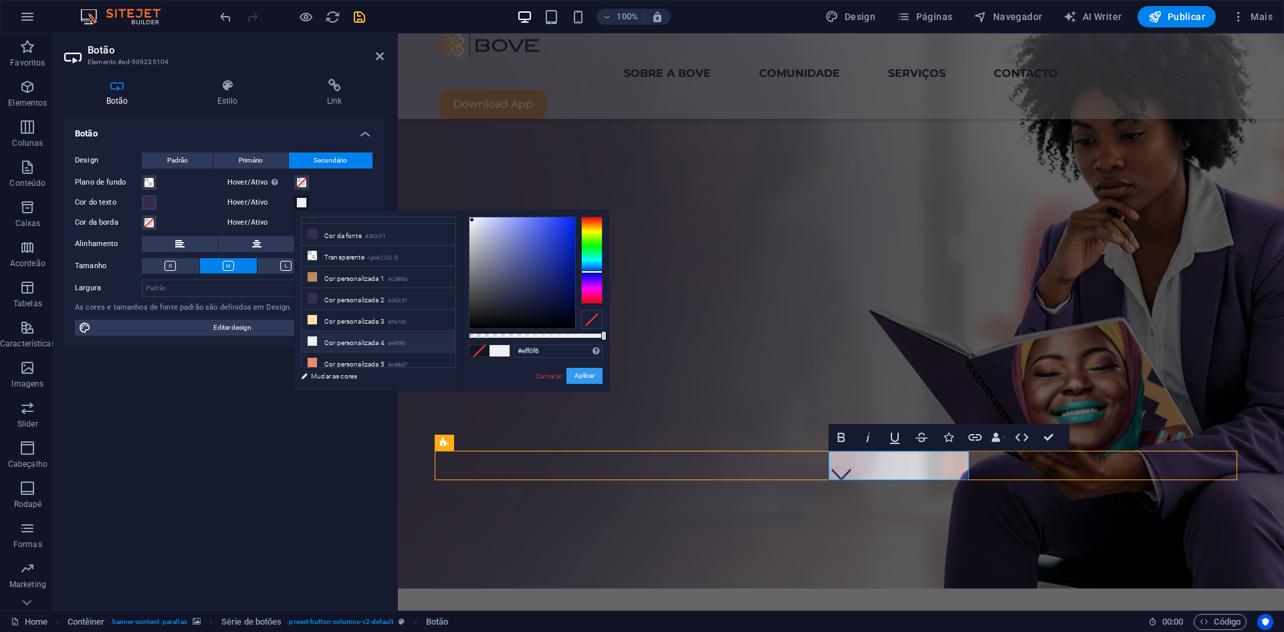
click at [581, 372] on button "Aplicar" at bounding box center [584, 376] width 36 height 16
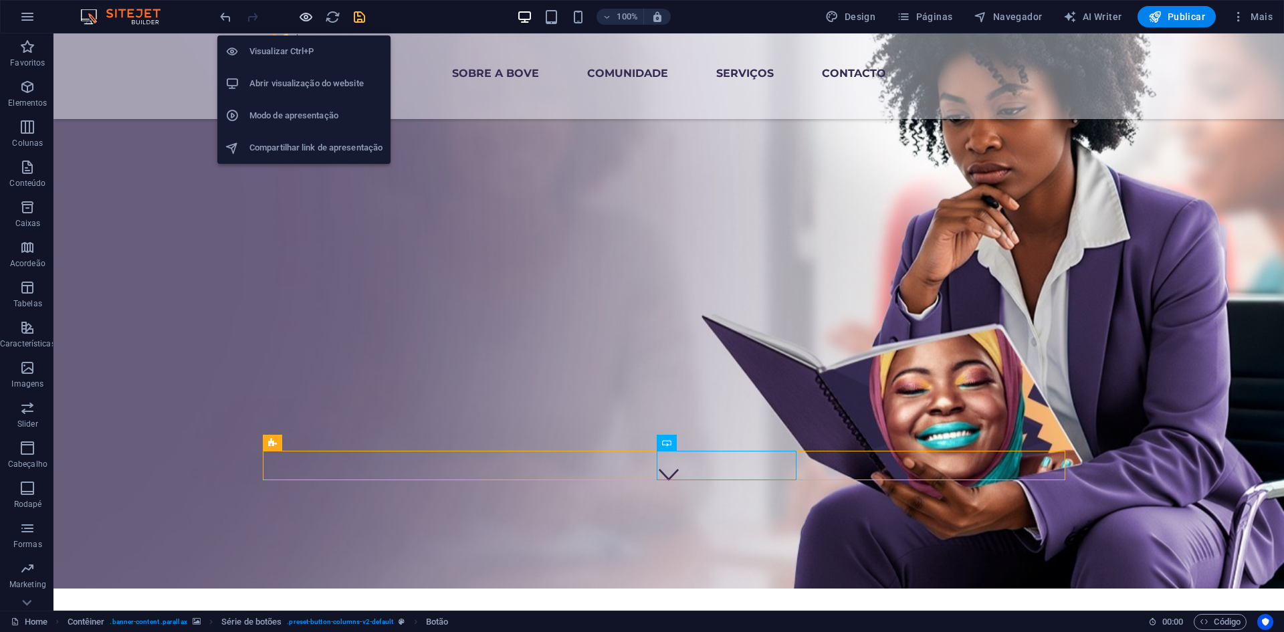
drag, startPoint x: 303, startPoint y: 15, endPoint x: 302, endPoint y: 24, distance: 9.4
click at [302, 15] on icon "button" at bounding box center [305, 16] width 15 height 15
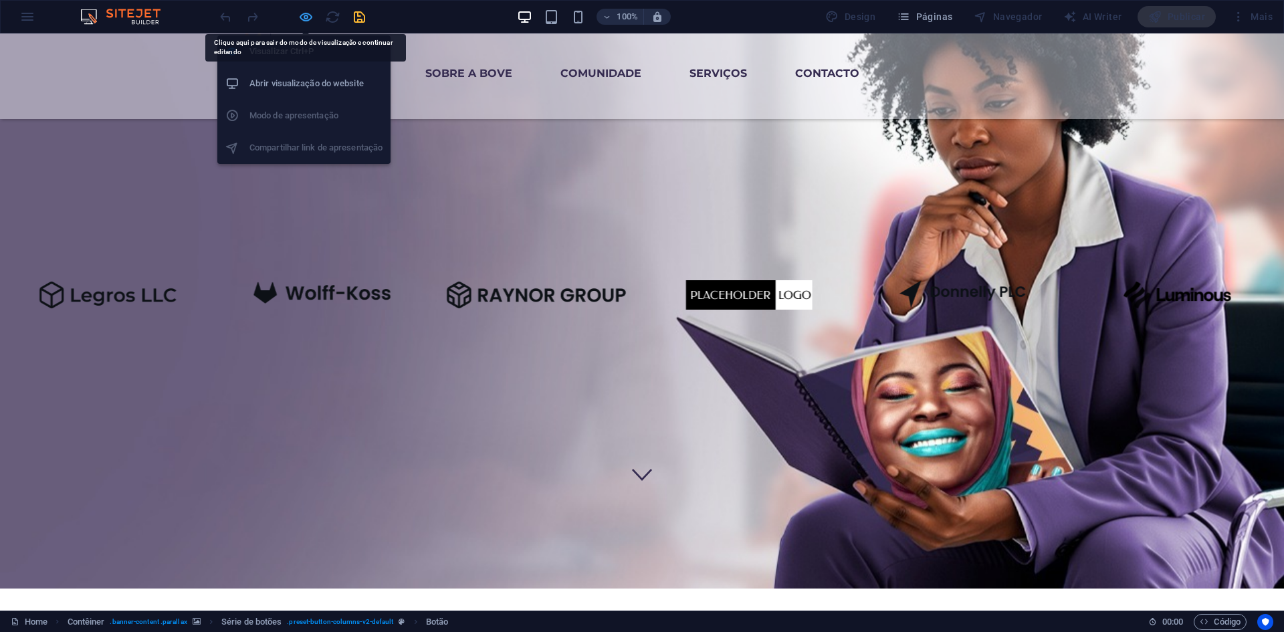
click at [302, 11] on icon "button" at bounding box center [305, 16] width 15 height 15
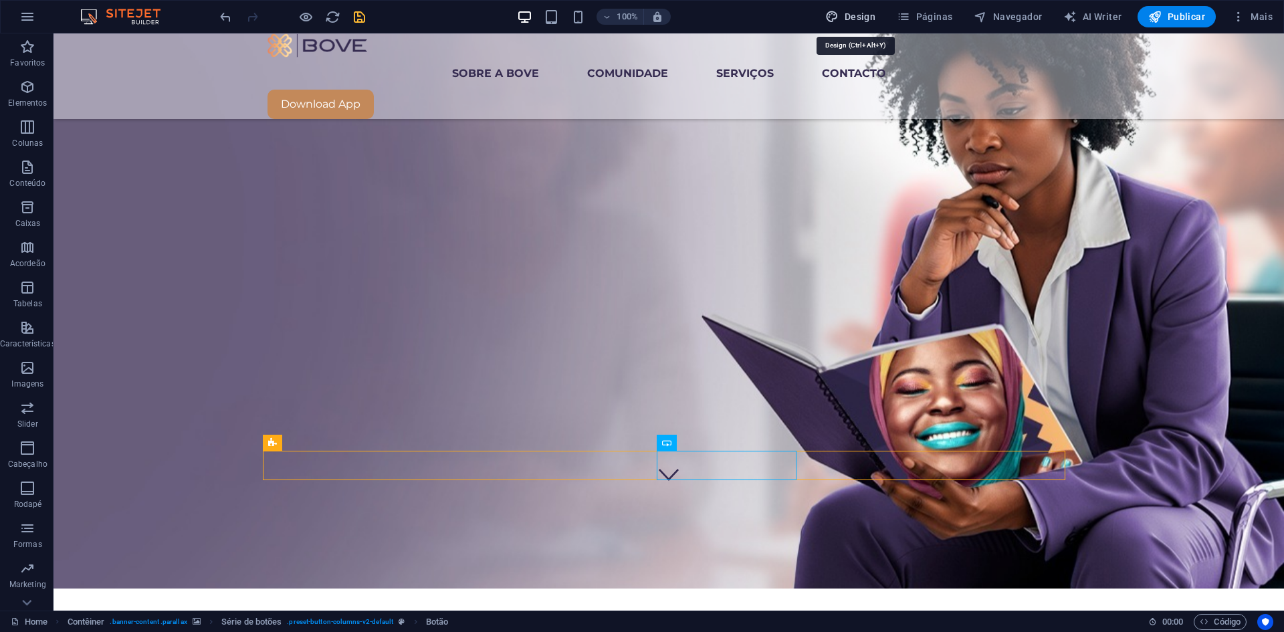
click at [0, 0] on span "Design" at bounding box center [0, 0] width 0 height 0
select select "px"
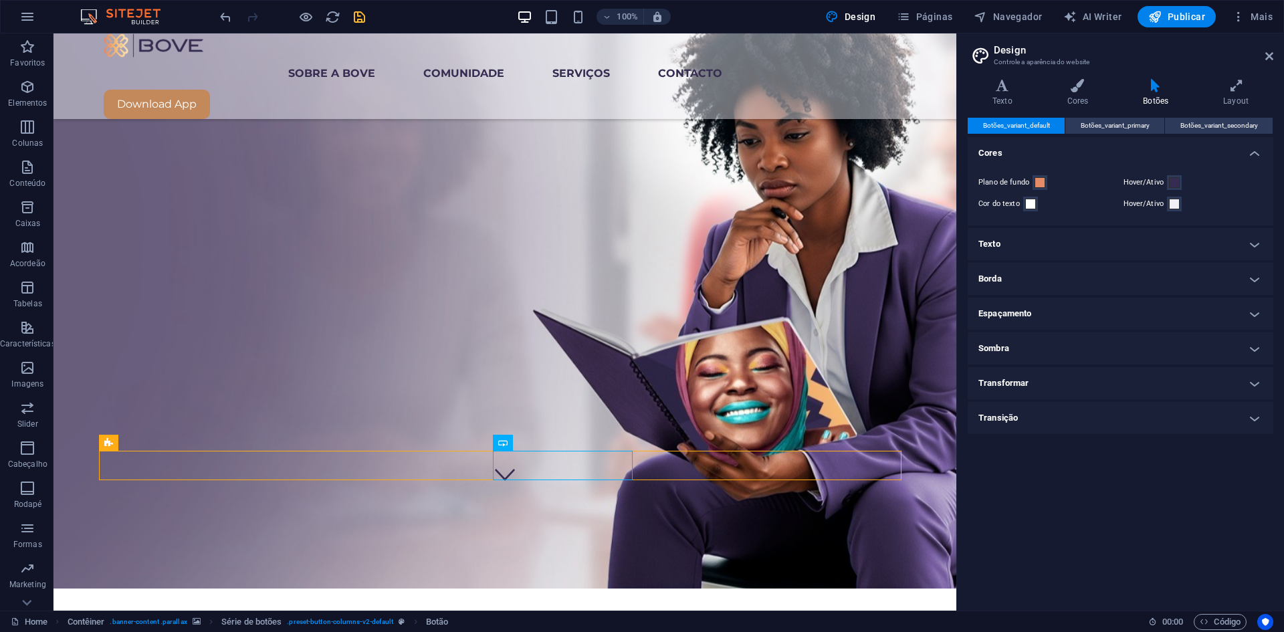
click at [1248, 284] on h4 "Borda" at bounding box center [1121, 279] width 306 height 32
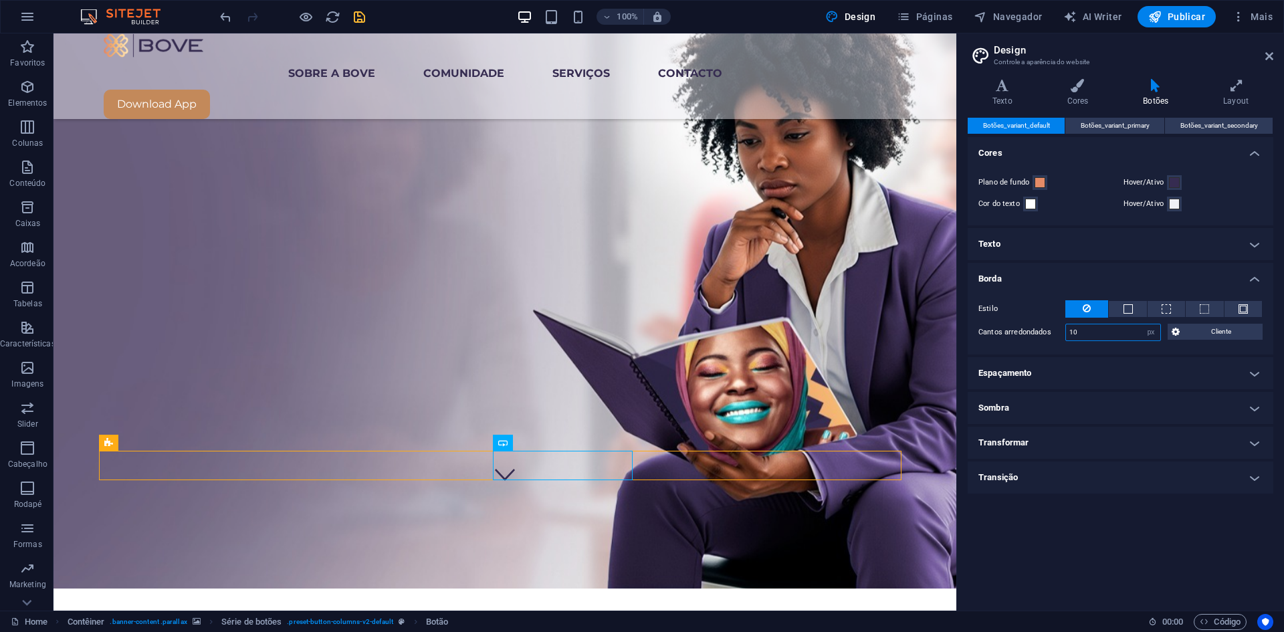
click at [1082, 334] on input "10" at bounding box center [1113, 332] width 94 height 16
type input "15"
click at [1270, 51] on icon at bounding box center [1269, 56] width 8 height 11
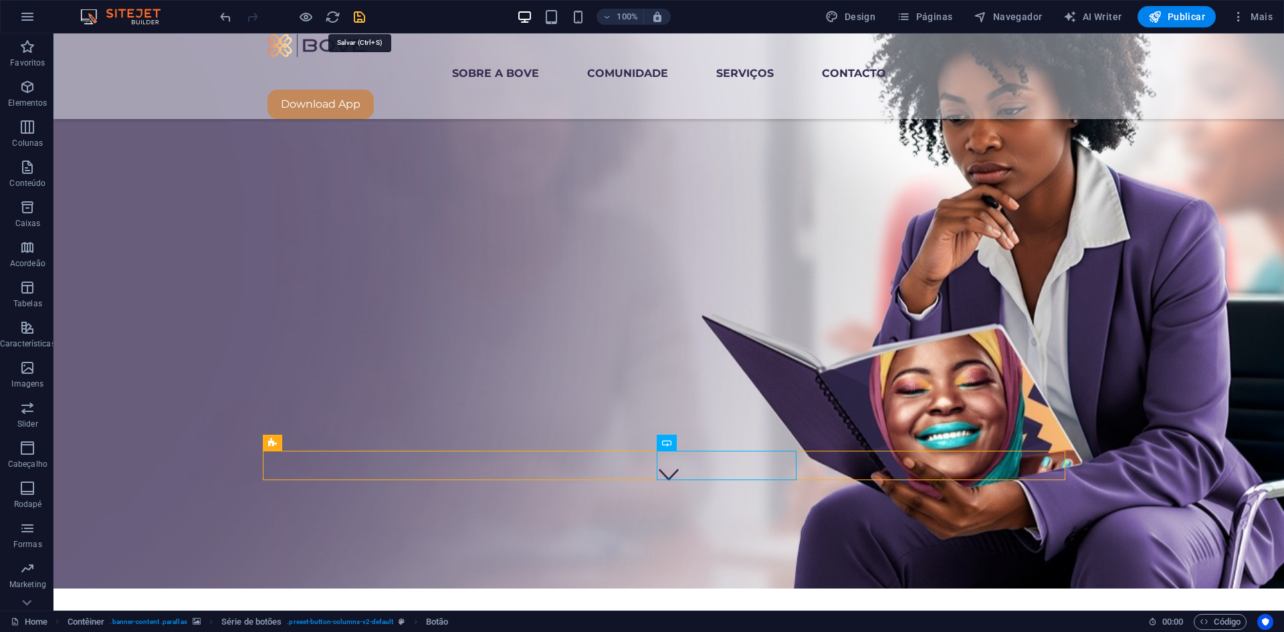
click at [356, 12] on icon "save" at bounding box center [359, 16] width 15 height 15
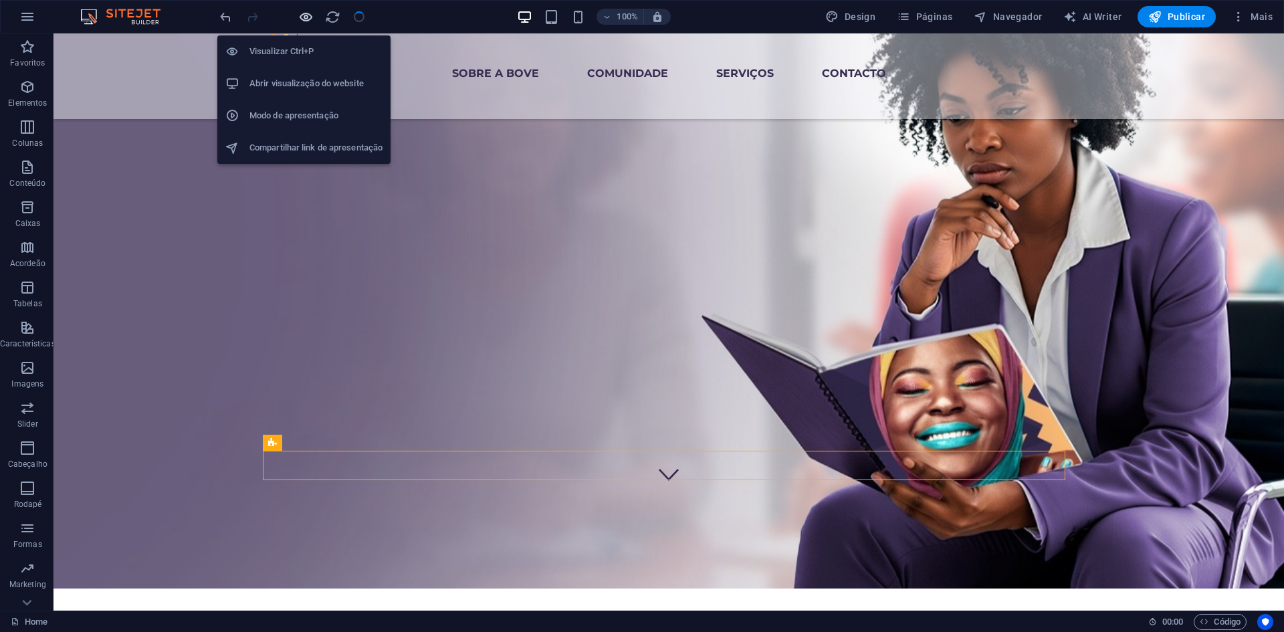
click at [308, 14] on icon "button" at bounding box center [305, 16] width 15 height 15
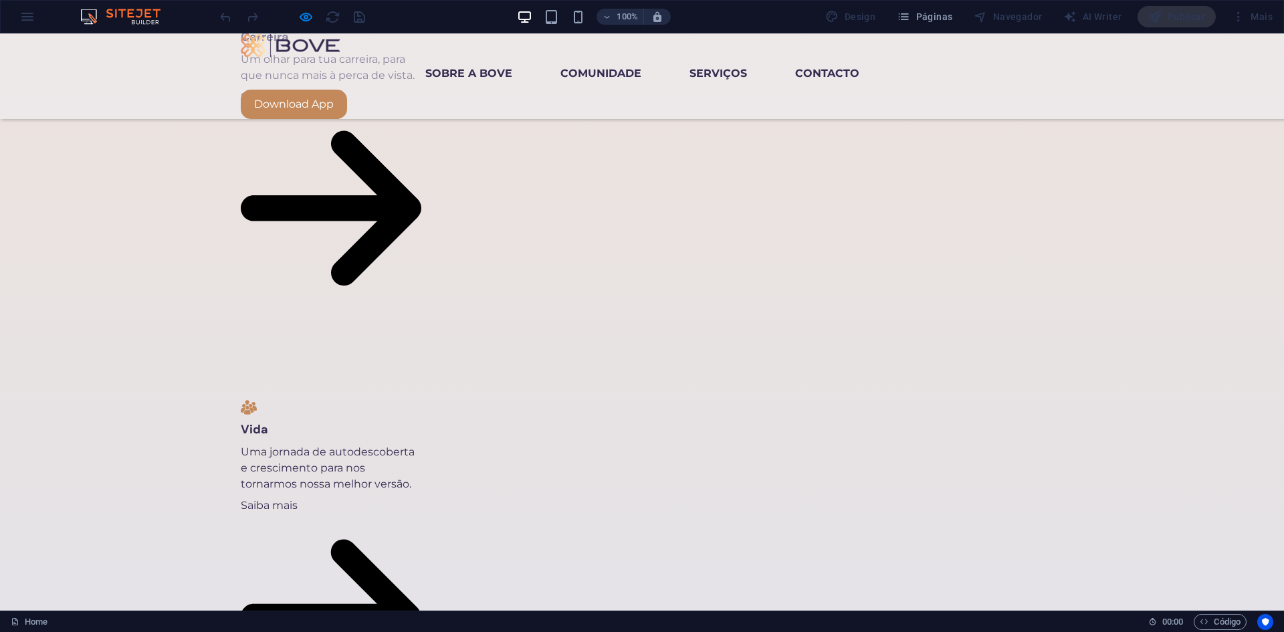
scroll to position [2385, 0]
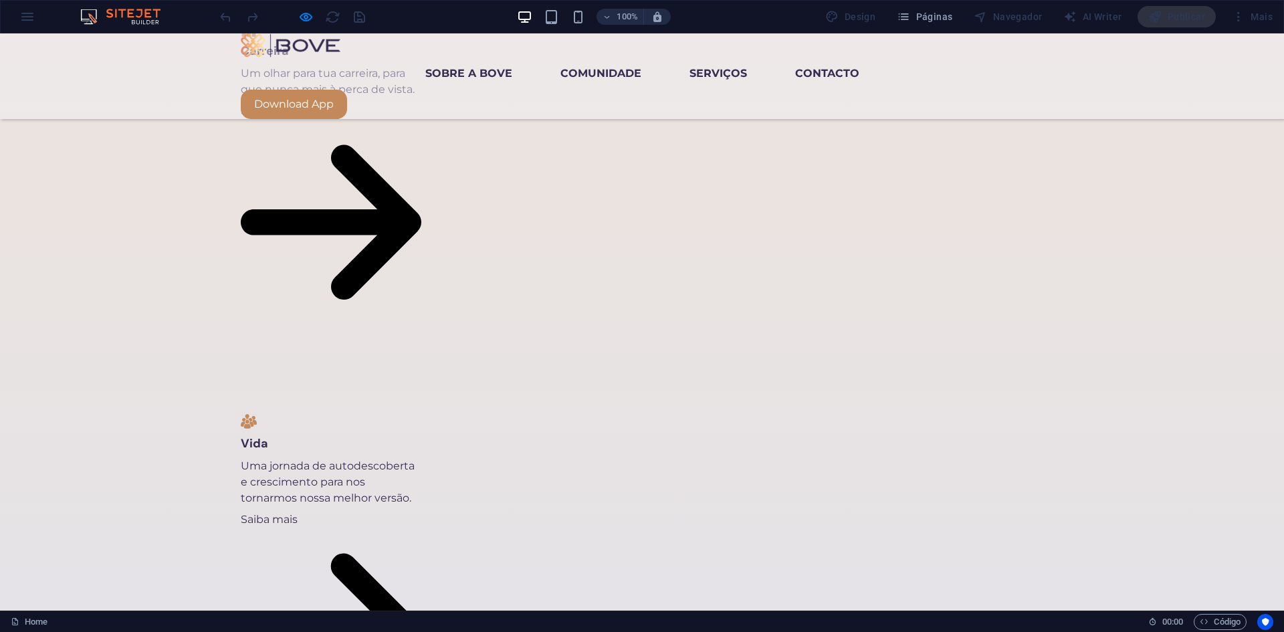
scroll to position [2385, 0]
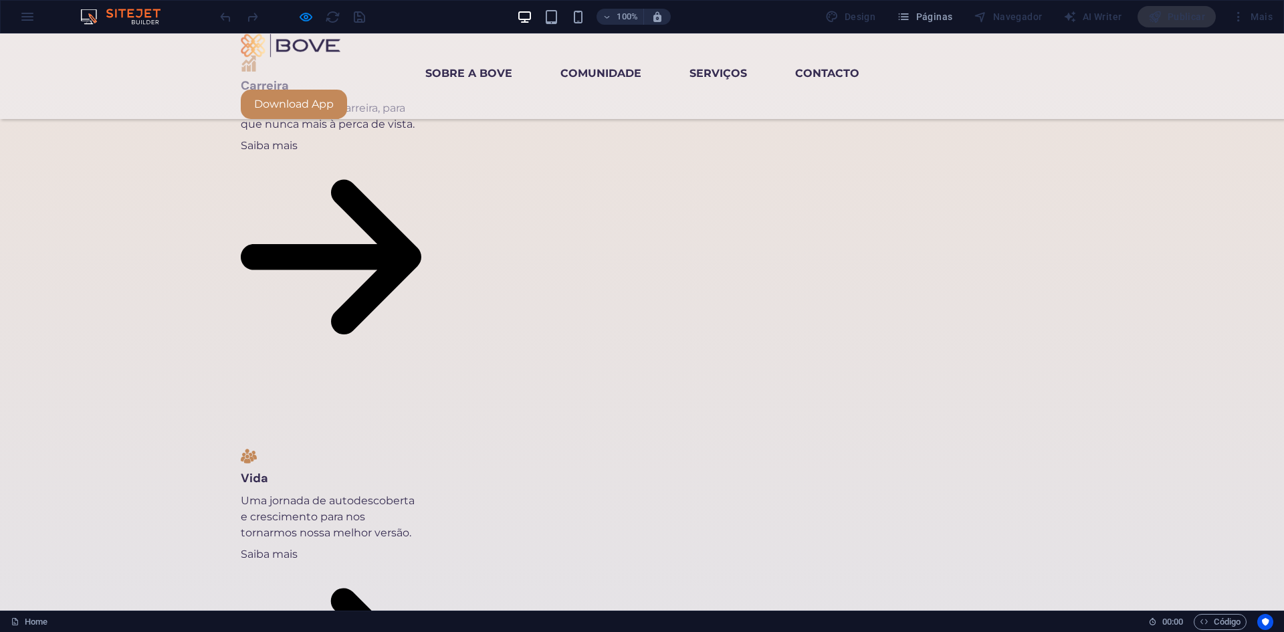
scroll to position [2328, 0]
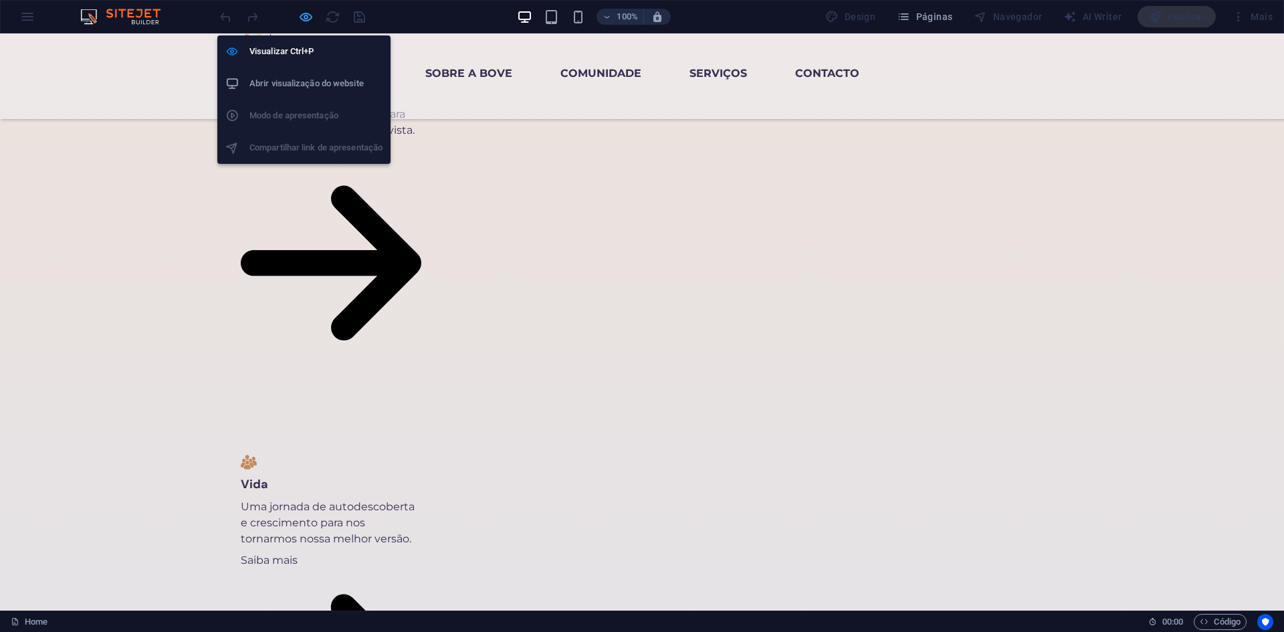
click at [304, 15] on icon "button" at bounding box center [305, 16] width 15 height 15
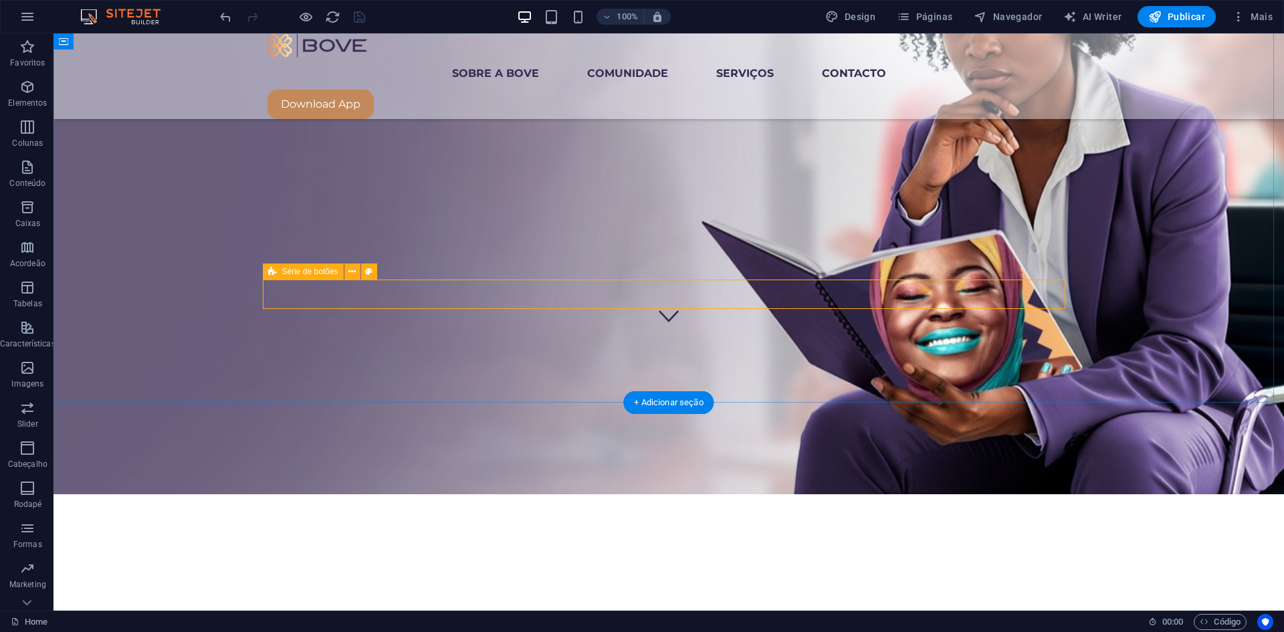
scroll to position [282, 0]
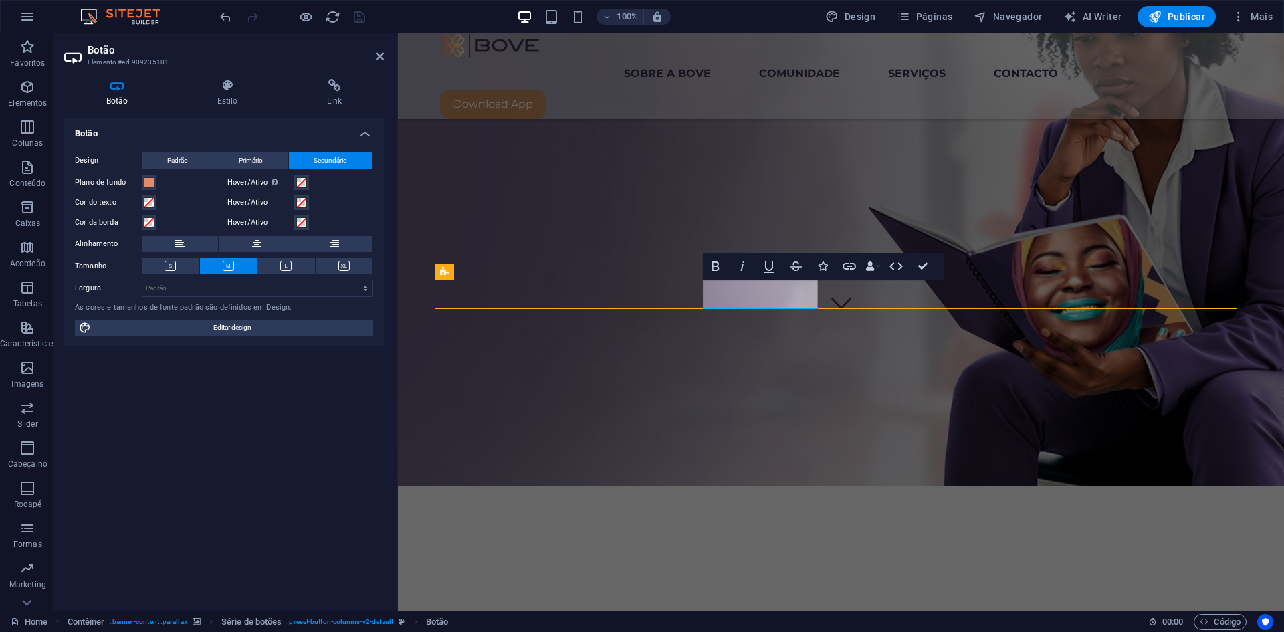
click at [223, 107] on div "Botão Estilo Link Botão Design Padrão Primário Secundário Plano de fundo Hover/…" at bounding box center [224, 339] width 320 height 521
click at [228, 94] on h4 "Estilo" at bounding box center [230, 93] width 110 height 28
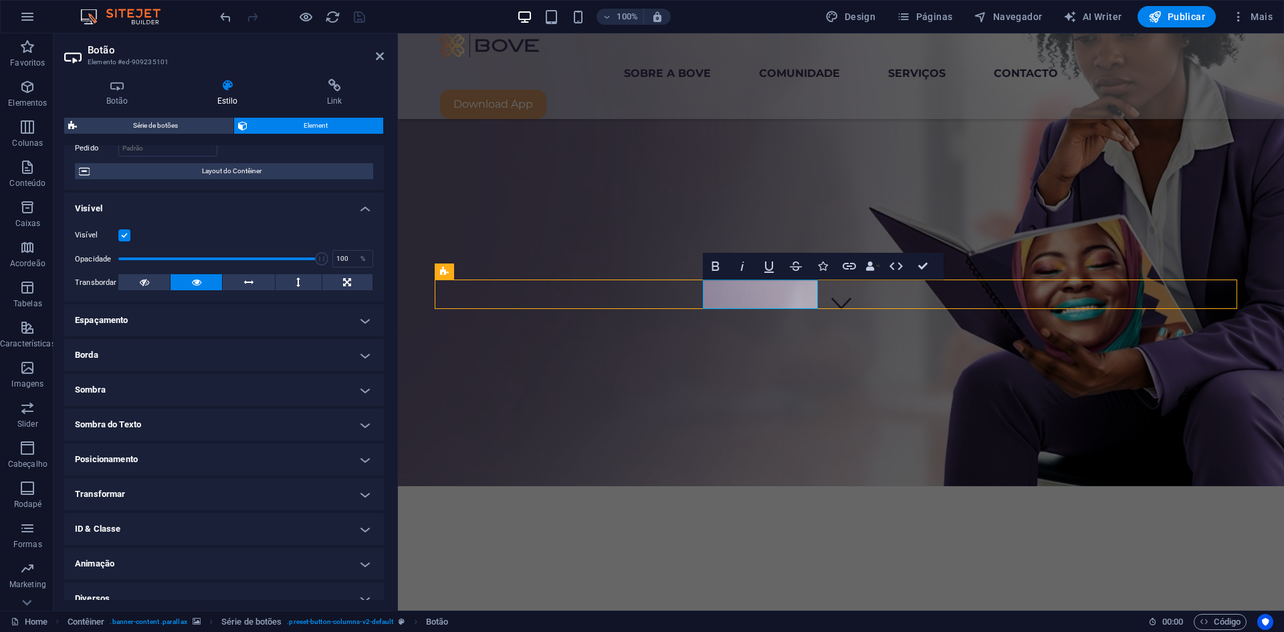
scroll to position [110, 0]
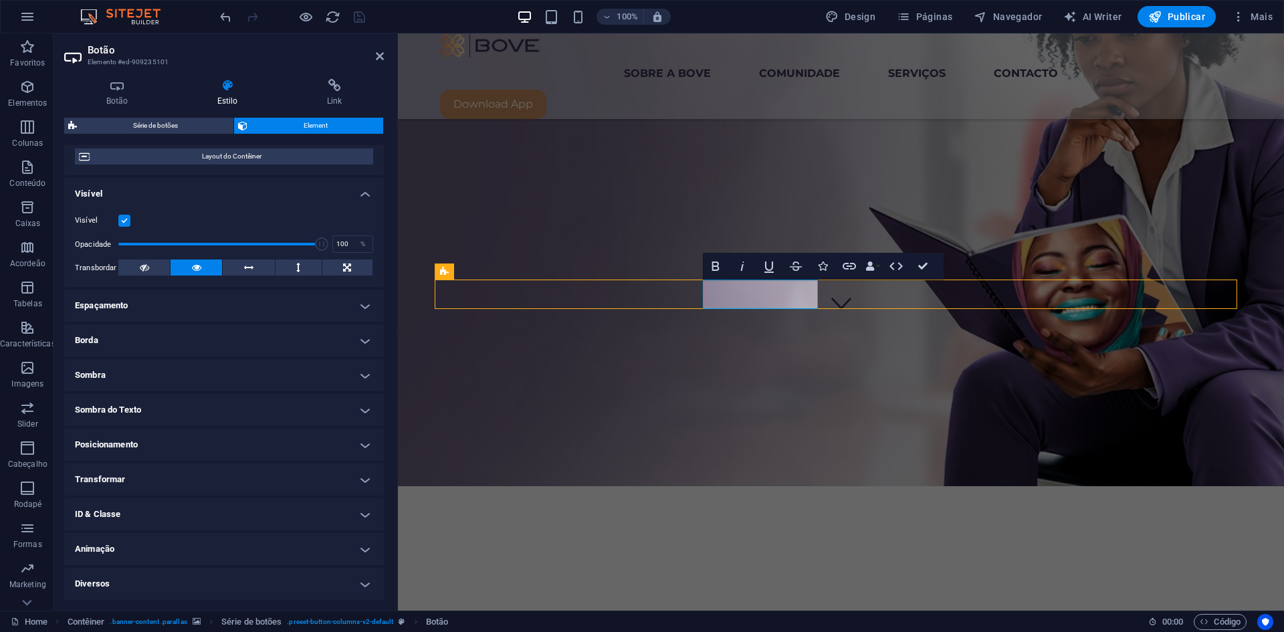
click at [261, 336] on h4 "Borda" at bounding box center [224, 340] width 320 height 32
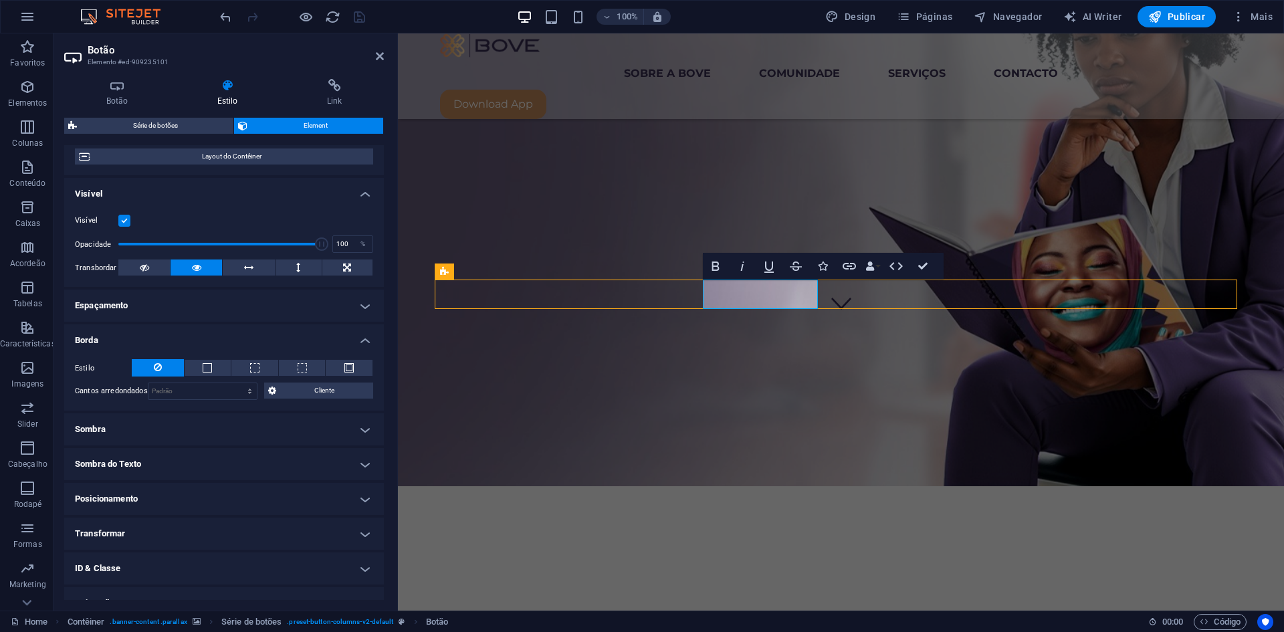
click at [261, 336] on h4 "Borda" at bounding box center [224, 336] width 320 height 24
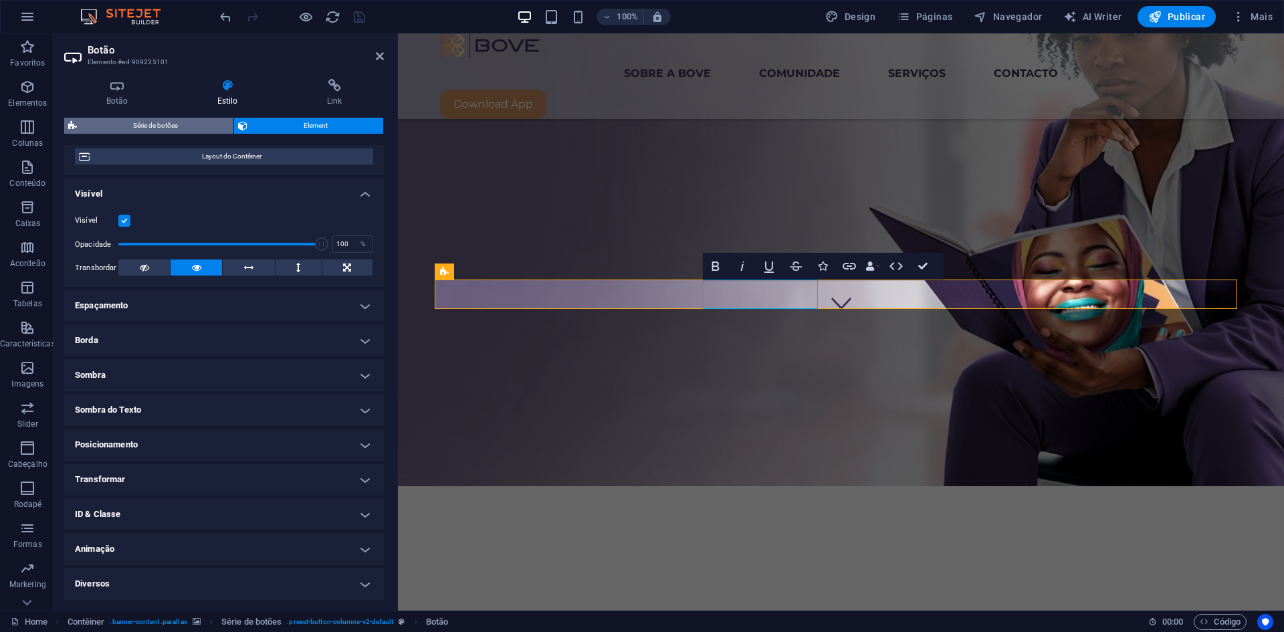
click at [170, 123] on span "Série de botões" at bounding box center [155, 126] width 148 height 16
select select "rem"
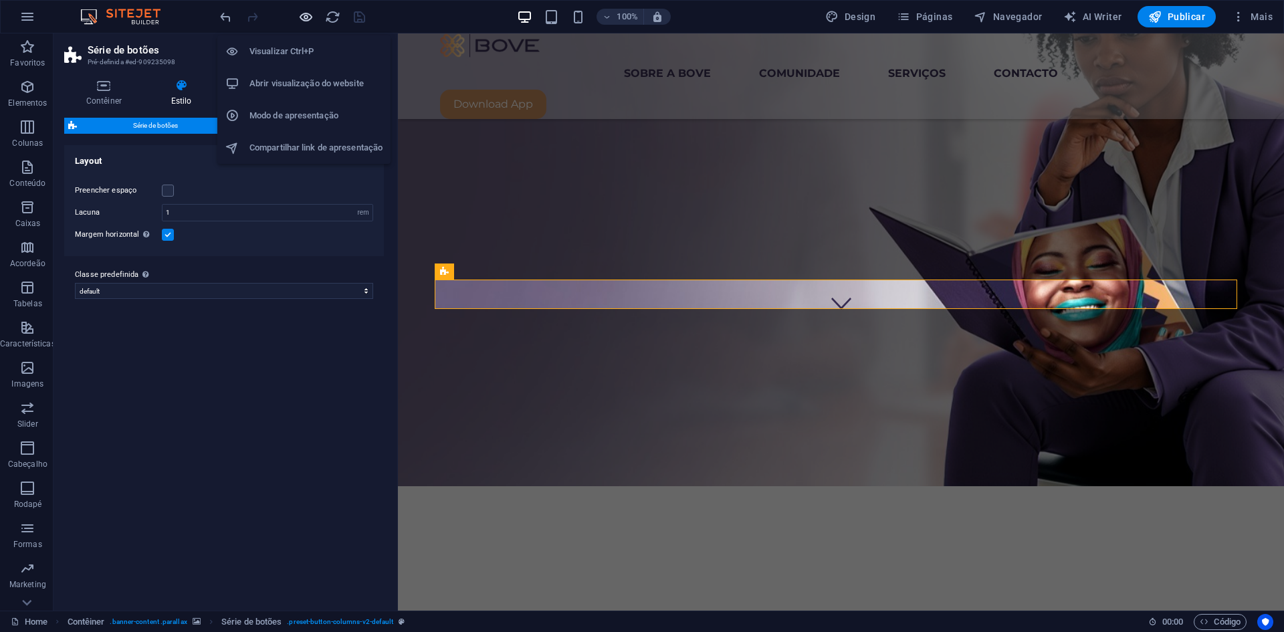
click at [306, 14] on icon "button" at bounding box center [305, 16] width 15 height 15
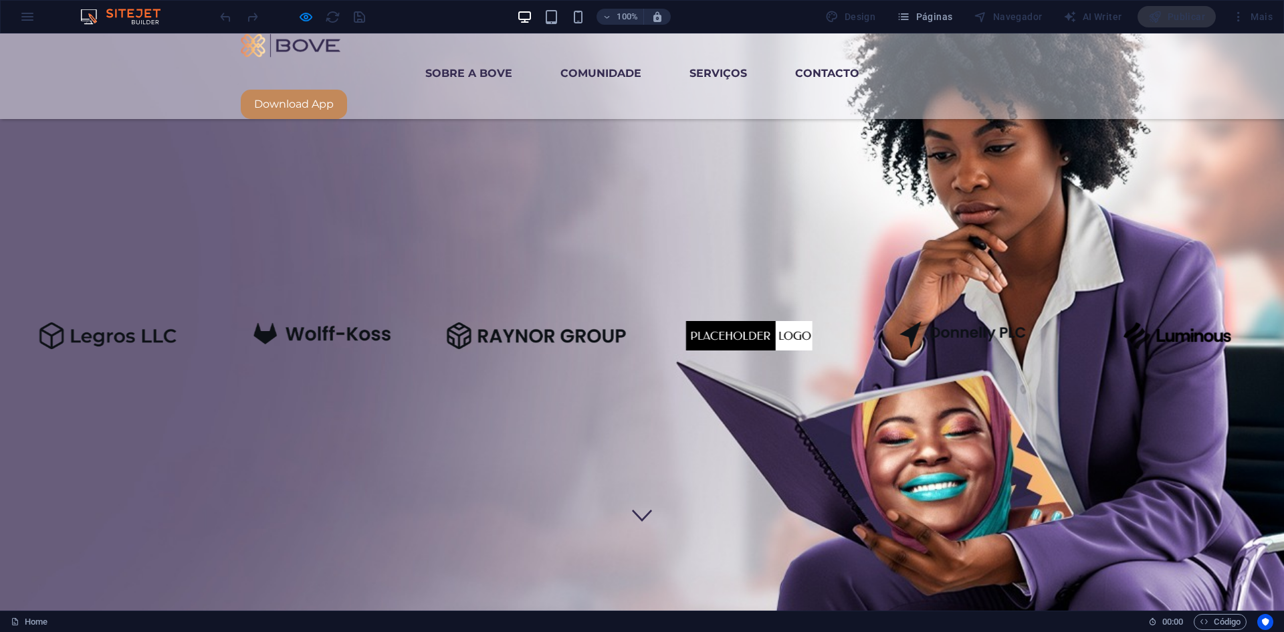
scroll to position [67, 0]
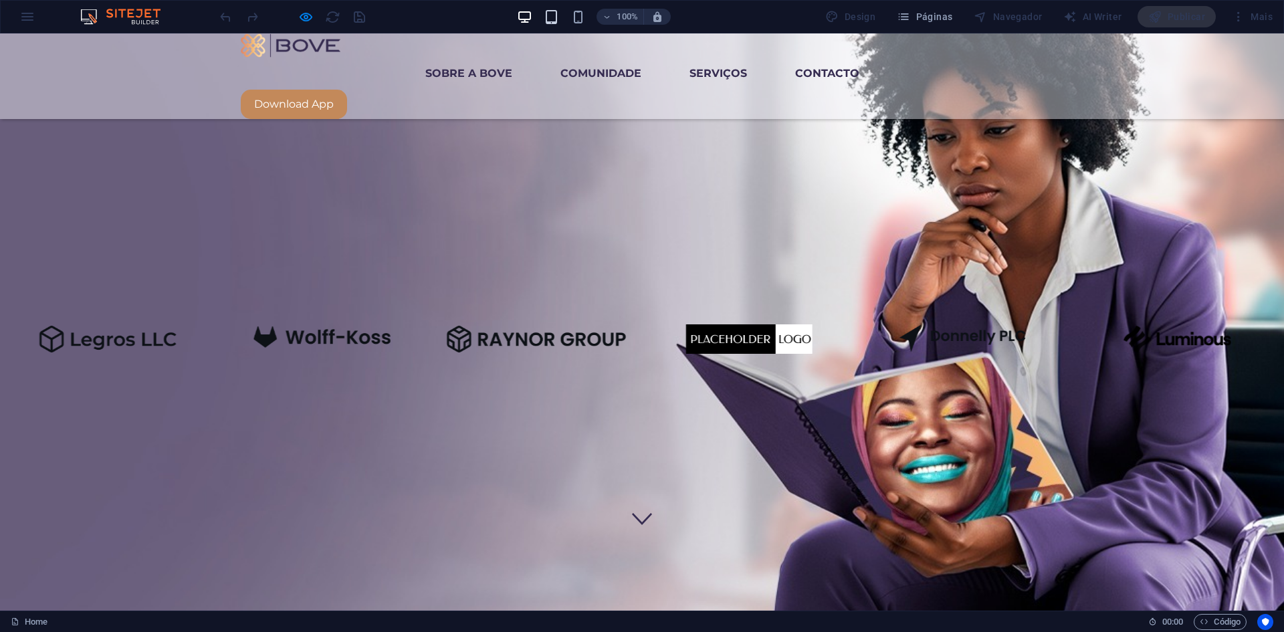
drag, startPoint x: 556, startPoint y: 3, endPoint x: 553, endPoint y: 10, distance: 7.5
click at [556, 4] on div "100% Design Páginas Navegador AI Writer Publicar Mais" at bounding box center [642, 17] width 1283 height 32
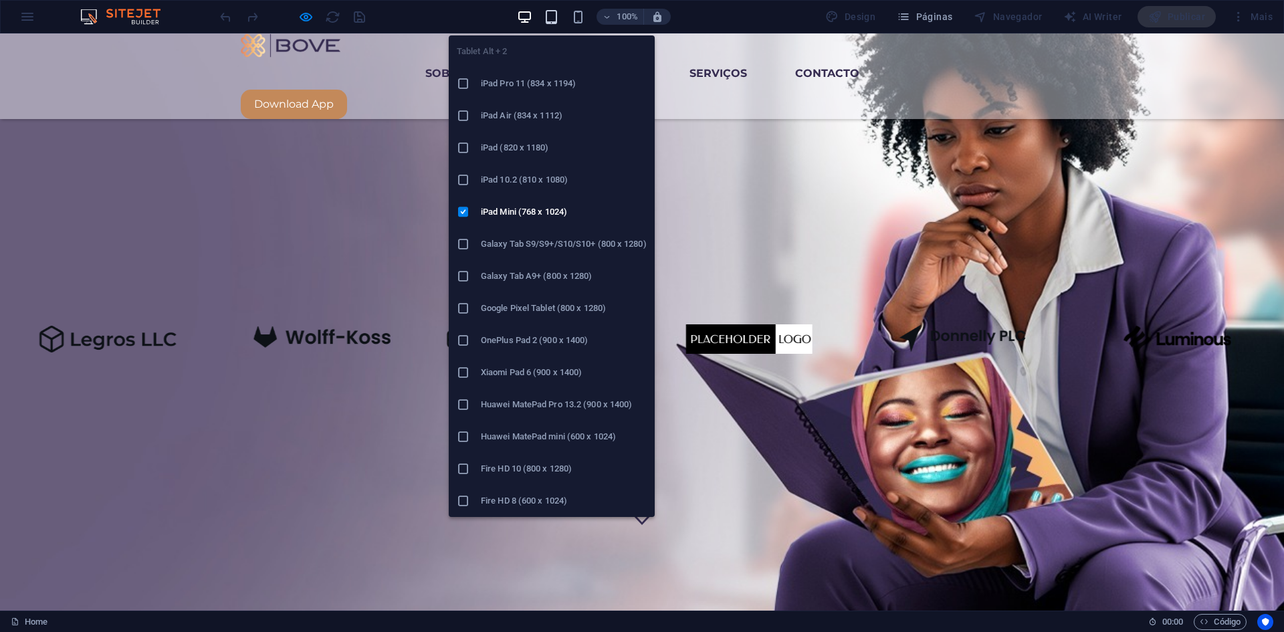
click at [550, 15] on icon "button" at bounding box center [551, 16] width 15 height 15
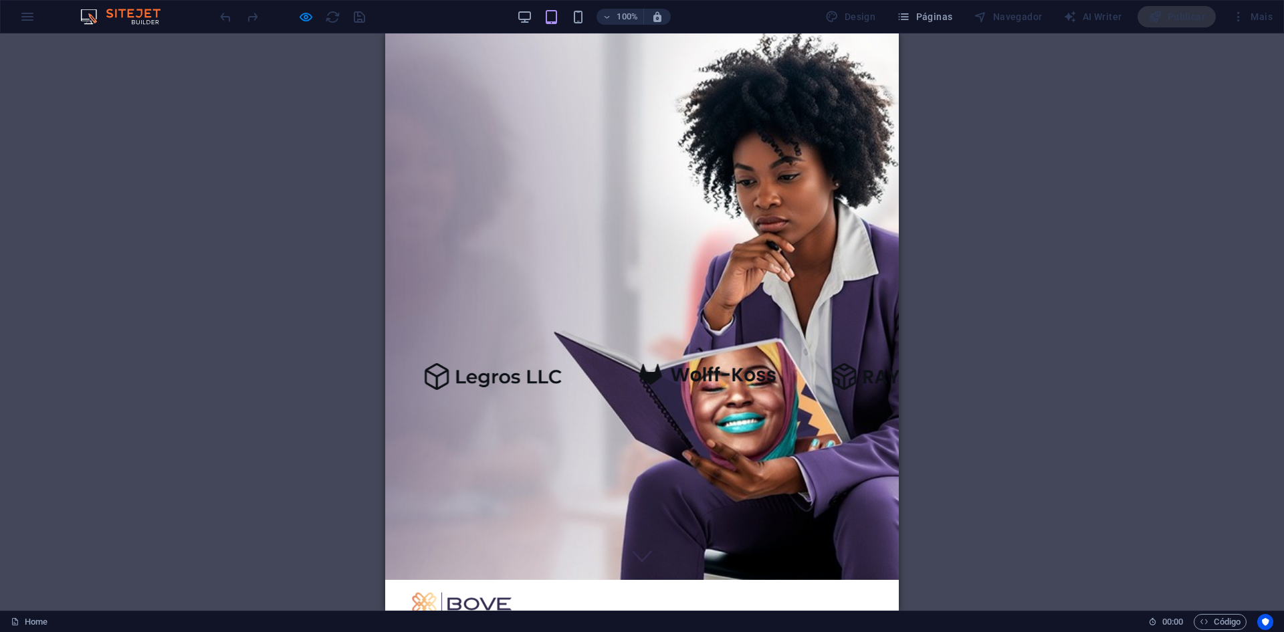
scroll to position [0, 0]
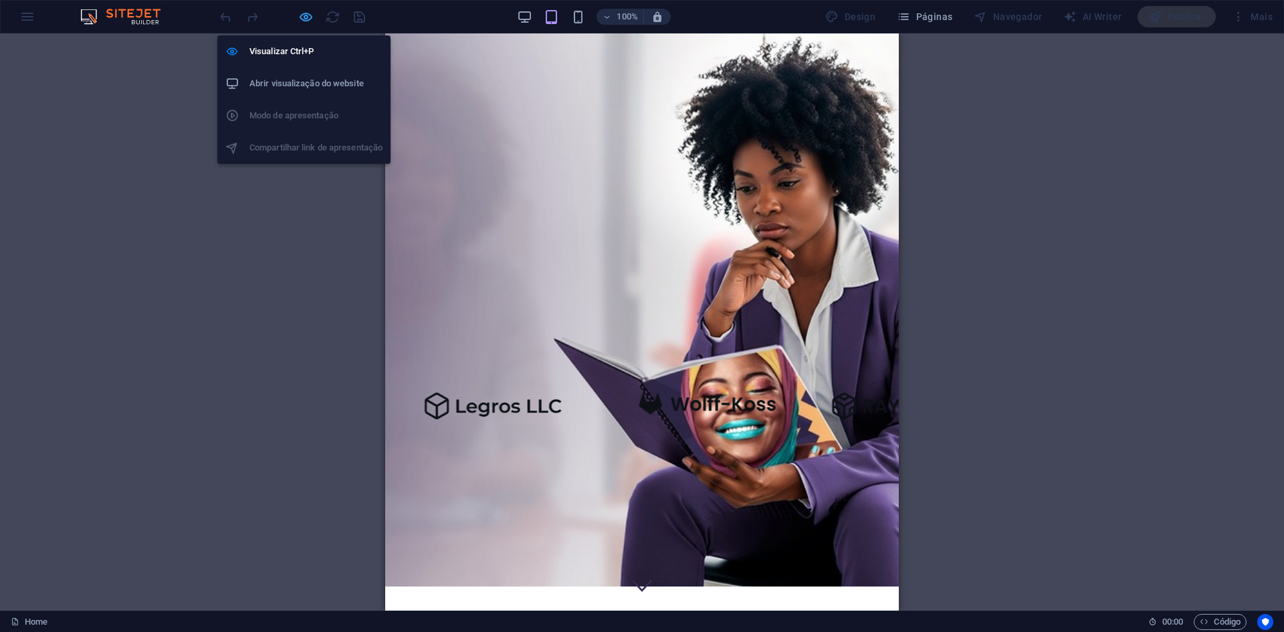
click at [305, 21] on icon "button" at bounding box center [305, 16] width 15 height 15
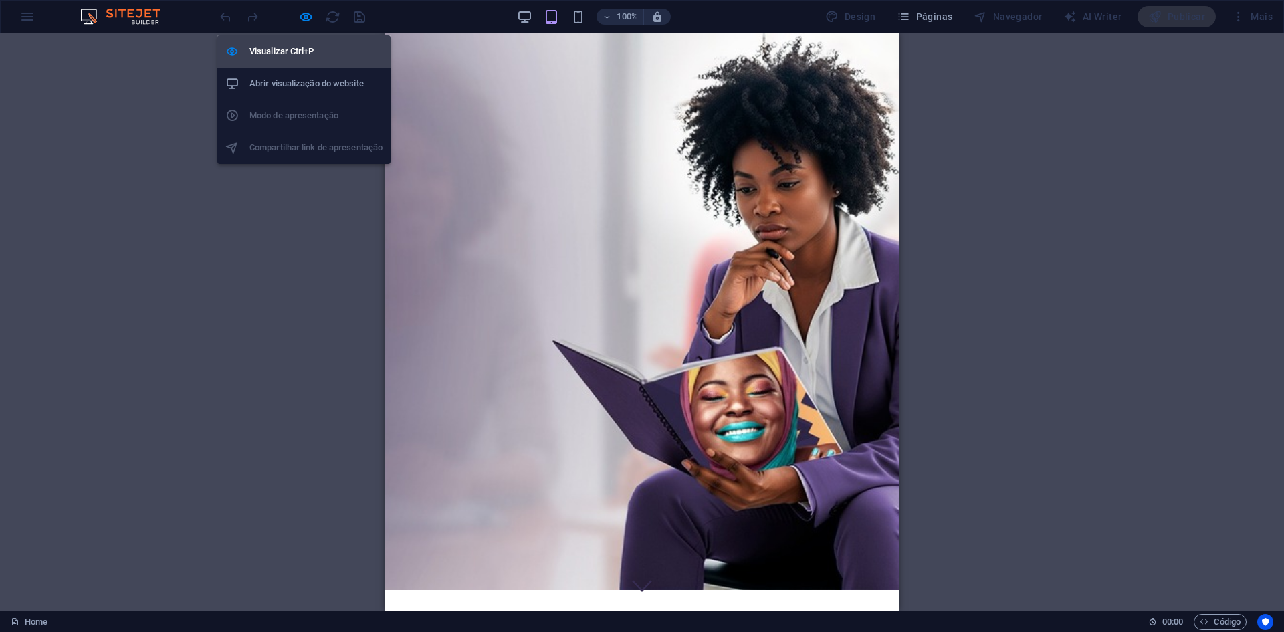
select select "rem"
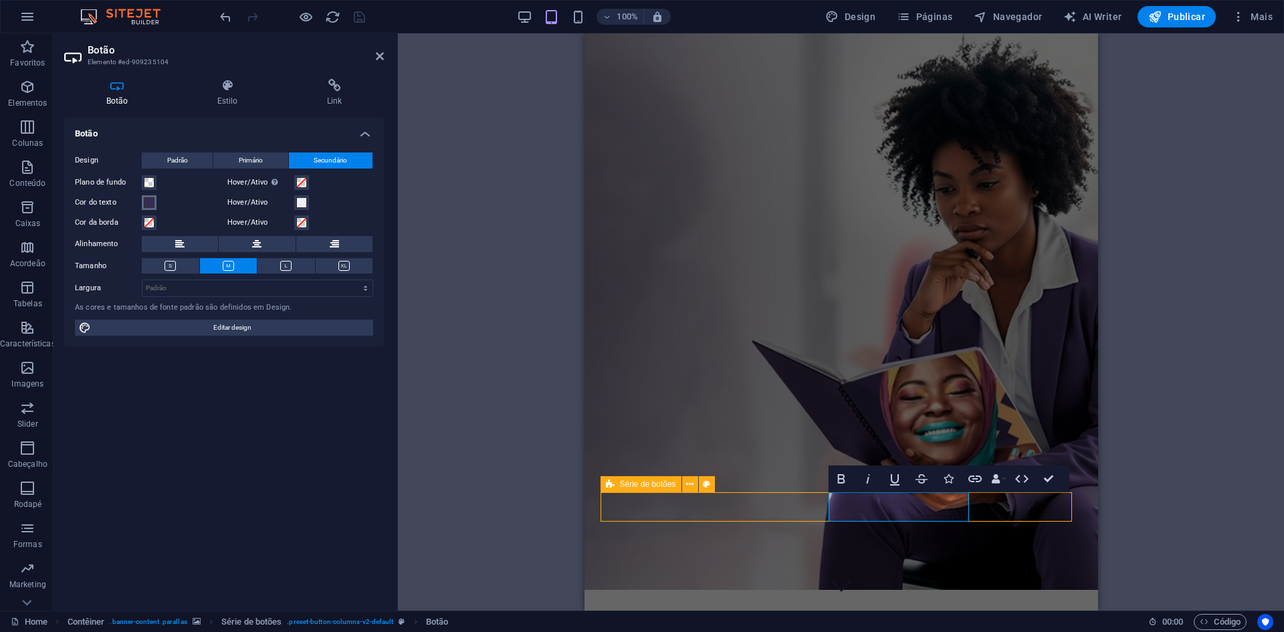
click at [146, 207] on span at bounding box center [149, 202] width 11 height 11
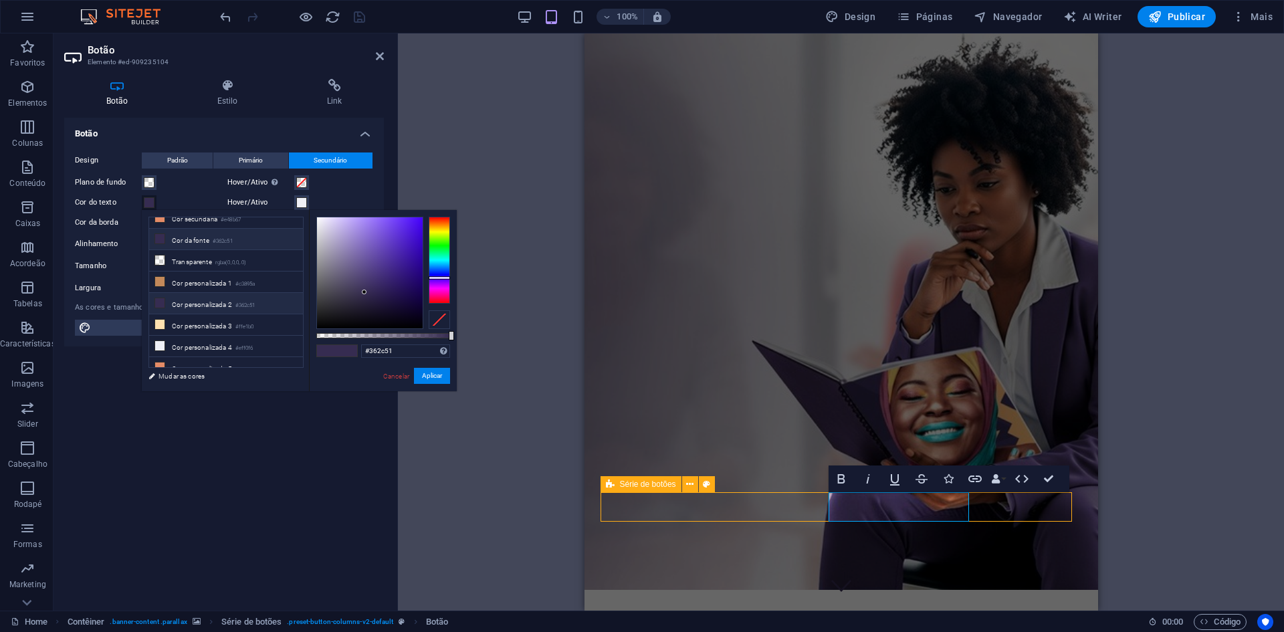
scroll to position [58, 0]
click at [233, 338] on li "Cor personalizada 4 #eff0f6" at bounding box center [226, 341] width 154 height 21
type input "#eff0f6"
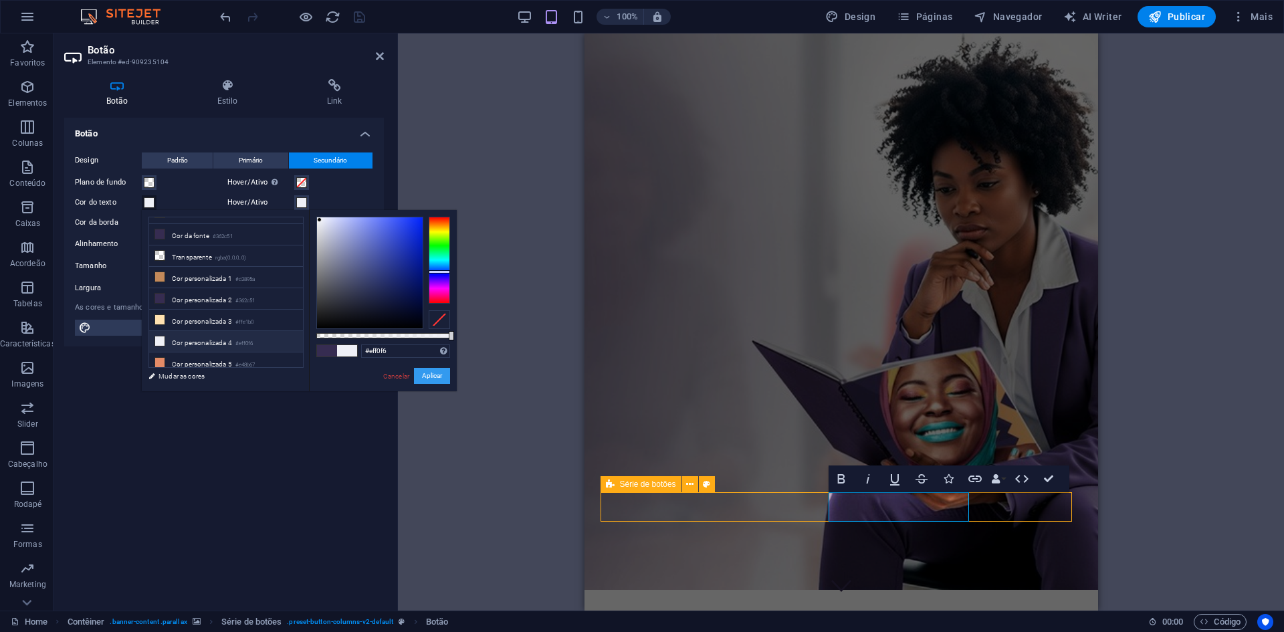
click at [437, 376] on button "Aplicar" at bounding box center [432, 376] width 36 height 16
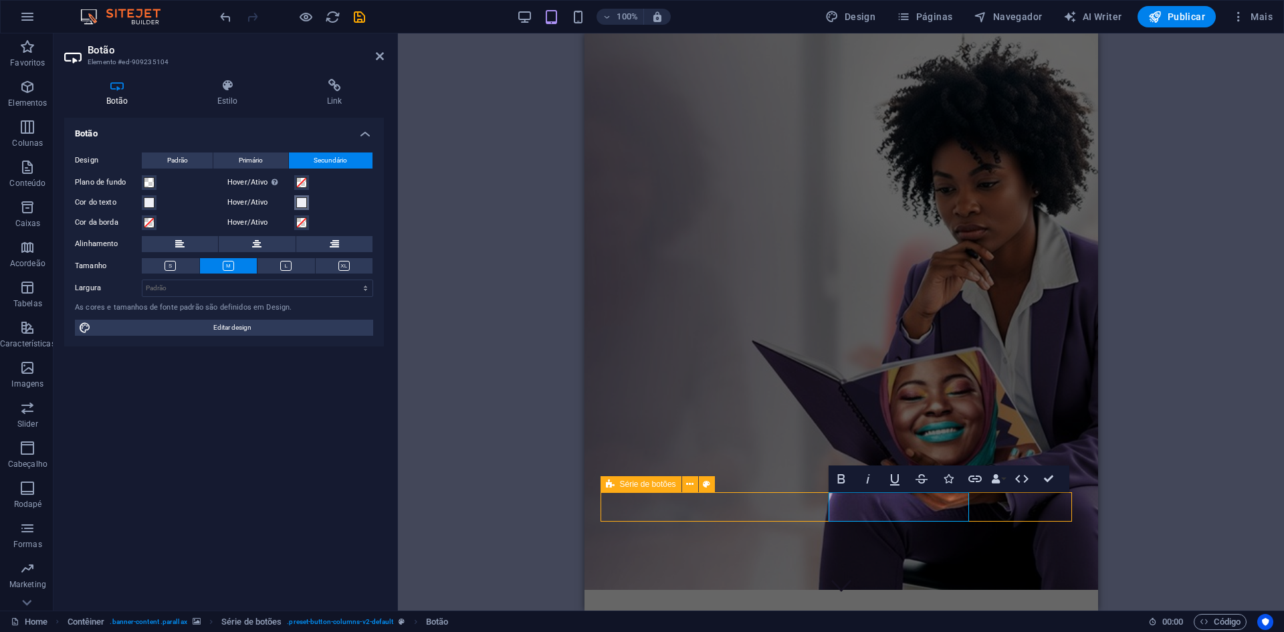
click at [305, 203] on span at bounding box center [301, 202] width 11 height 11
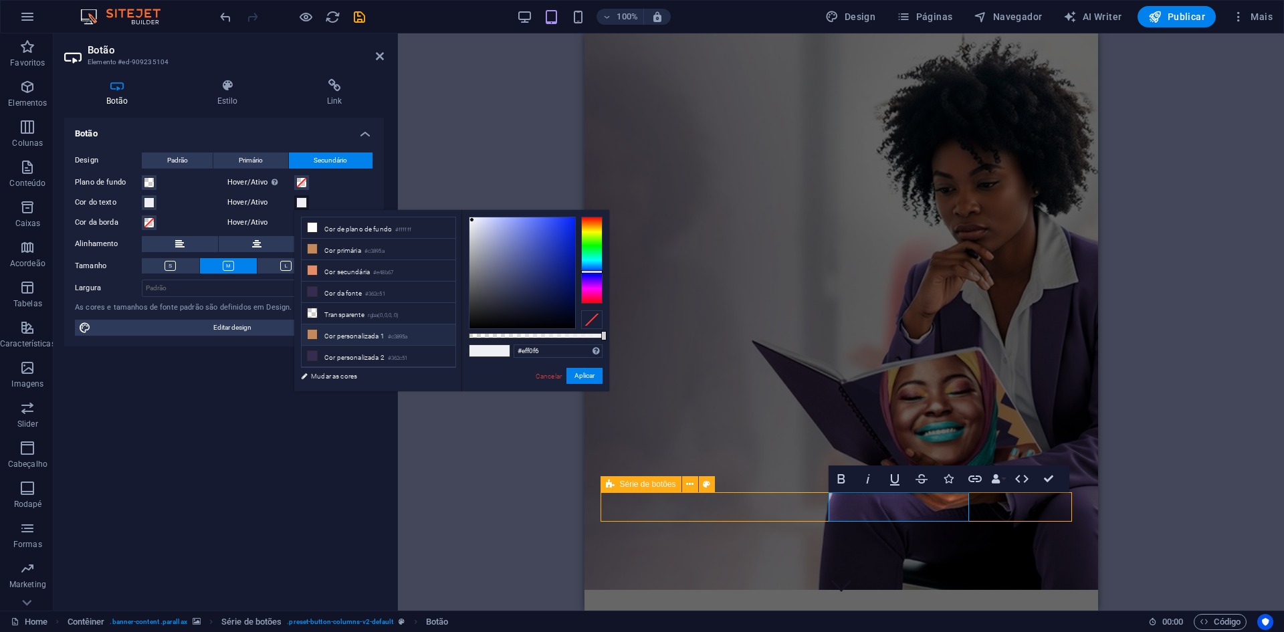
click at [380, 324] on li "Cor personalizada 1 #c3895a" at bounding box center [379, 334] width 154 height 21
type input "#c3895a"
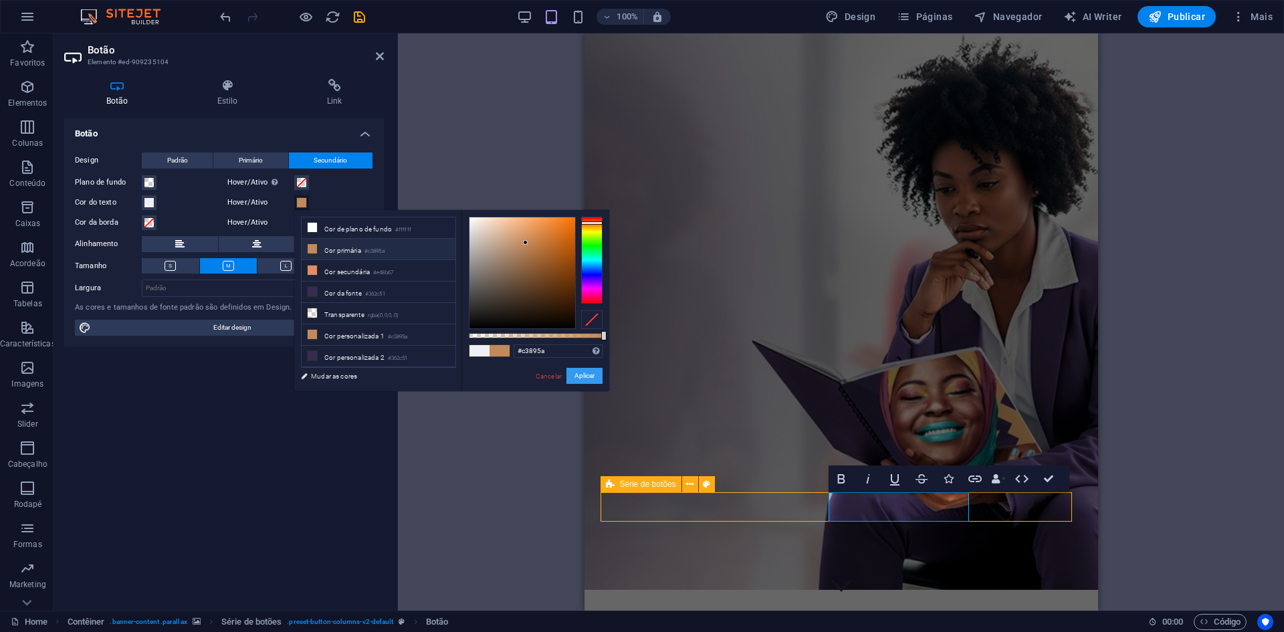
click at [595, 375] on button "Aplicar" at bounding box center [584, 376] width 36 height 16
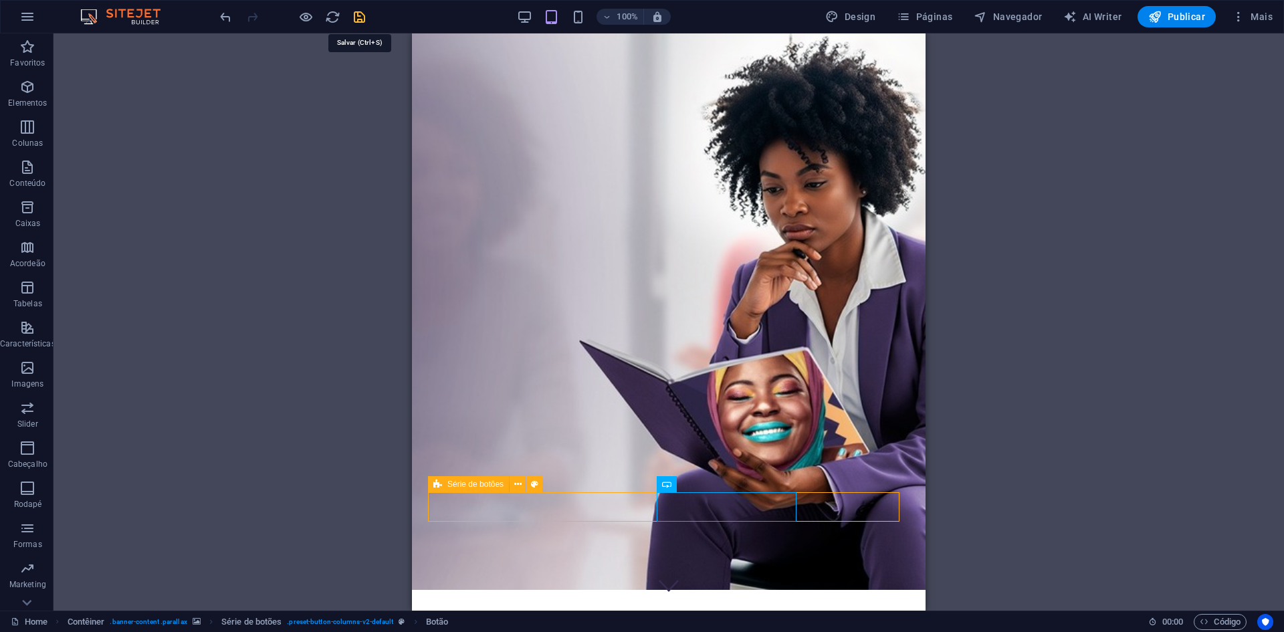
click at [354, 16] on icon "save" at bounding box center [359, 16] width 15 height 15
select select "rem"
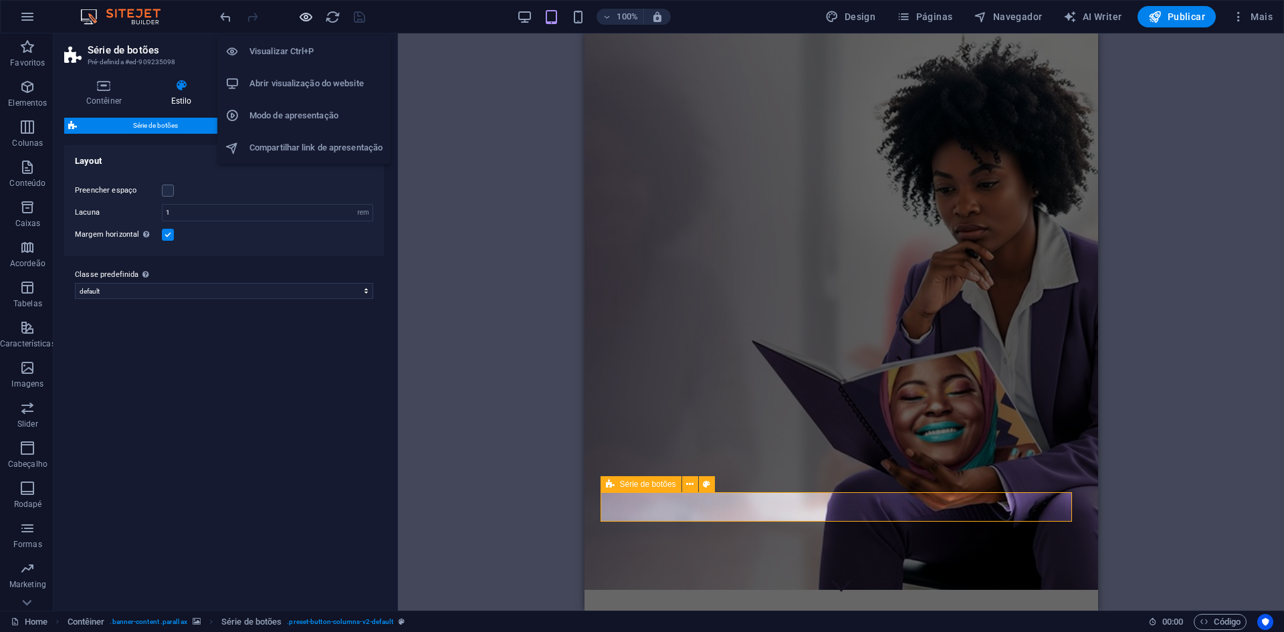
click at [308, 17] on icon "button" at bounding box center [305, 16] width 15 height 15
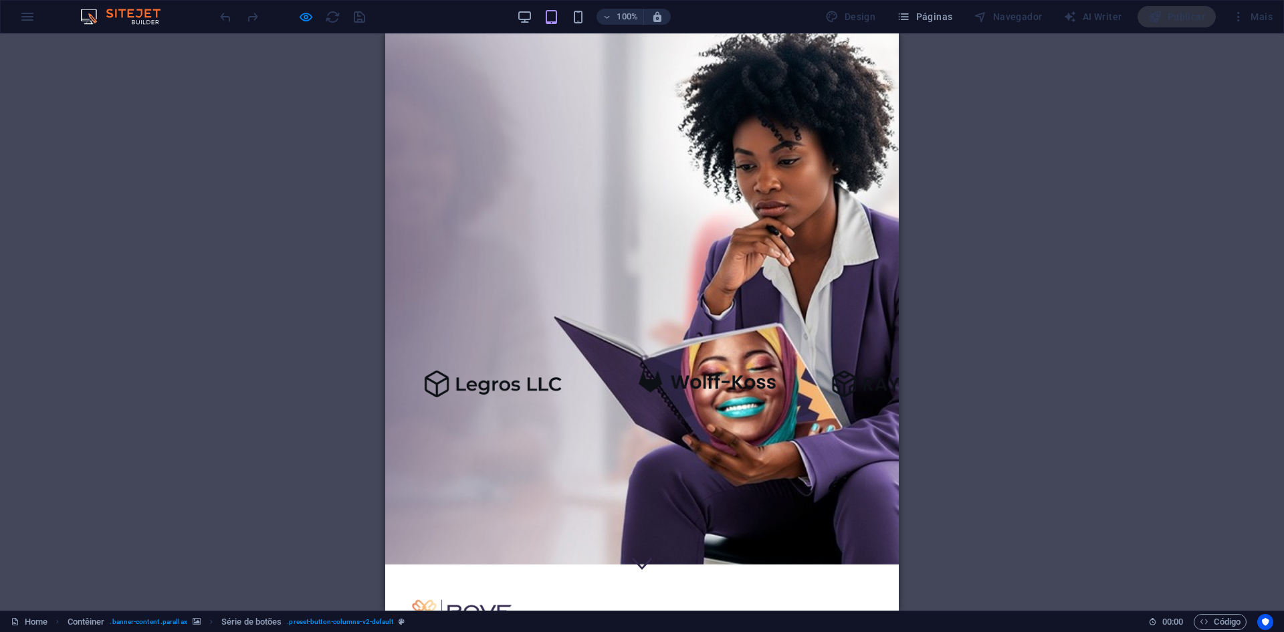
scroll to position [0, 0]
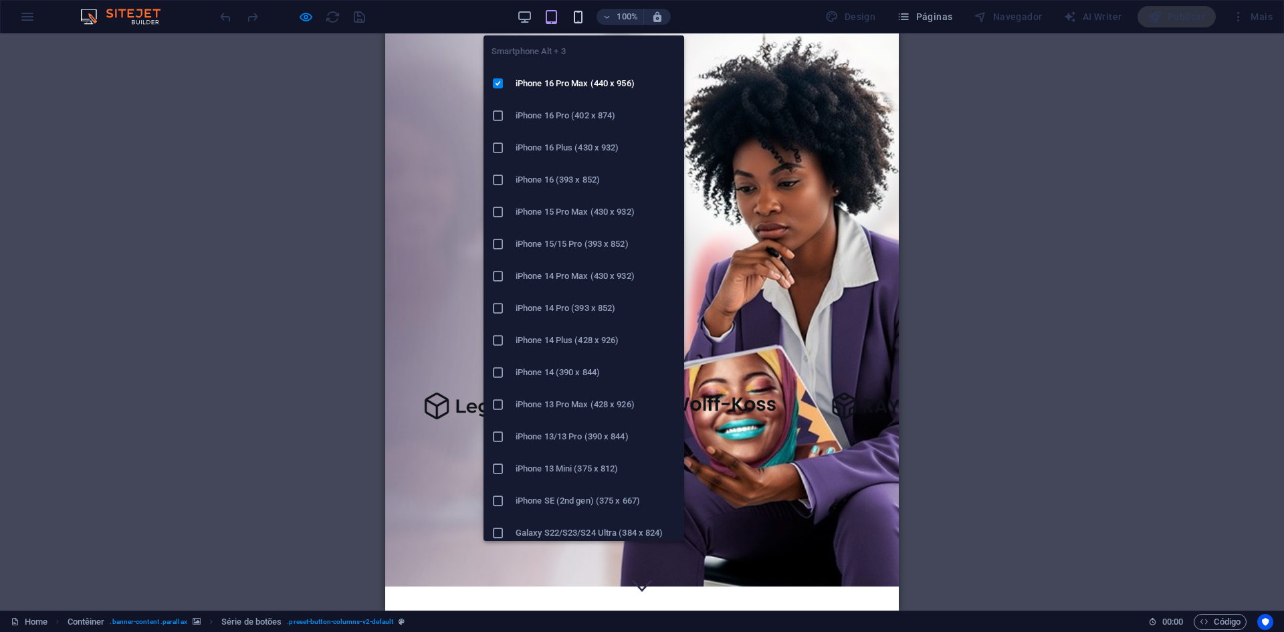
click at [578, 15] on icon "button" at bounding box center [577, 16] width 15 height 15
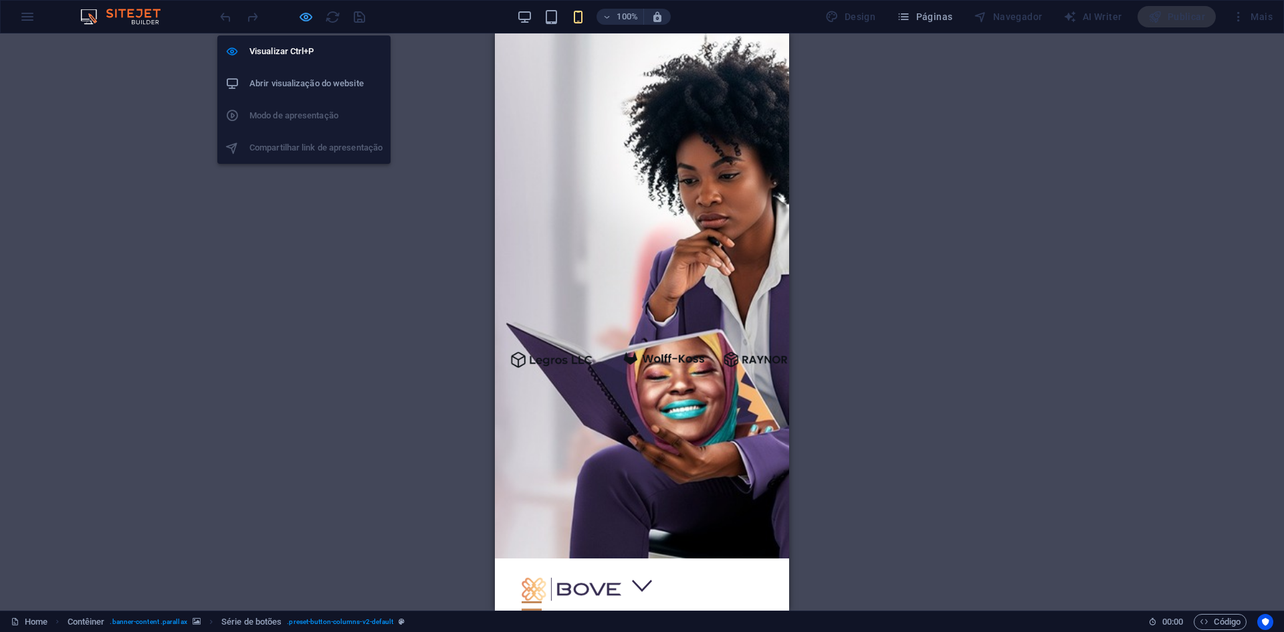
click at [308, 19] on icon "button" at bounding box center [305, 16] width 15 height 15
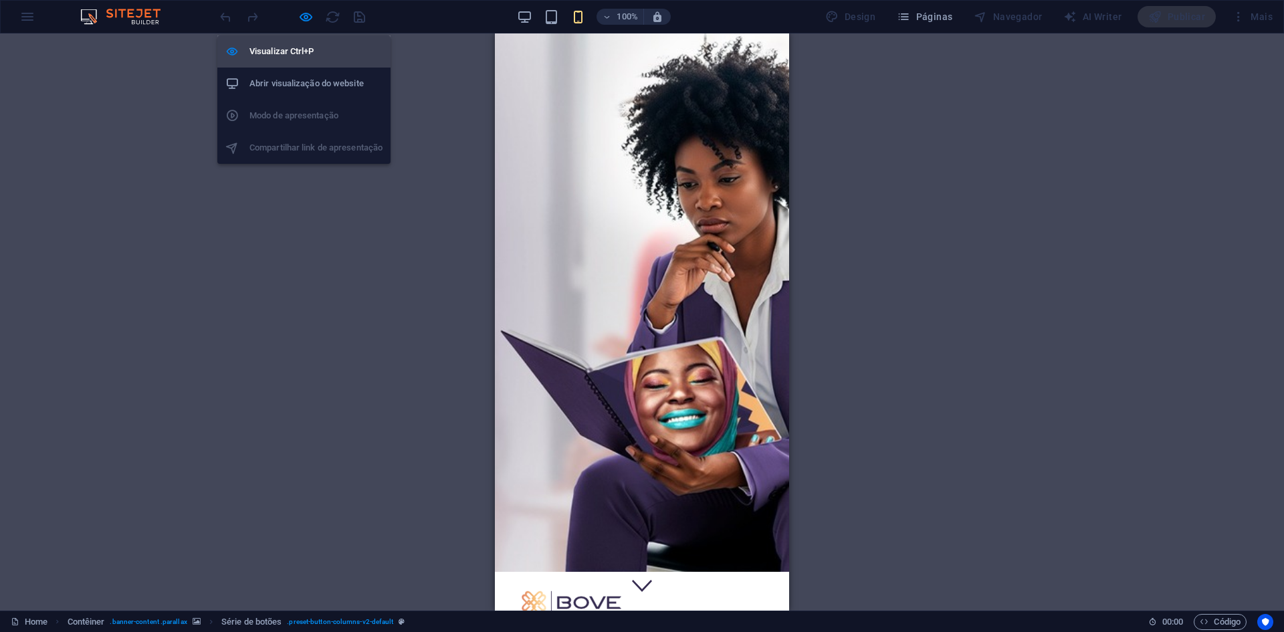
select select "rem"
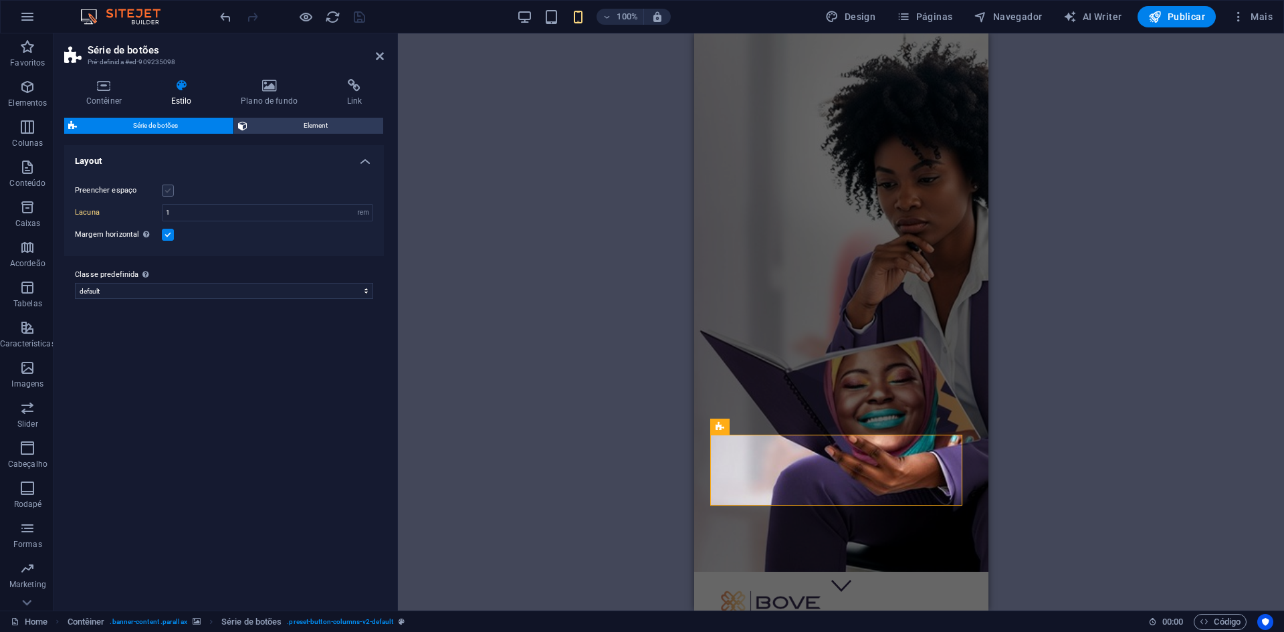
click at [166, 190] on label at bounding box center [168, 191] width 12 height 12
click at [0, 0] on input "Preencher espaço" at bounding box center [0, 0] width 0 height 0
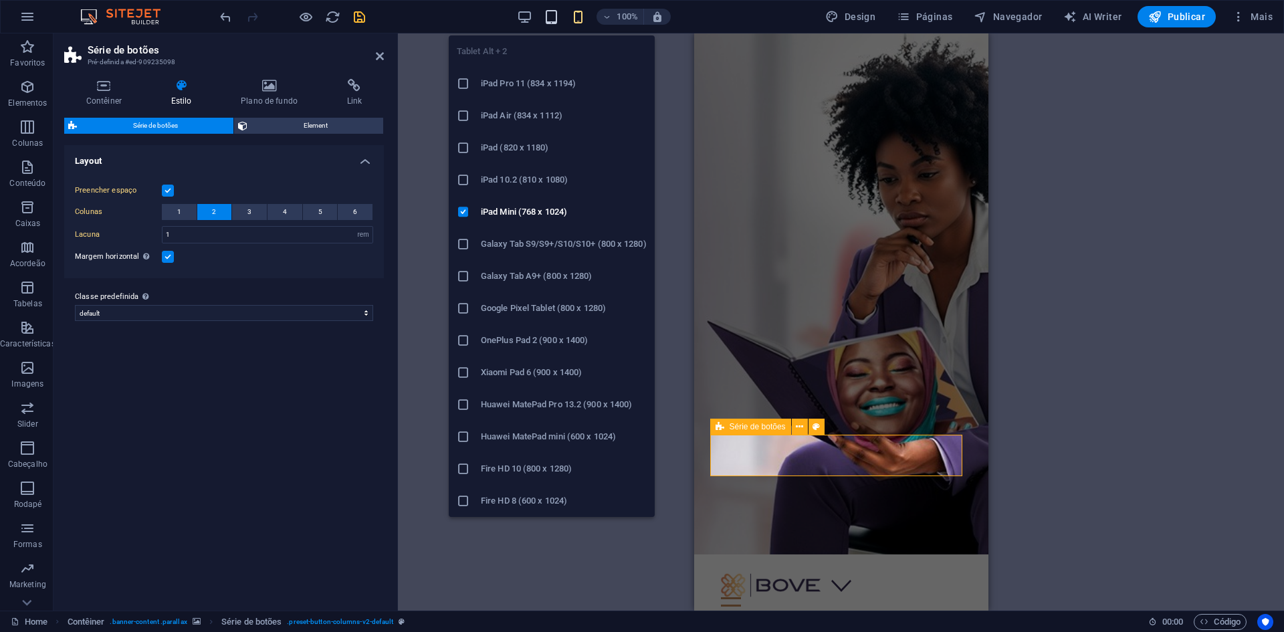
click at [548, 11] on icon "button" at bounding box center [551, 16] width 15 height 15
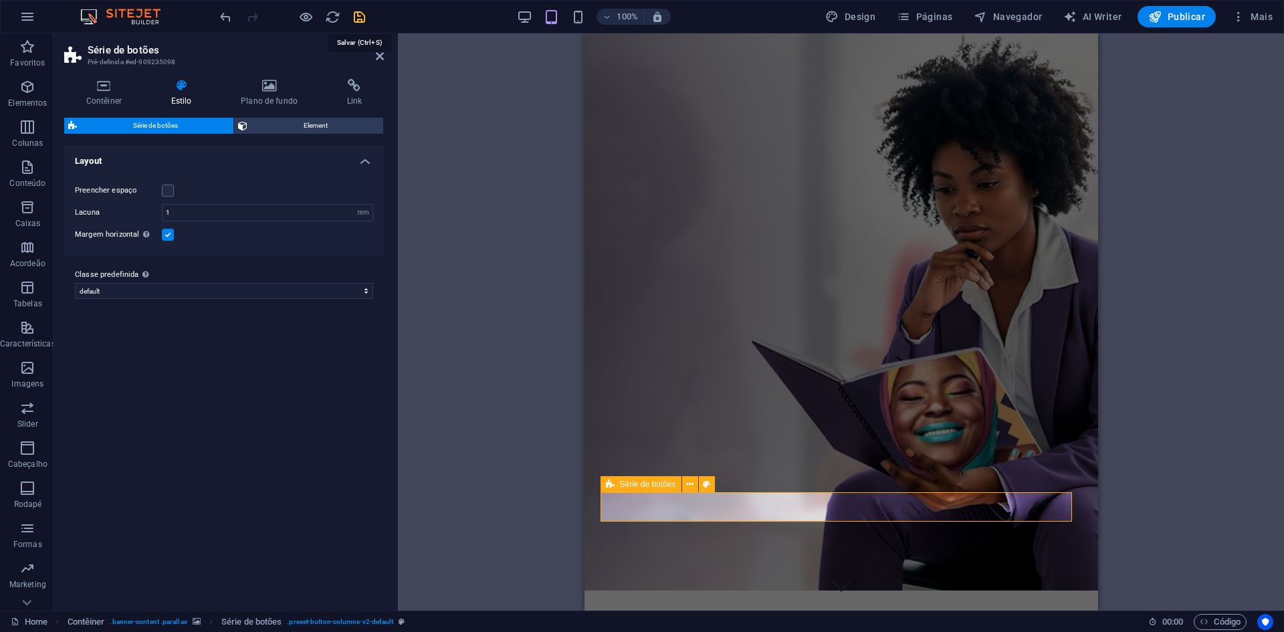
drag, startPoint x: 356, startPoint y: 16, endPoint x: 363, endPoint y: 21, distance: 8.2
click at [357, 16] on icon "save" at bounding box center [359, 16] width 15 height 15
select select "rem"
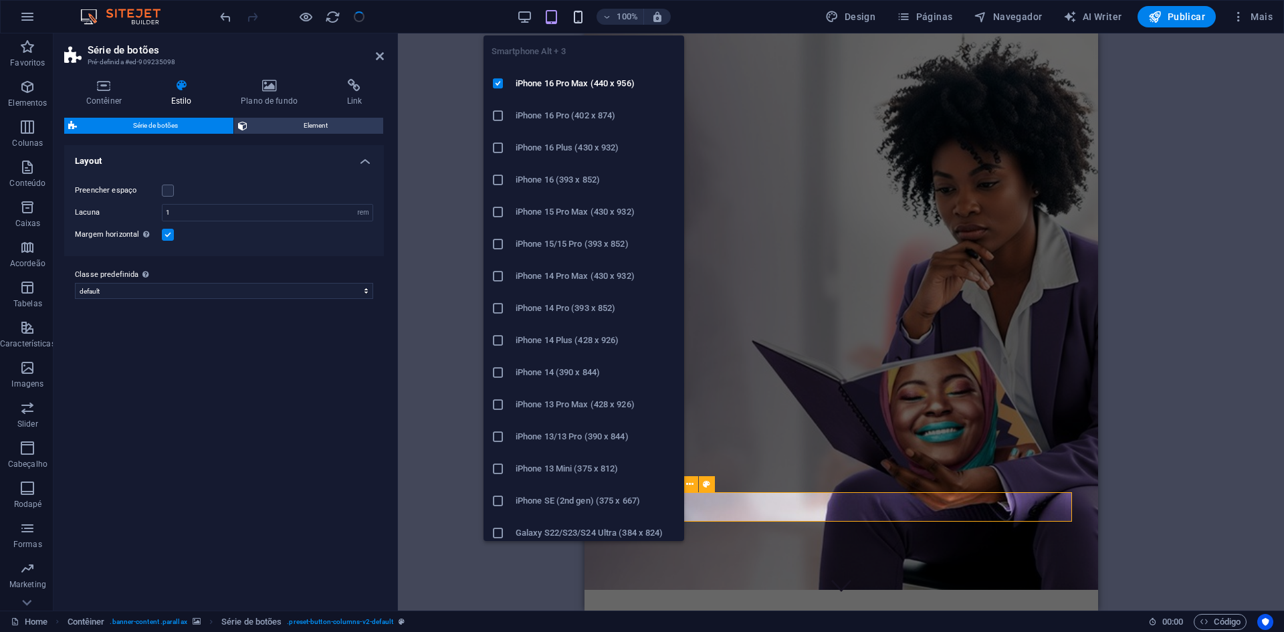
click at [576, 16] on icon "button" at bounding box center [577, 16] width 15 height 15
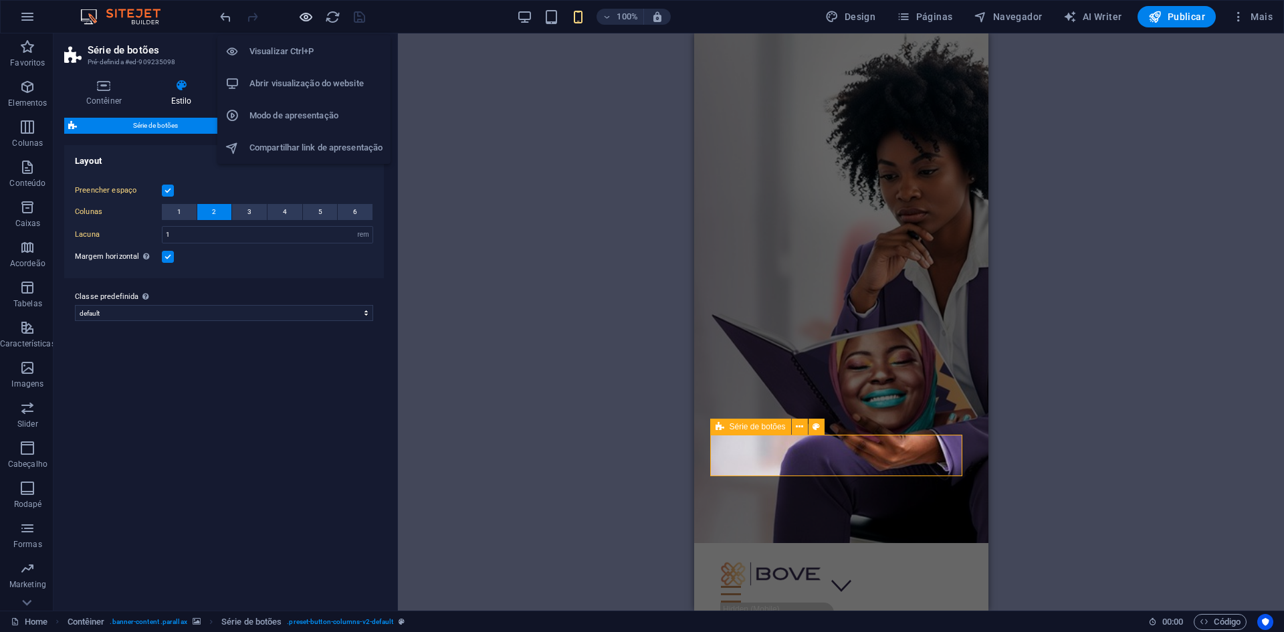
click at [308, 13] on icon "button" at bounding box center [305, 16] width 15 height 15
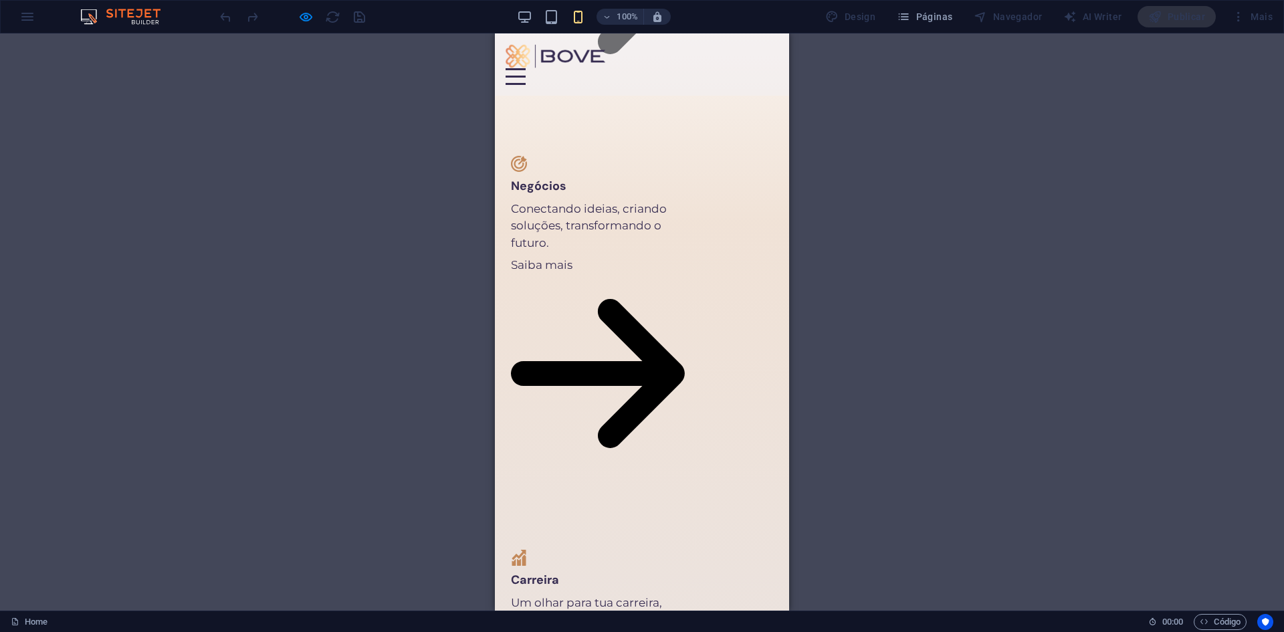
scroll to position [1538, 0]
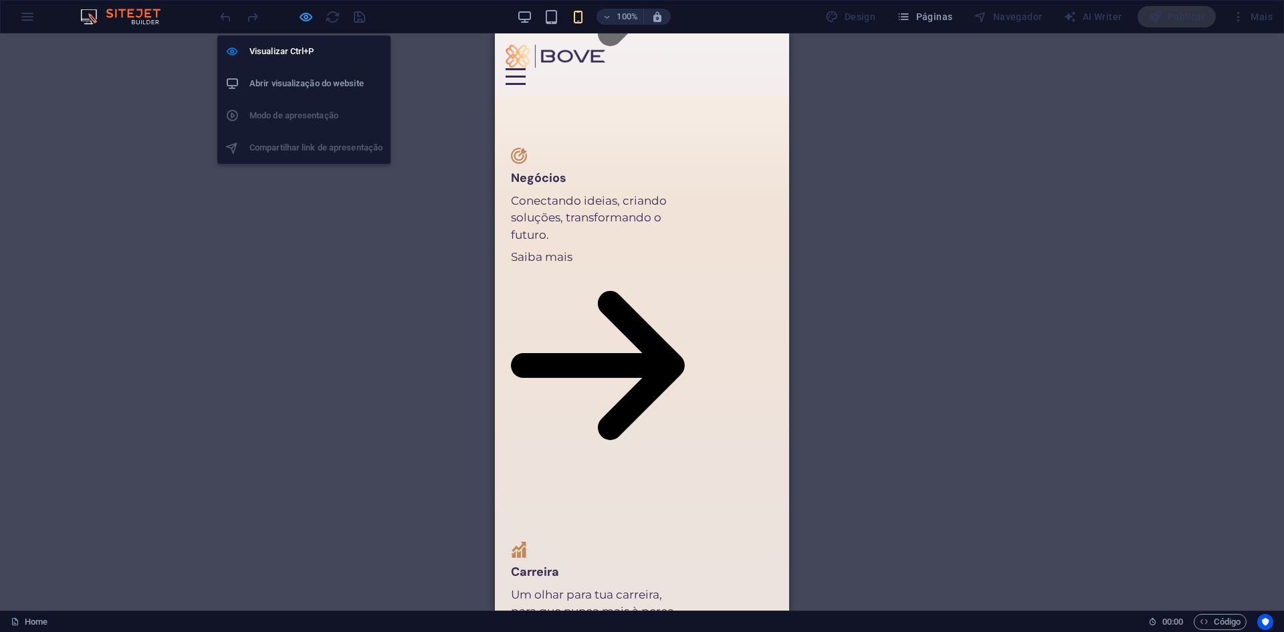
click at [305, 17] on icon "button" at bounding box center [305, 16] width 15 height 15
select select "rem"
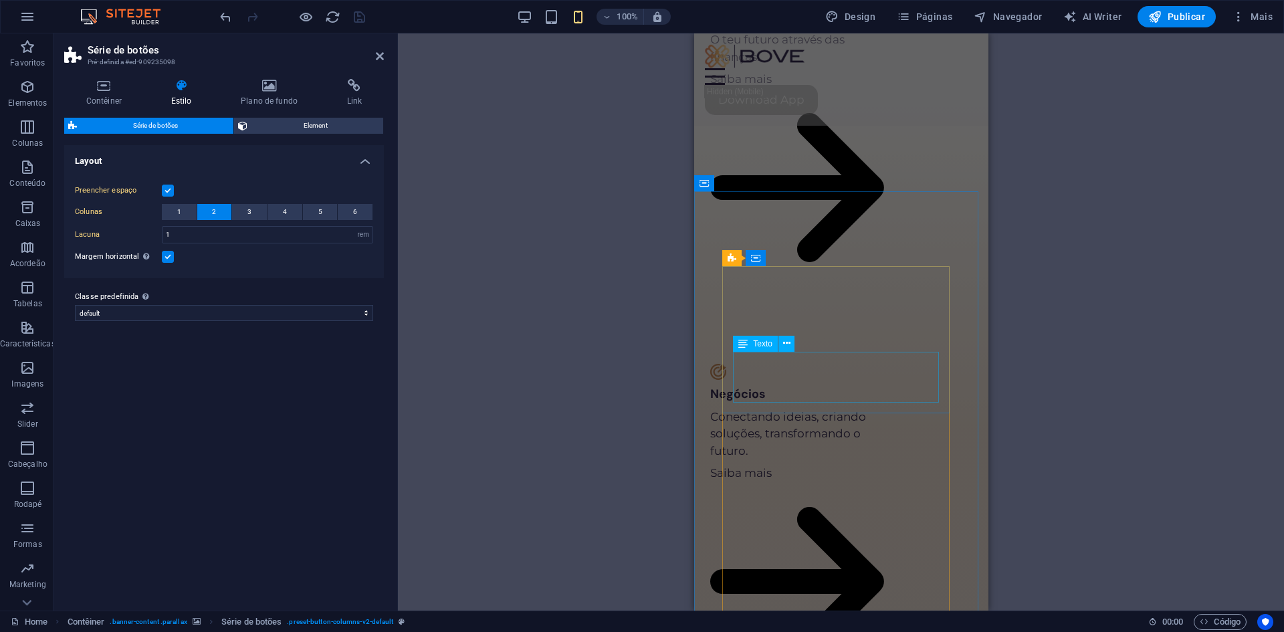
scroll to position [1731, 0]
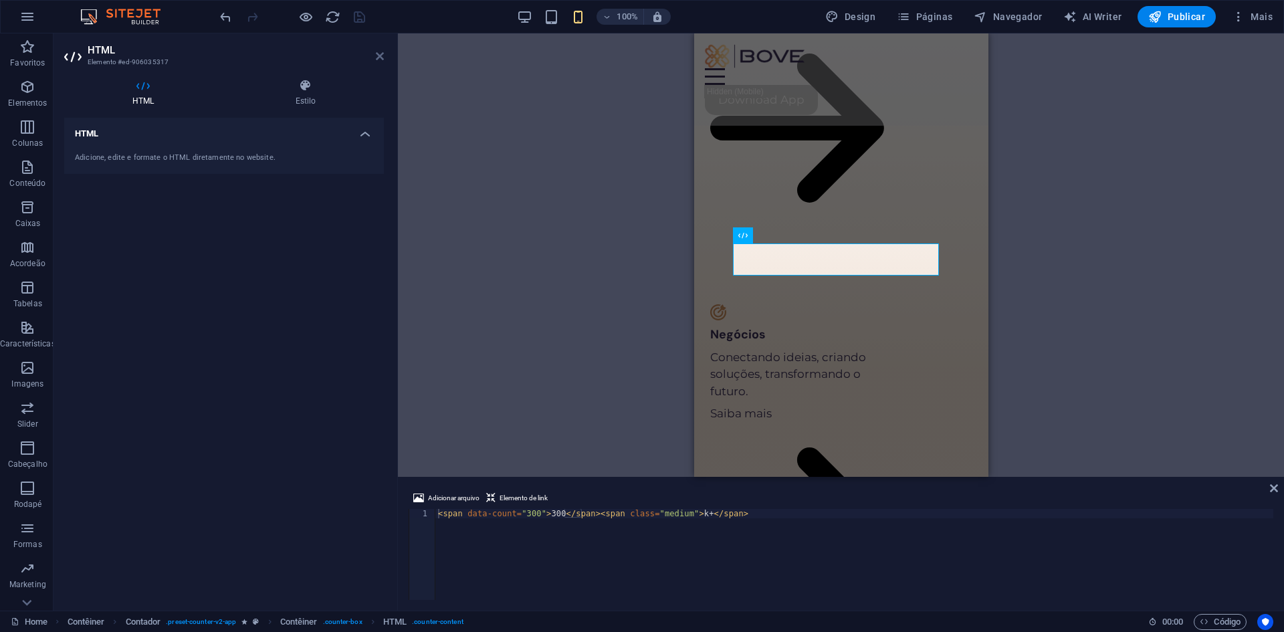
click at [380, 56] on icon at bounding box center [380, 56] width 8 height 11
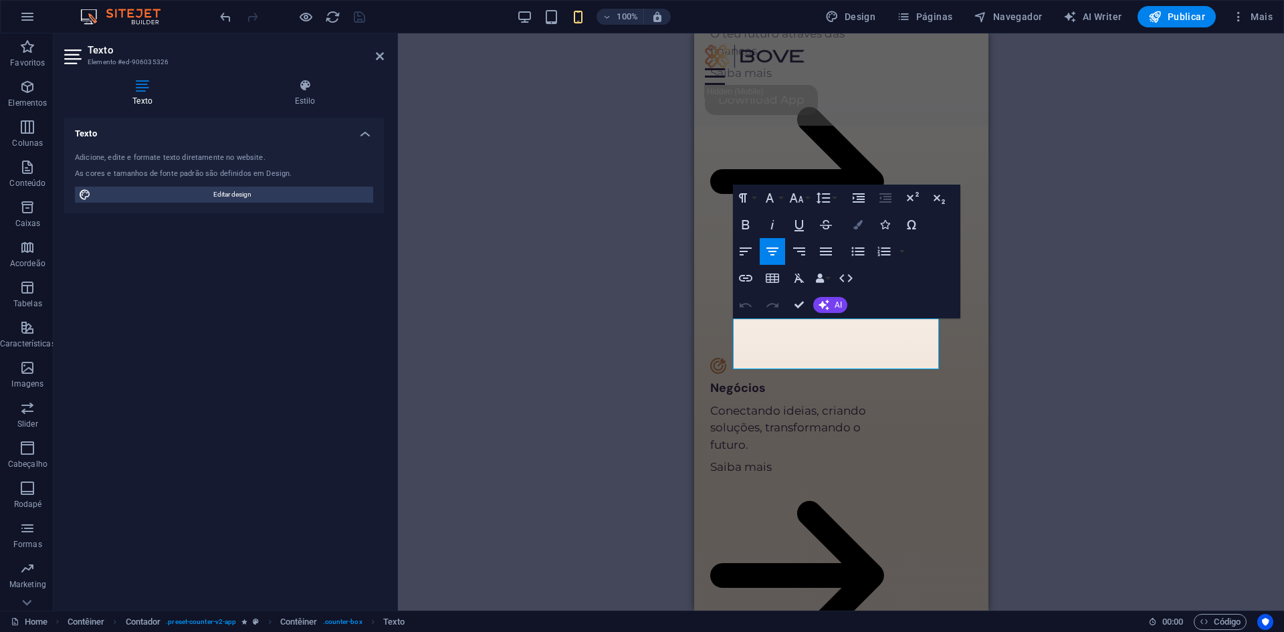
click at [861, 222] on icon "button" at bounding box center [857, 224] width 9 height 9
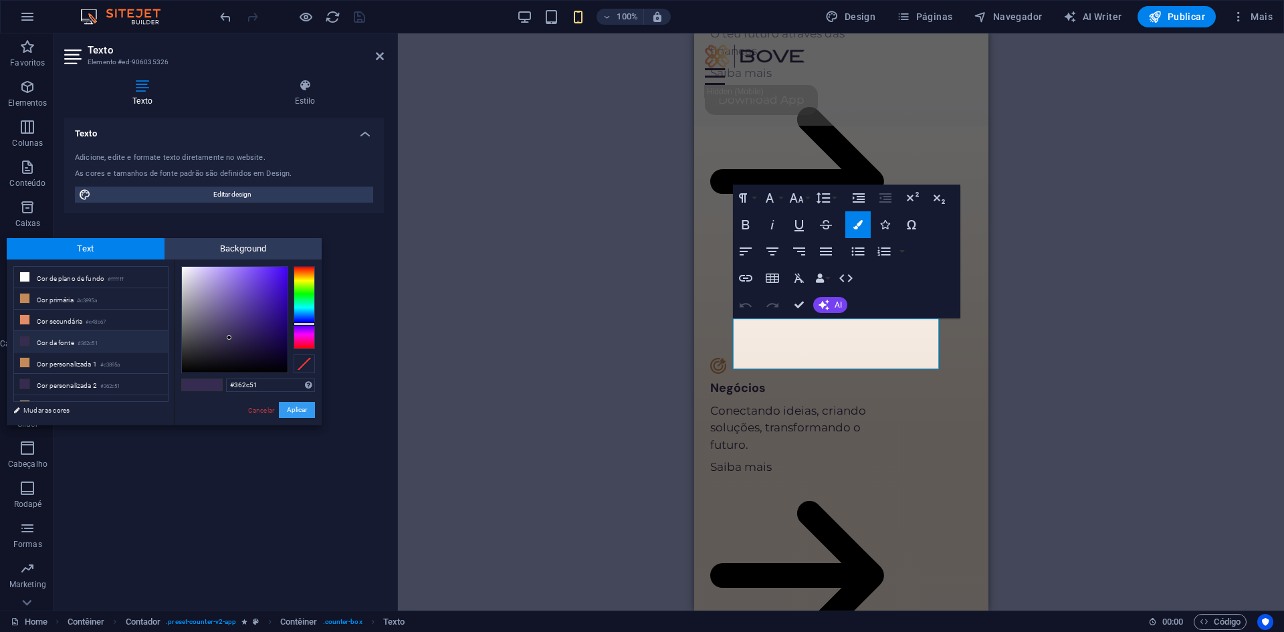
click at [310, 406] on button "Aplicar" at bounding box center [297, 410] width 36 height 16
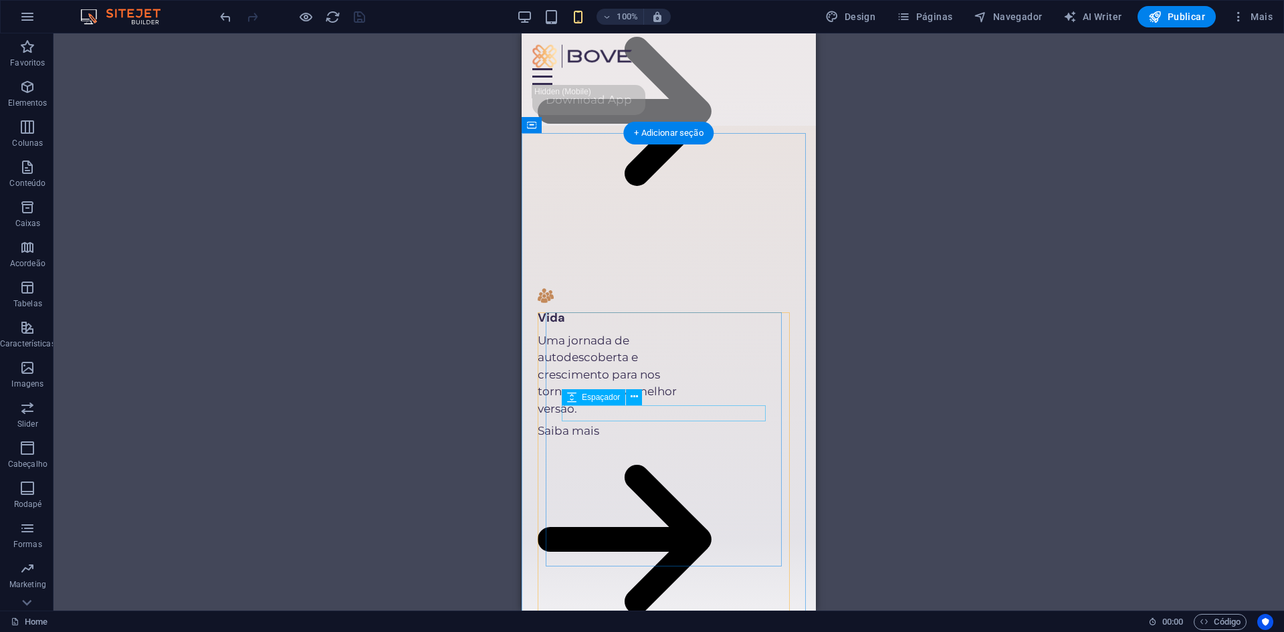
scroll to position [2601, 0]
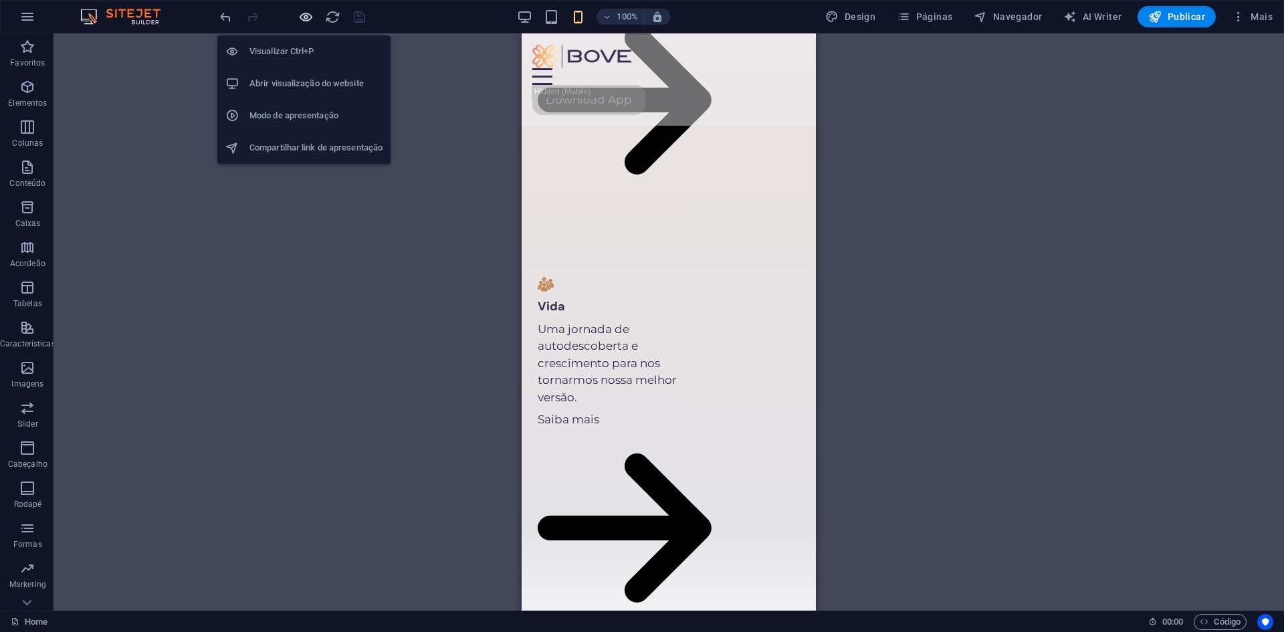
click at [302, 19] on icon "button" at bounding box center [305, 16] width 15 height 15
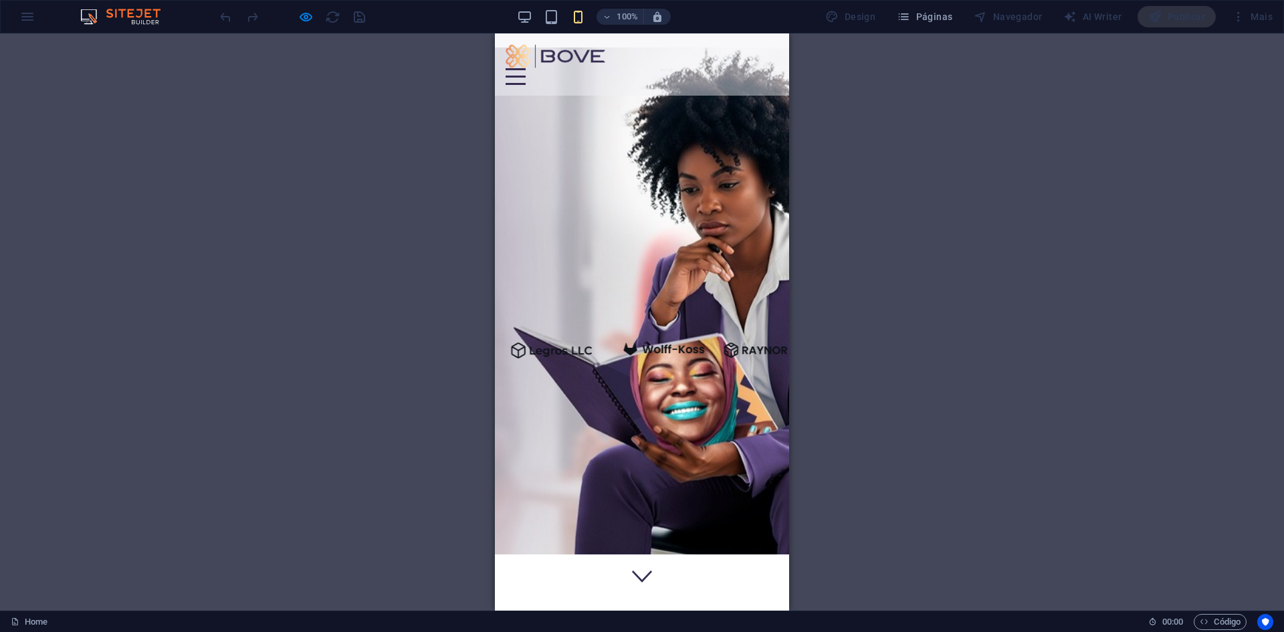
scroll to position [0, 0]
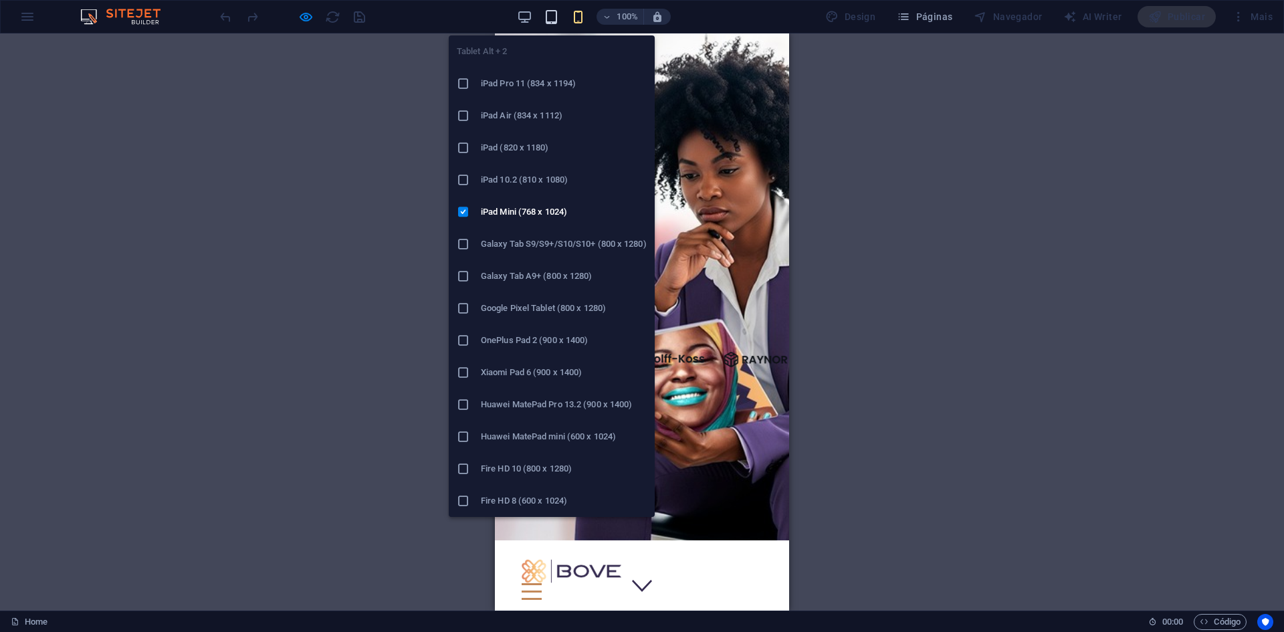
click at [552, 13] on icon "button" at bounding box center [551, 16] width 15 height 15
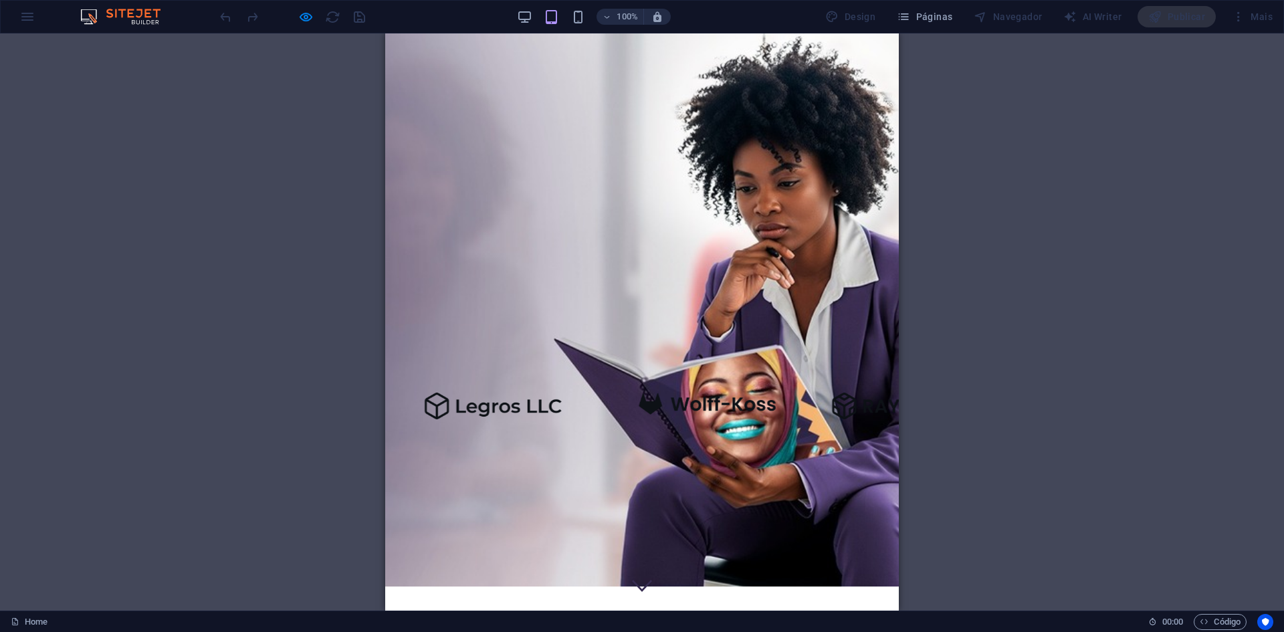
click at [633, 580] on icon at bounding box center [642, 586] width 20 height 12
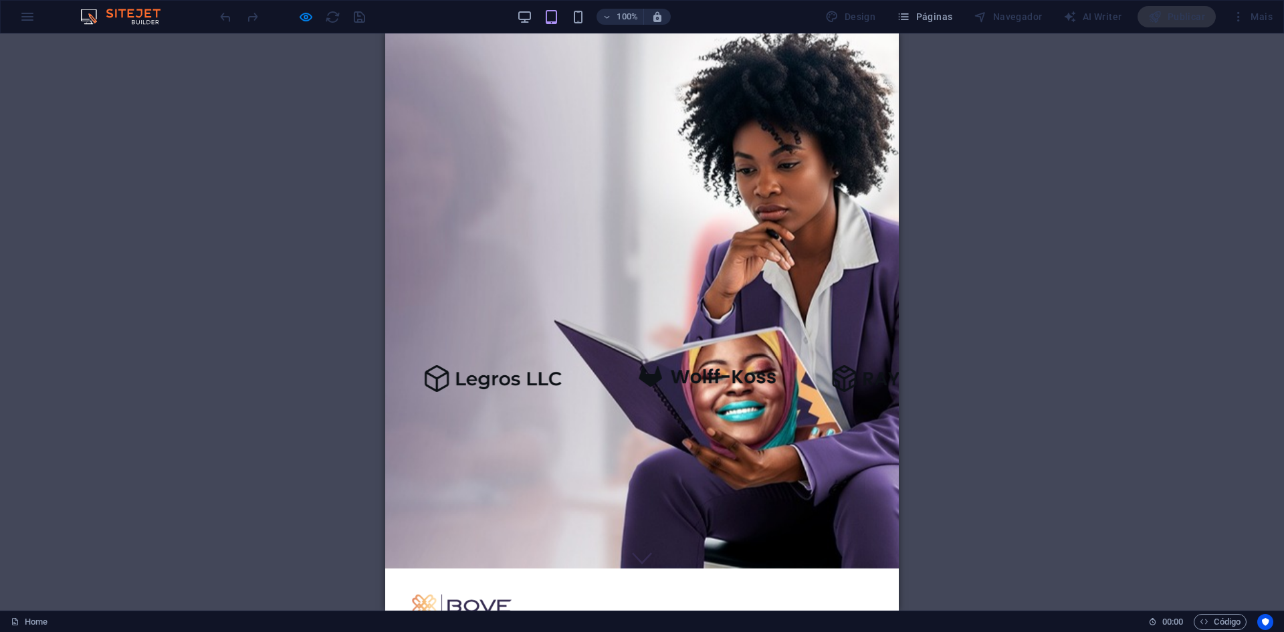
scroll to position [23, 0]
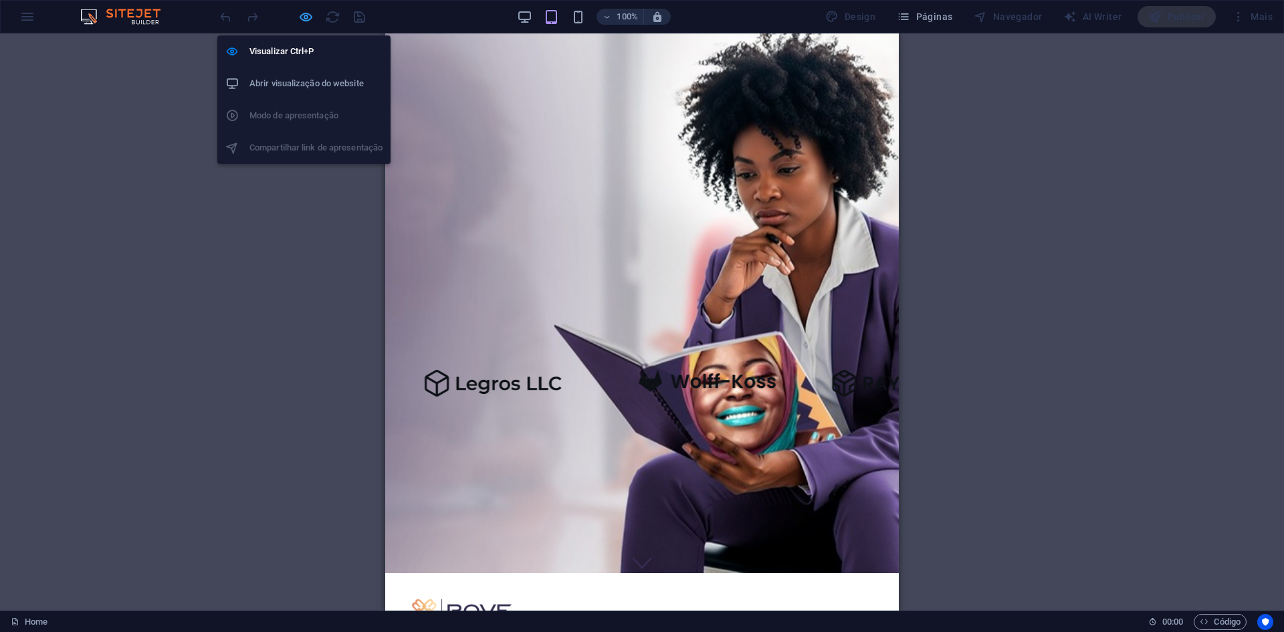
click at [308, 15] on icon "button" at bounding box center [305, 16] width 15 height 15
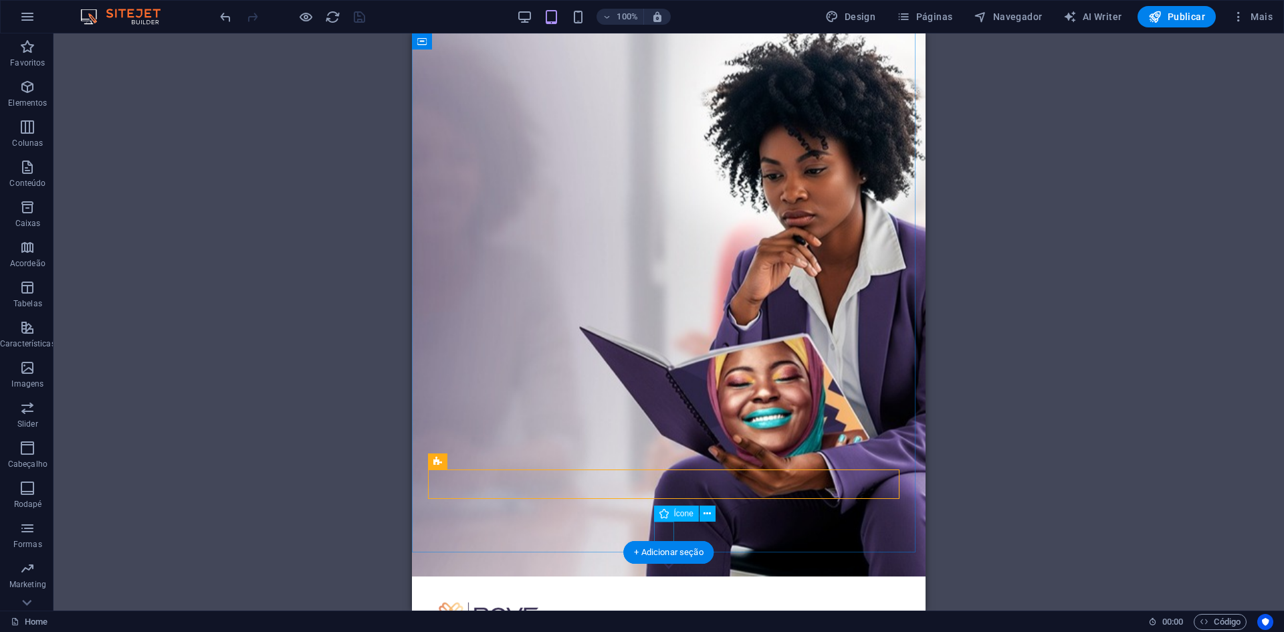
click at [667, 552] on figure at bounding box center [669, 564] width 20 height 25
select select "xMidYMid"
select select "px"
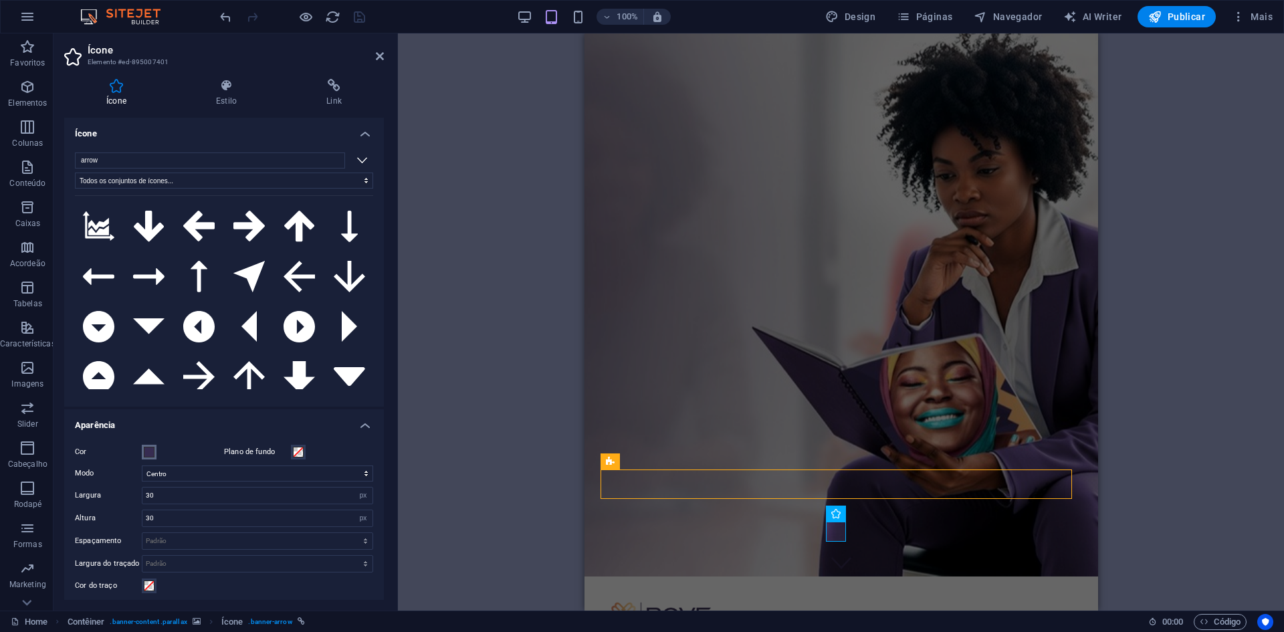
click at [148, 455] on span at bounding box center [149, 452] width 11 height 11
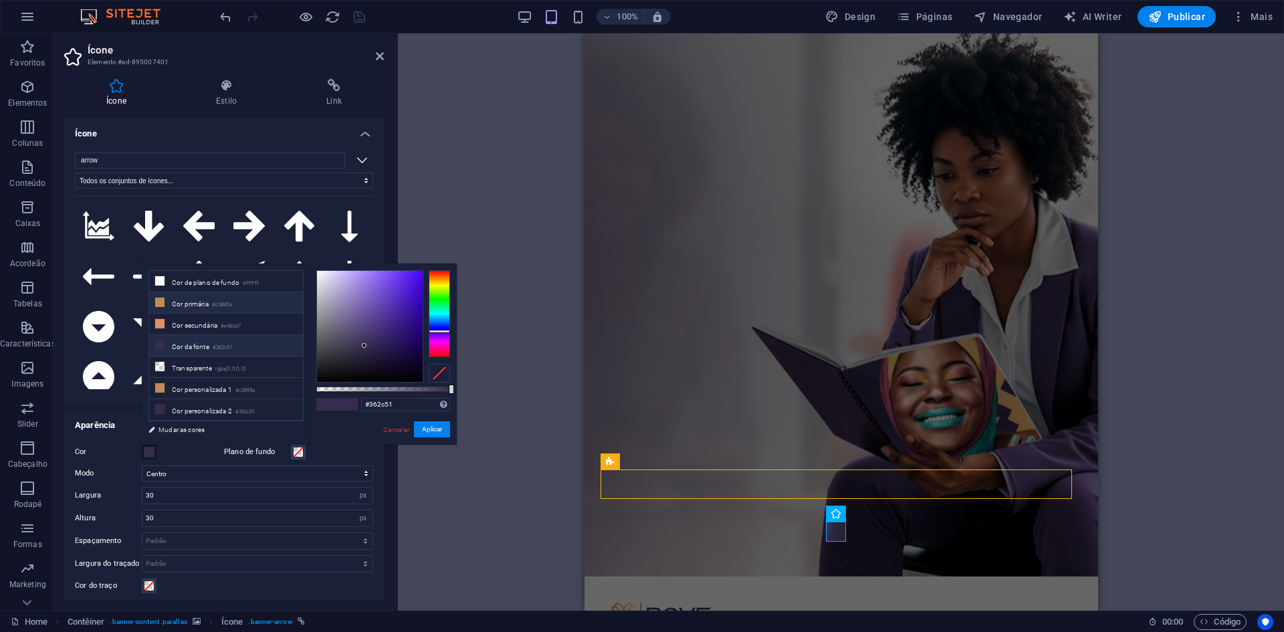
click at [232, 306] on small "#c3895a" at bounding box center [222, 304] width 20 height 9
type input "#c3895a"
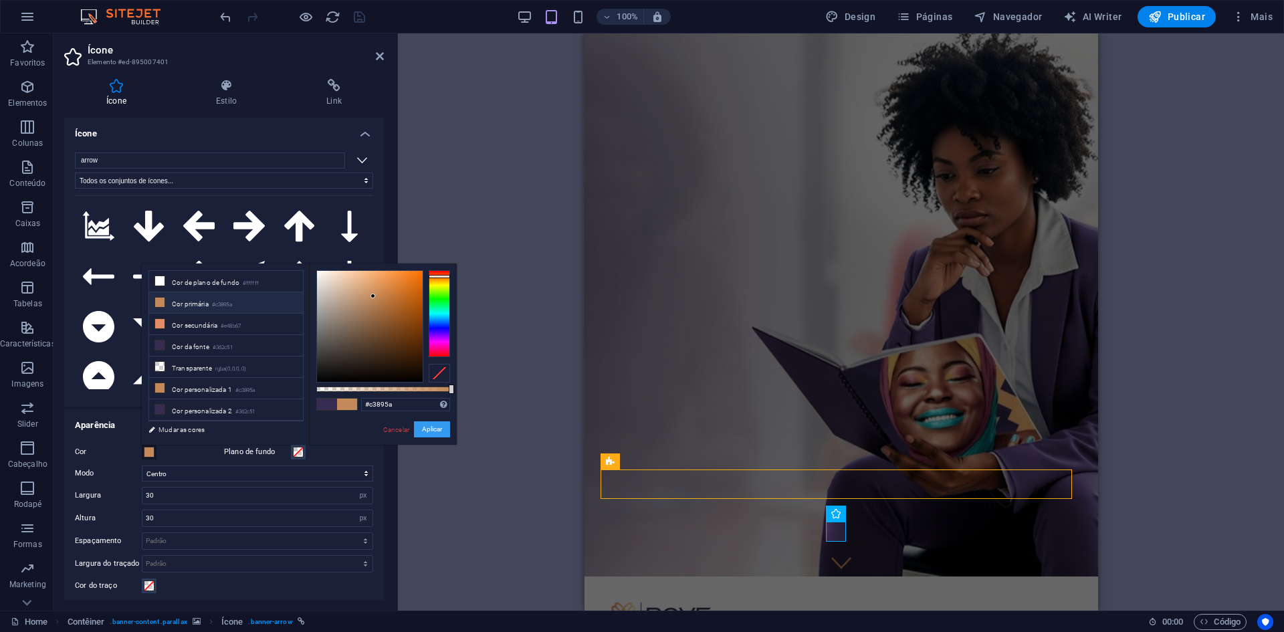
click at [437, 429] on button "Aplicar" at bounding box center [432, 429] width 36 height 16
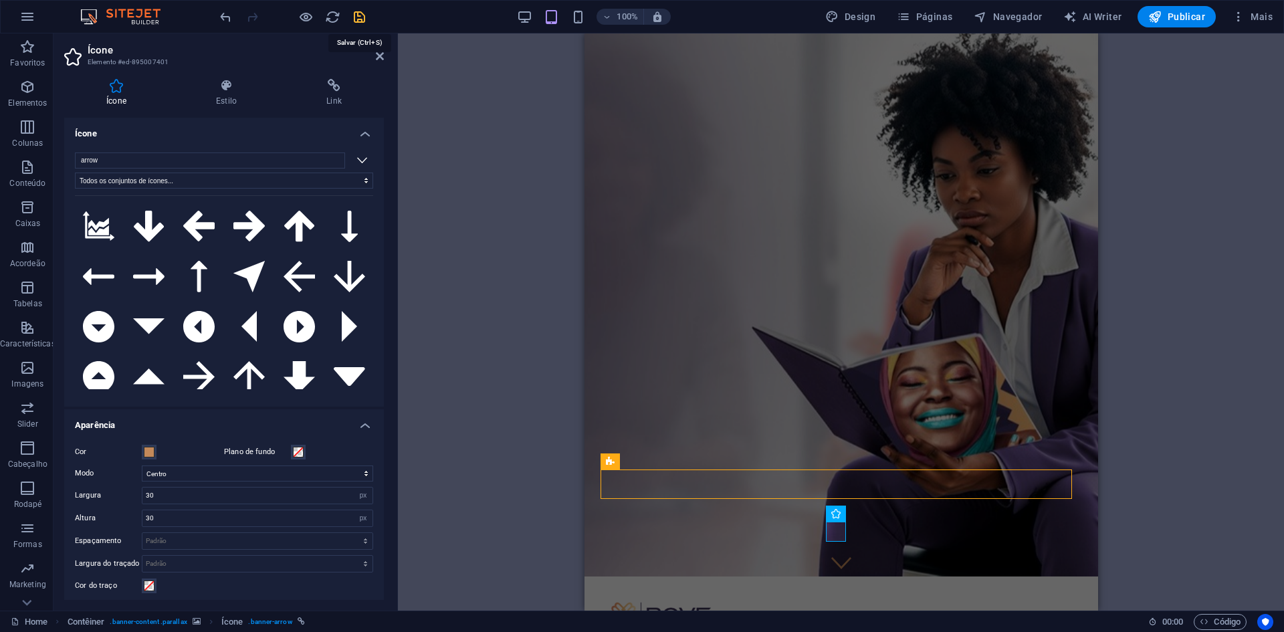
click at [364, 19] on icon "save" at bounding box center [359, 16] width 15 height 15
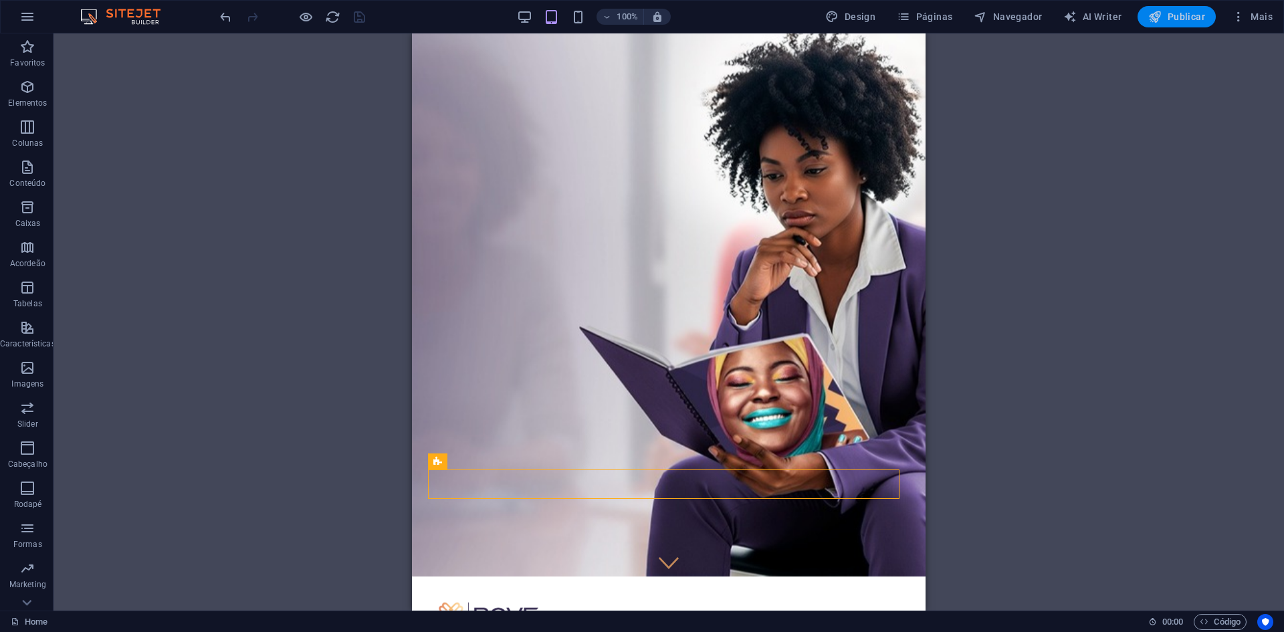
click at [1176, 19] on span "Publicar" at bounding box center [1176, 16] width 57 height 13
